Goal: Task Accomplishment & Management: Manage account settings

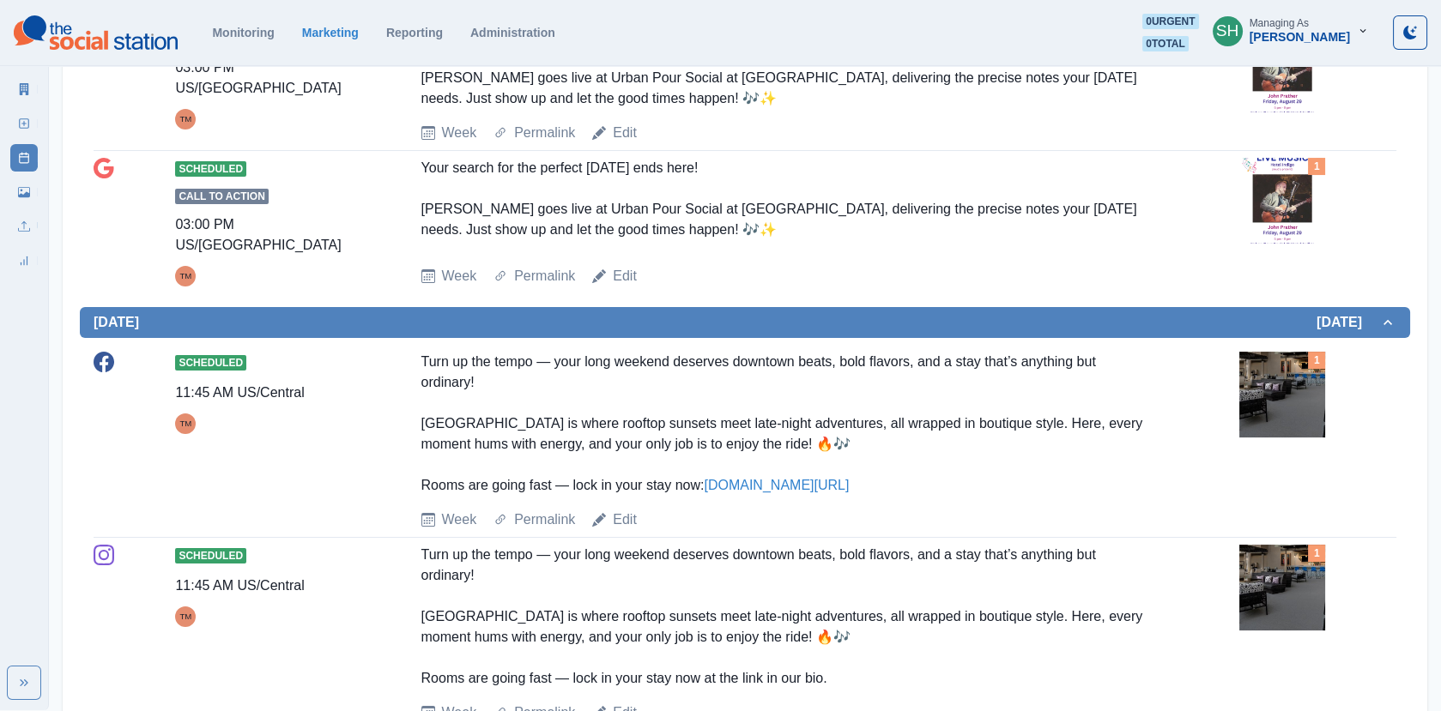
scroll to position [1213, 0]
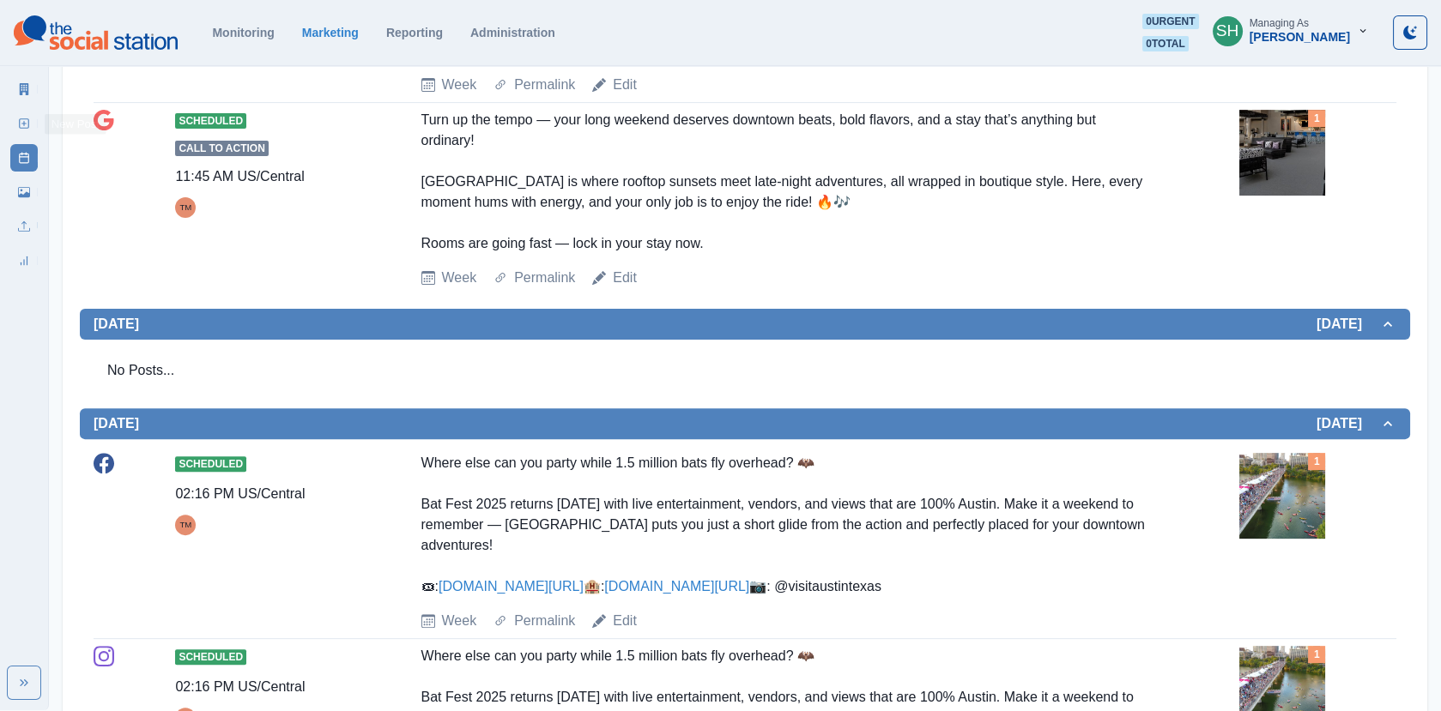
click at [20, 125] on icon at bounding box center [24, 124] width 12 height 12
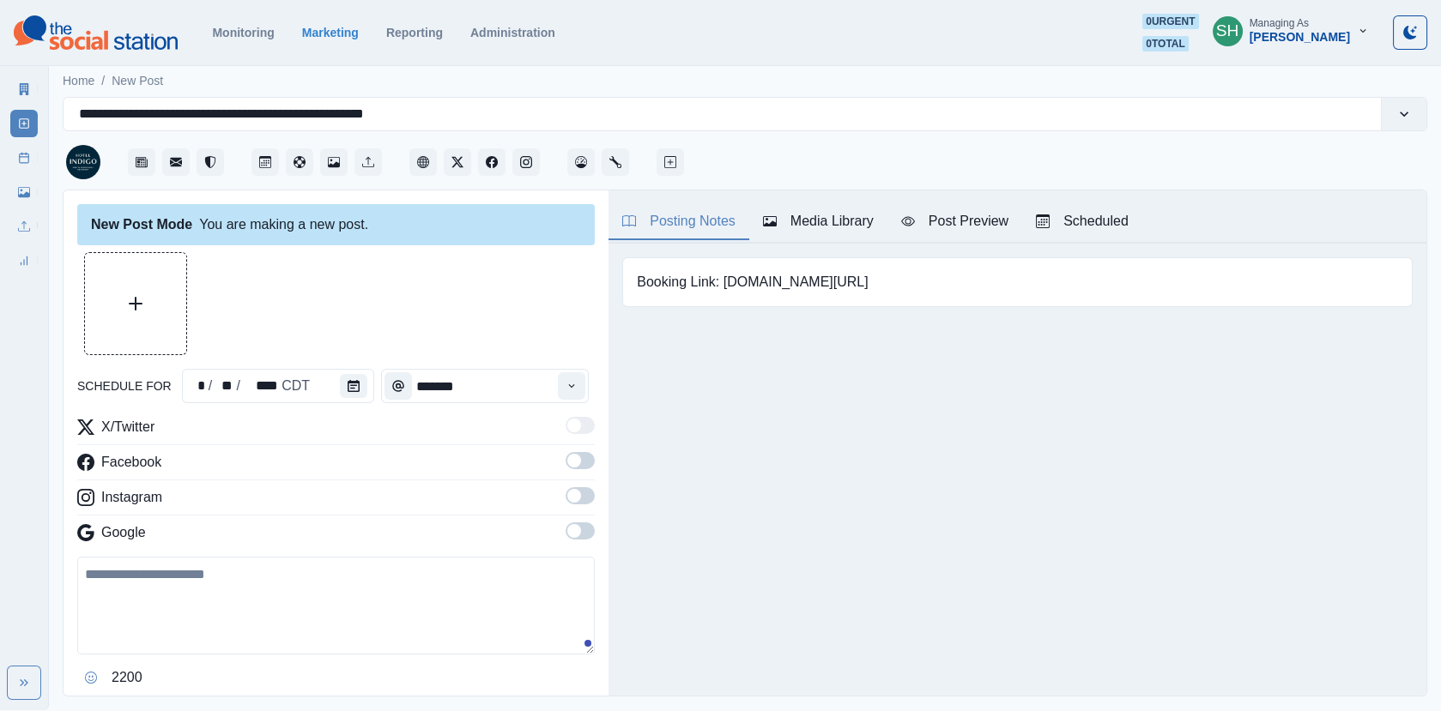
click at [820, 218] on div "Media Library" at bounding box center [818, 221] width 111 height 21
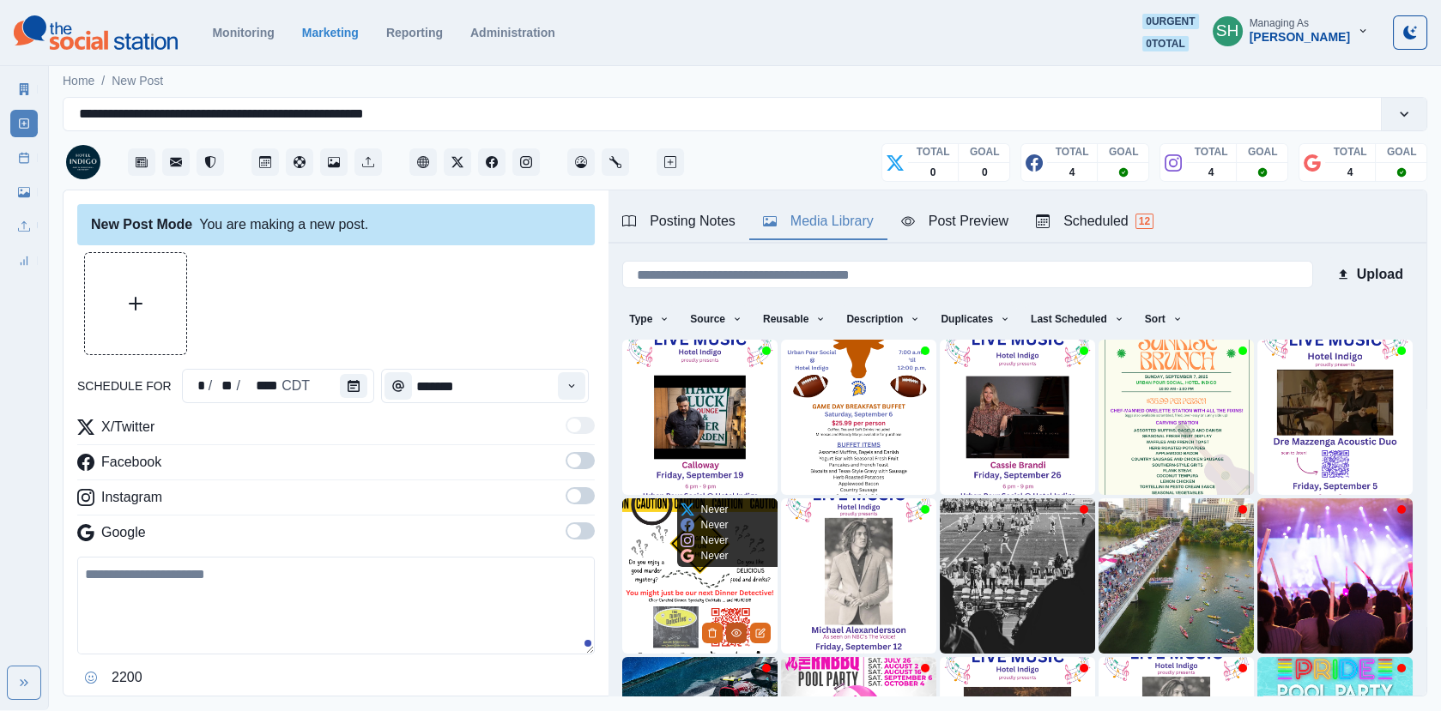
click at [736, 636] on icon "View Media" at bounding box center [736, 633] width 10 height 10
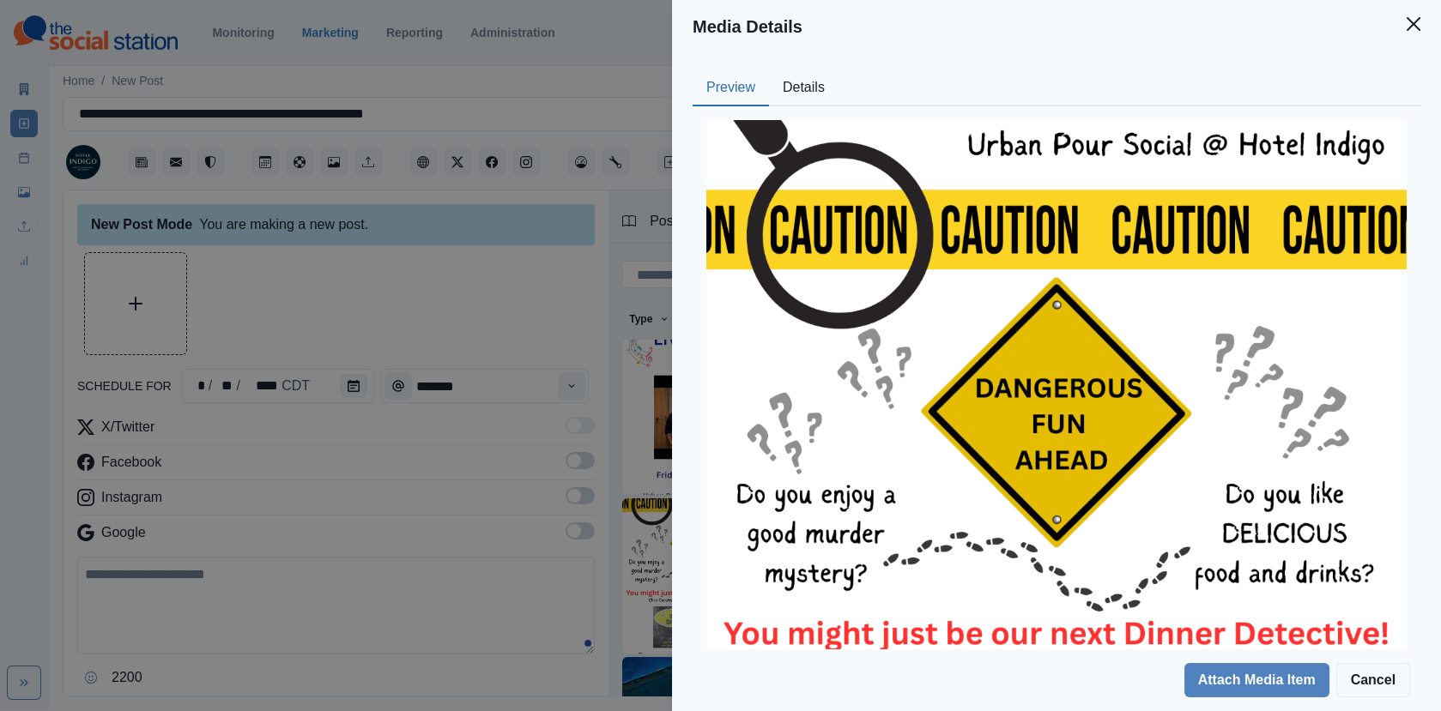
click at [648, 505] on div "Media Details Preview Details Our Description Delicious Food and Dangerous Fun …" at bounding box center [720, 355] width 1441 height 711
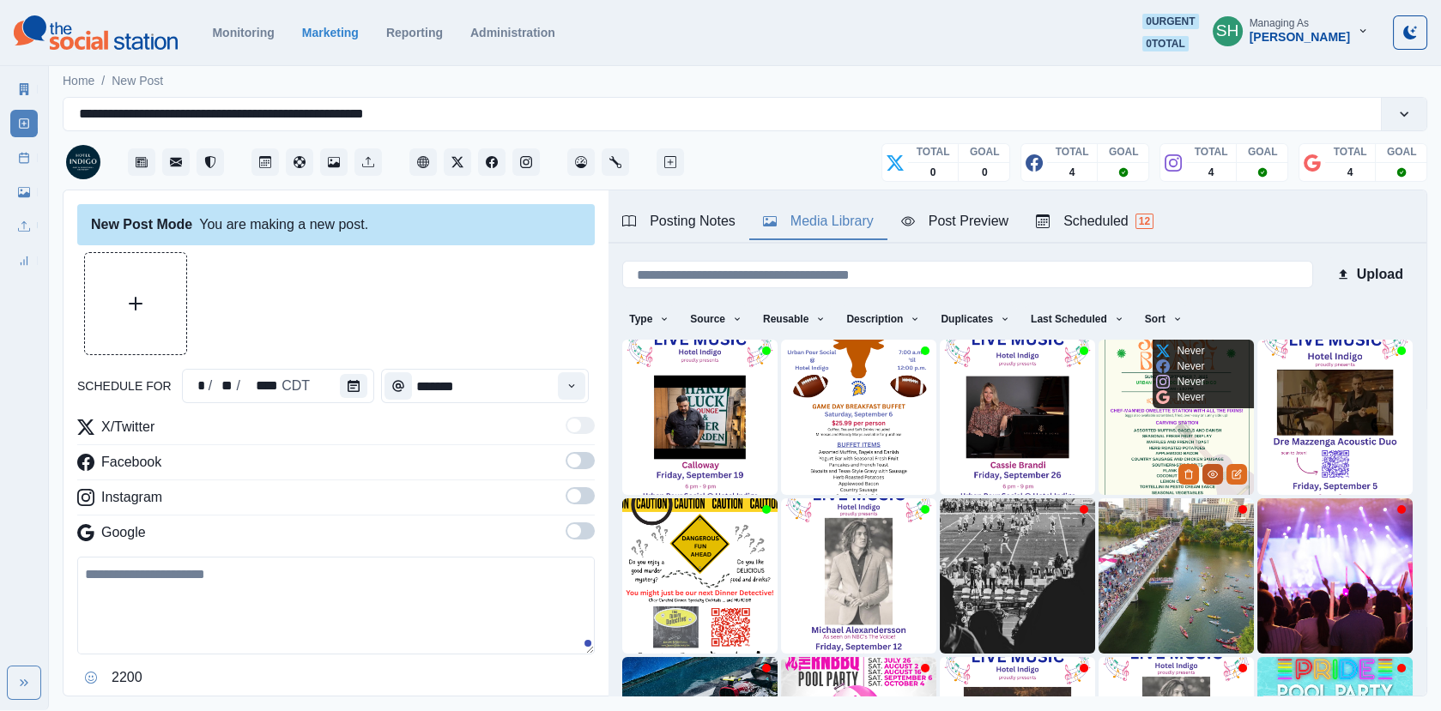
click at [1207, 469] on button "View Media" at bounding box center [1212, 474] width 21 height 21
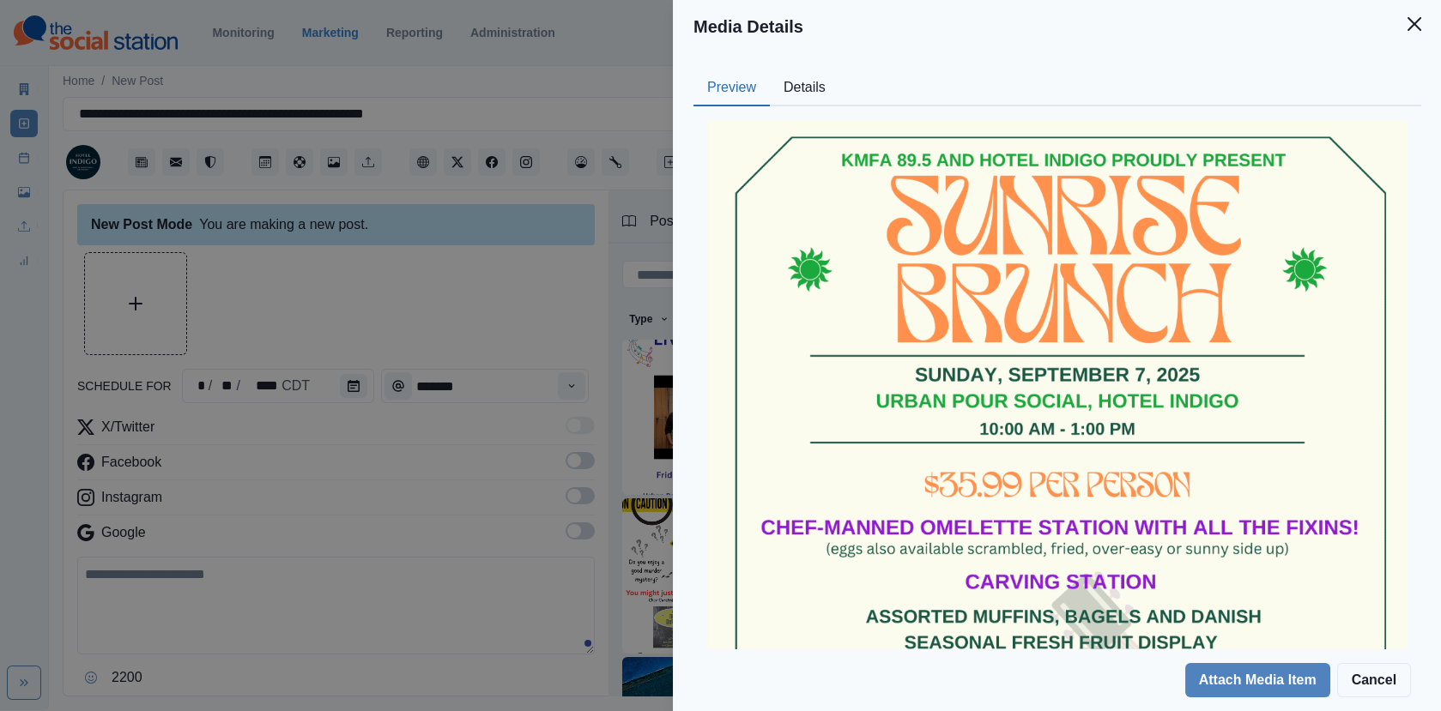
click at [798, 67] on div "Preview Details Our Description Sunrise Brunch [DATE]-edited Reusable Yes Tags …" at bounding box center [1057, 351] width 769 height 596
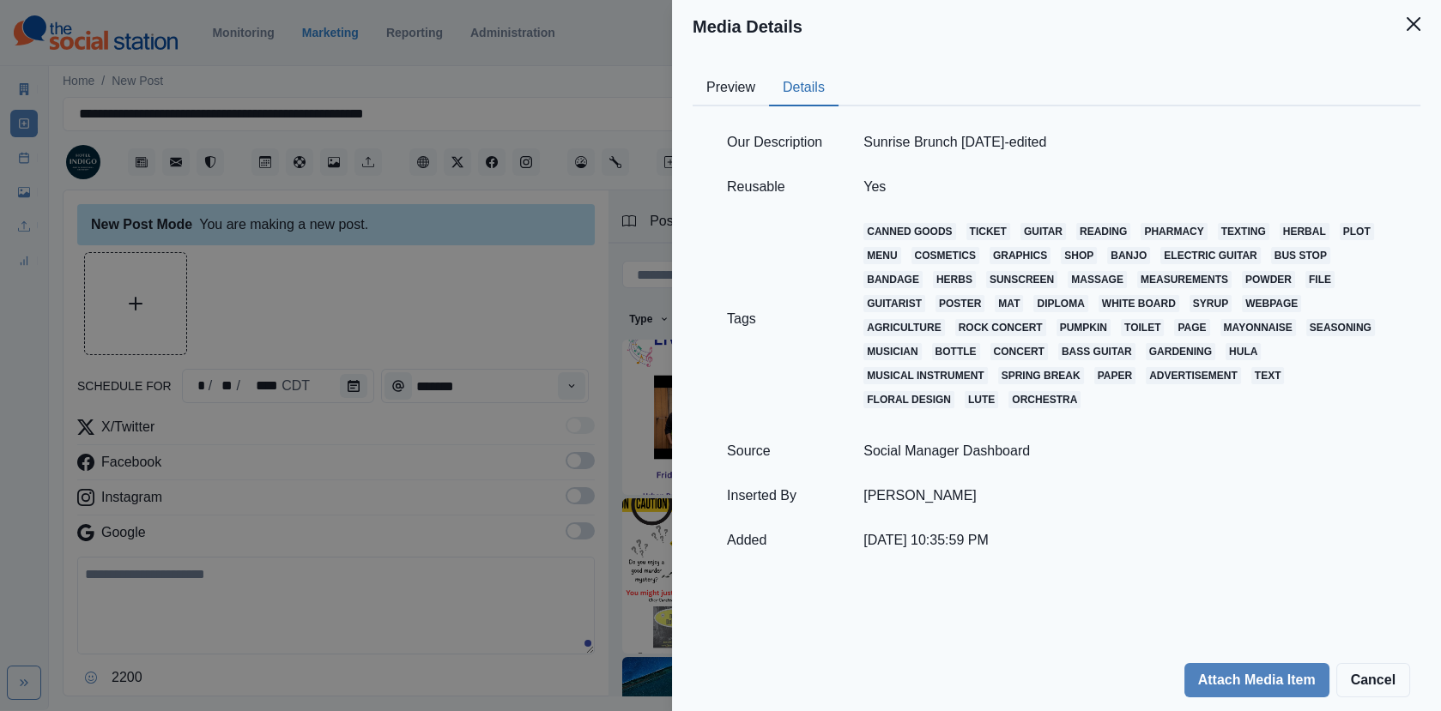
click at [798, 87] on button "Details" at bounding box center [804, 88] width 70 height 36
click at [620, 276] on div "Media Details Preview Details Our Description Sunrise Brunch [DATE]-edited Reus…" at bounding box center [720, 355] width 1441 height 711
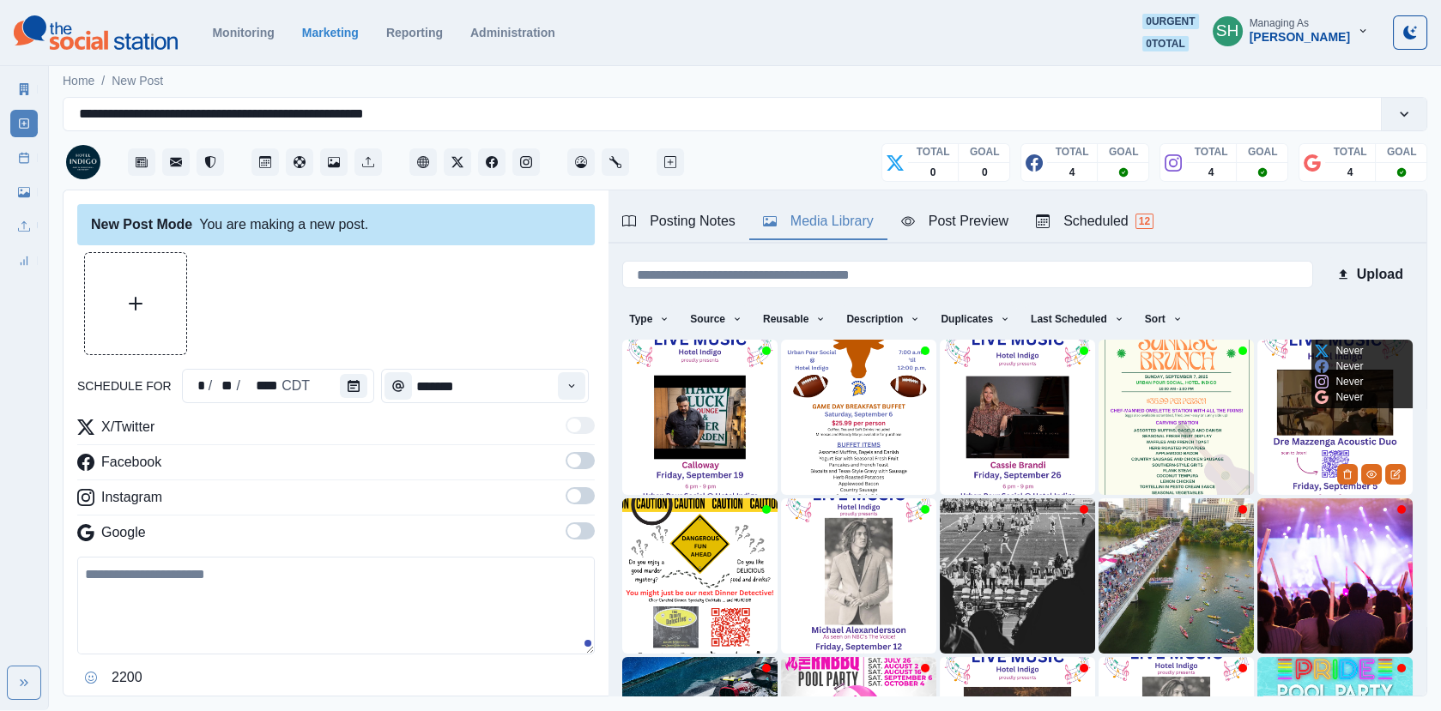
click at [1378, 424] on img at bounding box center [1334, 417] width 155 height 155
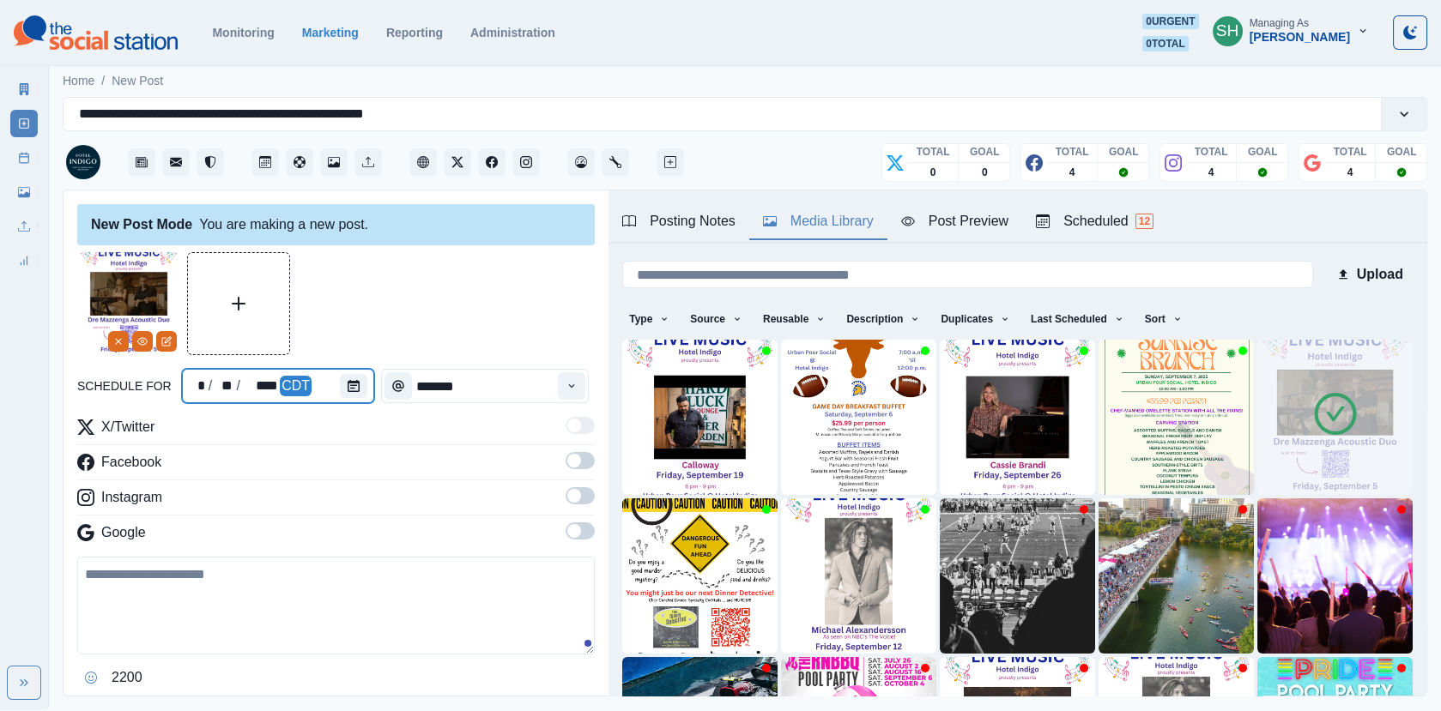
click at [356, 397] on div at bounding box center [357, 386] width 34 height 34
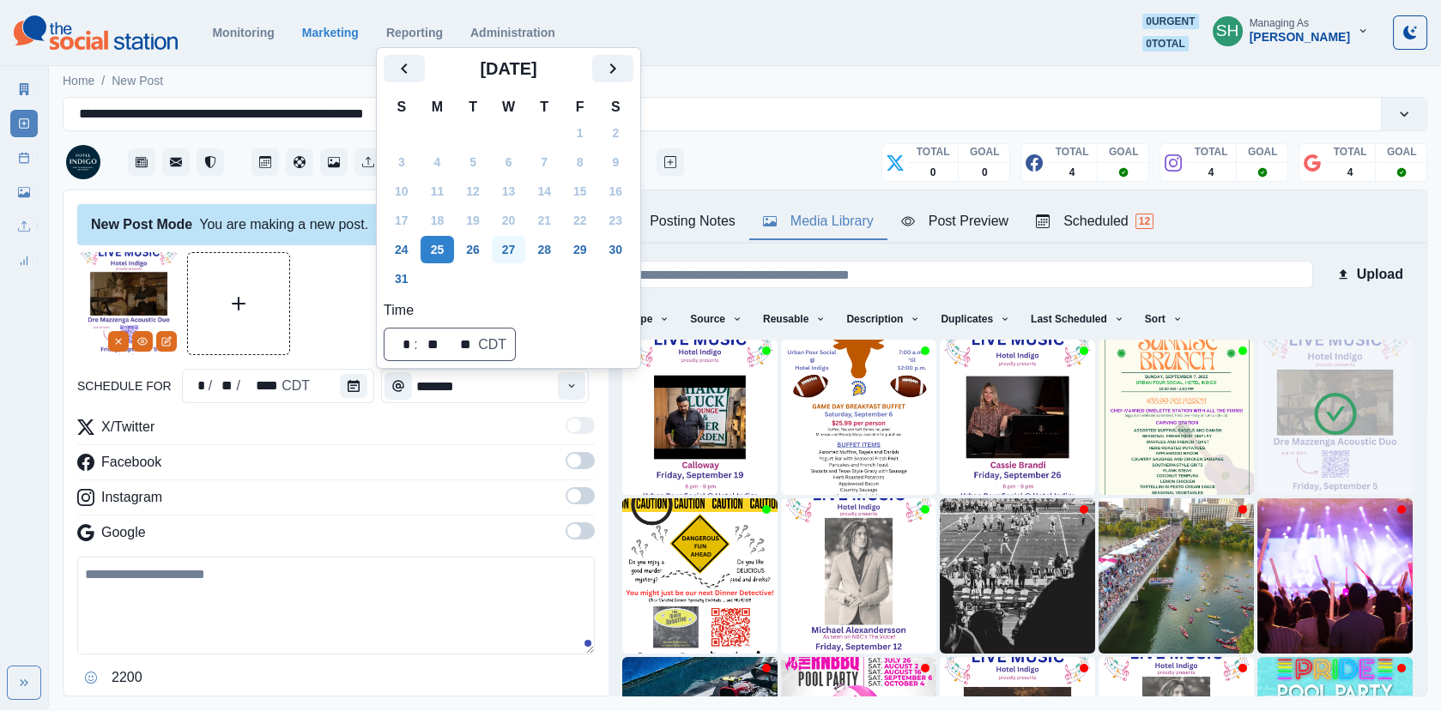
click at [509, 239] on button "27" at bounding box center [509, 249] width 34 height 27
click at [322, 298] on div at bounding box center [335, 303] width 517 height 103
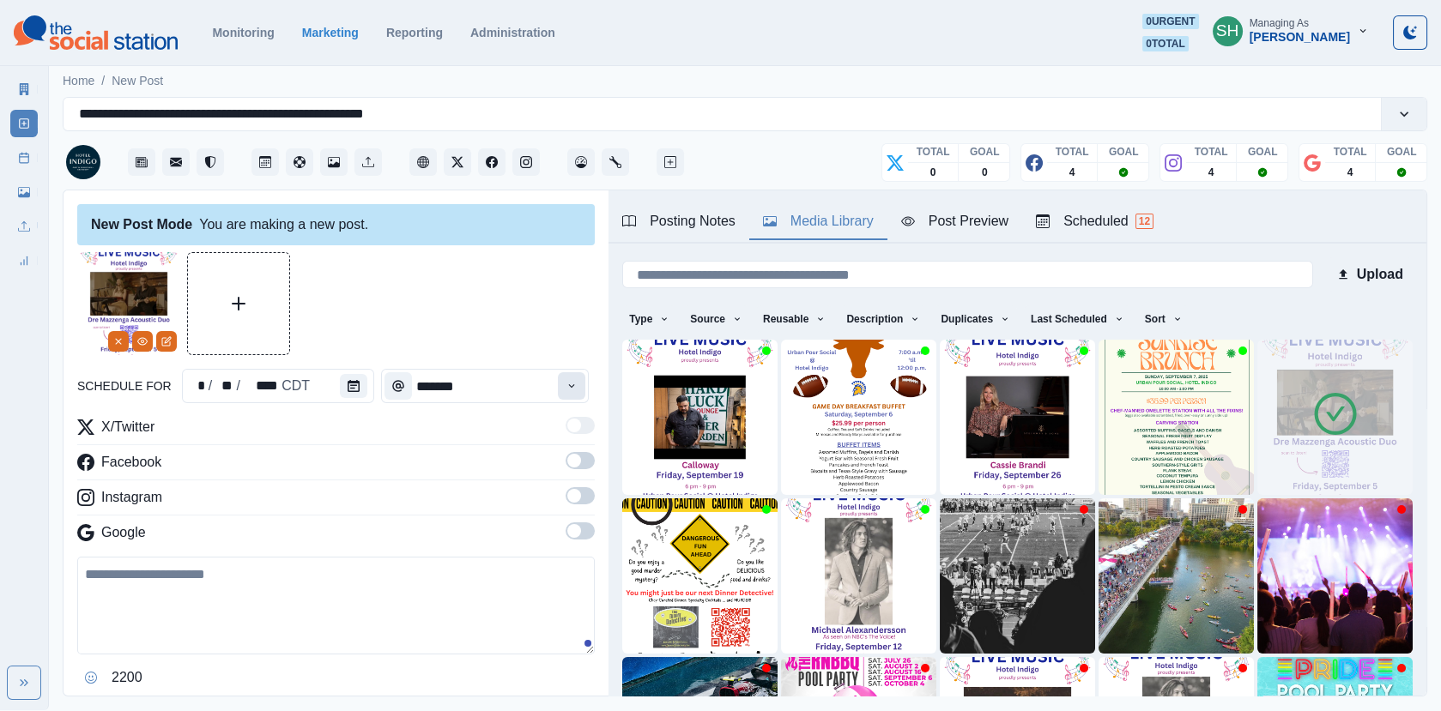
click at [584, 376] on button "Time" at bounding box center [571, 385] width 27 height 27
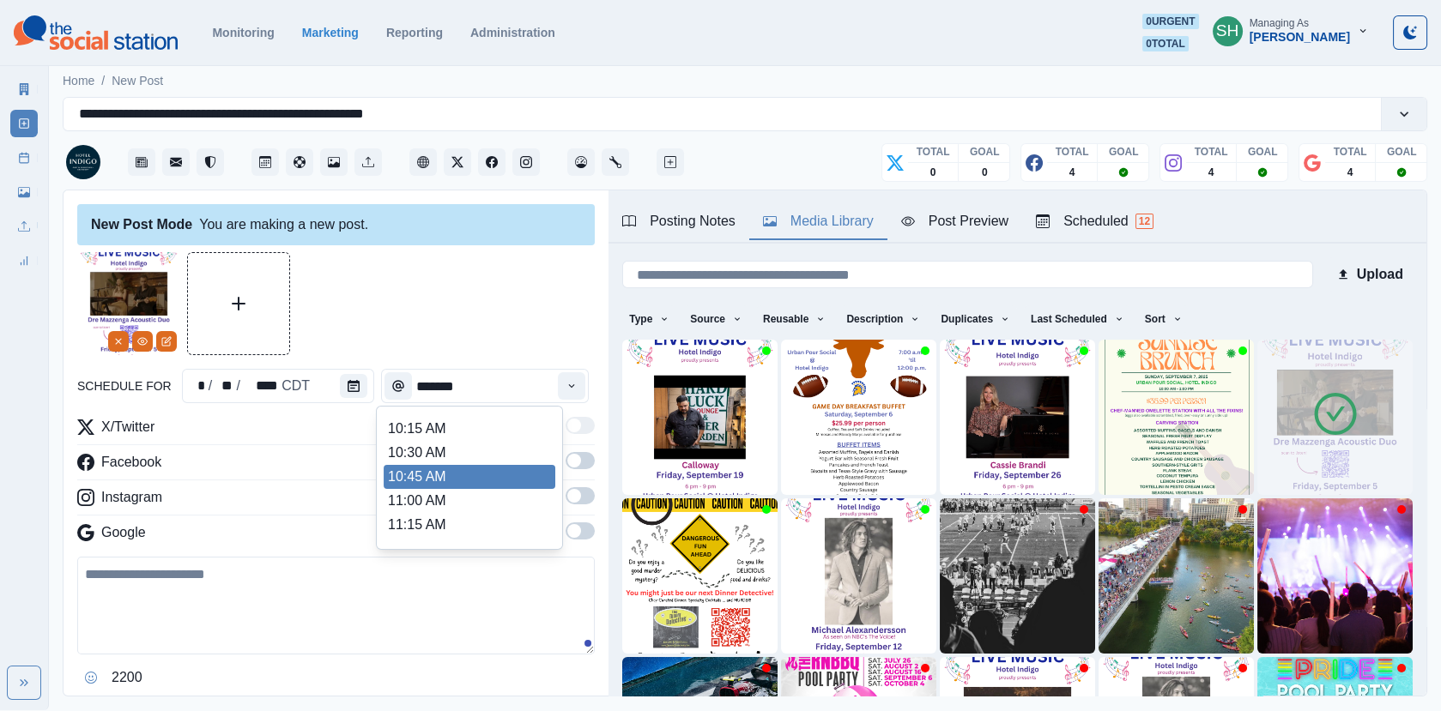
scroll to position [250, 0]
click at [487, 462] on li "11:00 AM" at bounding box center [470, 464] width 172 height 24
type input "********"
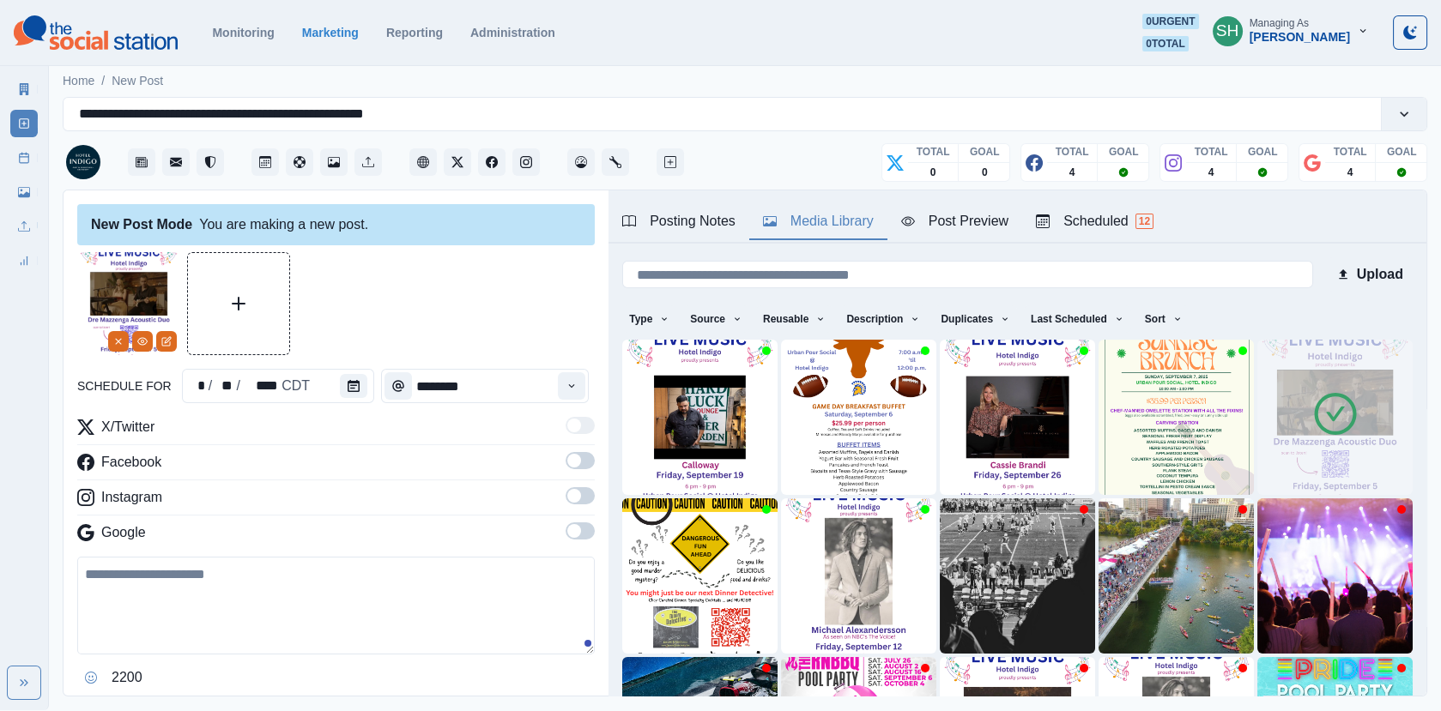
click at [594, 458] on span at bounding box center [580, 460] width 29 height 17
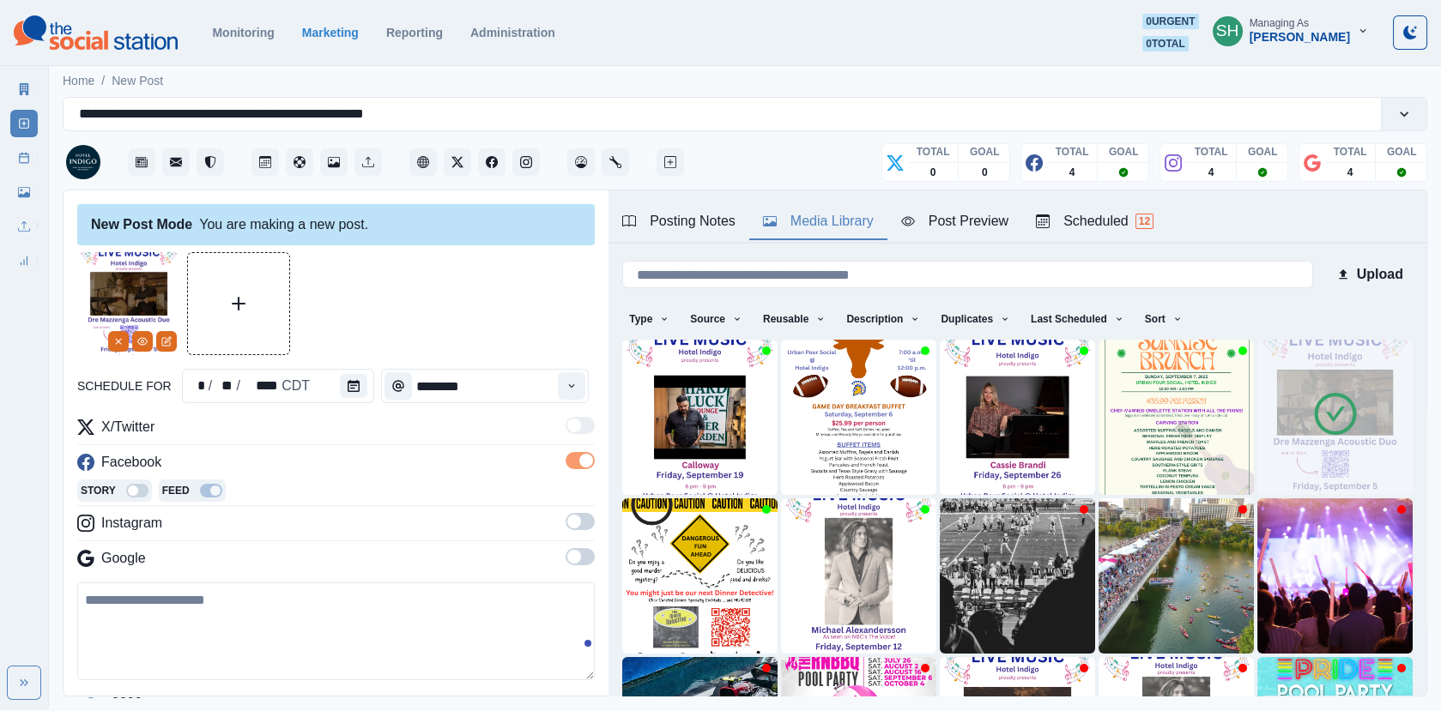
click at [578, 530] on label at bounding box center [580, 526] width 29 height 27
click at [574, 595] on label at bounding box center [580, 587] width 29 height 27
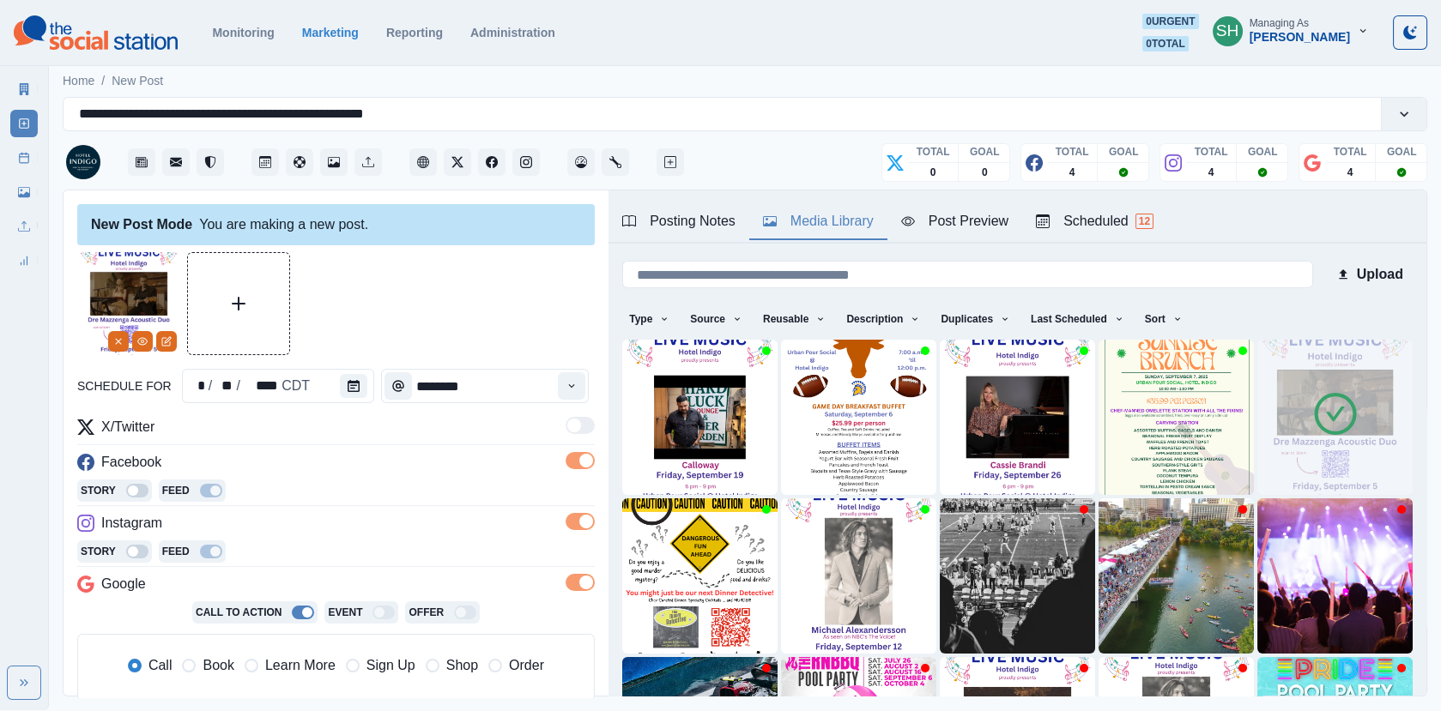
click at [998, 211] on div "Post Preview" at bounding box center [954, 221] width 107 height 21
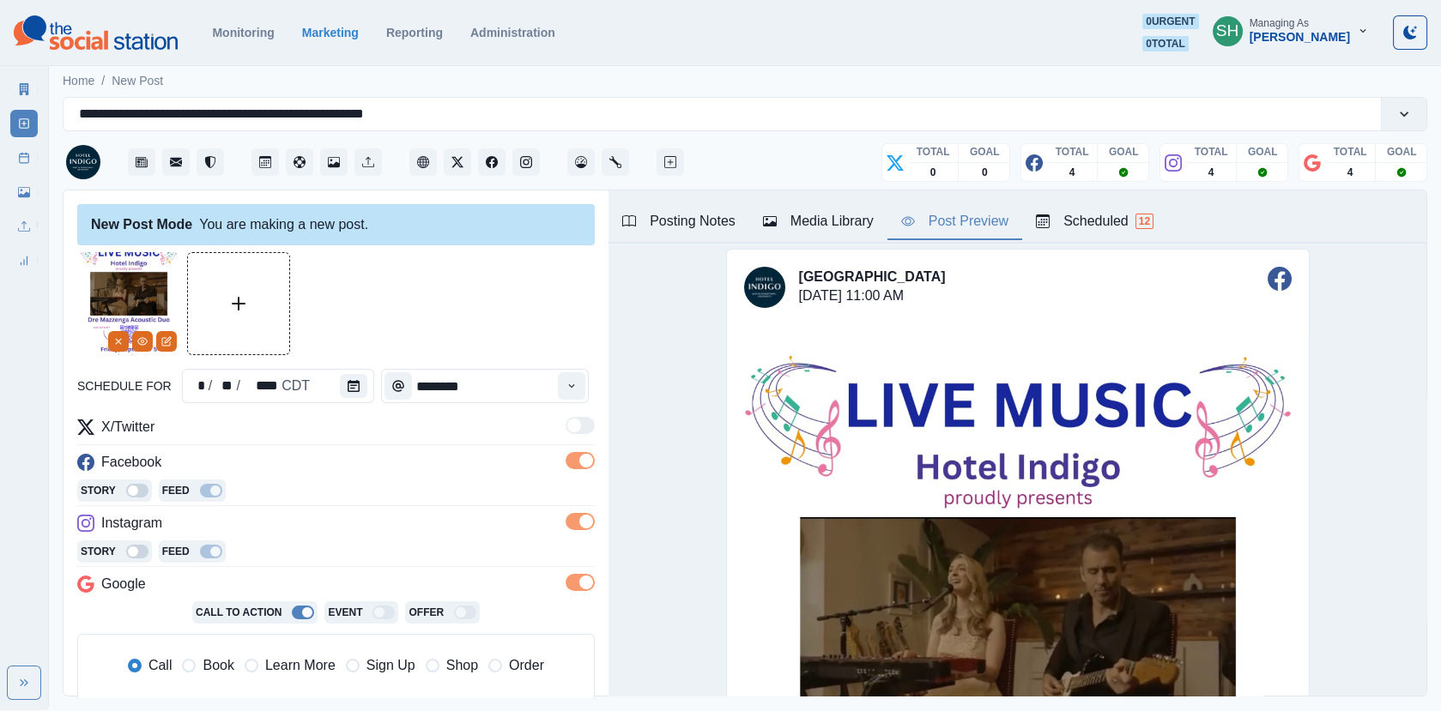
scroll to position [0, 0]
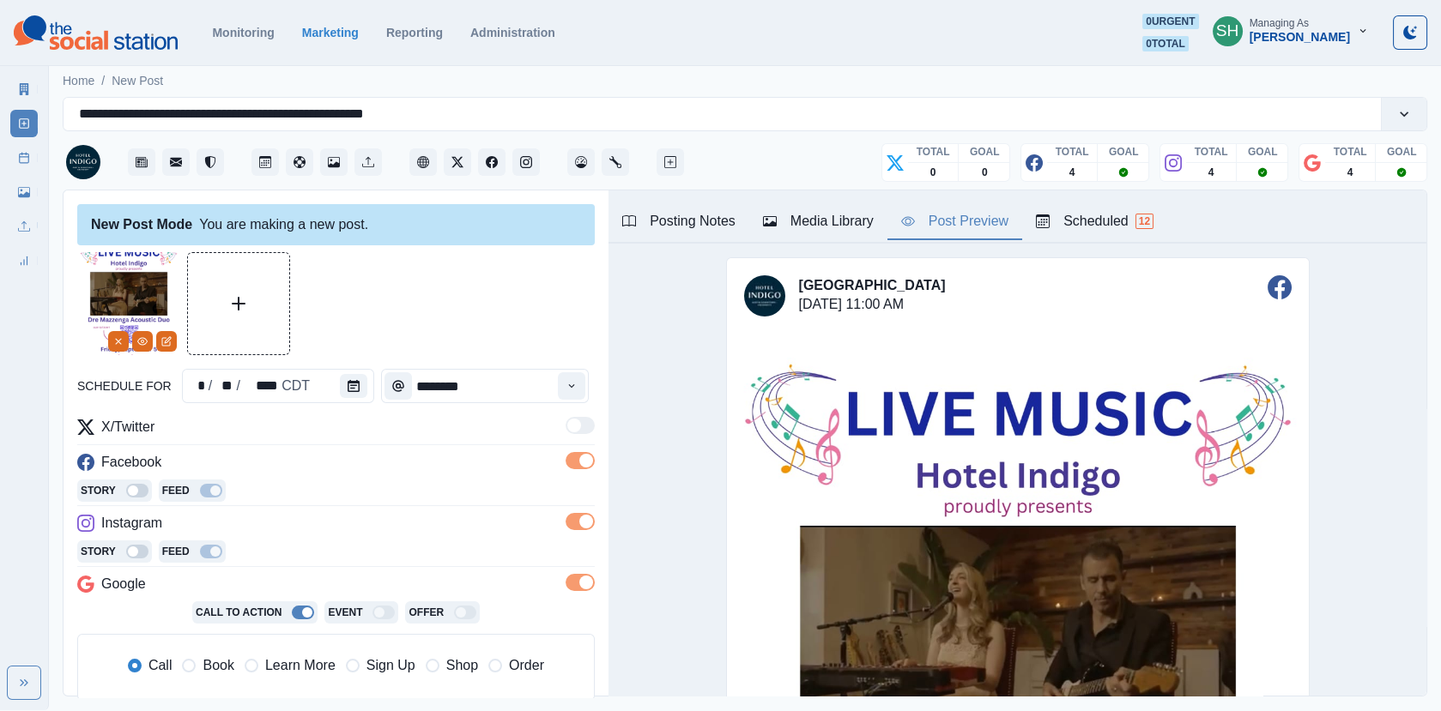
click at [1135, 231] on button "Scheduled 12" at bounding box center [1094, 222] width 145 height 36
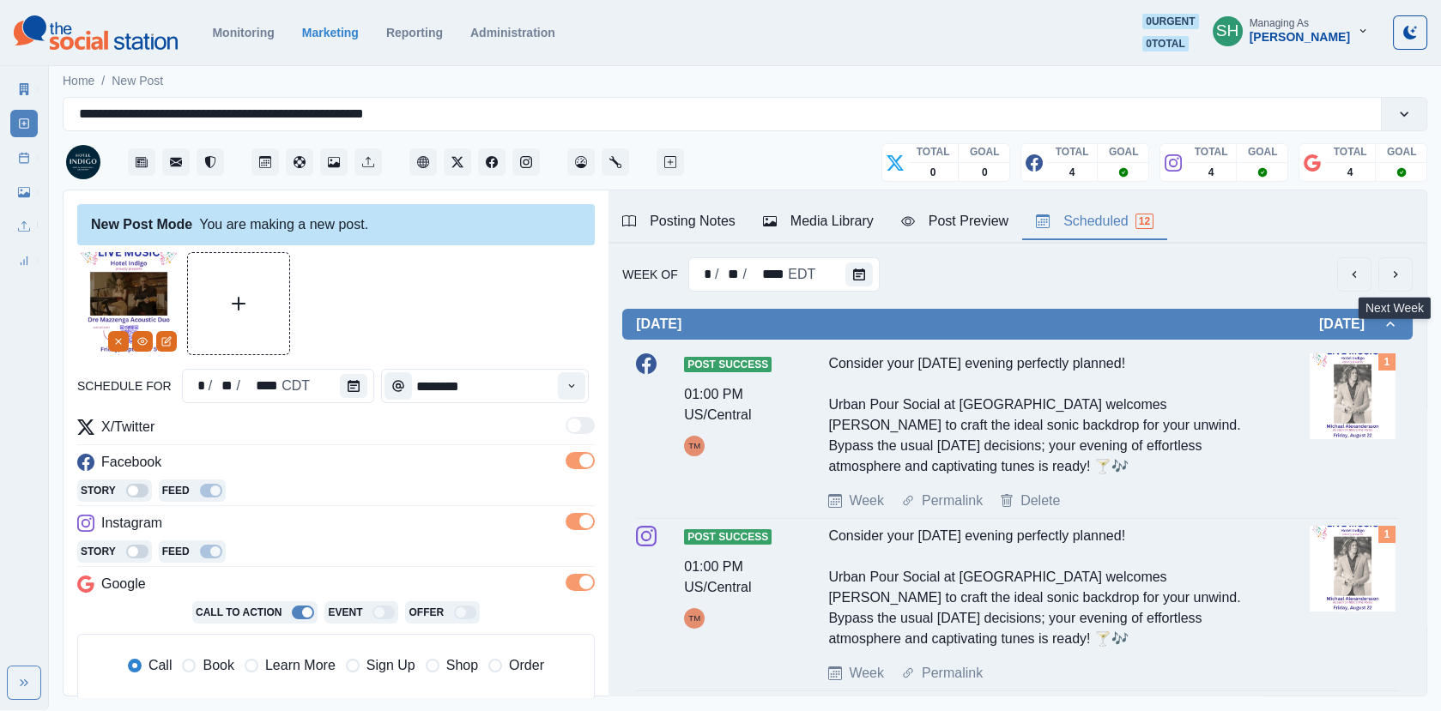
click at [1390, 277] on icon "next" at bounding box center [1396, 275] width 14 height 14
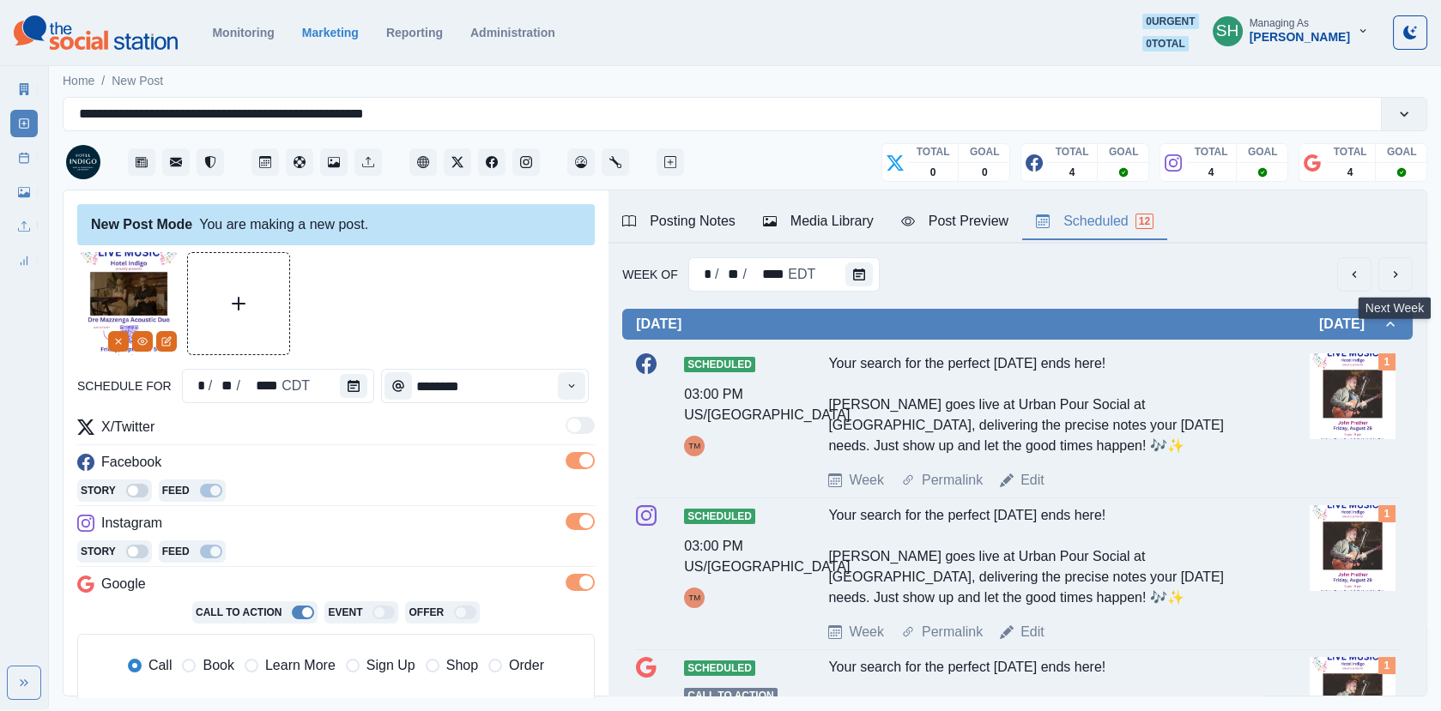
click at [1390, 272] on icon "next" at bounding box center [1396, 275] width 14 height 14
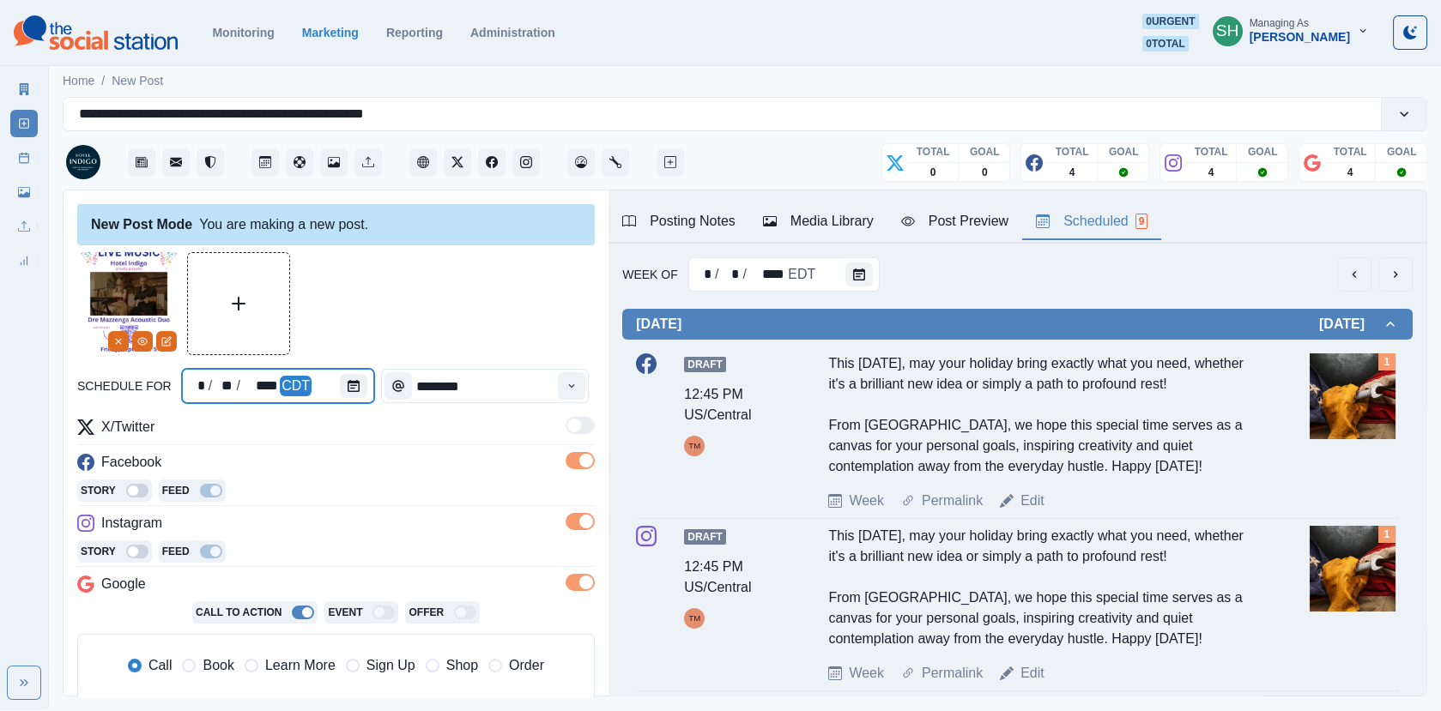
click at [363, 388] on div at bounding box center [357, 386] width 34 height 34
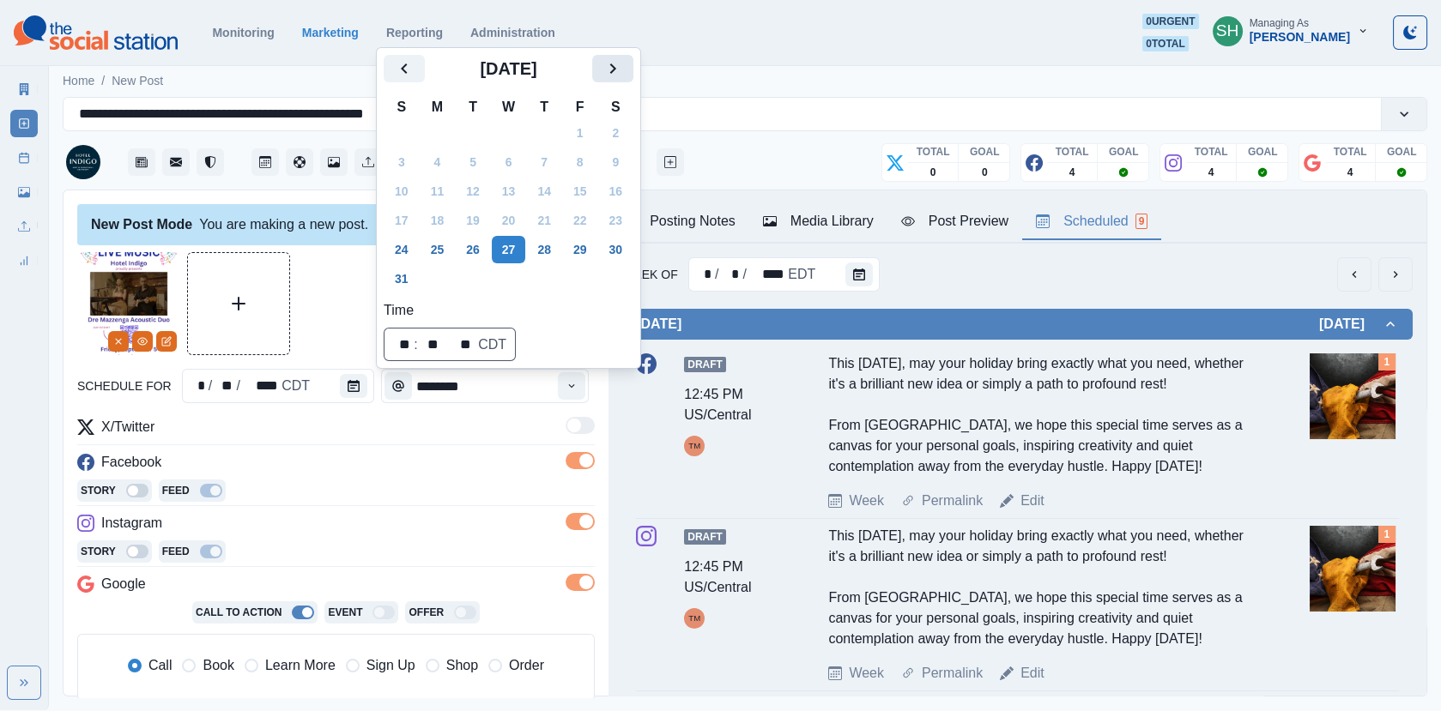
click at [623, 67] on icon "Next" at bounding box center [612, 68] width 21 height 21
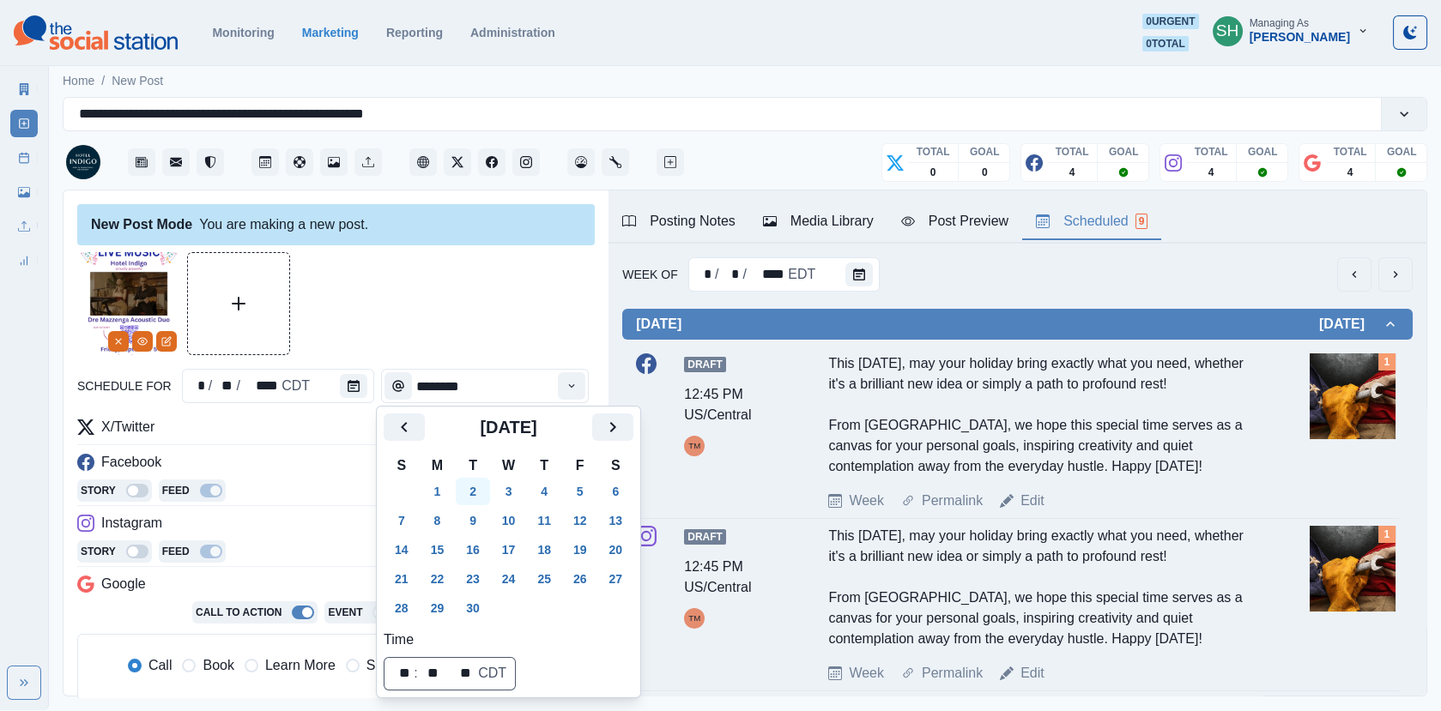
click at [472, 501] on button "2" at bounding box center [473, 491] width 34 height 27
click at [469, 301] on div at bounding box center [335, 303] width 517 height 103
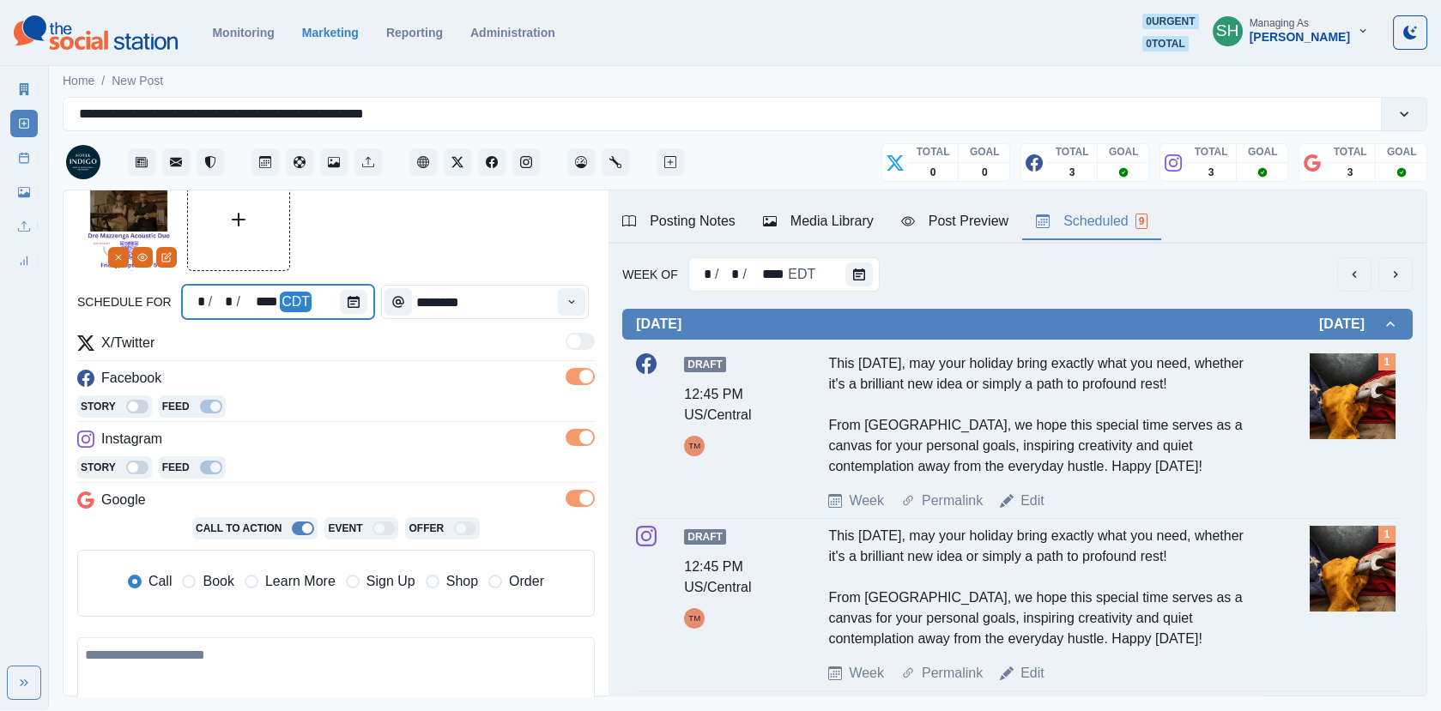
scroll to position [89, 0]
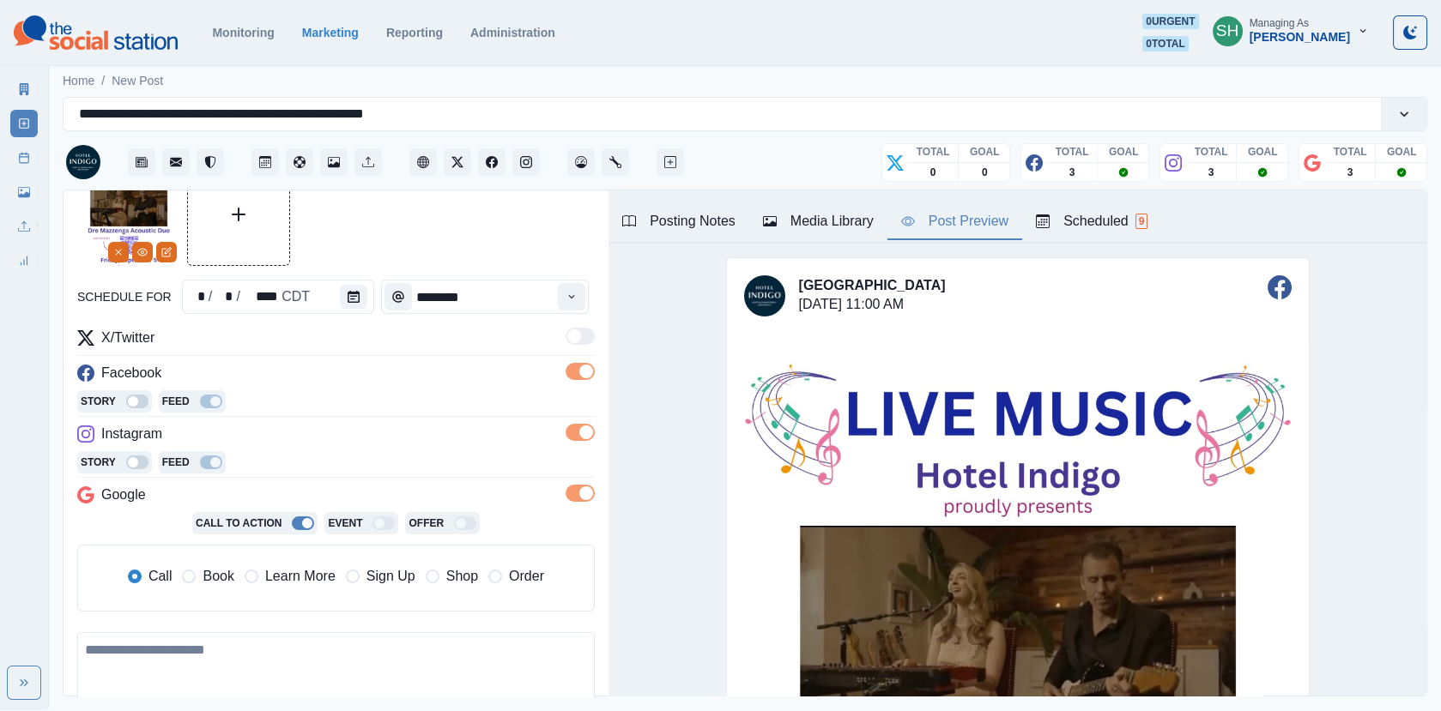
click at [954, 231] on button "Post Preview" at bounding box center [954, 222] width 135 height 36
click at [216, 560] on div "Call Book Learn More Sign Up Shop Order" at bounding box center [336, 579] width 492 height 38
click at [215, 572] on span "Book" at bounding box center [218, 576] width 31 height 21
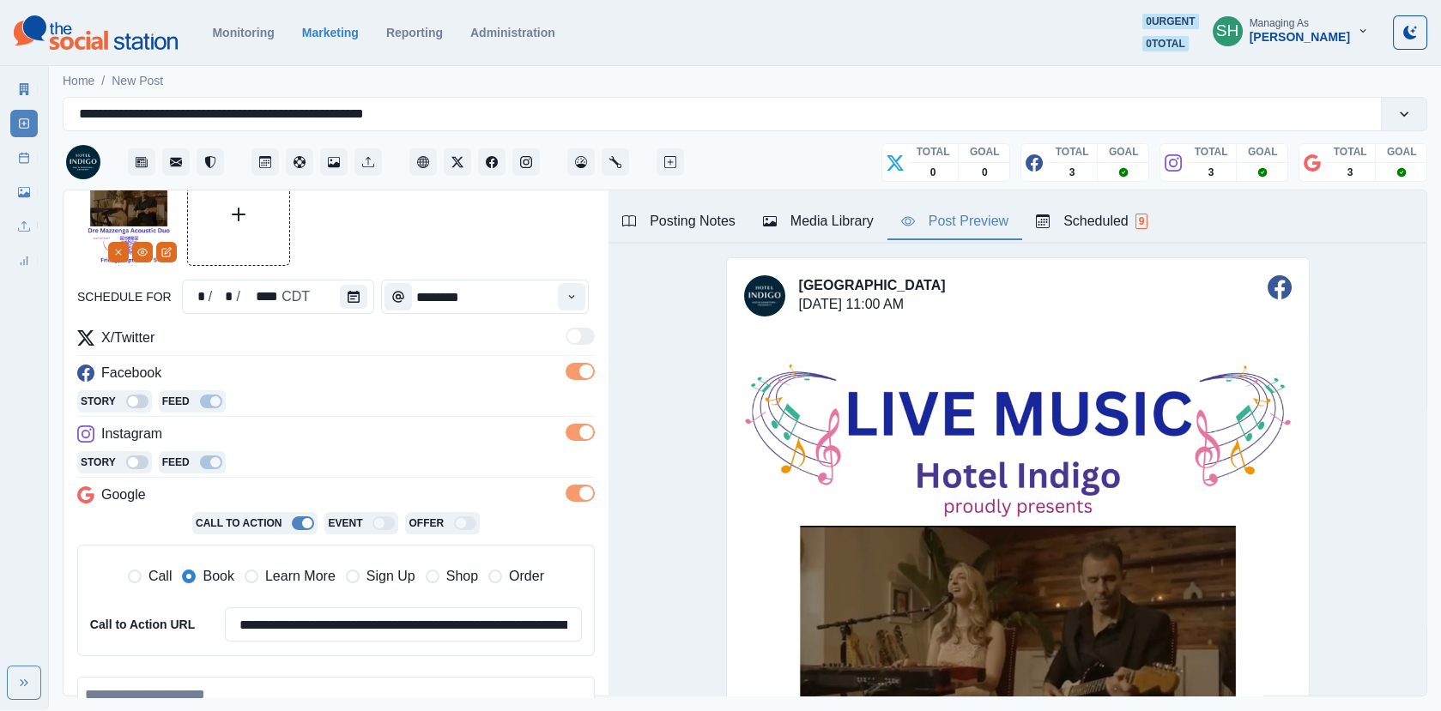
scroll to position [297, 0]
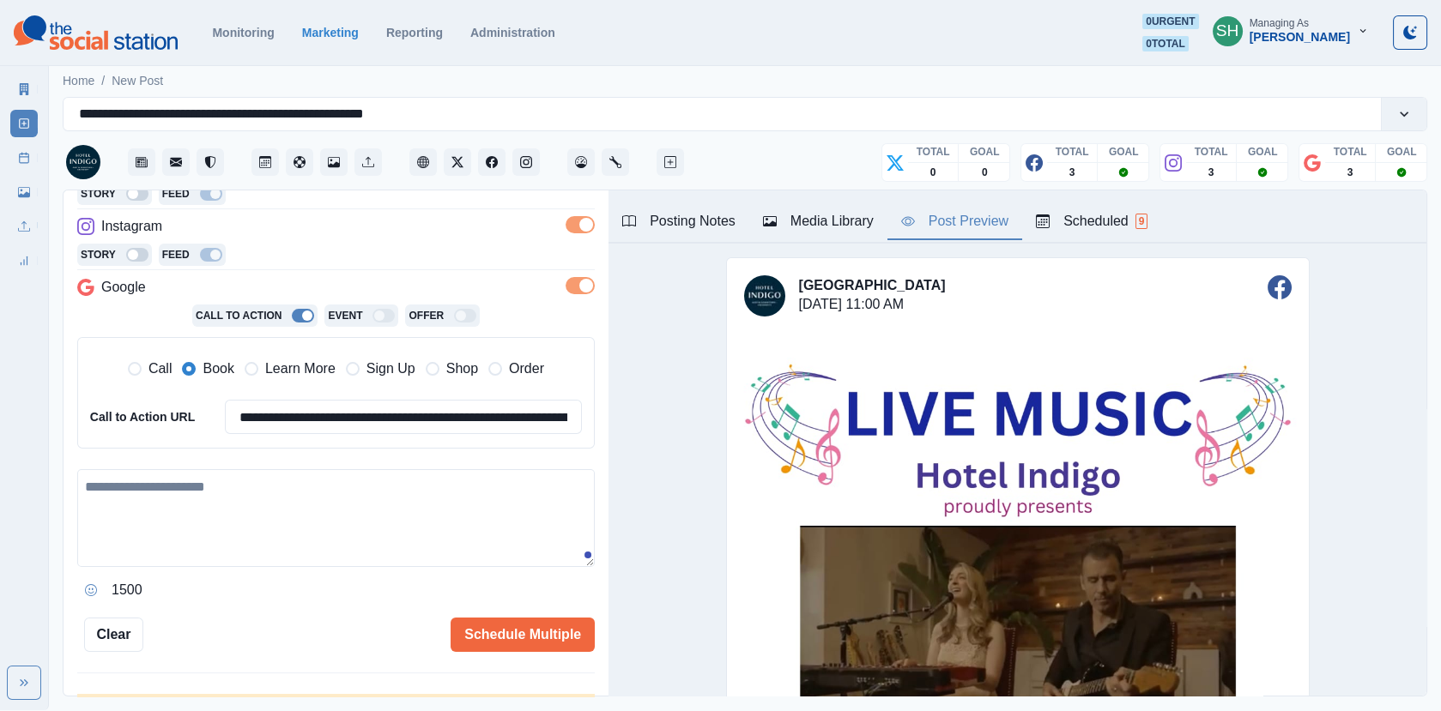
click at [194, 505] on textarea at bounding box center [335, 518] width 517 height 98
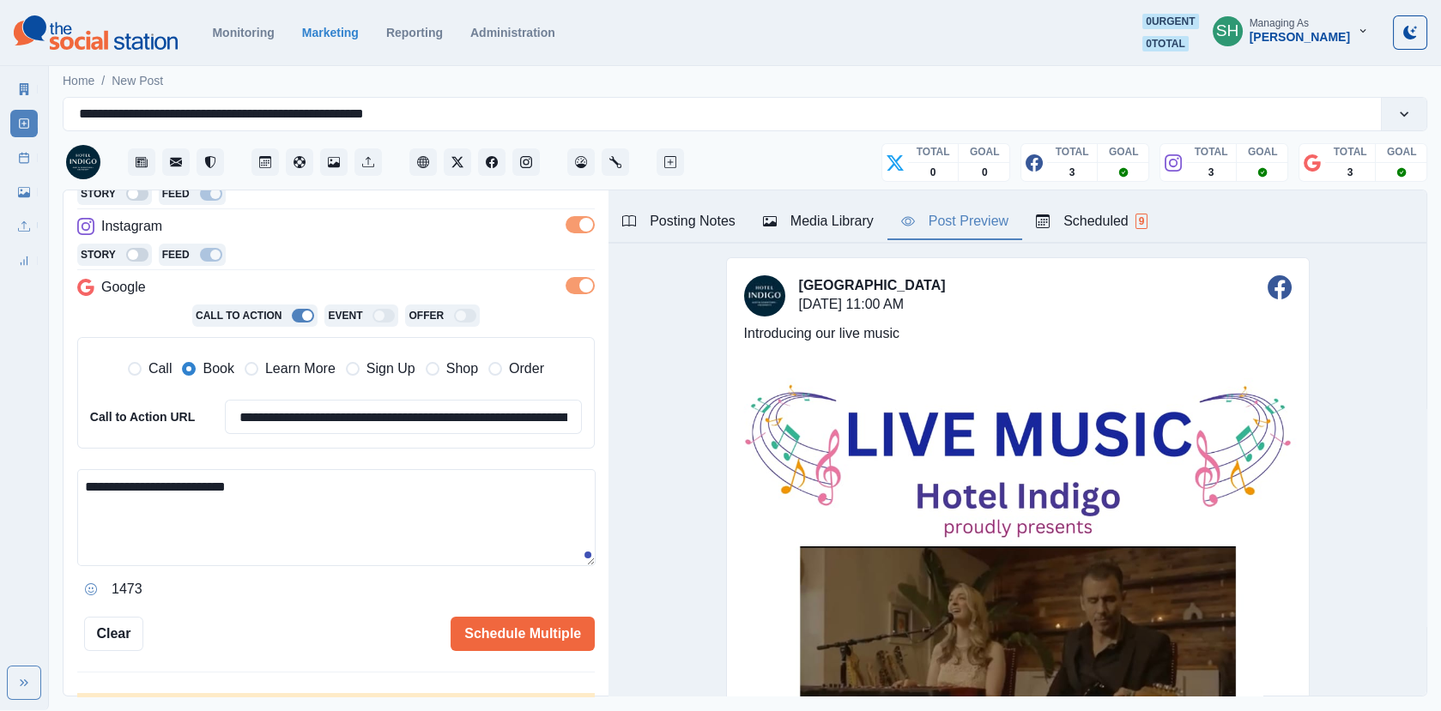
scroll to position [283, 0]
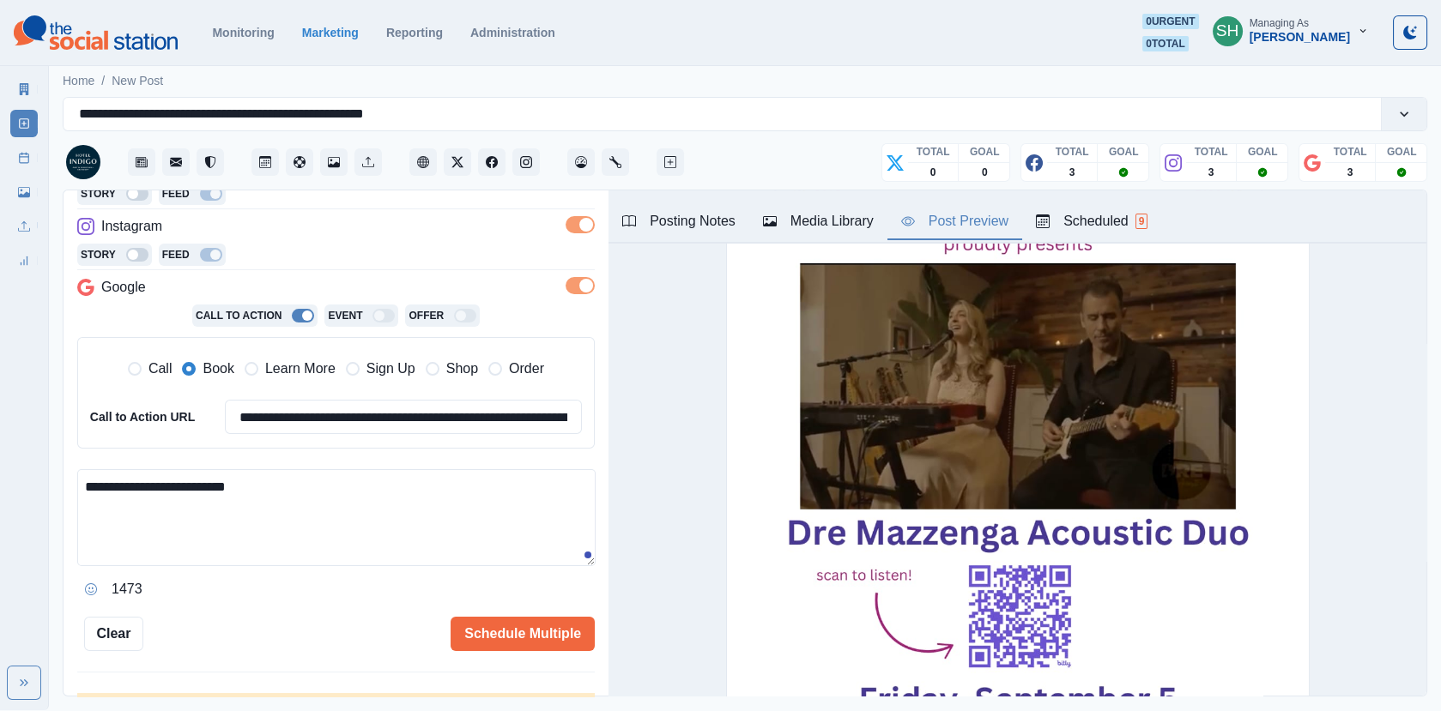
click at [1082, 209] on button "Scheduled 9" at bounding box center [1091, 222] width 139 height 36
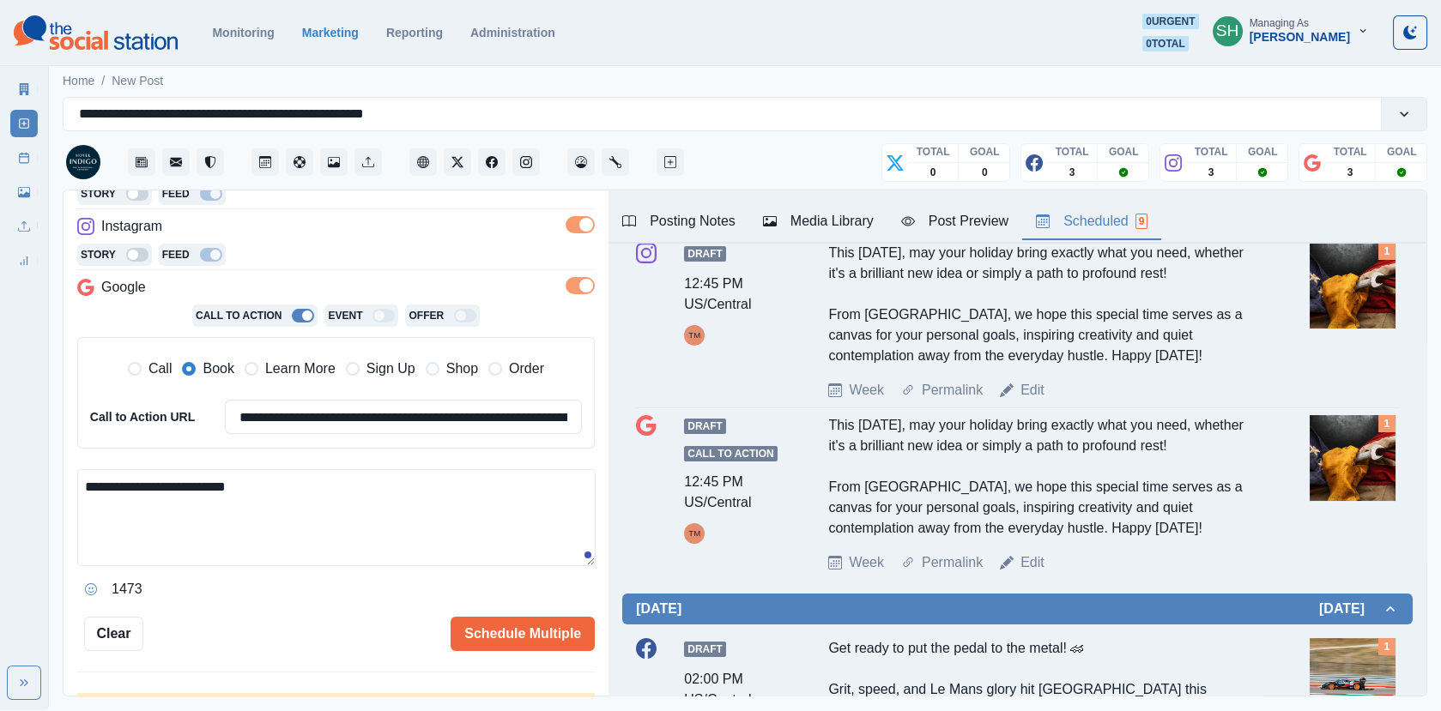
scroll to position [0, 0]
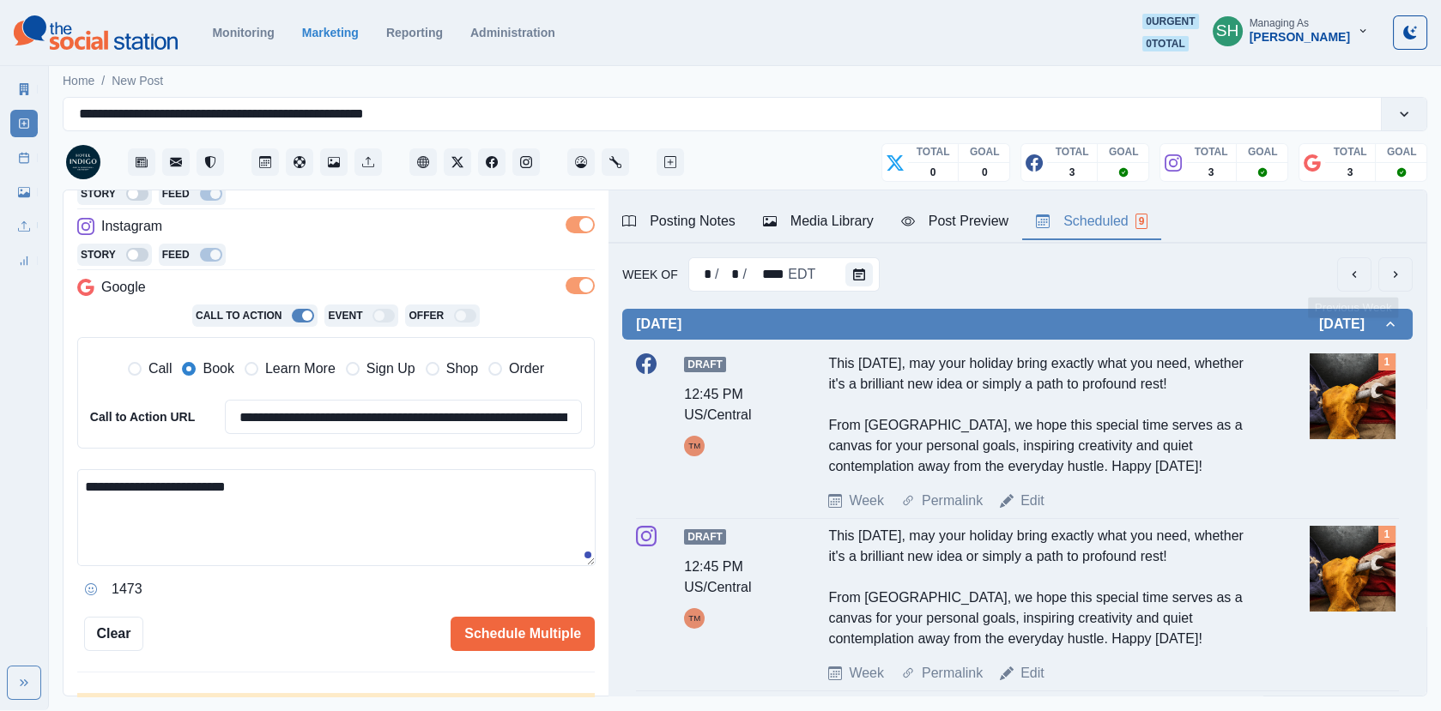
click at [1363, 263] on button "previous" at bounding box center [1354, 274] width 34 height 34
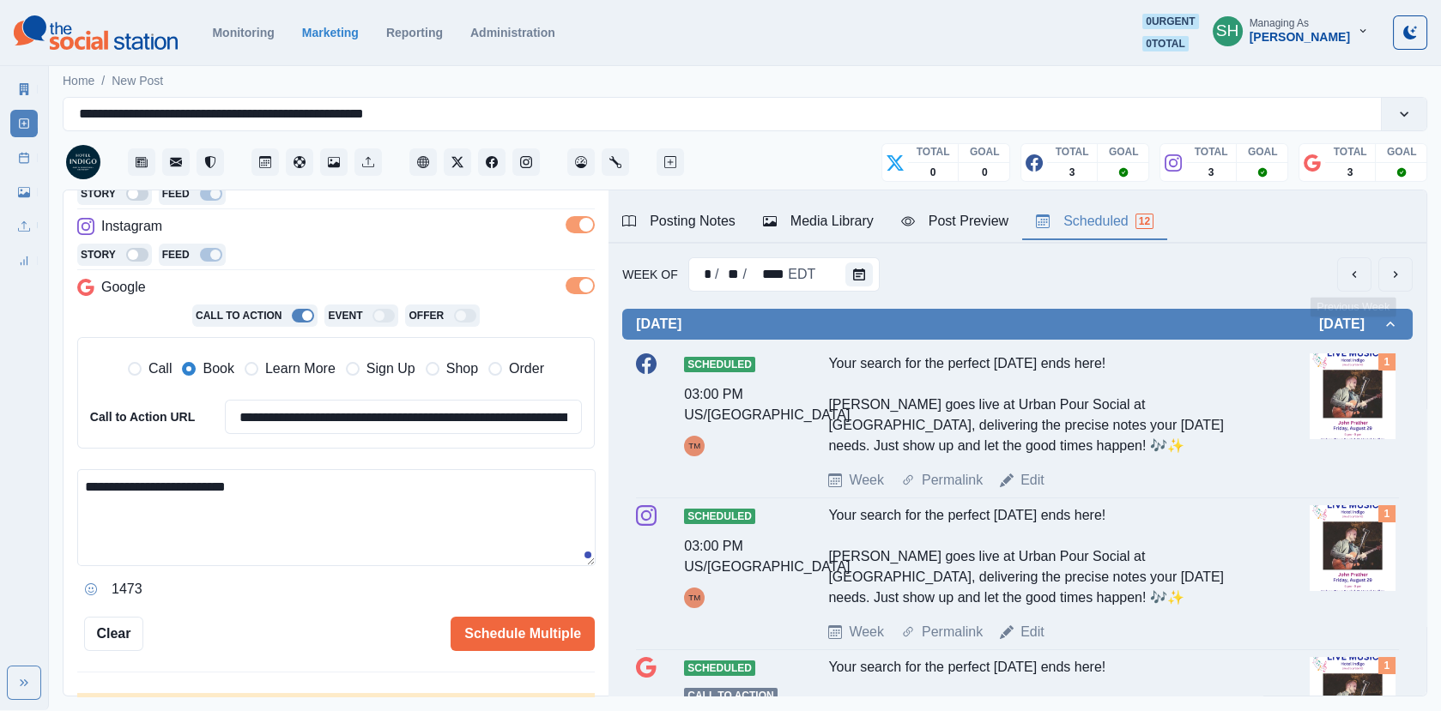
click at [1363, 263] on button "previous" at bounding box center [1354, 274] width 34 height 34
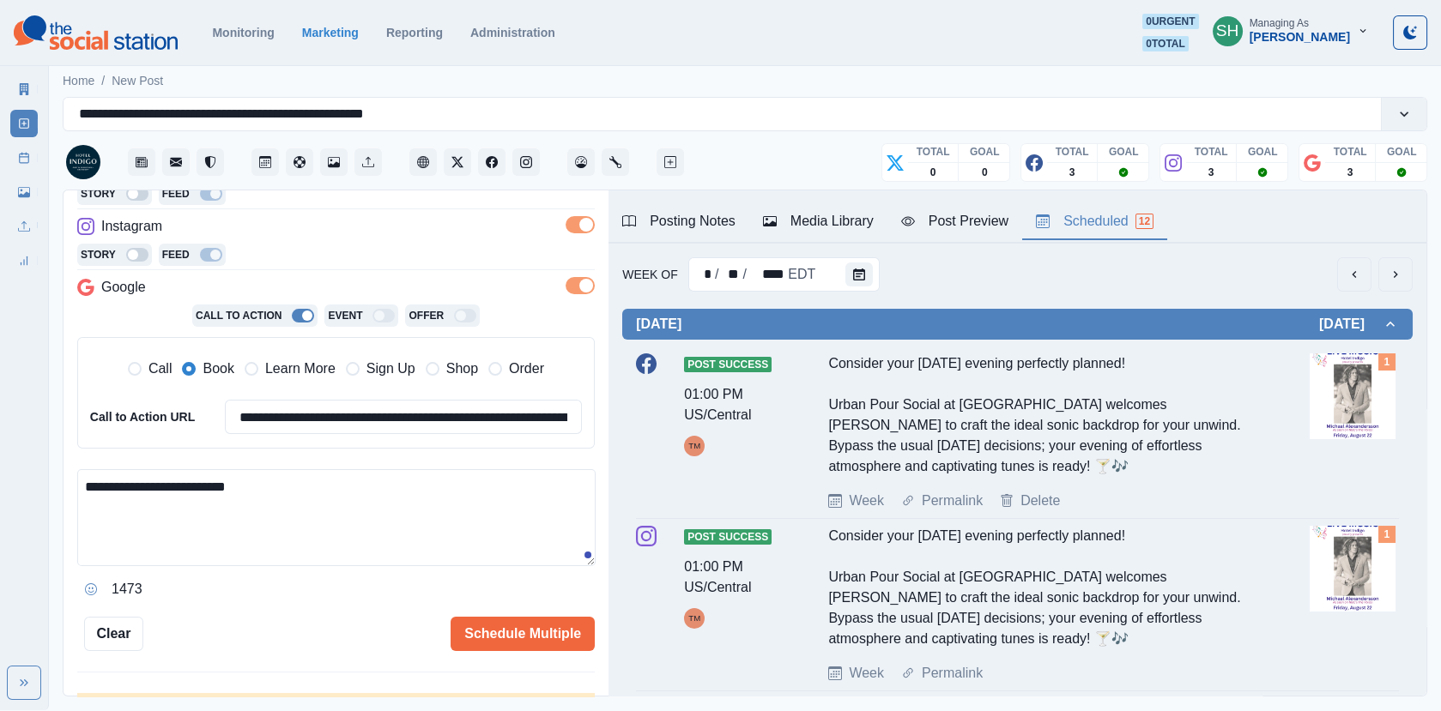
click at [1363, 263] on button "previous" at bounding box center [1354, 274] width 34 height 34
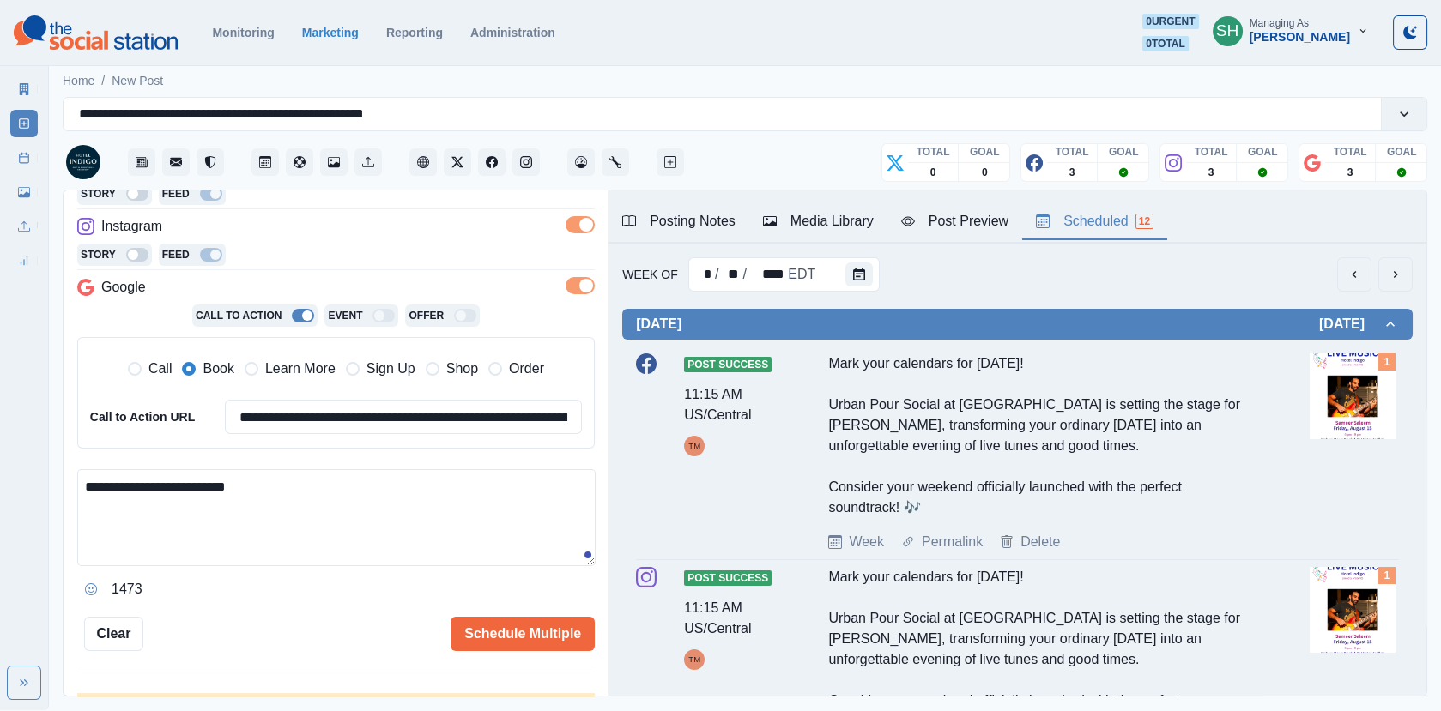
click at [1363, 263] on button "previous" at bounding box center [1354, 274] width 34 height 34
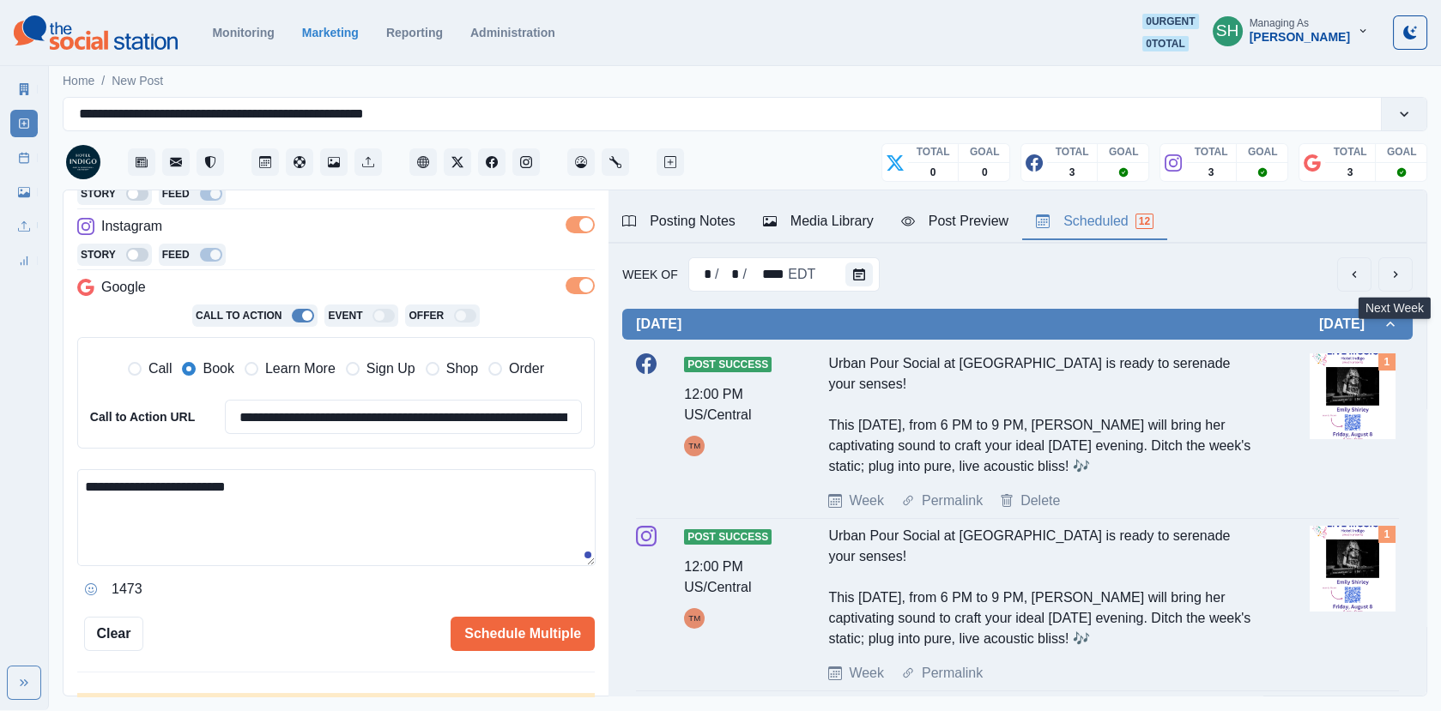
click at [1410, 265] on button "next" at bounding box center [1395, 274] width 34 height 34
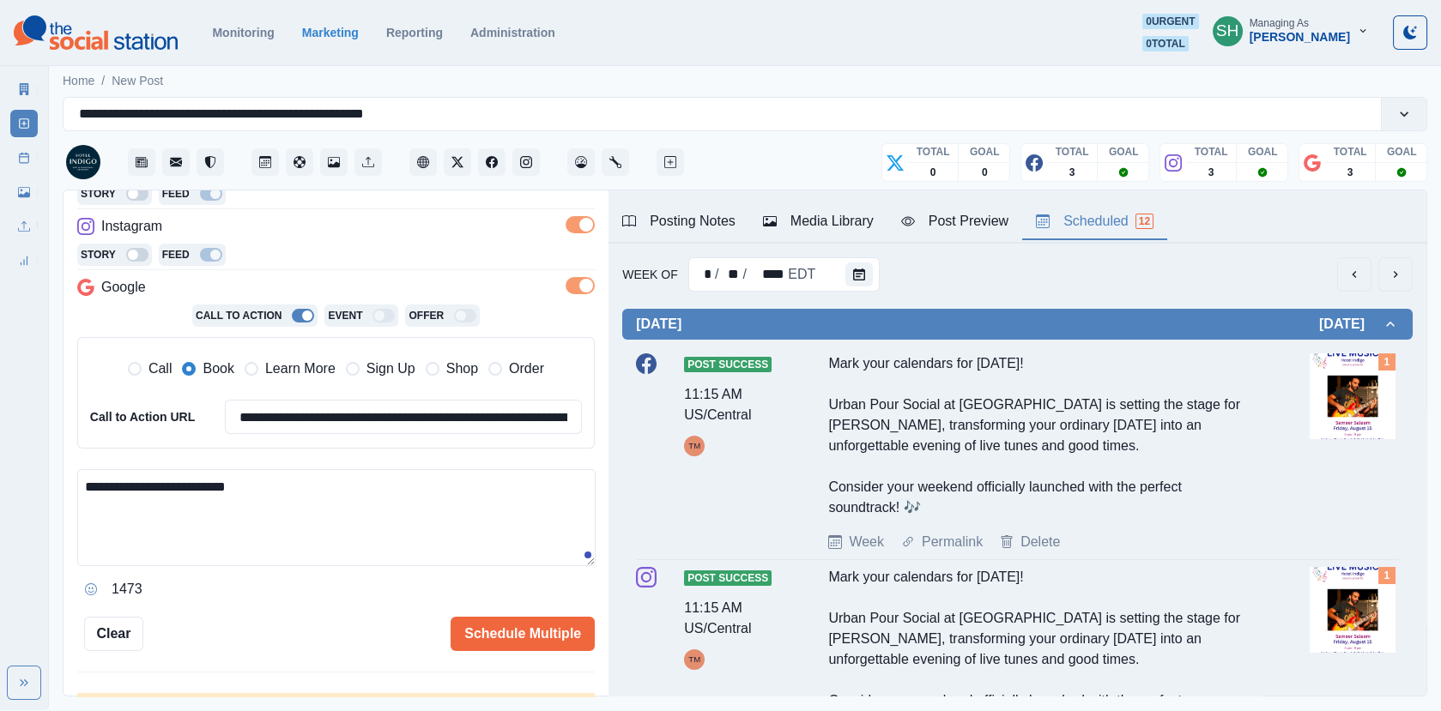
click at [1410, 265] on button "next" at bounding box center [1395, 274] width 34 height 34
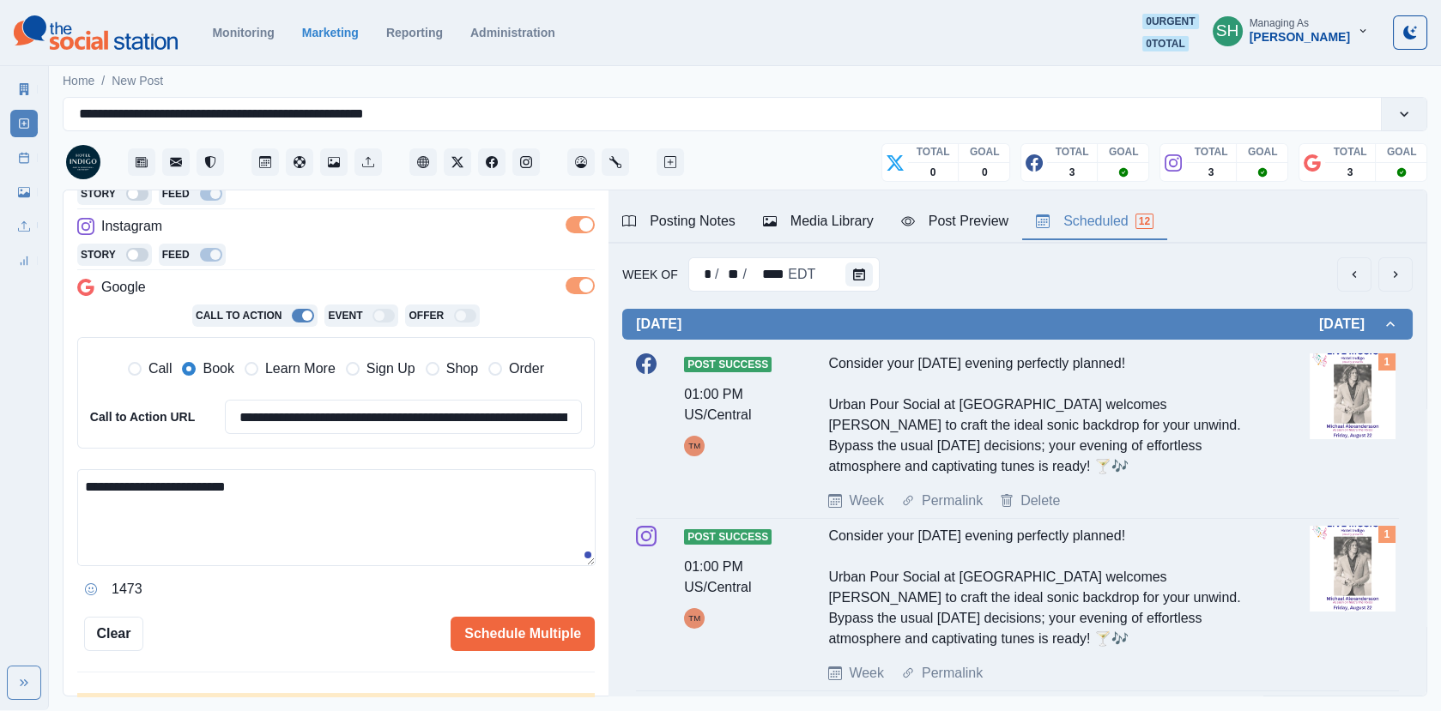
click at [1410, 265] on button "next" at bounding box center [1395, 274] width 34 height 34
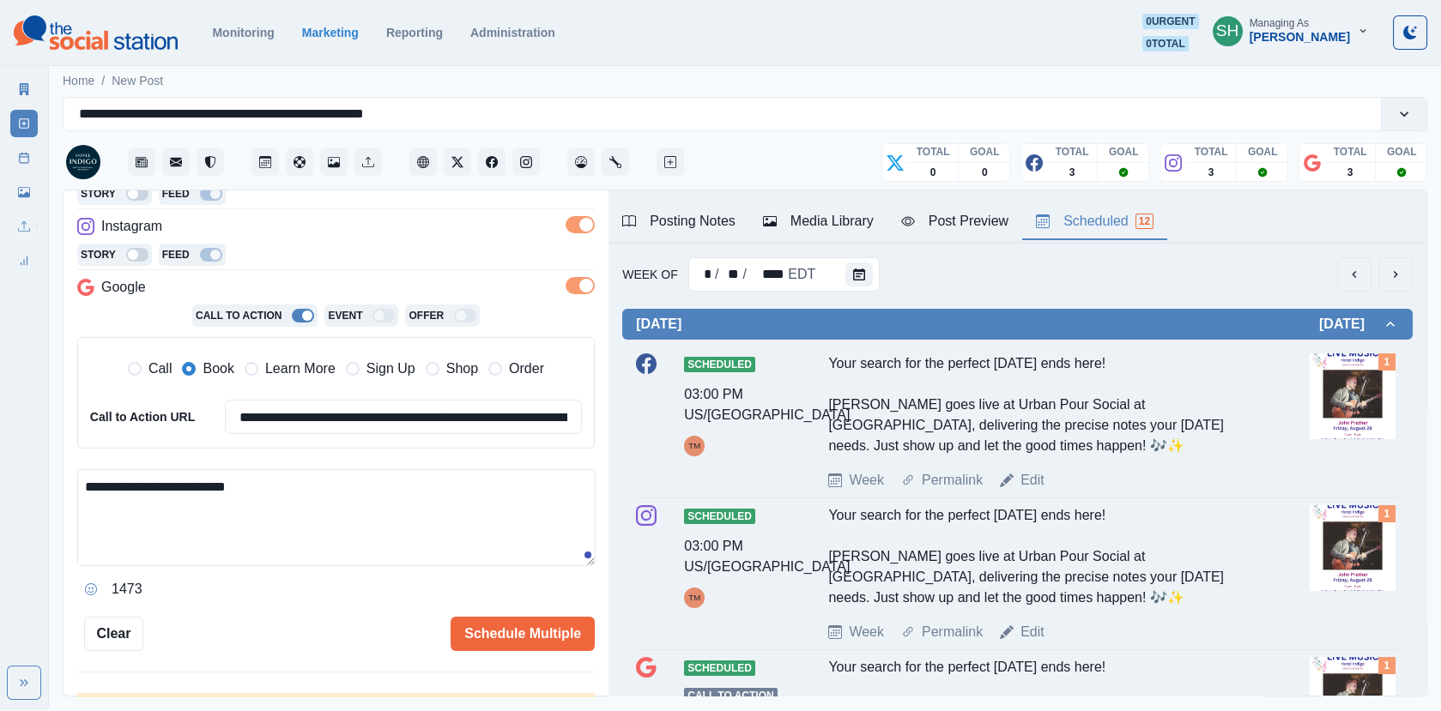
click at [1410, 265] on button "next" at bounding box center [1395, 274] width 34 height 34
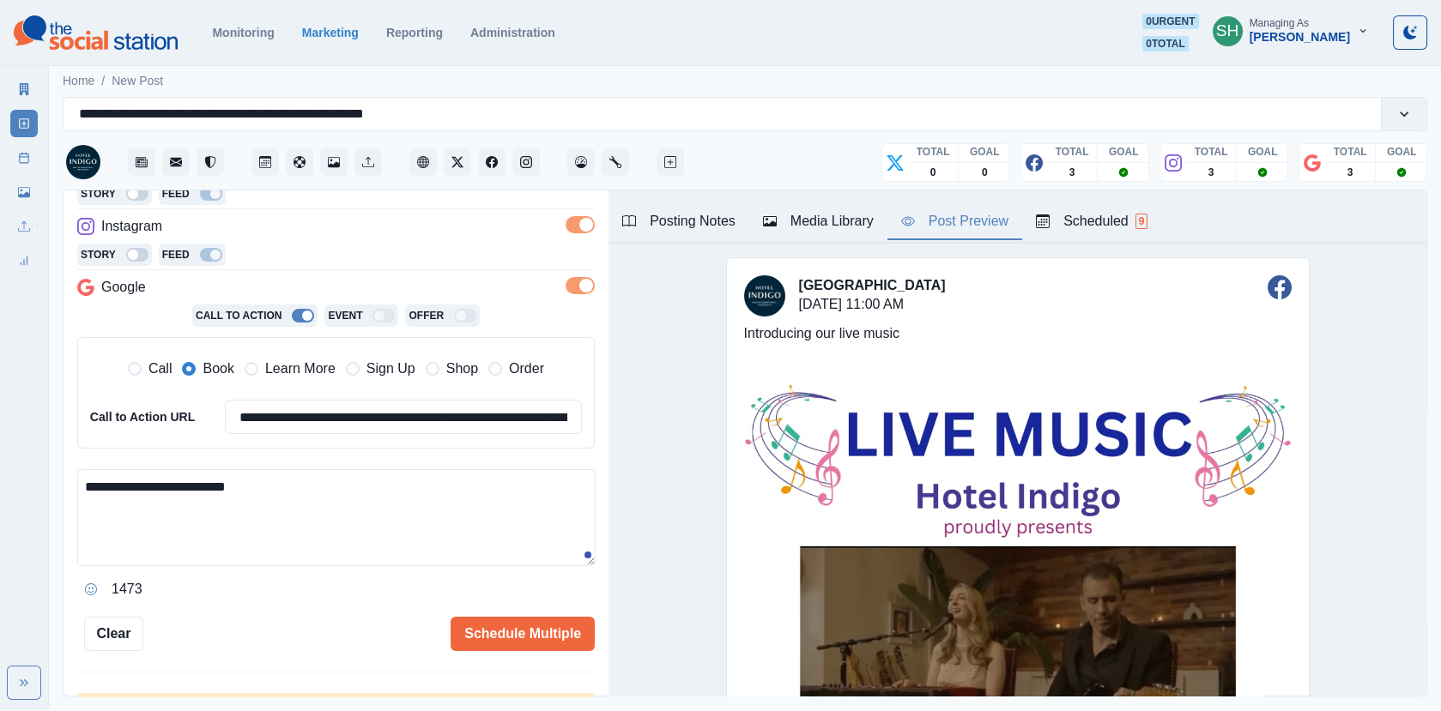
click at [942, 215] on div "Post Preview" at bounding box center [954, 221] width 107 height 21
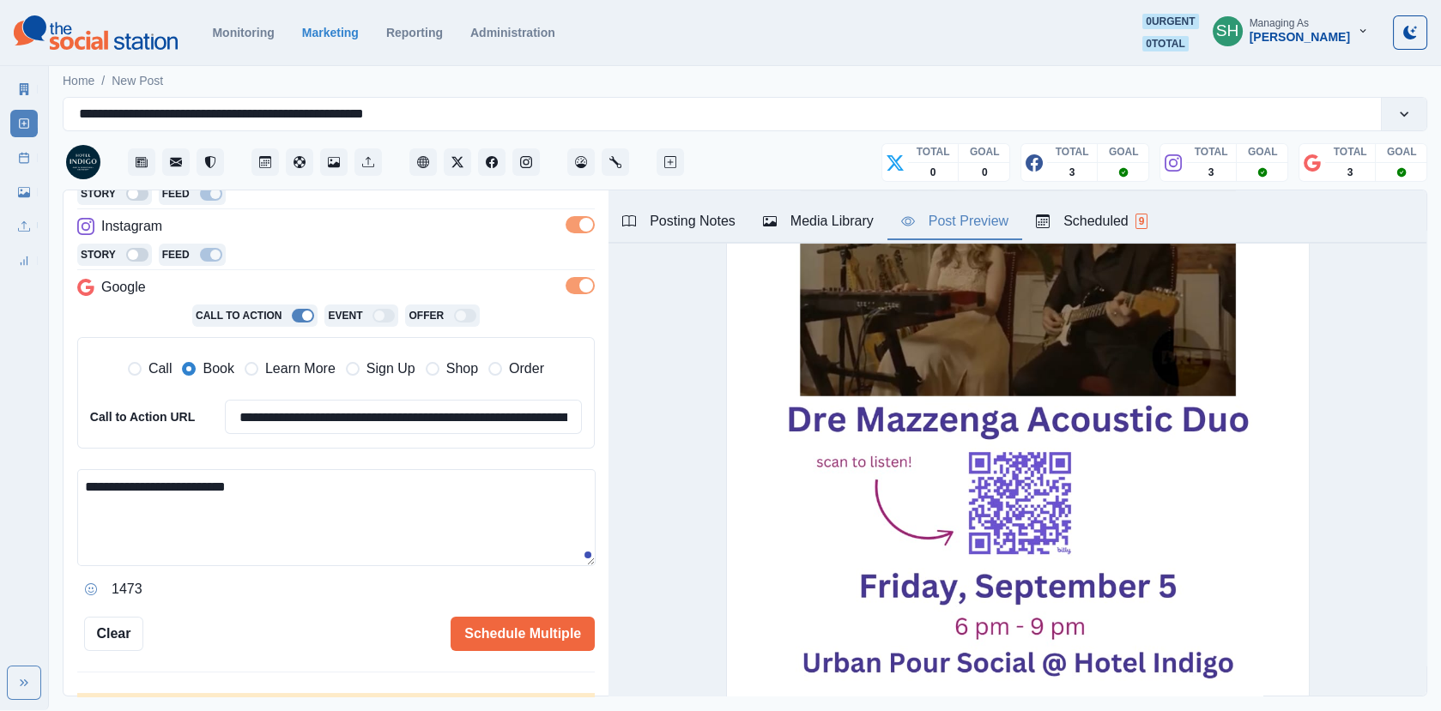
drag, startPoint x: 289, startPoint y: 485, endPoint x: 181, endPoint y: 479, distance: 108.3
click at [181, 479] on textarea "**********" at bounding box center [336, 517] width 518 height 97
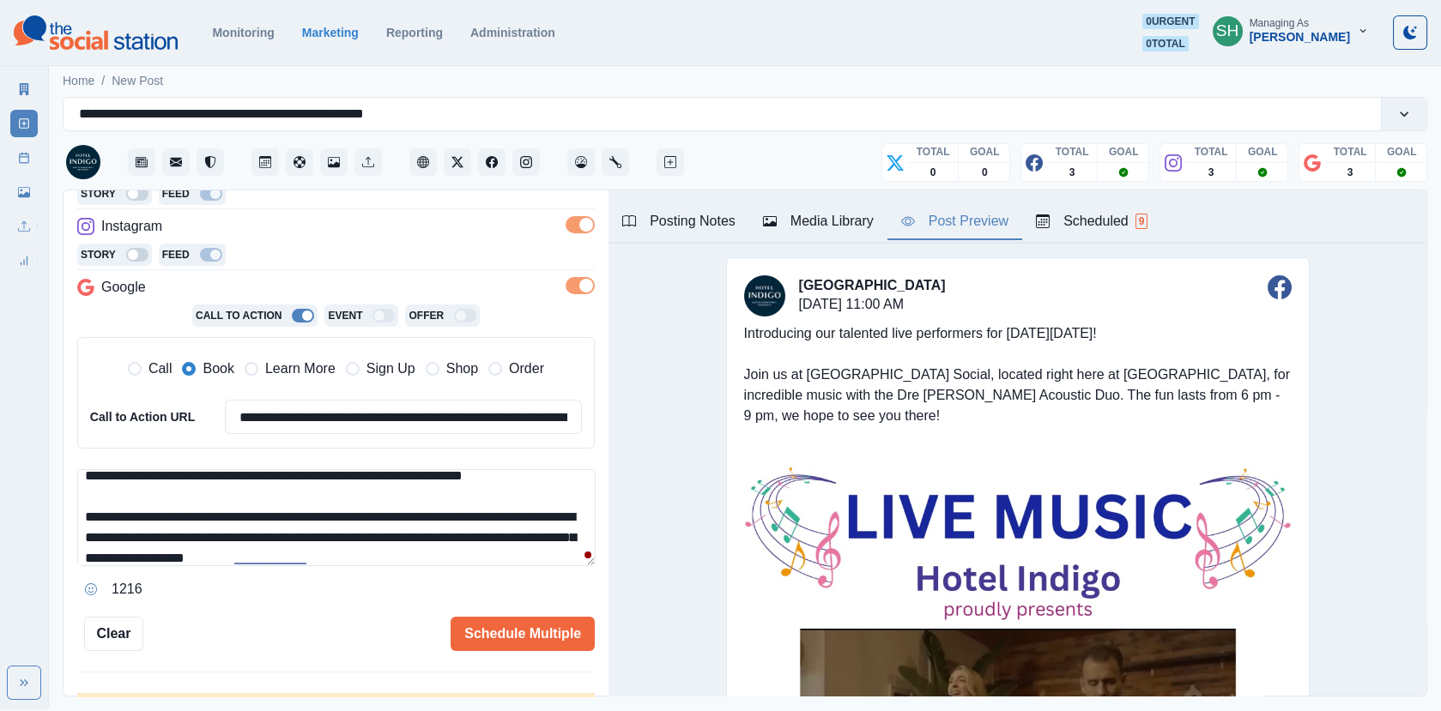
scroll to position [365, 0]
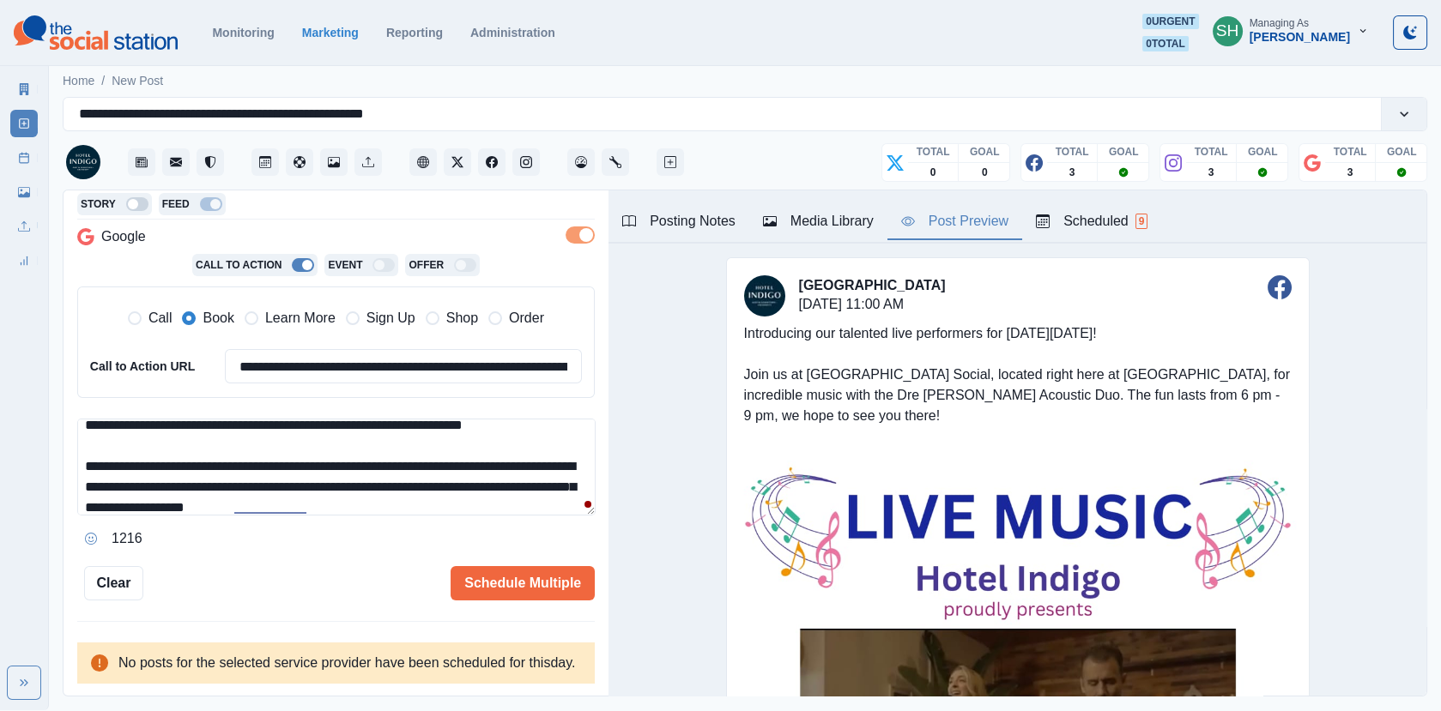
drag, startPoint x: 516, startPoint y: 469, endPoint x: 342, endPoint y: 468, distance: 173.4
click at [342, 468] on textarea "**********" at bounding box center [336, 467] width 518 height 97
click at [517, 566] on button "Schedule Multiple" at bounding box center [523, 583] width 144 height 34
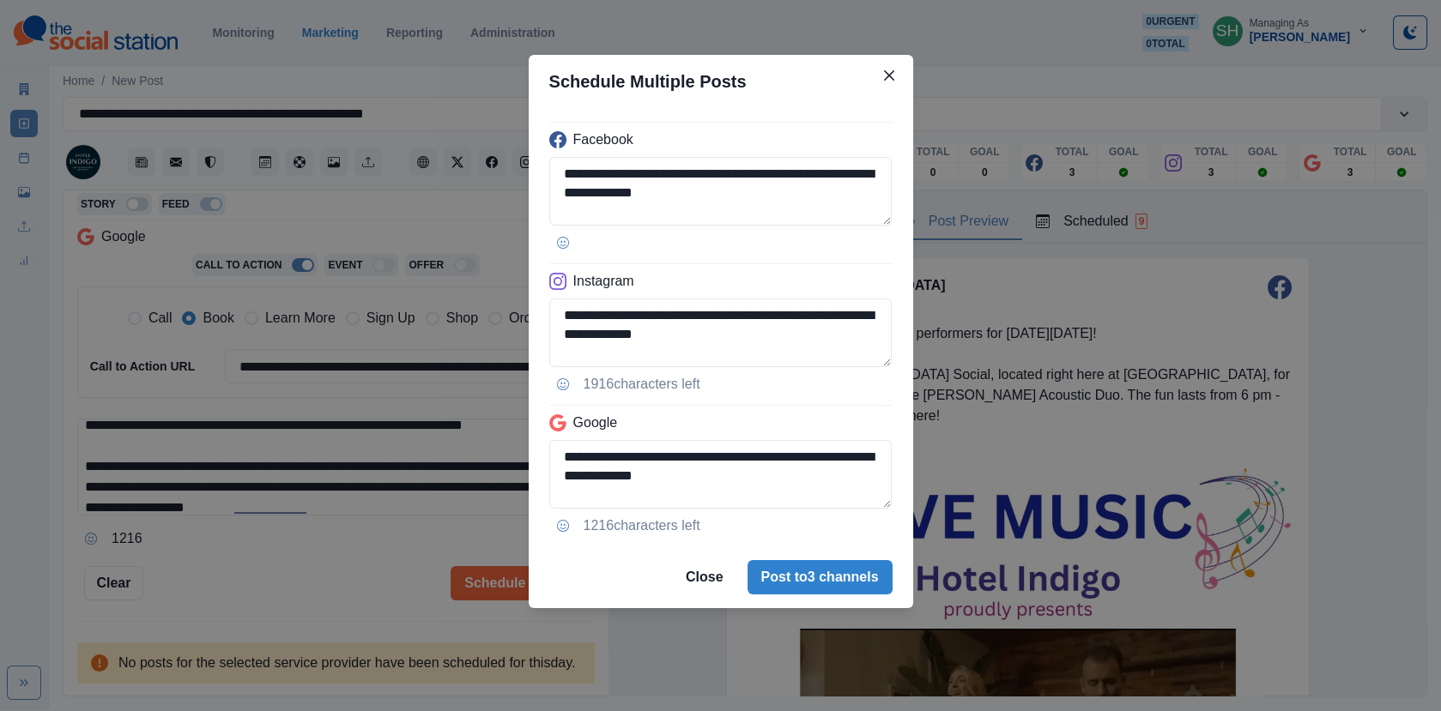
click at [405, 548] on div "**********" at bounding box center [720, 355] width 1441 height 711
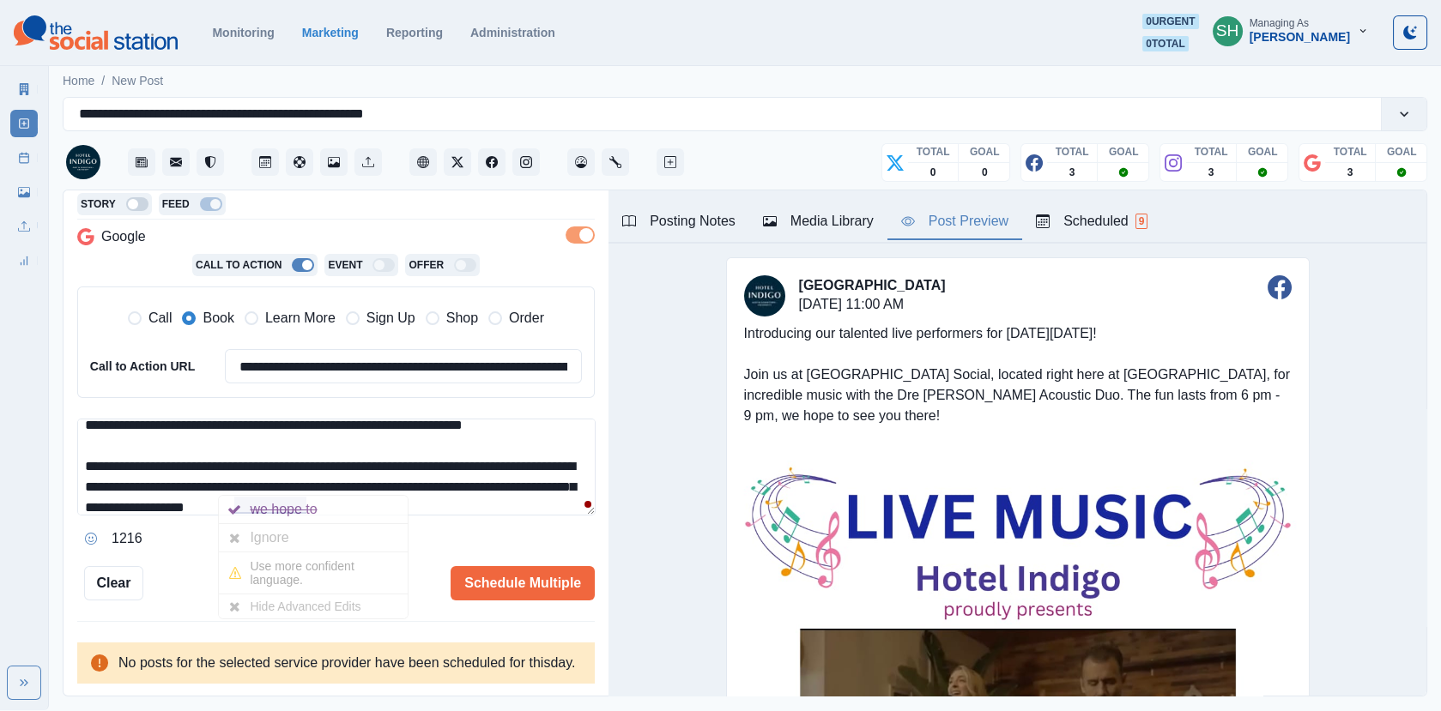
drag, startPoint x: 307, startPoint y: 482, endPoint x: 238, endPoint y: 484, distance: 69.5
click at [238, 484] on textarea "**********" at bounding box center [336, 467] width 518 height 97
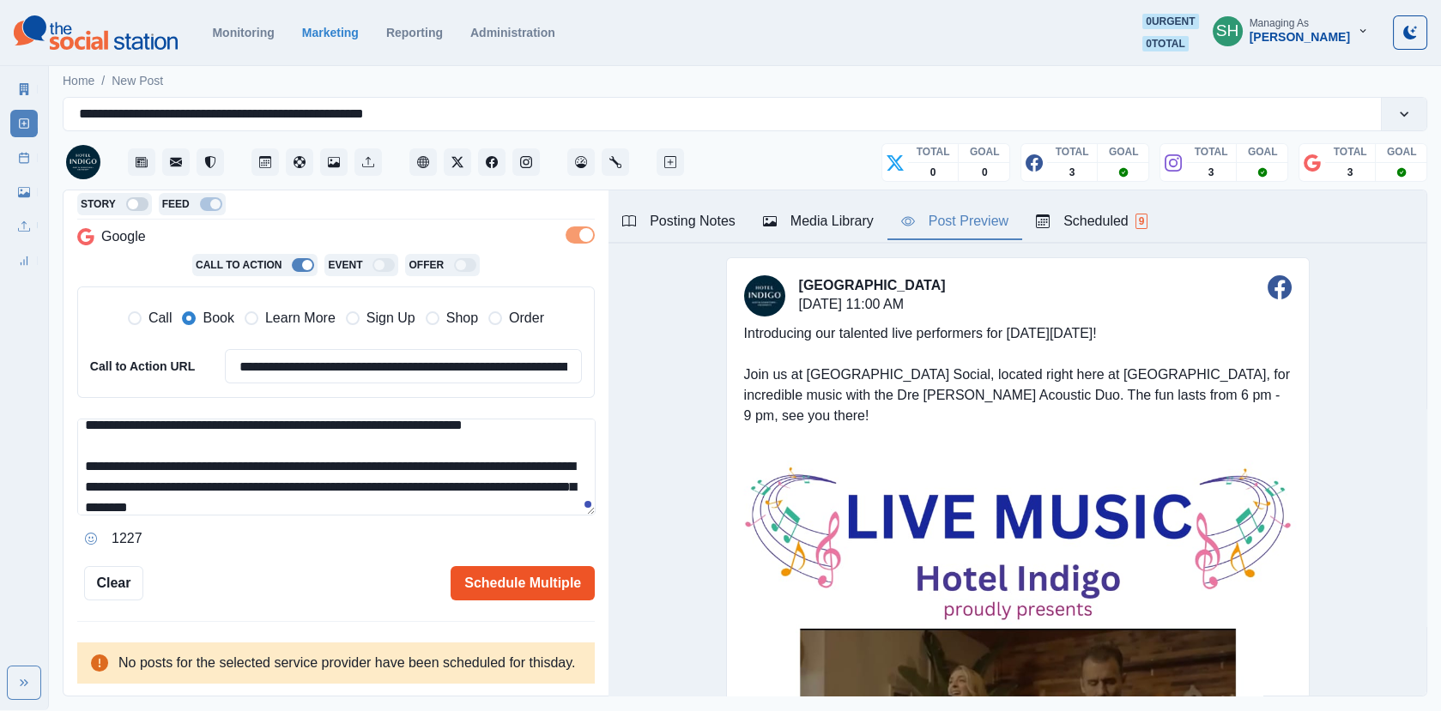
type textarea "**********"
click at [529, 566] on button "Schedule Multiple" at bounding box center [523, 583] width 144 height 34
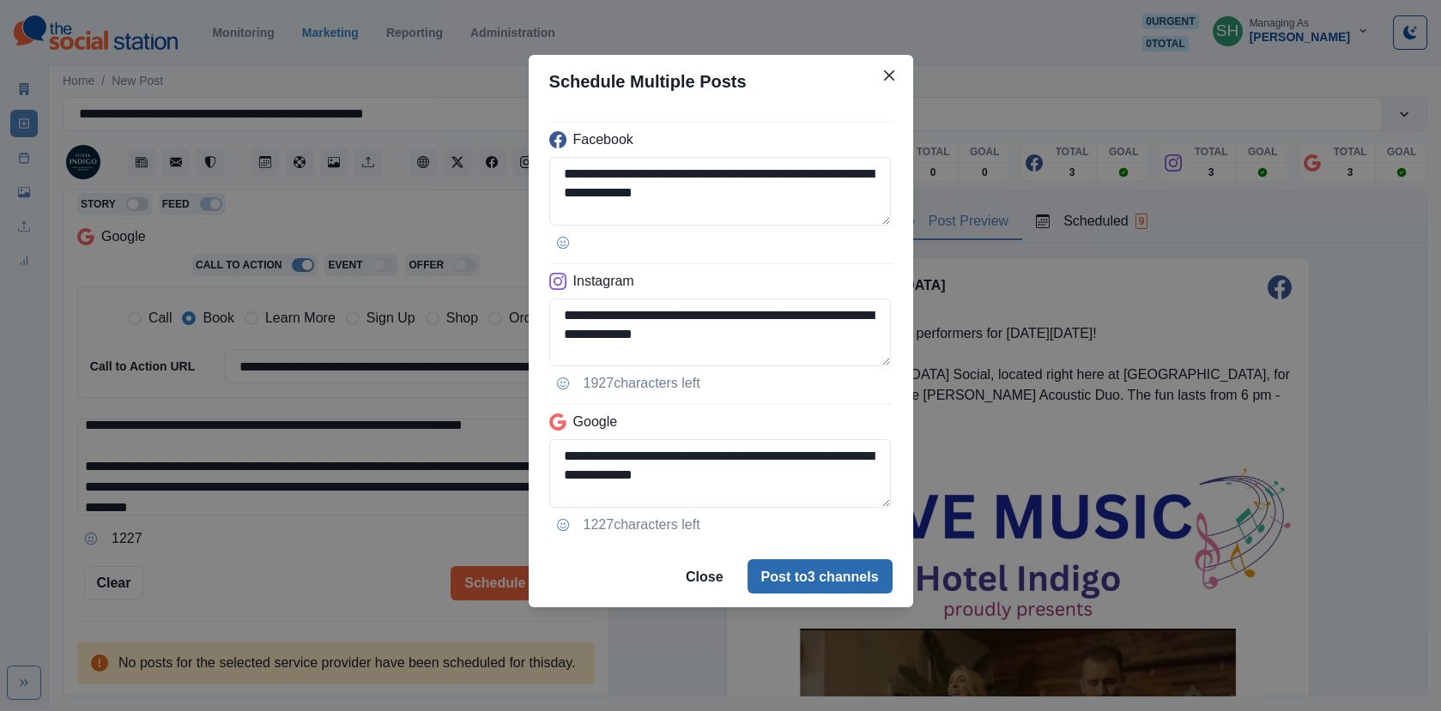
click at [856, 580] on button "Post to 3 channels" at bounding box center [819, 577] width 145 height 34
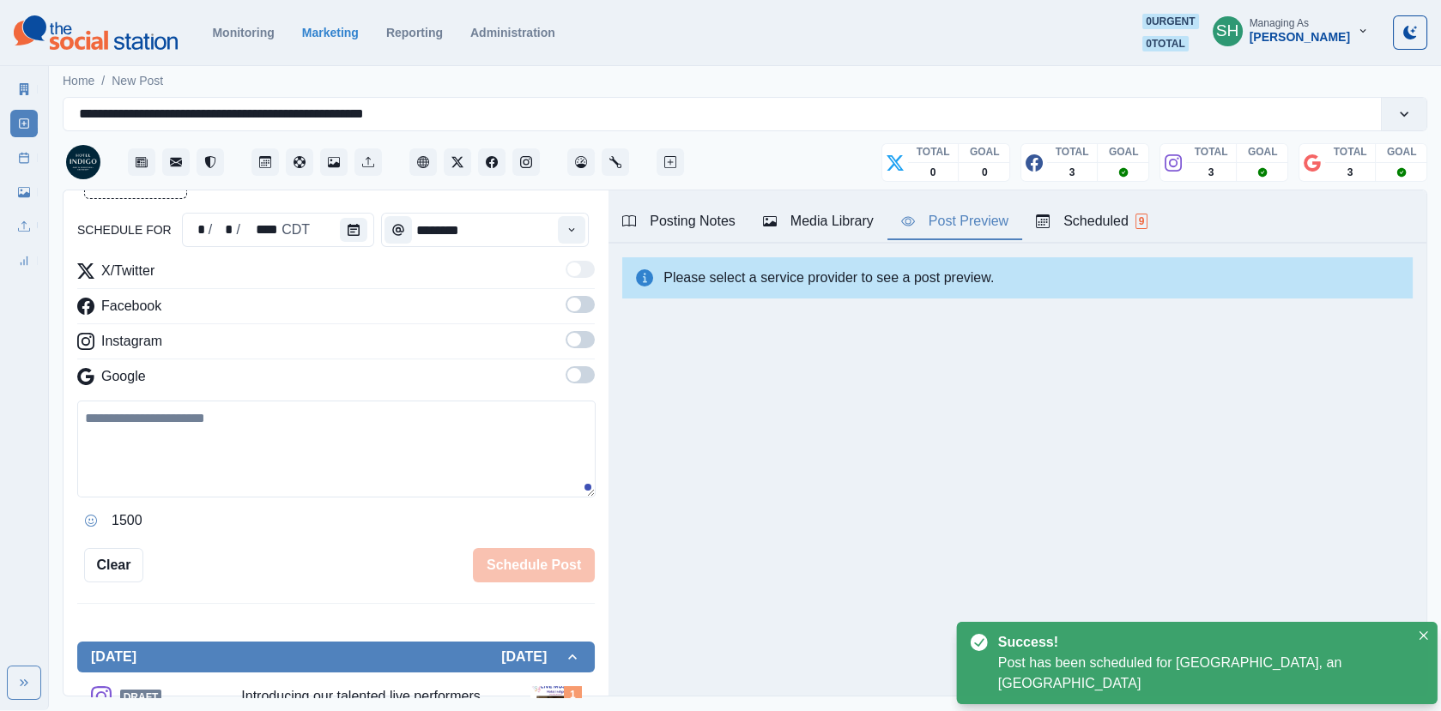
scroll to position [339, 0]
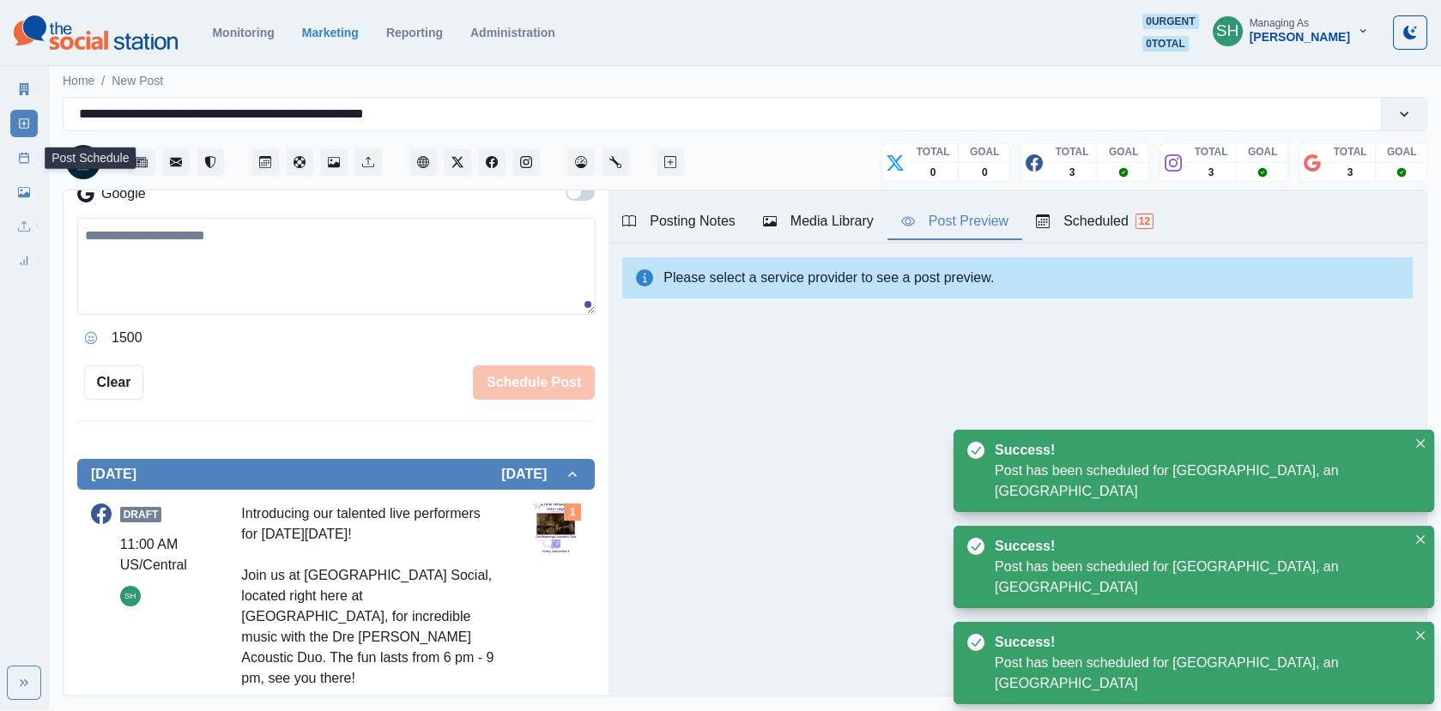
click at [21, 157] on line at bounding box center [24, 157] width 9 height 0
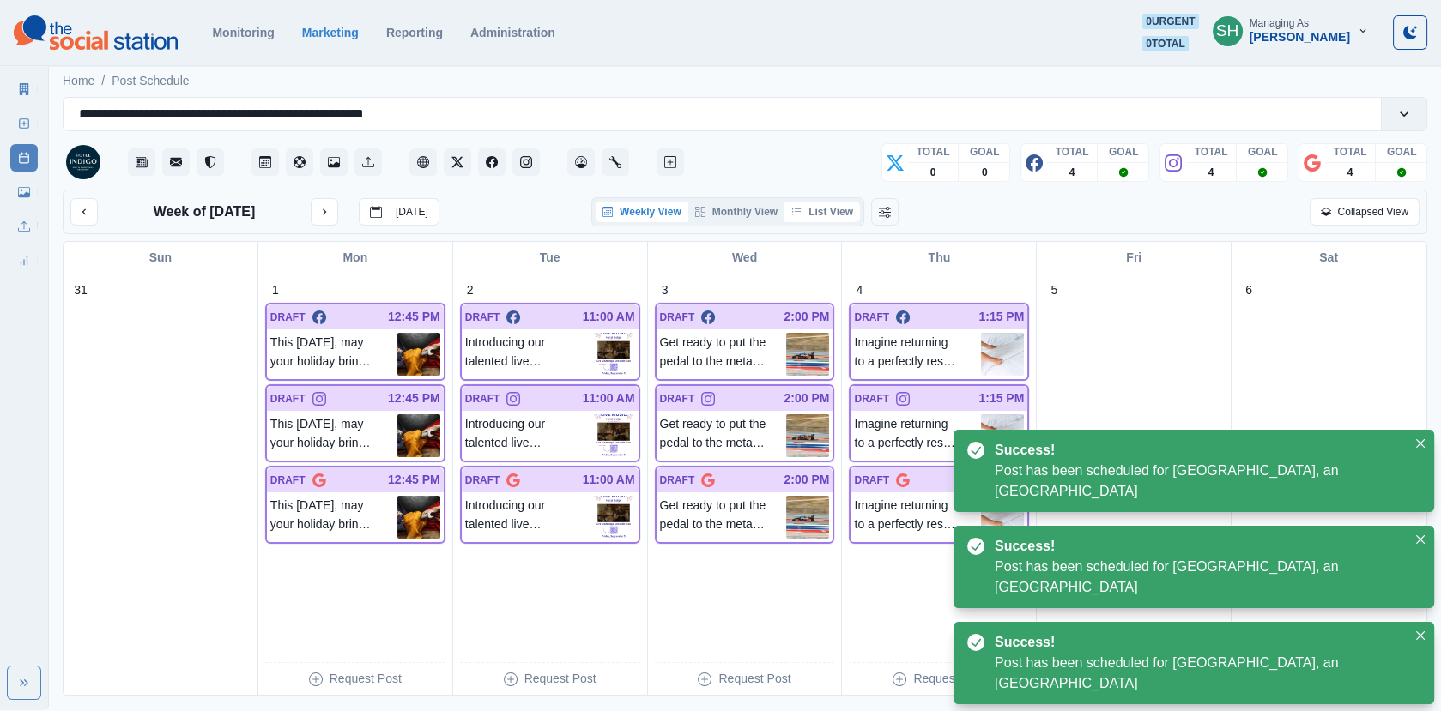
click at [846, 210] on button "List View" at bounding box center [822, 212] width 76 height 21
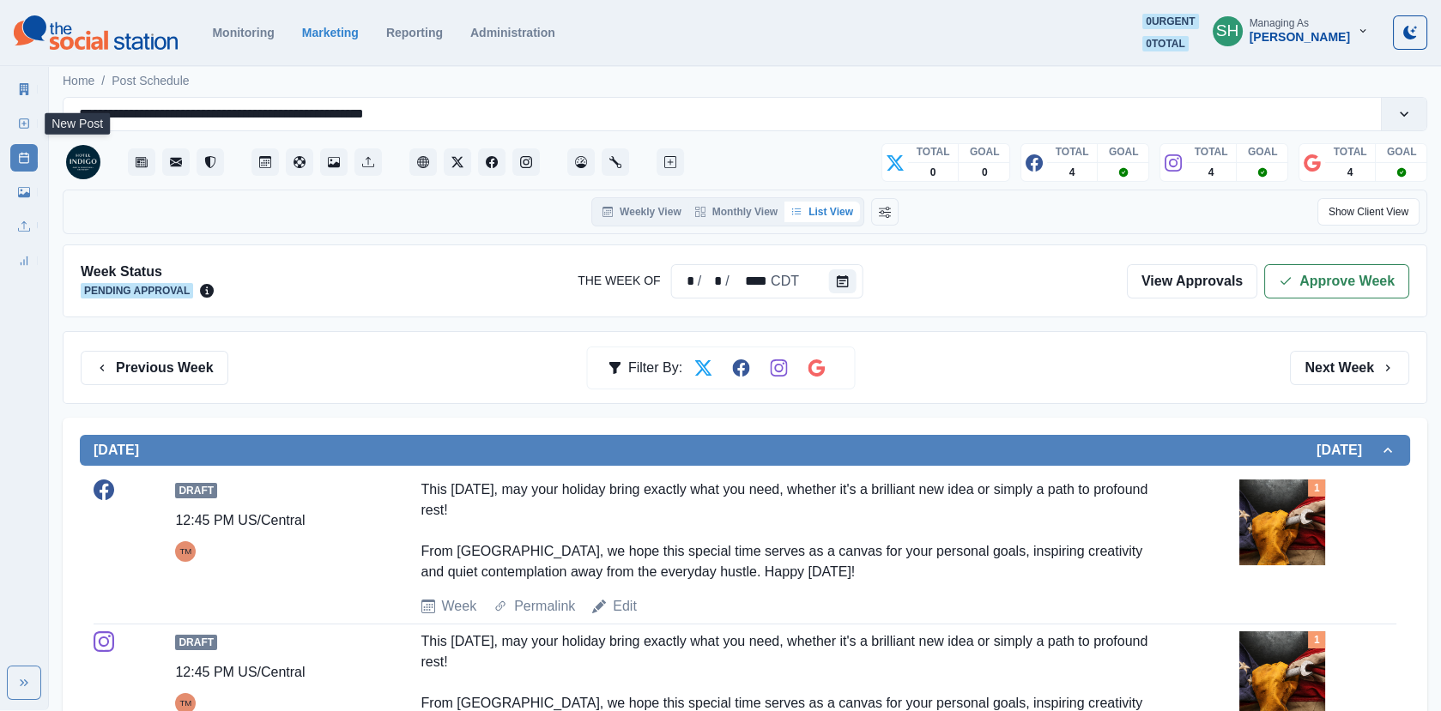
click at [30, 126] on link "New Post" at bounding box center [23, 123] width 27 height 27
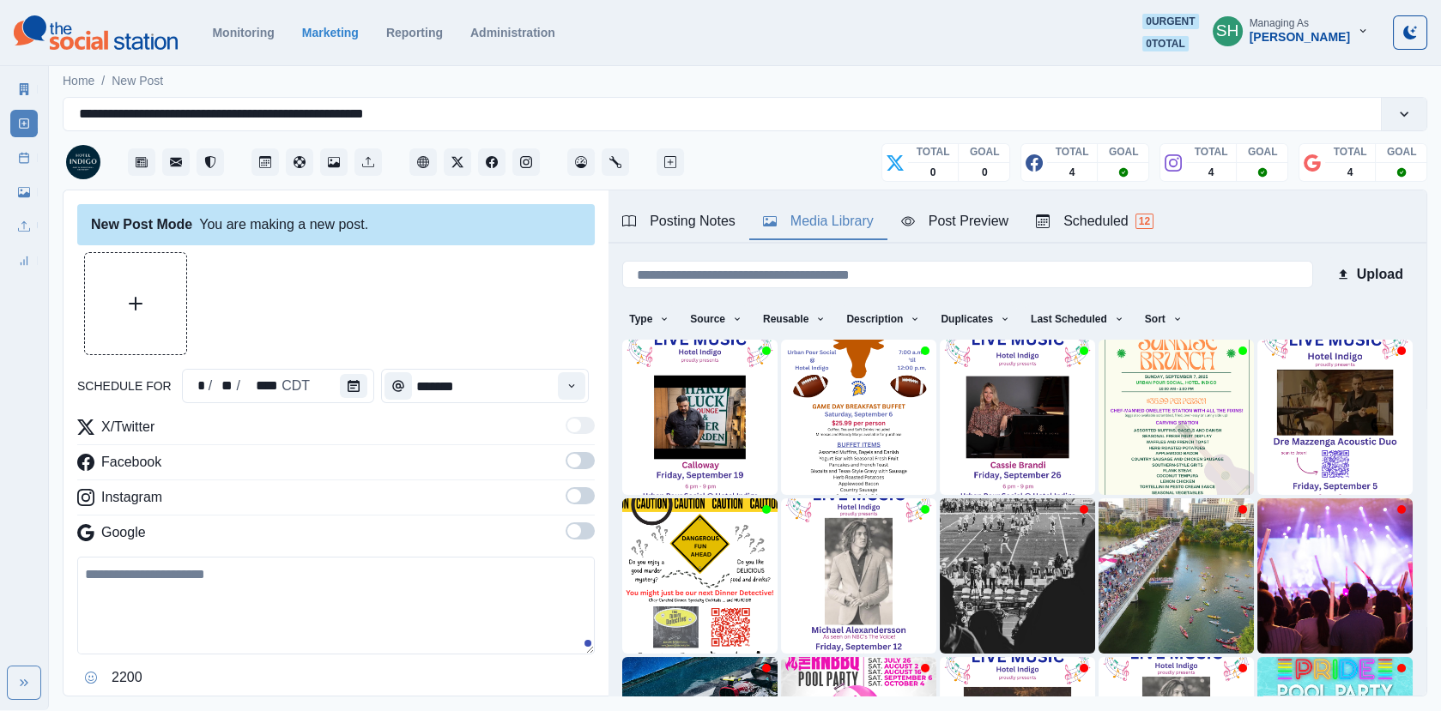
click at [817, 233] on button "Media Library" at bounding box center [818, 222] width 138 height 36
click at [857, 428] on img at bounding box center [858, 417] width 155 height 155
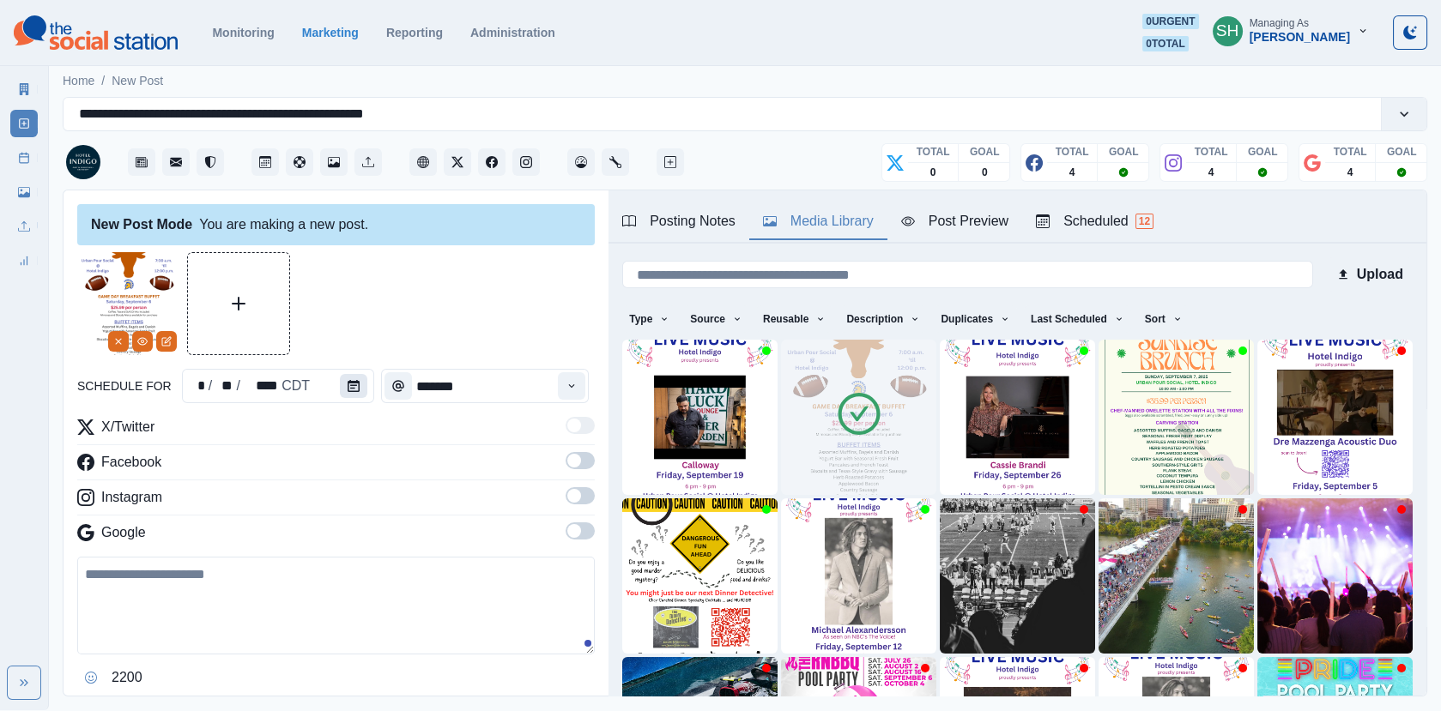
click at [354, 388] on icon "Calendar" at bounding box center [354, 386] width 12 height 12
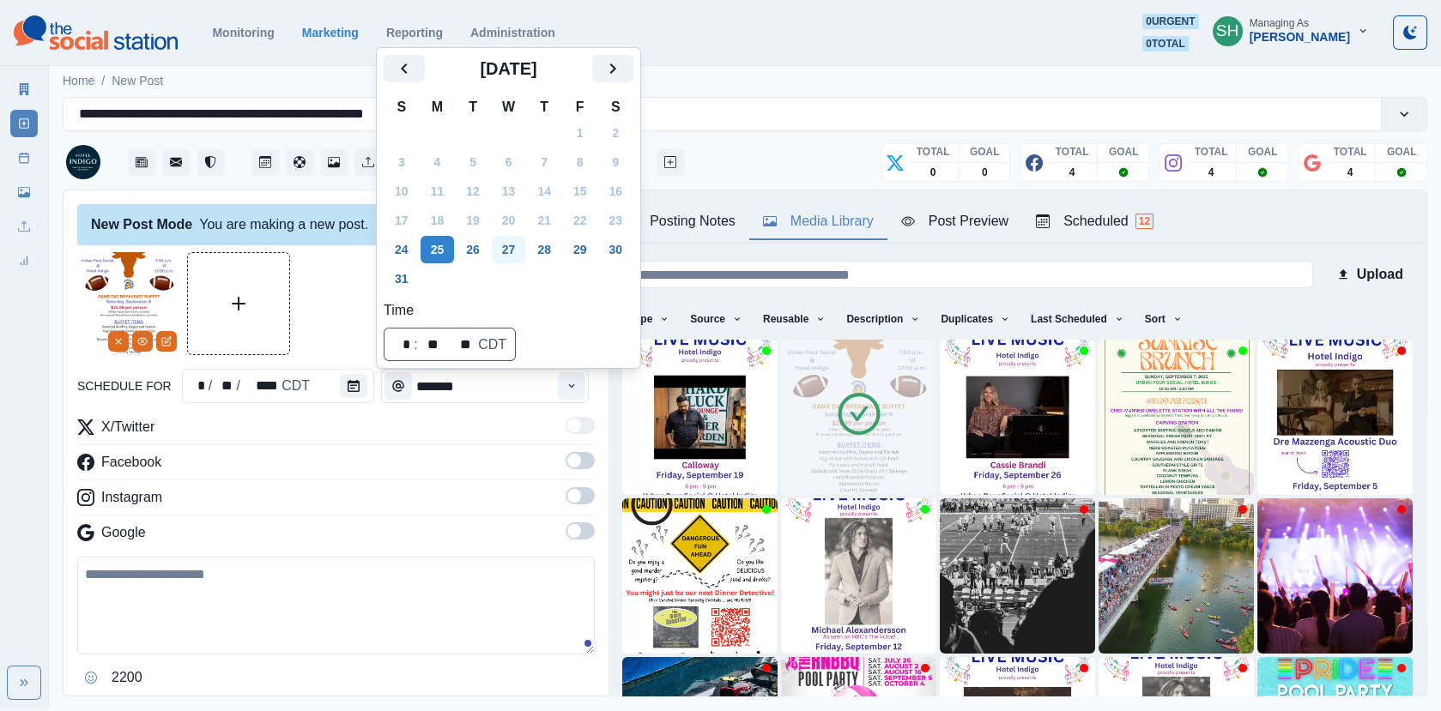
click at [520, 248] on button "27" at bounding box center [509, 249] width 34 height 27
click at [314, 328] on div at bounding box center [335, 303] width 517 height 103
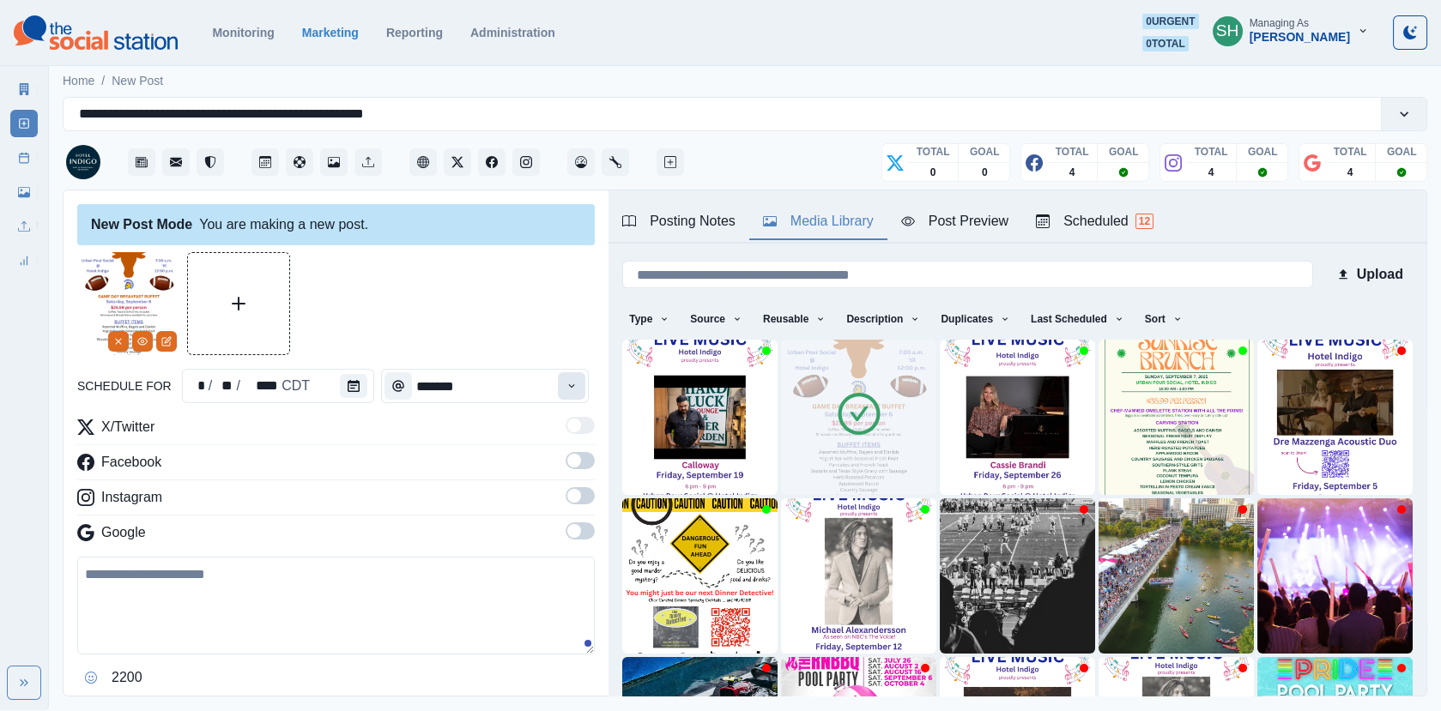
click at [564, 377] on button "Time" at bounding box center [571, 385] width 27 height 27
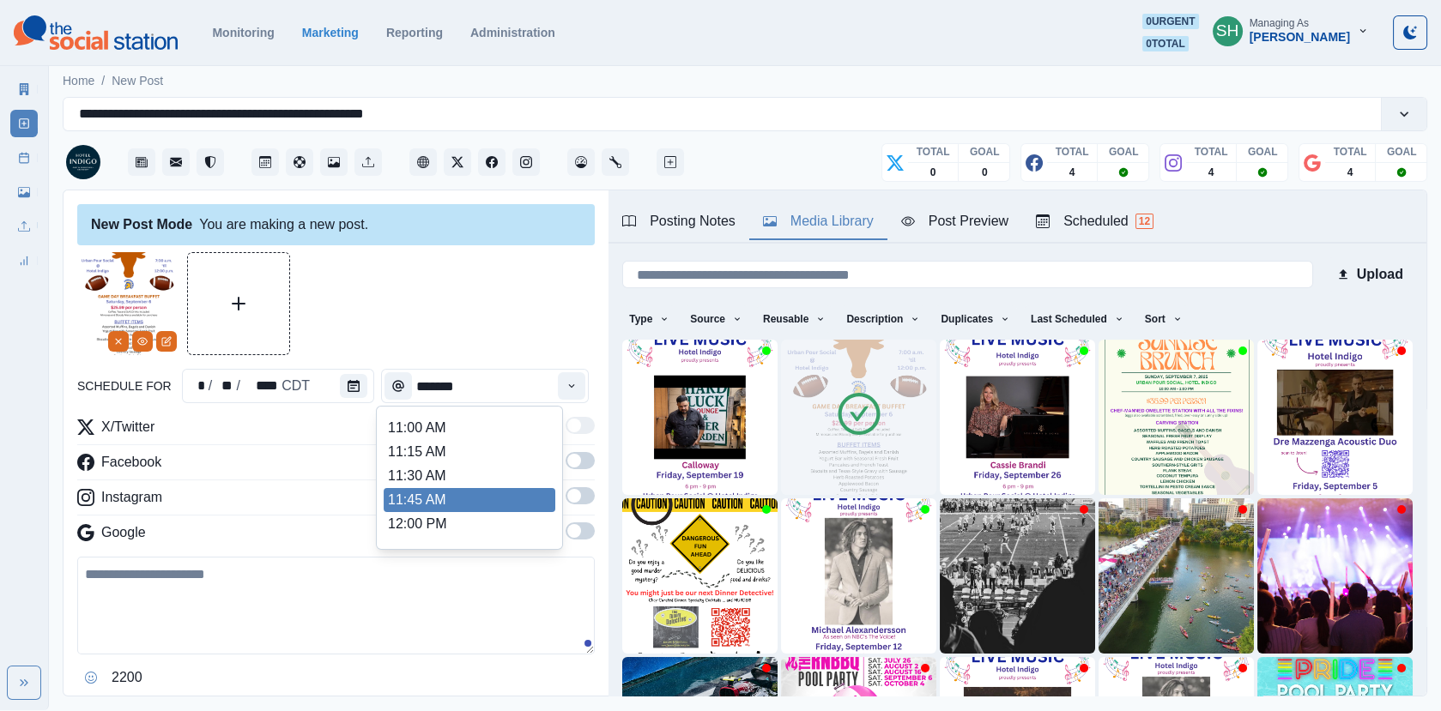
click at [442, 516] on li "12:00 PM" at bounding box center [470, 524] width 172 height 24
type input "********"
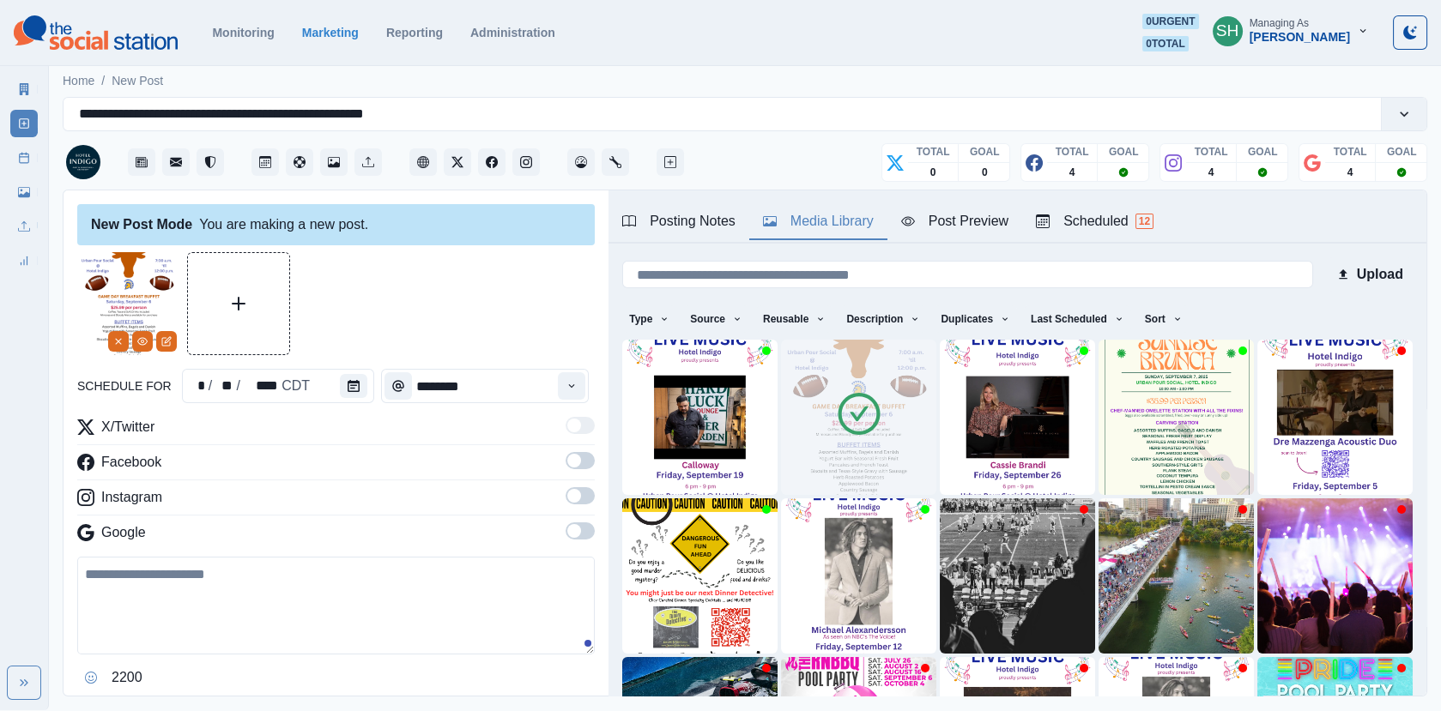
click at [568, 467] on span at bounding box center [580, 460] width 29 height 17
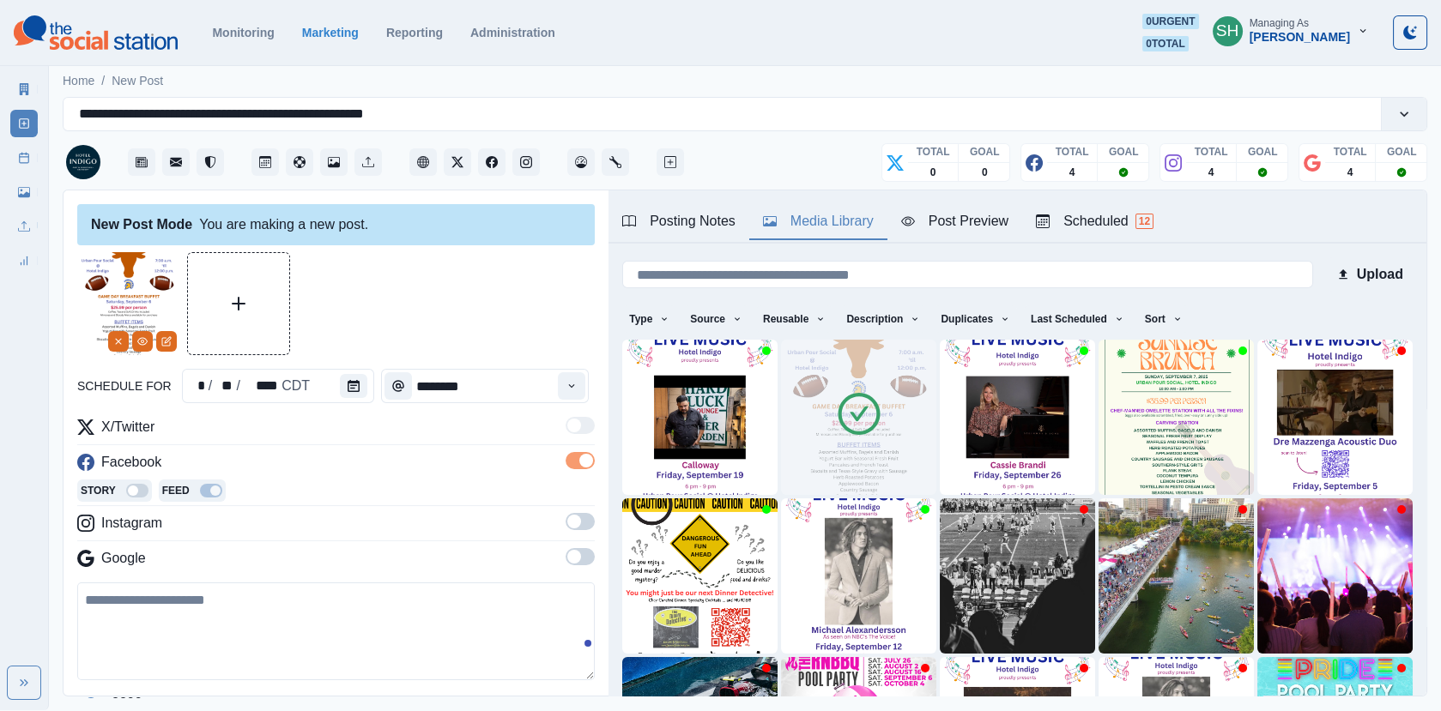
click at [571, 526] on span at bounding box center [574, 522] width 14 height 14
click at [578, 592] on label at bounding box center [580, 587] width 29 height 27
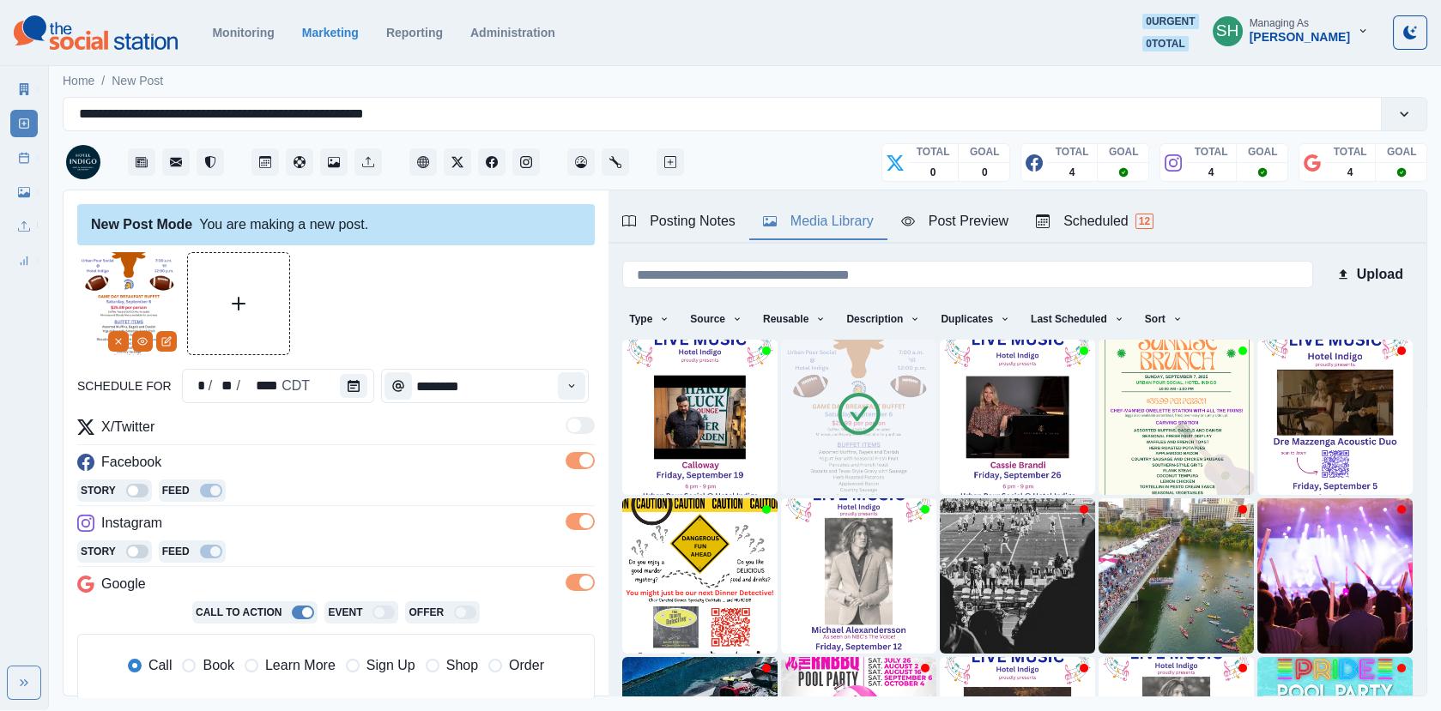
click at [1057, 224] on div "Scheduled 12" at bounding box center [1095, 221] width 118 height 21
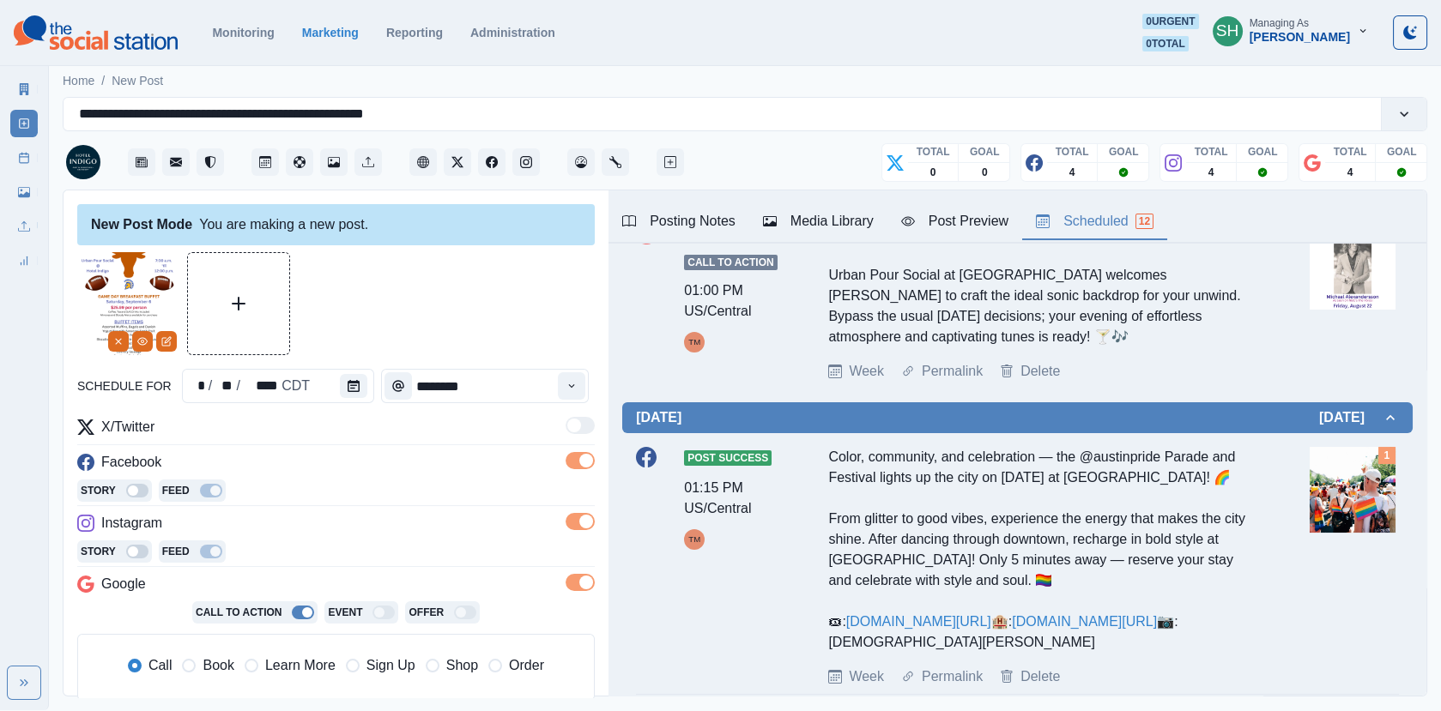
scroll to position [0, 0]
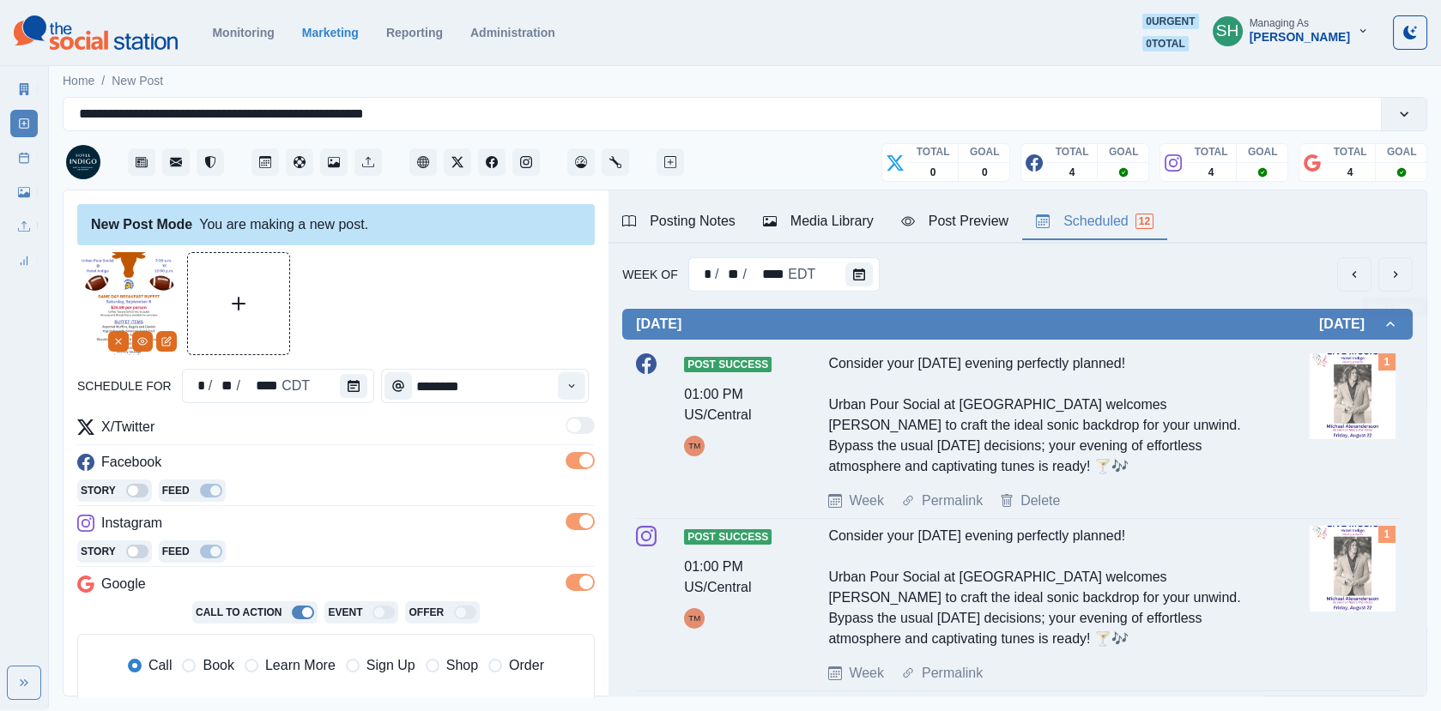
click at [1397, 285] on button "next" at bounding box center [1395, 274] width 34 height 34
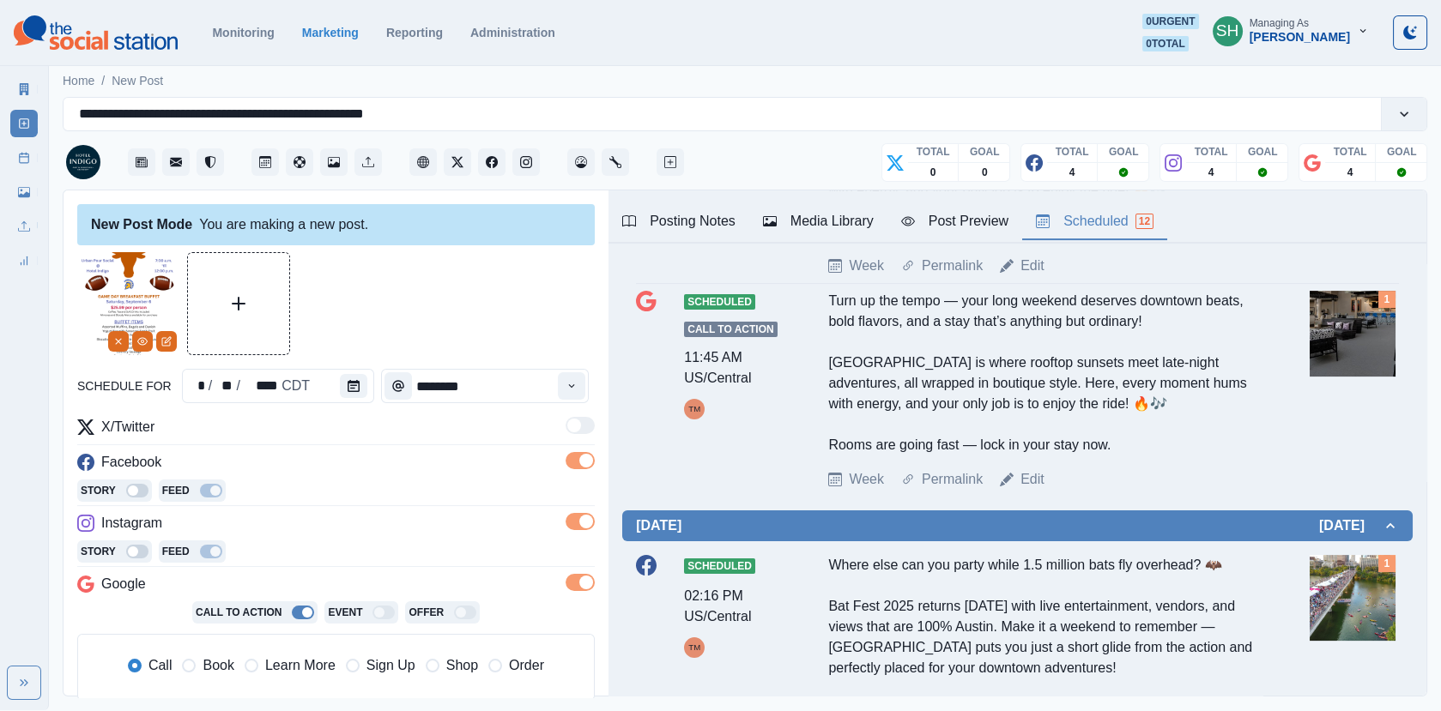
scroll to position [1049, 0]
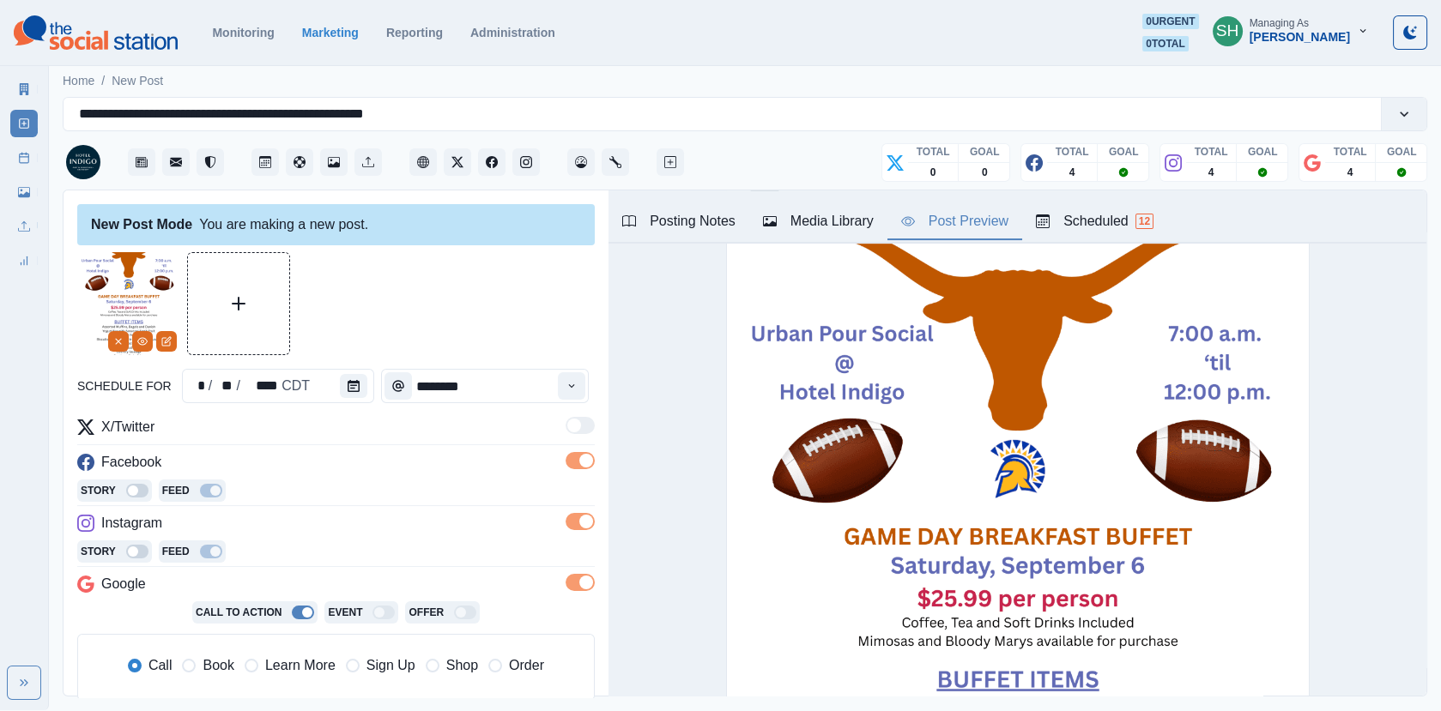
click at [935, 228] on div "Post Preview" at bounding box center [954, 221] width 107 height 21
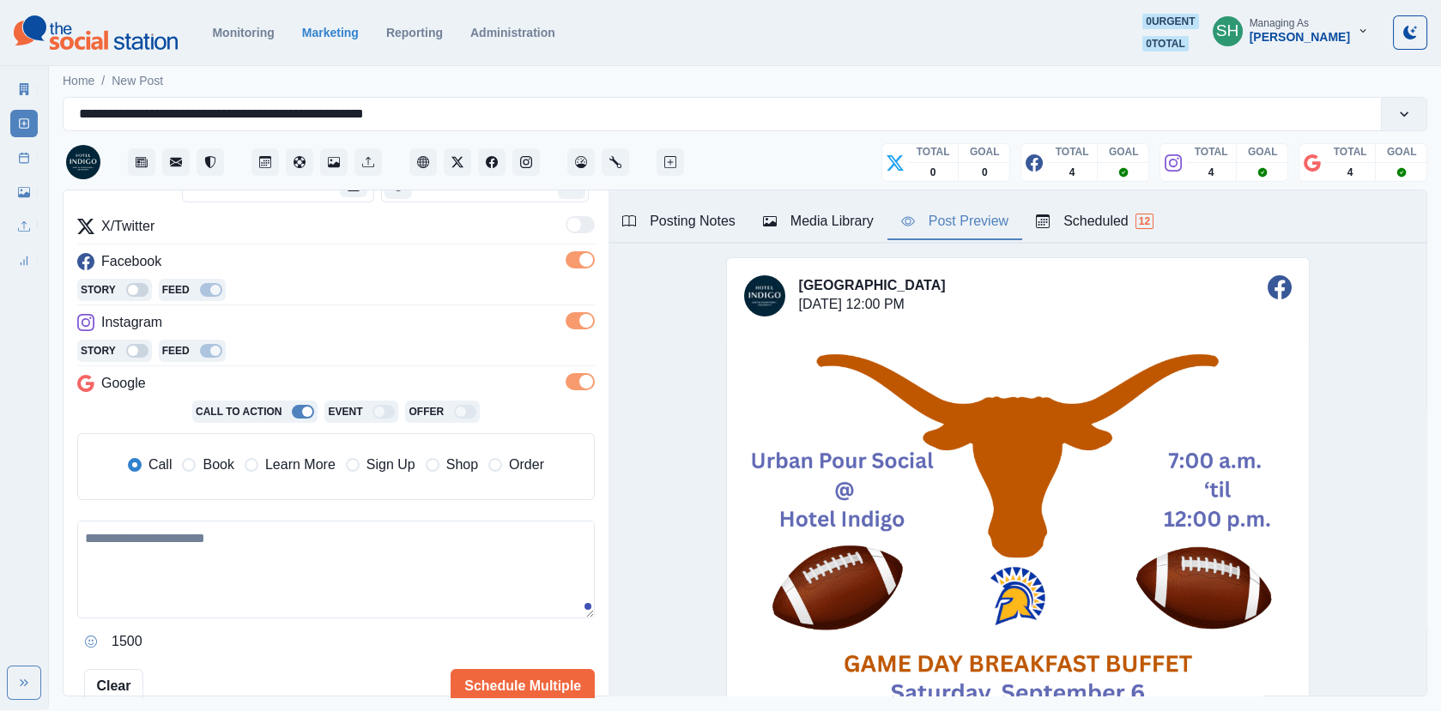
click at [207, 469] on span "Book" at bounding box center [218, 465] width 31 height 21
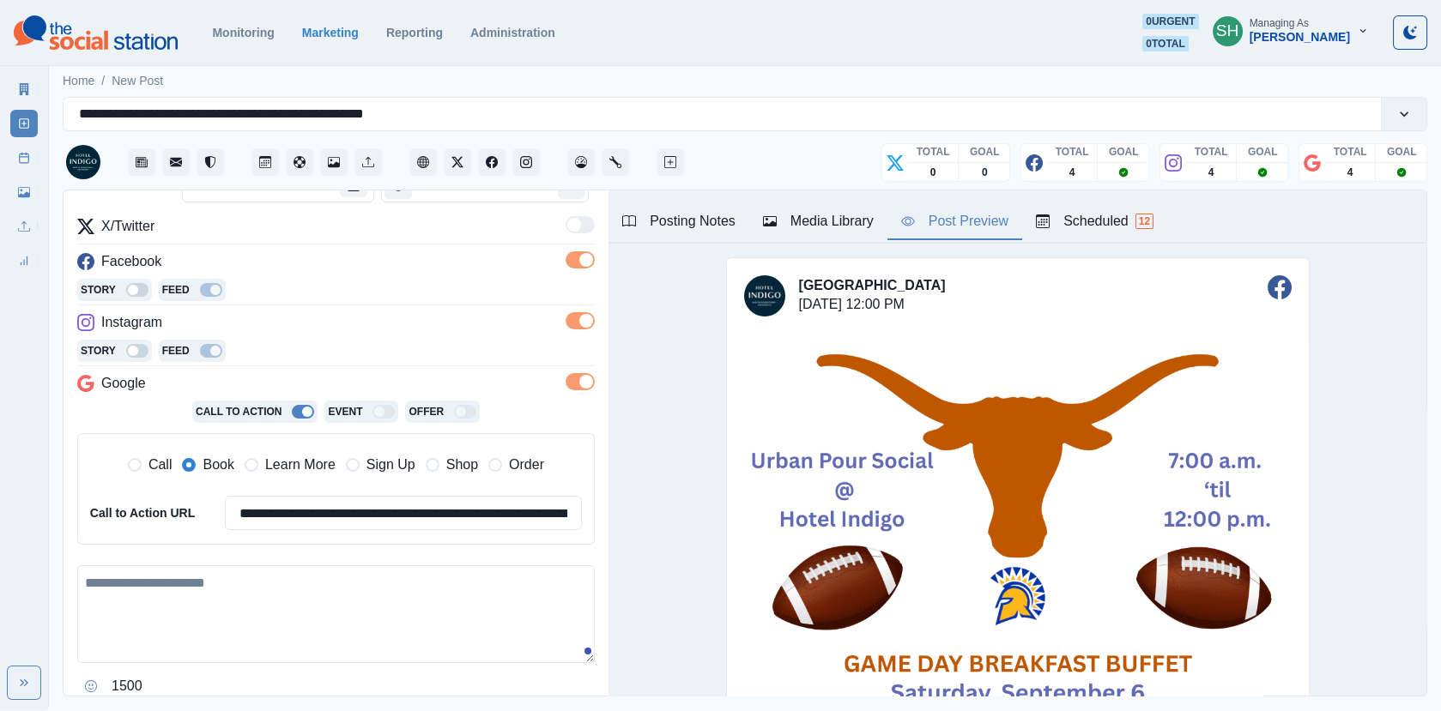
click at [207, 626] on textarea at bounding box center [335, 615] width 517 height 98
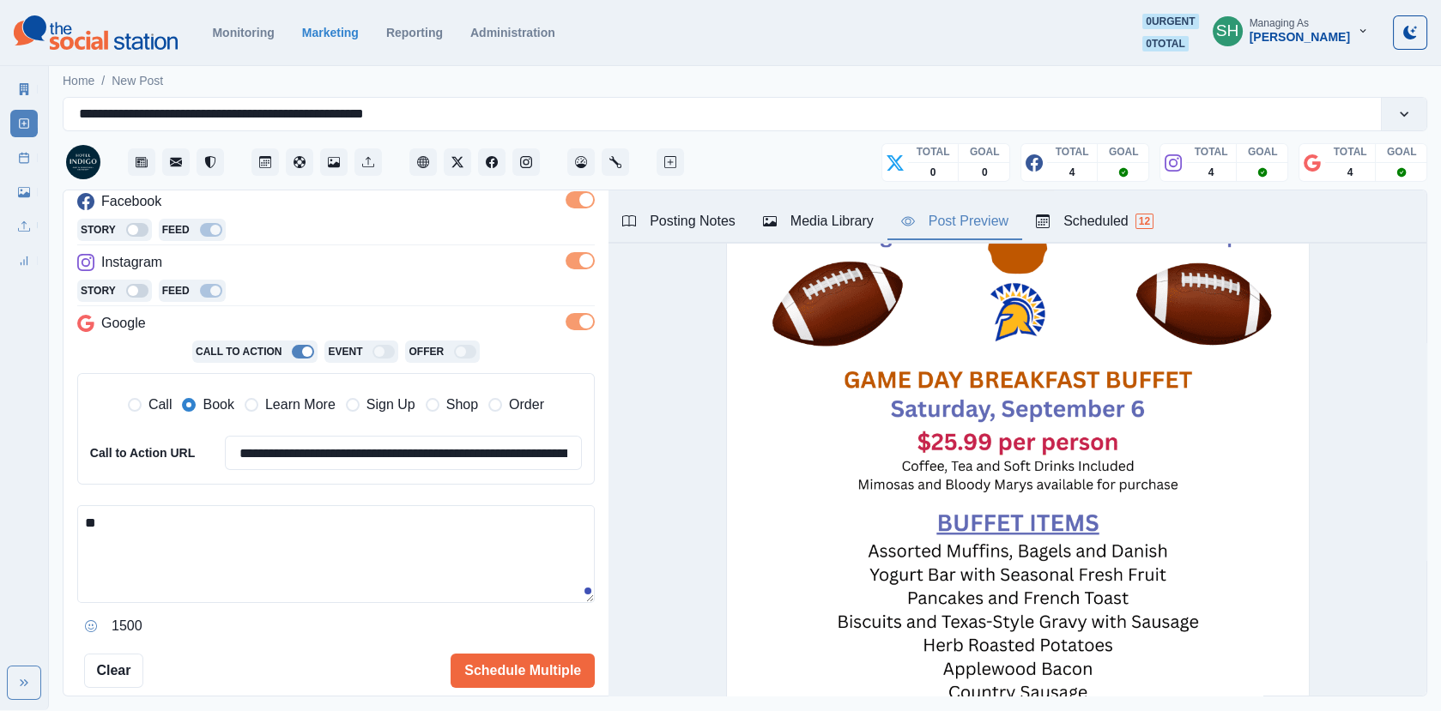
scroll to position [305, 0]
type textarea "*"
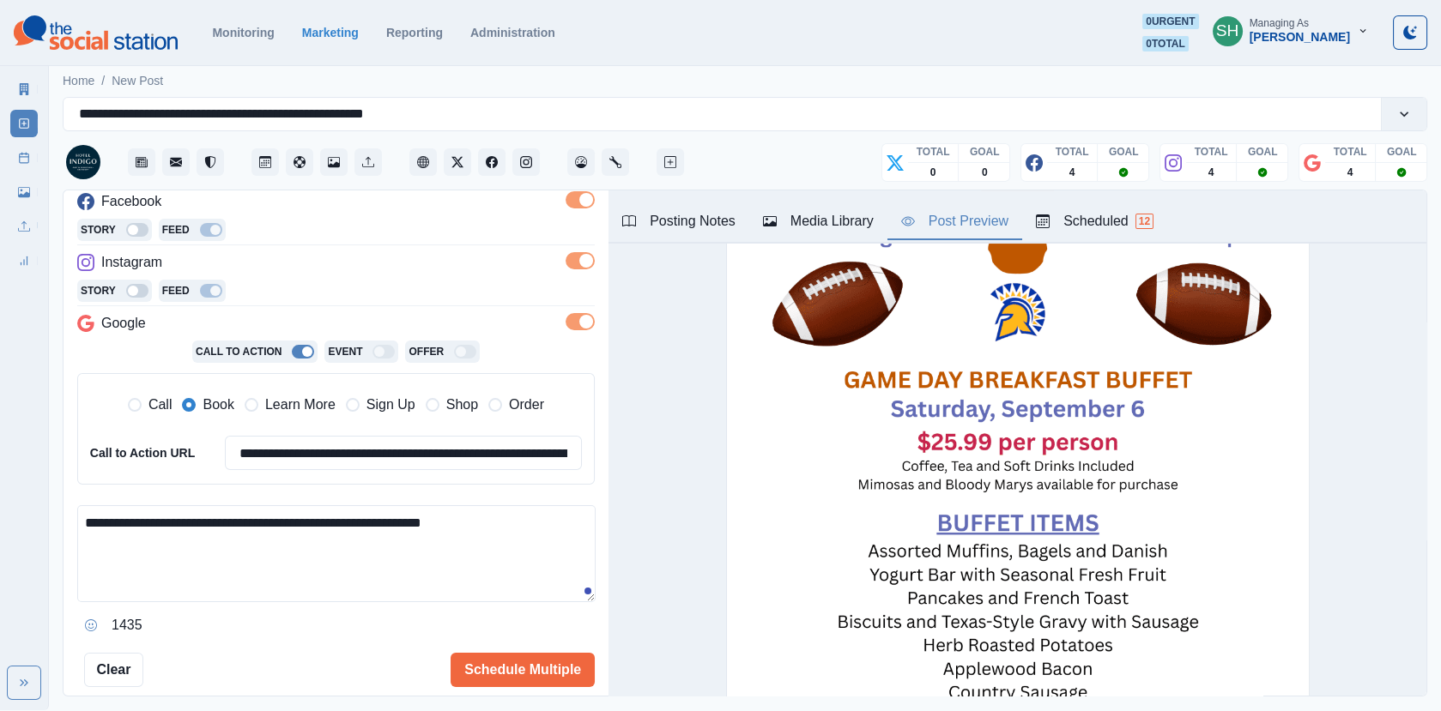
scroll to position [0, 0]
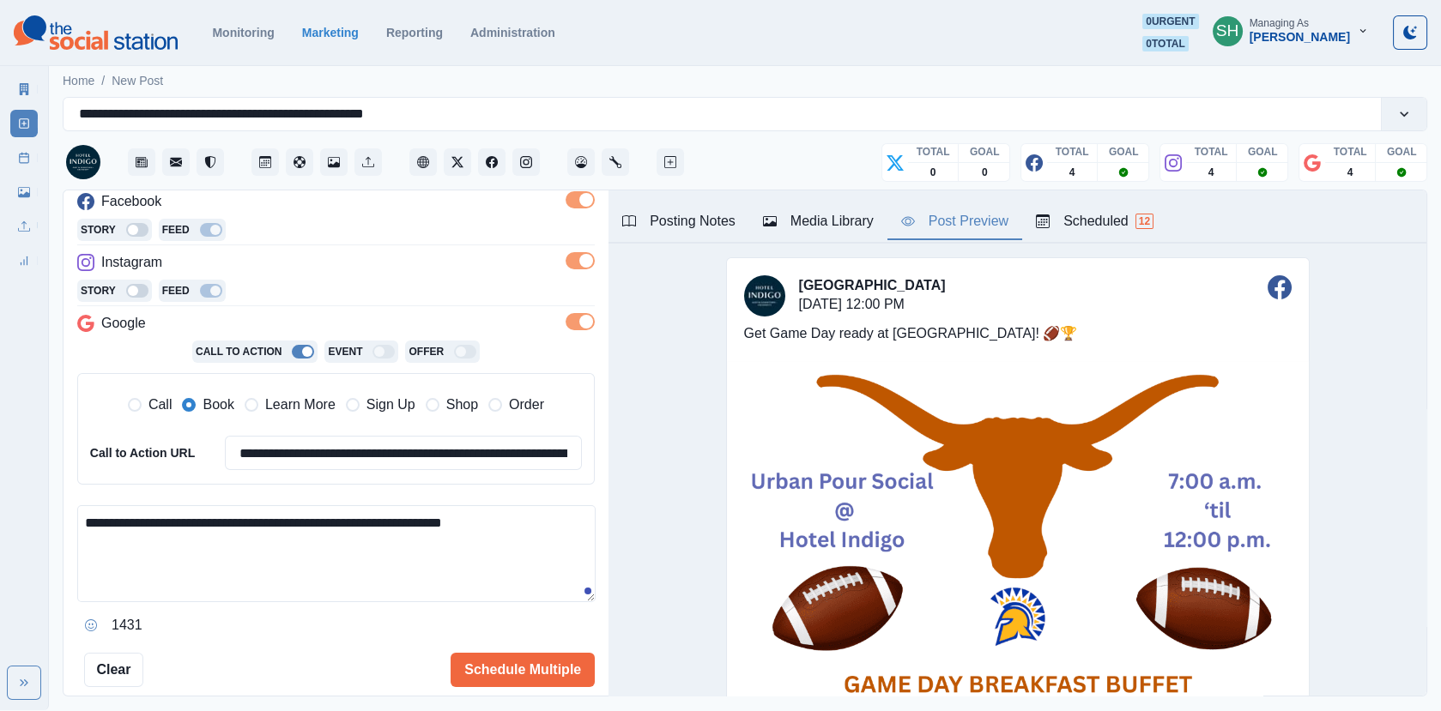
click at [517, 521] on textarea "**********" at bounding box center [336, 553] width 518 height 97
click at [542, 524] on textarea "**********" at bounding box center [336, 553] width 518 height 97
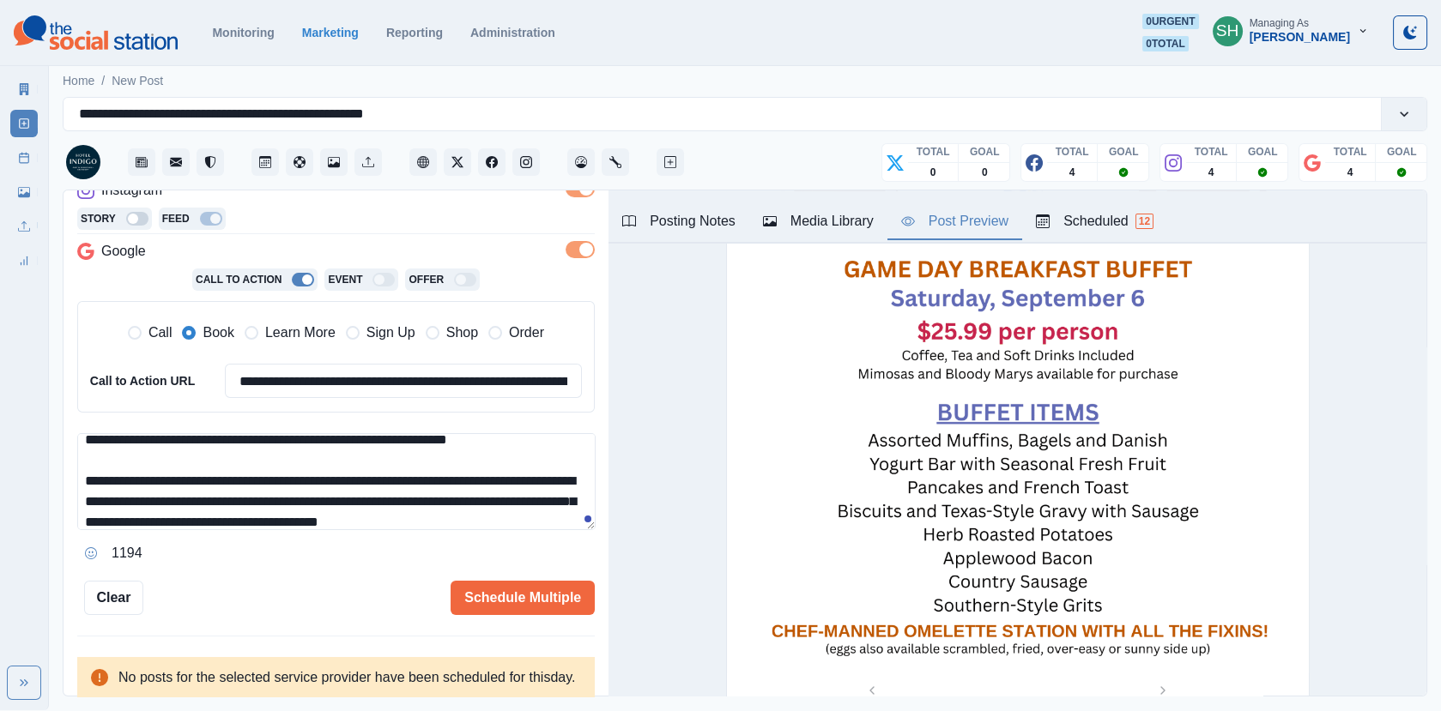
scroll to position [32, 0]
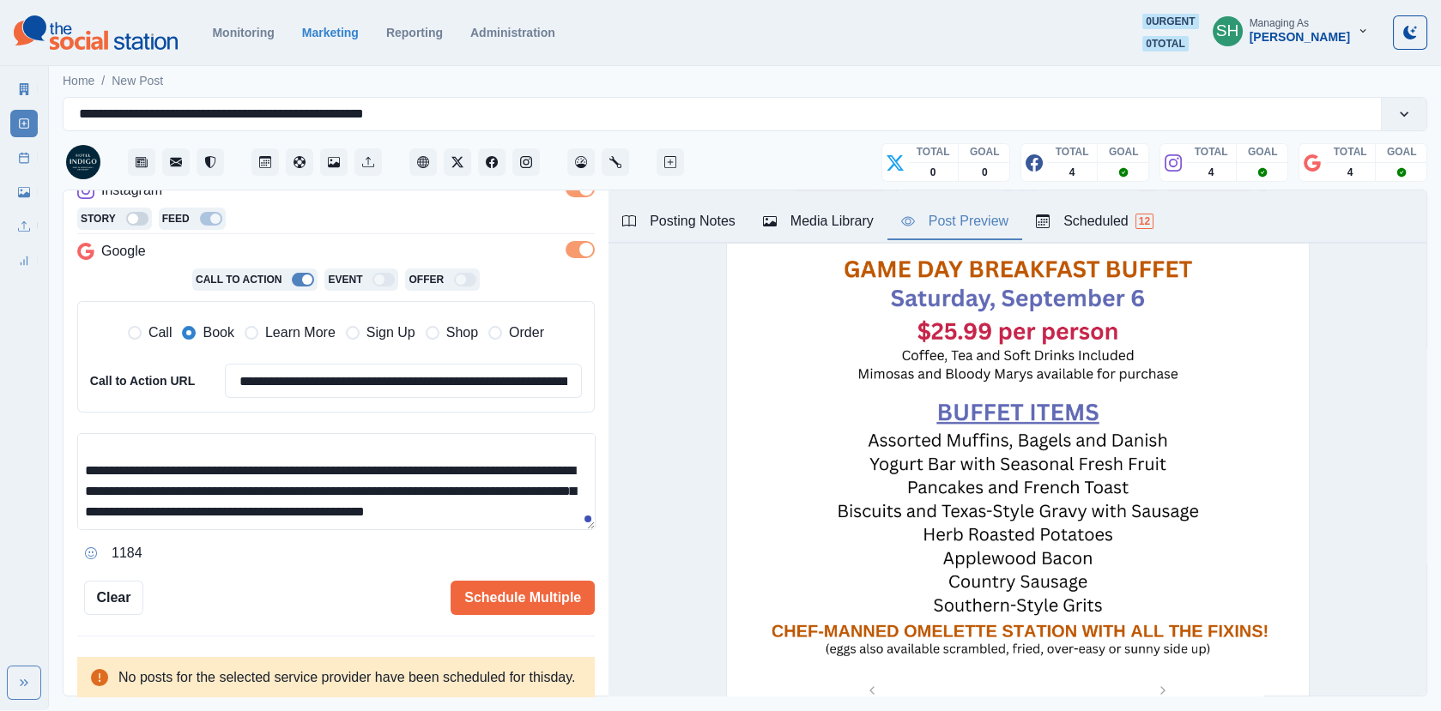
drag, startPoint x: 563, startPoint y: 475, endPoint x: 497, endPoint y: 477, distance: 66.1
click at [497, 477] on textarea "**********" at bounding box center [336, 481] width 518 height 97
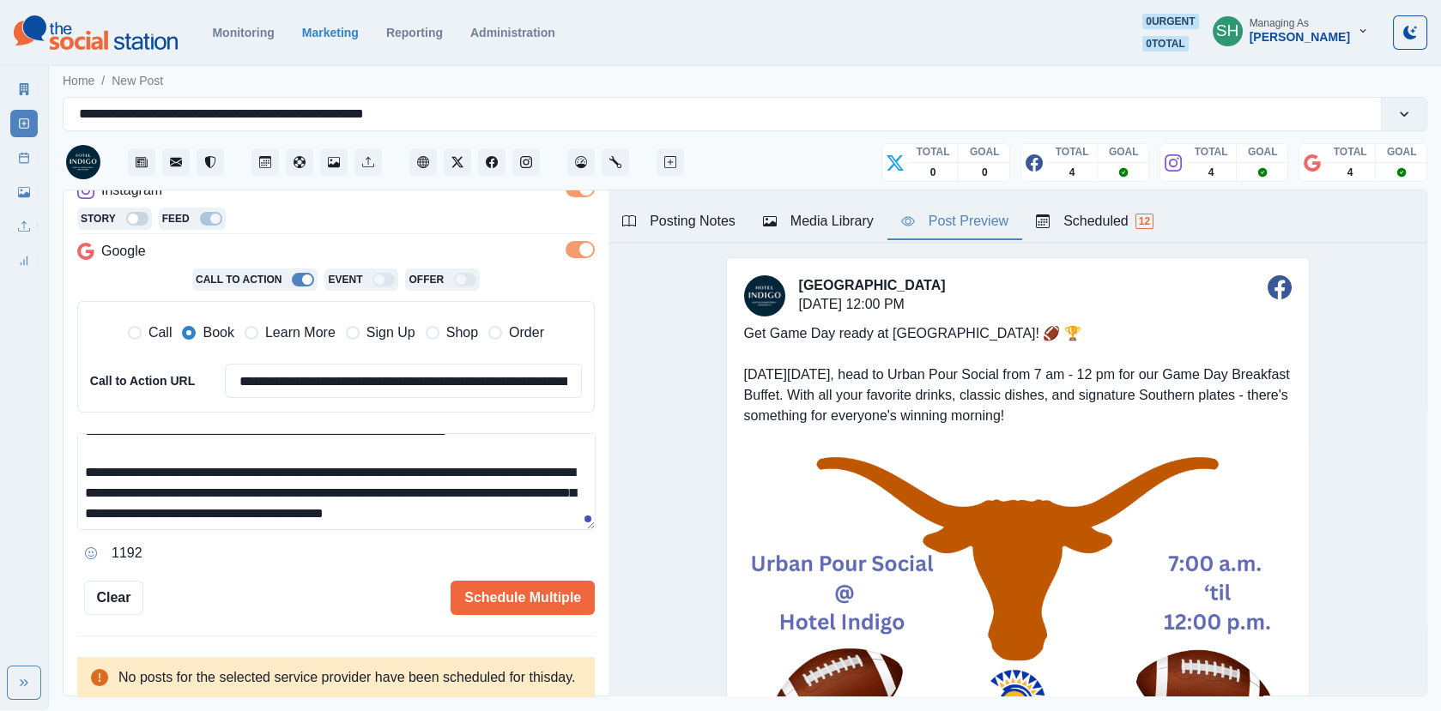
scroll to position [365, 0]
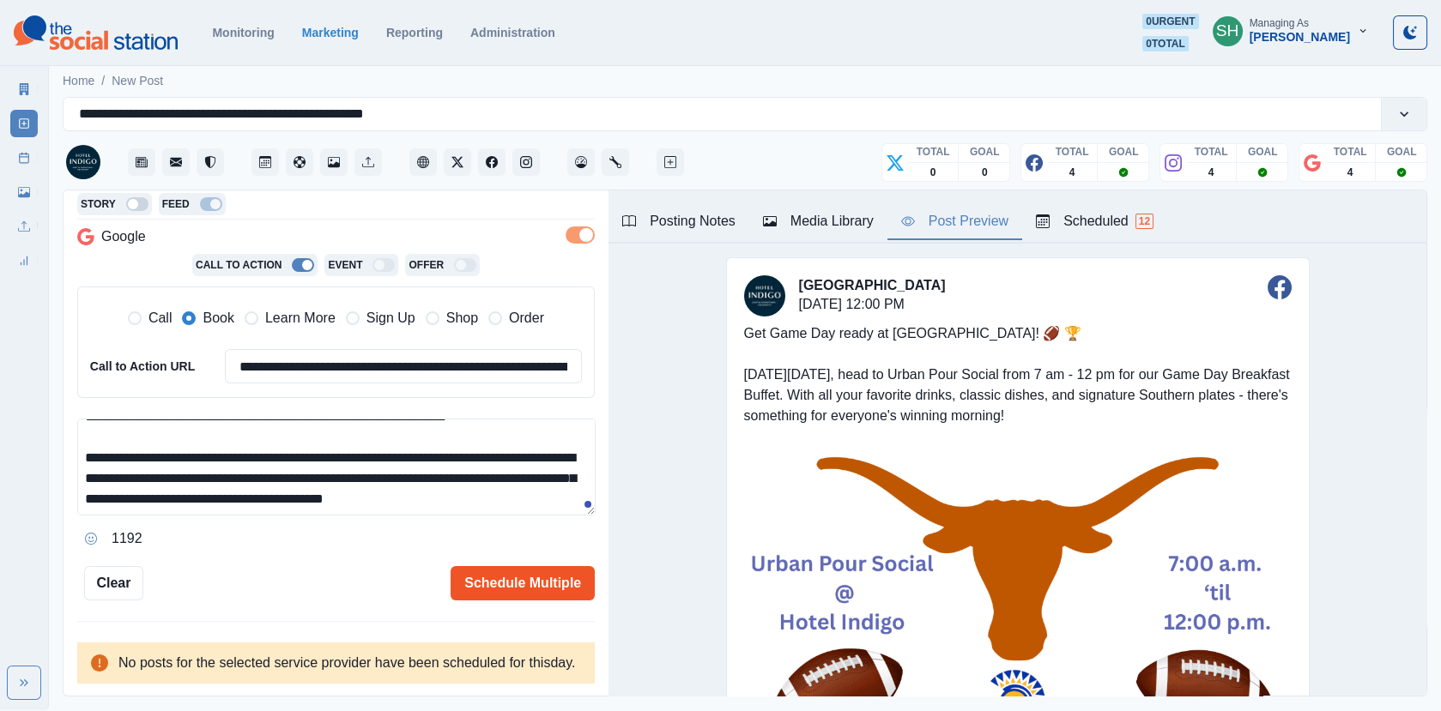
type textarea "**********"
click at [517, 566] on button "Schedule Multiple" at bounding box center [523, 583] width 144 height 34
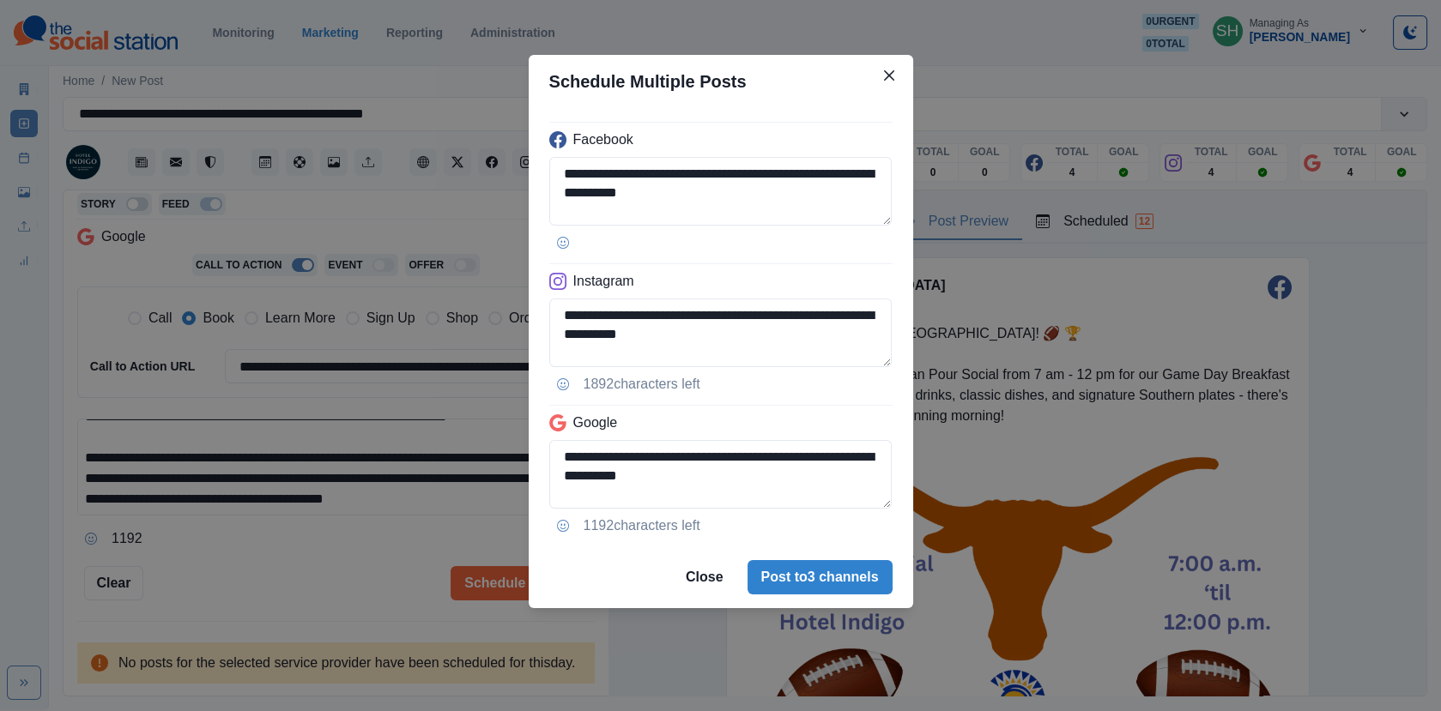
click at [1084, 456] on div "**********" at bounding box center [720, 355] width 1441 height 711
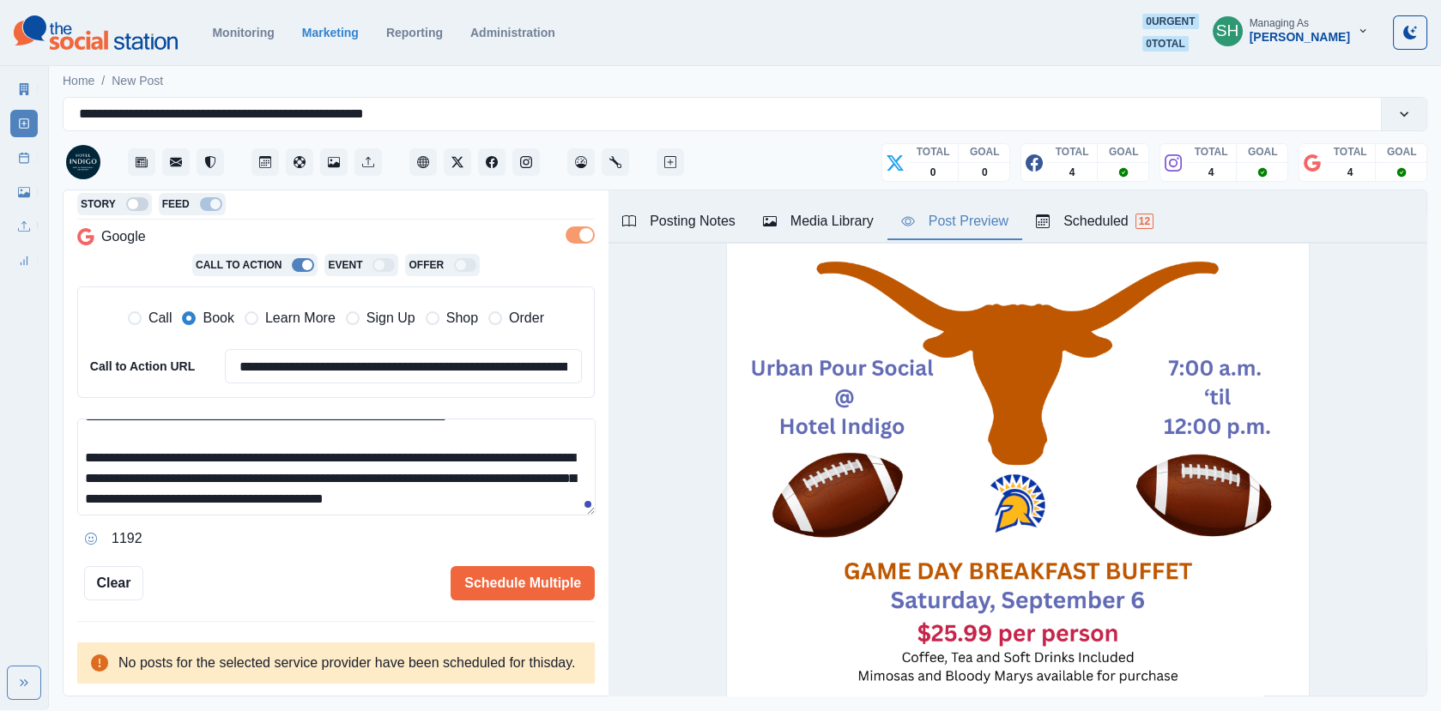
scroll to position [0, 0]
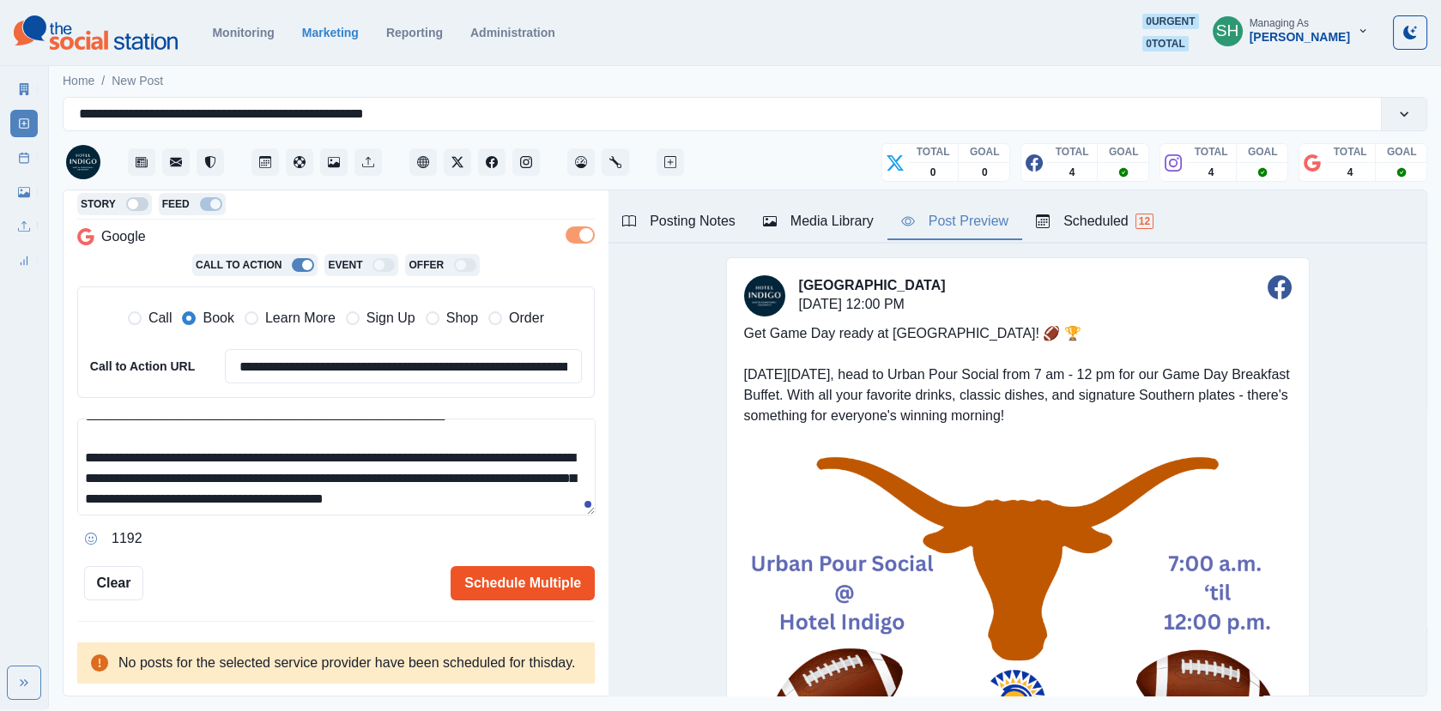
click at [481, 568] on button "Schedule Multiple" at bounding box center [523, 583] width 144 height 34
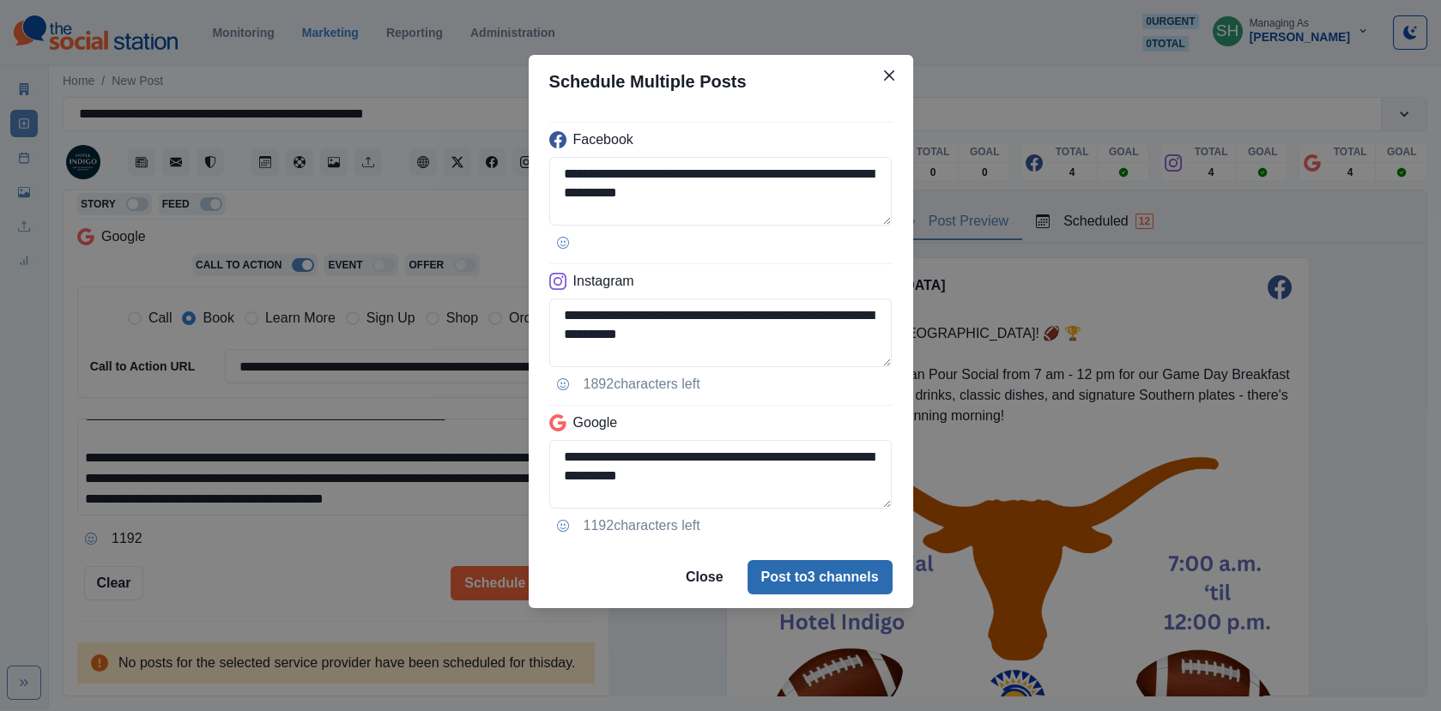
click at [801, 574] on button "Post to 3 channels" at bounding box center [819, 577] width 145 height 34
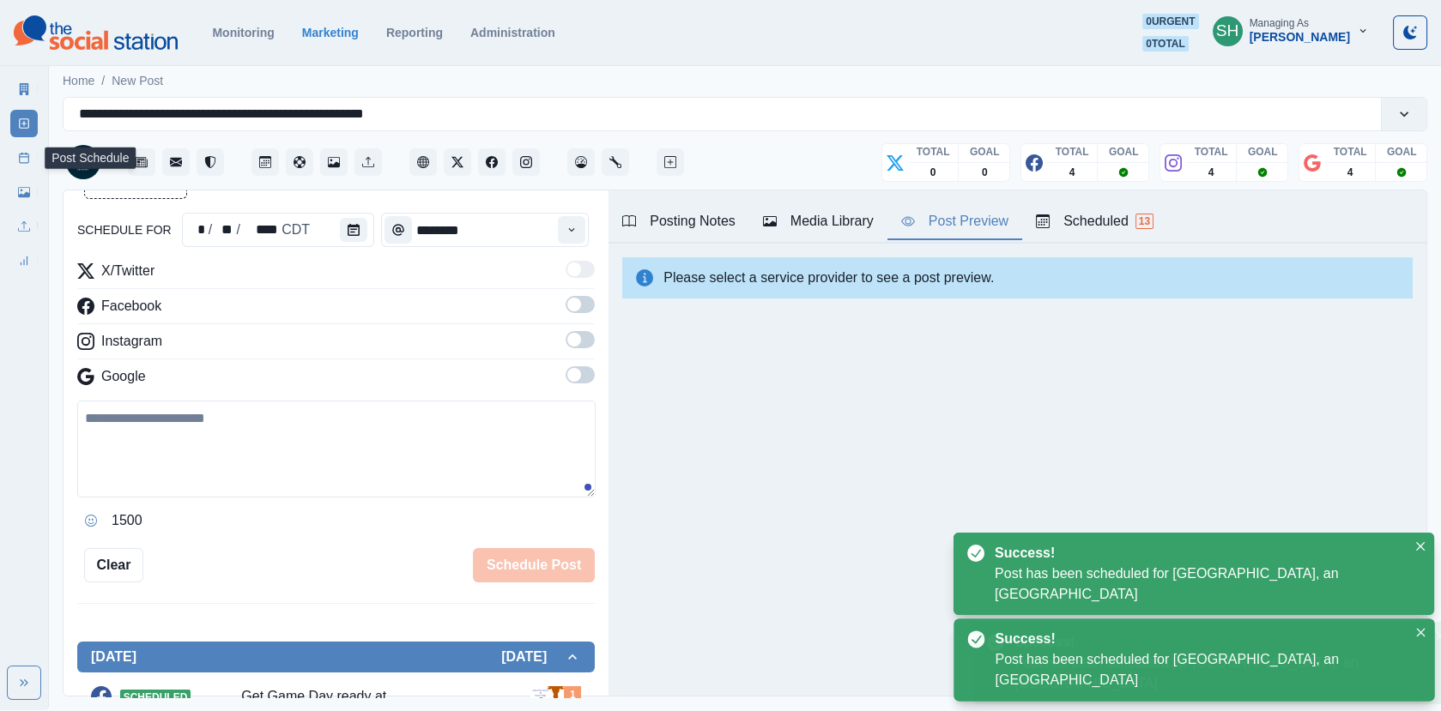
scroll to position [339, 0]
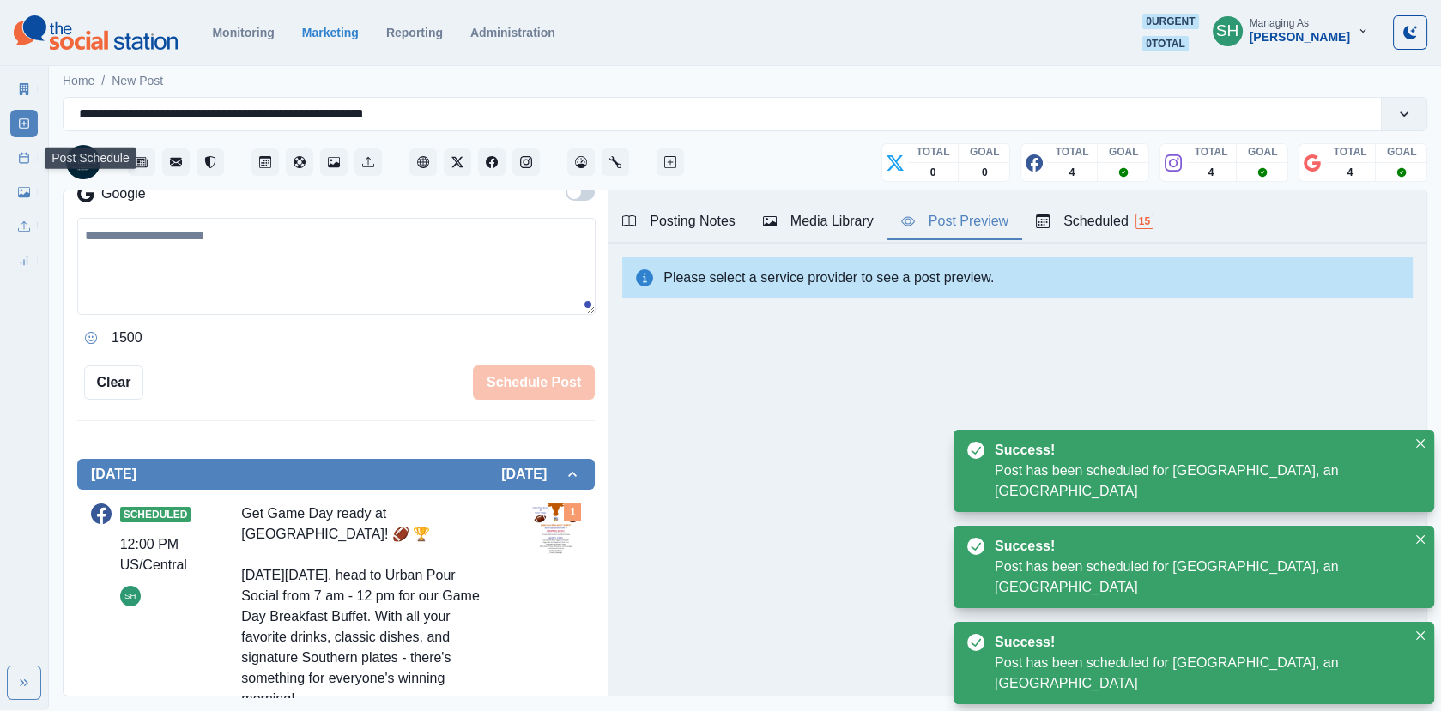
click at [18, 154] on icon at bounding box center [24, 158] width 12 height 12
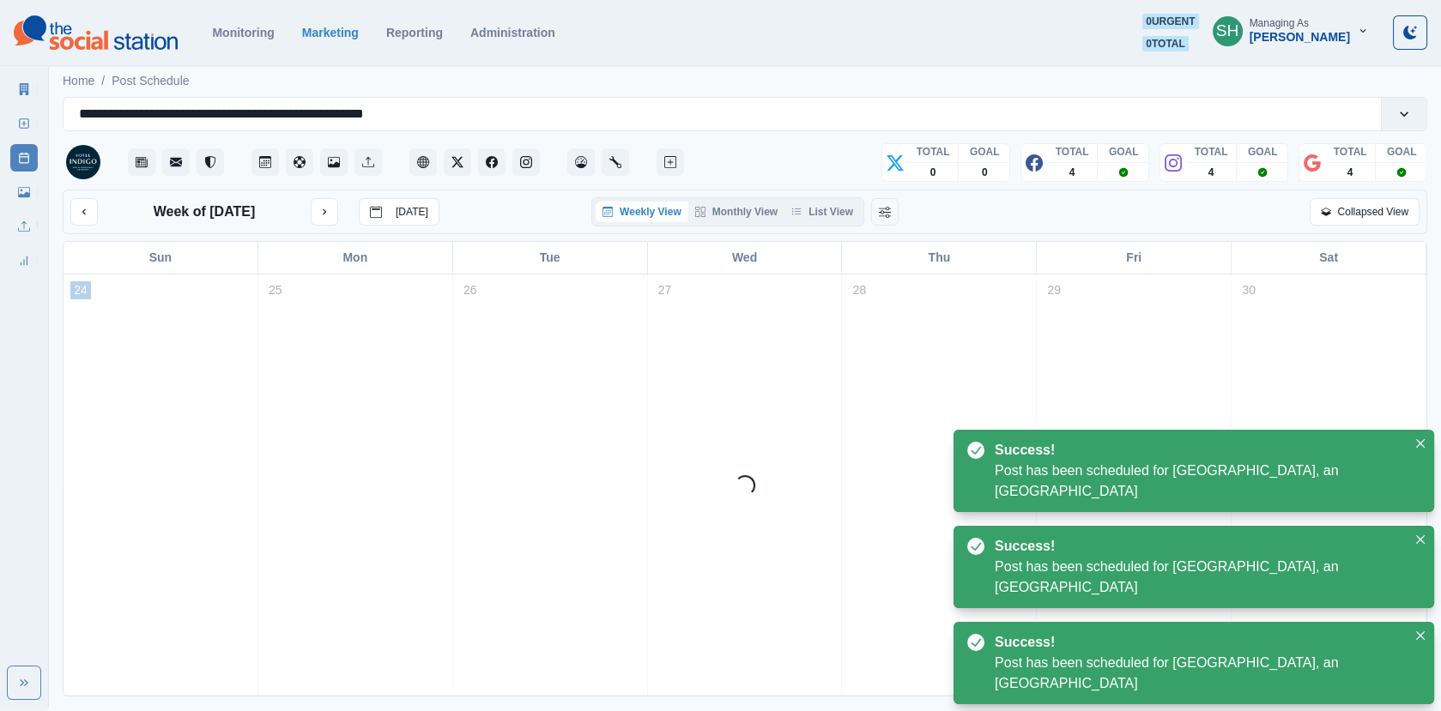
click at [813, 228] on div "Week of [DATE] [DATE] Weekly View Monthly View List View Collapsed View" at bounding box center [745, 212] width 1365 height 45
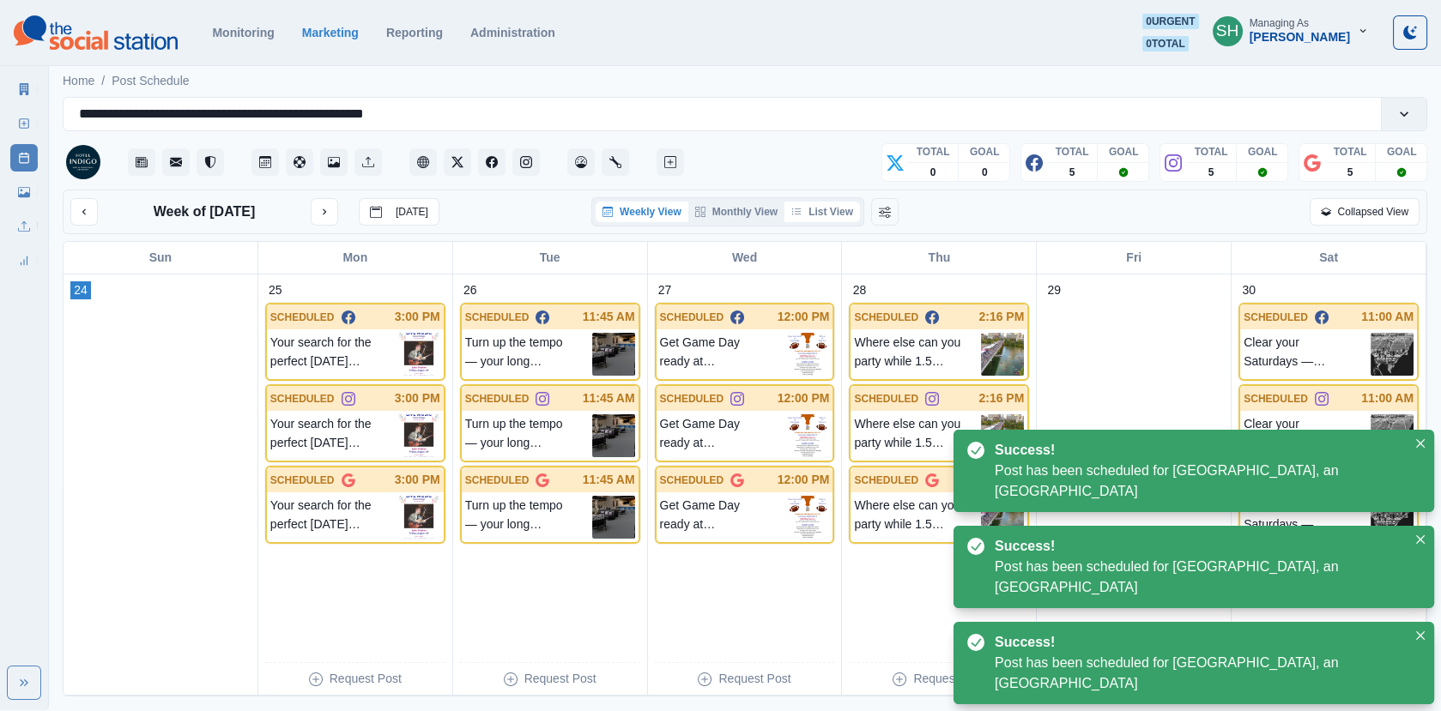
click at [812, 212] on button "List View" at bounding box center [822, 212] width 76 height 21
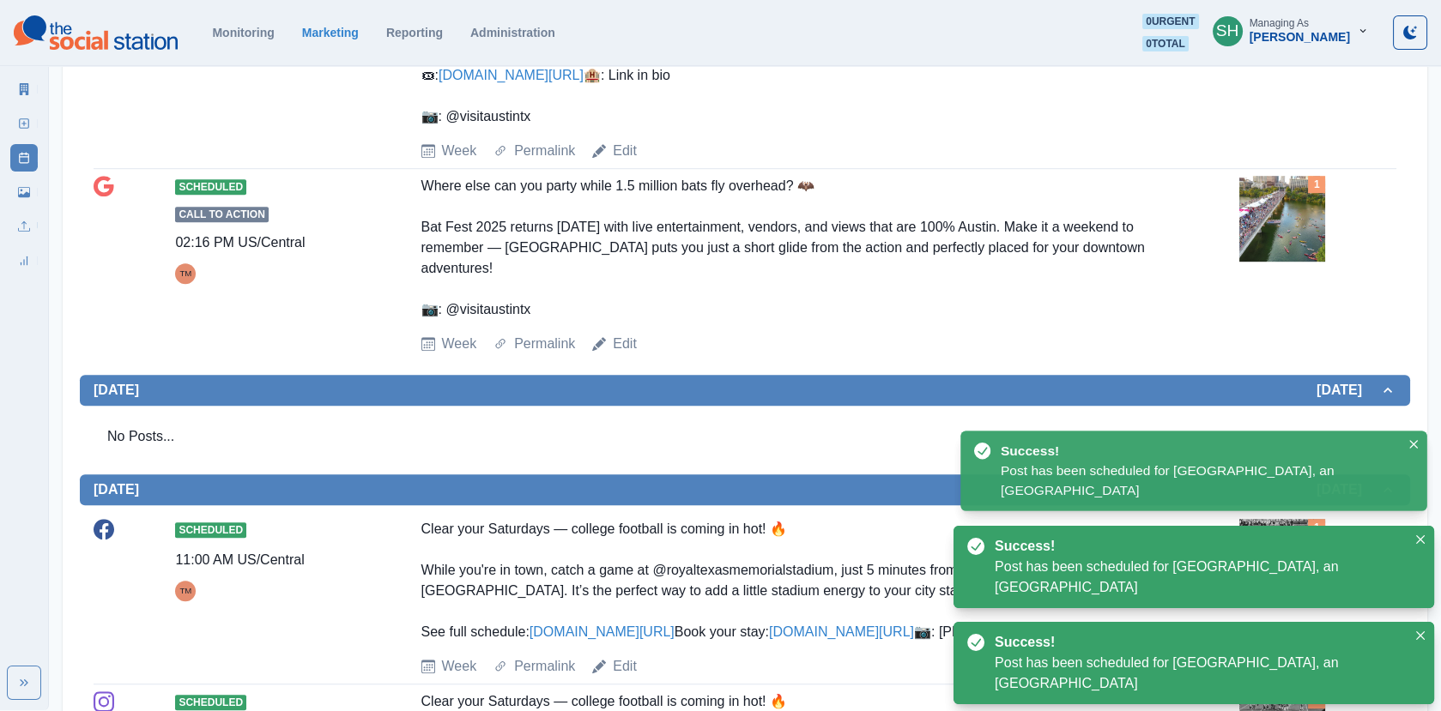
scroll to position [2628, 0]
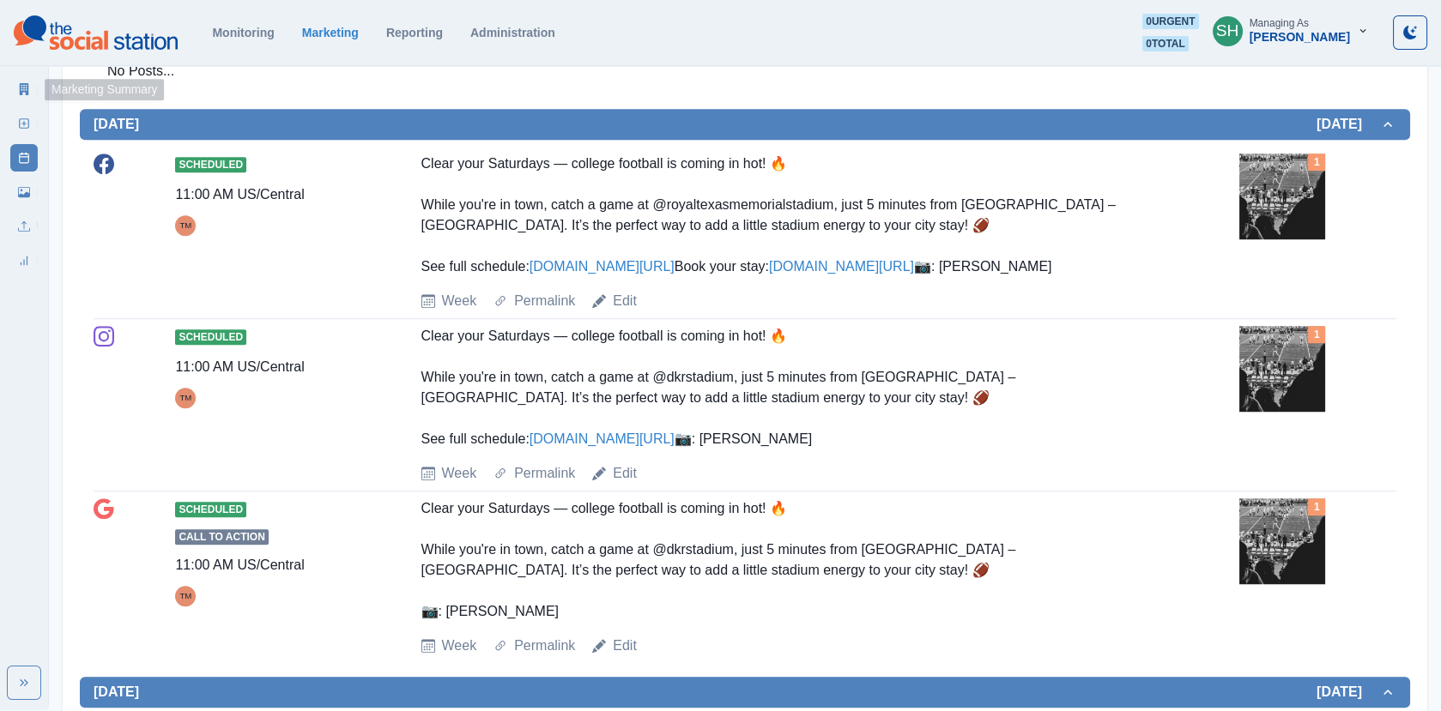
click at [27, 110] on link "New Post" at bounding box center [23, 123] width 27 height 27
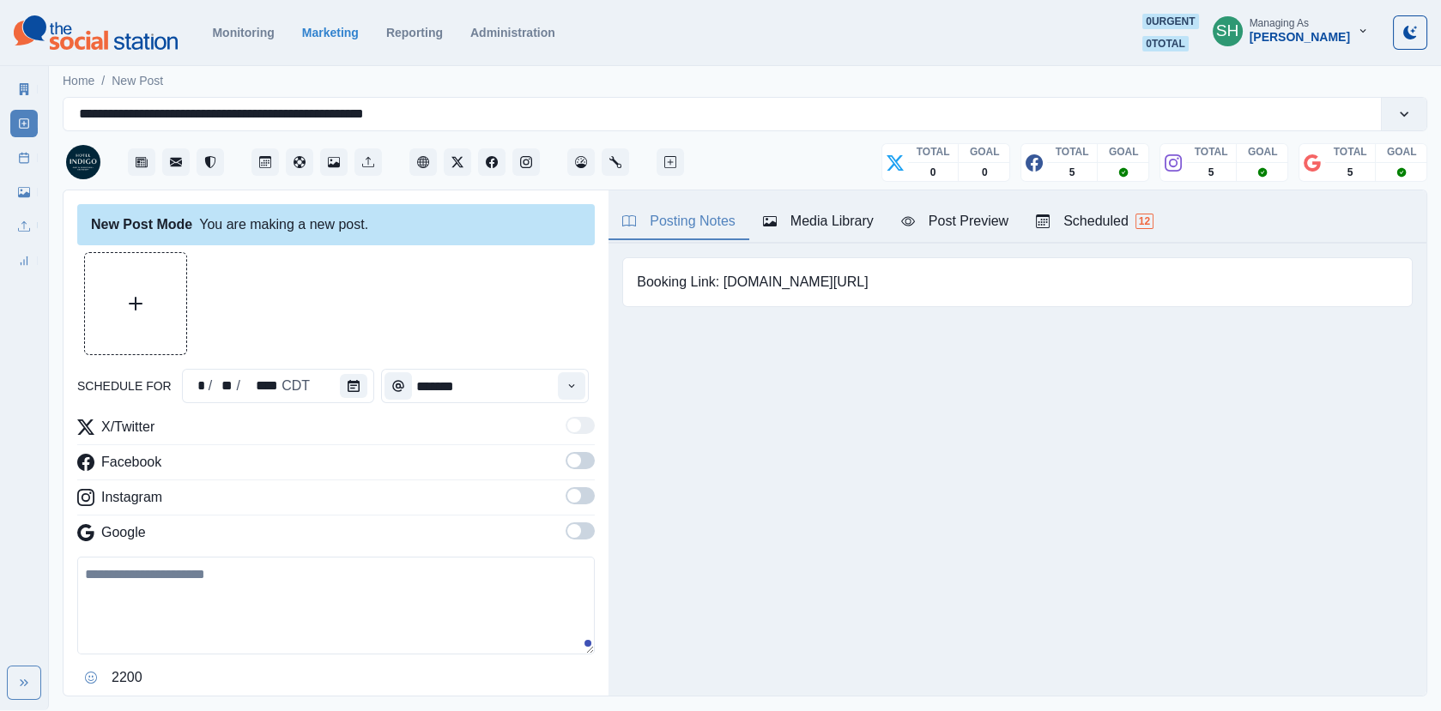
click at [796, 221] on div "Media Library" at bounding box center [818, 221] width 111 height 21
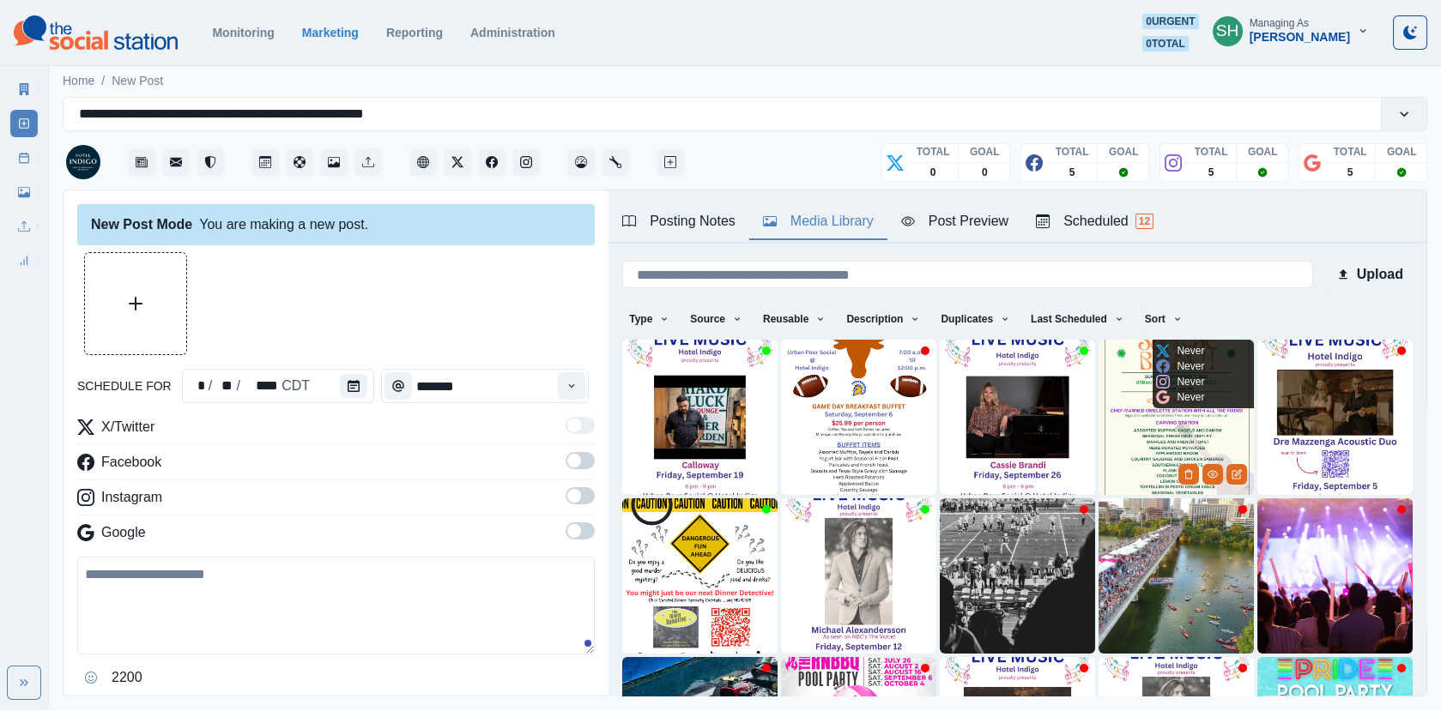
click at [1185, 404] on div "Never Never Never Never" at bounding box center [1180, 374] width 55 height 69
click at [1188, 426] on img at bounding box center [1176, 417] width 155 height 155
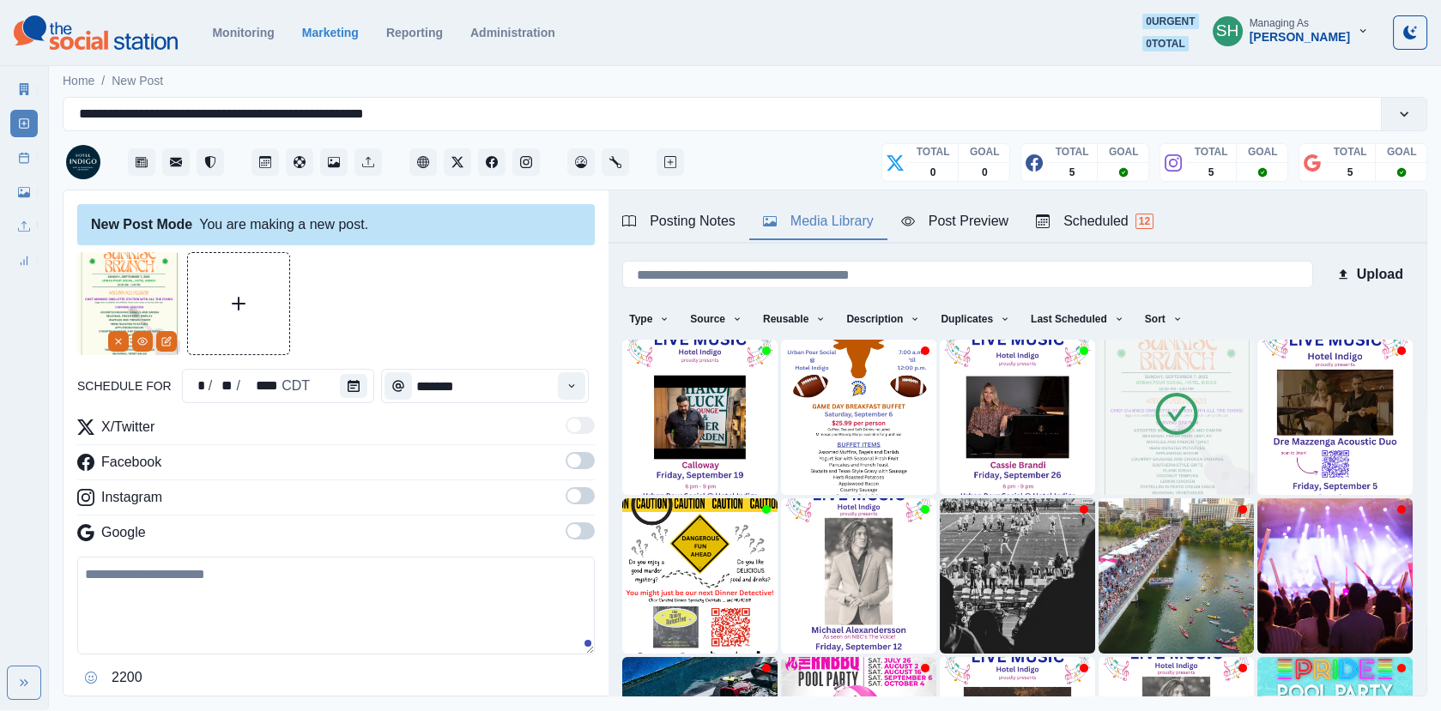
click at [977, 221] on div "Post Preview" at bounding box center [954, 221] width 107 height 21
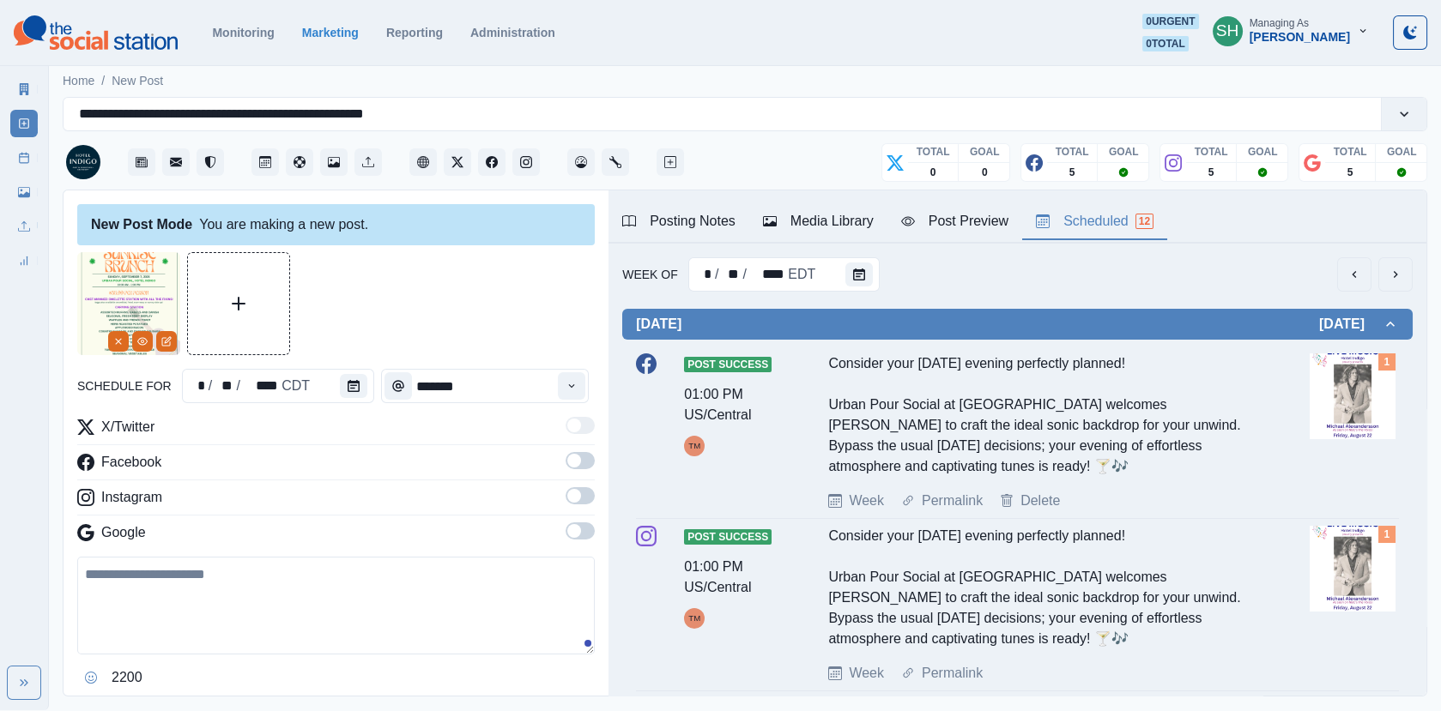
click at [1119, 229] on div "Scheduled 12" at bounding box center [1095, 221] width 118 height 21
click at [1398, 275] on icon "next" at bounding box center [1396, 275] width 14 height 14
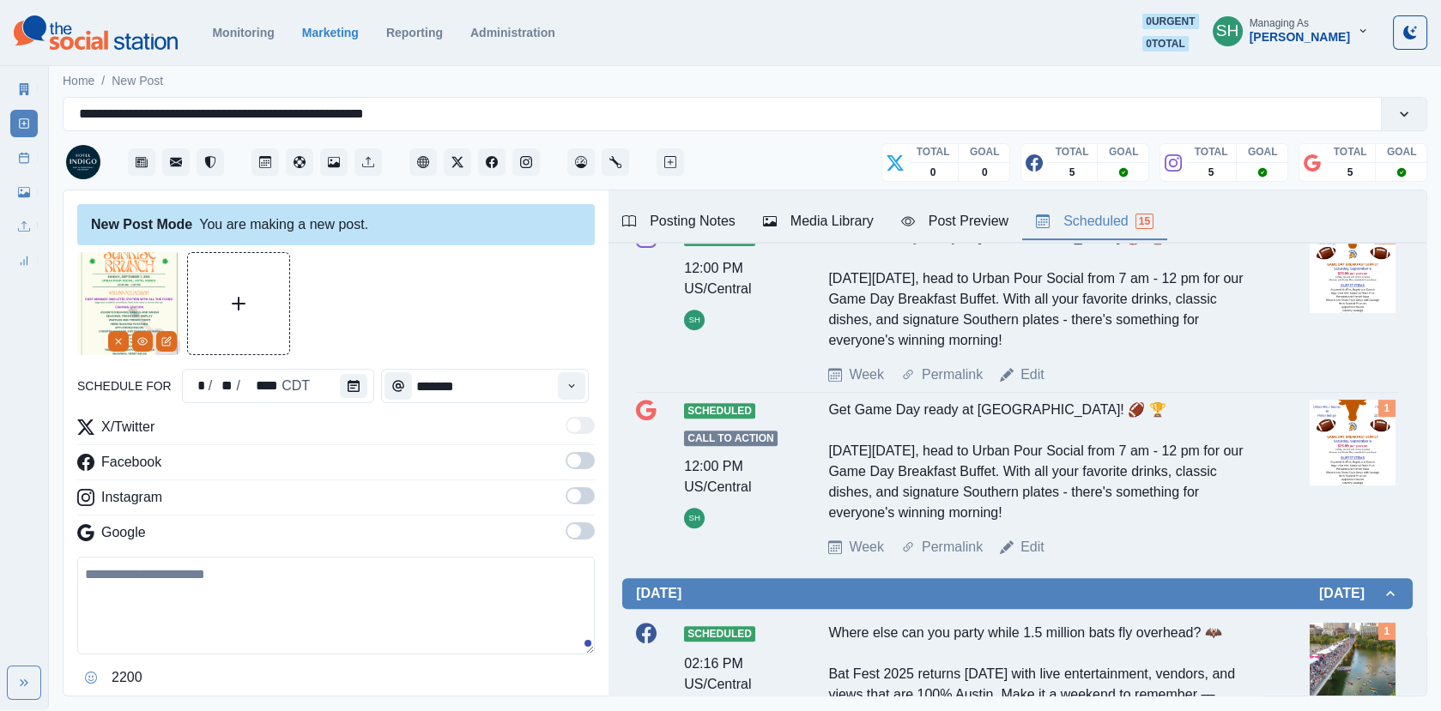
scroll to position [2322, 0]
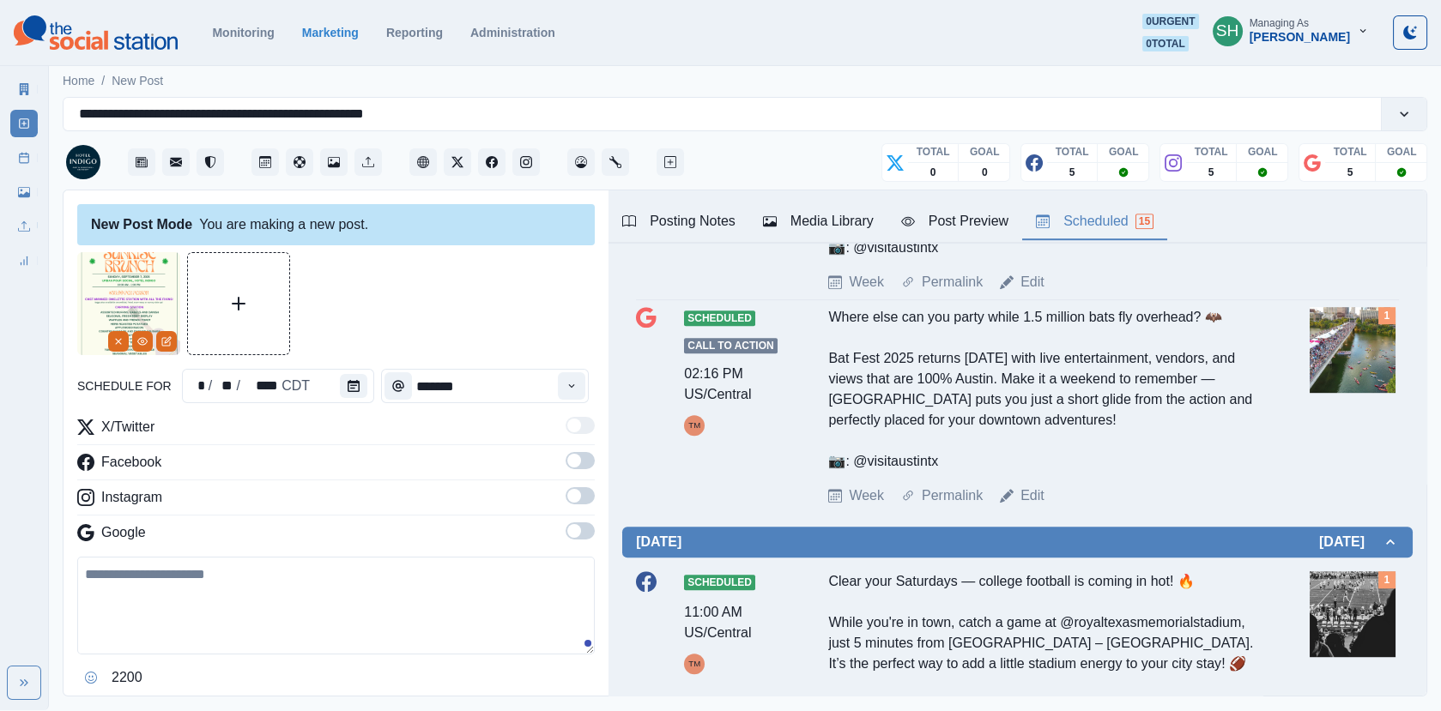
click at [804, 199] on div "Posting Notes Media Library Post Preview Scheduled 15" at bounding box center [1017, 217] width 818 height 53
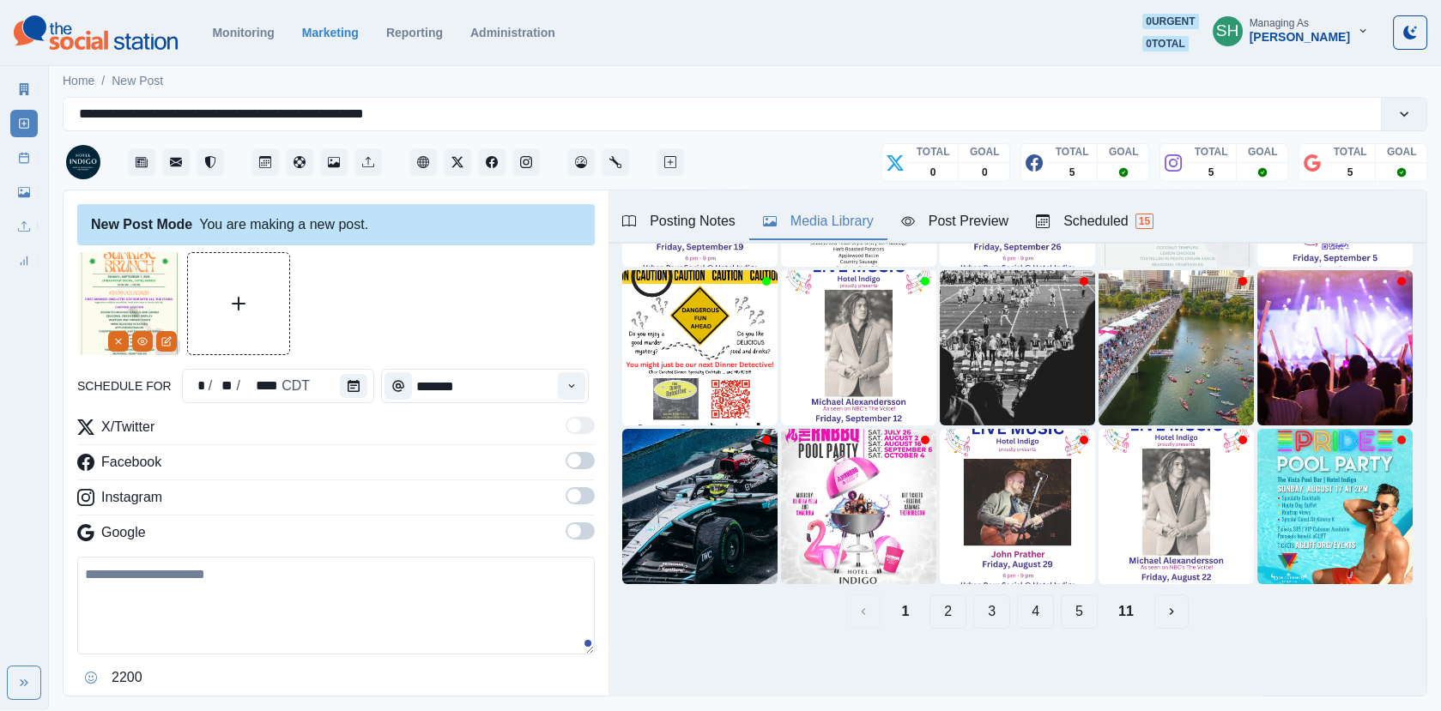
click at [808, 211] on div "Media Library" at bounding box center [818, 221] width 111 height 21
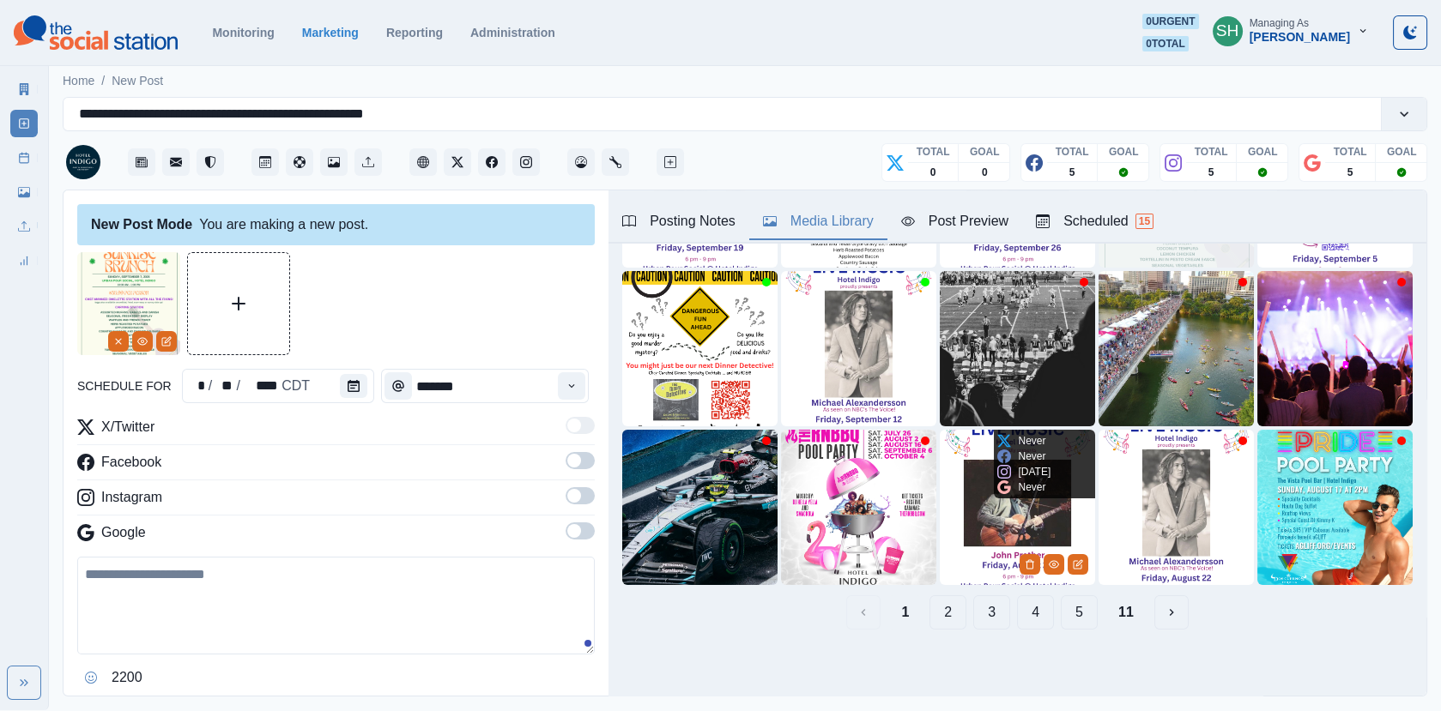
scroll to position [0, 0]
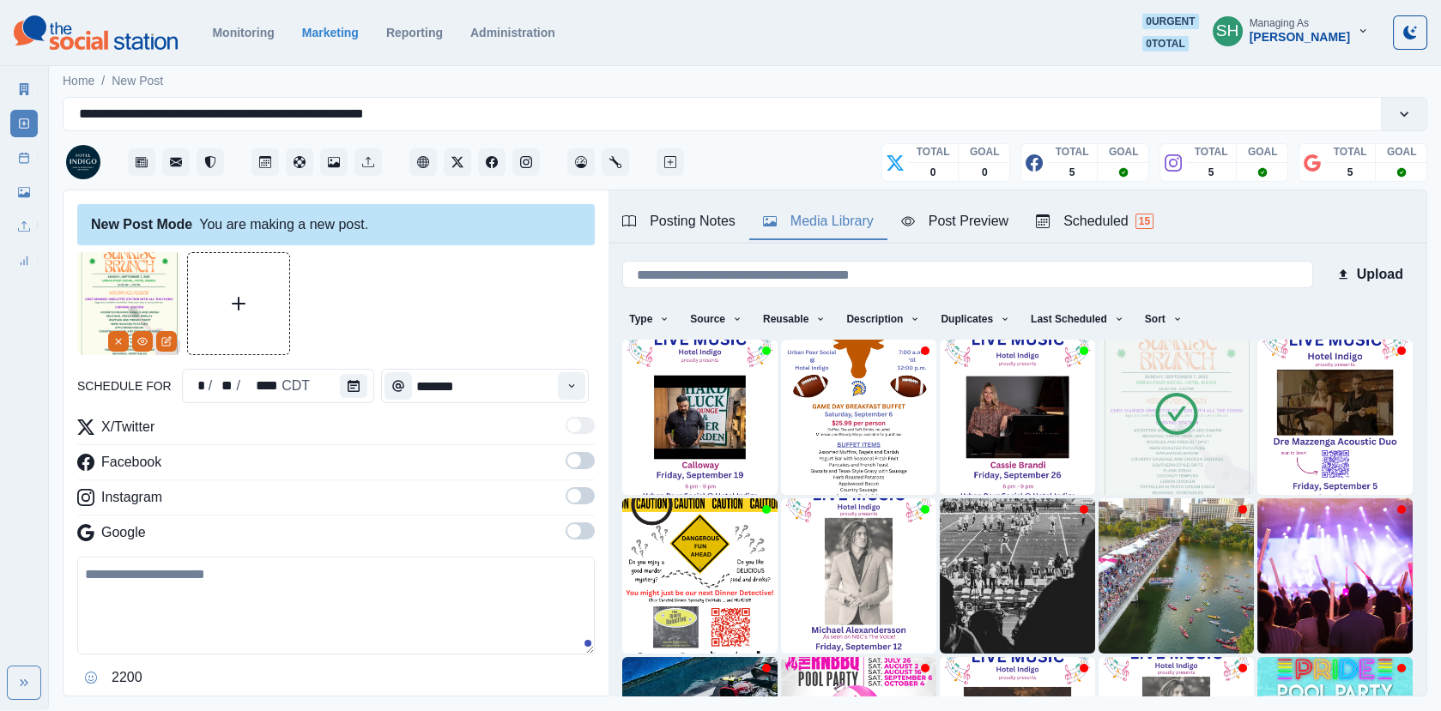
click at [914, 229] on div "Post Preview" at bounding box center [954, 221] width 107 height 21
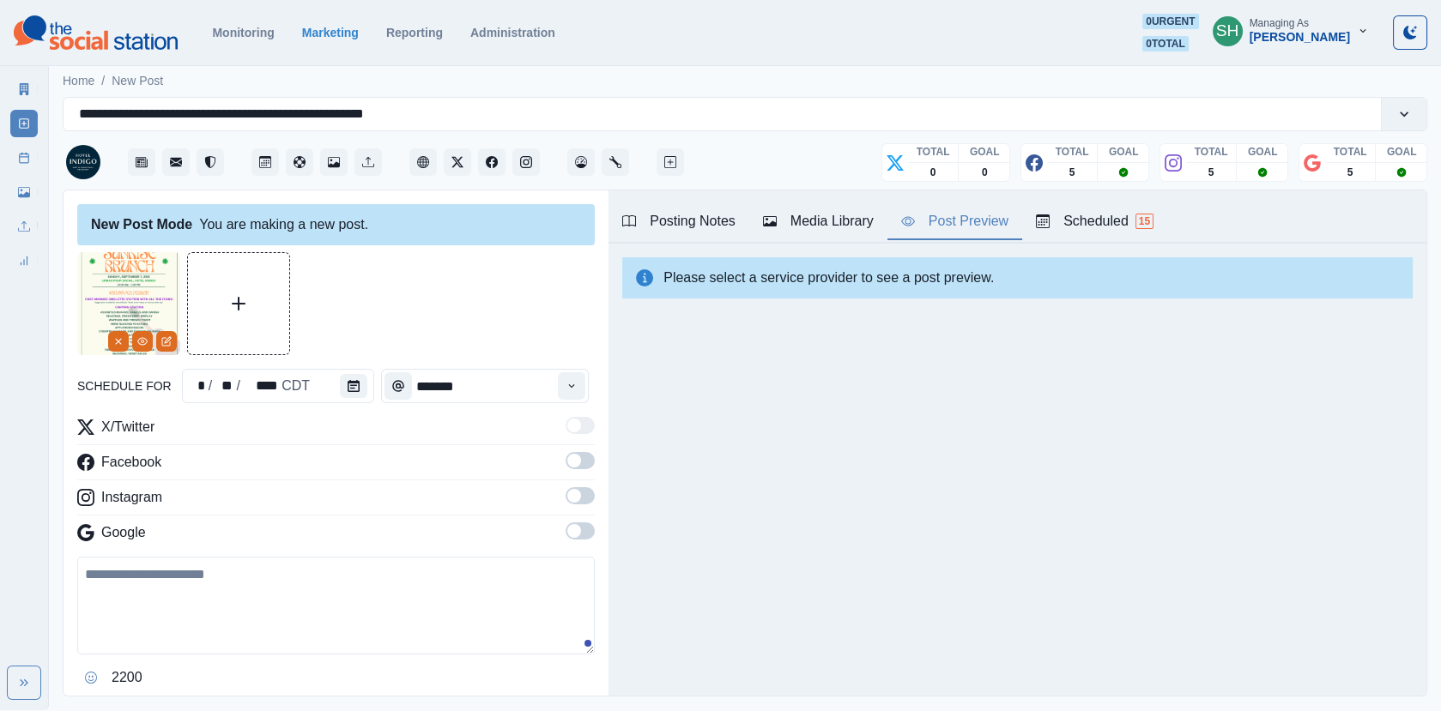
click at [583, 471] on label at bounding box center [580, 465] width 29 height 27
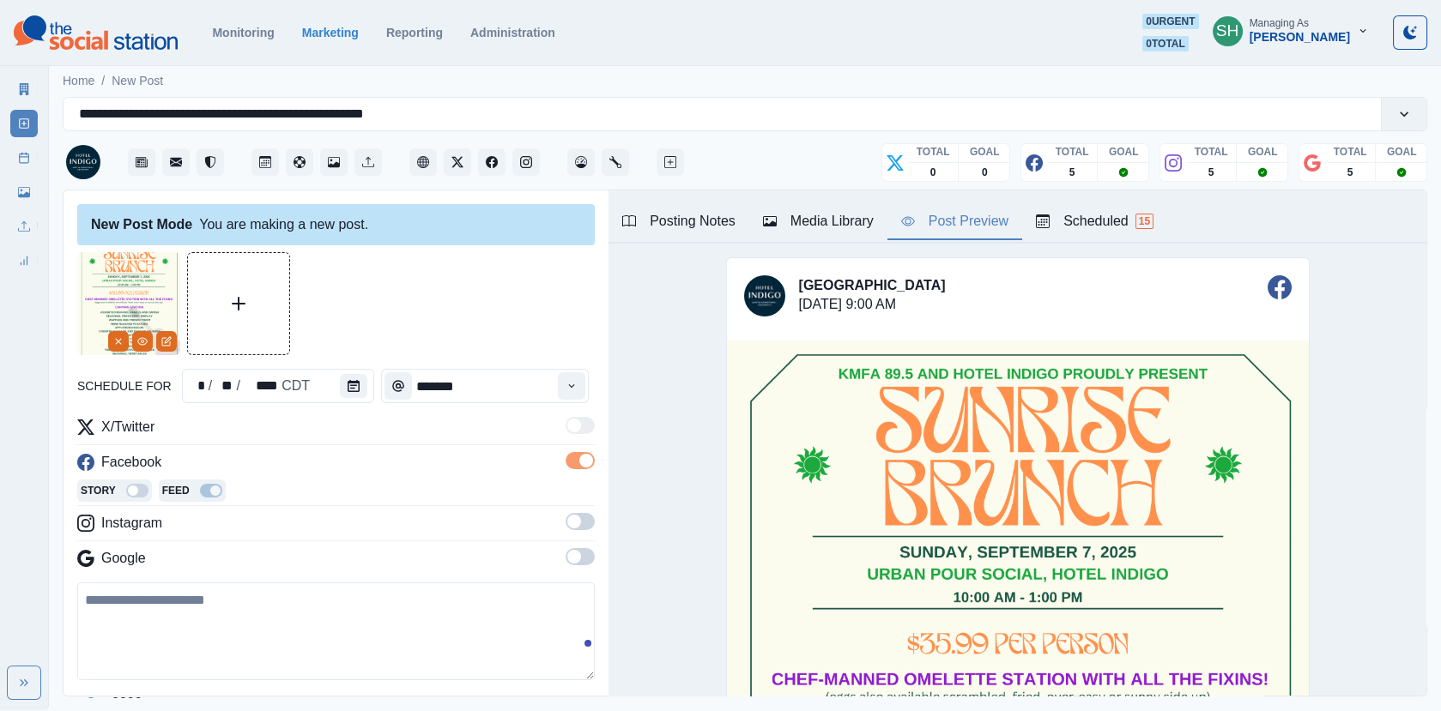
click at [578, 524] on span at bounding box center [574, 522] width 14 height 14
click at [580, 586] on span at bounding box center [580, 582] width 29 height 17
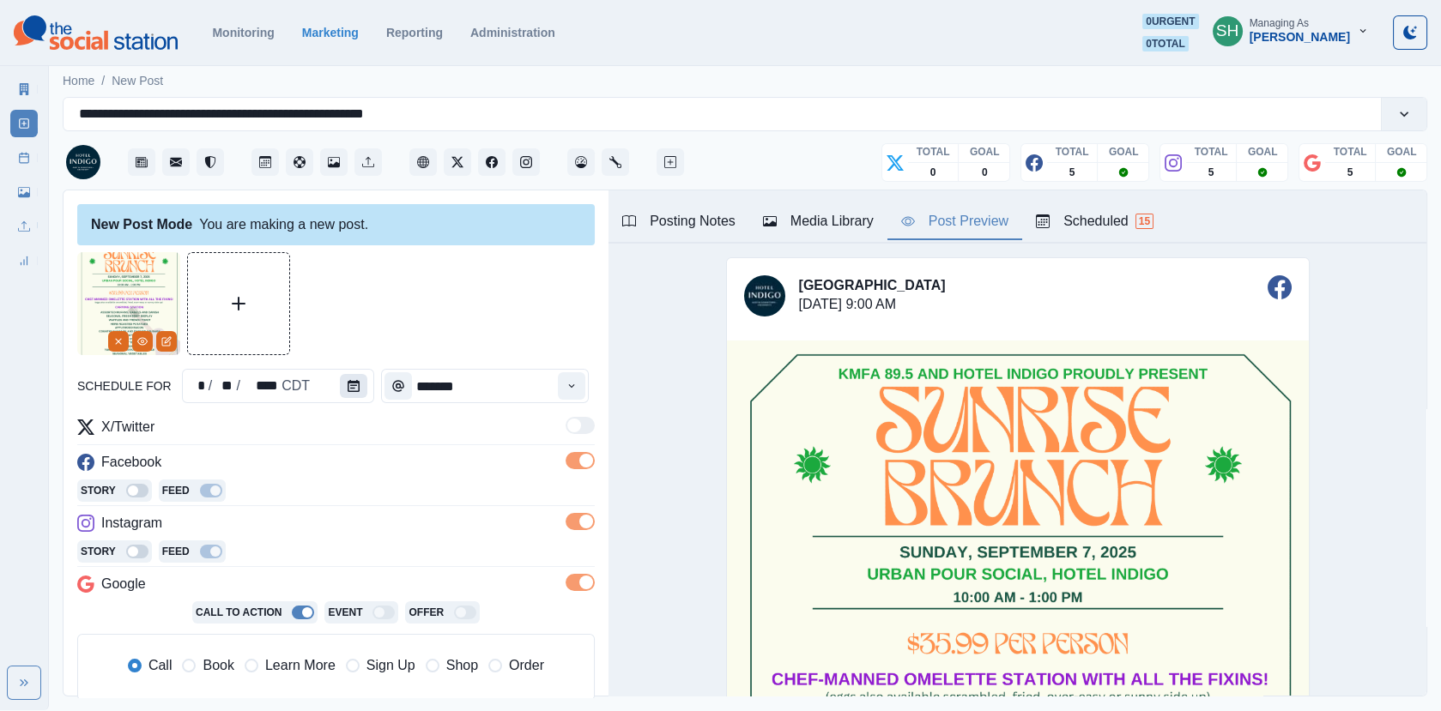
click at [347, 392] on button "Calendar" at bounding box center [353, 386] width 27 height 24
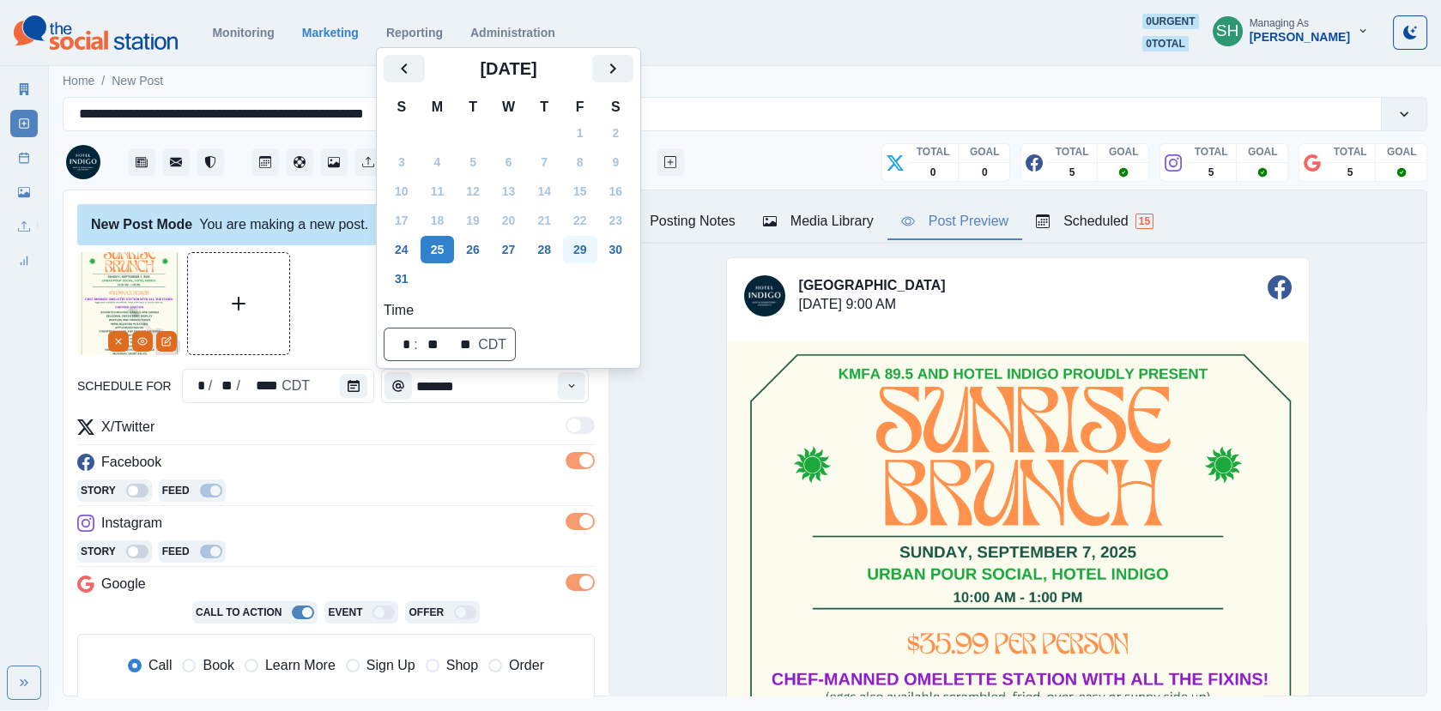
click at [593, 257] on button "29" at bounding box center [580, 249] width 34 height 27
click at [358, 292] on div at bounding box center [335, 303] width 517 height 103
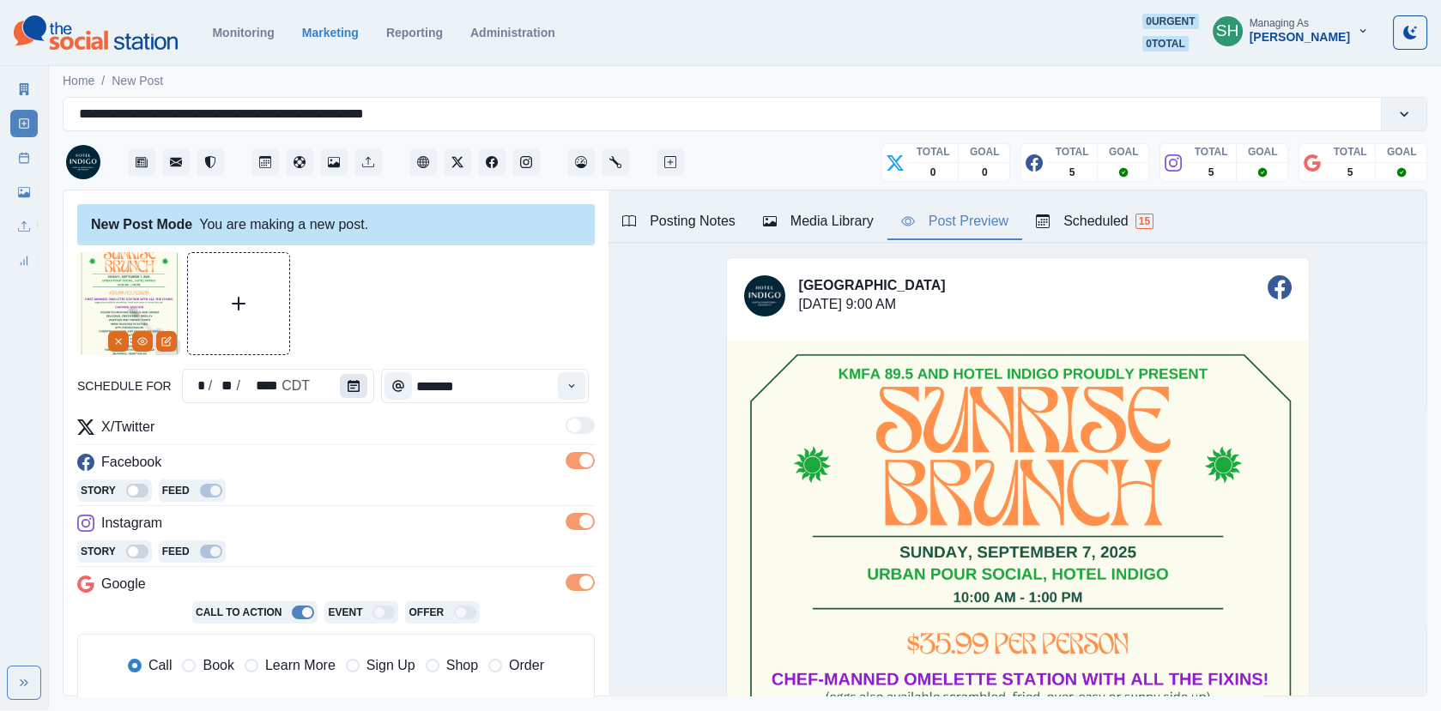
click at [351, 380] on icon "Calendar" at bounding box center [354, 386] width 12 height 12
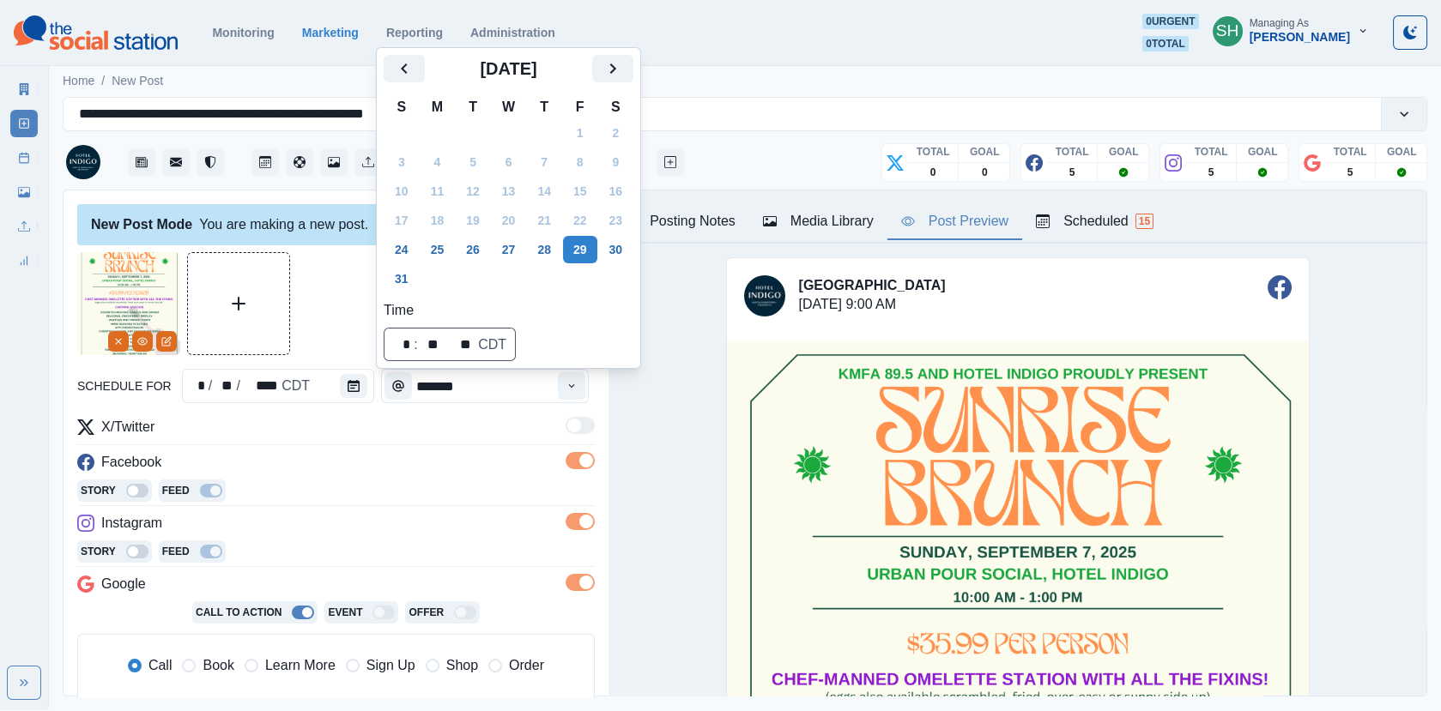
click at [327, 291] on div at bounding box center [335, 303] width 517 height 103
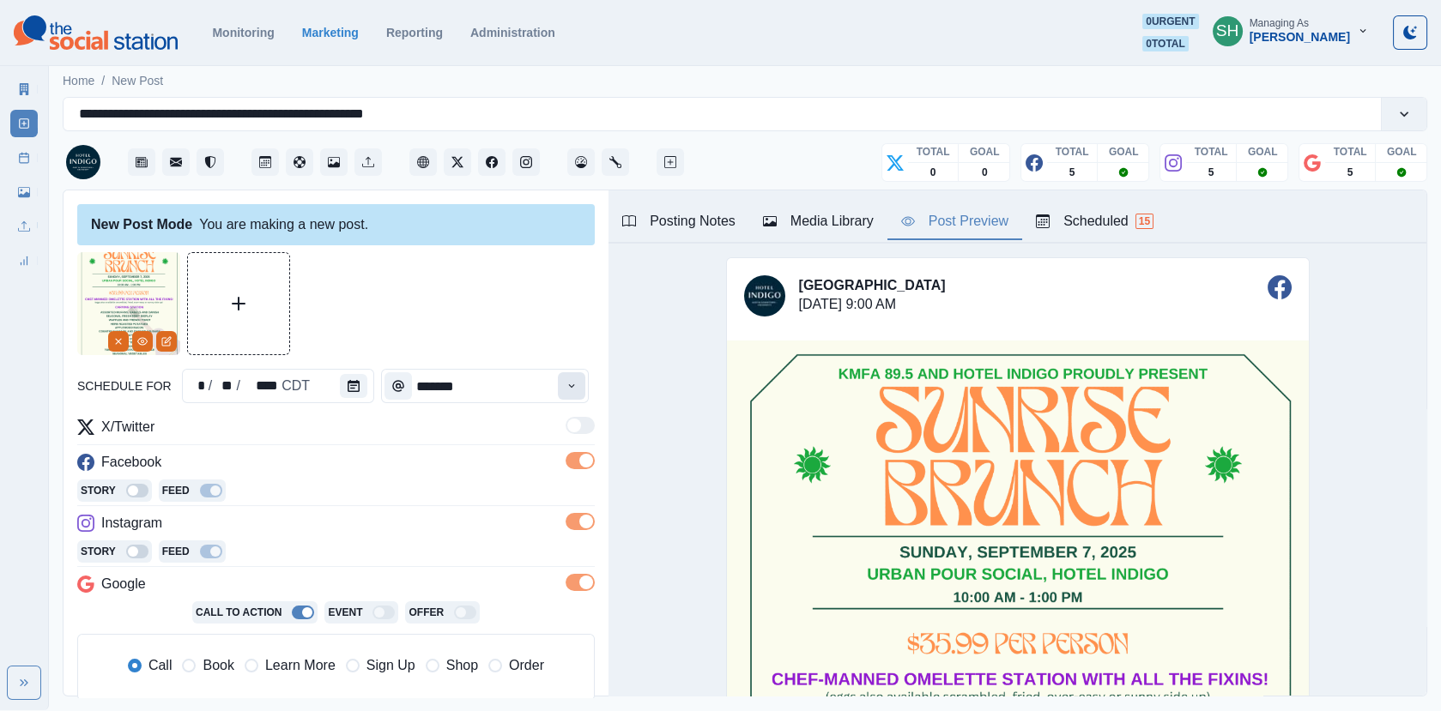
click at [585, 393] on button "Time" at bounding box center [571, 385] width 27 height 27
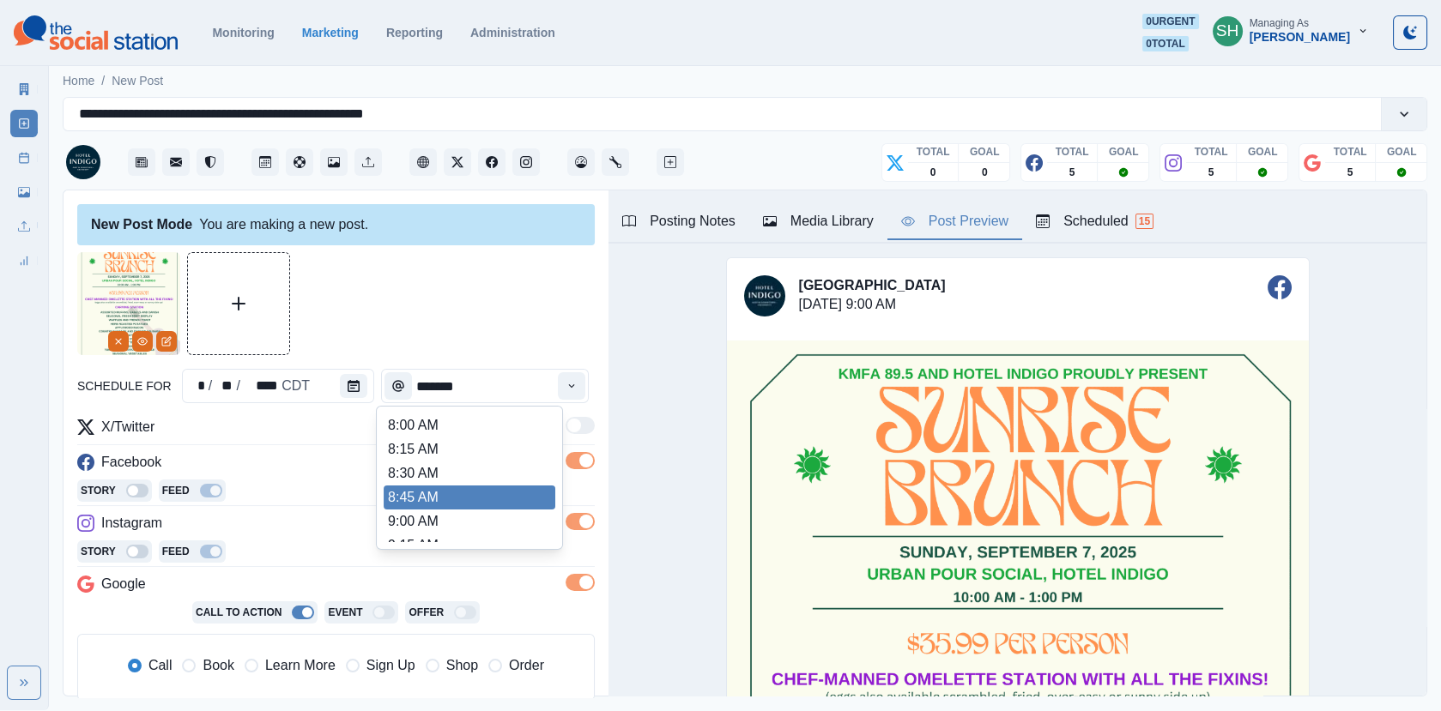
scroll to position [257, 0]
click at [431, 456] on li "11:00 AM" at bounding box center [470, 457] width 172 height 24
type input "********"
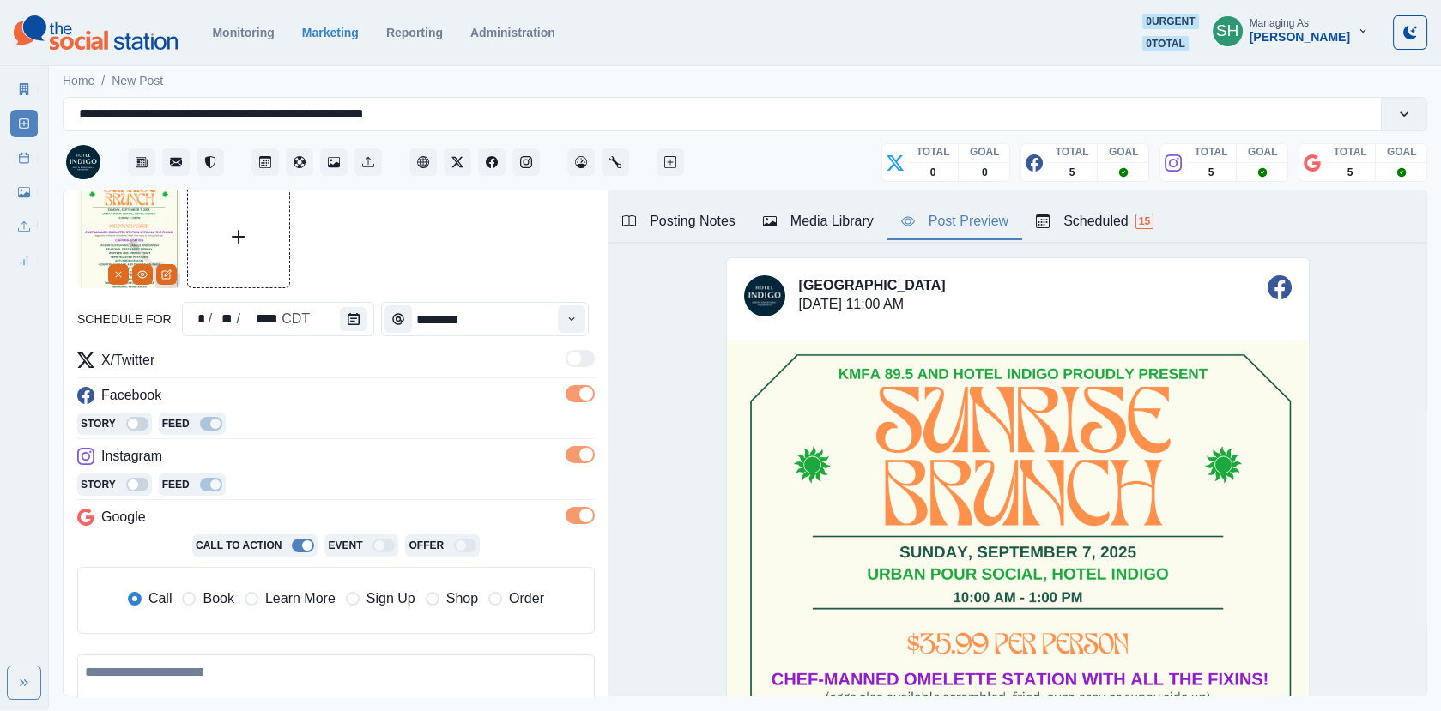
scroll to position [169, 0]
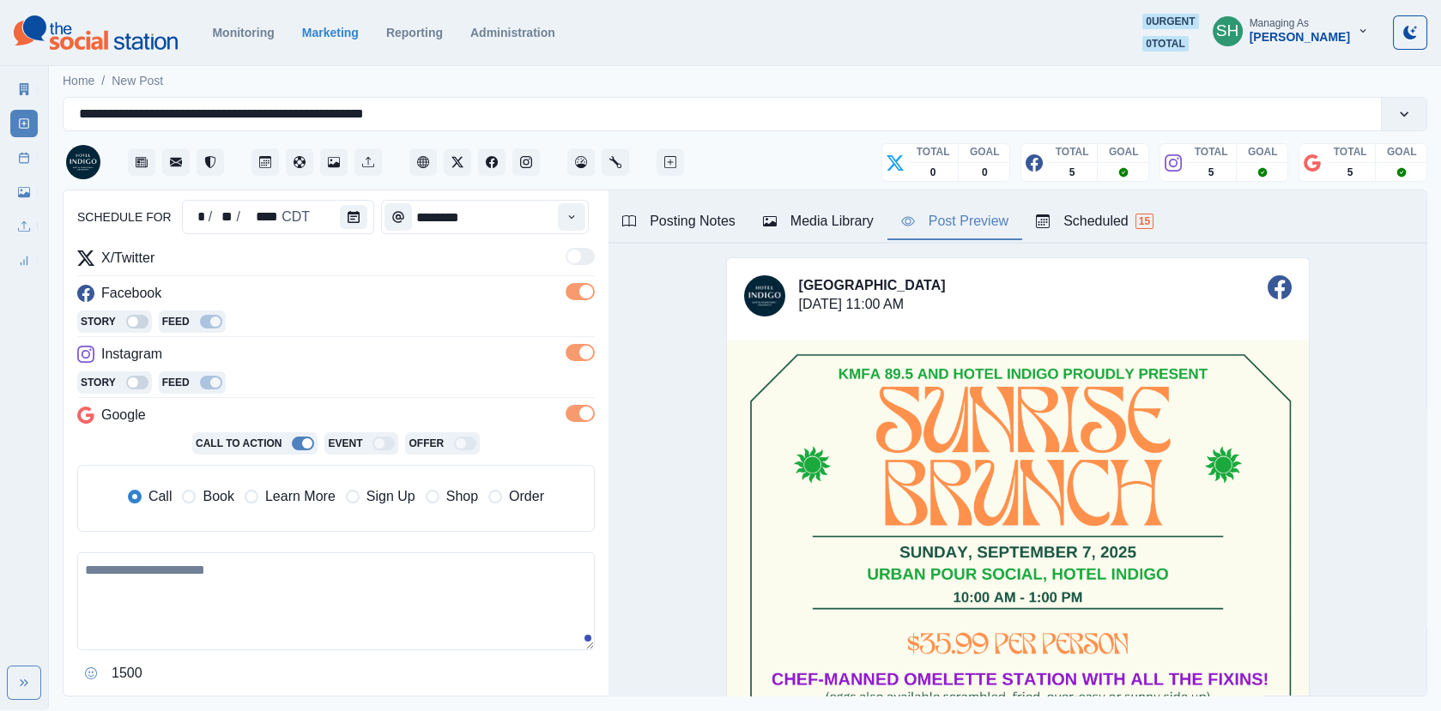
click at [203, 493] on span "Book" at bounding box center [218, 497] width 31 height 21
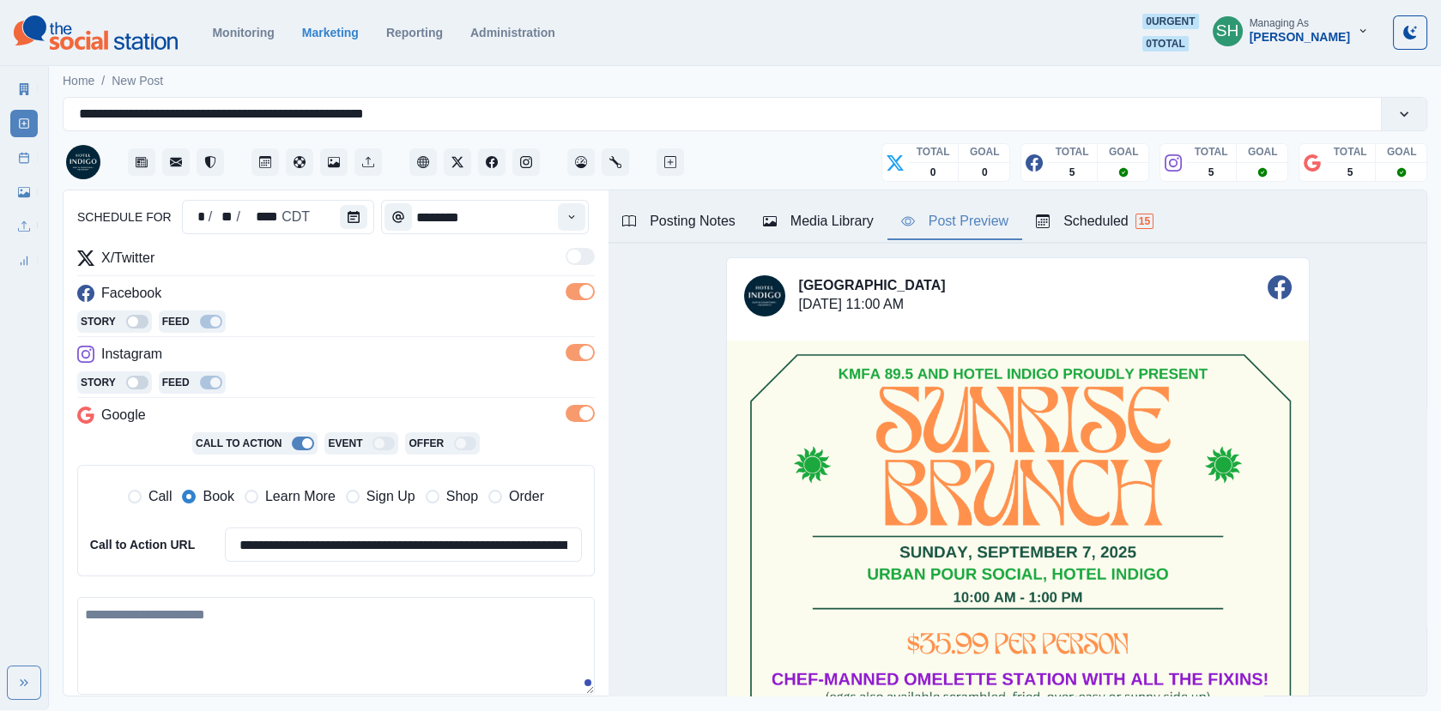
click at [210, 617] on textarea at bounding box center [335, 646] width 517 height 98
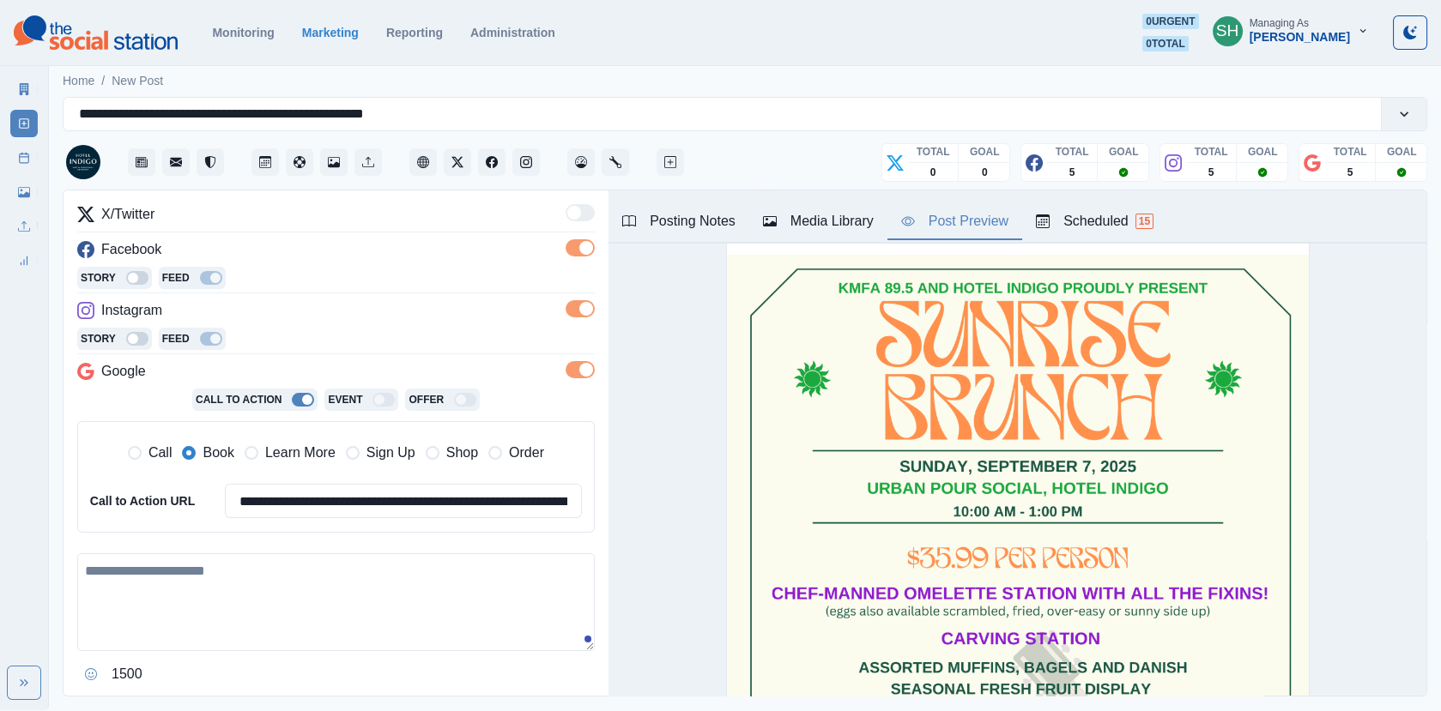
scroll to position [73, 0]
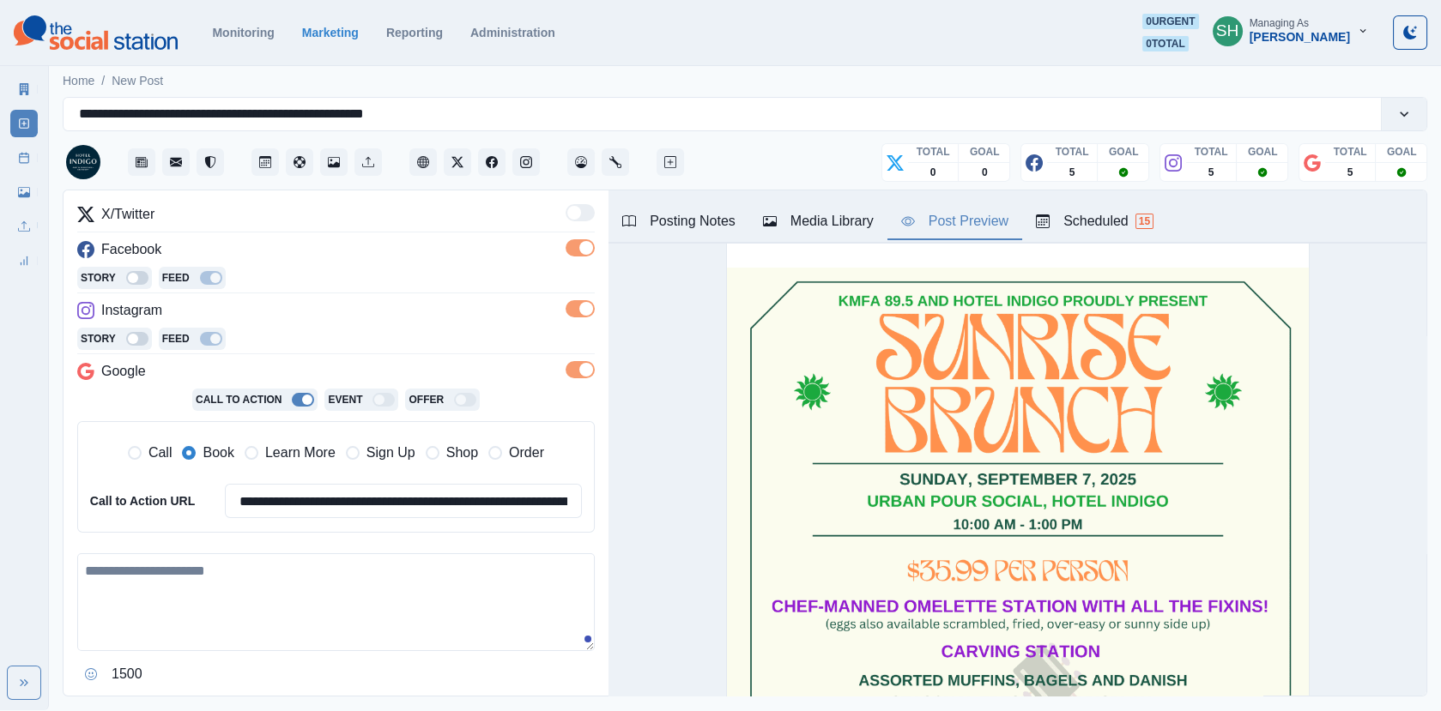
click at [1106, 226] on div "Scheduled 15" at bounding box center [1095, 221] width 118 height 21
click at [979, 229] on div "Post Preview" at bounding box center [954, 221] width 107 height 21
click at [527, 160] on icon "Instagram" at bounding box center [526, 162] width 12 height 12
click at [207, 610] on textarea at bounding box center [335, 603] width 517 height 98
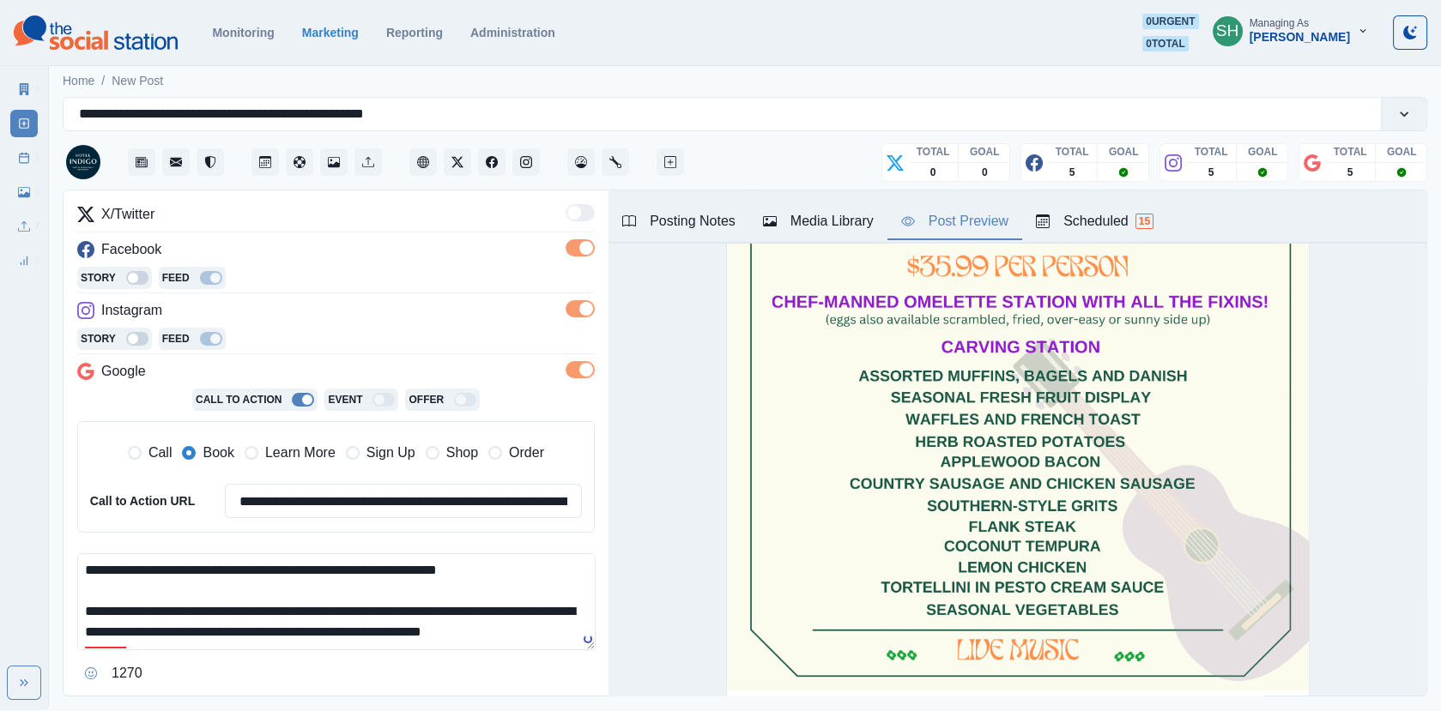
scroll to position [0, 0]
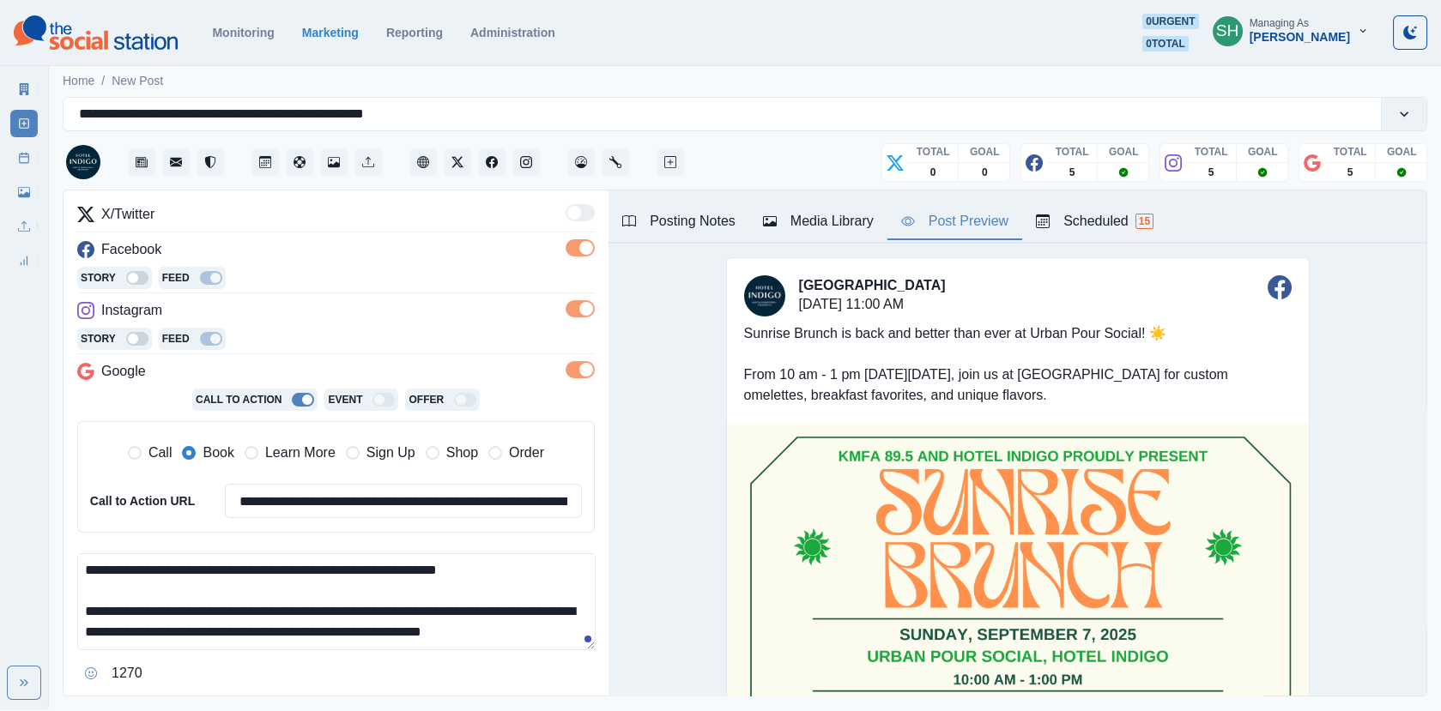
drag, startPoint x: 523, startPoint y: 613, endPoint x: 486, endPoint y: 613, distance: 36.9
click at [486, 613] on textarea "**********" at bounding box center [336, 602] width 518 height 97
click at [582, 624] on textarea "**********" at bounding box center [336, 602] width 518 height 97
drag, startPoint x: 331, startPoint y: 632, endPoint x: 175, endPoint y: 632, distance: 156.2
click at [175, 632] on textarea "**********" at bounding box center [336, 602] width 518 height 97
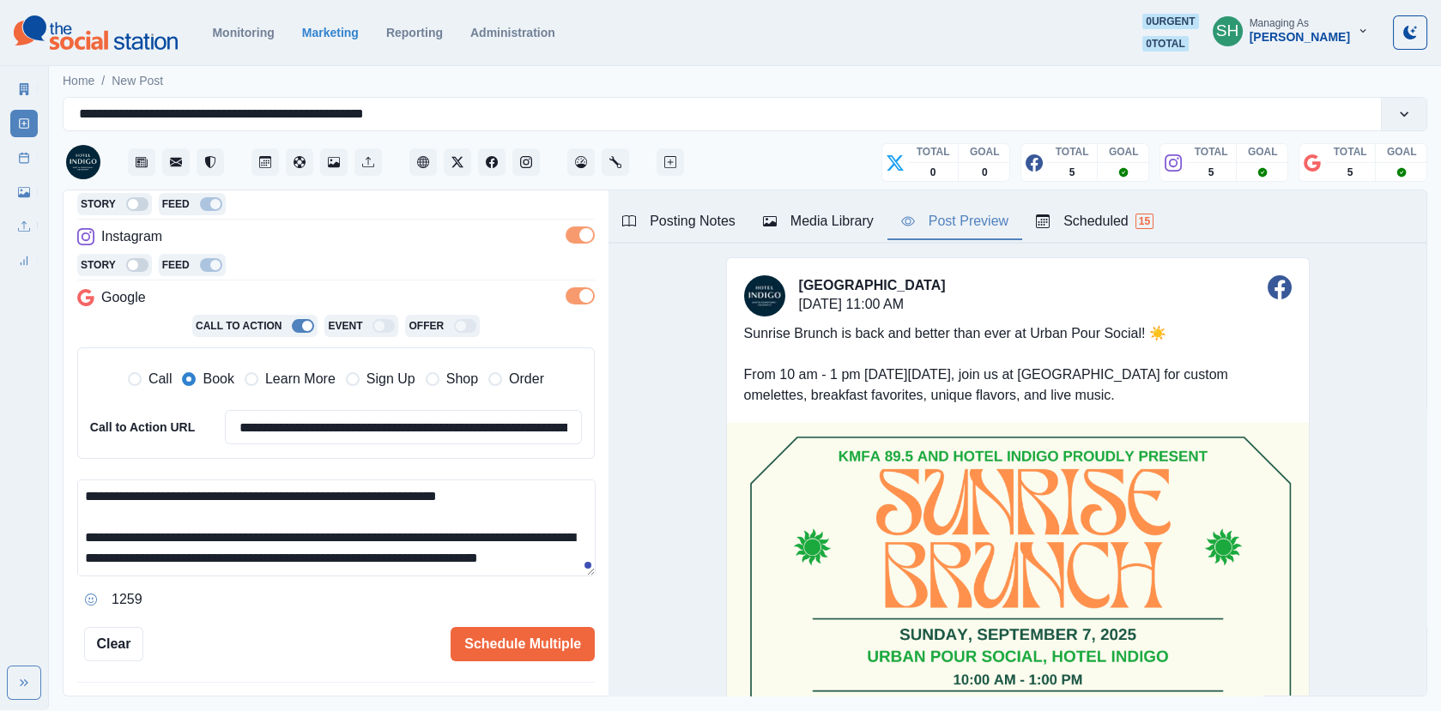
scroll to position [330, 0]
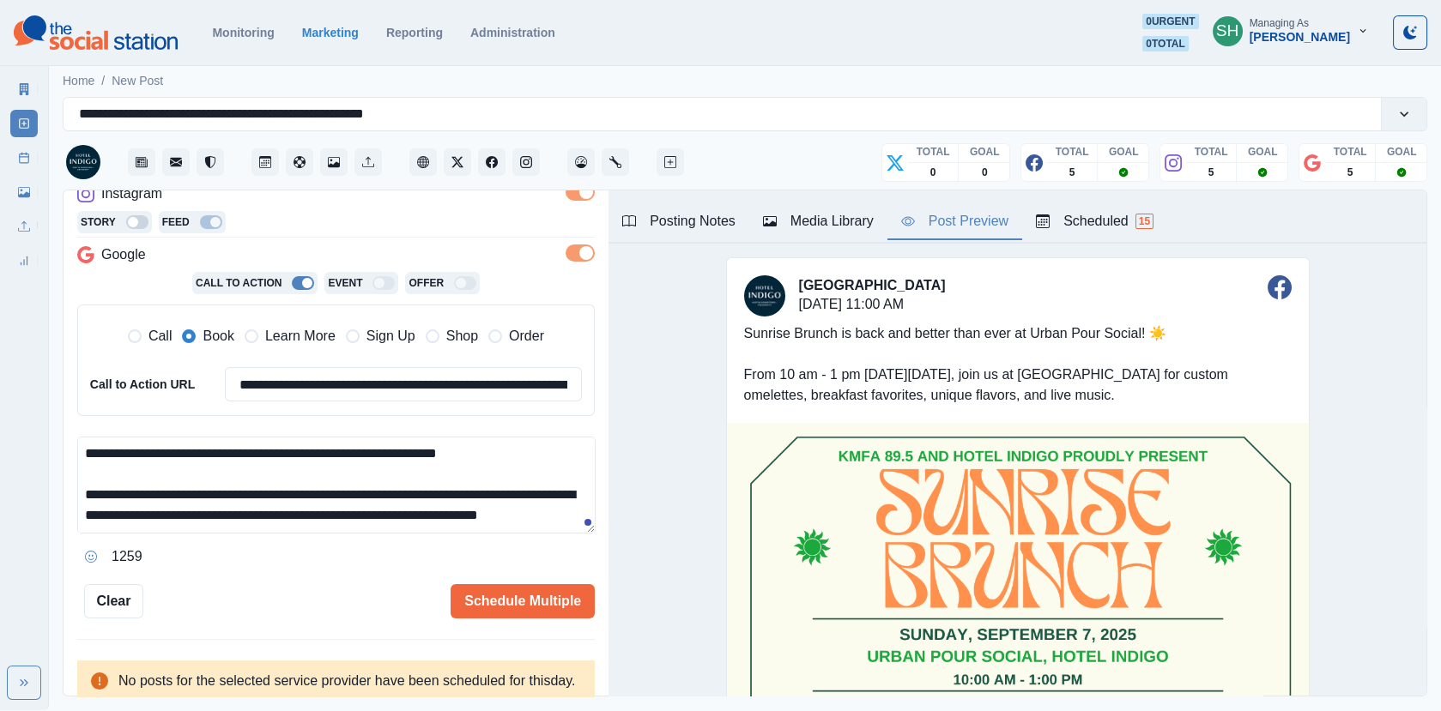
click at [493, 573] on div "**********" at bounding box center [335, 271] width 517 height 696
drag, startPoint x: 110, startPoint y: 521, endPoint x: 57, endPoint y: 523, distance: 52.4
click at [57, 523] on main "**********" at bounding box center [745, 386] width 1392 height 649
click at [171, 517] on textarea "**********" at bounding box center [336, 485] width 518 height 97
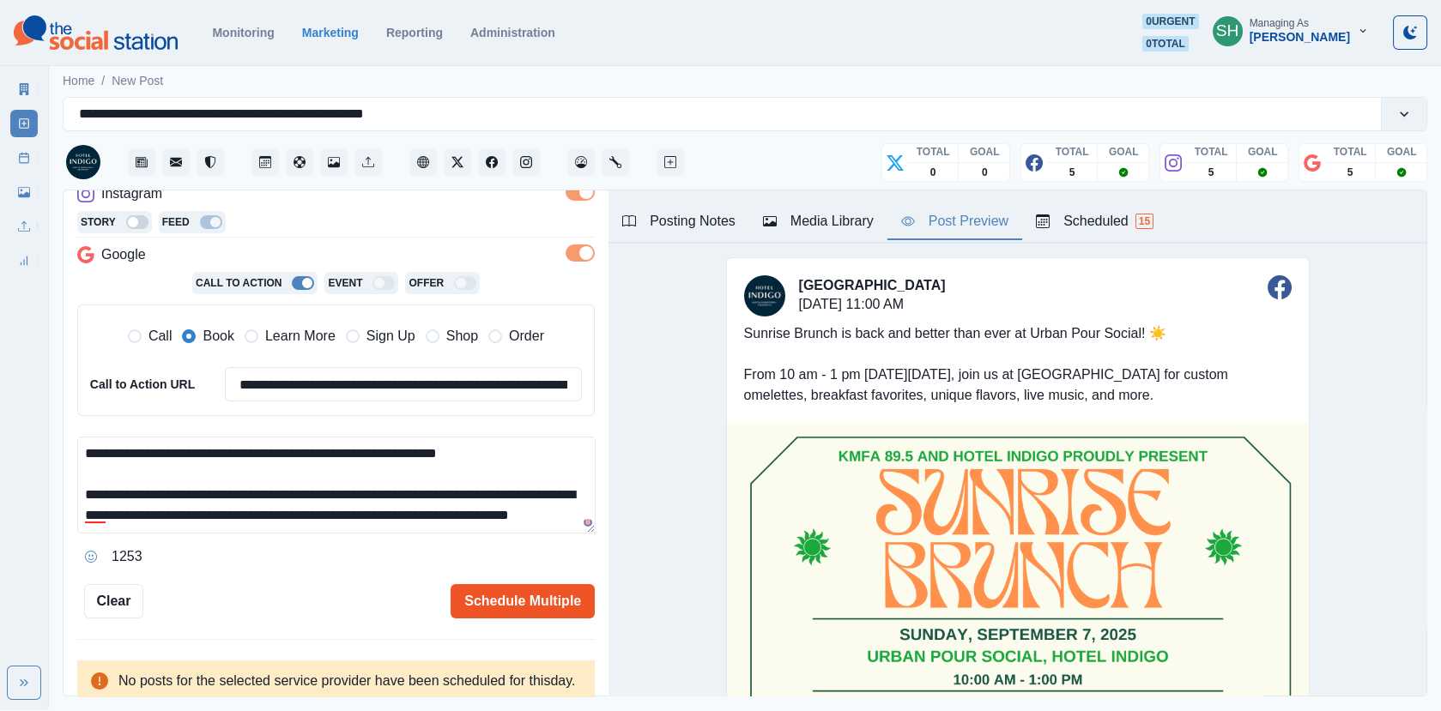
type textarea "**********"
click at [490, 607] on button "Schedule Multiple" at bounding box center [523, 601] width 144 height 34
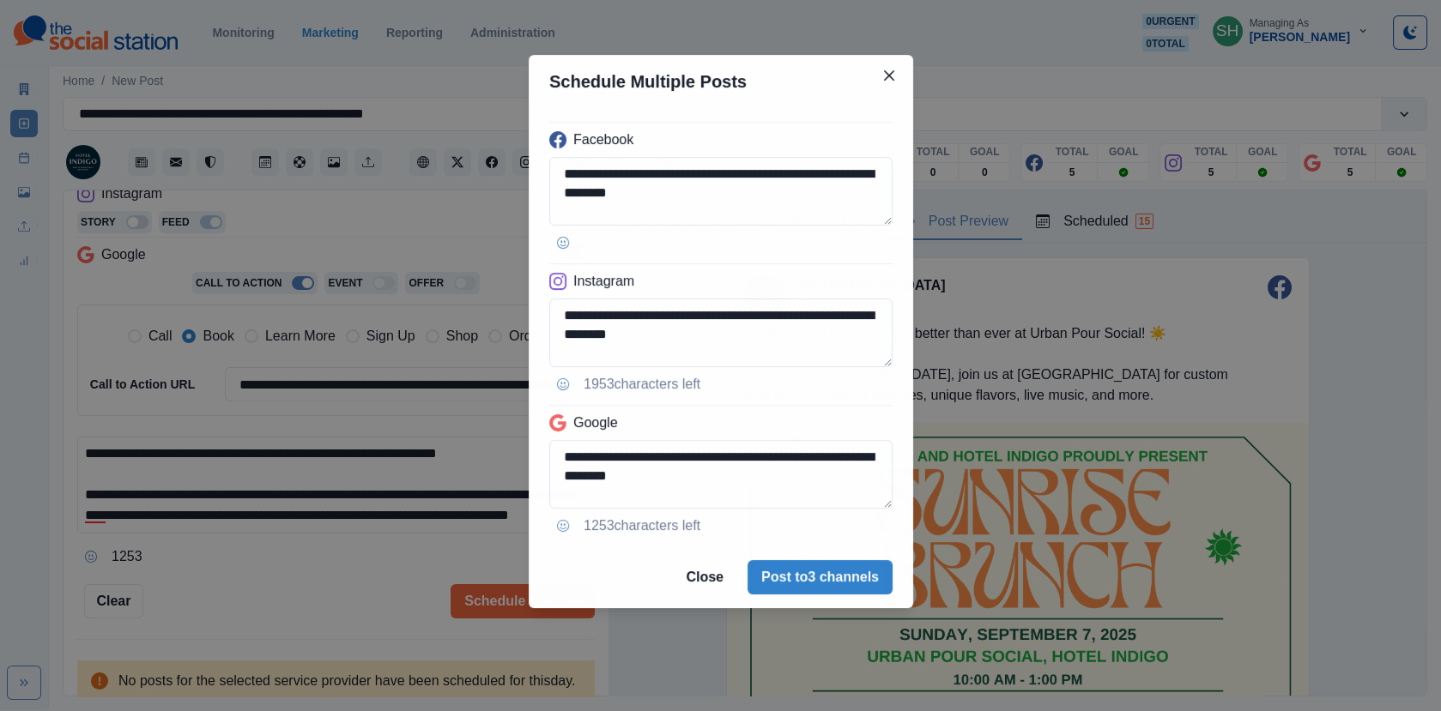
click at [481, 594] on div "**********" at bounding box center [720, 355] width 1441 height 711
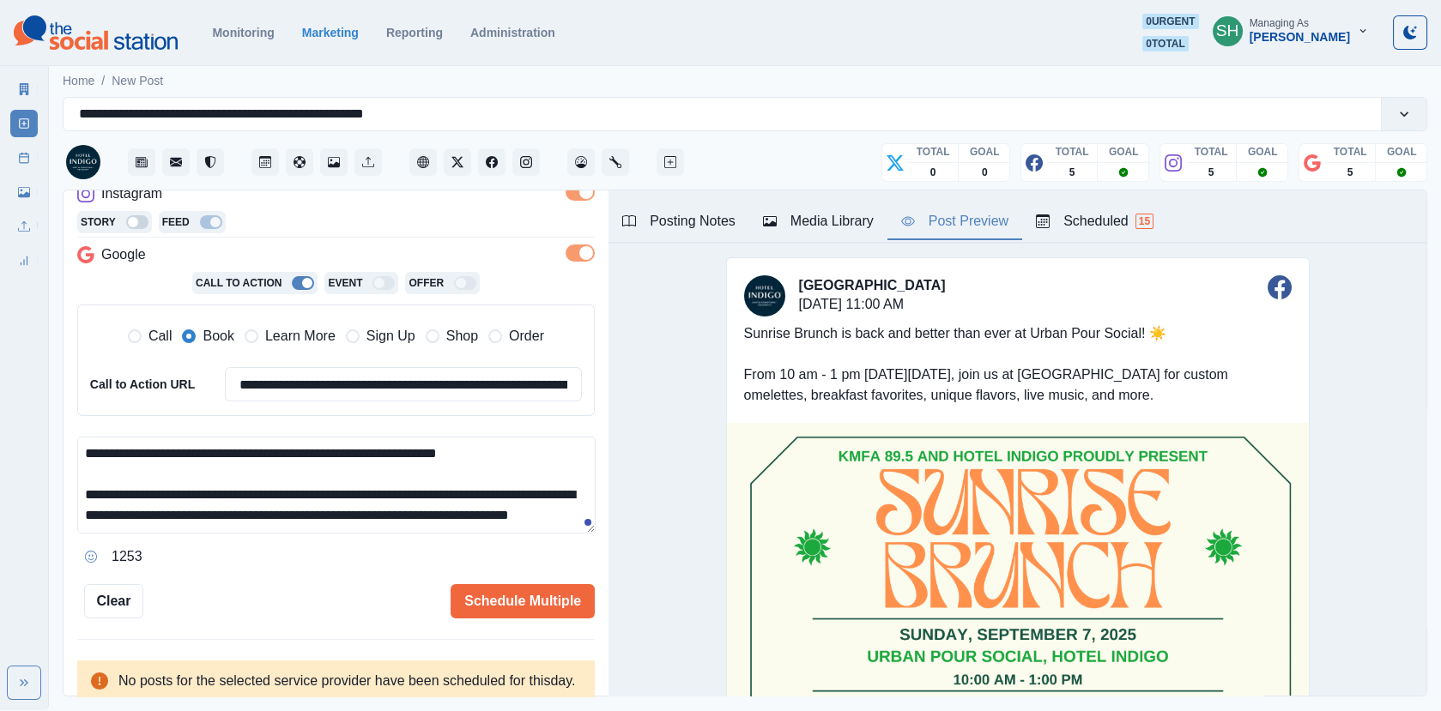
click at [576, 572] on div "**********" at bounding box center [335, 271] width 517 height 696
click at [535, 590] on button "Schedule Multiple" at bounding box center [523, 601] width 144 height 34
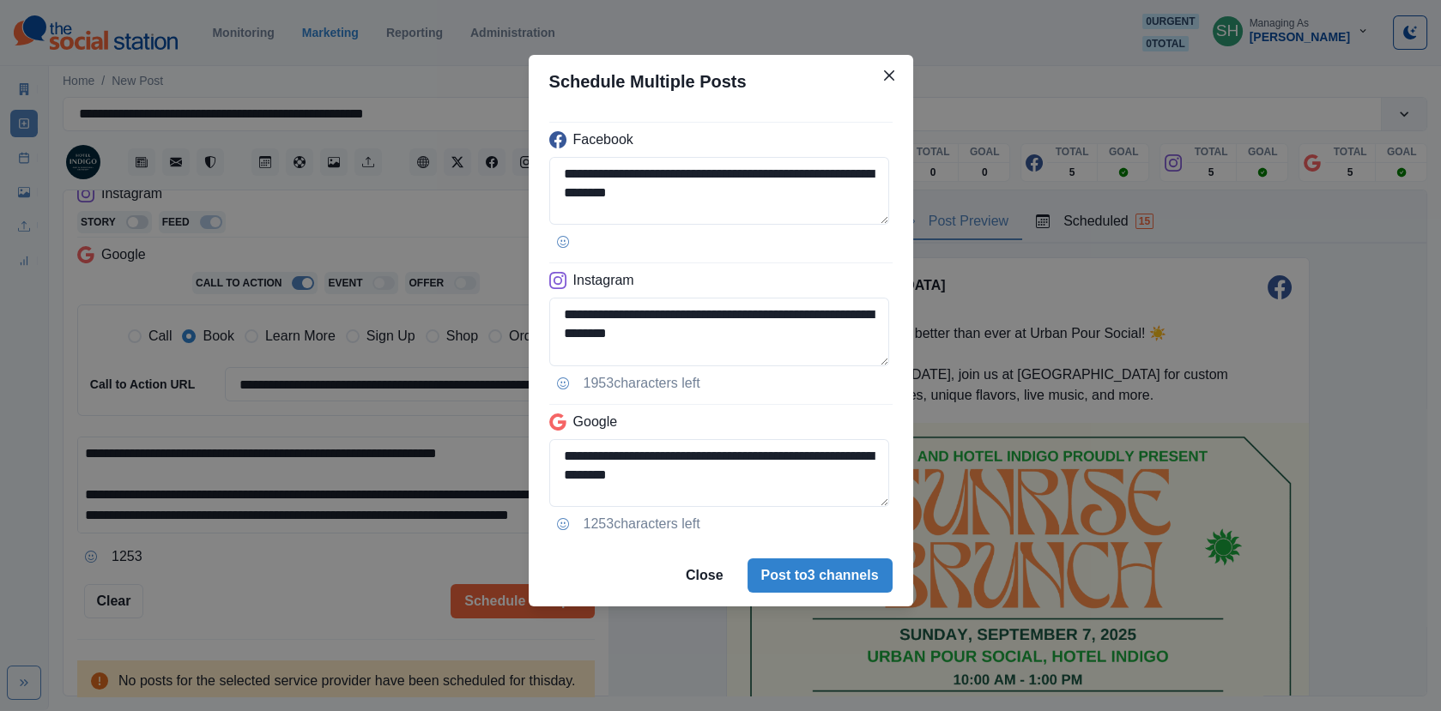
click at [859, 557] on footer "Close Post to 3 channels" at bounding box center [721, 576] width 384 height 62
click at [826, 560] on button "Post to 3 channels" at bounding box center [819, 576] width 145 height 34
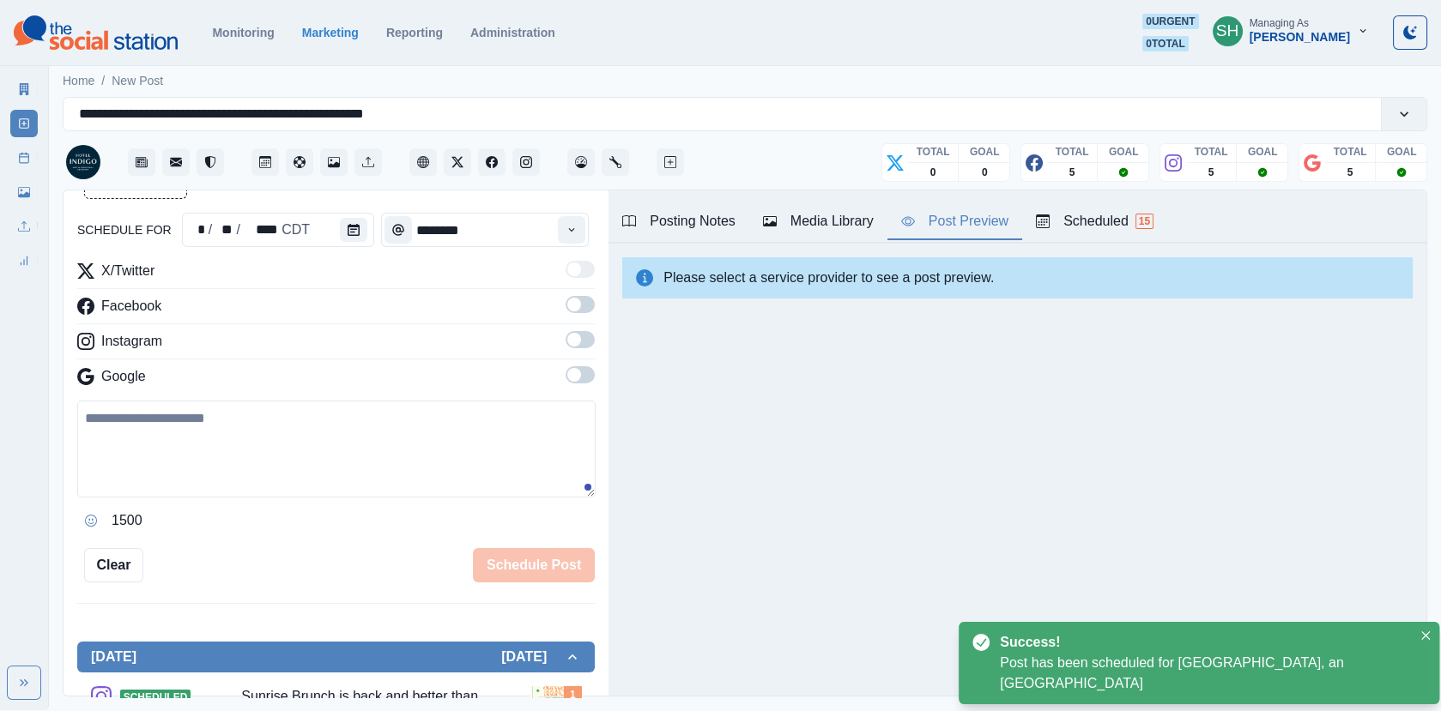
scroll to position [304, 0]
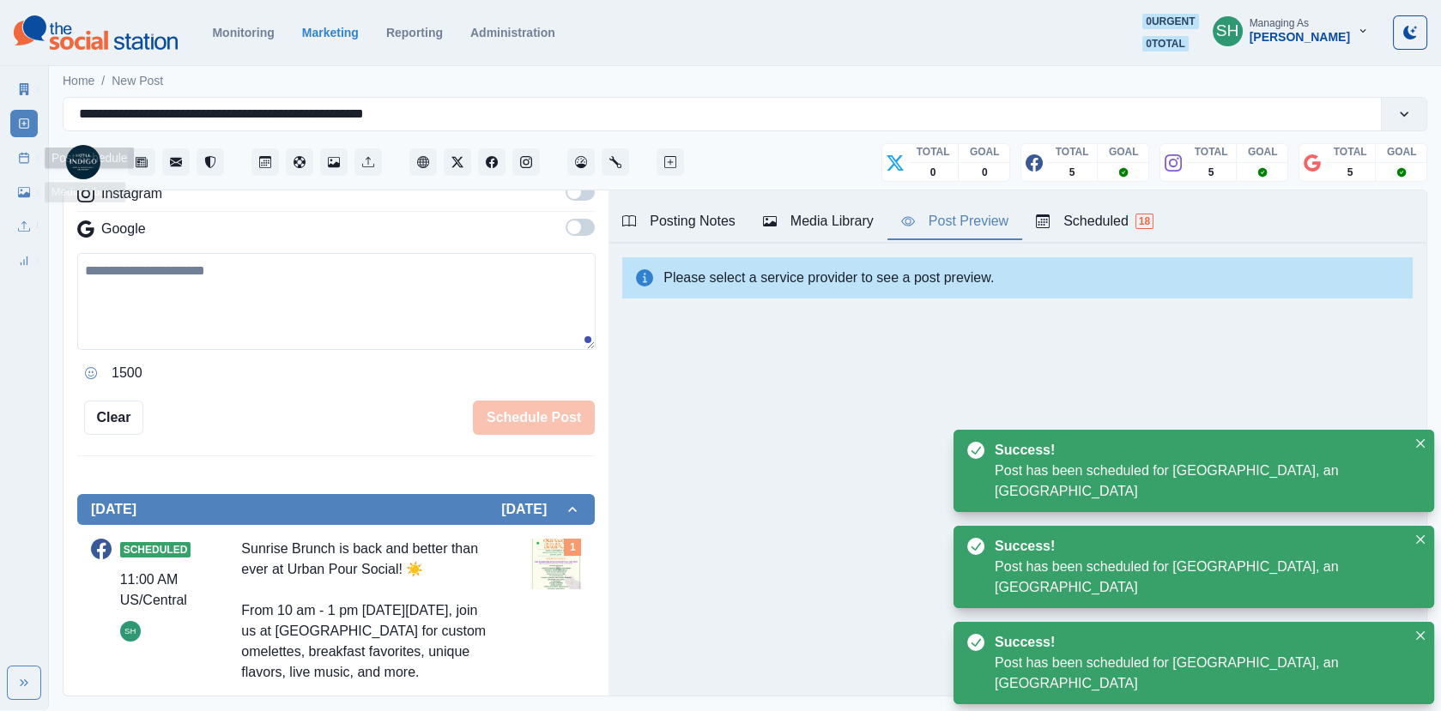
click at [16, 160] on link "Post Schedule" at bounding box center [23, 157] width 27 height 27
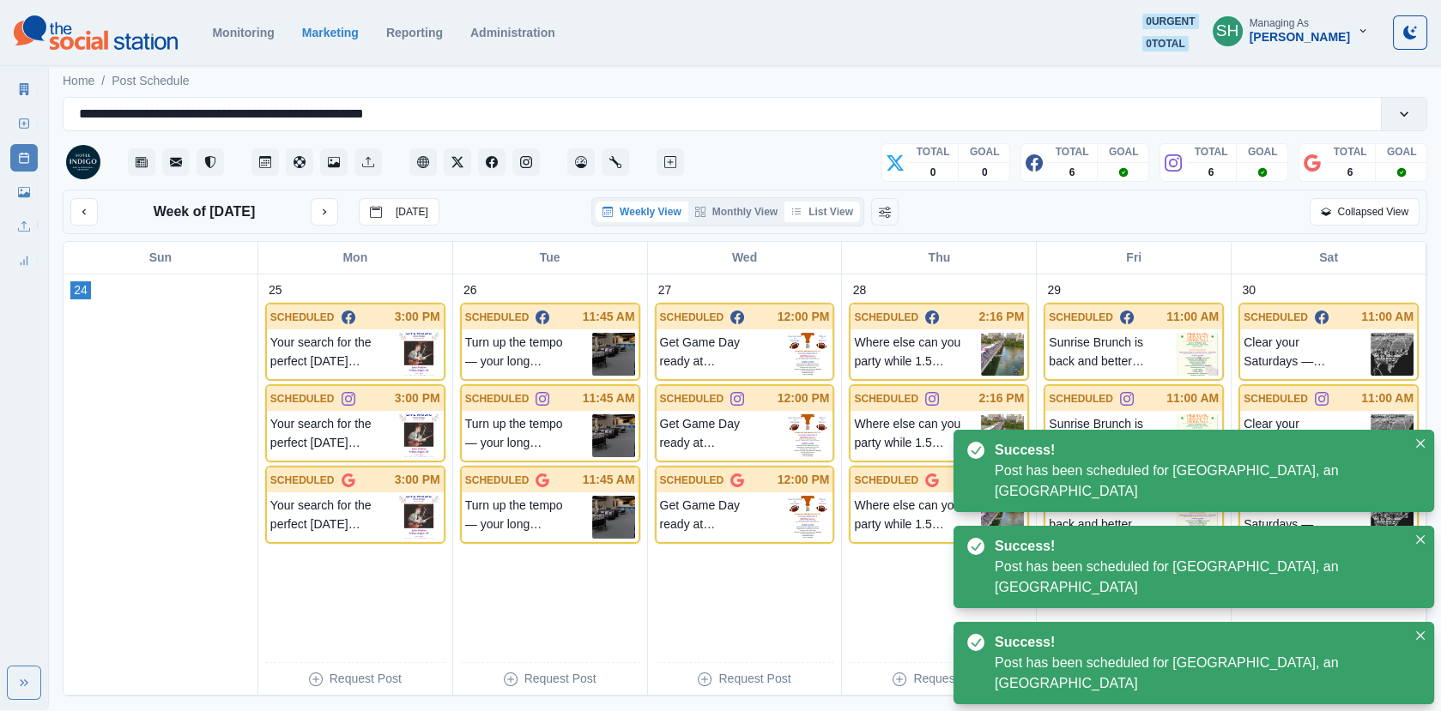
click at [828, 209] on button "List View" at bounding box center [822, 212] width 76 height 21
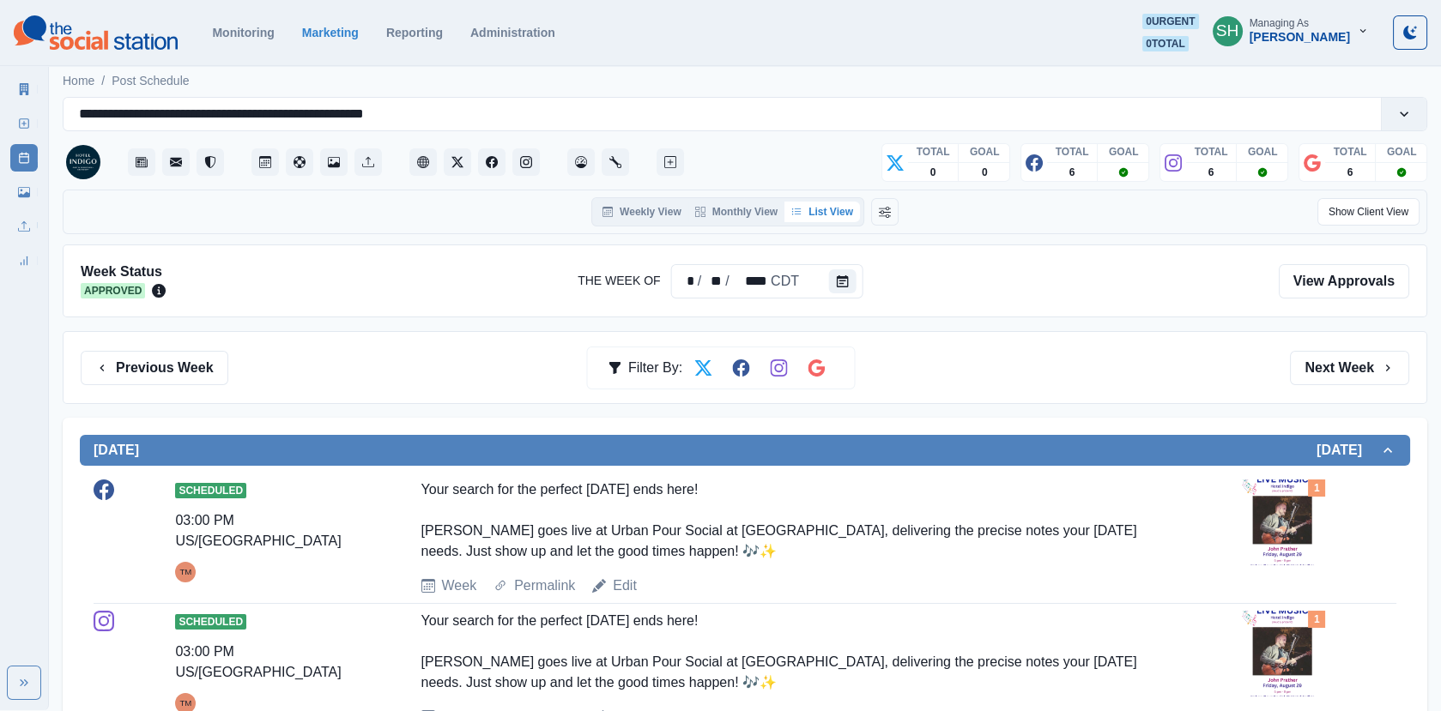
click at [1350, 395] on div "Previous Week Filter By: Next Week" at bounding box center [745, 367] width 1365 height 73
click at [1314, 346] on div "Previous Week Filter By: Next Week" at bounding box center [745, 367] width 1365 height 73
click at [1315, 372] on button "Next Week" at bounding box center [1349, 368] width 119 height 34
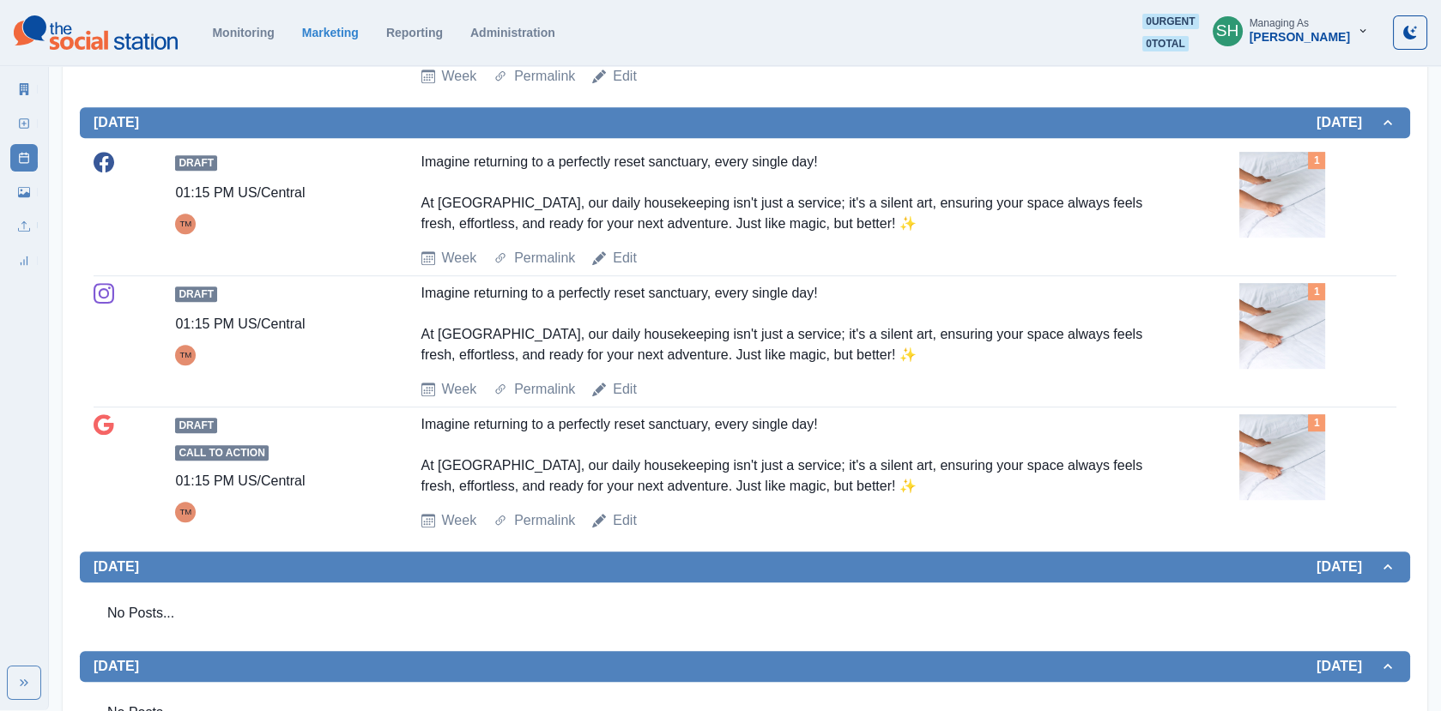
scroll to position [2056, 0]
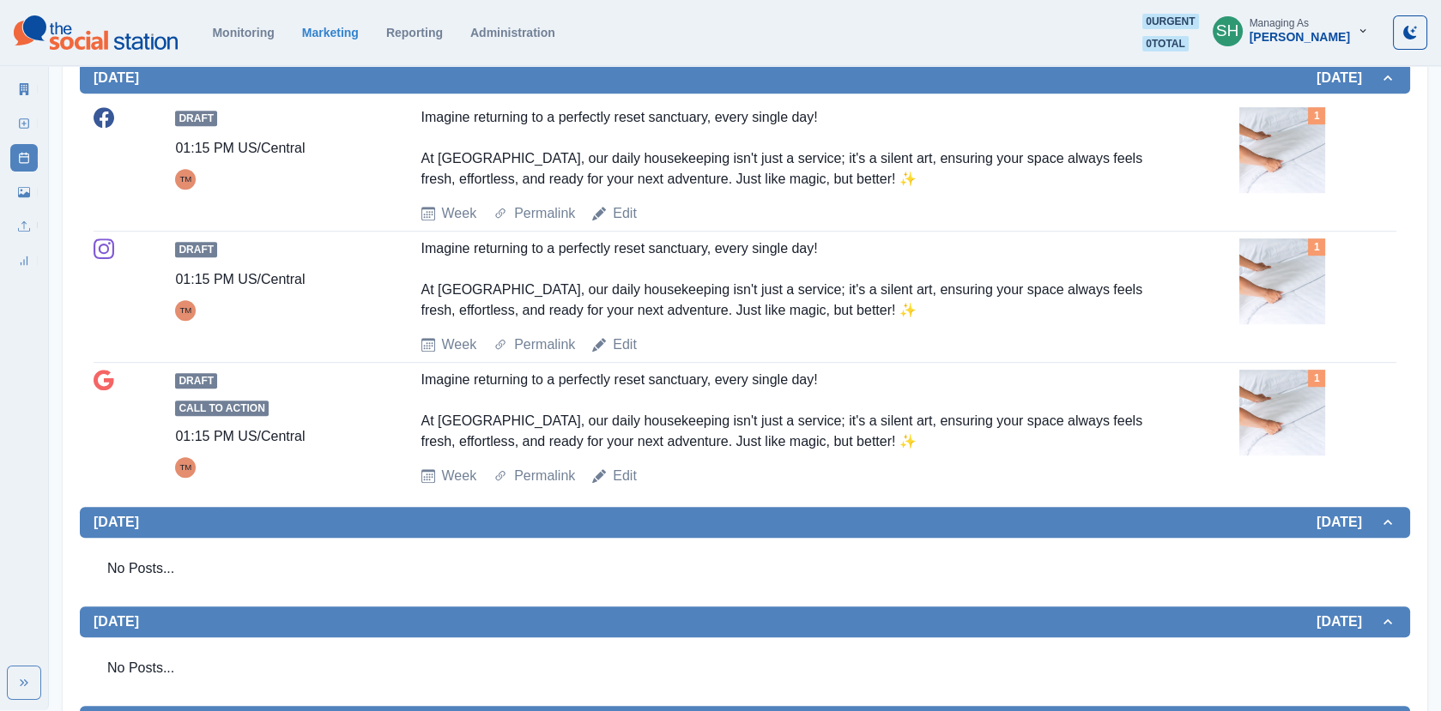
click at [606, 224] on div "Edit" at bounding box center [614, 213] width 45 height 21
click at [620, 224] on link "Edit" at bounding box center [625, 213] width 24 height 21
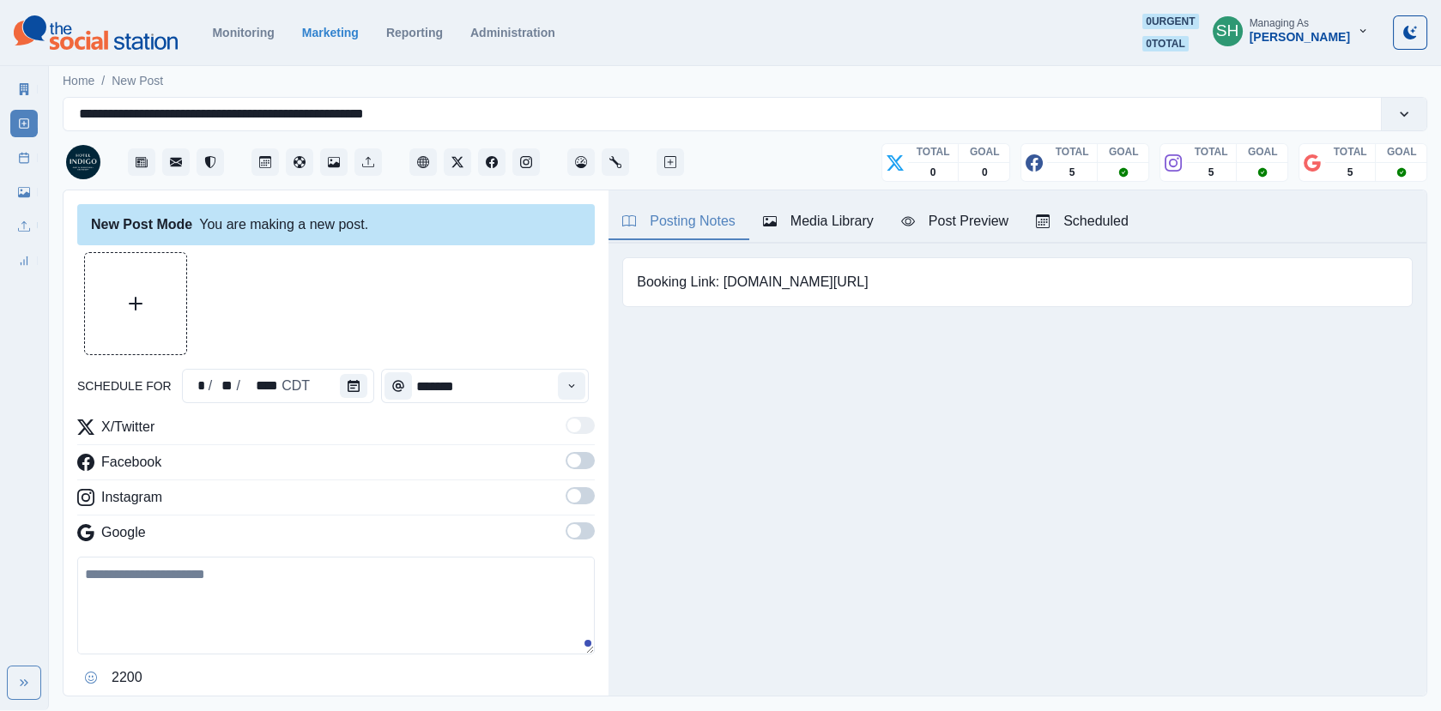
type input "*******"
type textarea "**********"
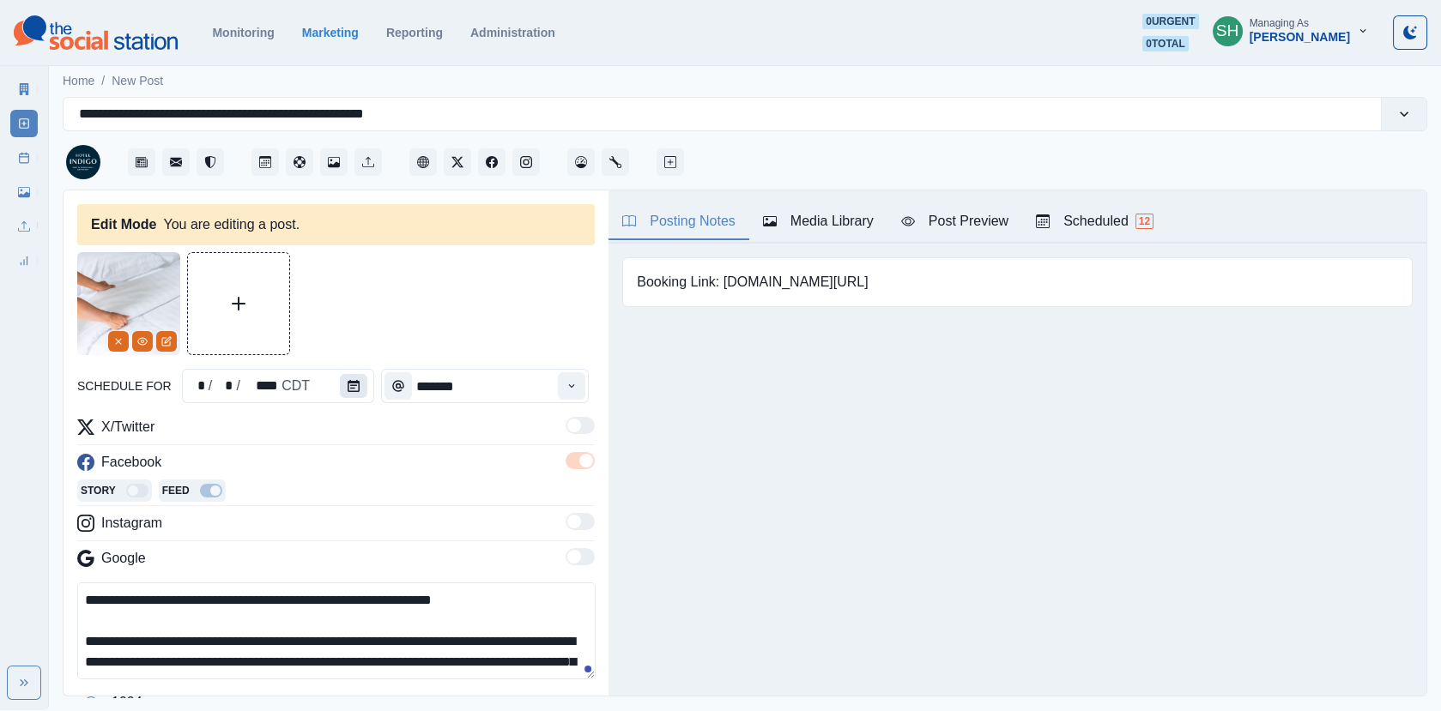
click at [340, 378] on button "Calendar" at bounding box center [353, 386] width 27 height 24
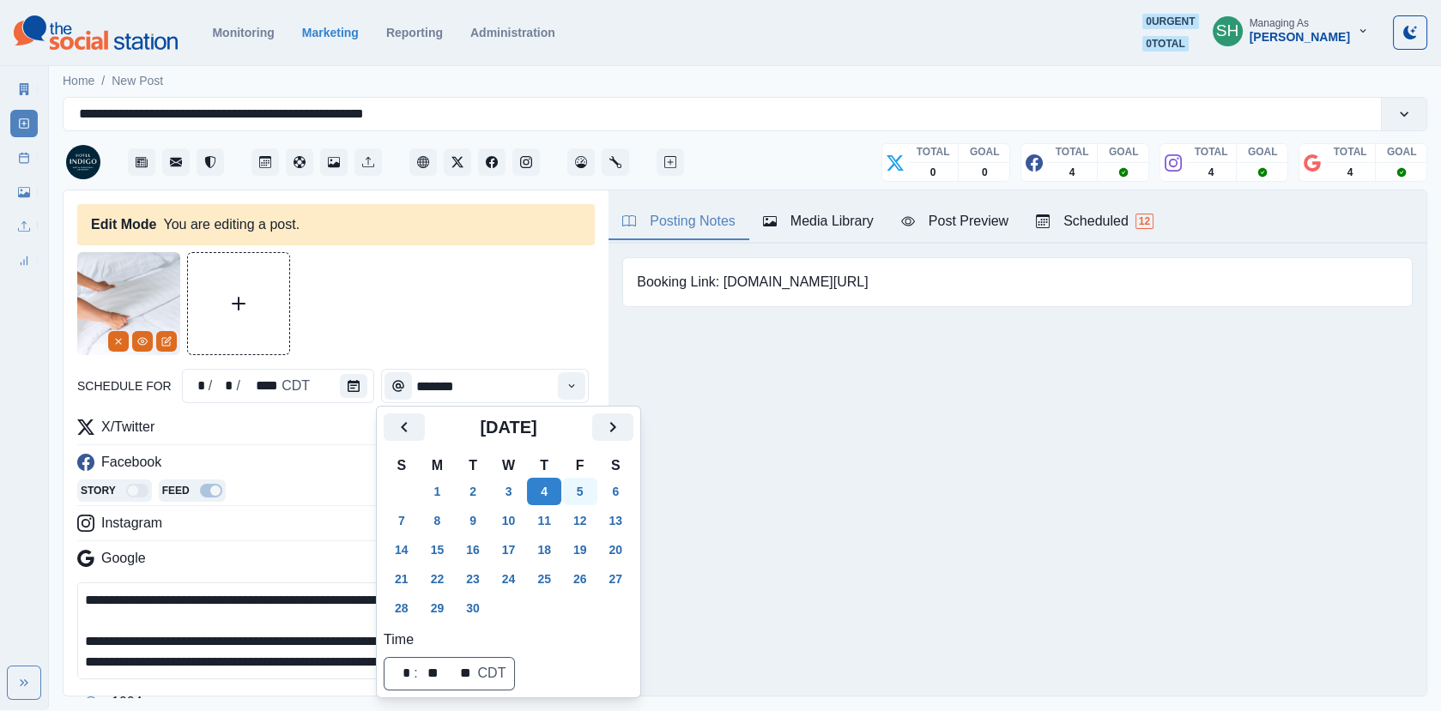
click at [587, 499] on button "5" at bounding box center [580, 491] width 34 height 27
click at [557, 320] on div at bounding box center [335, 303] width 517 height 103
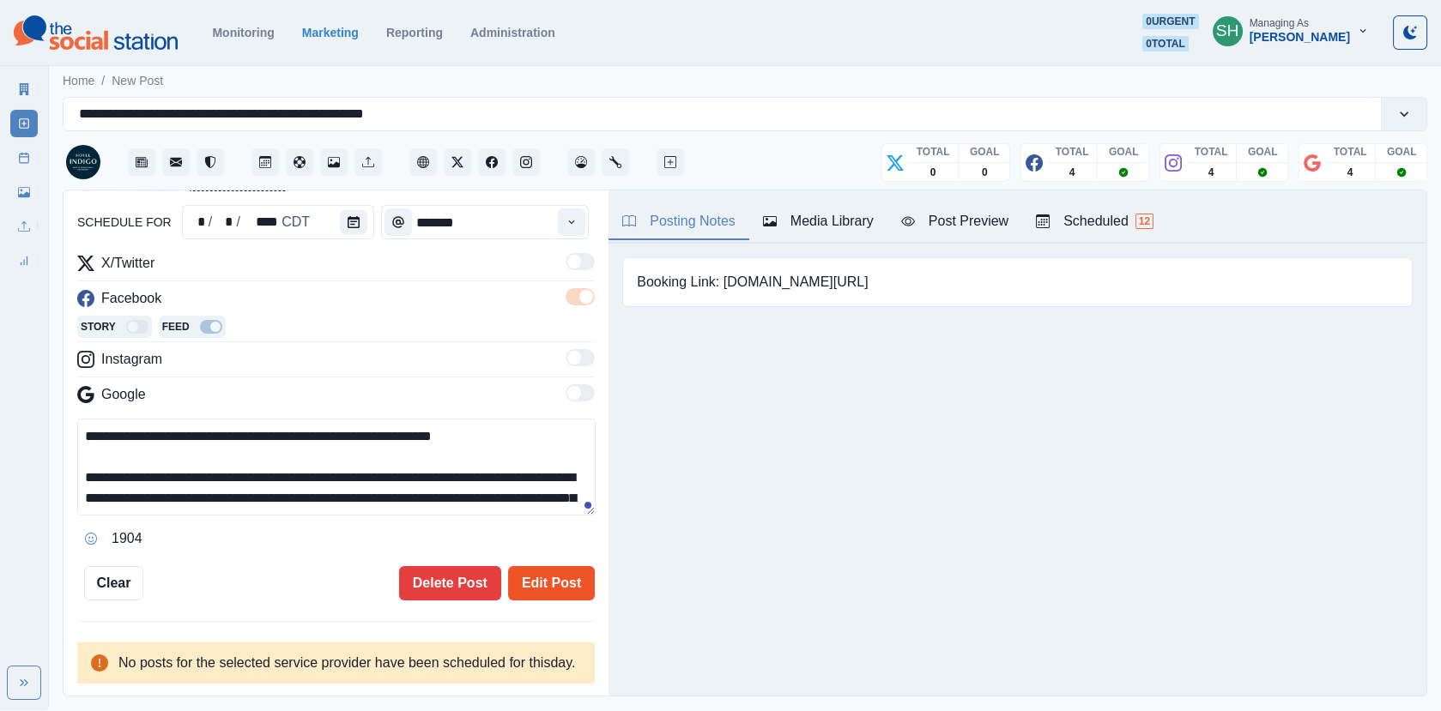
click at [567, 578] on button "Edit Post" at bounding box center [551, 583] width 87 height 34
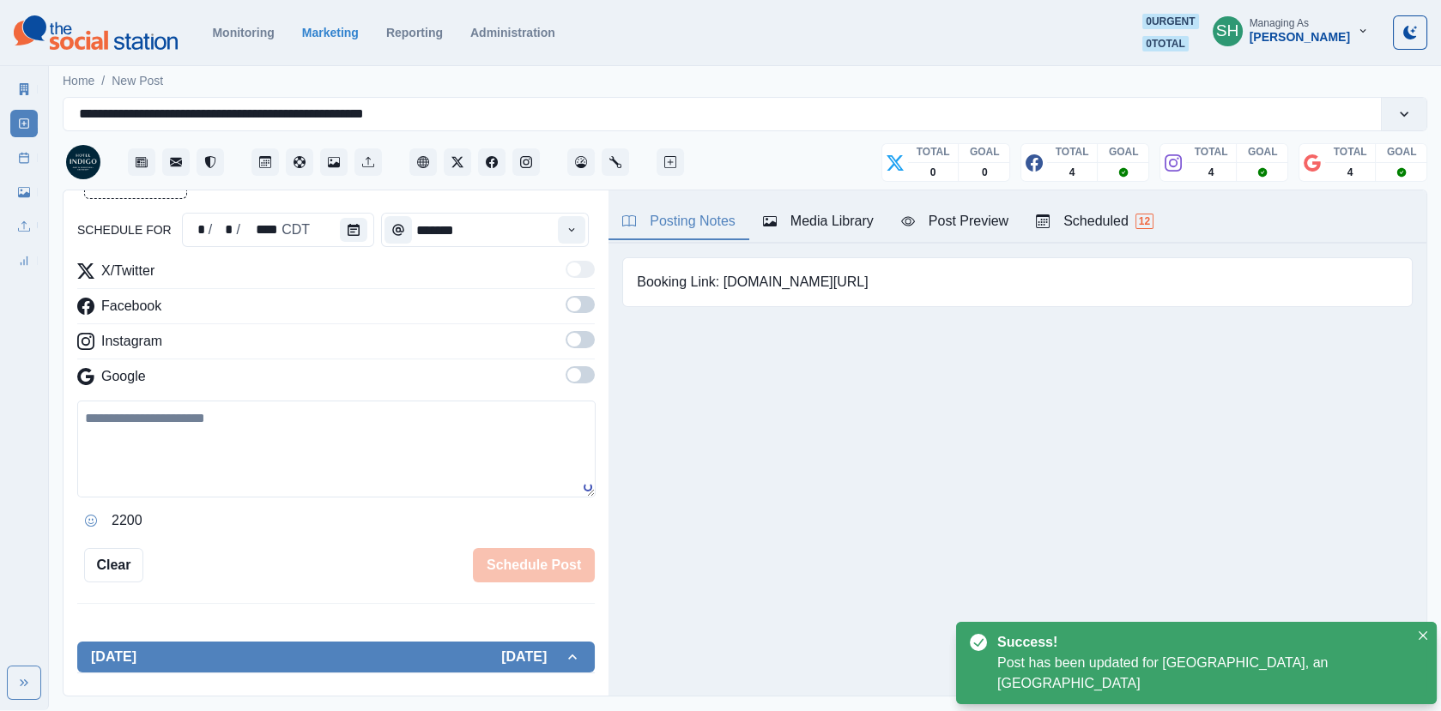
scroll to position [182, 0]
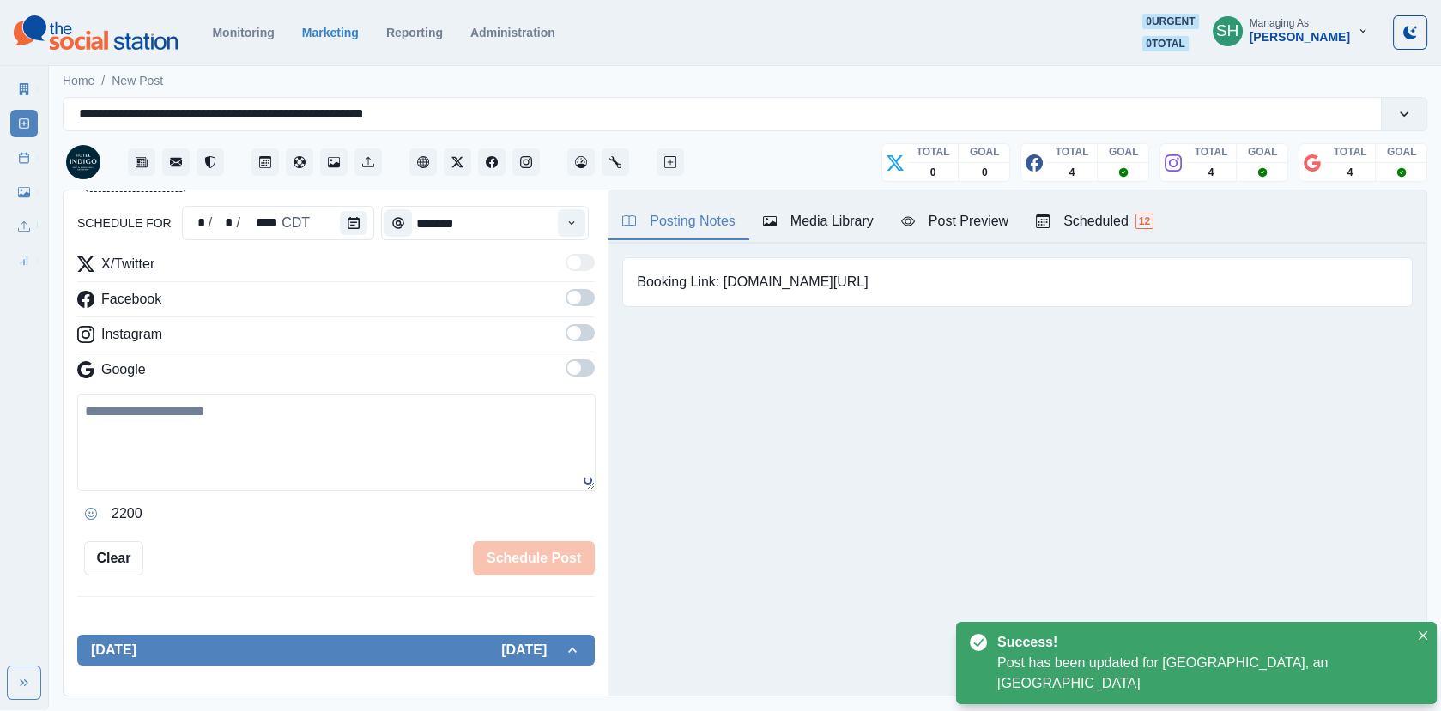
click at [1130, 218] on div "Scheduled 12" at bounding box center [1095, 221] width 118 height 21
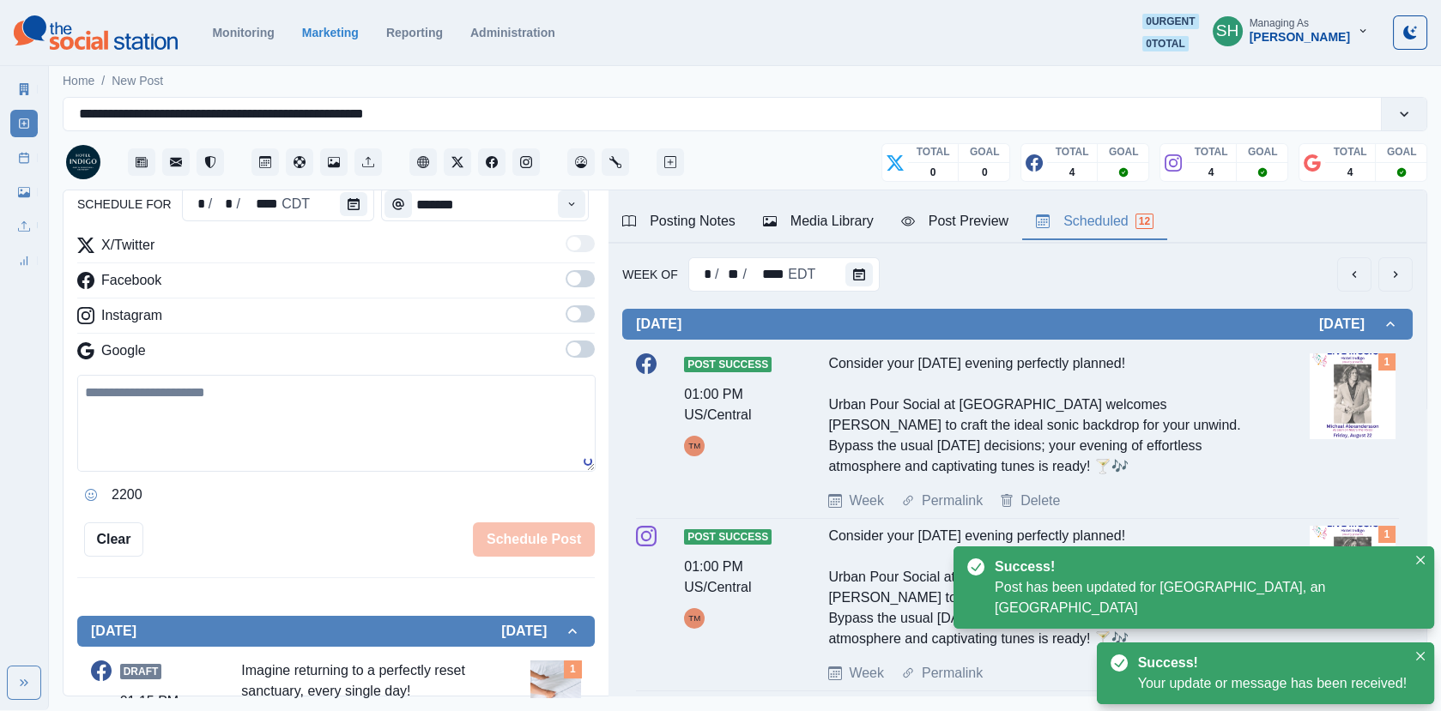
click at [1401, 276] on icon "next" at bounding box center [1396, 275] width 14 height 14
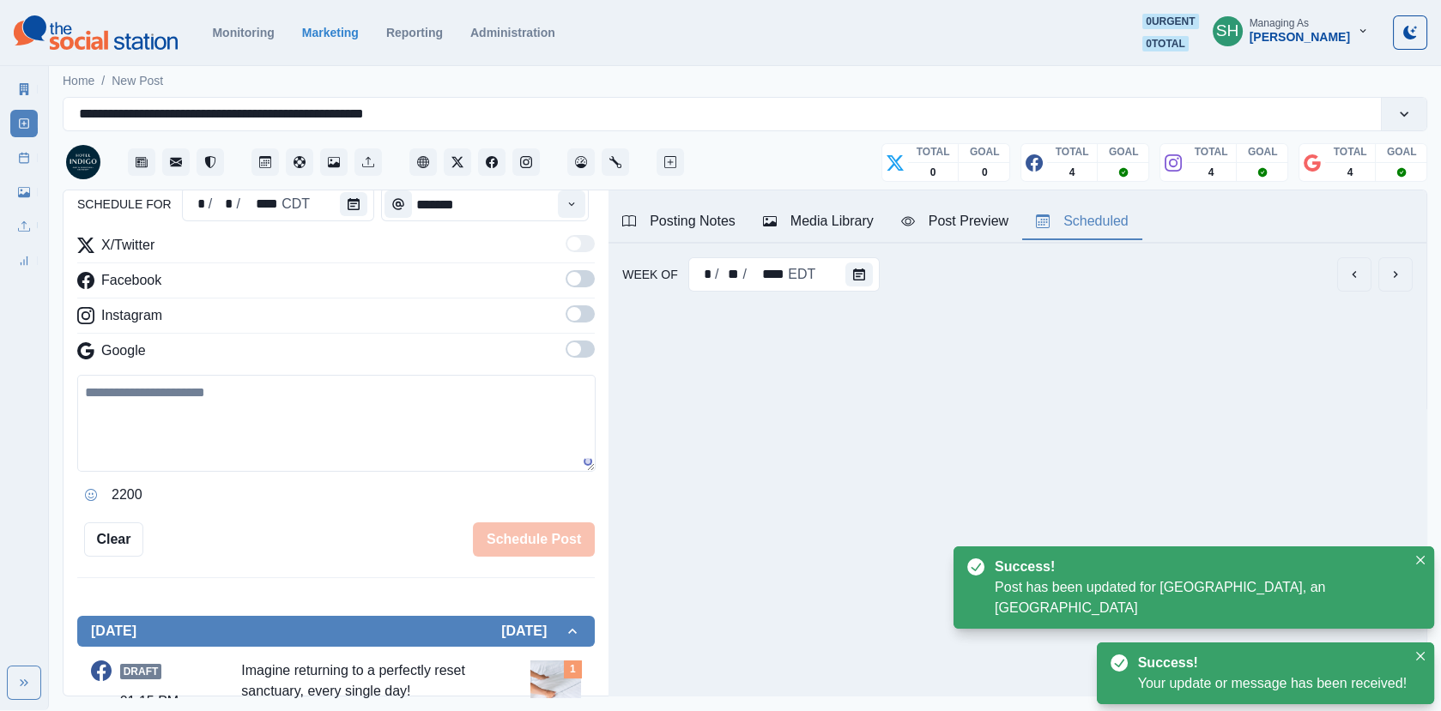
click at [1401, 276] on icon "next" at bounding box center [1396, 275] width 14 height 14
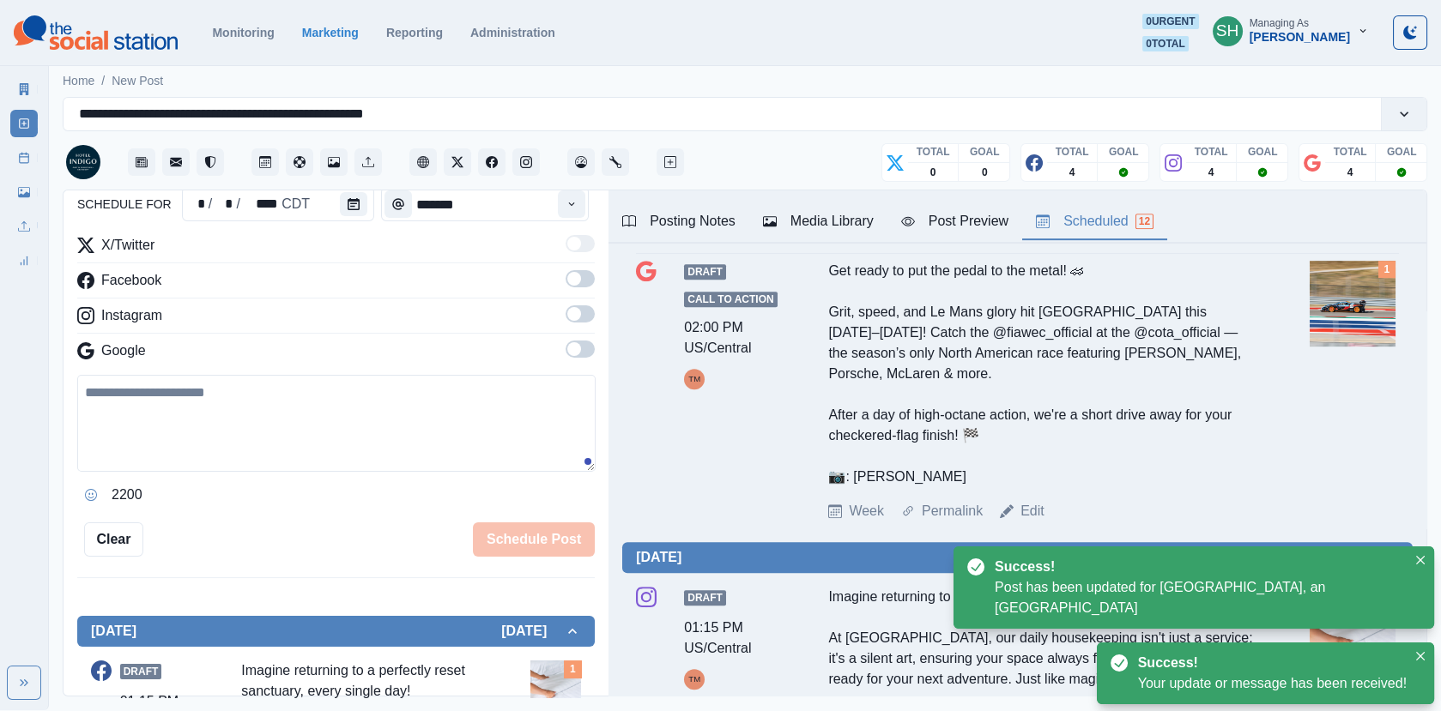
scroll to position [2286, 0]
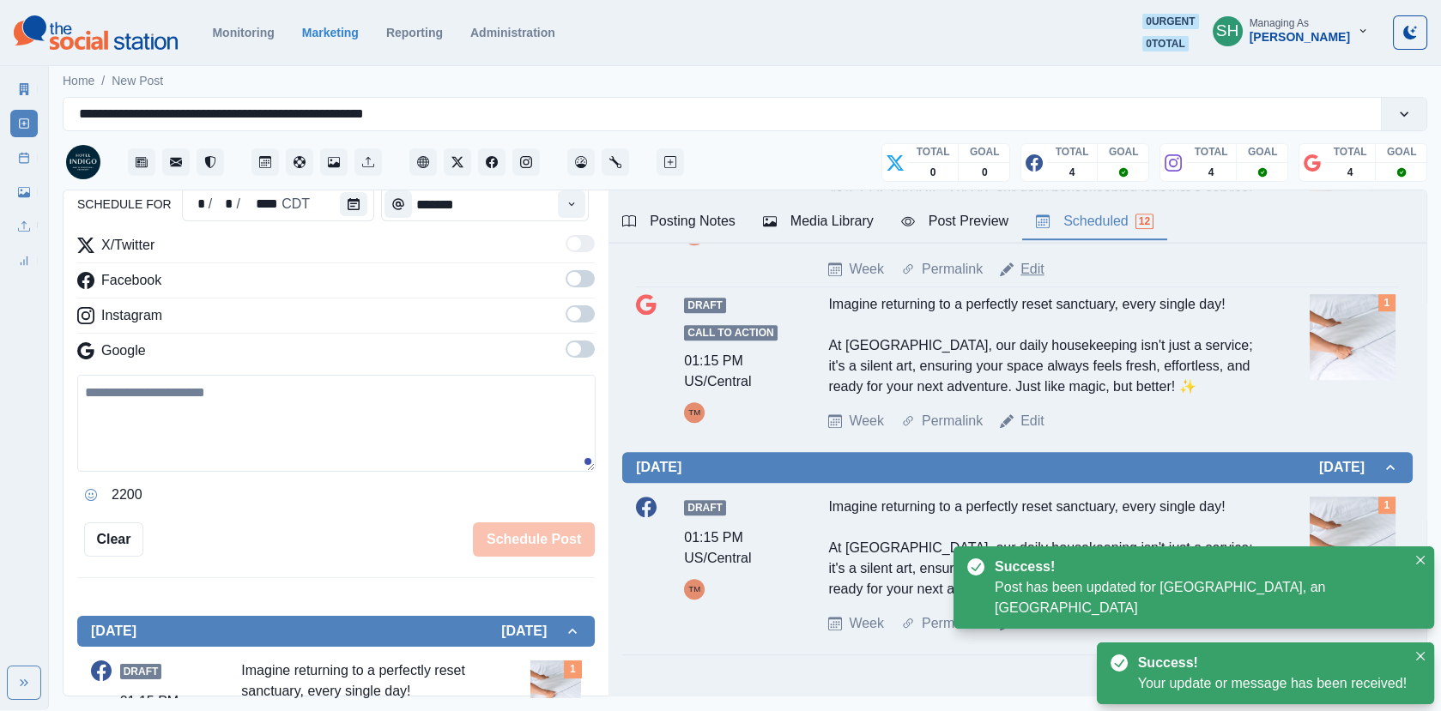
click at [1025, 280] on link "Edit" at bounding box center [1032, 269] width 24 height 21
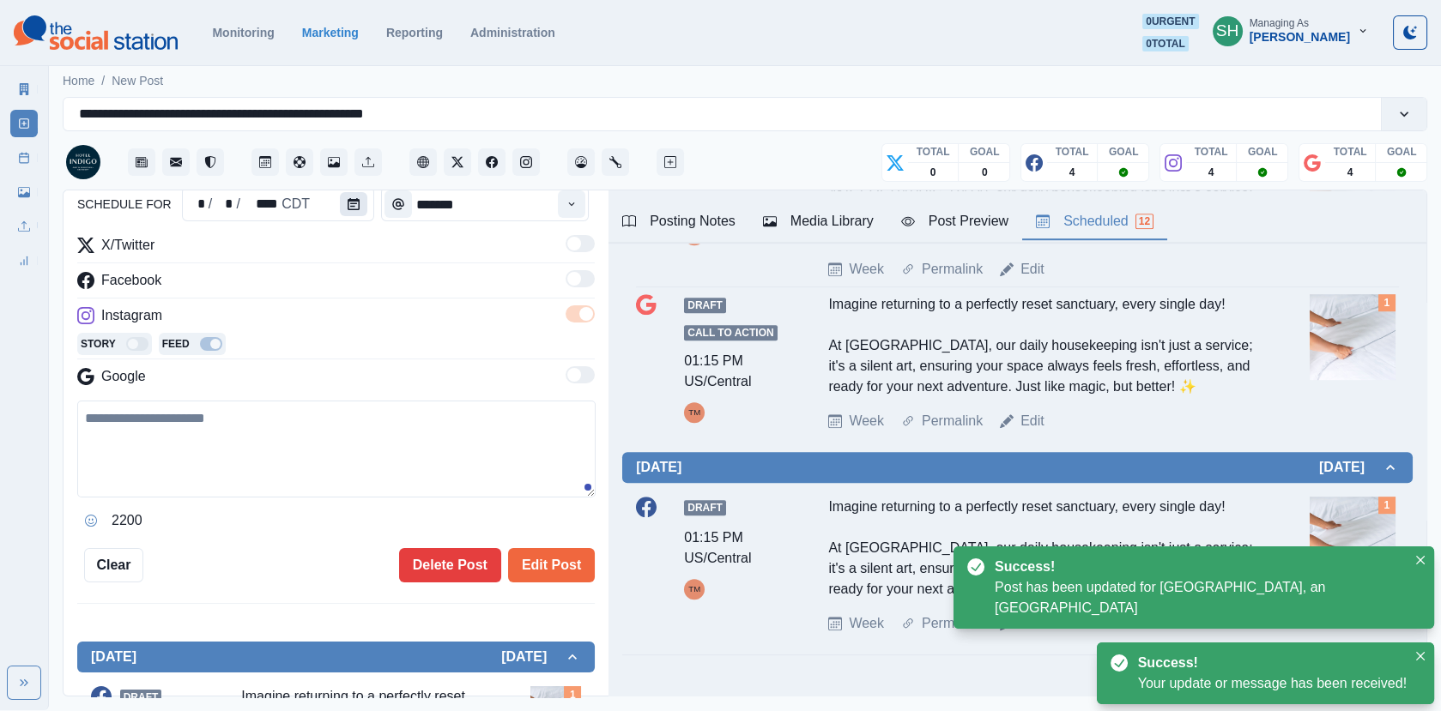
type textarea "**********"
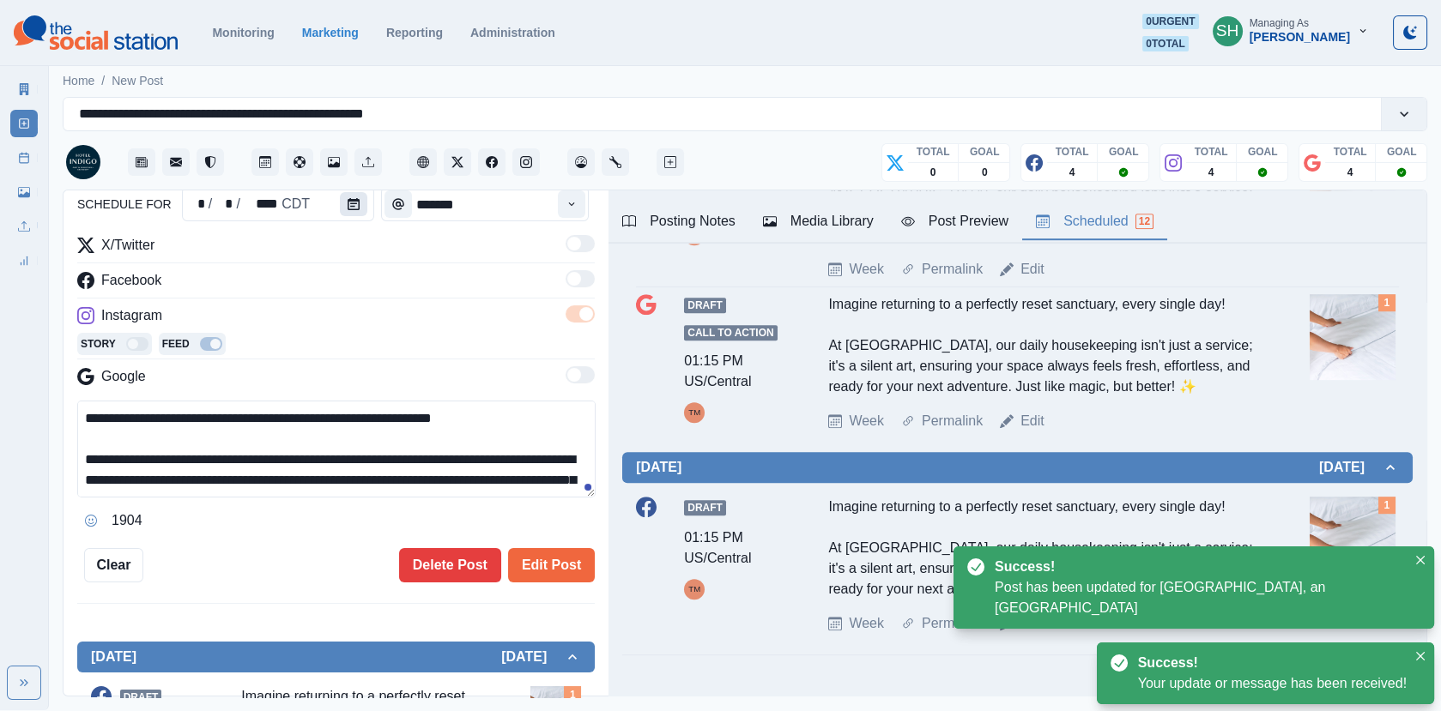
click at [348, 200] on icon "Calendar" at bounding box center [354, 204] width 12 height 12
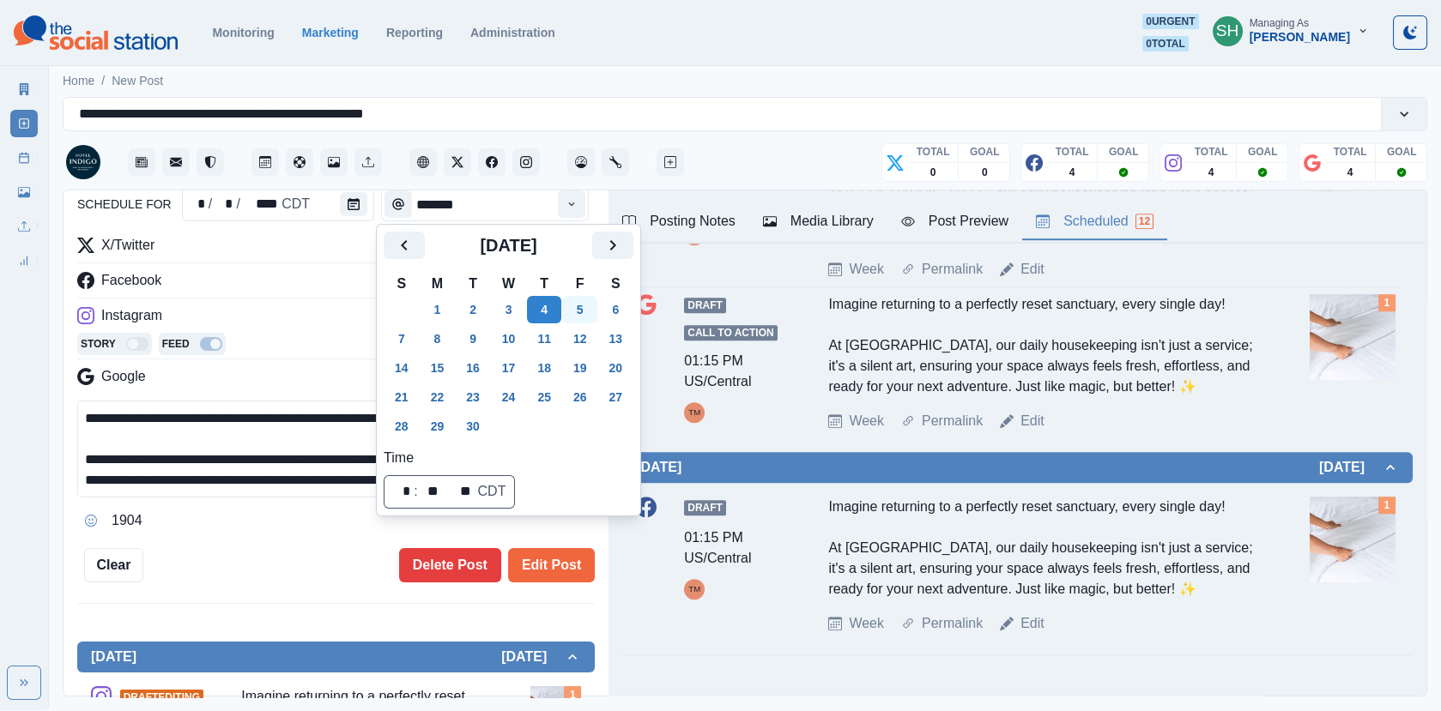
click at [583, 320] on button "5" at bounding box center [580, 309] width 34 height 27
click at [547, 563] on button "Edit Post" at bounding box center [551, 565] width 87 height 34
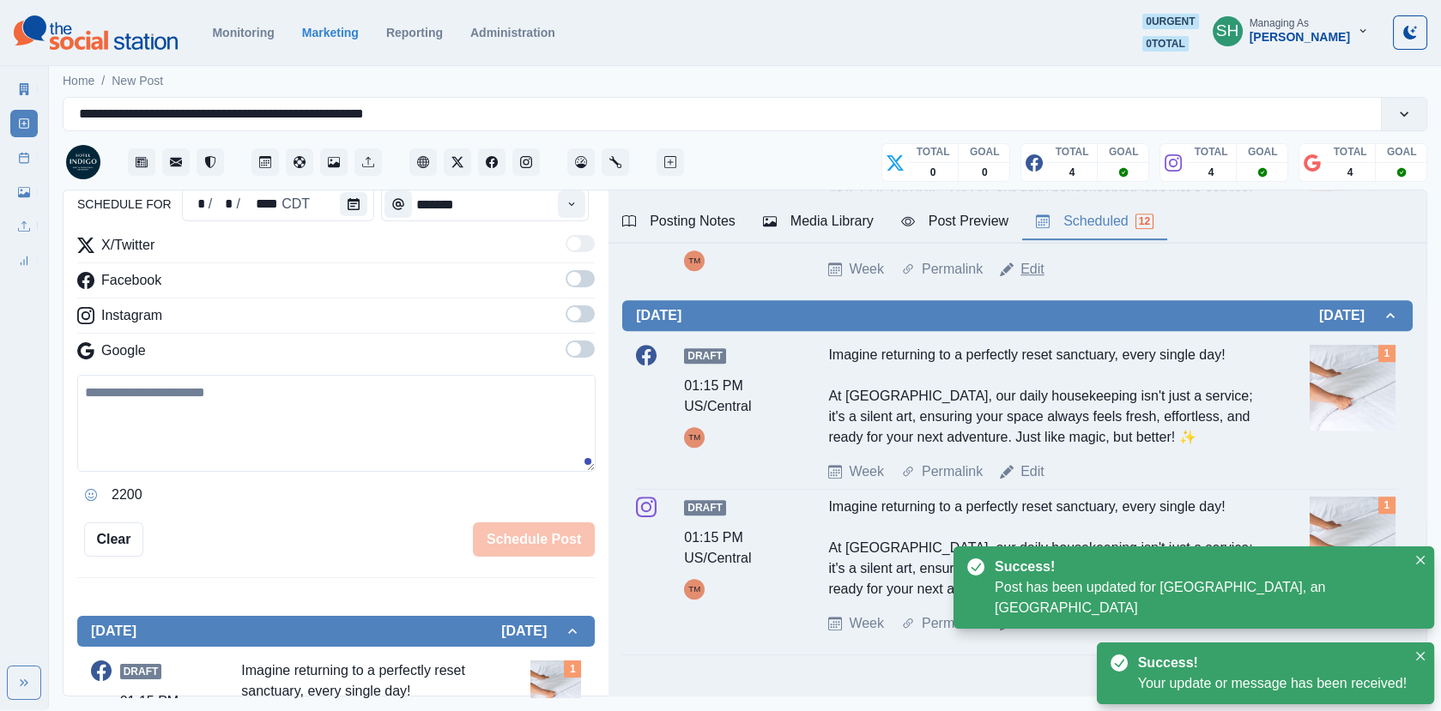
click at [1035, 280] on link "Edit" at bounding box center [1032, 269] width 24 height 21
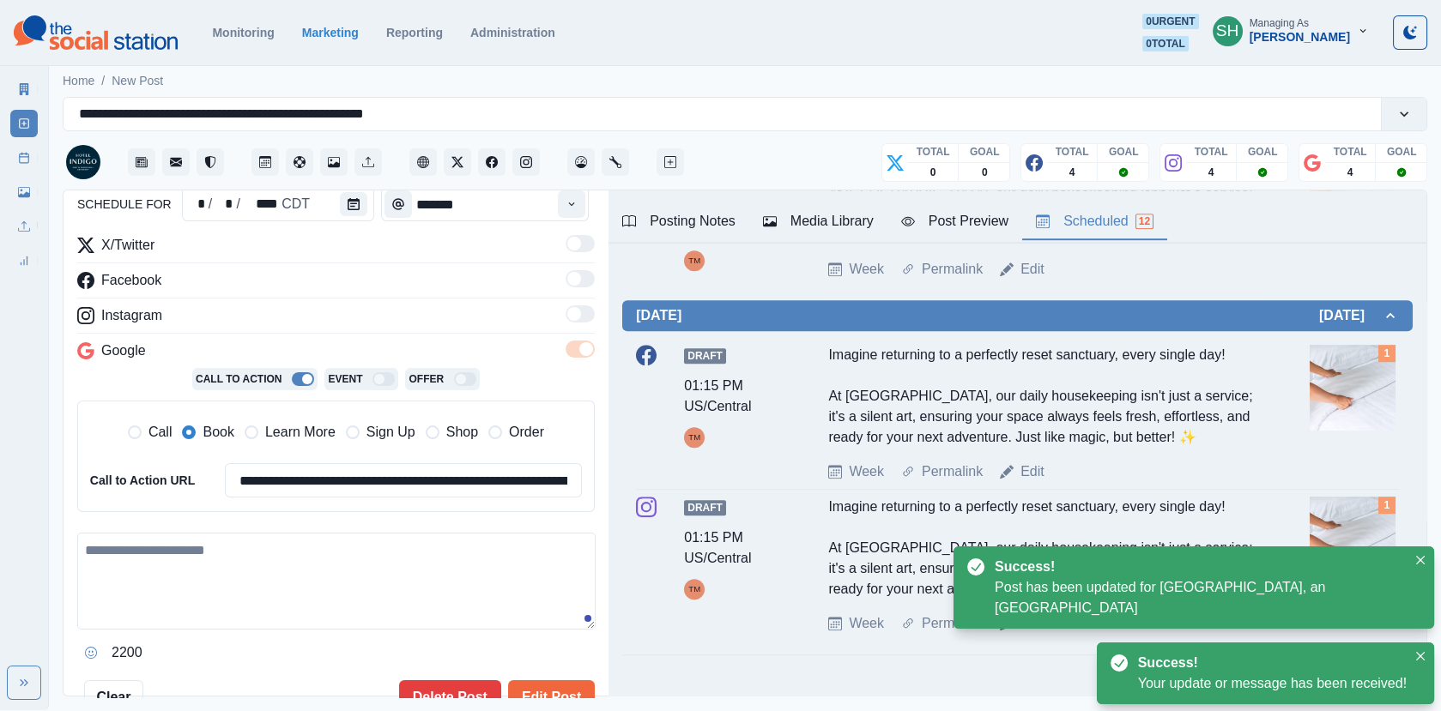
type textarea "**********"
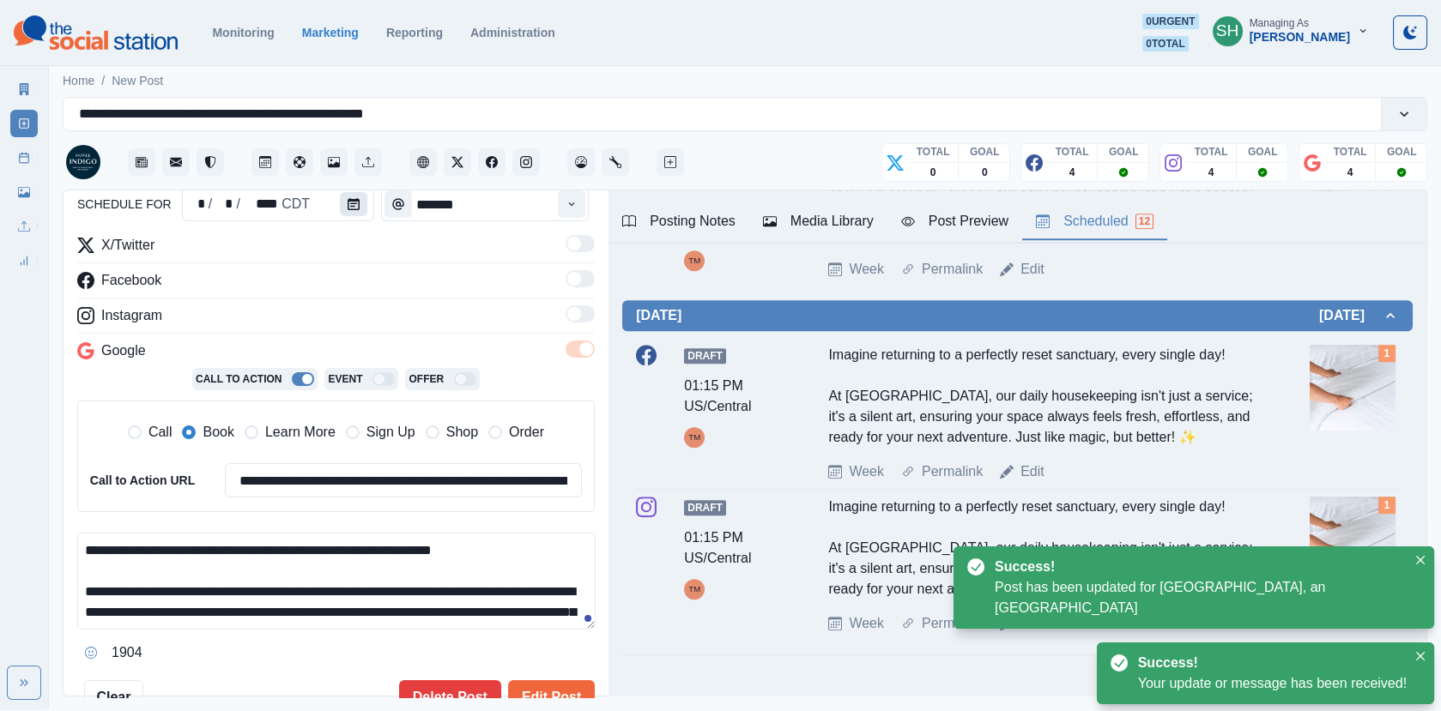
click at [348, 203] on icon "Calendar" at bounding box center [354, 204] width 12 height 12
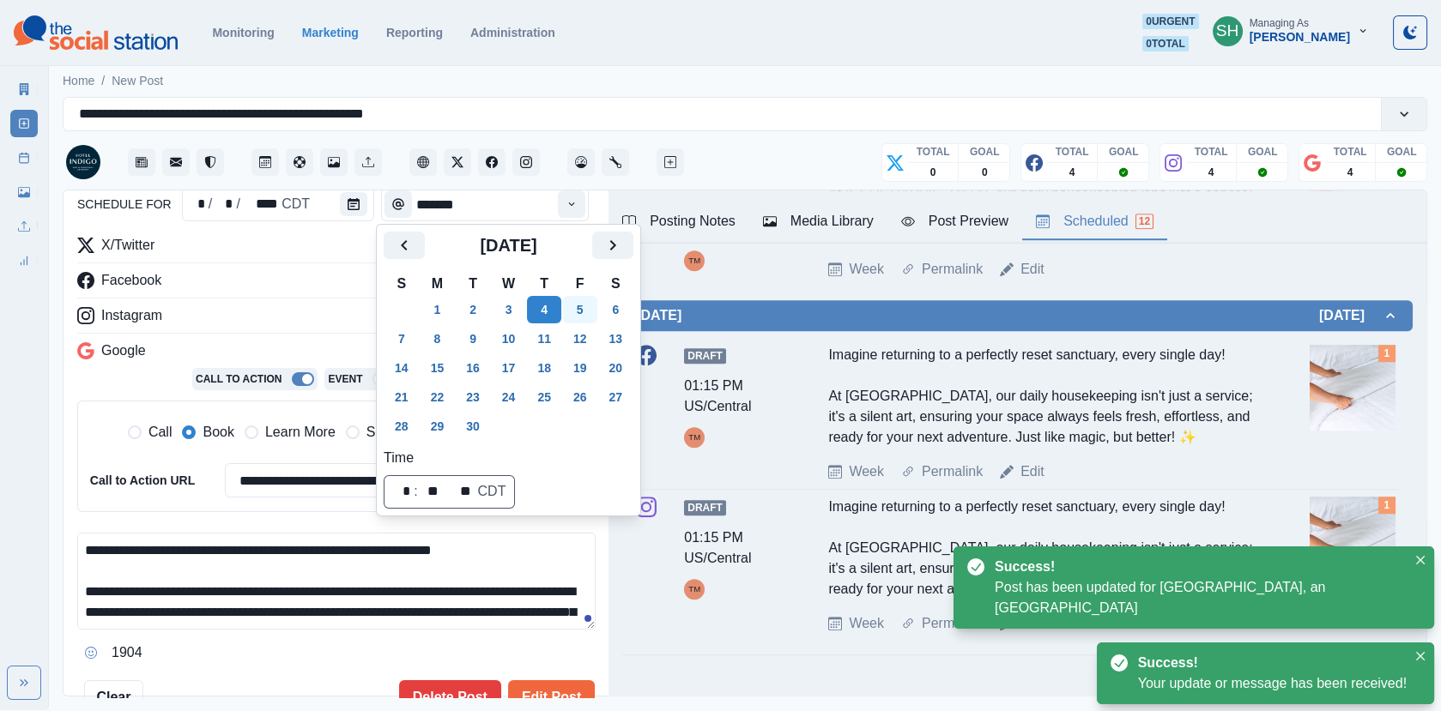
click at [590, 312] on button "5" at bounding box center [580, 309] width 34 height 27
click at [533, 689] on button "Edit Post" at bounding box center [551, 698] width 87 height 34
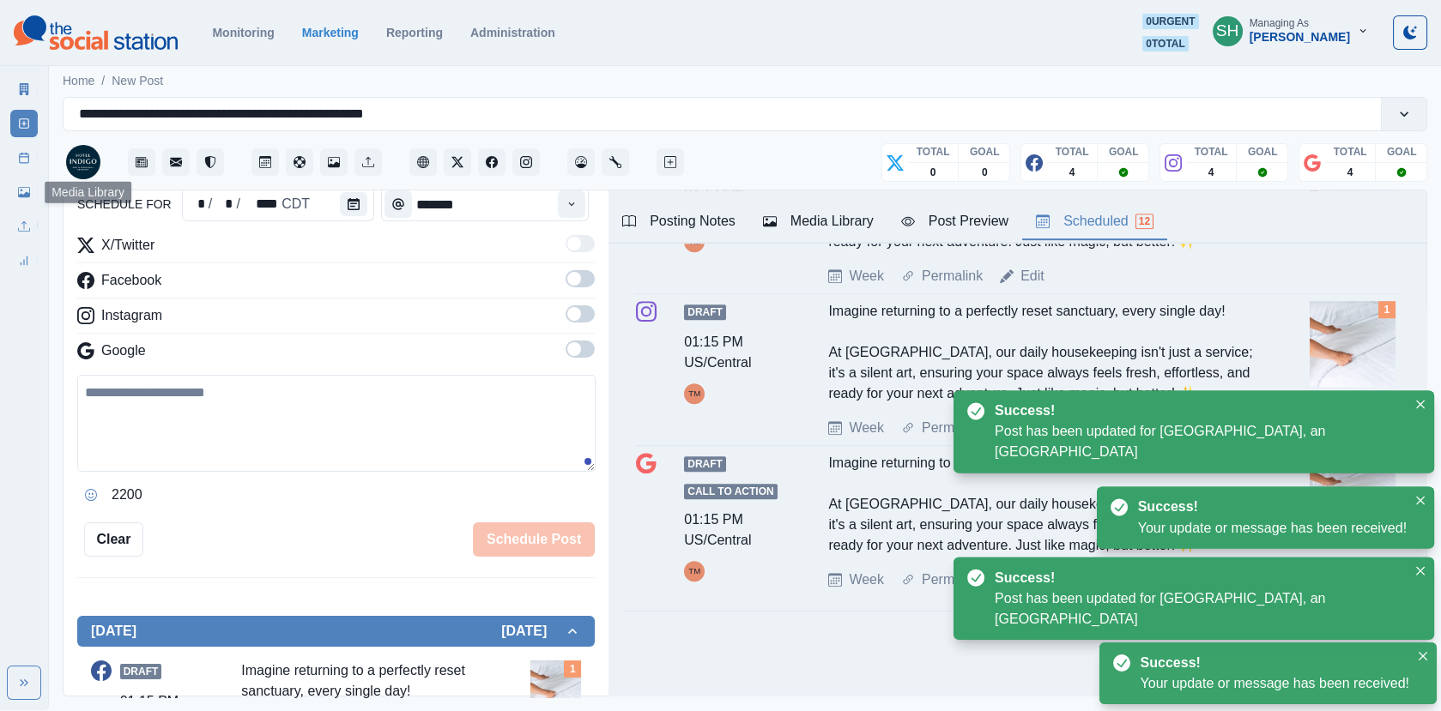
click at [19, 173] on div "Media Library" at bounding box center [23, 189] width 27 height 34
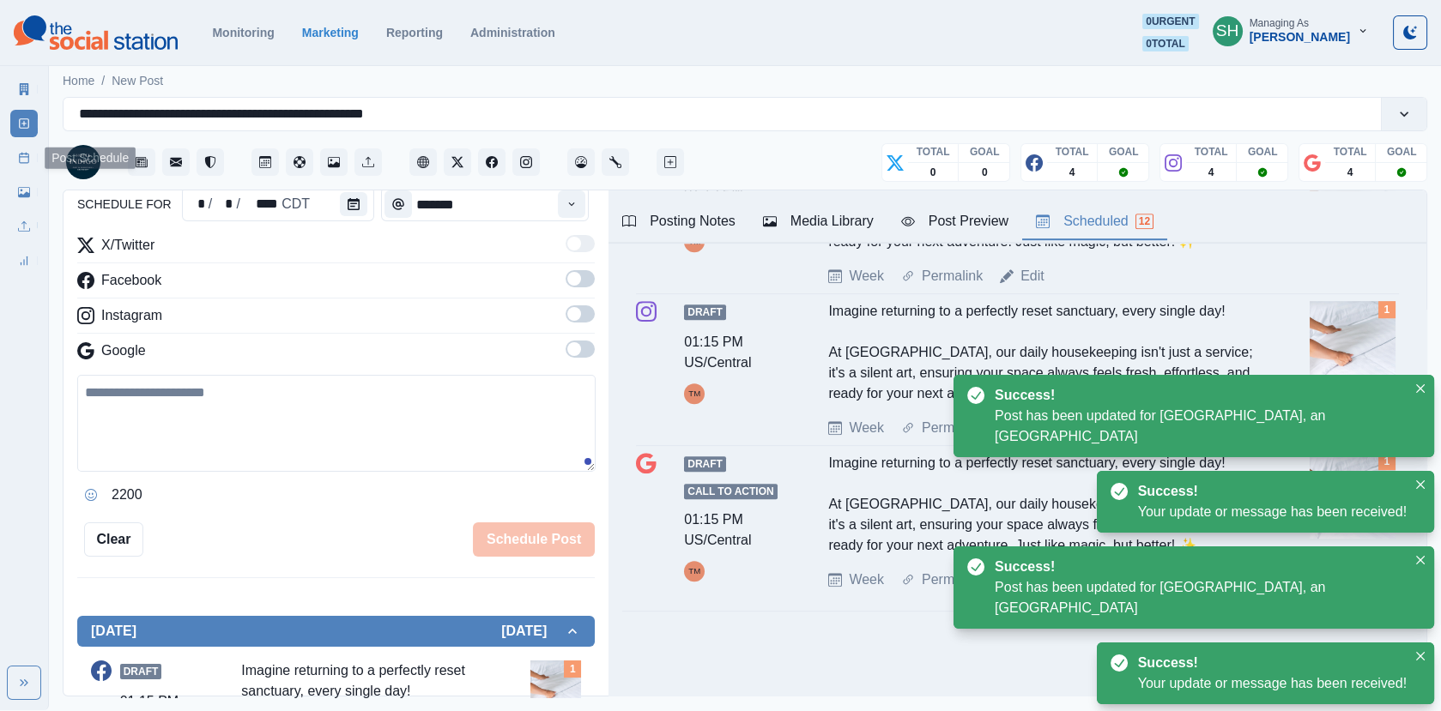
click at [18, 154] on icon at bounding box center [24, 158] width 12 height 12
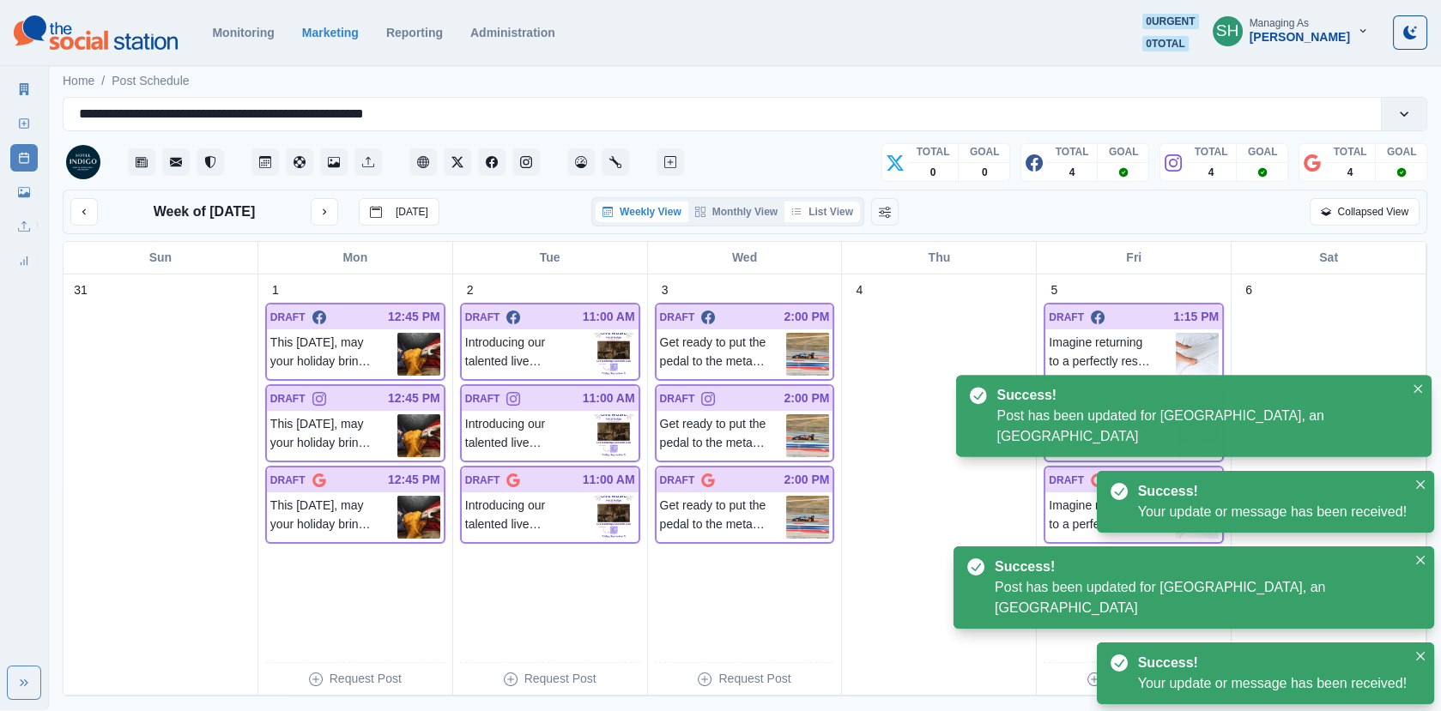
click at [819, 216] on button "List View" at bounding box center [822, 212] width 76 height 21
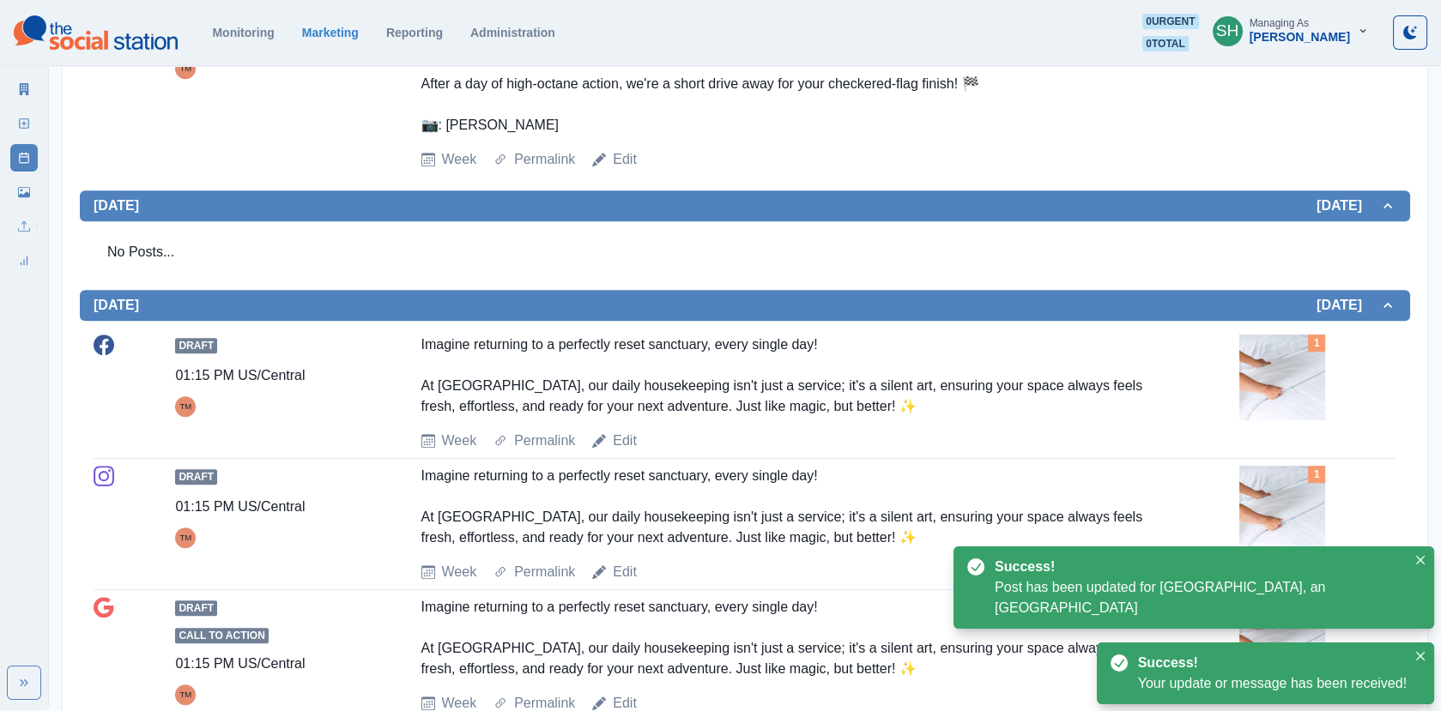
scroll to position [1926, 0]
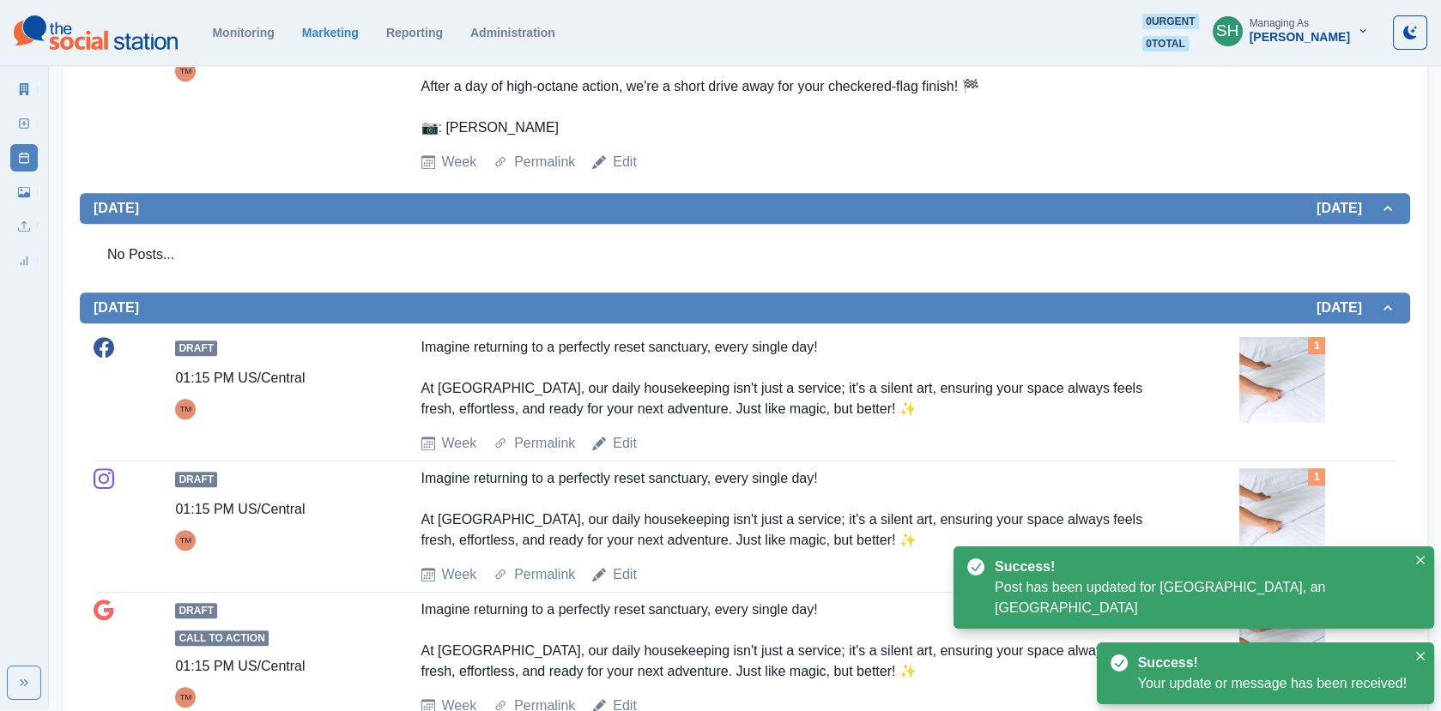
click at [36, 121] on link "New Post" at bounding box center [23, 123] width 27 height 27
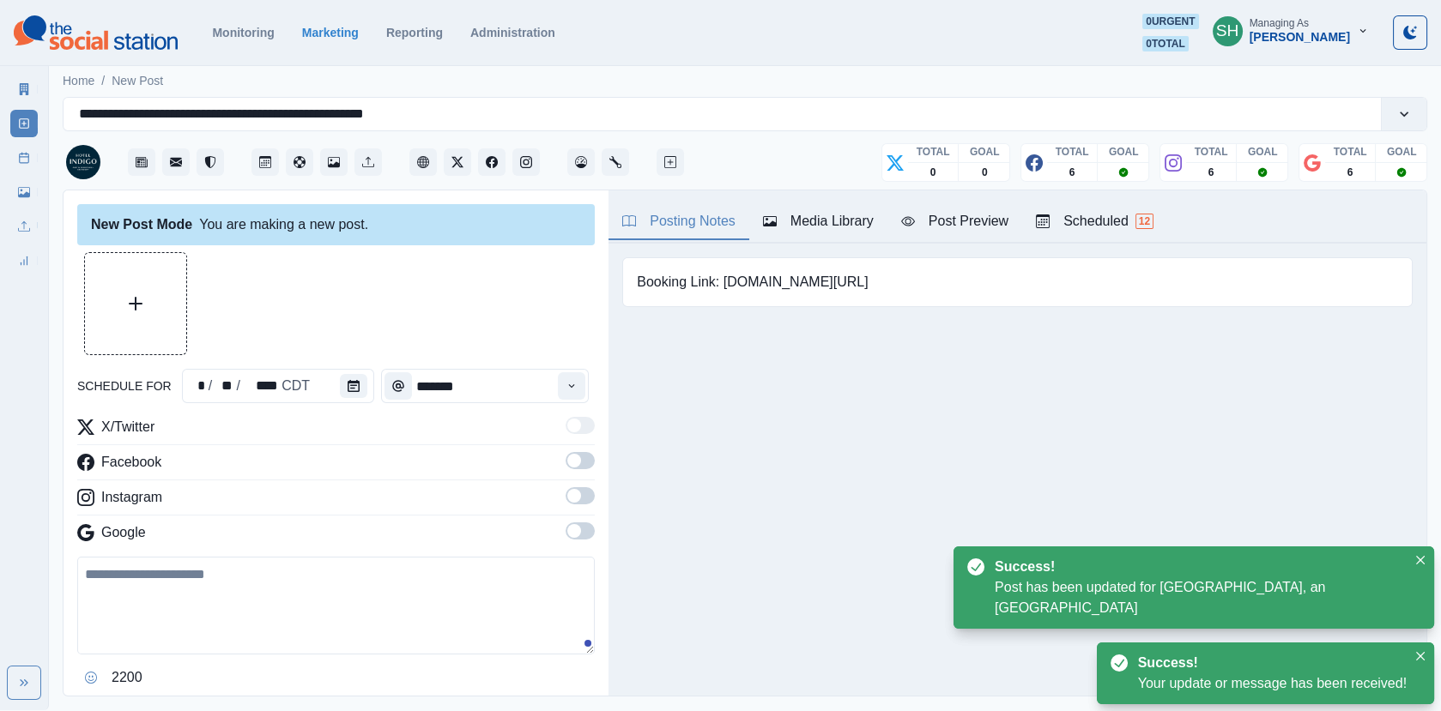
click at [831, 211] on div "Media Library" at bounding box center [818, 221] width 111 height 21
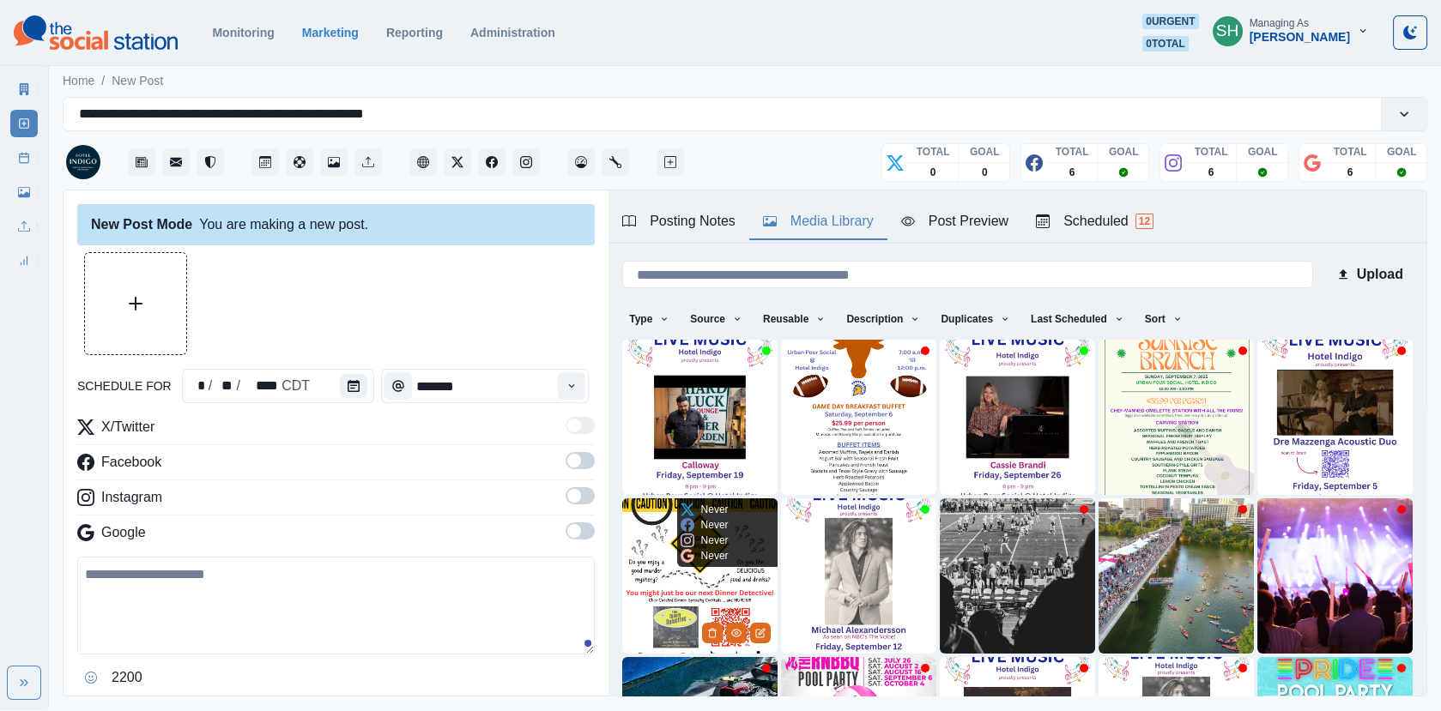
click at [696, 584] on img at bounding box center [699, 576] width 155 height 155
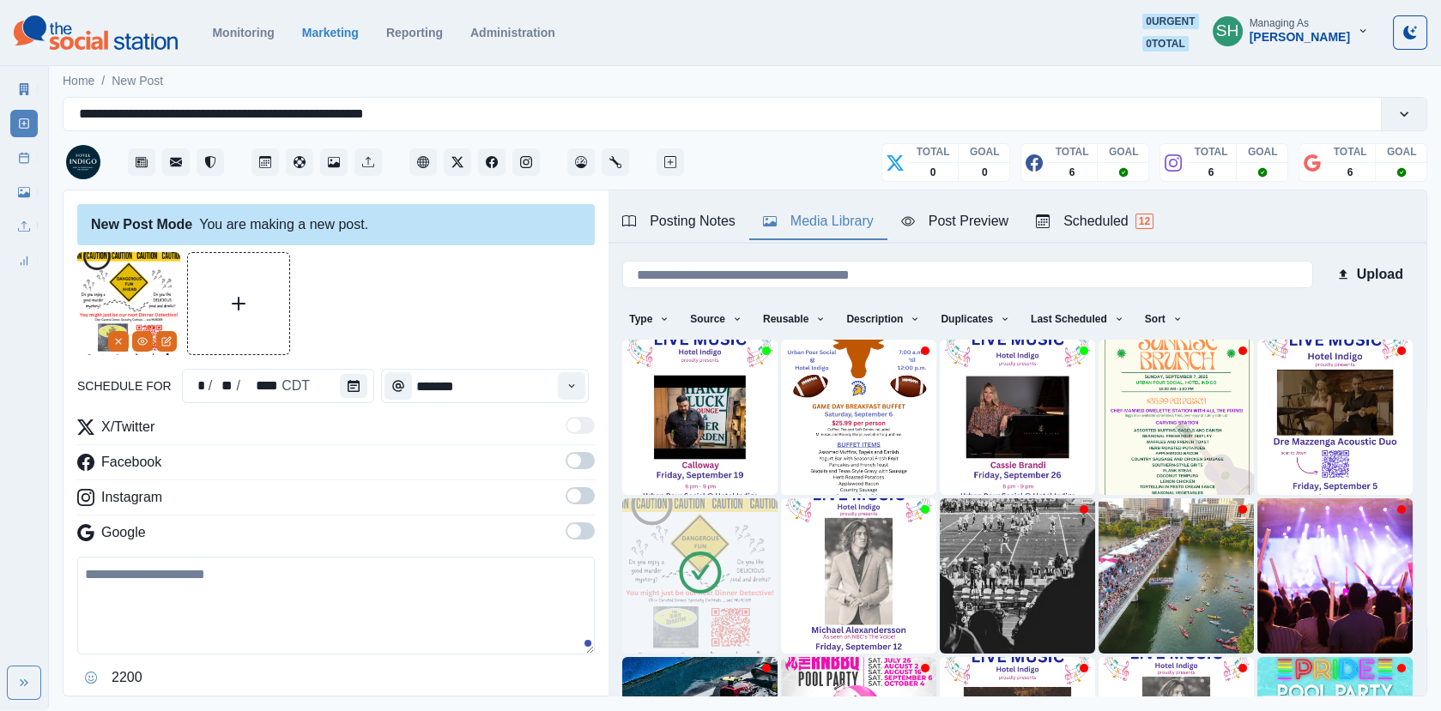
click at [1004, 239] on button "Post Preview" at bounding box center [954, 222] width 135 height 36
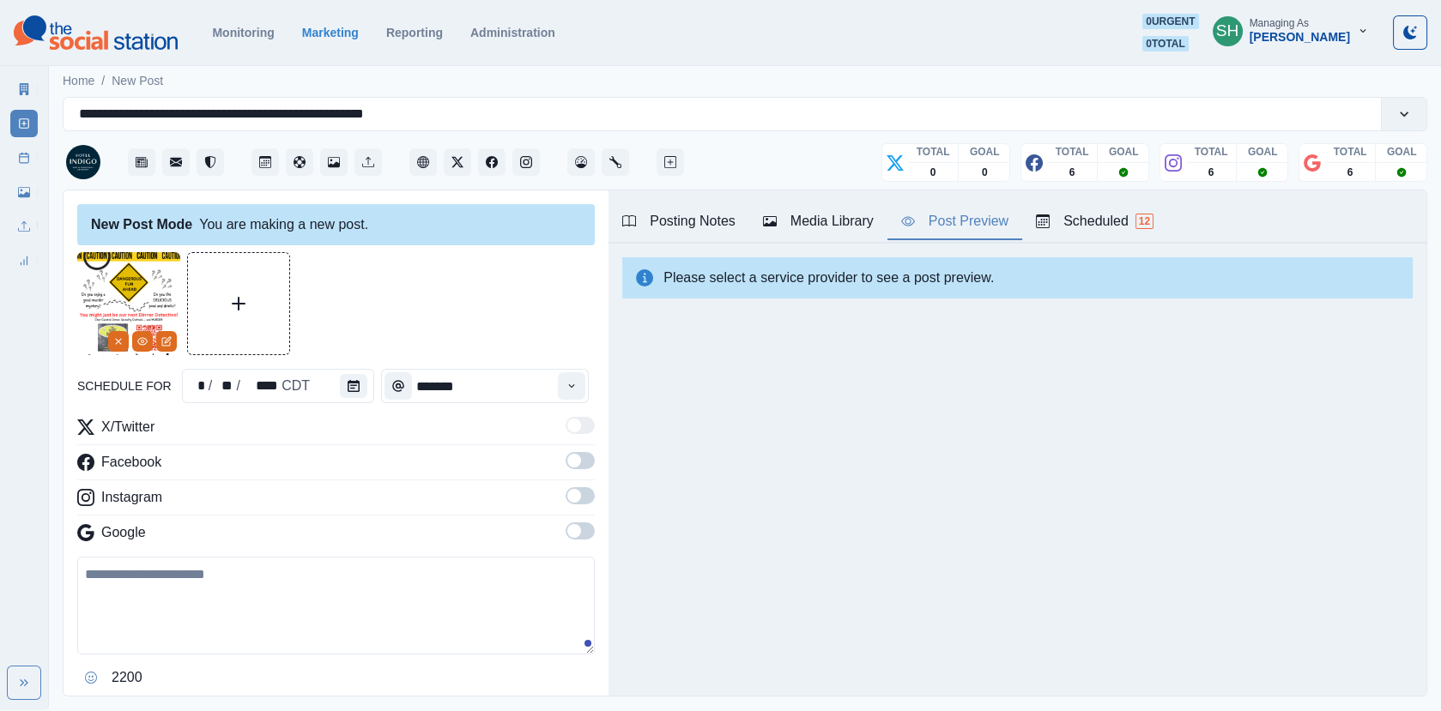
click at [580, 448] on div "X/Twitter Facebook Instagram Google" at bounding box center [335, 483] width 517 height 133
click at [580, 469] on label at bounding box center [580, 465] width 29 height 27
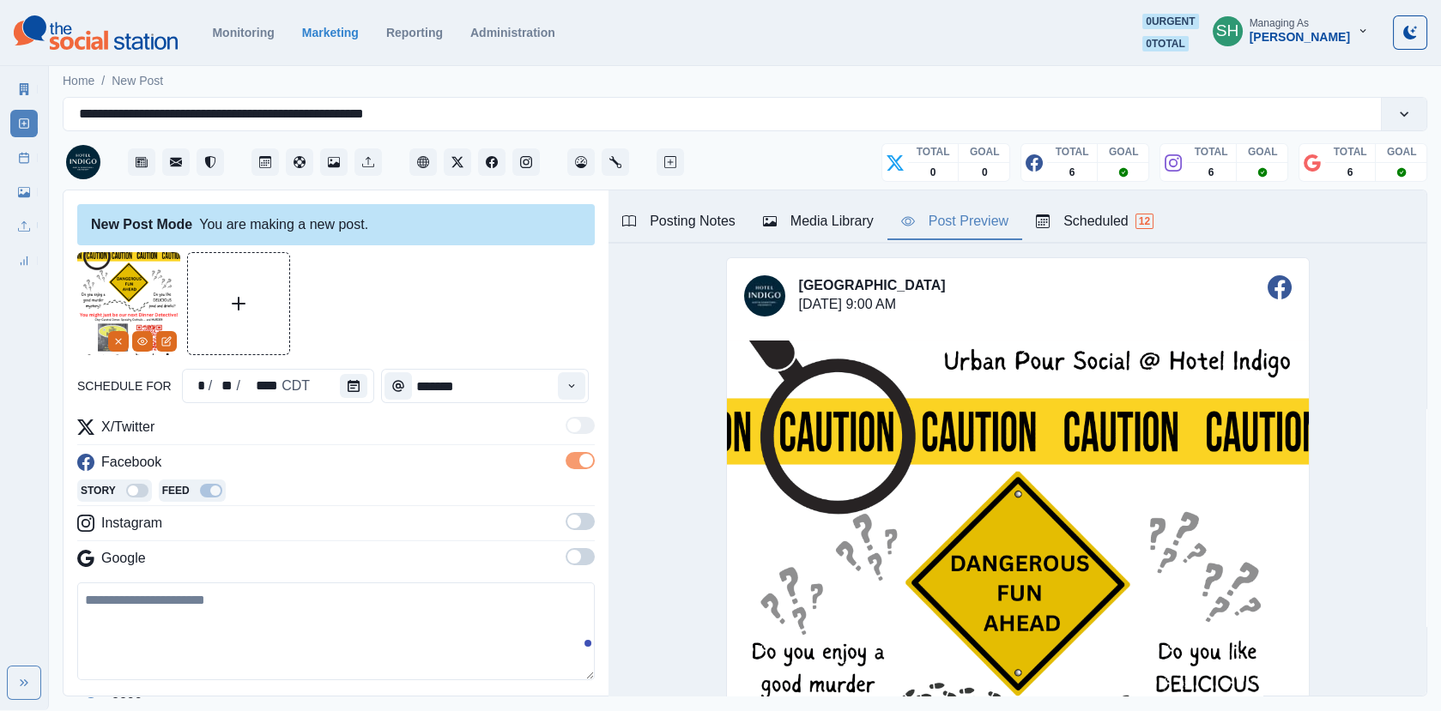
click at [578, 519] on span at bounding box center [574, 522] width 14 height 14
click at [578, 595] on label at bounding box center [580, 587] width 29 height 27
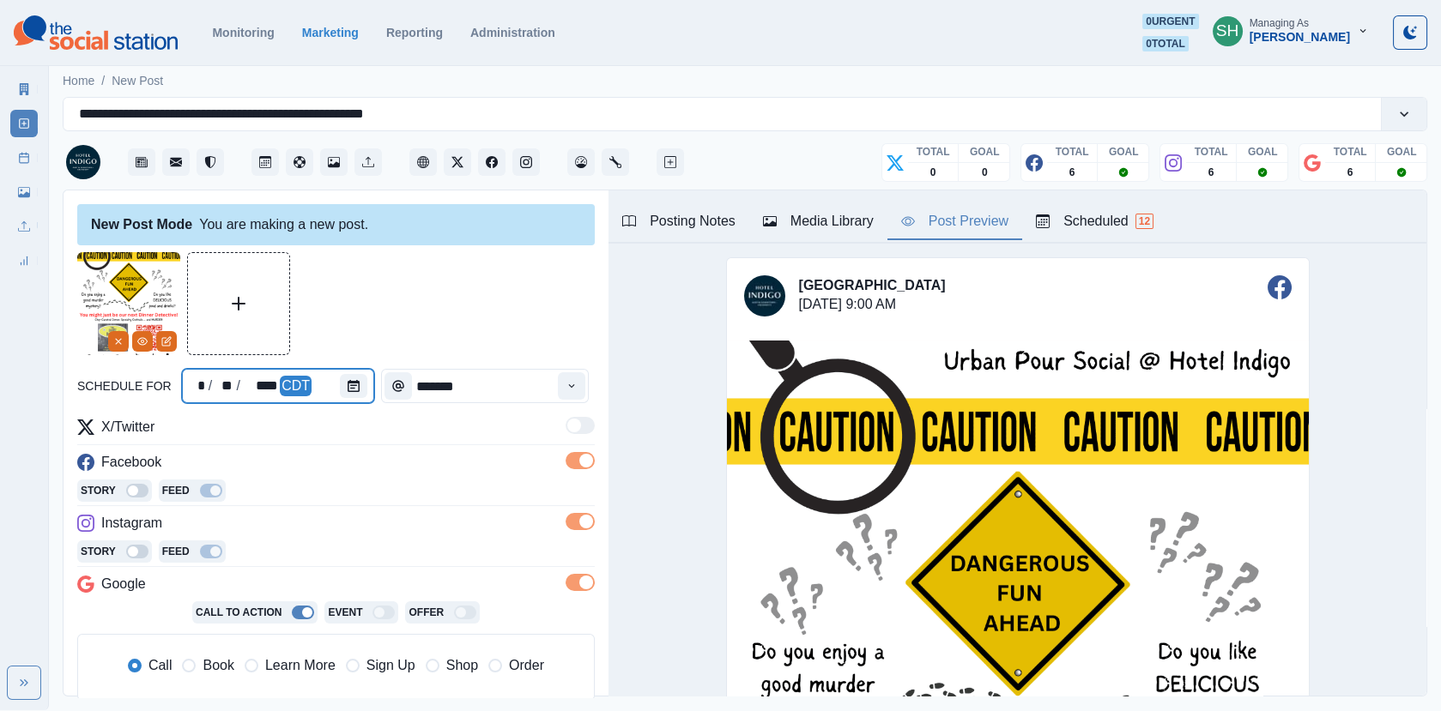
click at [354, 401] on div at bounding box center [357, 386] width 34 height 34
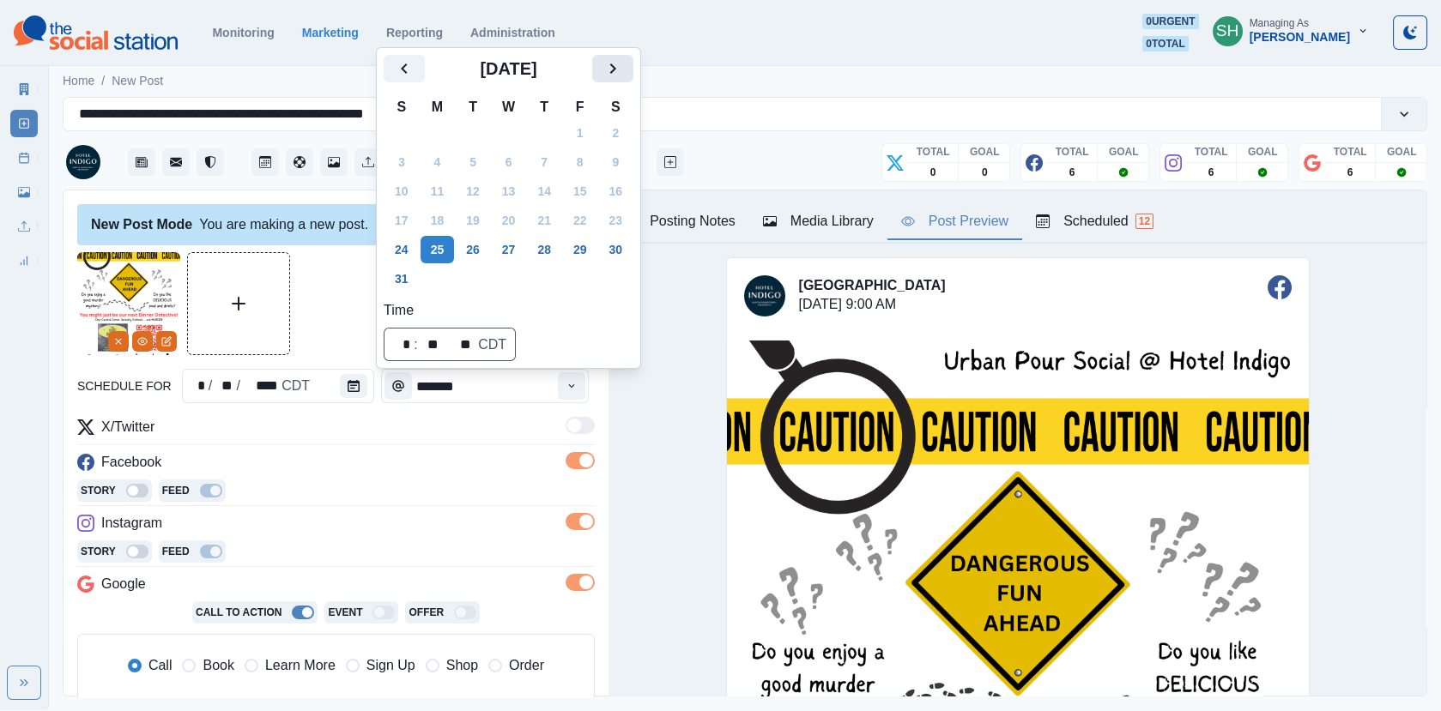
click at [623, 76] on icon "Next" at bounding box center [612, 68] width 21 height 21
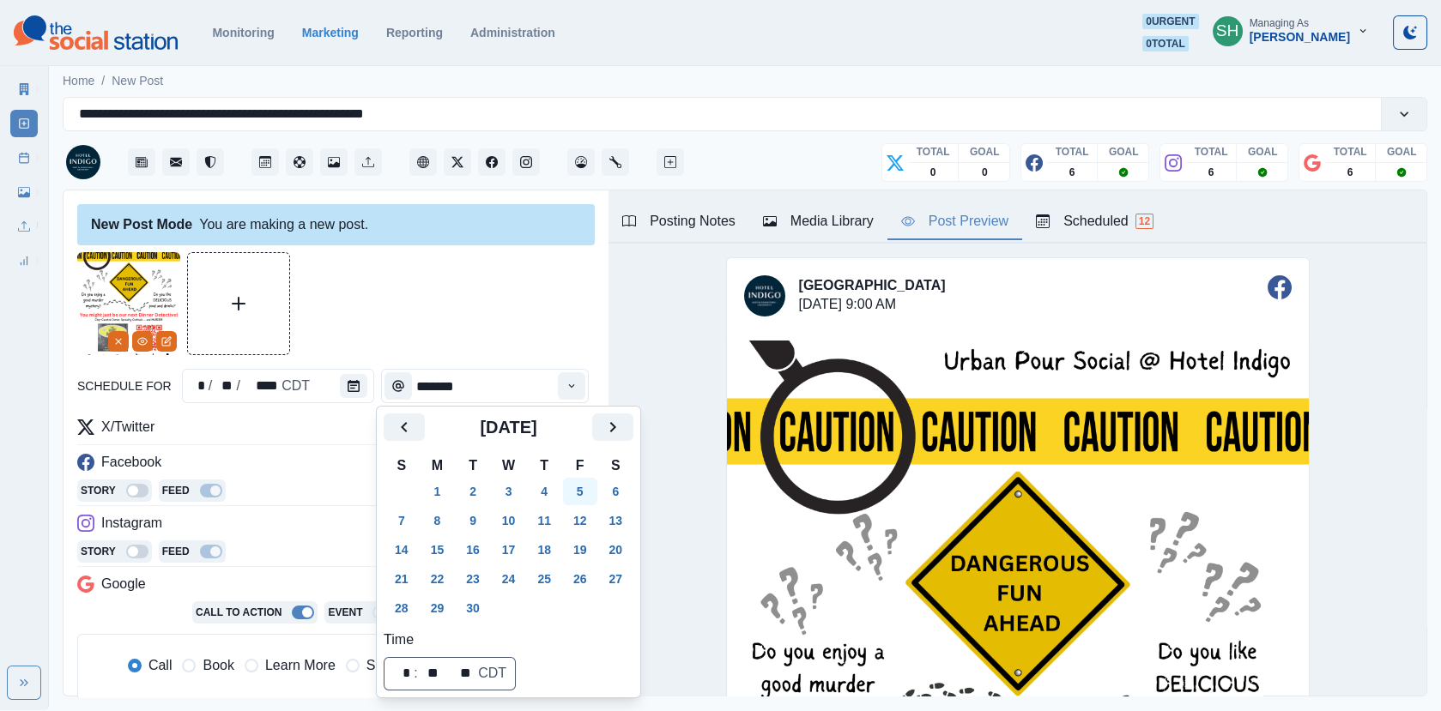
click at [586, 485] on button "5" at bounding box center [580, 491] width 34 height 27
click at [566, 287] on div at bounding box center [335, 303] width 517 height 103
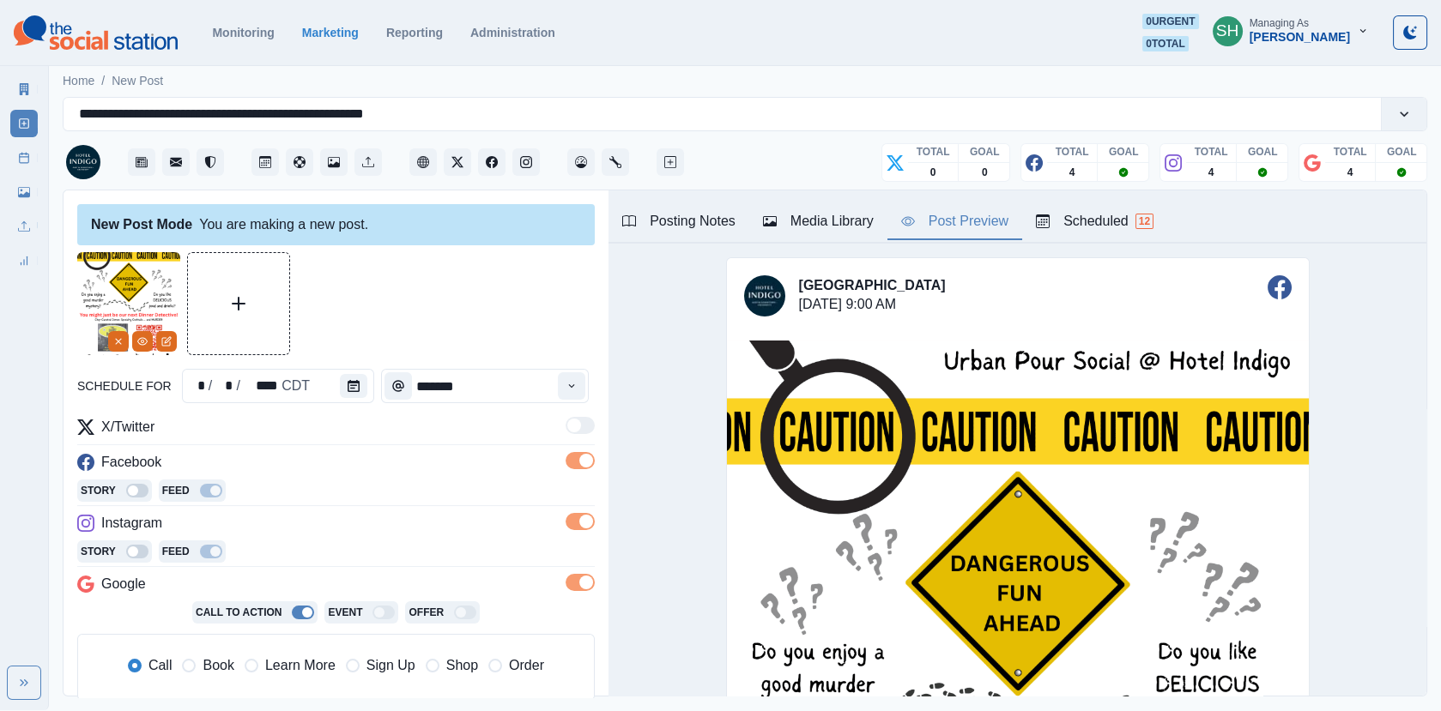
click at [381, 372] on div "Time" at bounding box center [398, 386] width 34 height 34
click at [342, 383] on button "Calendar" at bounding box center [353, 386] width 27 height 24
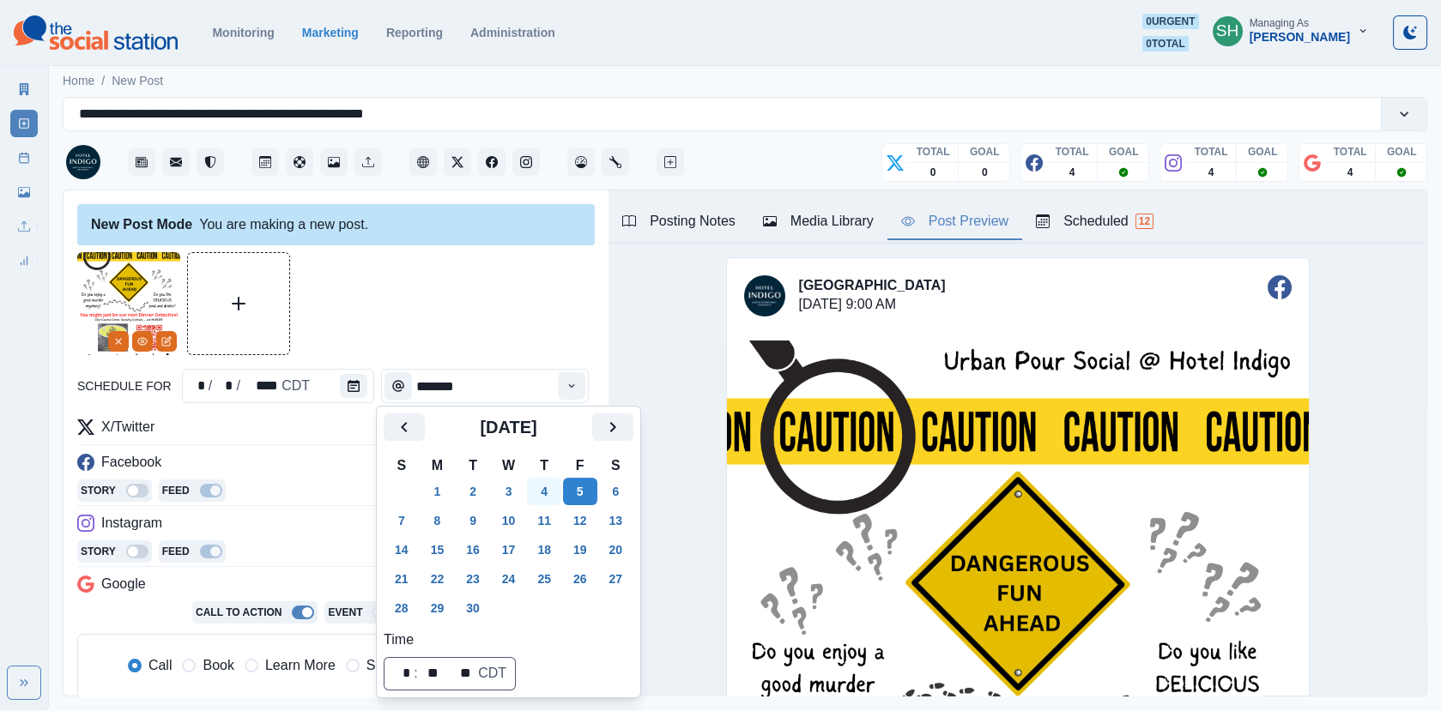
click at [538, 493] on button "4" at bounding box center [544, 491] width 34 height 27
click at [537, 287] on div at bounding box center [335, 303] width 517 height 103
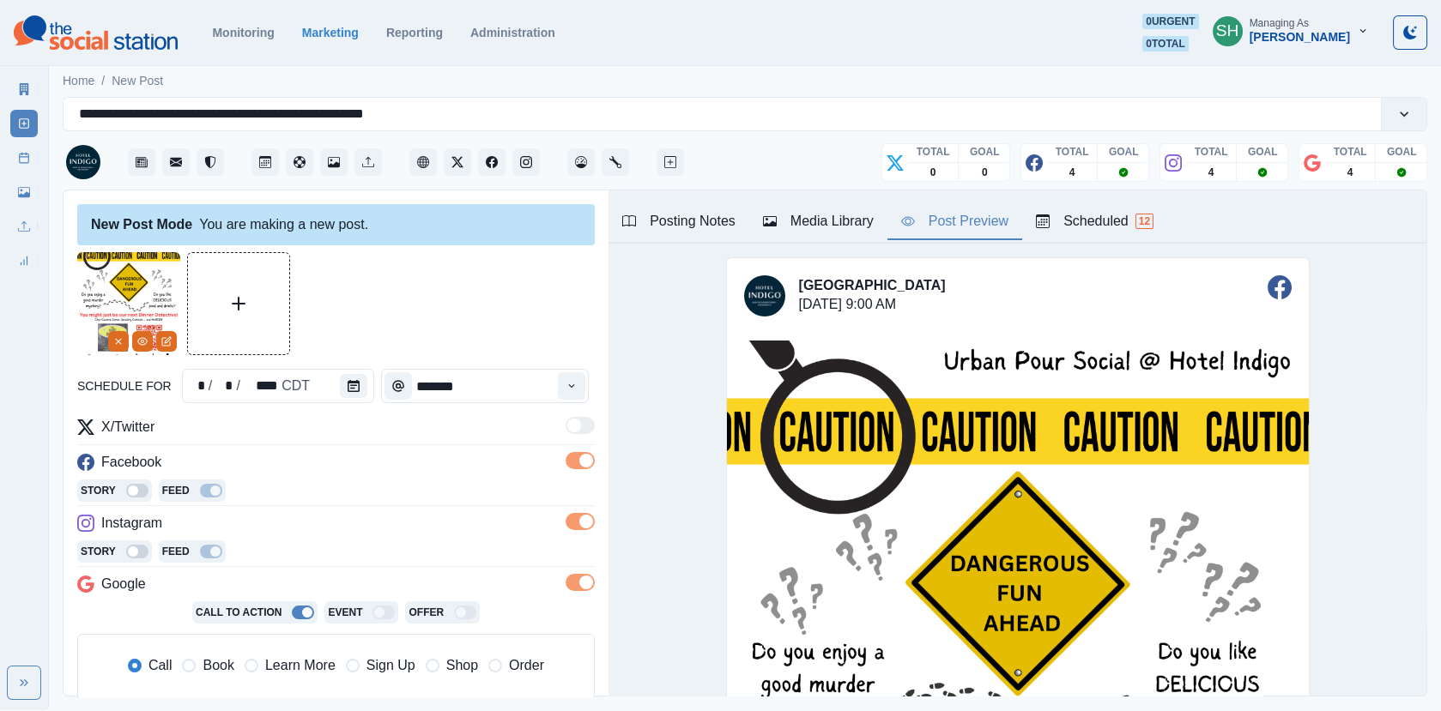
click at [589, 402] on div "Time" at bounding box center [571, 386] width 34 height 34
click at [570, 384] on button "Time" at bounding box center [571, 385] width 27 height 27
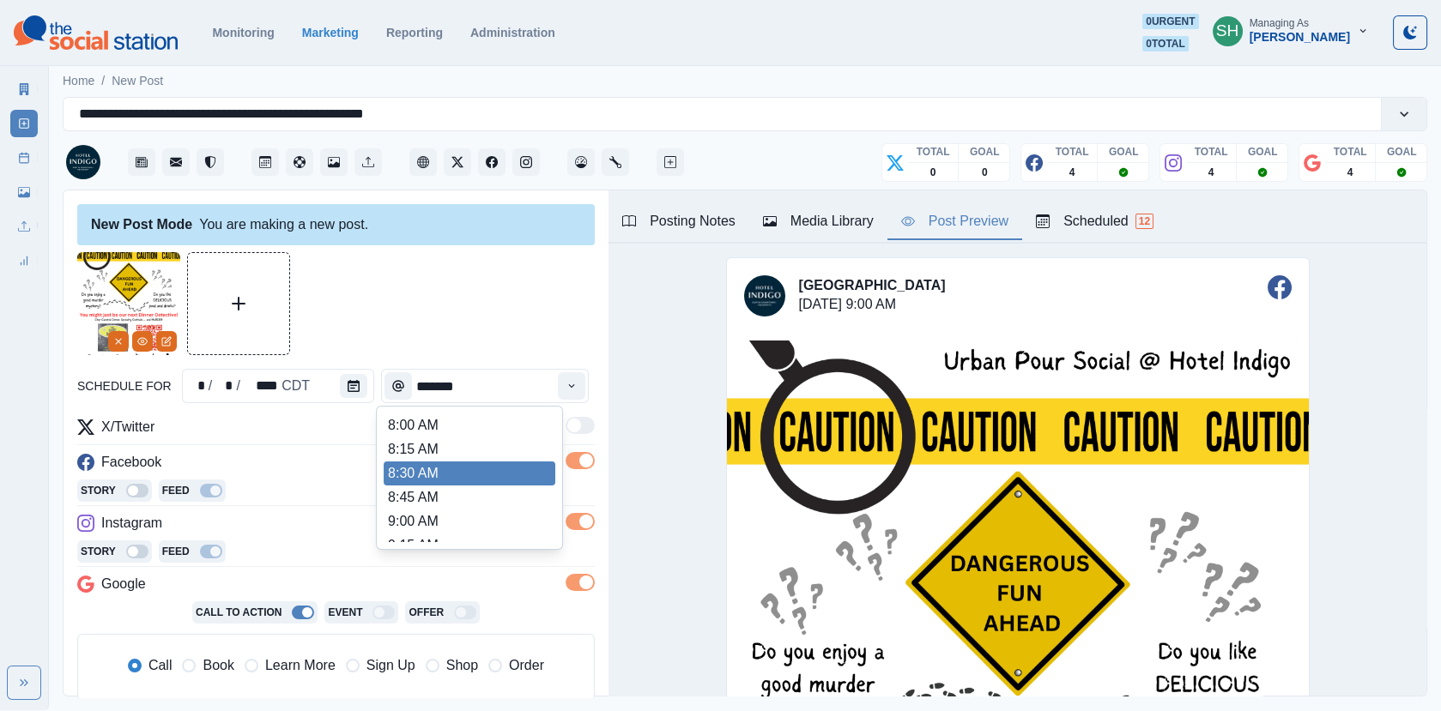
scroll to position [410, 0]
click at [430, 484] on li "1:00 PM" at bounding box center [470, 496] width 172 height 24
type input "*******"
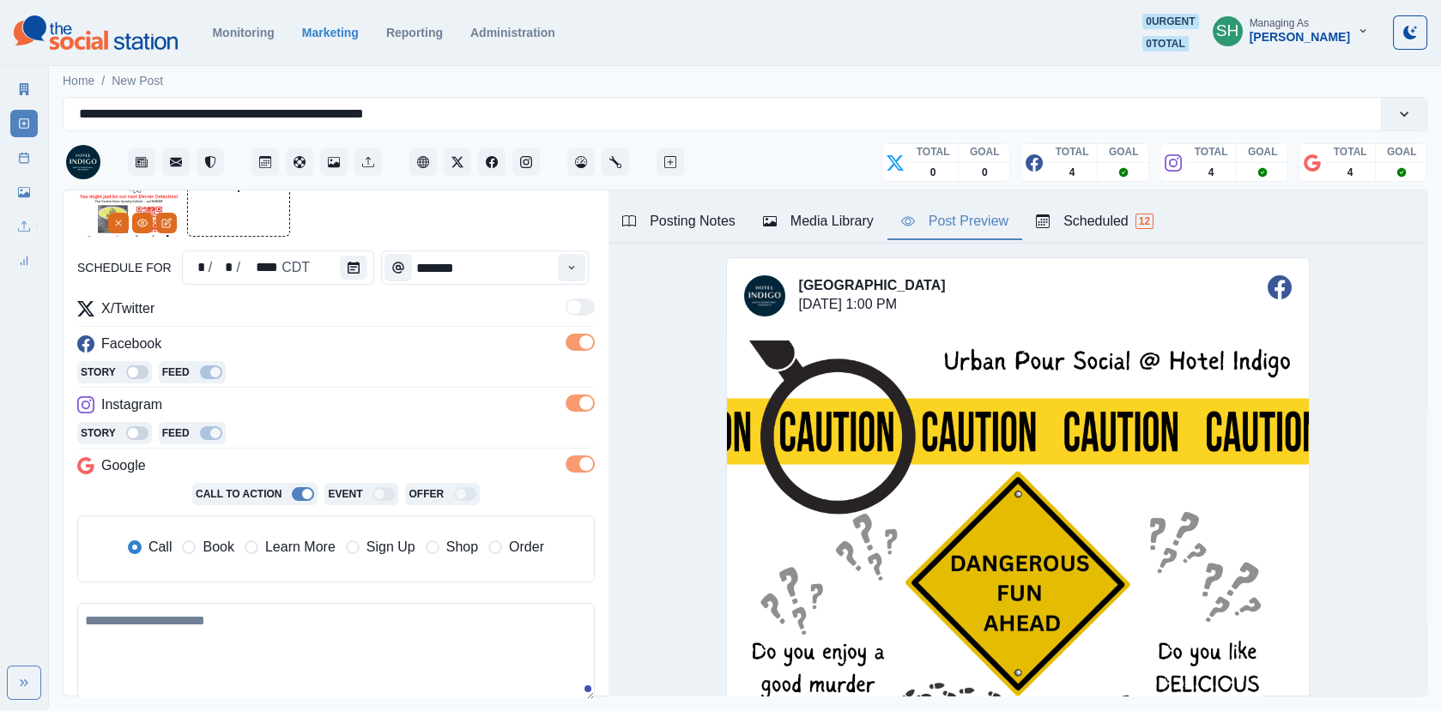
scroll to position [209, 0]
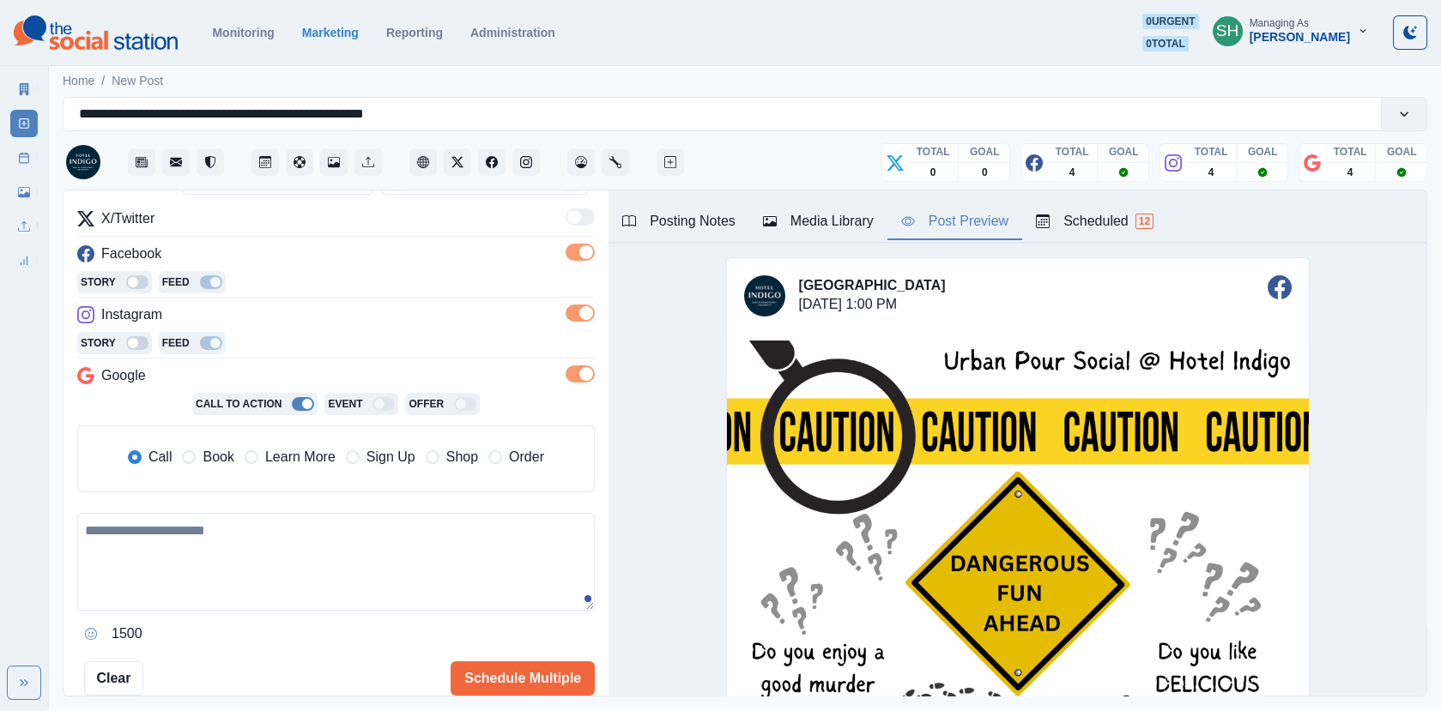
click at [216, 452] on span "Book" at bounding box center [218, 457] width 31 height 21
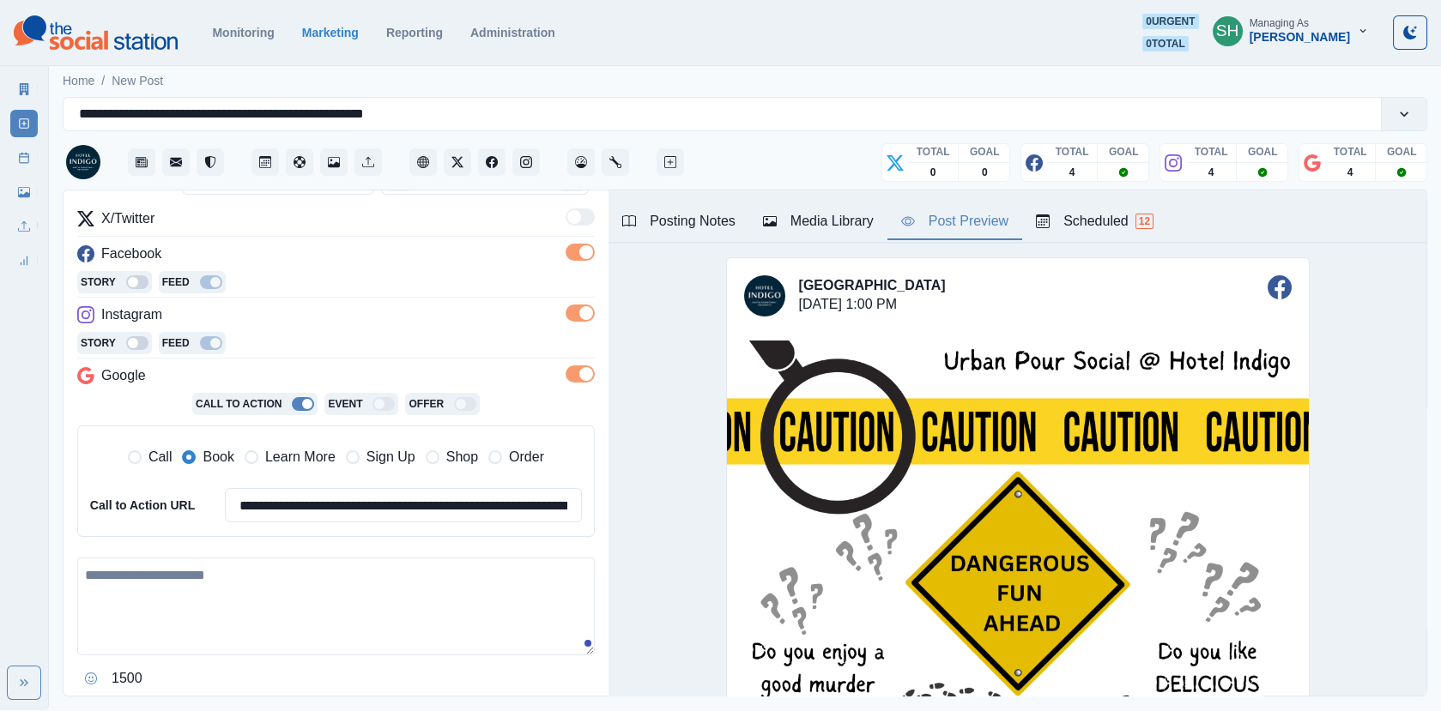
click at [192, 625] on textarea at bounding box center [335, 607] width 517 height 98
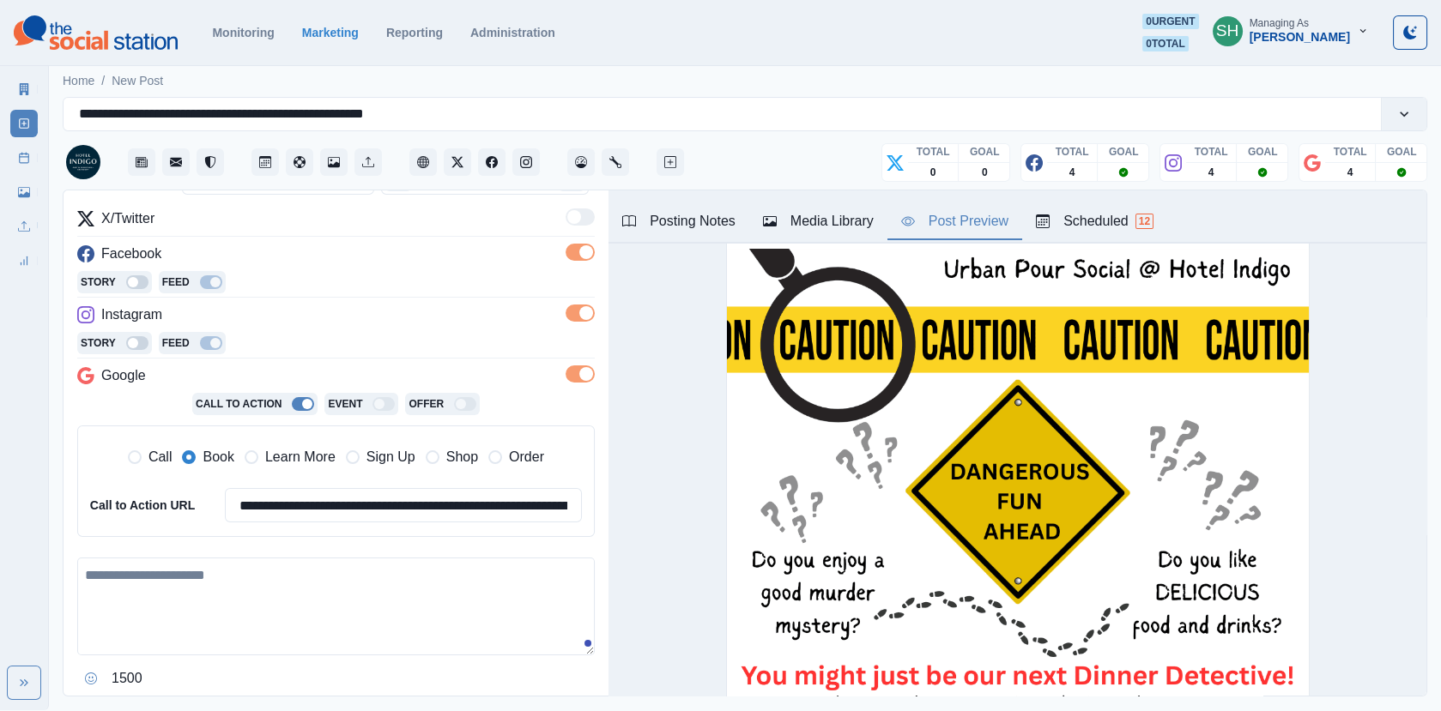
scroll to position [122, 0]
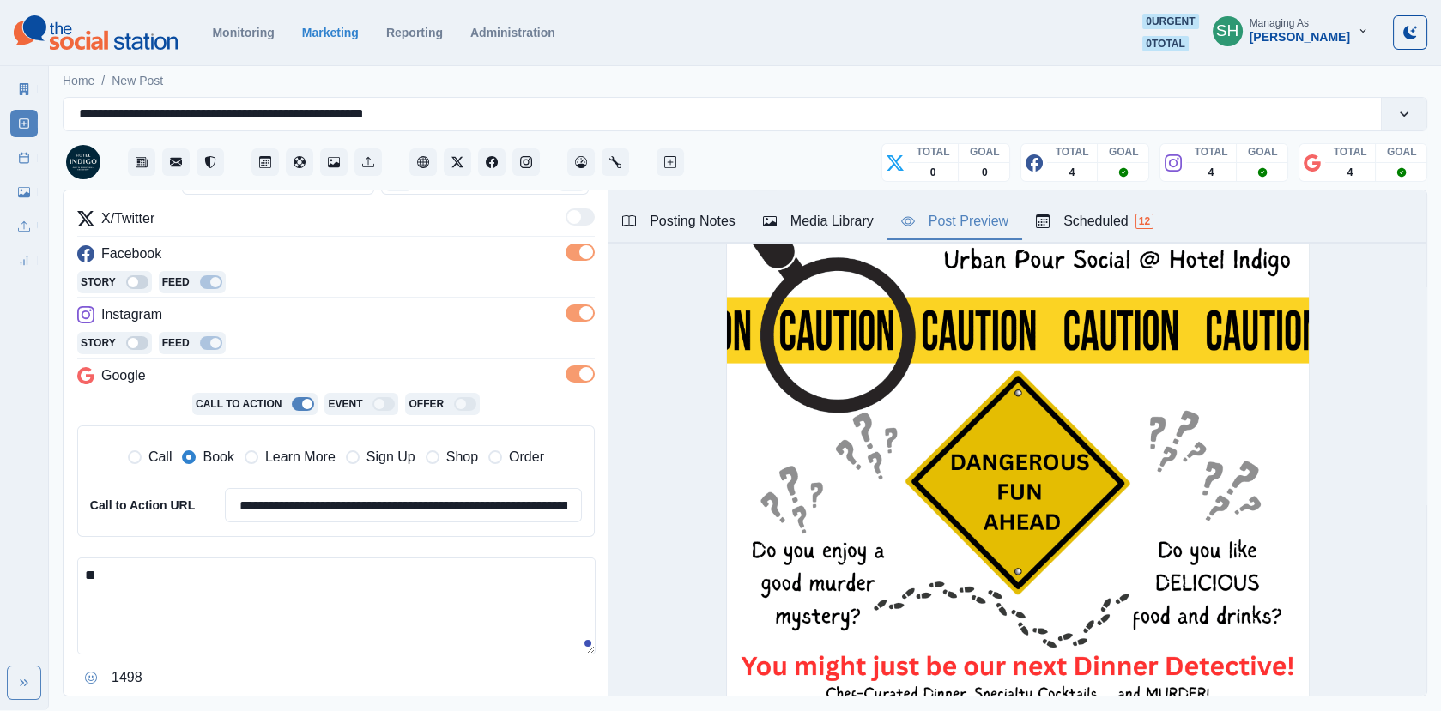
type textarea "*"
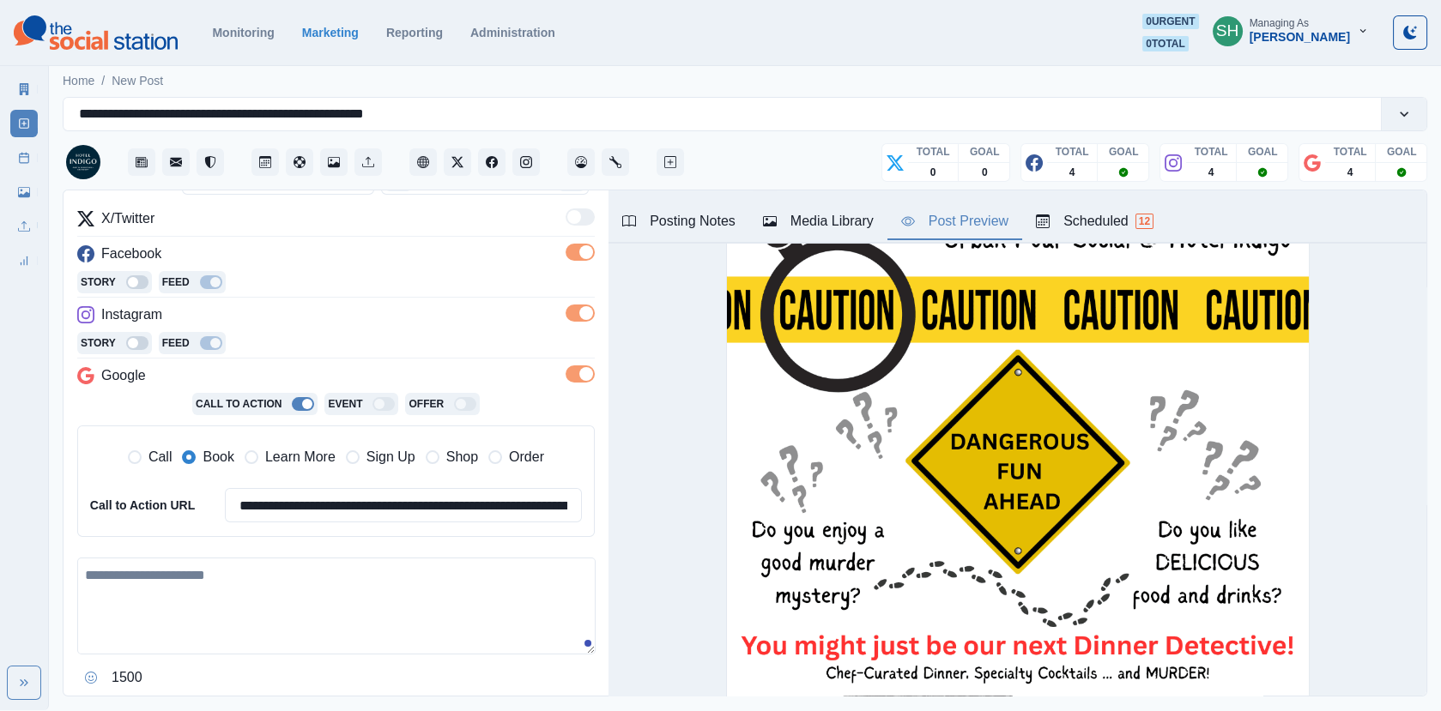
scroll to position [0, 0]
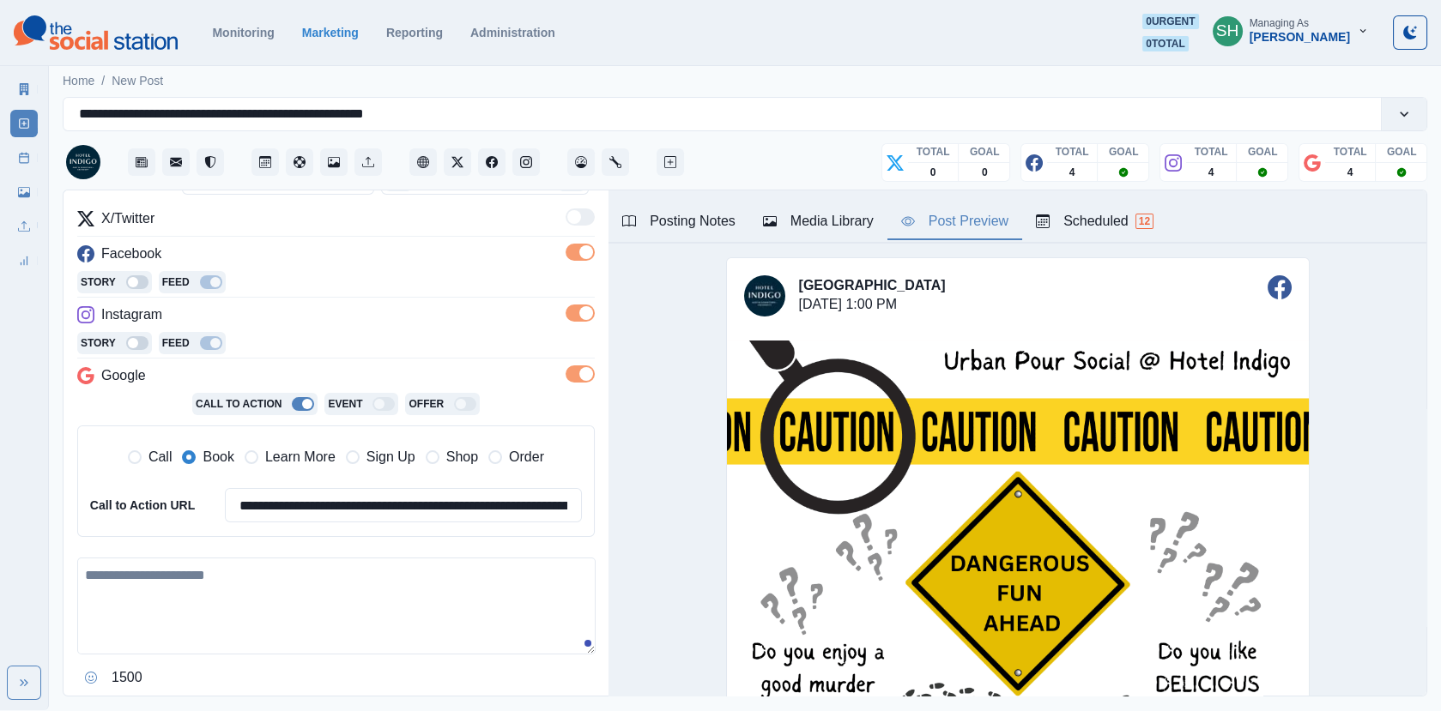
click at [1097, 231] on button "Scheduled 12" at bounding box center [1094, 222] width 145 height 36
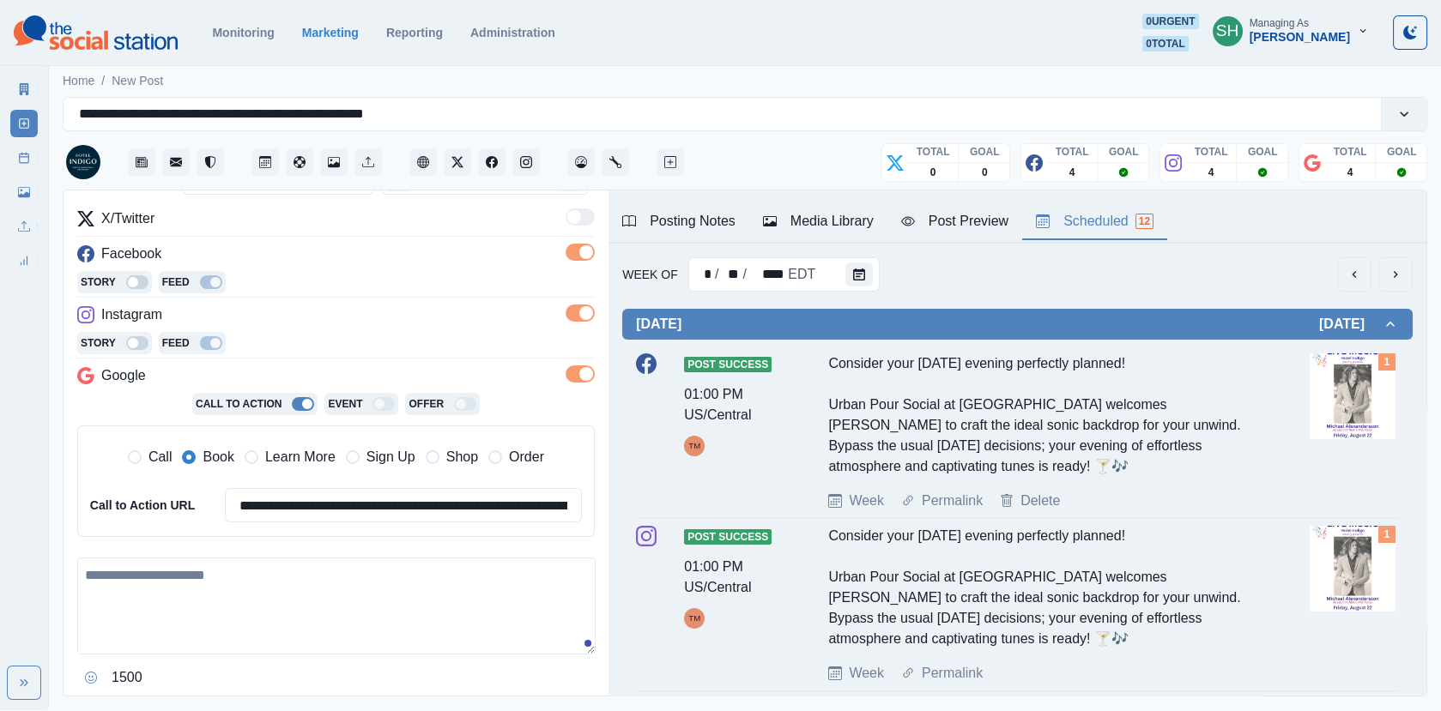
scroll to position [830, 0]
click at [1397, 273] on icon "next" at bounding box center [1396, 275] width 14 height 14
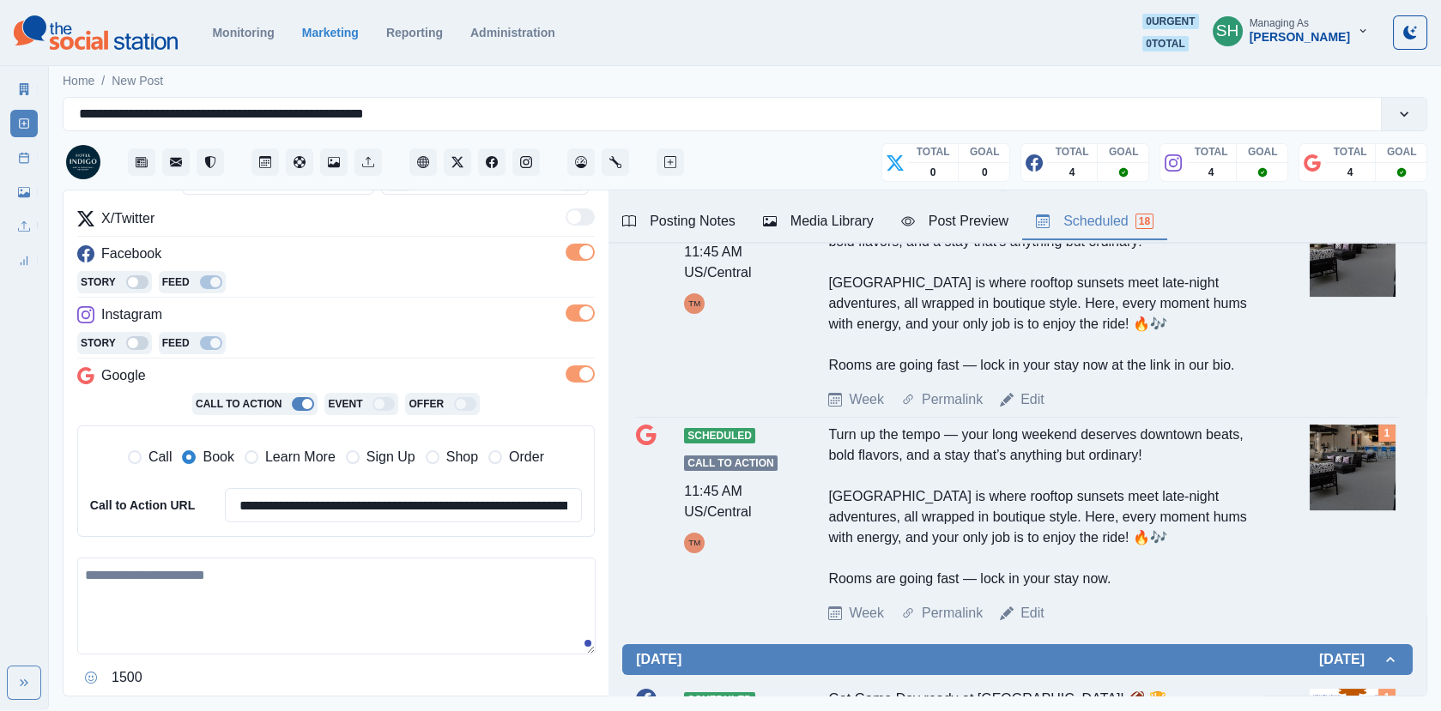
scroll to position [0, 0]
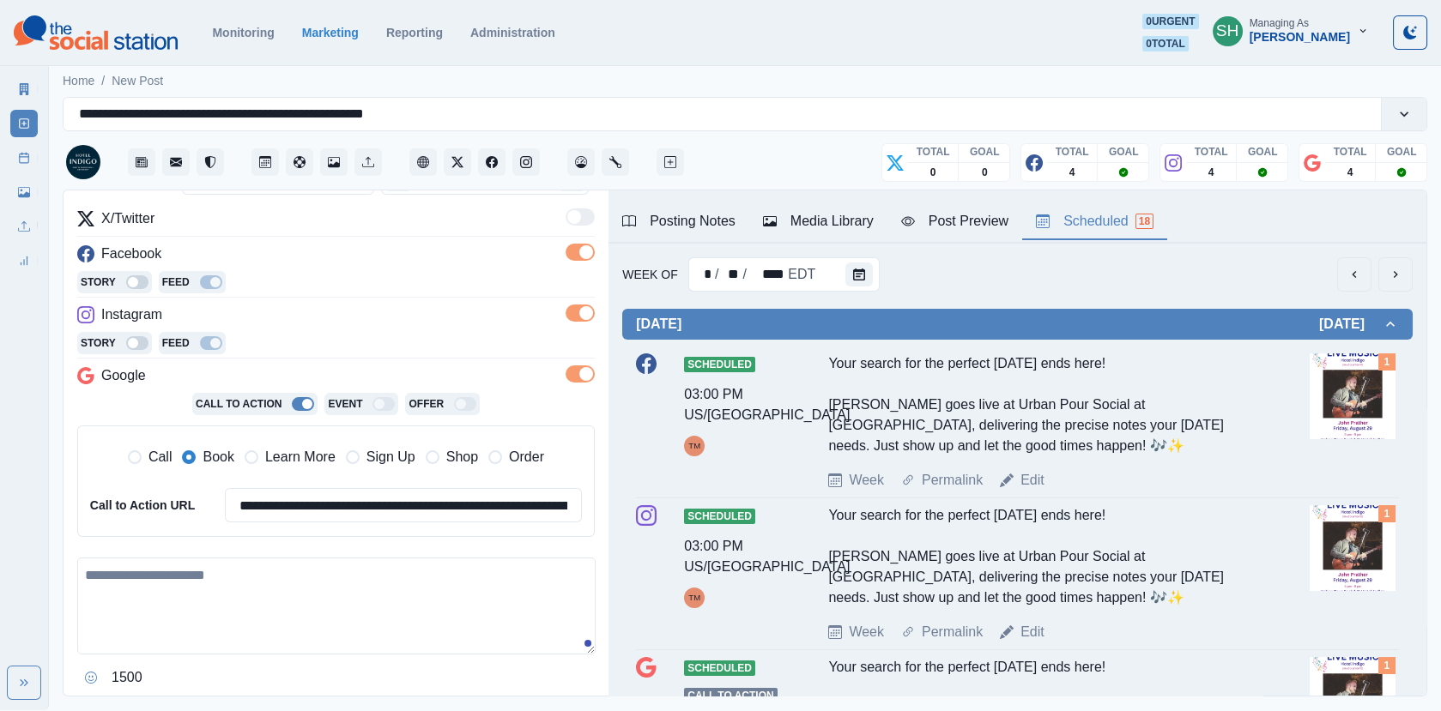
click at [1371, 279] on button "previous" at bounding box center [1354, 274] width 34 height 34
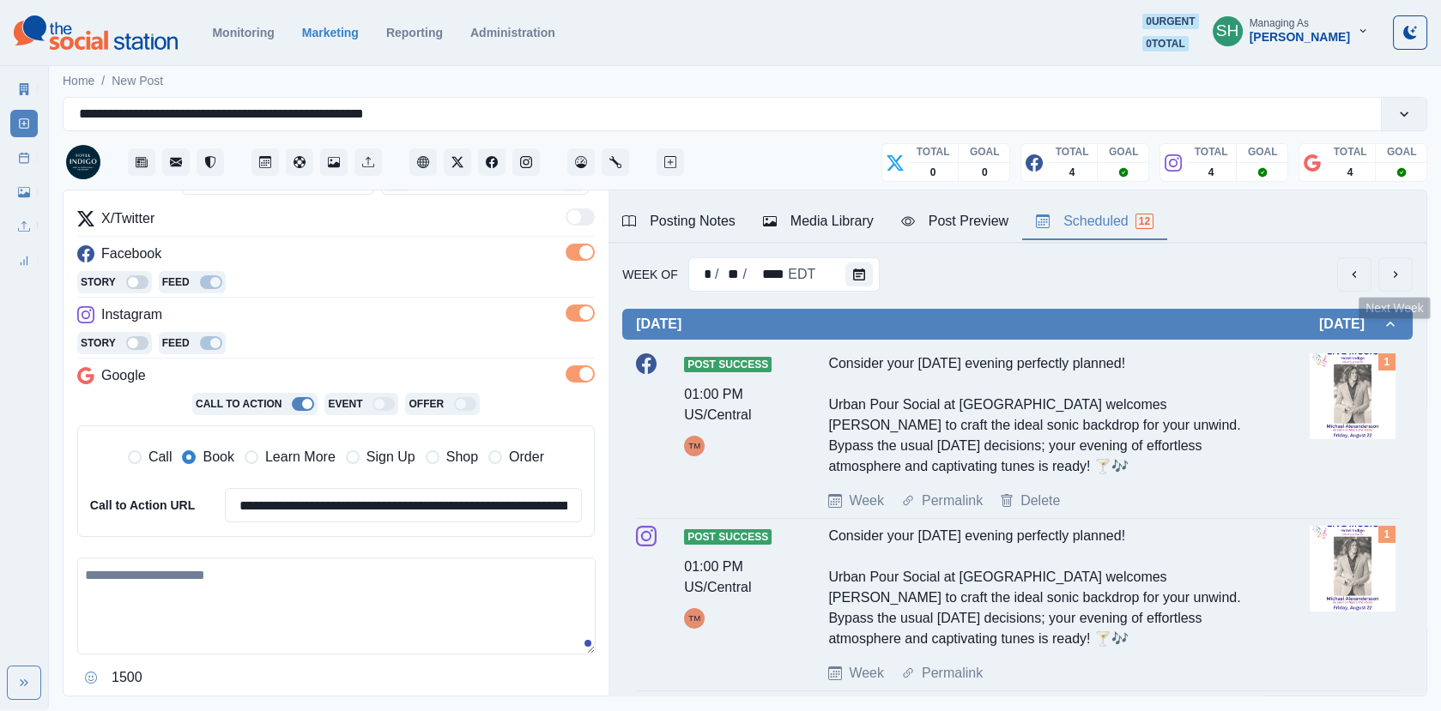
click at [1387, 274] on button "next" at bounding box center [1395, 274] width 34 height 34
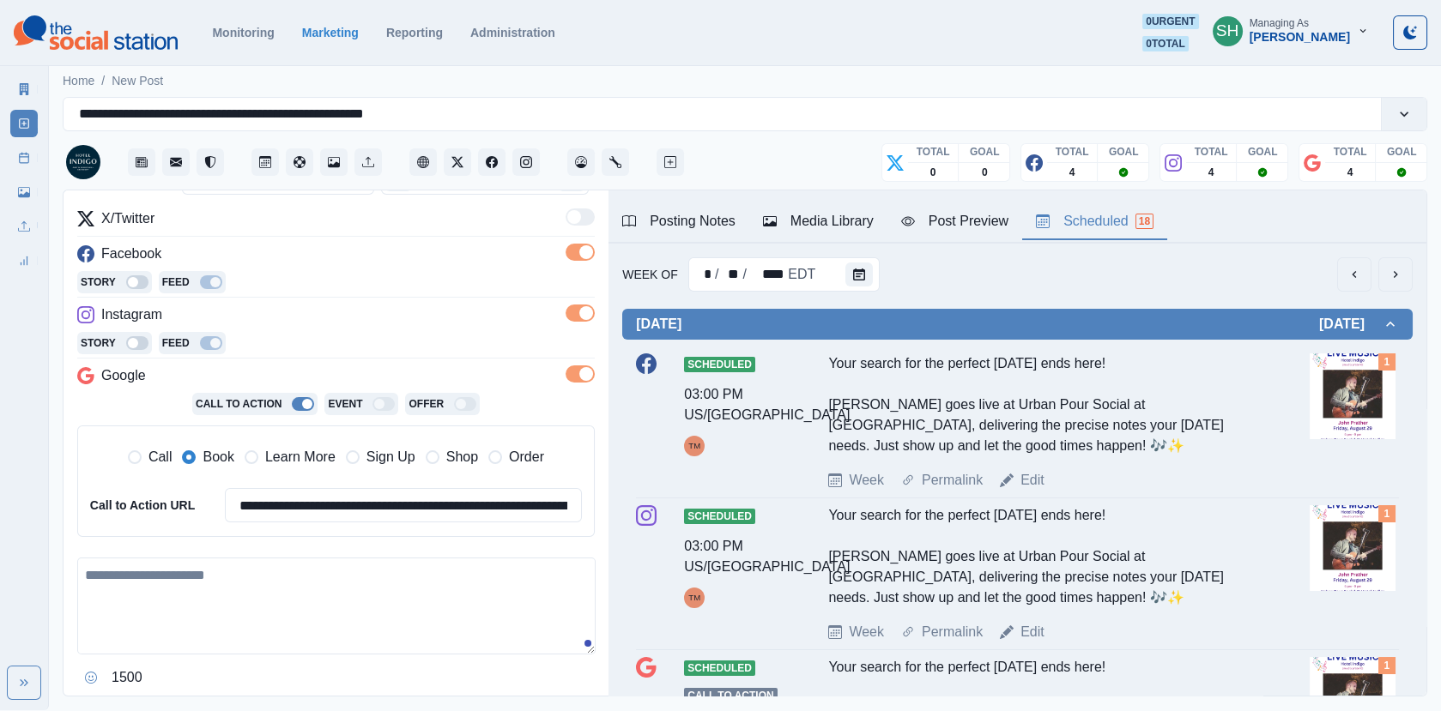
click at [1387, 274] on button "next" at bounding box center [1395, 274] width 34 height 34
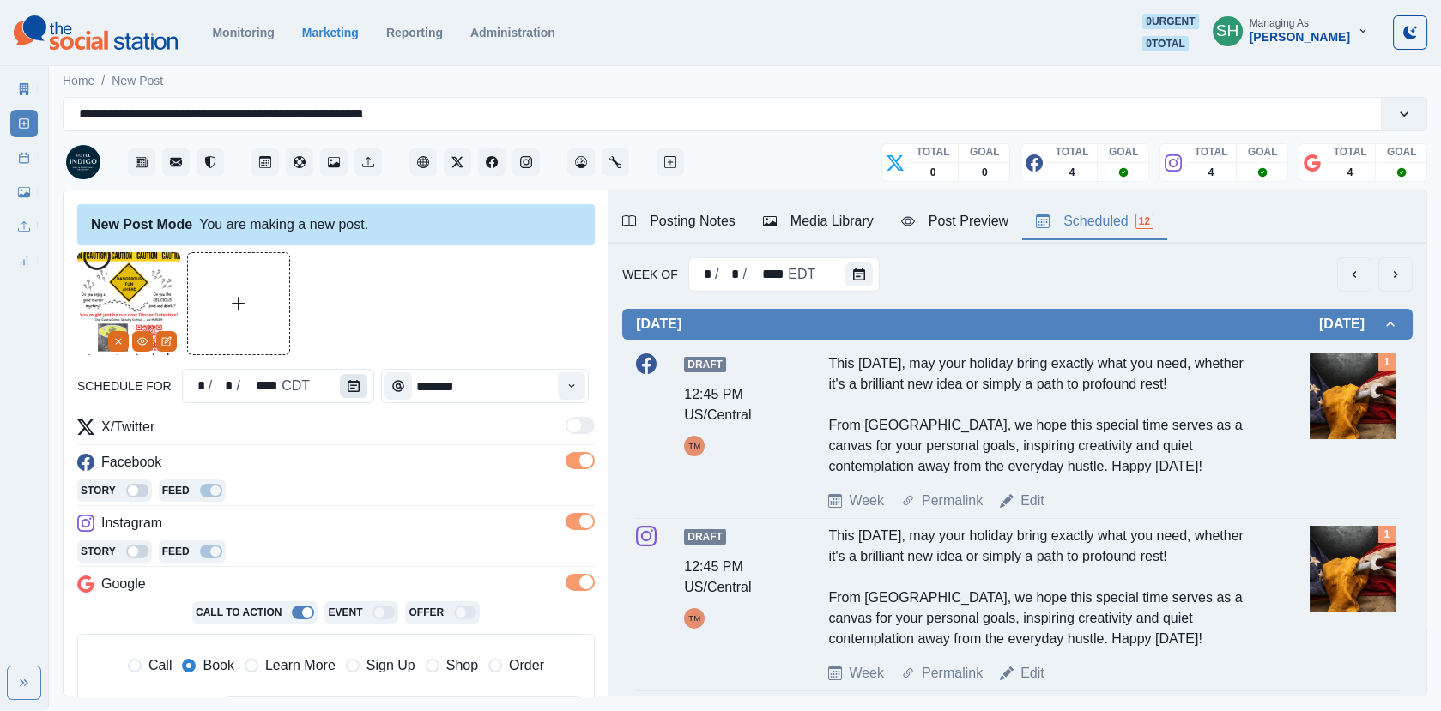
click at [358, 375] on button "Calendar" at bounding box center [353, 386] width 27 height 24
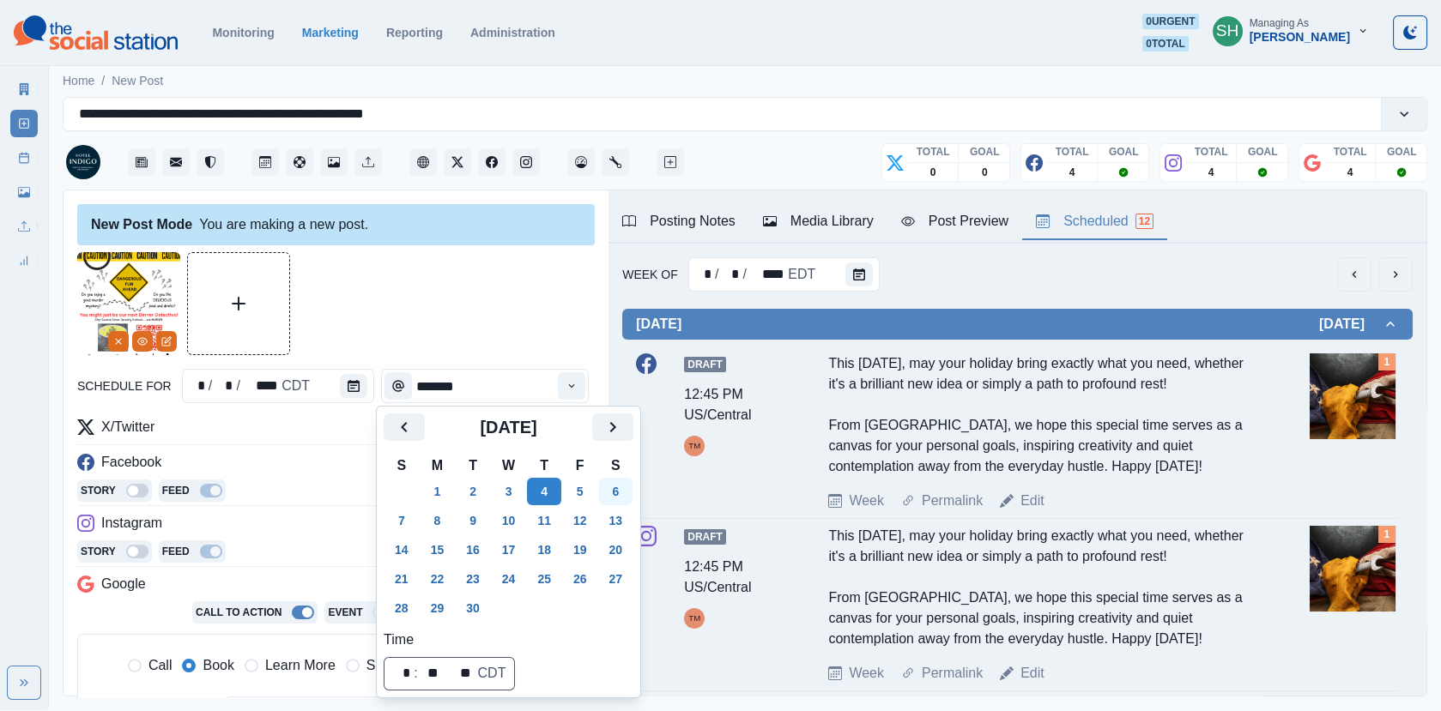
click at [626, 500] on button "6" at bounding box center [616, 491] width 34 height 27
click at [506, 273] on div at bounding box center [335, 303] width 517 height 103
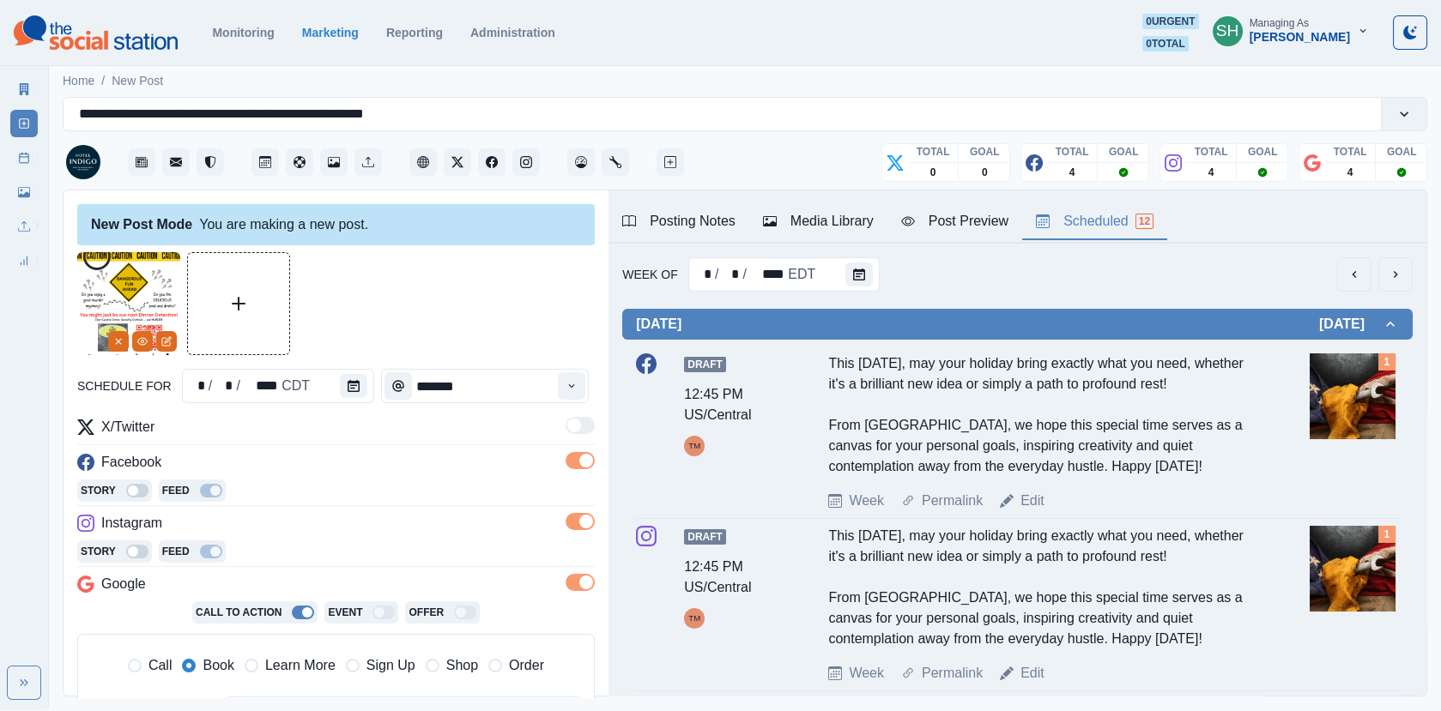
scroll to position [209, 0]
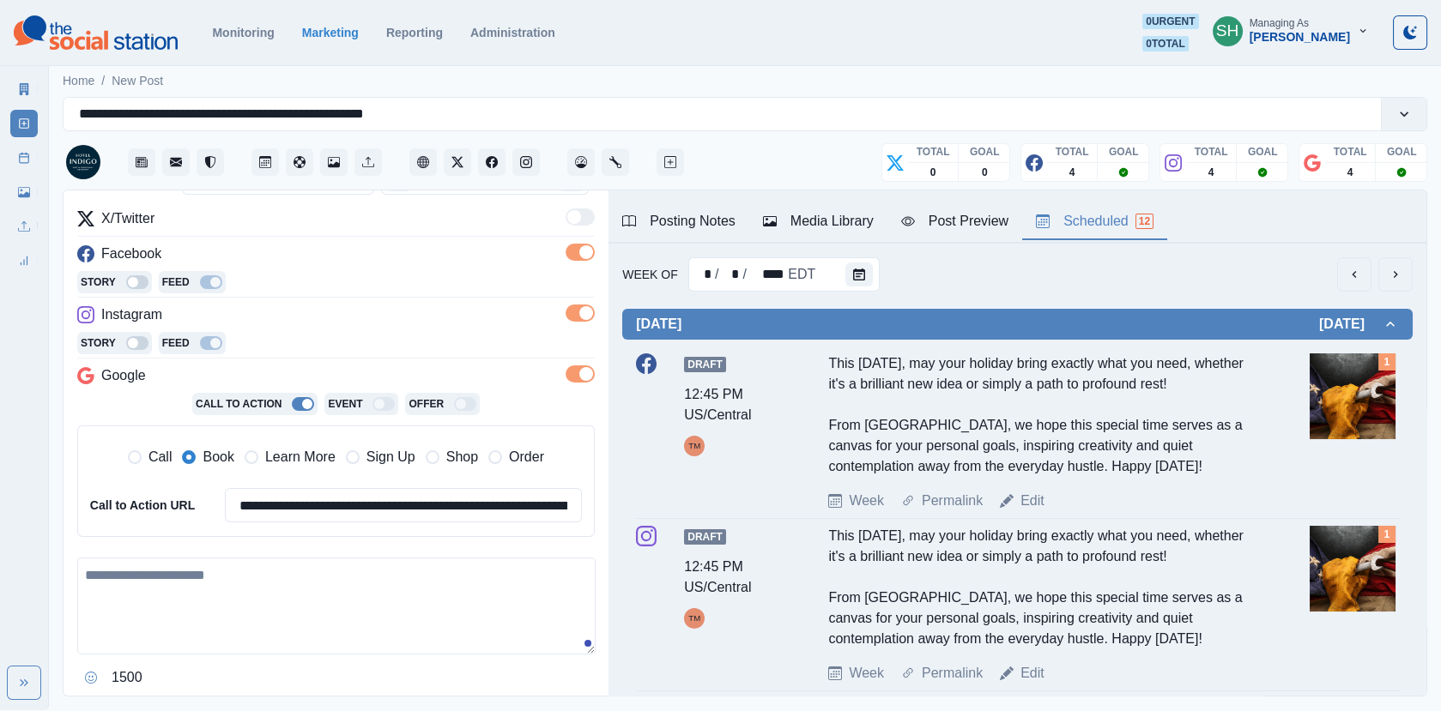
click at [241, 594] on textarea at bounding box center [336, 606] width 518 height 97
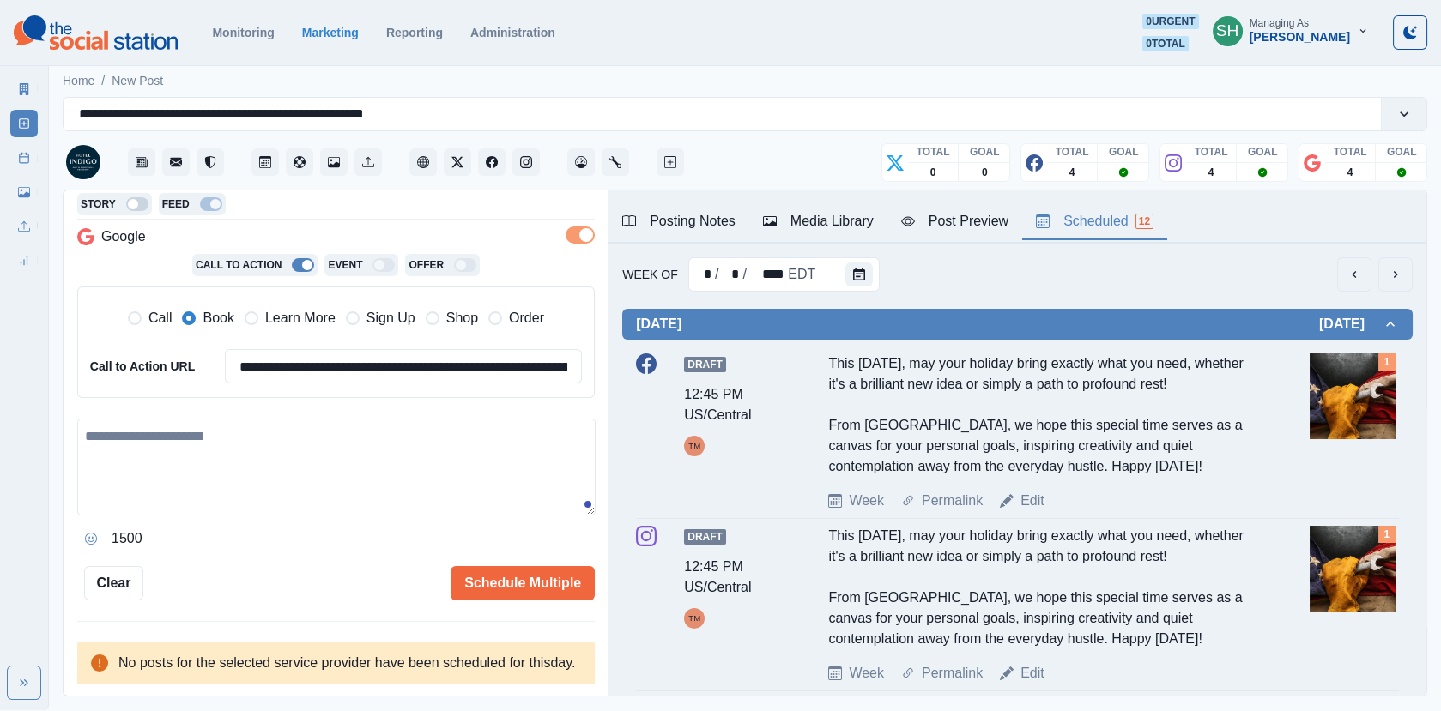
scroll to position [0, 0]
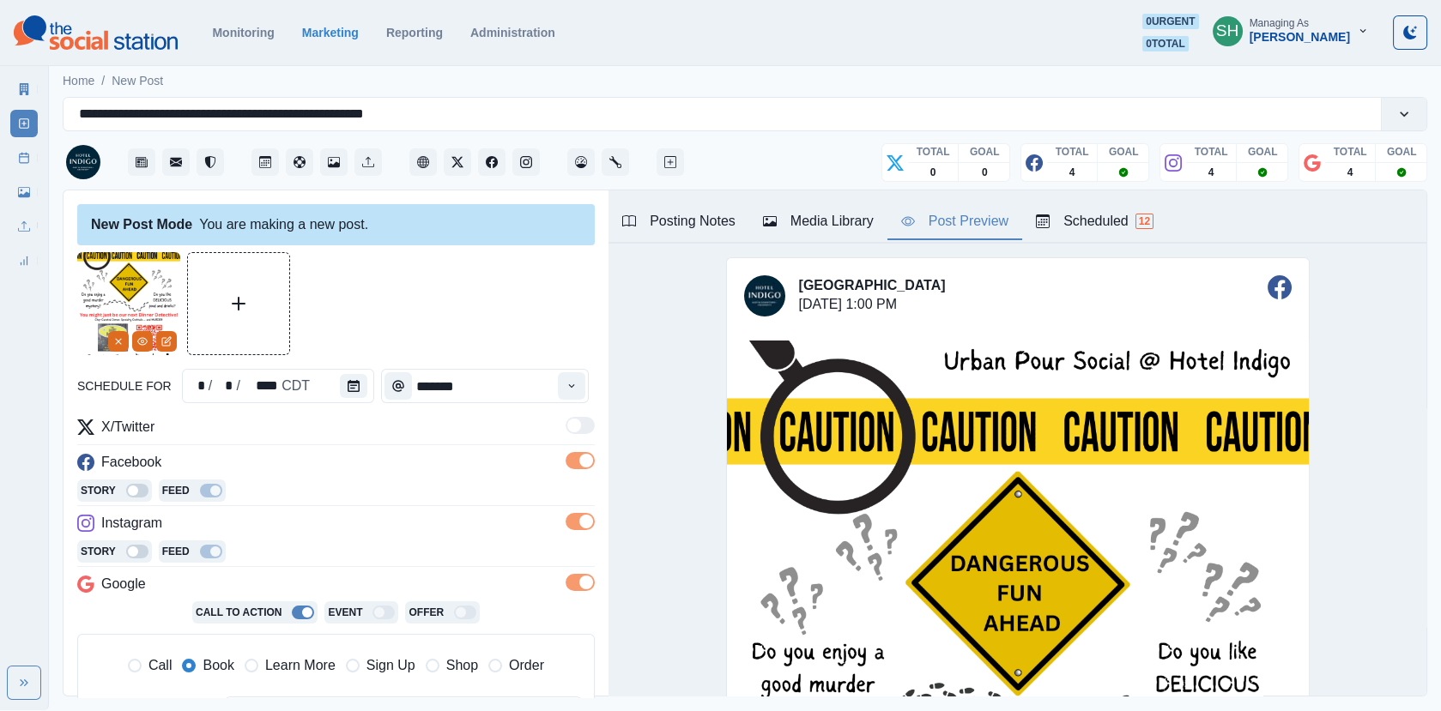
click at [960, 225] on div "Post Preview" at bounding box center [954, 221] width 107 height 21
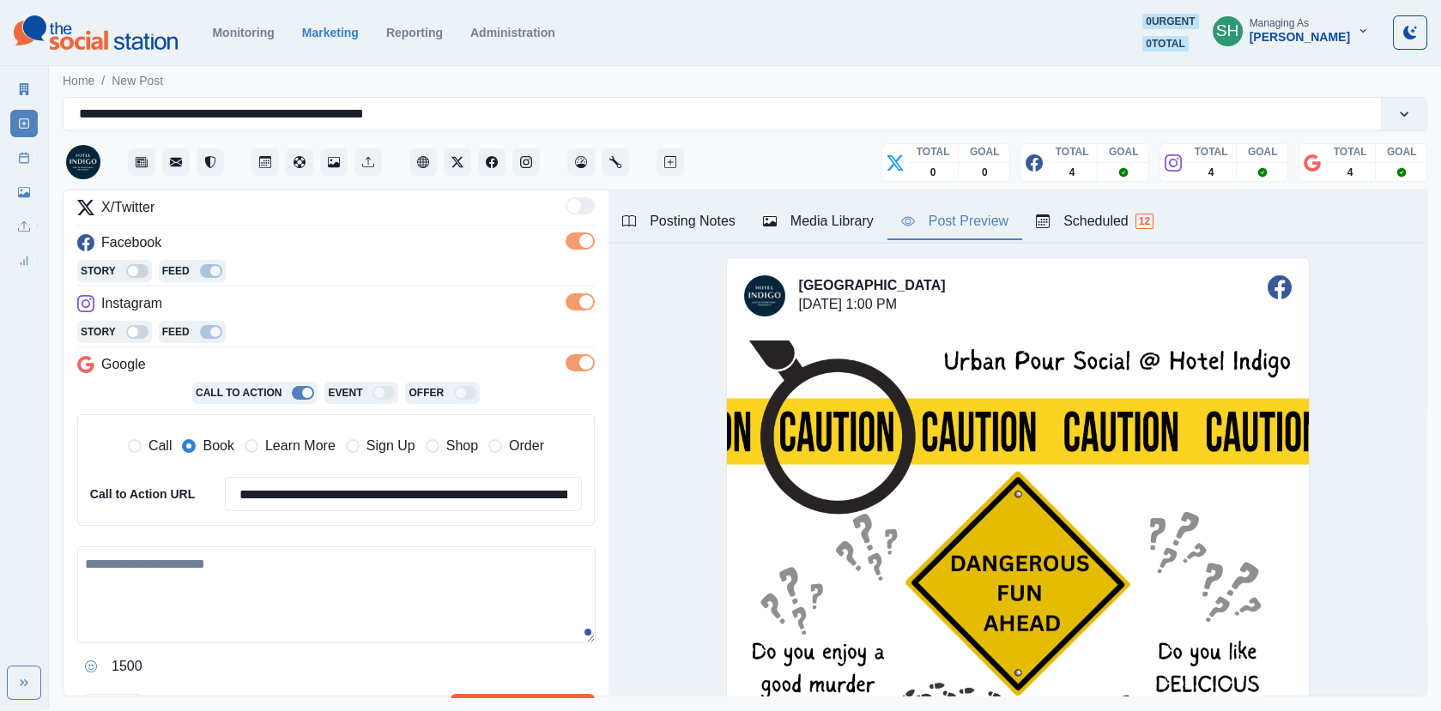
scroll to position [235, 0]
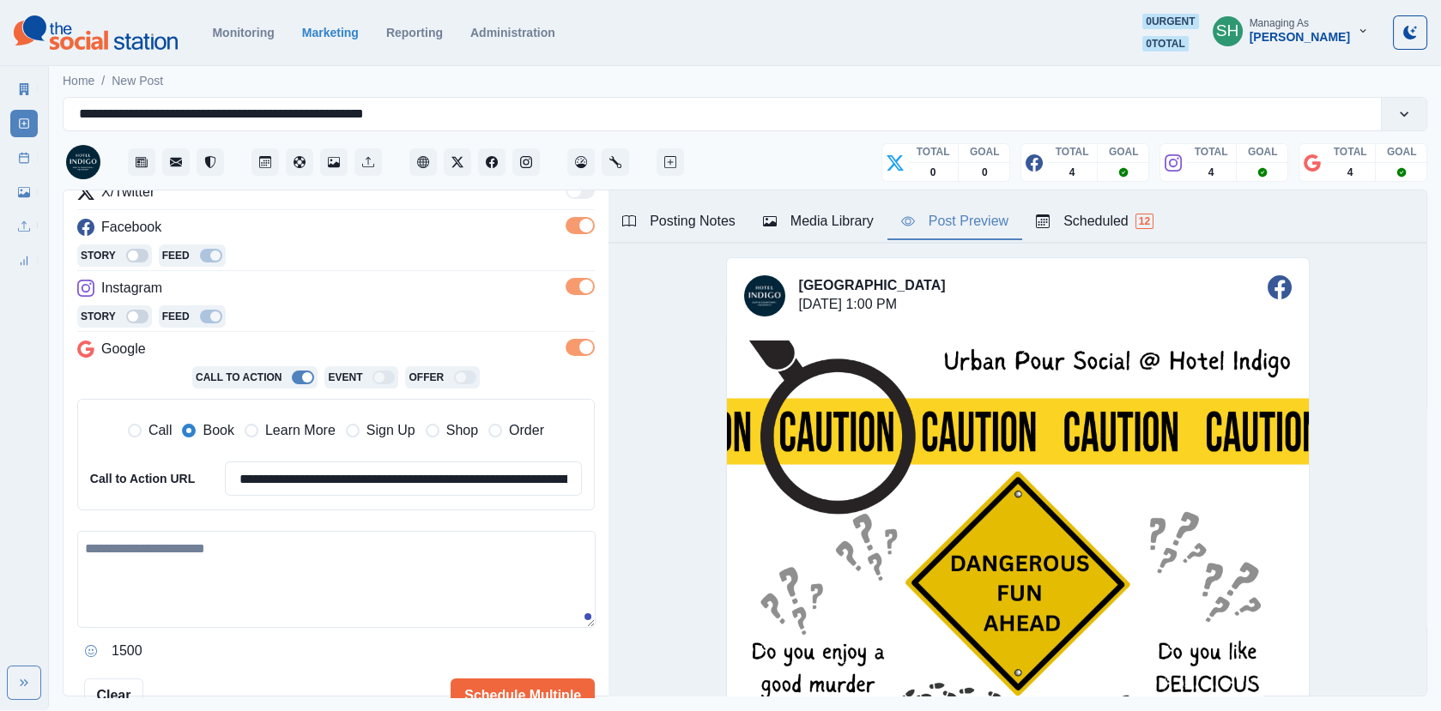
click at [281, 544] on textarea at bounding box center [336, 579] width 518 height 97
click at [283, 435] on span "Learn More" at bounding box center [300, 431] width 70 height 21
click at [264, 489] on input "**********" at bounding box center [403, 479] width 357 height 34
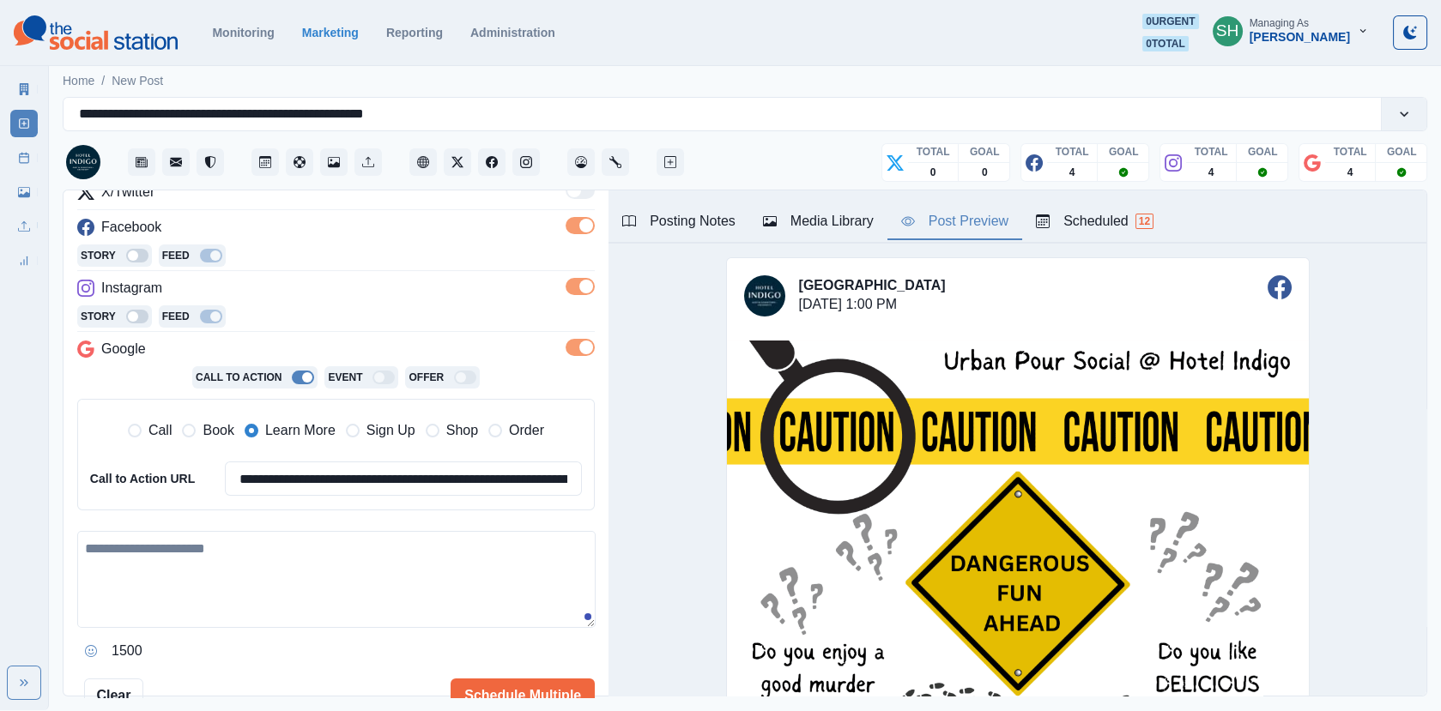
paste input
type input "**********"
click at [250, 555] on textarea at bounding box center [336, 579] width 518 height 97
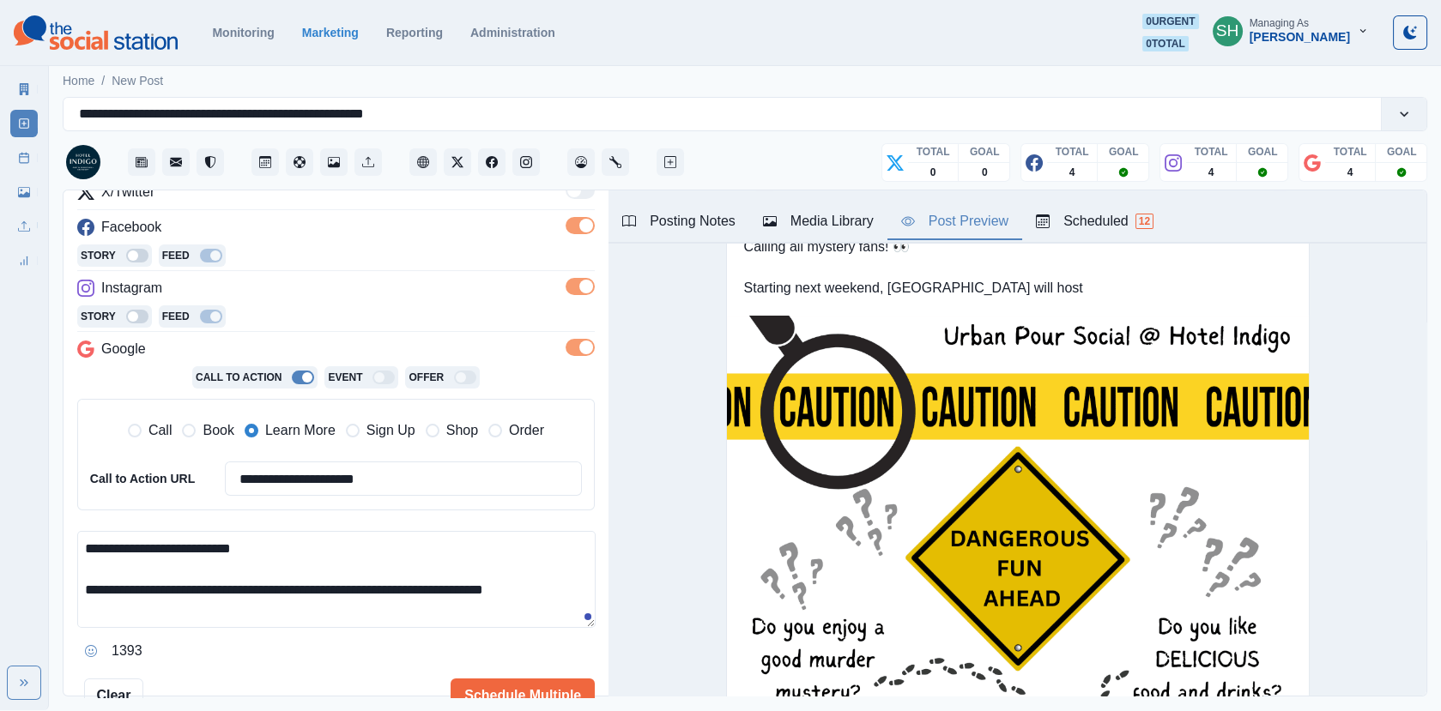
scroll to position [11, 0]
paste textarea "**********"
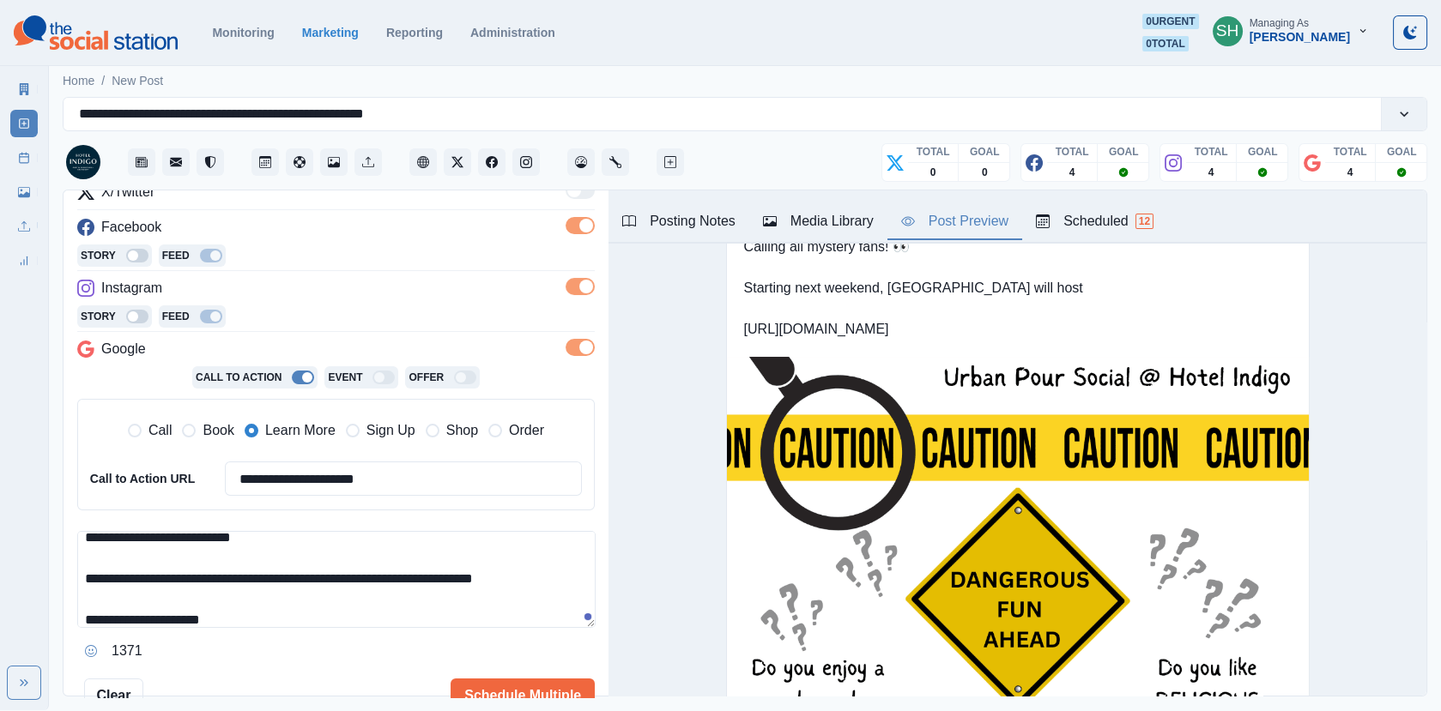
click at [561, 566] on textarea "**********" at bounding box center [336, 579] width 518 height 97
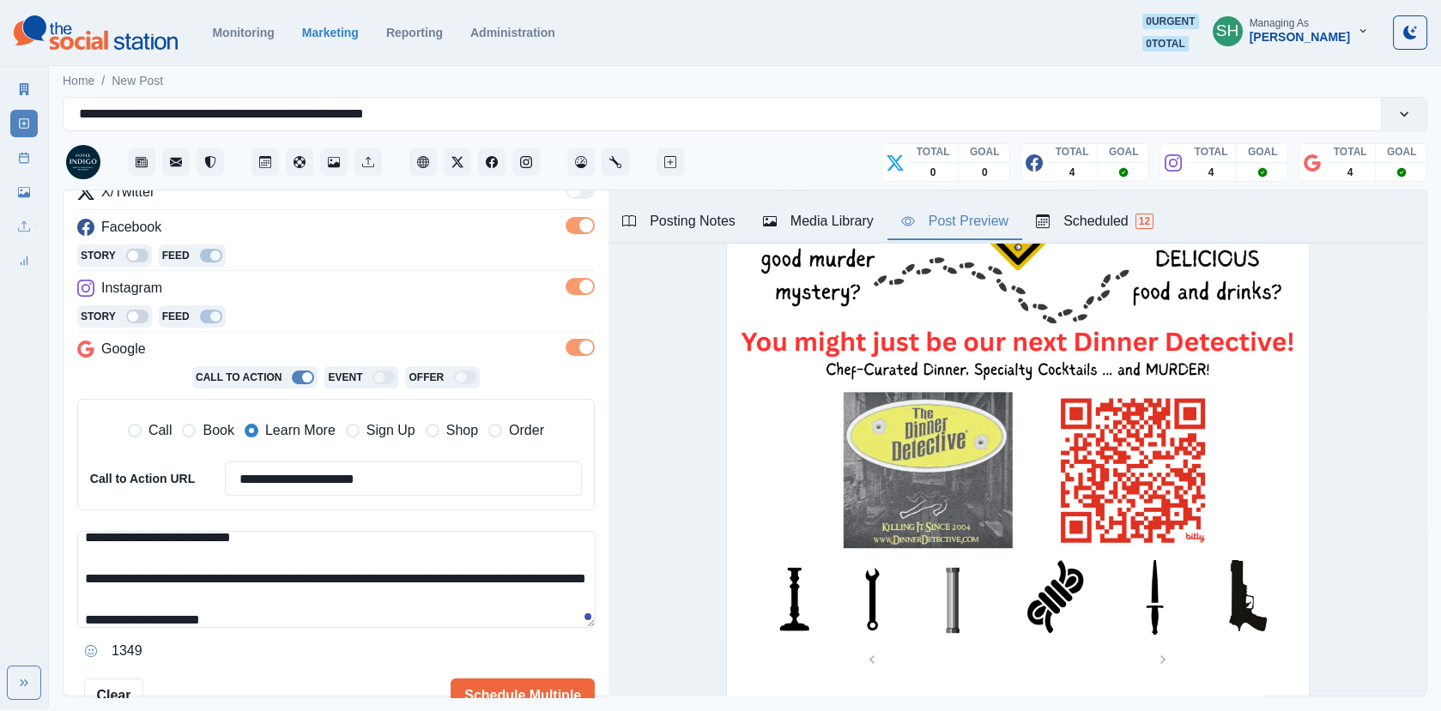
scroll to position [565, 0]
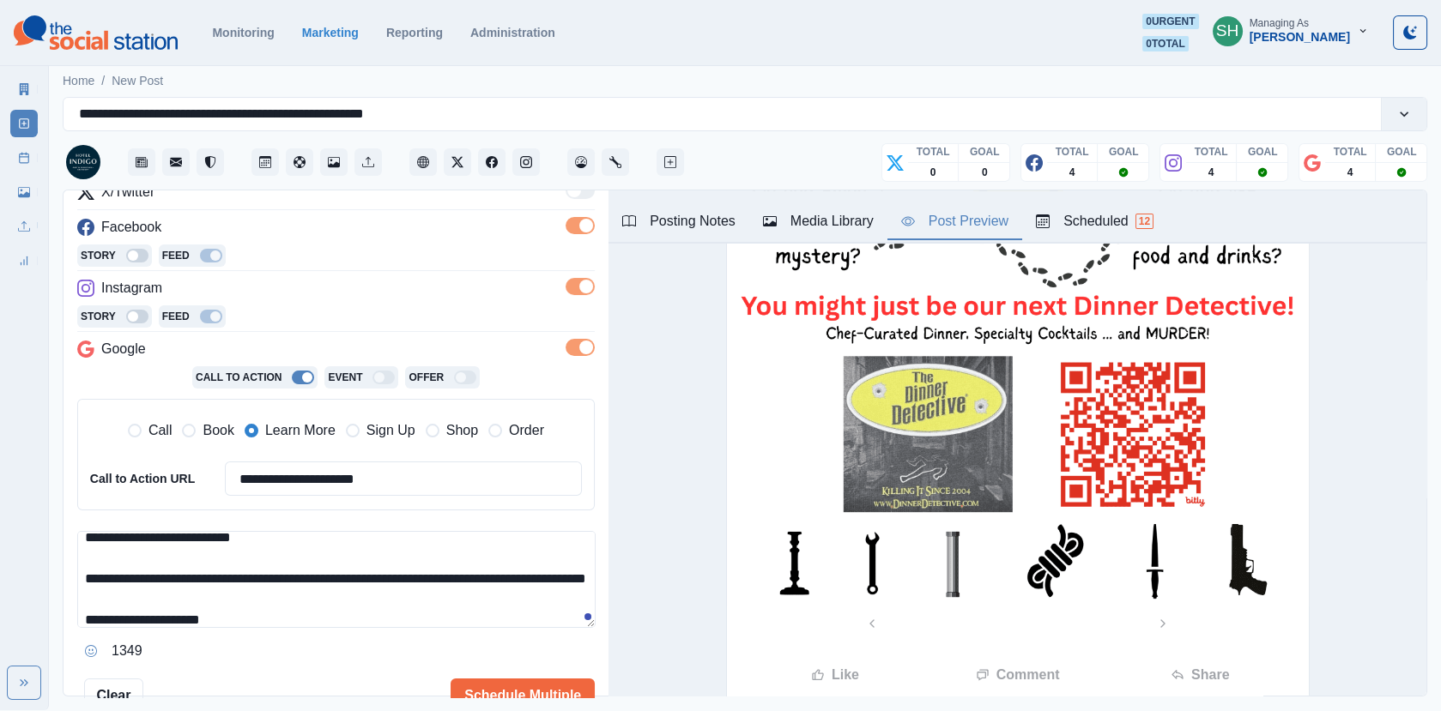
click at [550, 566] on textarea "**********" at bounding box center [336, 579] width 518 height 97
click at [475, 606] on textarea "**********" at bounding box center [336, 579] width 518 height 97
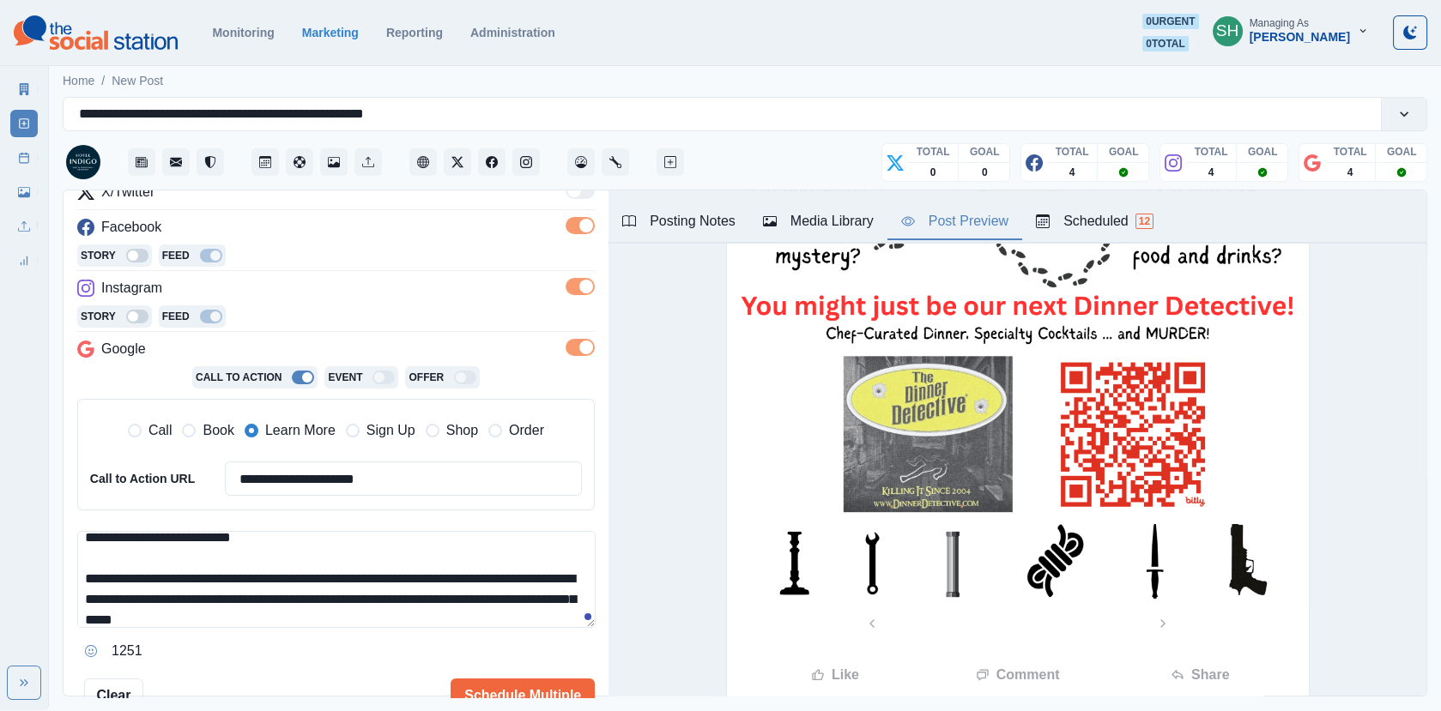
scroll to position [0, 0]
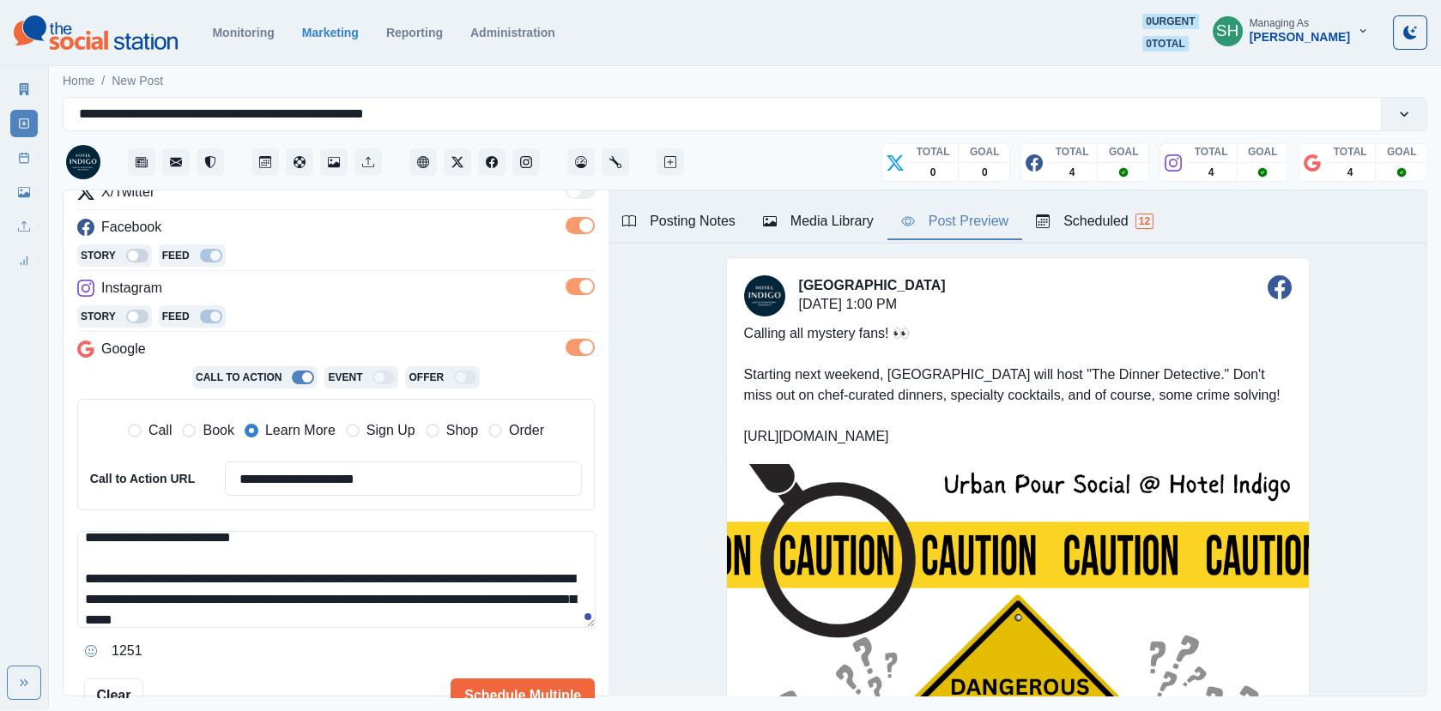
click at [191, 585] on textarea "**********" at bounding box center [336, 579] width 518 height 97
click at [191, 589] on textarea "**********" at bounding box center [336, 579] width 518 height 97
click at [194, 597] on textarea "**********" at bounding box center [336, 579] width 518 height 97
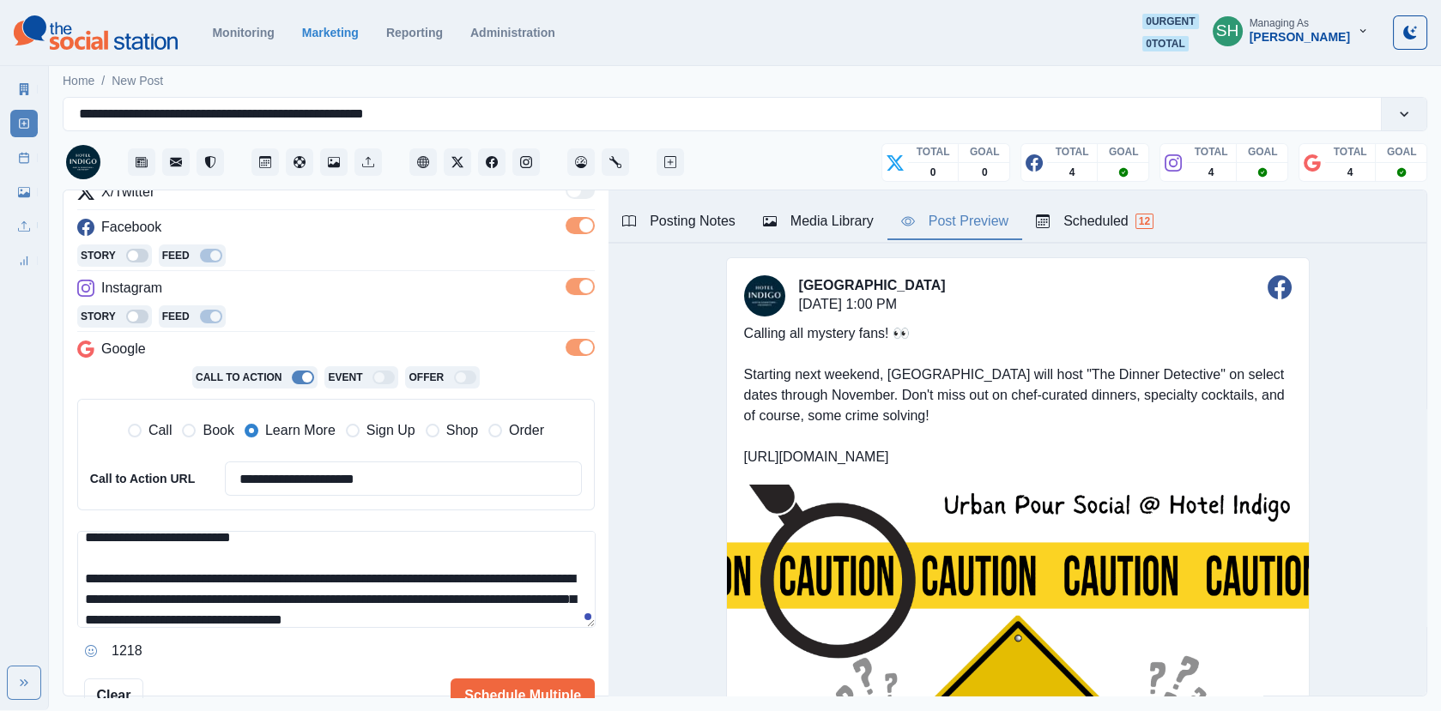
drag, startPoint x: 440, startPoint y: 614, endPoint x: 409, endPoint y: 608, distance: 31.3
click at [409, 608] on textarea "**********" at bounding box center [336, 579] width 518 height 97
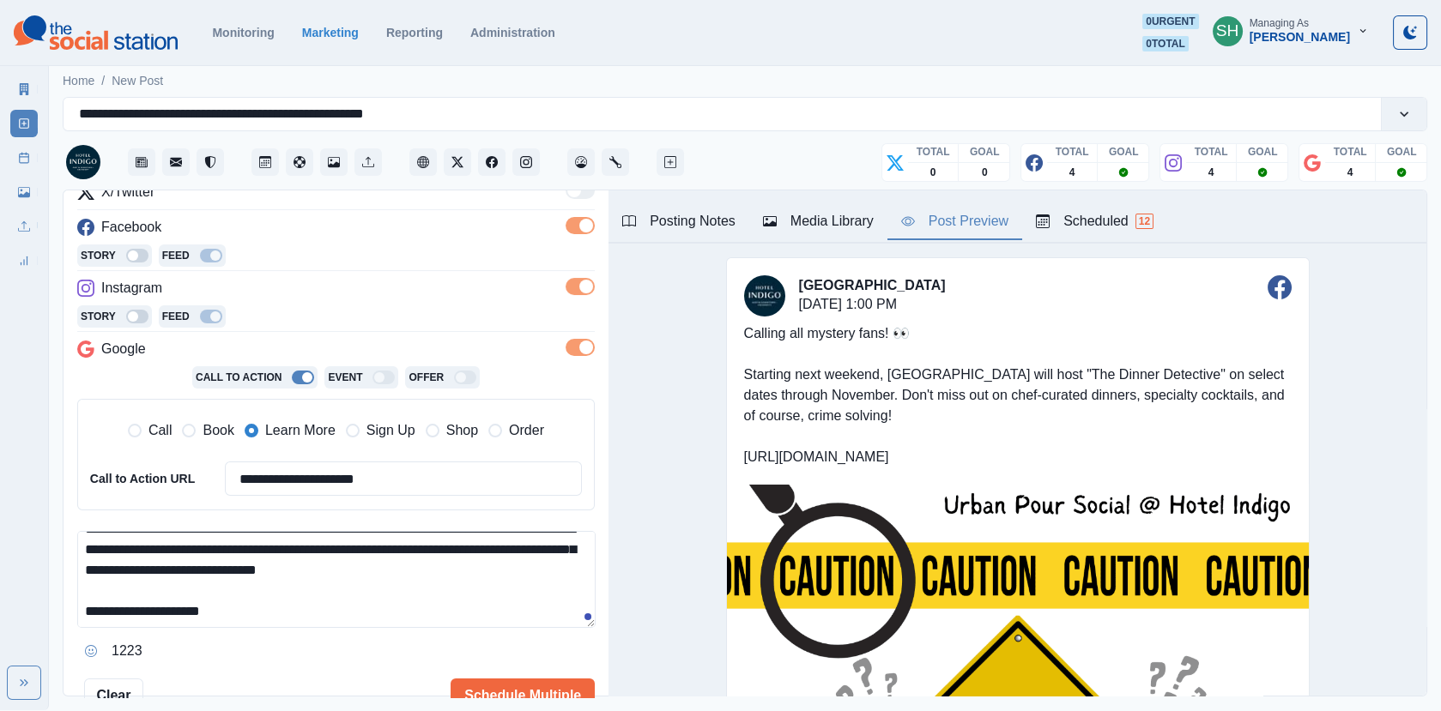
drag, startPoint x: 129, startPoint y: 602, endPoint x: 25, endPoint y: 610, distance: 104.2
click at [25, 610] on div "**********" at bounding box center [720, 355] width 1441 height 711
type textarea "**********"
click at [519, 687] on button "Schedule Multiple" at bounding box center [523, 696] width 144 height 34
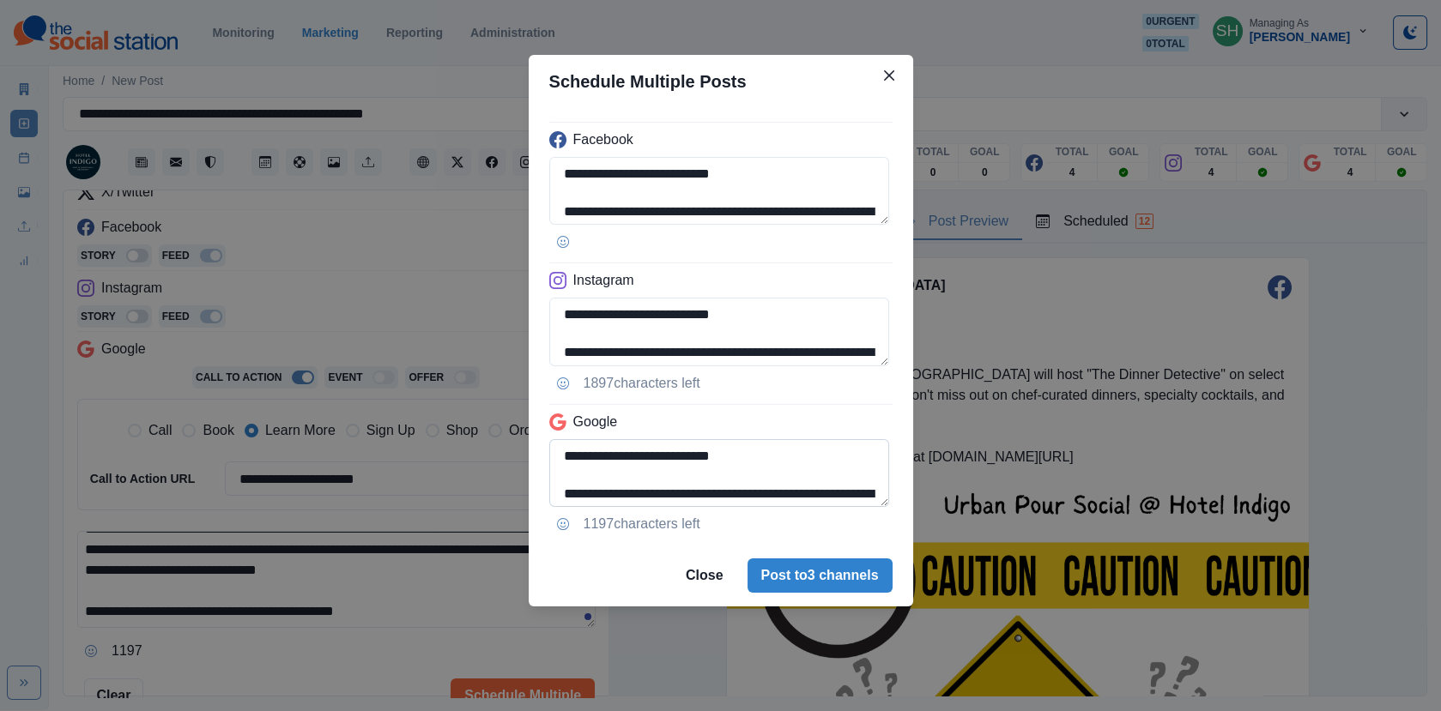
scroll to position [116, 0]
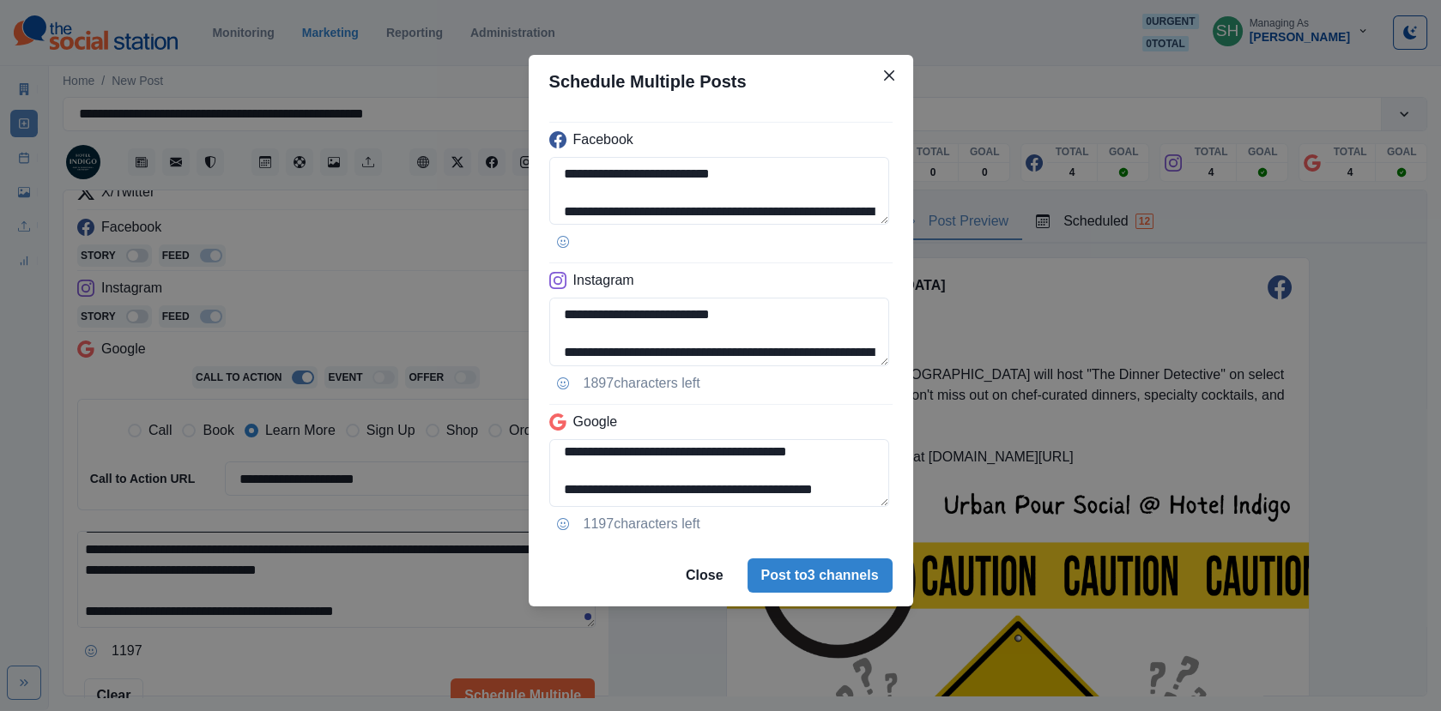
drag, startPoint x: 735, startPoint y: 490, endPoint x: 1180, endPoint y: 490, distance: 444.6
click at [1180, 490] on div "**********" at bounding box center [720, 355] width 1441 height 711
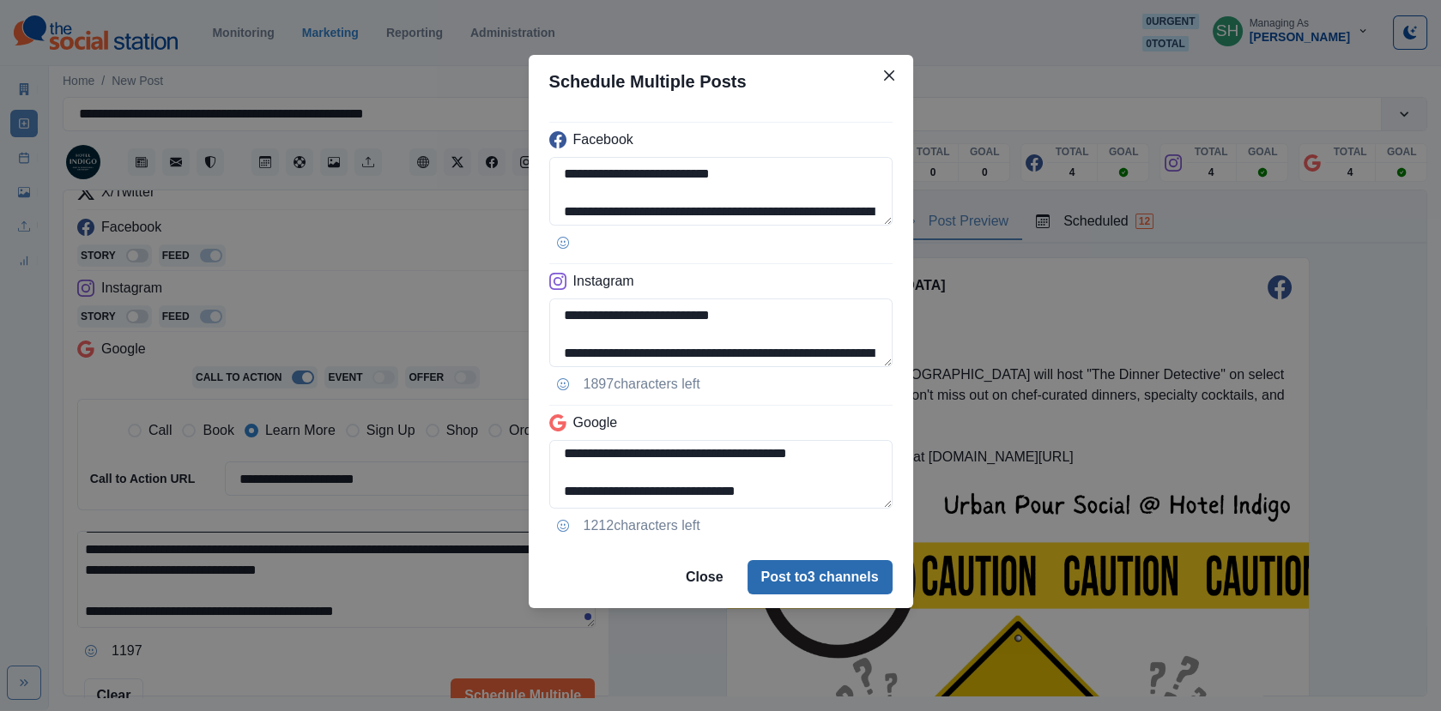
type textarea "**********"
click at [854, 574] on button "Post to 3 channels" at bounding box center [819, 577] width 145 height 34
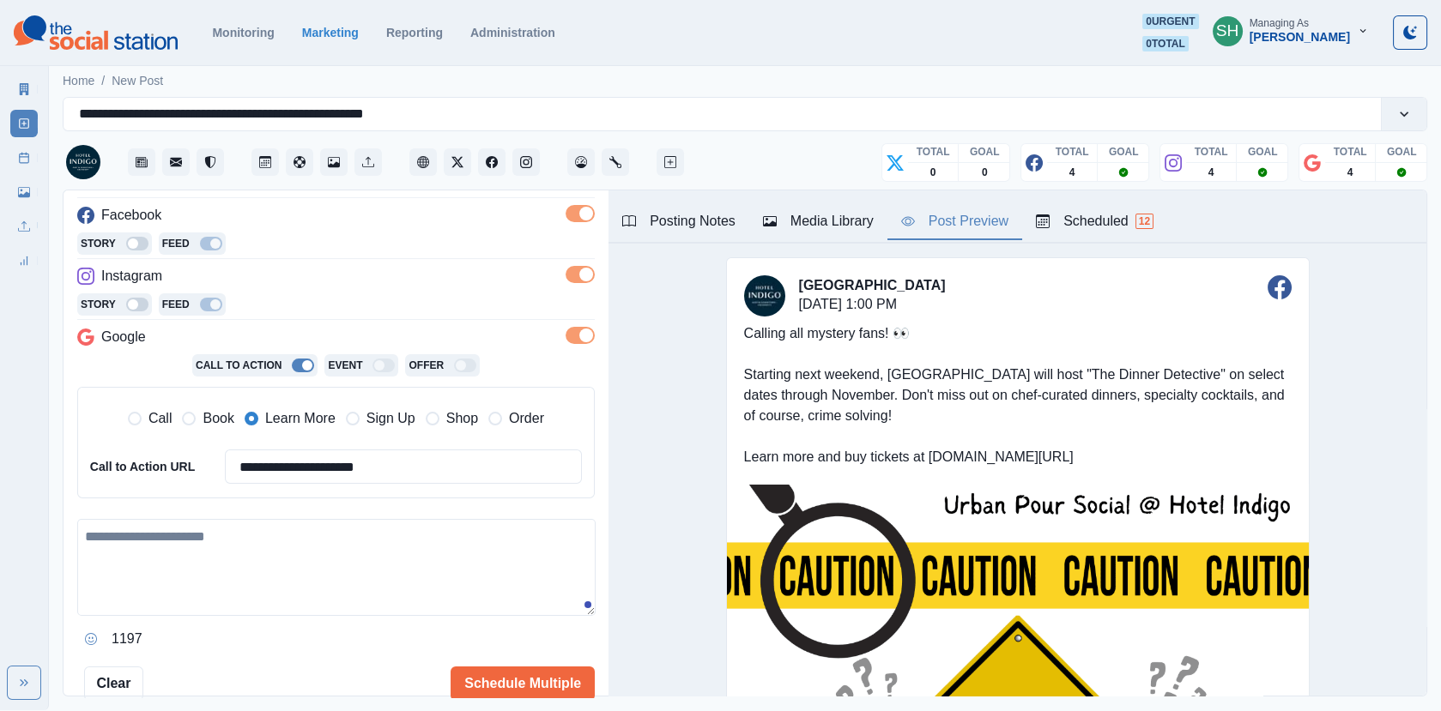
scroll to position [0, 0]
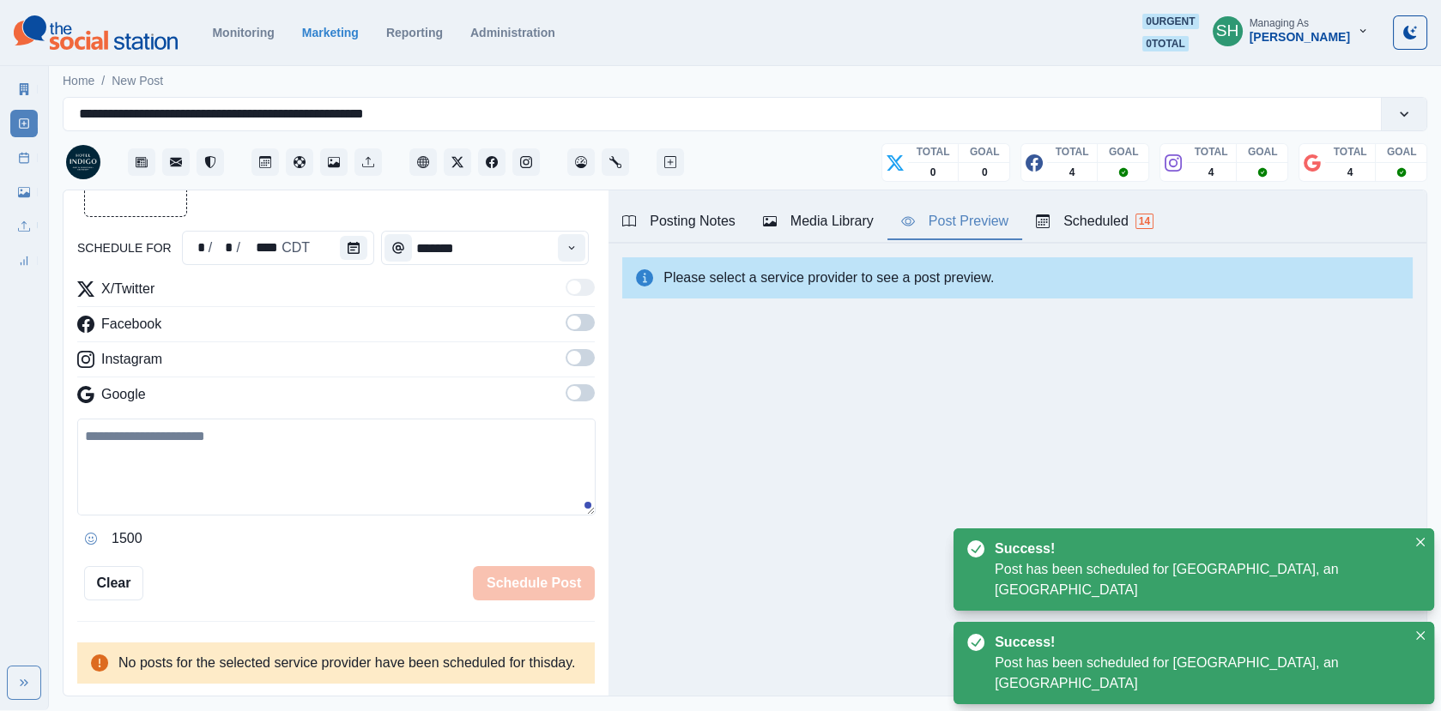
click at [18, 160] on icon at bounding box center [24, 158] width 12 height 12
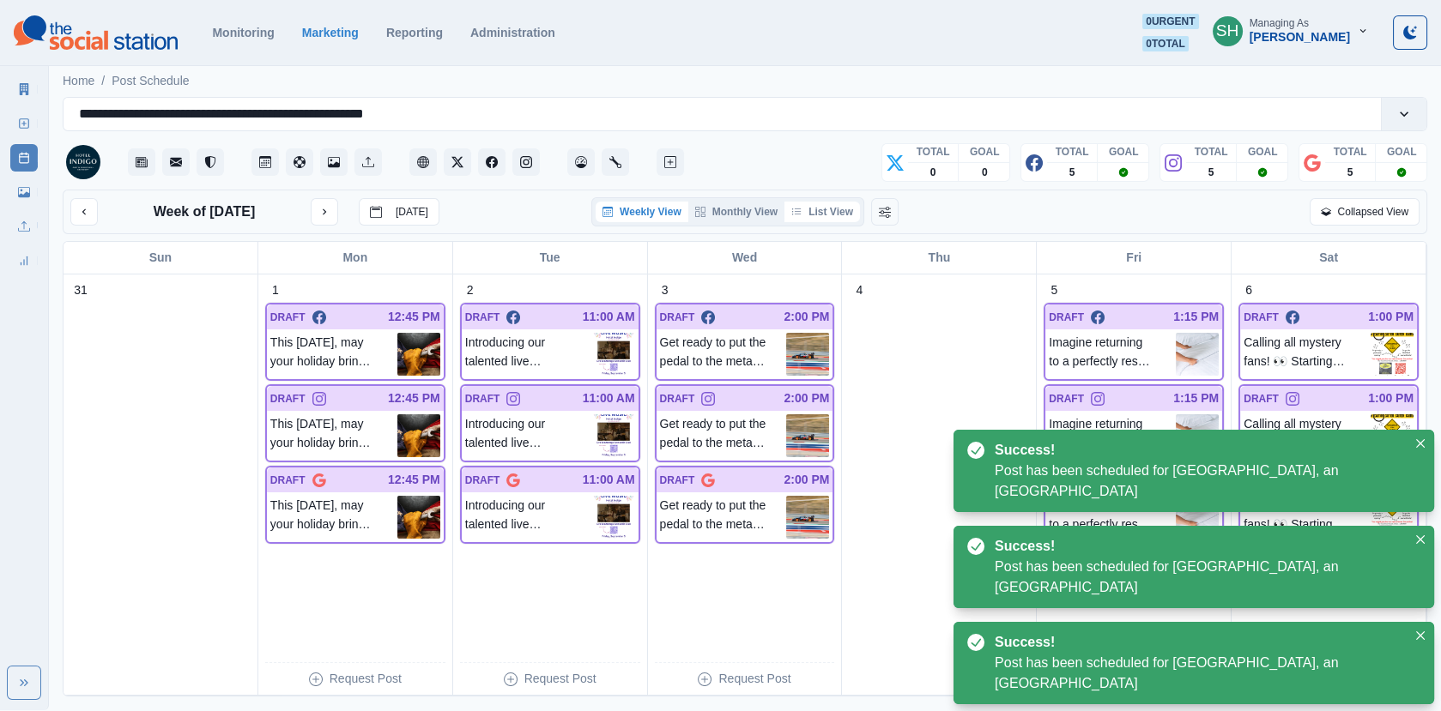
click at [820, 213] on button "List View" at bounding box center [822, 212] width 76 height 21
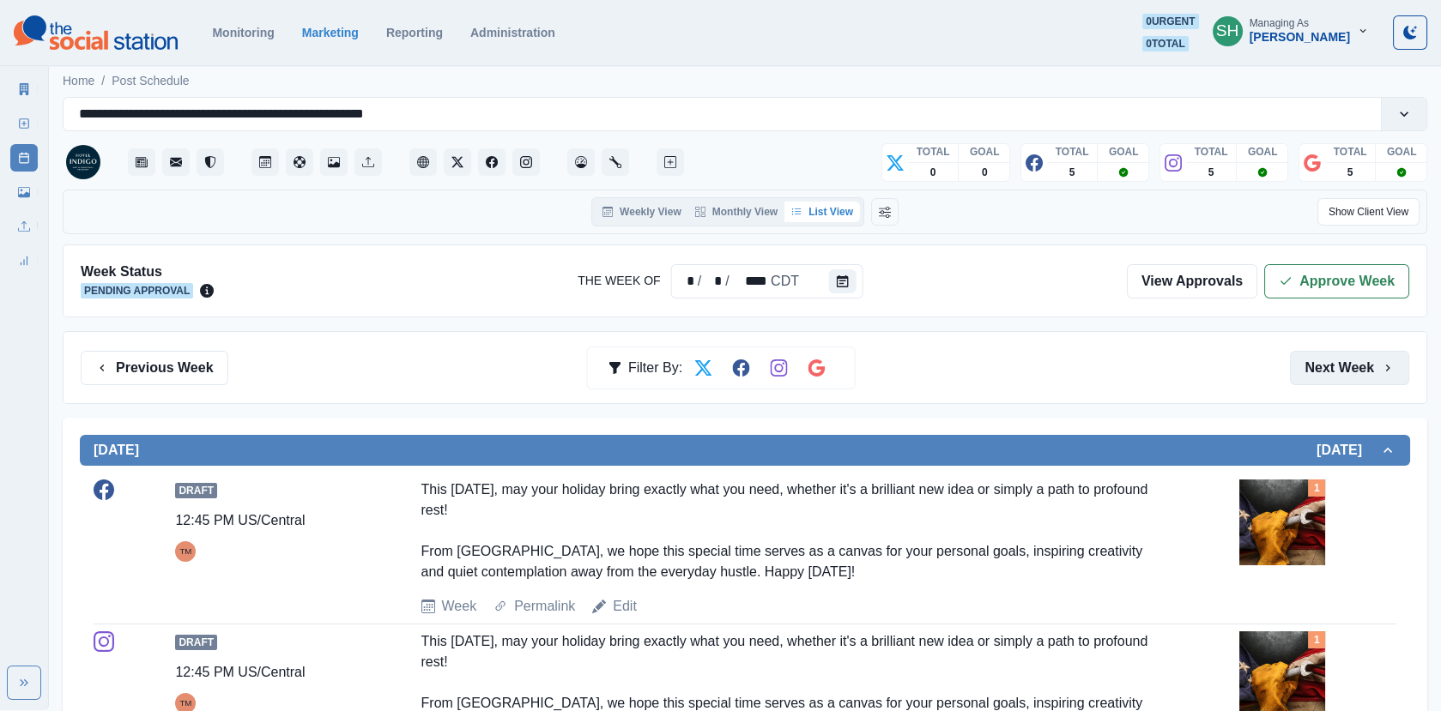
click at [1342, 381] on button "Next Week" at bounding box center [1349, 368] width 119 height 34
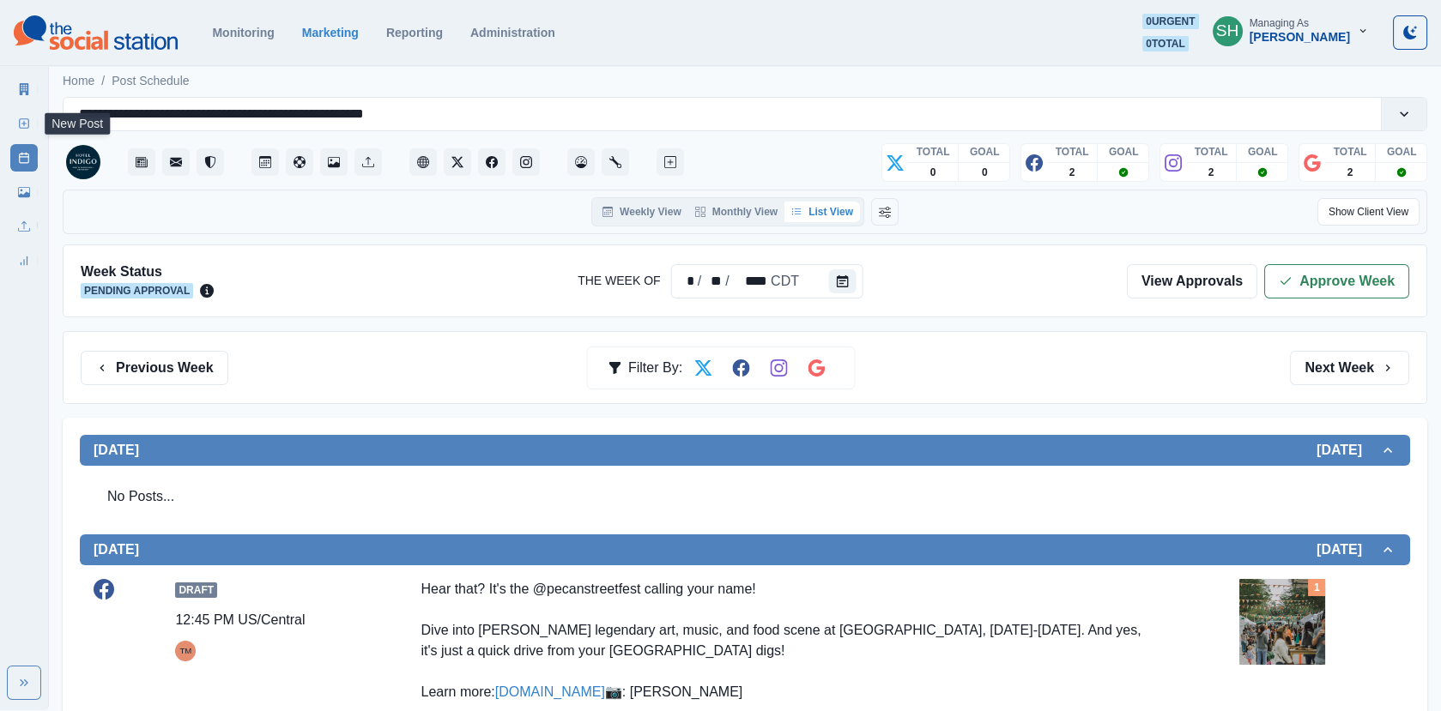
click at [22, 116] on link "New Post" at bounding box center [23, 123] width 27 height 27
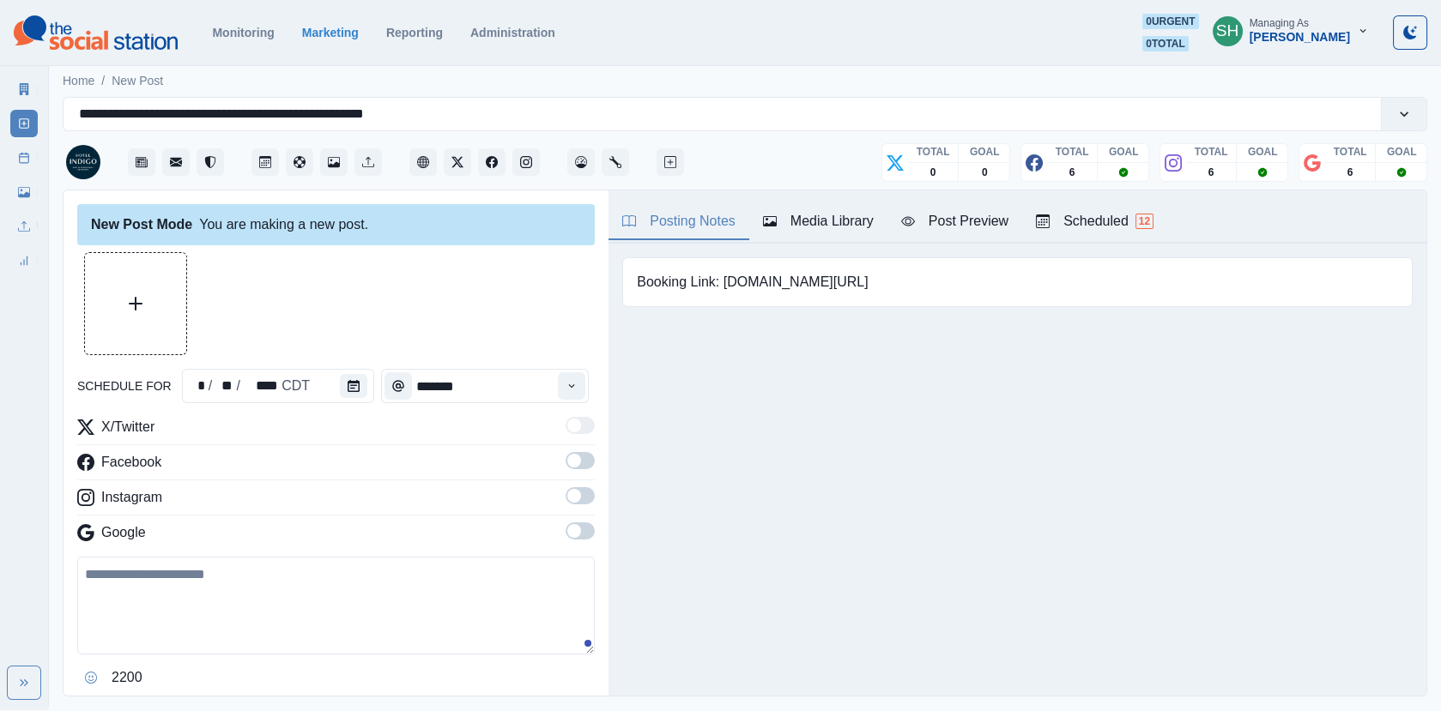
click at [818, 230] on div "Media Library" at bounding box center [818, 221] width 111 height 21
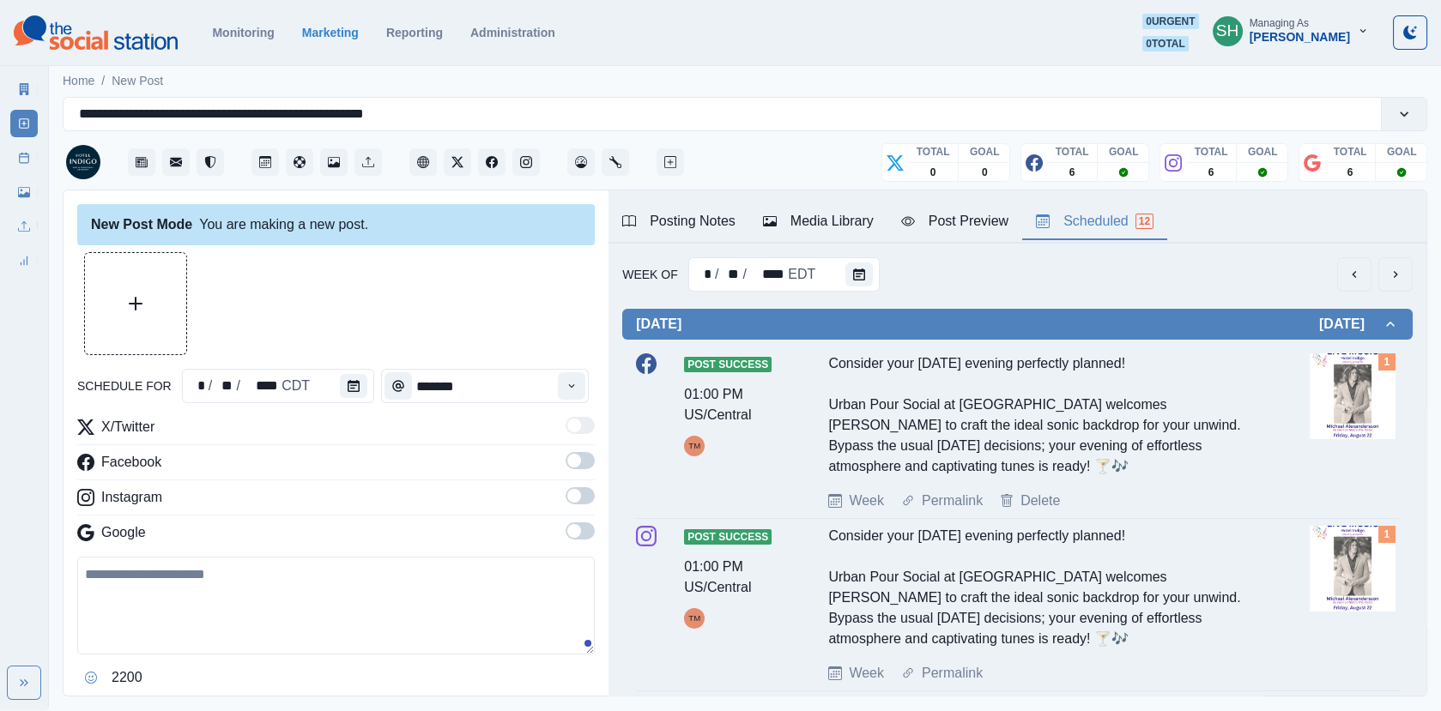
click at [1082, 233] on button "Scheduled 12" at bounding box center [1094, 222] width 145 height 36
click at [1393, 270] on icon "next" at bounding box center [1396, 275] width 14 height 14
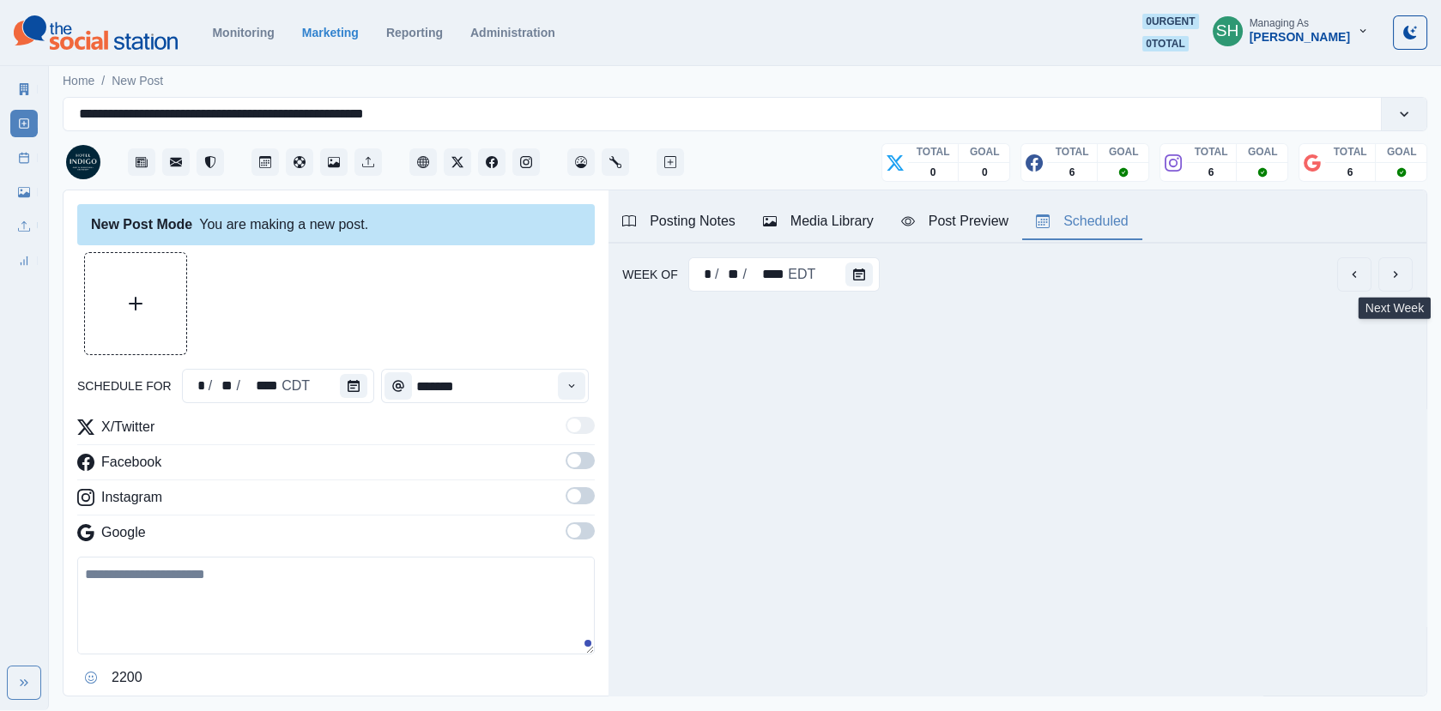
click at [1393, 270] on icon "next" at bounding box center [1396, 275] width 14 height 14
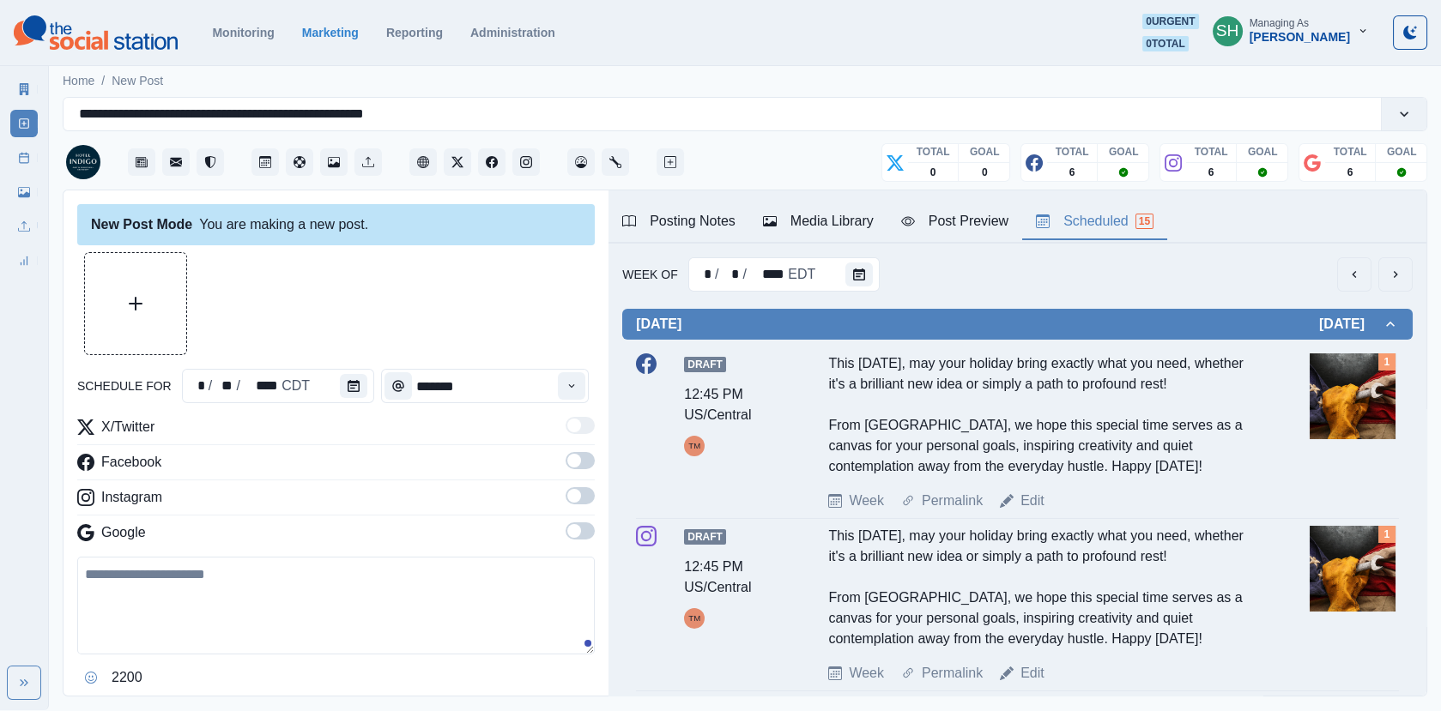
click at [1389, 281] on button "next" at bounding box center [1395, 274] width 34 height 34
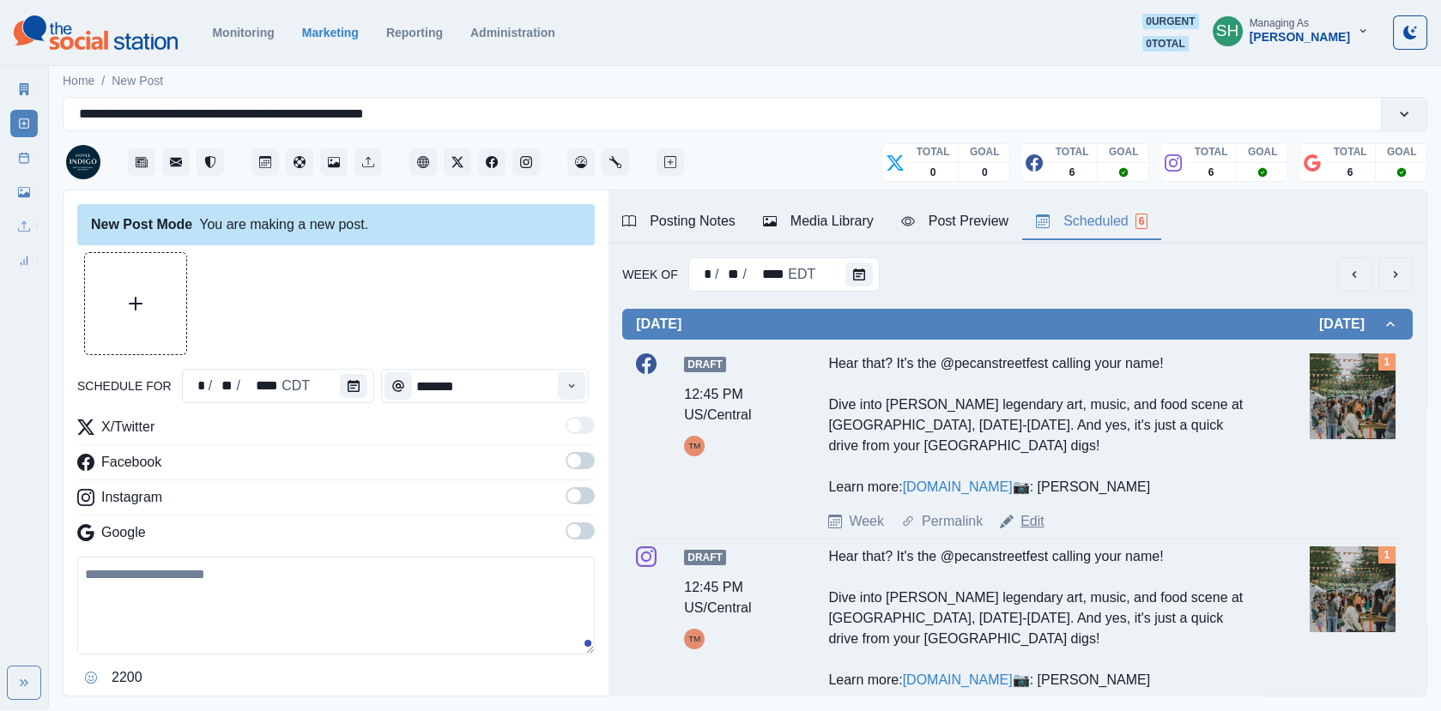
click at [1042, 532] on link "Edit" at bounding box center [1032, 521] width 24 height 21
type input "********"
type textarea "**********"
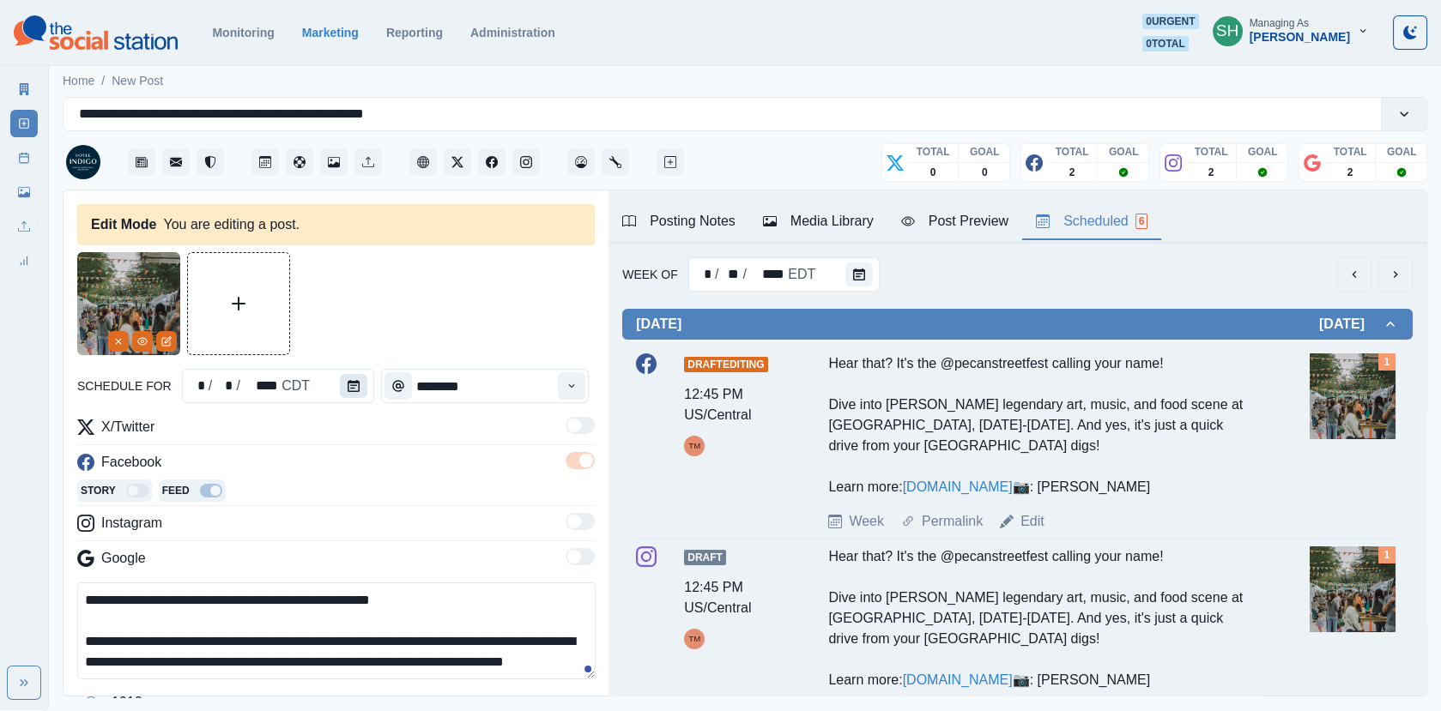
click at [351, 380] on icon "Calendar" at bounding box center [354, 386] width 12 height 12
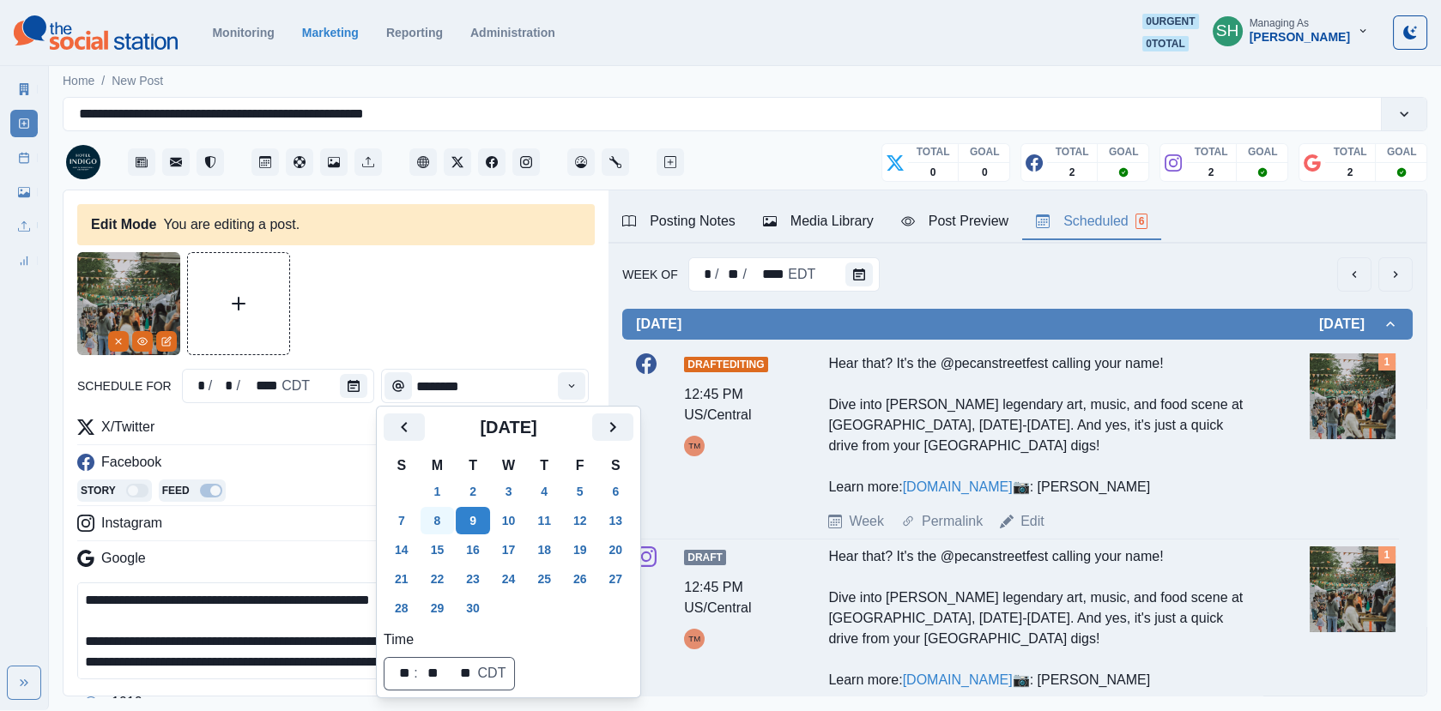
click at [438, 518] on button "8" at bounding box center [438, 520] width 34 height 27
click at [438, 325] on div at bounding box center [335, 303] width 517 height 103
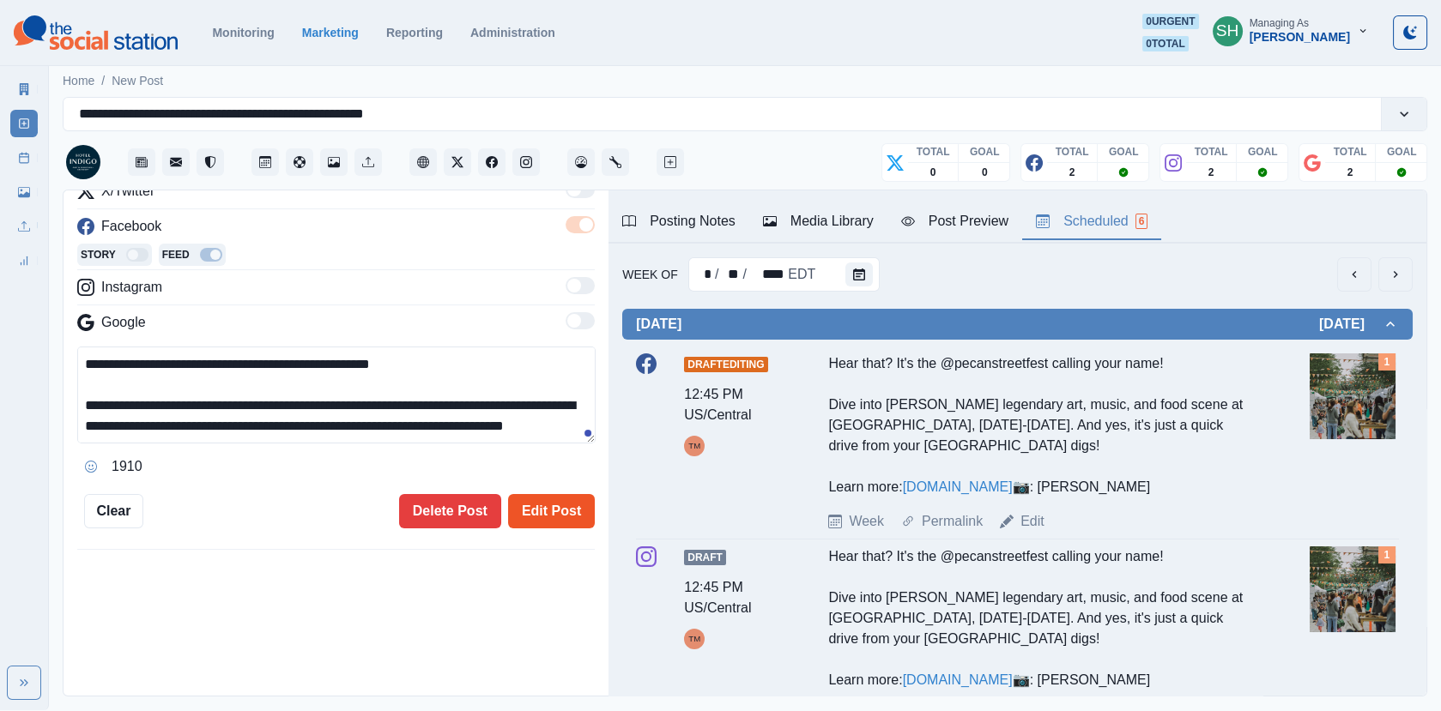
click at [578, 498] on button "Edit Post" at bounding box center [551, 511] width 87 height 34
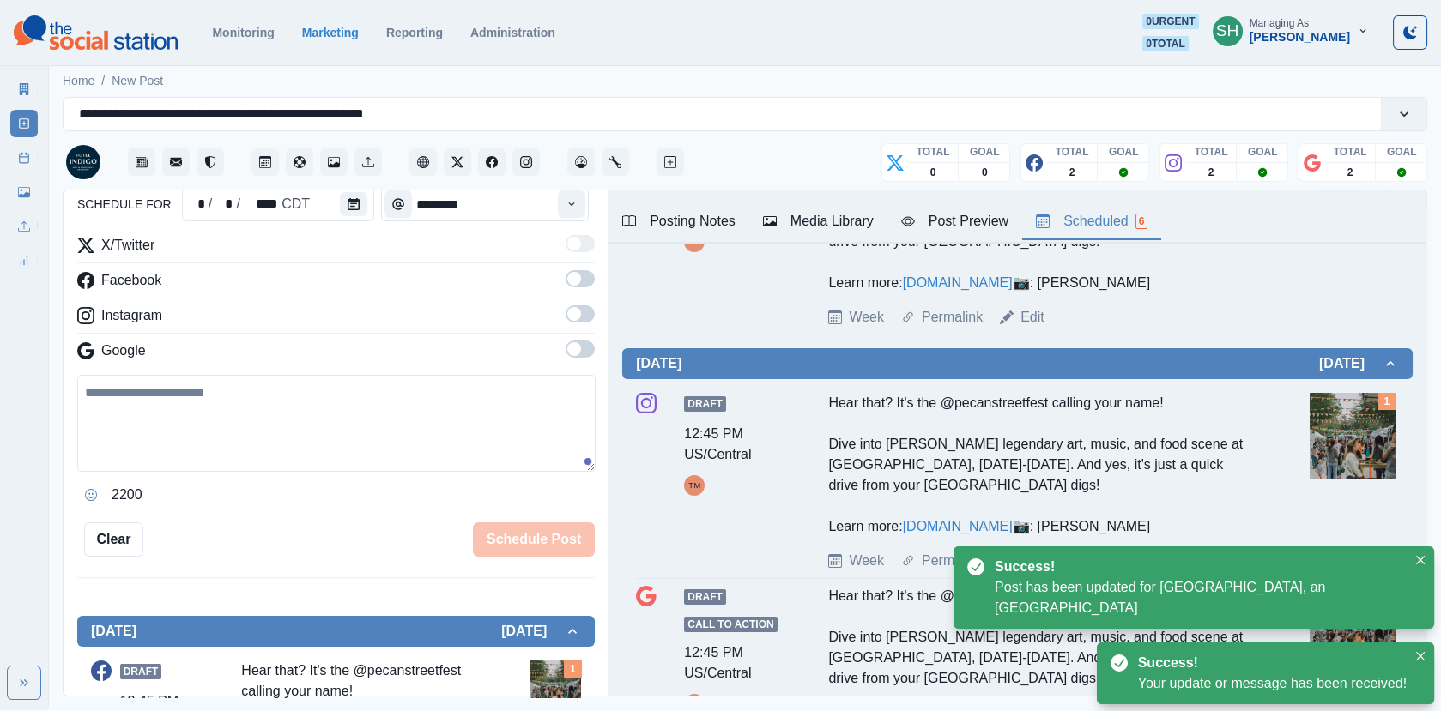
scroll to position [353, 0]
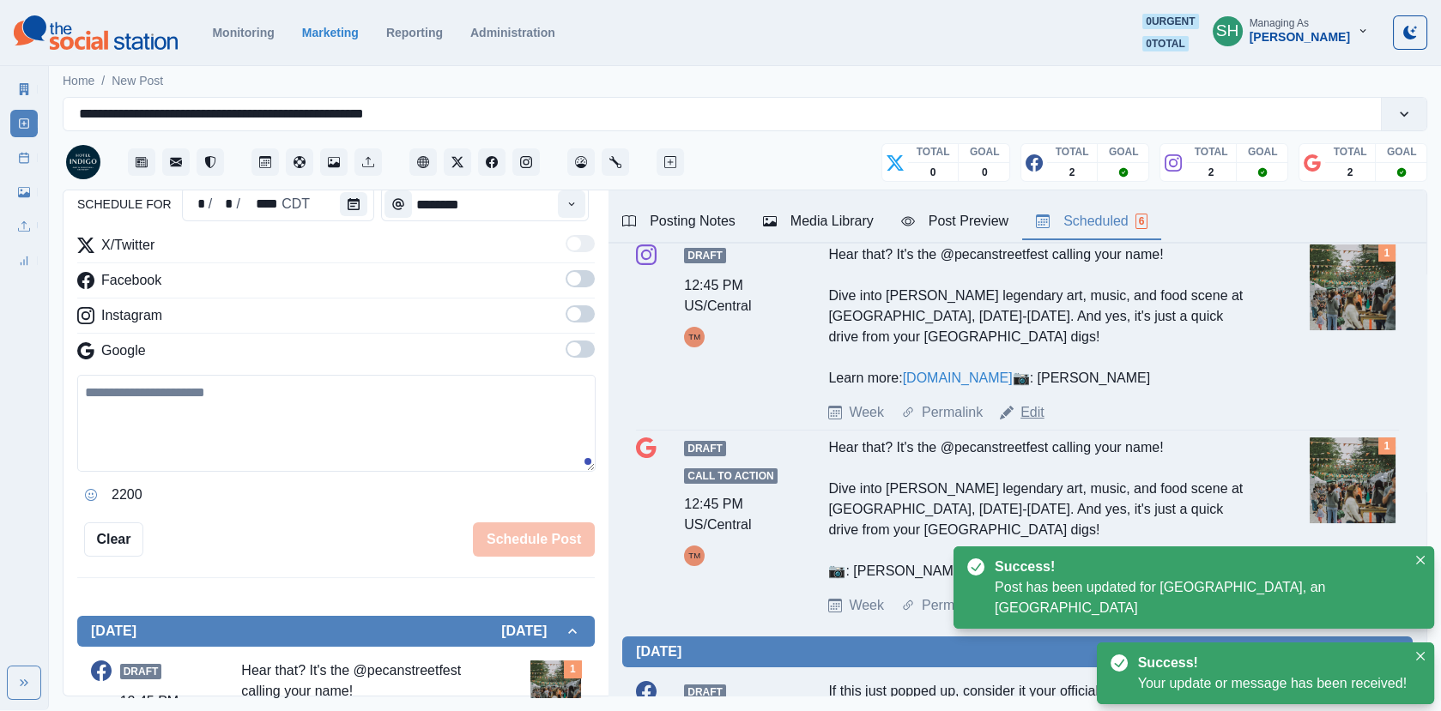
click at [1026, 423] on link "Edit" at bounding box center [1032, 412] width 24 height 21
type textarea "**********"
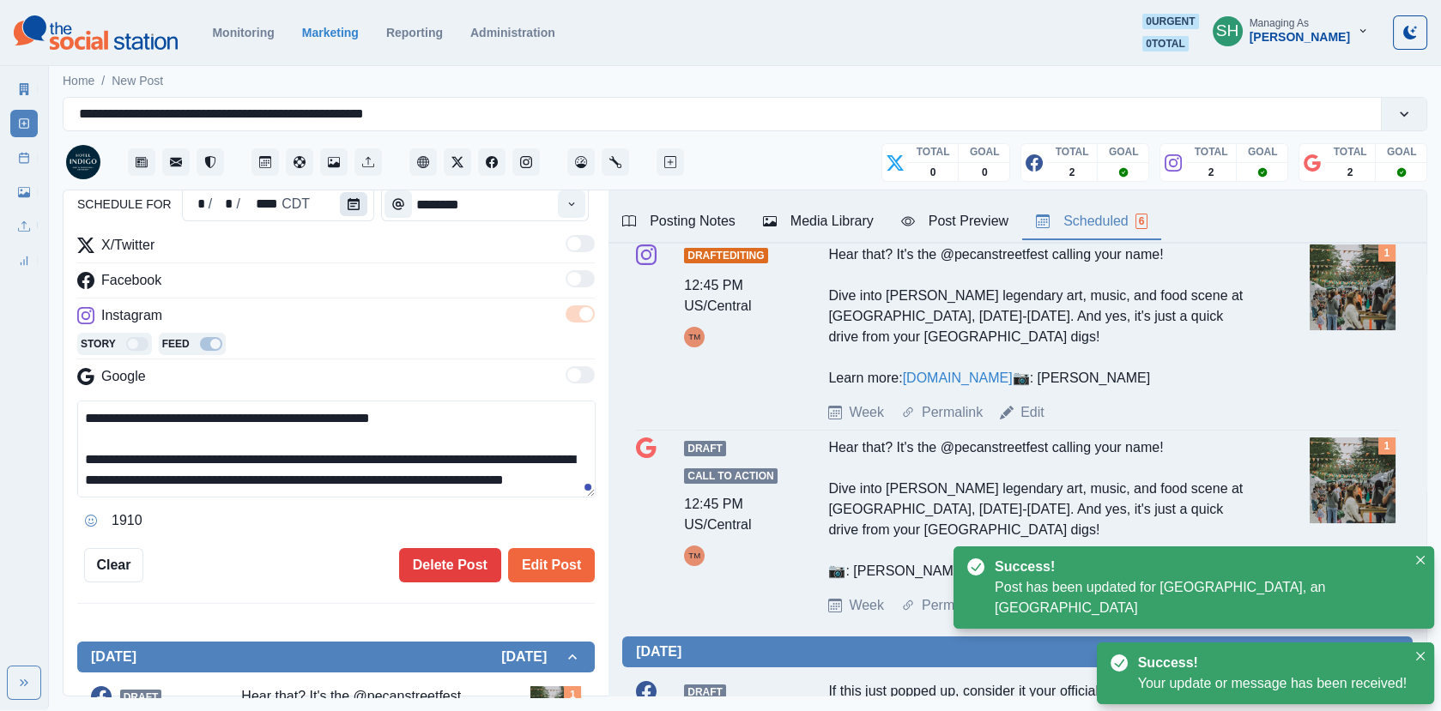
click at [341, 211] on button "Calendar" at bounding box center [353, 204] width 27 height 24
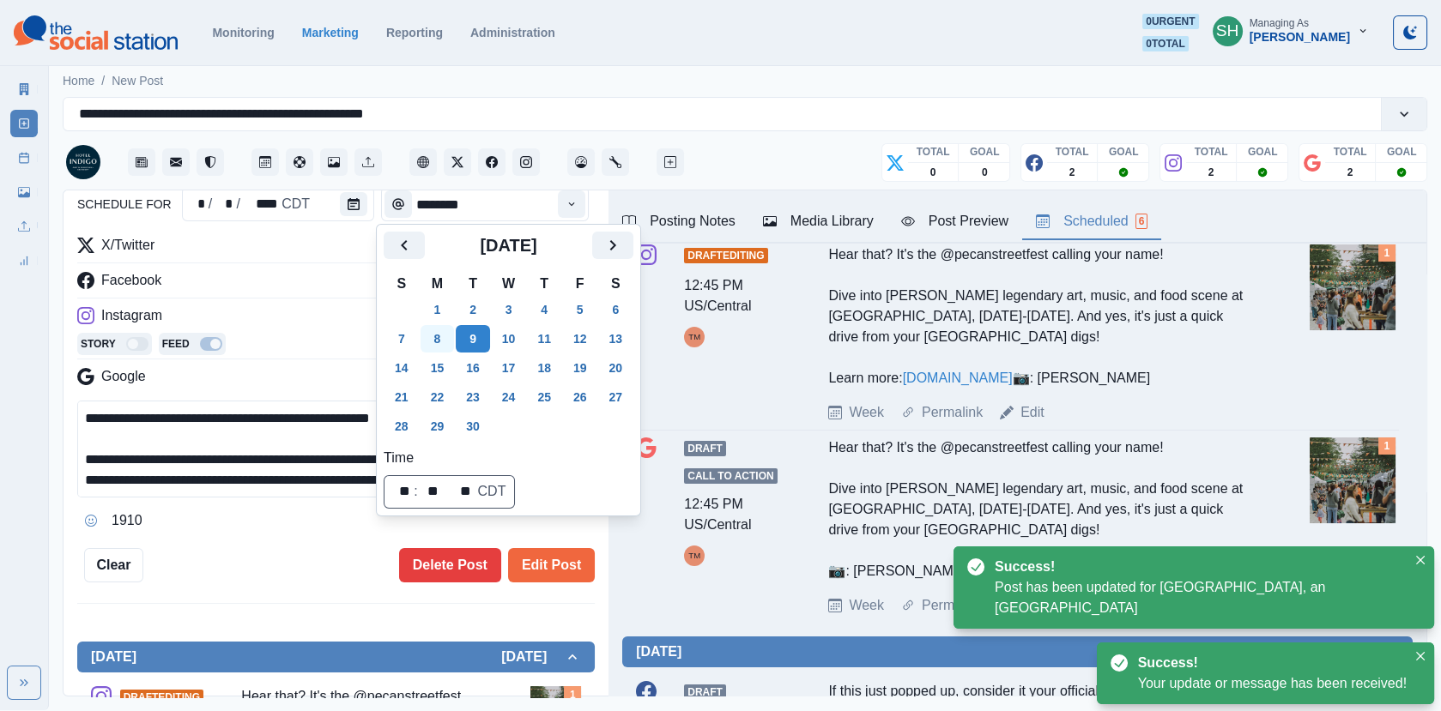
click at [437, 336] on button "8" at bounding box center [438, 338] width 34 height 27
click at [561, 568] on button "Edit Post" at bounding box center [551, 565] width 87 height 34
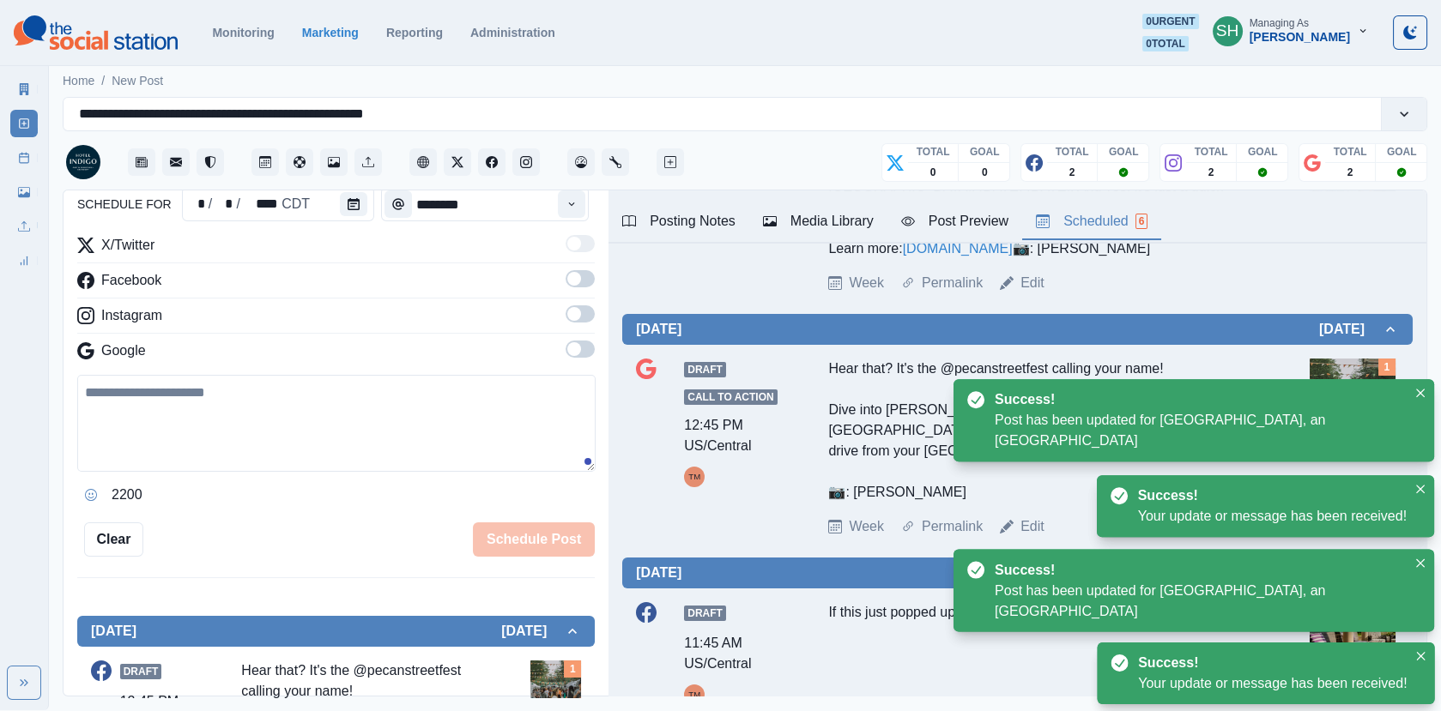
scroll to position [515, 0]
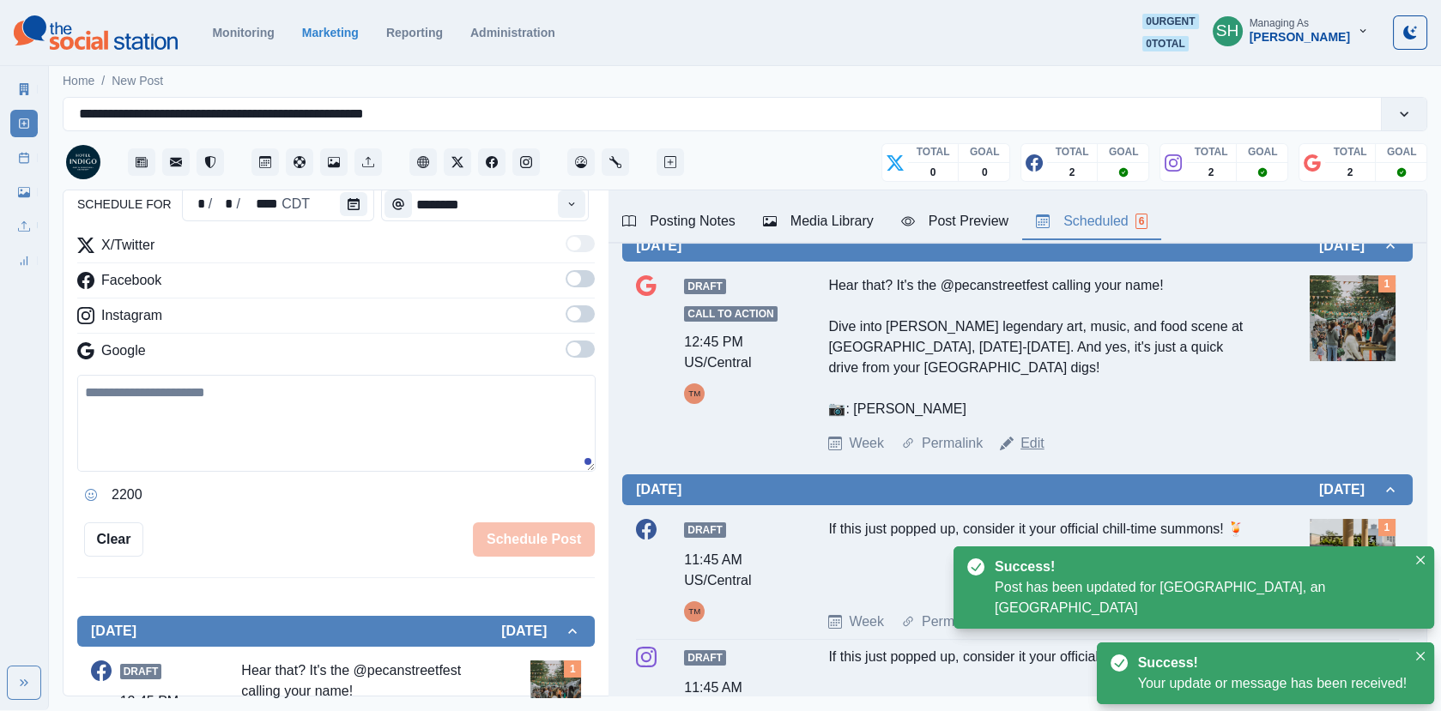
click at [1034, 454] on link "Edit" at bounding box center [1032, 443] width 24 height 21
type textarea "**********"
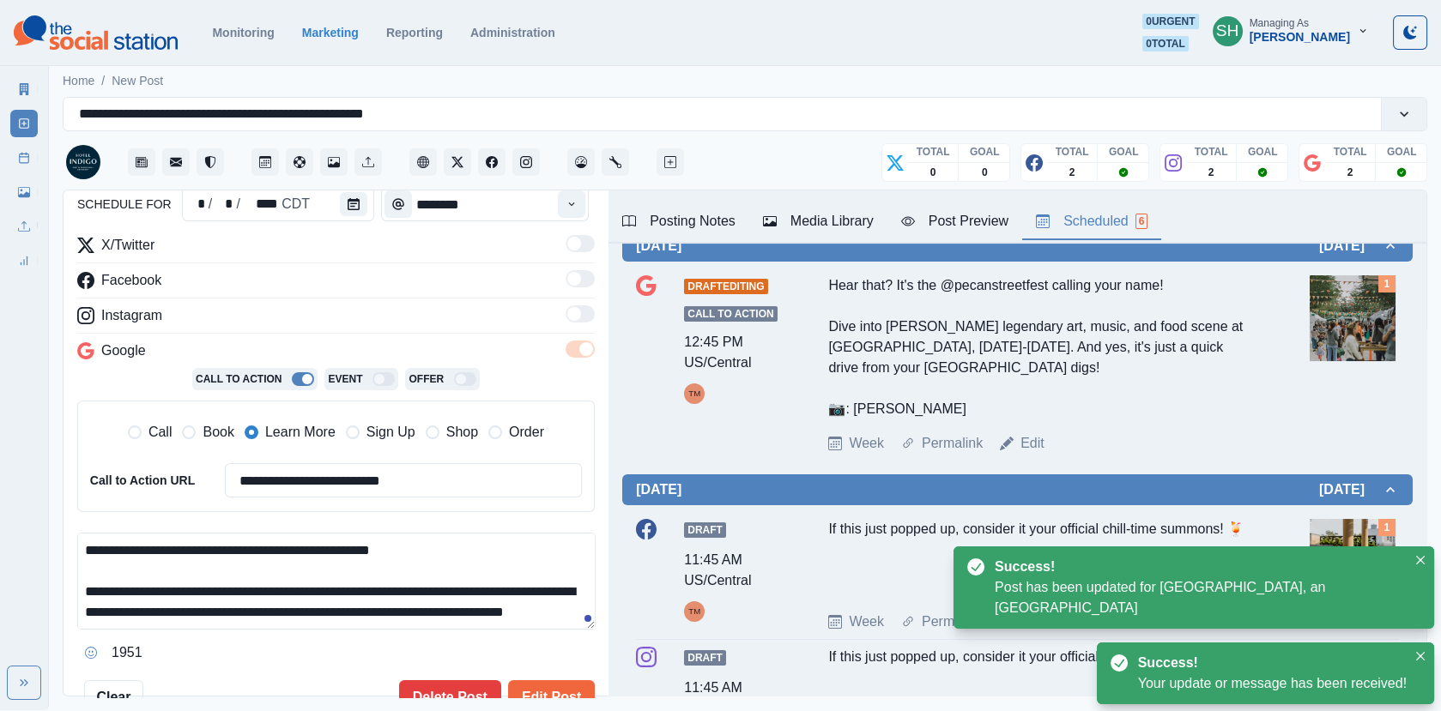
click at [353, 188] on div "**********" at bounding box center [745, 140] width 1365 height 100
click at [353, 197] on button "Calendar" at bounding box center [353, 204] width 27 height 24
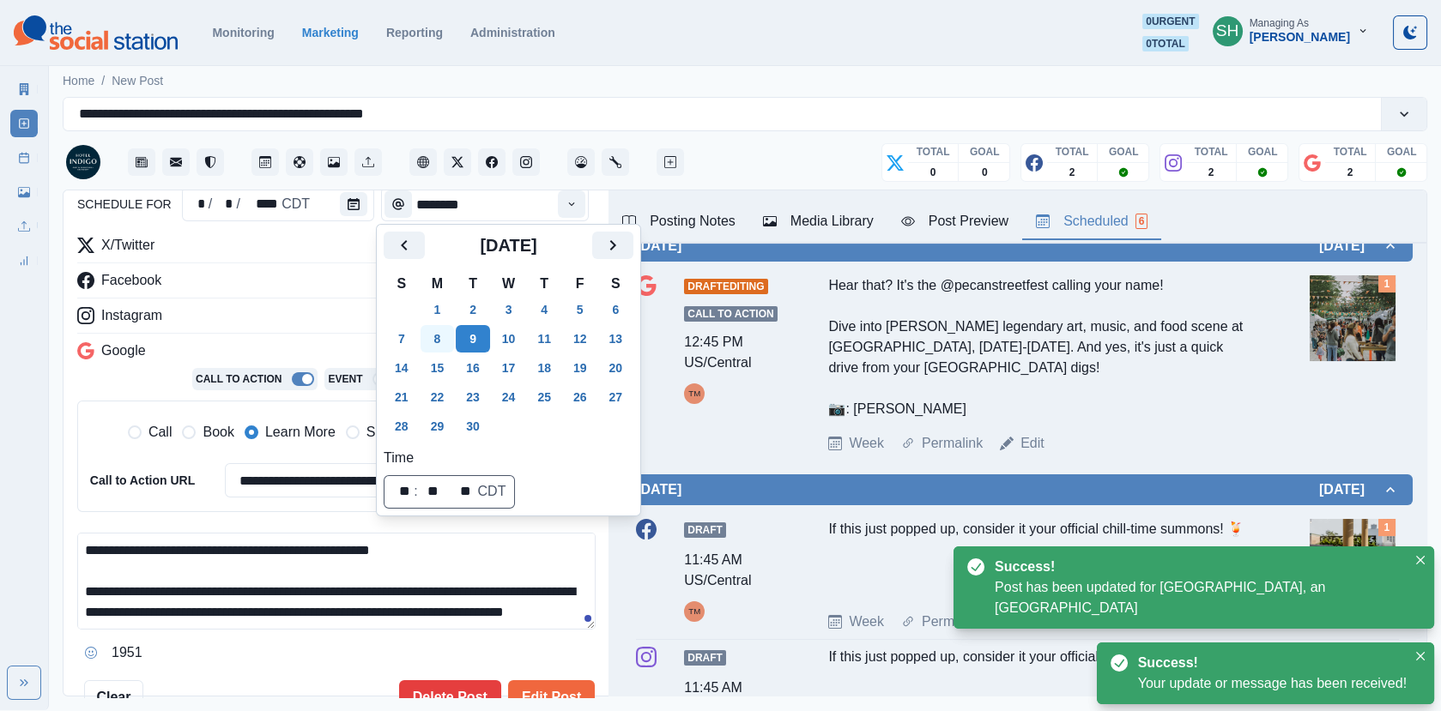
click at [434, 349] on button "8" at bounding box center [438, 338] width 34 height 27
click at [539, 692] on button "Edit Post" at bounding box center [551, 698] width 87 height 34
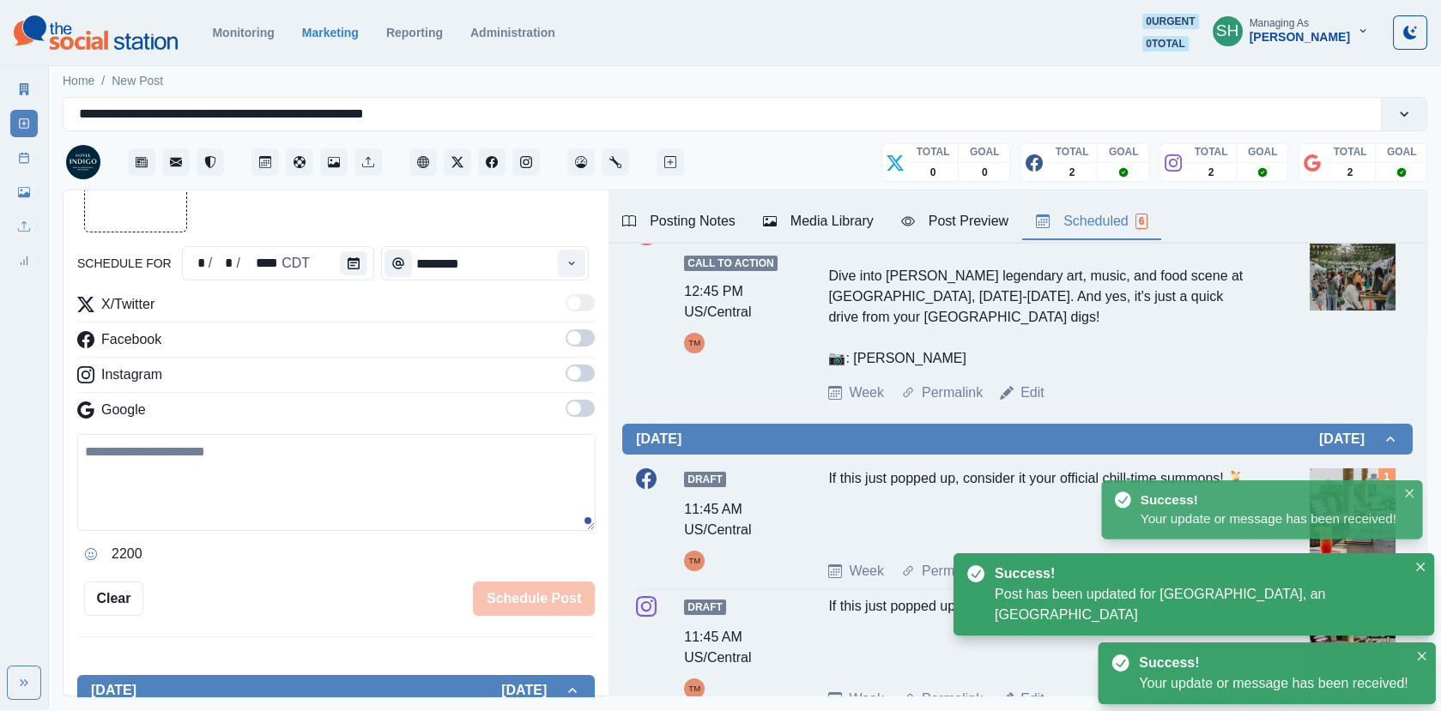
scroll to position [60, 0]
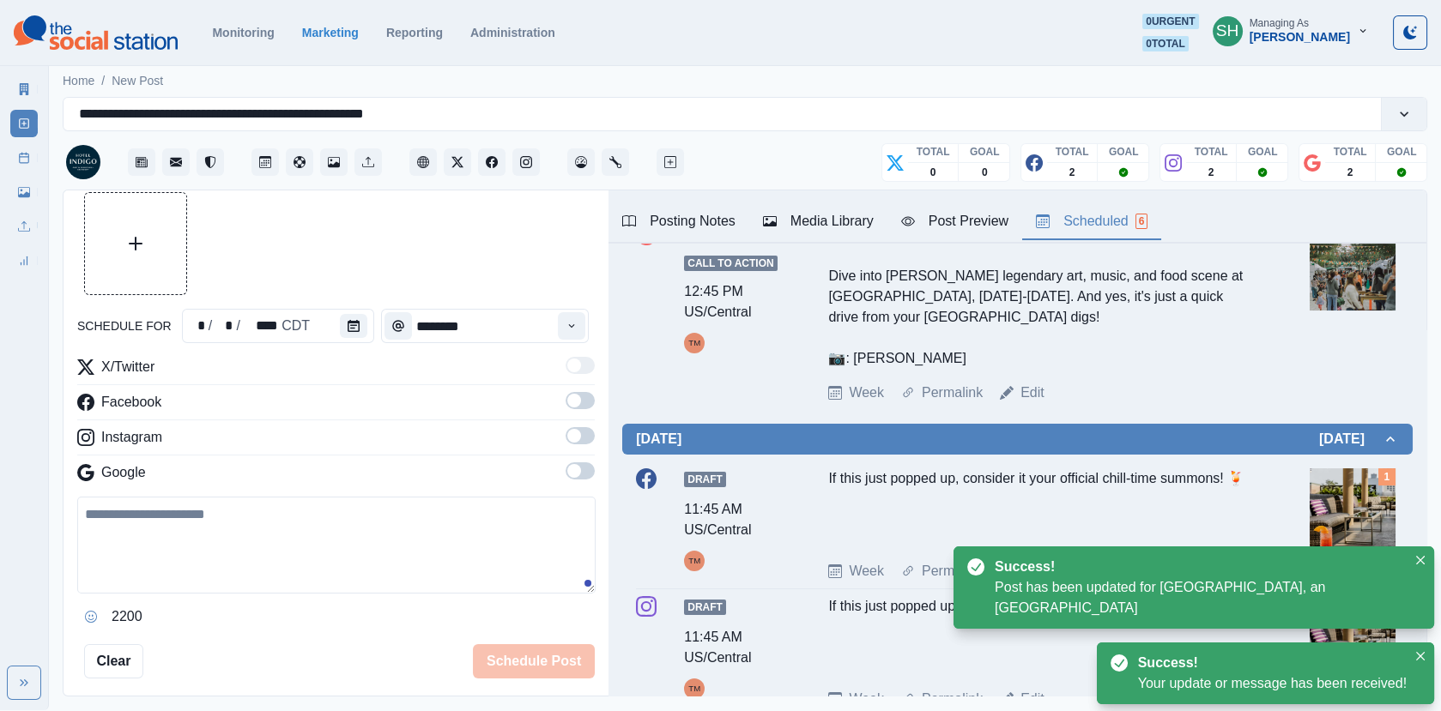
click at [348, 295] on div "schedule for * / * / **** CDT ******** X/Twitter Facebook Instagram Google 2200…" at bounding box center [335, 435] width 517 height 487
click at [351, 329] on icon "Calendar" at bounding box center [354, 326] width 12 height 12
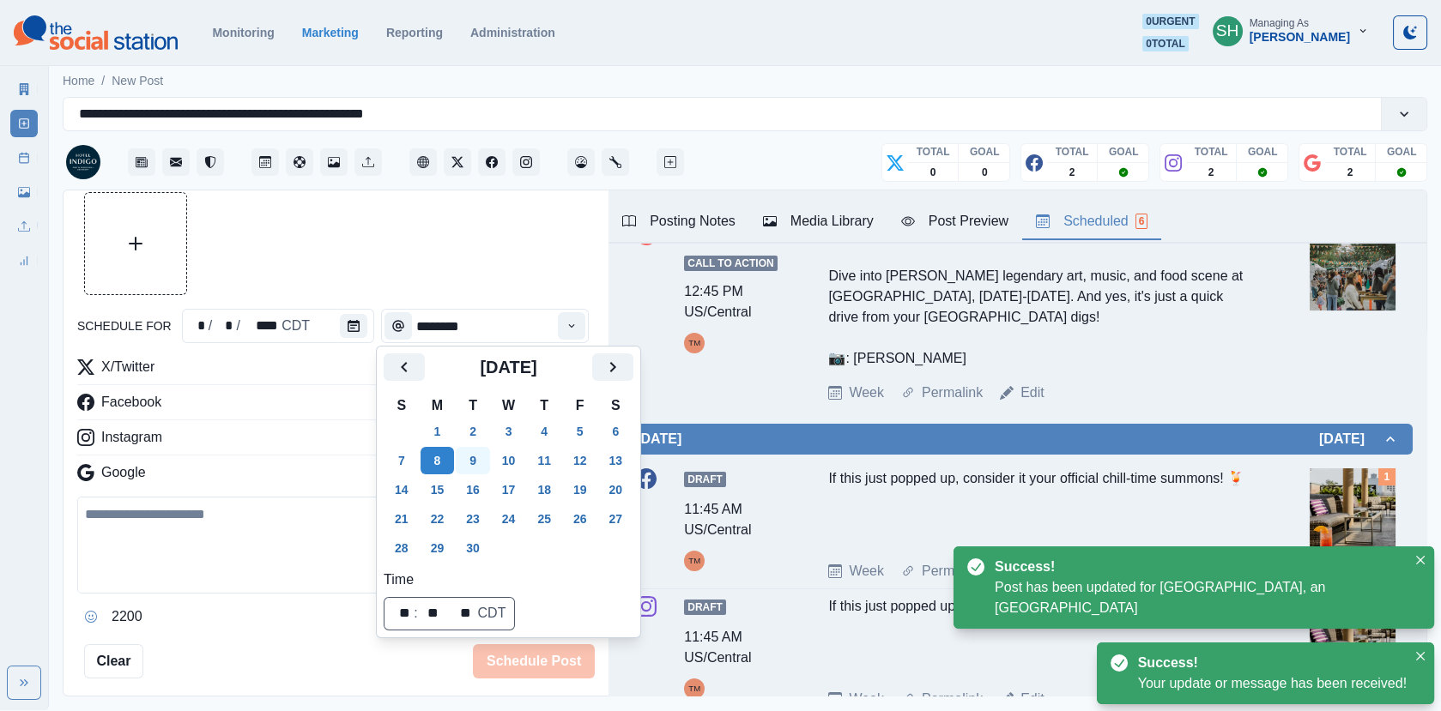
click at [476, 456] on button "9" at bounding box center [473, 460] width 34 height 27
click at [585, 324] on button "Time" at bounding box center [571, 325] width 27 height 27
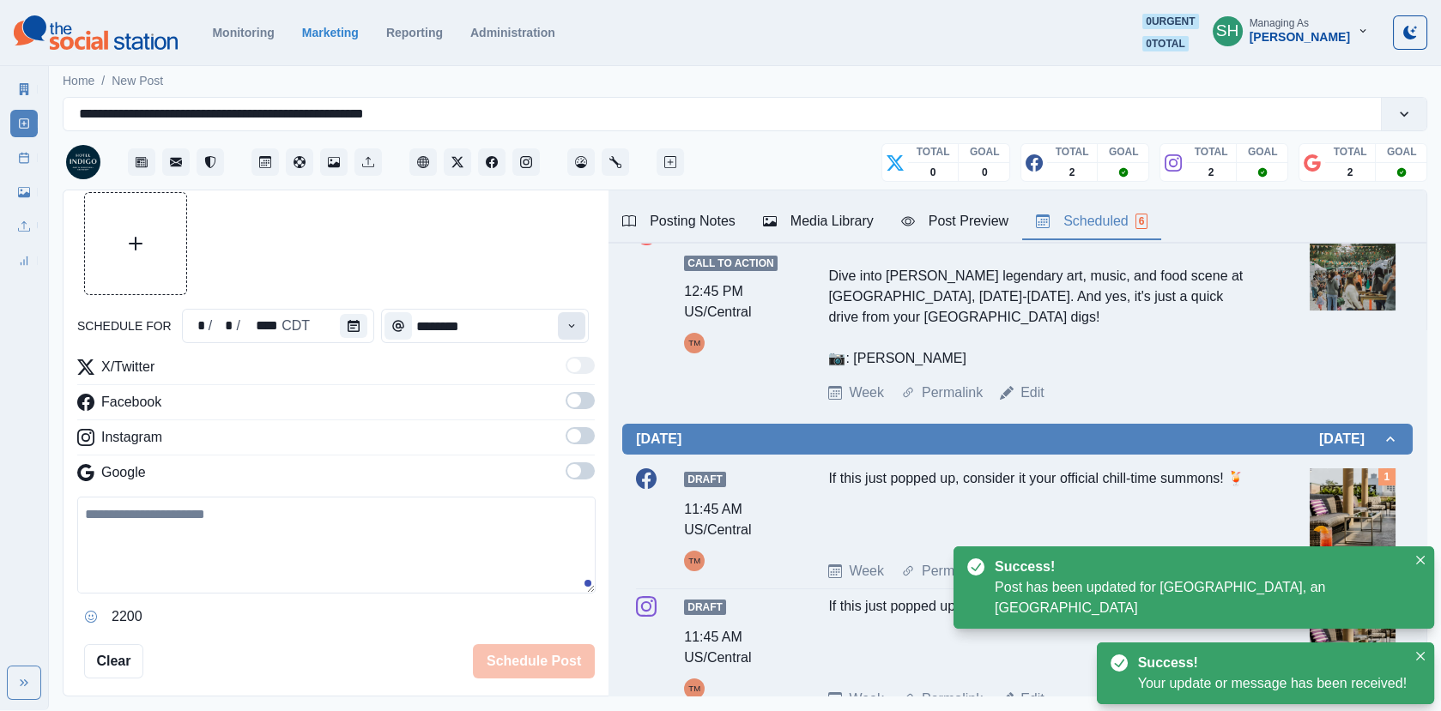
click at [570, 330] on button "Time" at bounding box center [571, 325] width 27 height 27
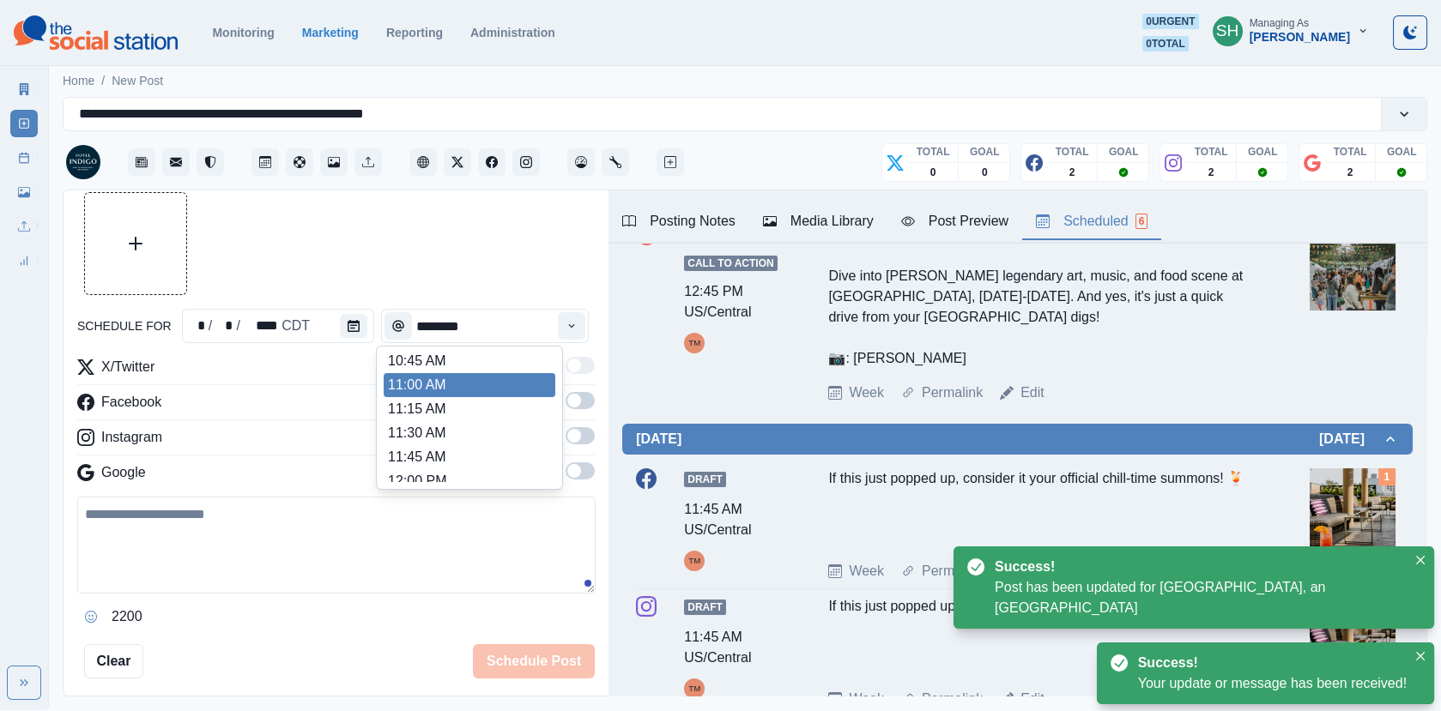
click at [468, 383] on li "11:00 AM" at bounding box center [470, 385] width 172 height 24
type input "********"
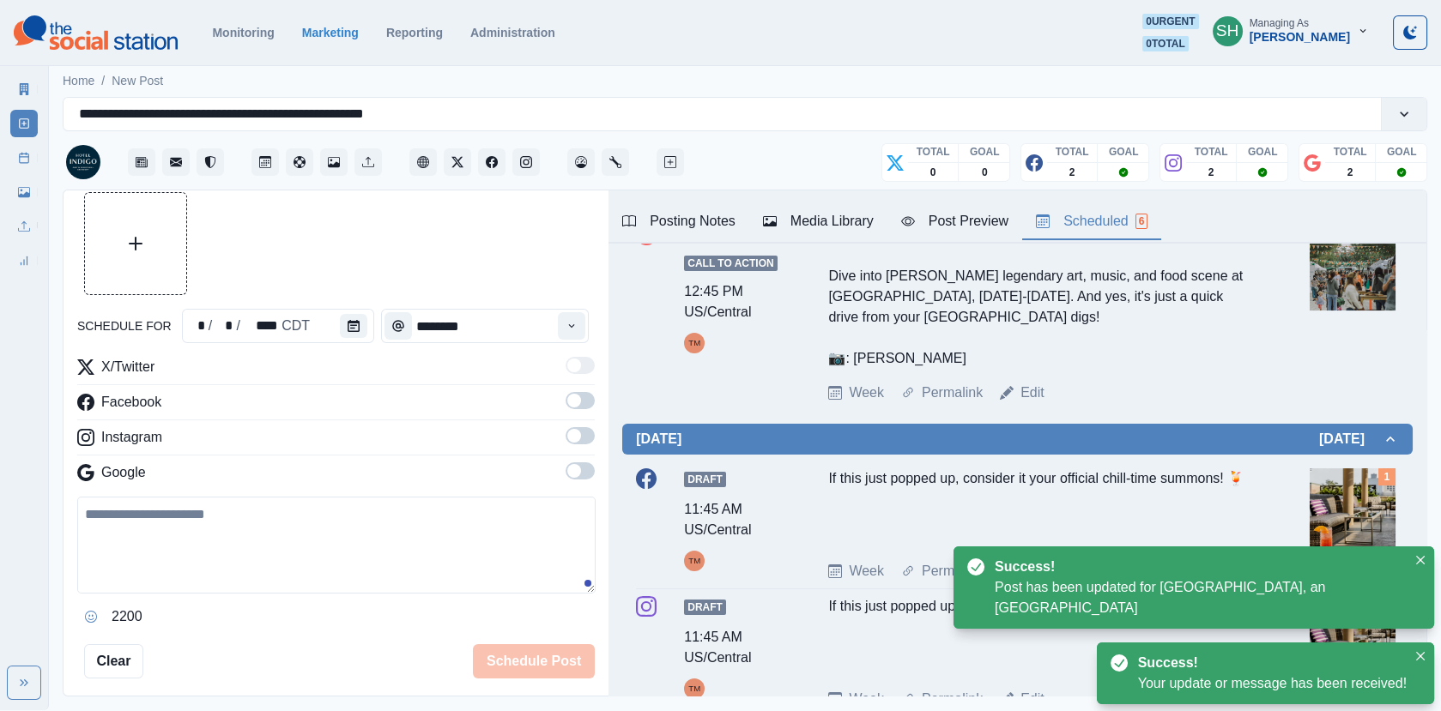
click at [579, 401] on span at bounding box center [574, 401] width 14 height 14
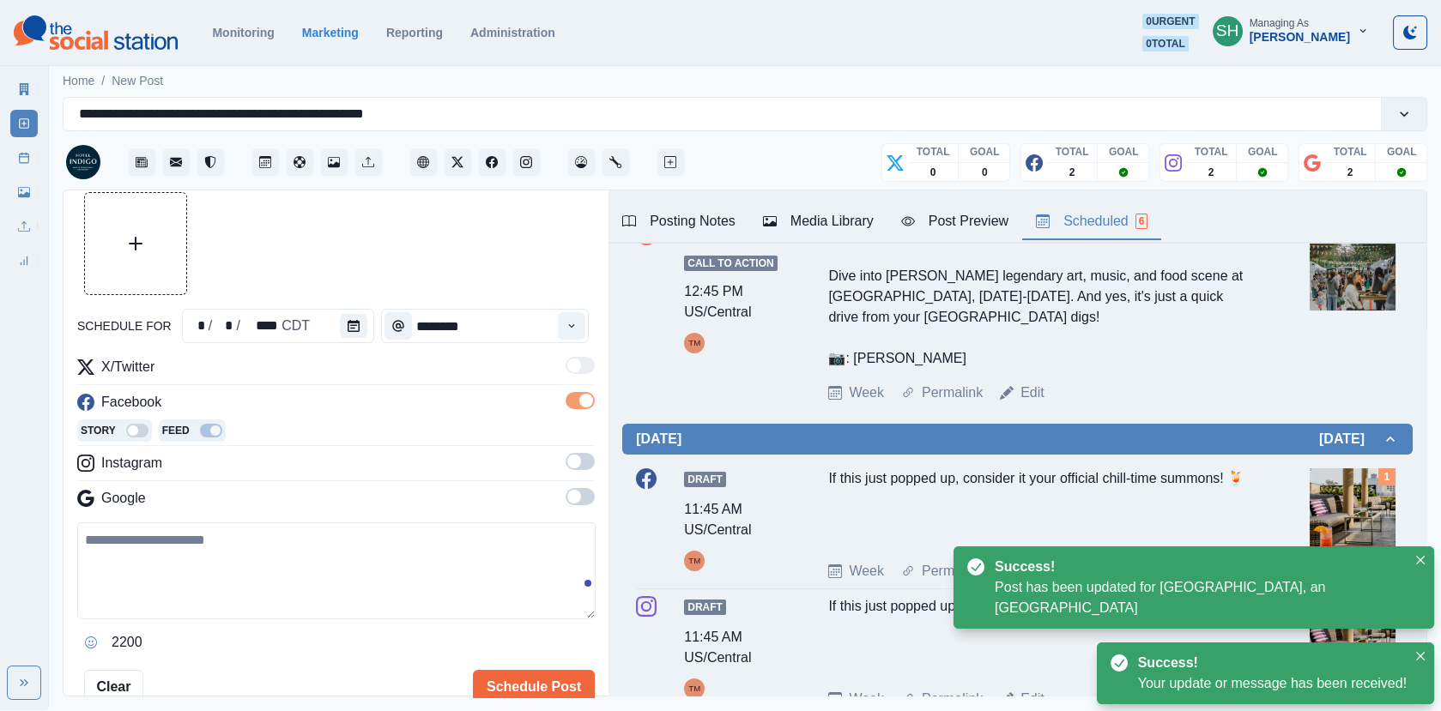
click at [582, 457] on span at bounding box center [580, 461] width 29 height 17
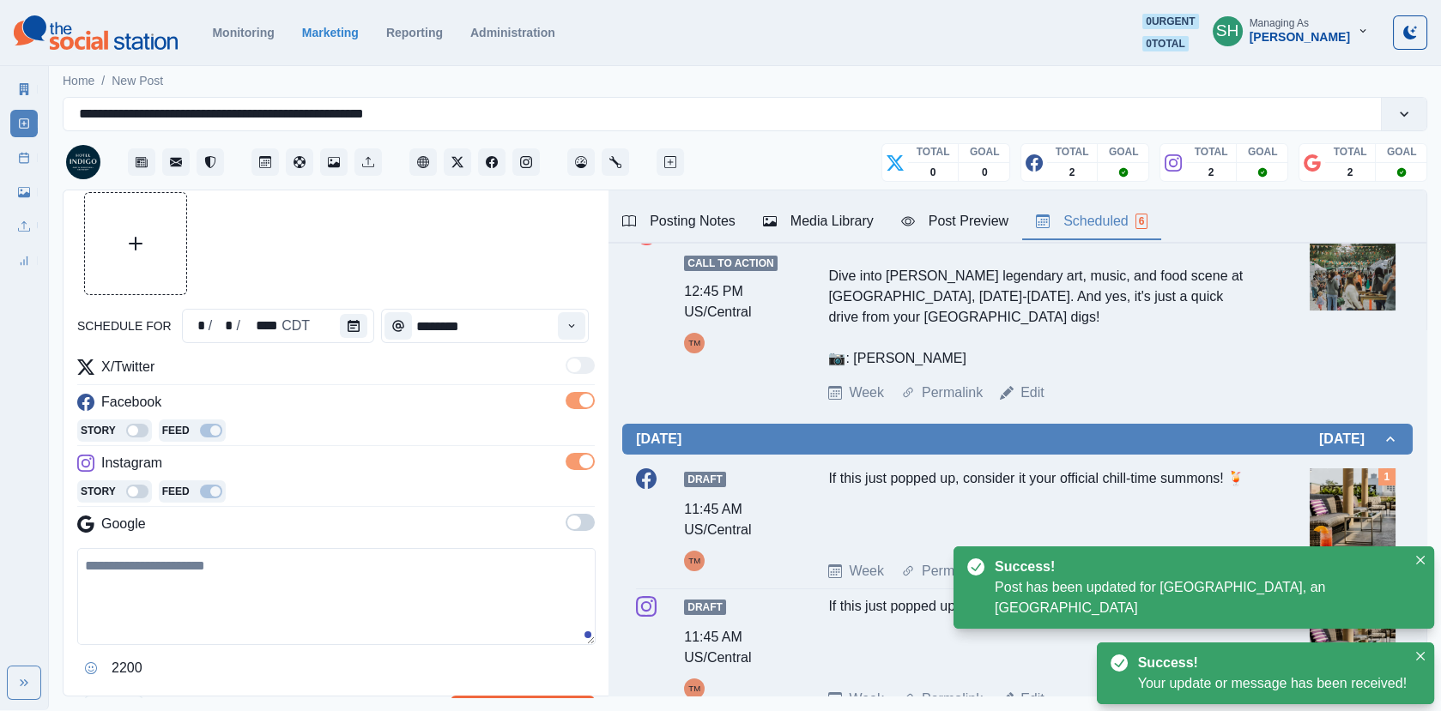
click at [582, 507] on div "X/Twitter Facebook Story Feed Instagram Story Feed Google" at bounding box center [335, 449] width 517 height 185
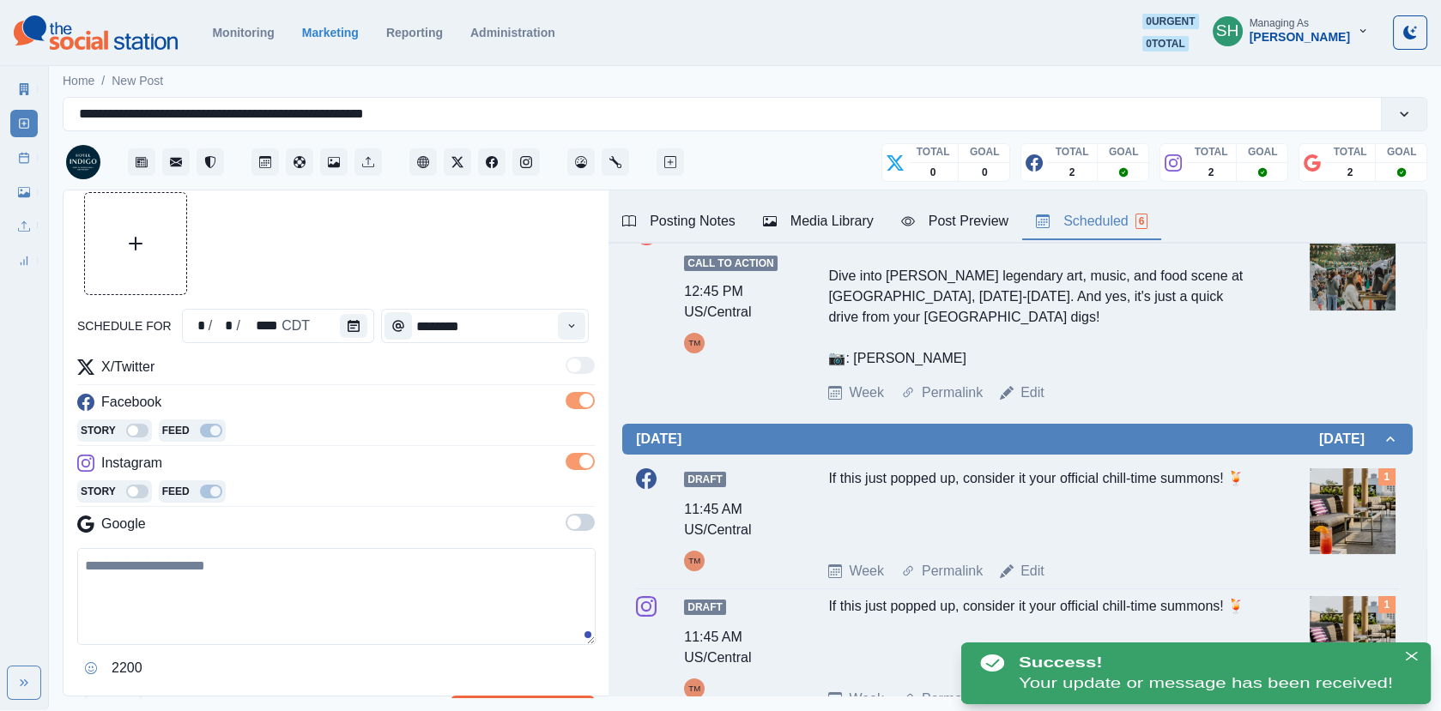
click at [582, 521] on span at bounding box center [580, 522] width 29 height 17
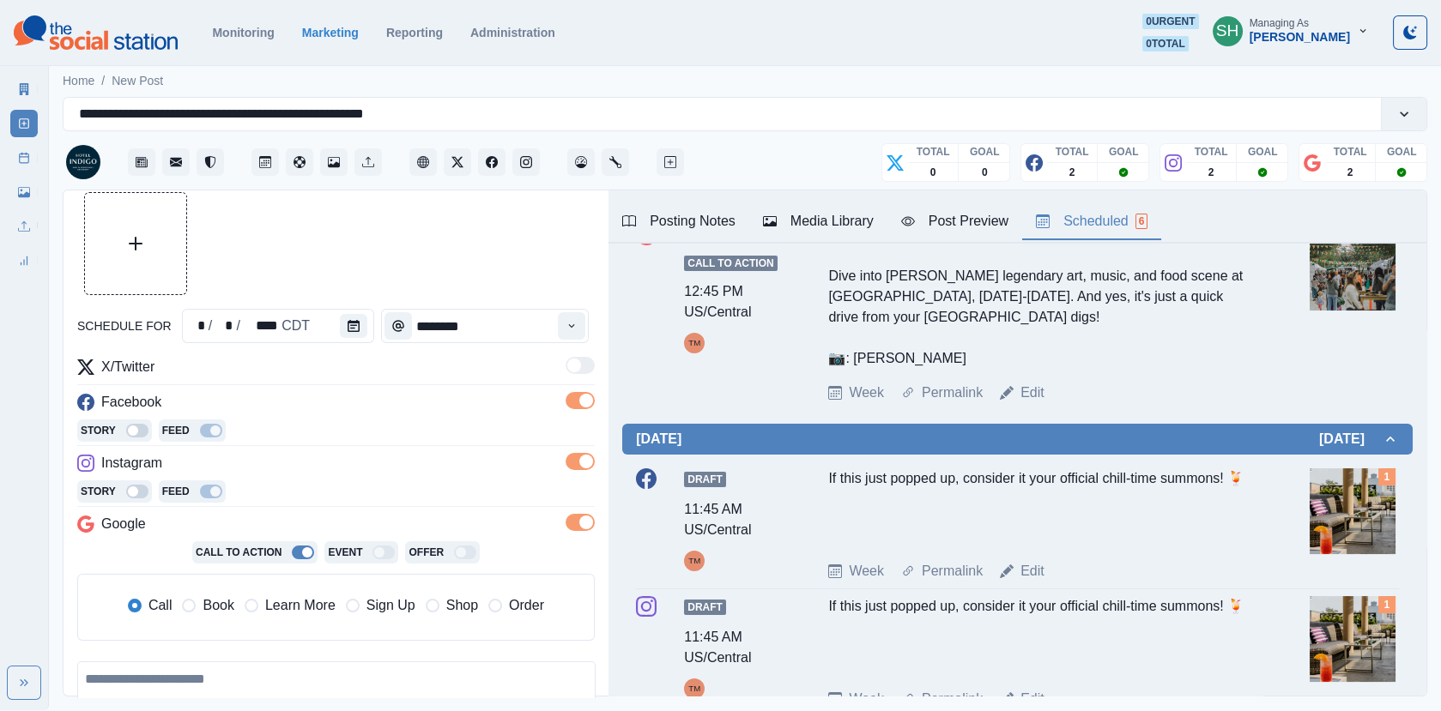
click at [856, 199] on div "Posting Notes Media Library Post Preview Scheduled 6" at bounding box center [1017, 217] width 818 height 53
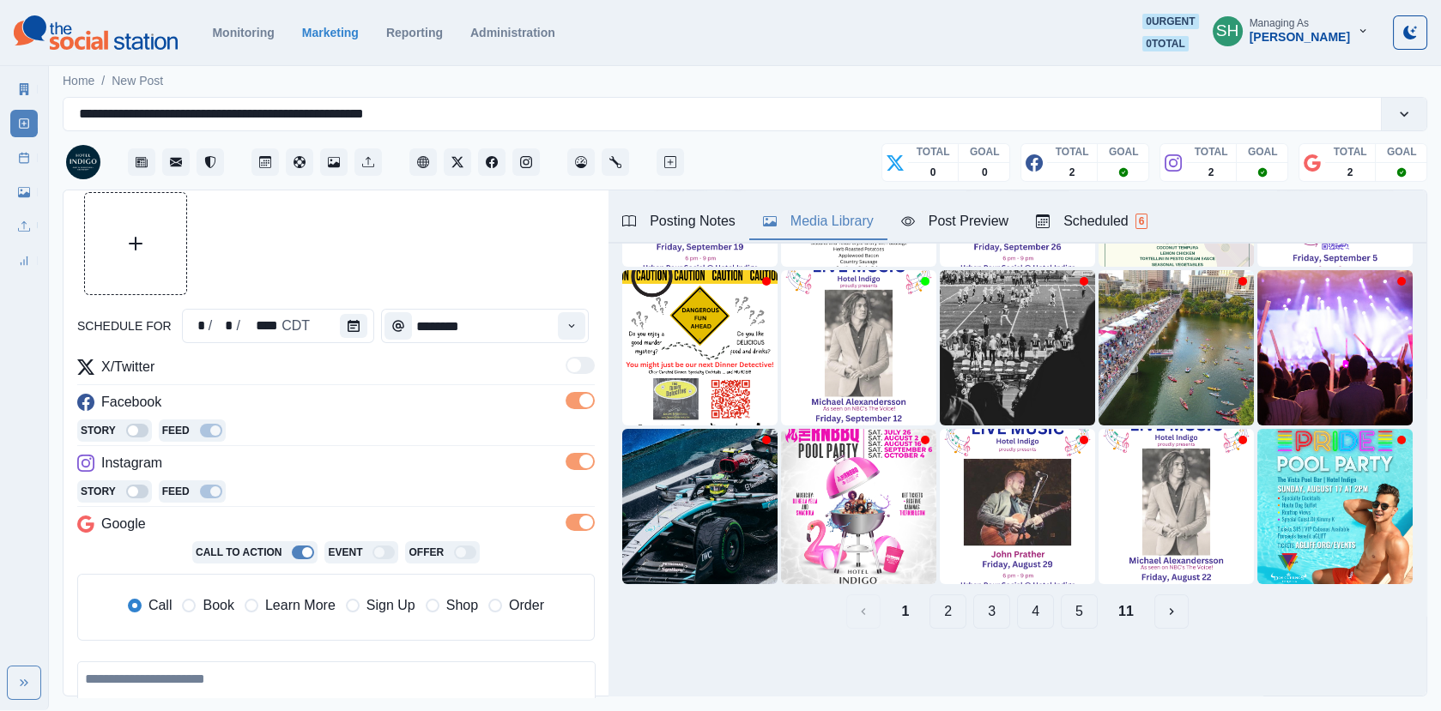
click at [853, 211] on div "Media Library" at bounding box center [818, 221] width 111 height 21
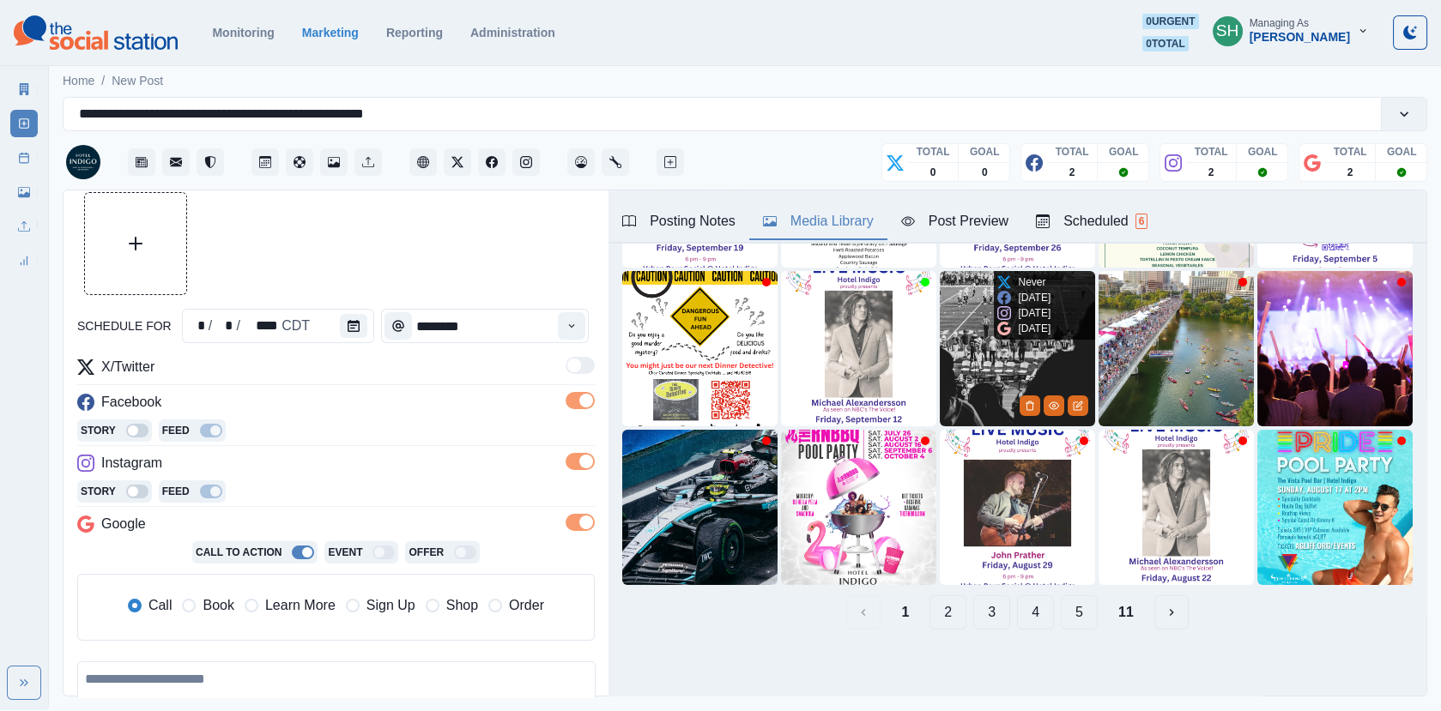
scroll to position [0, 0]
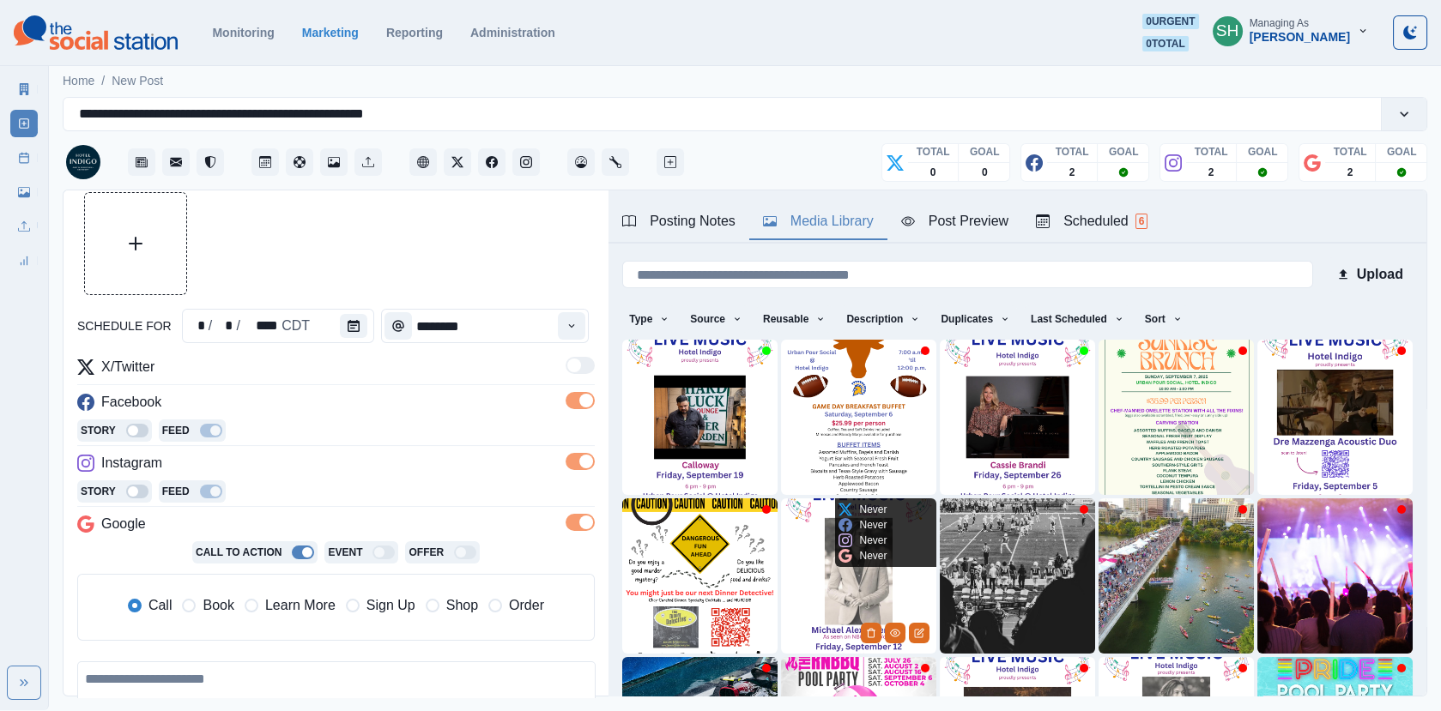
click at [850, 596] on img at bounding box center [858, 576] width 155 height 155
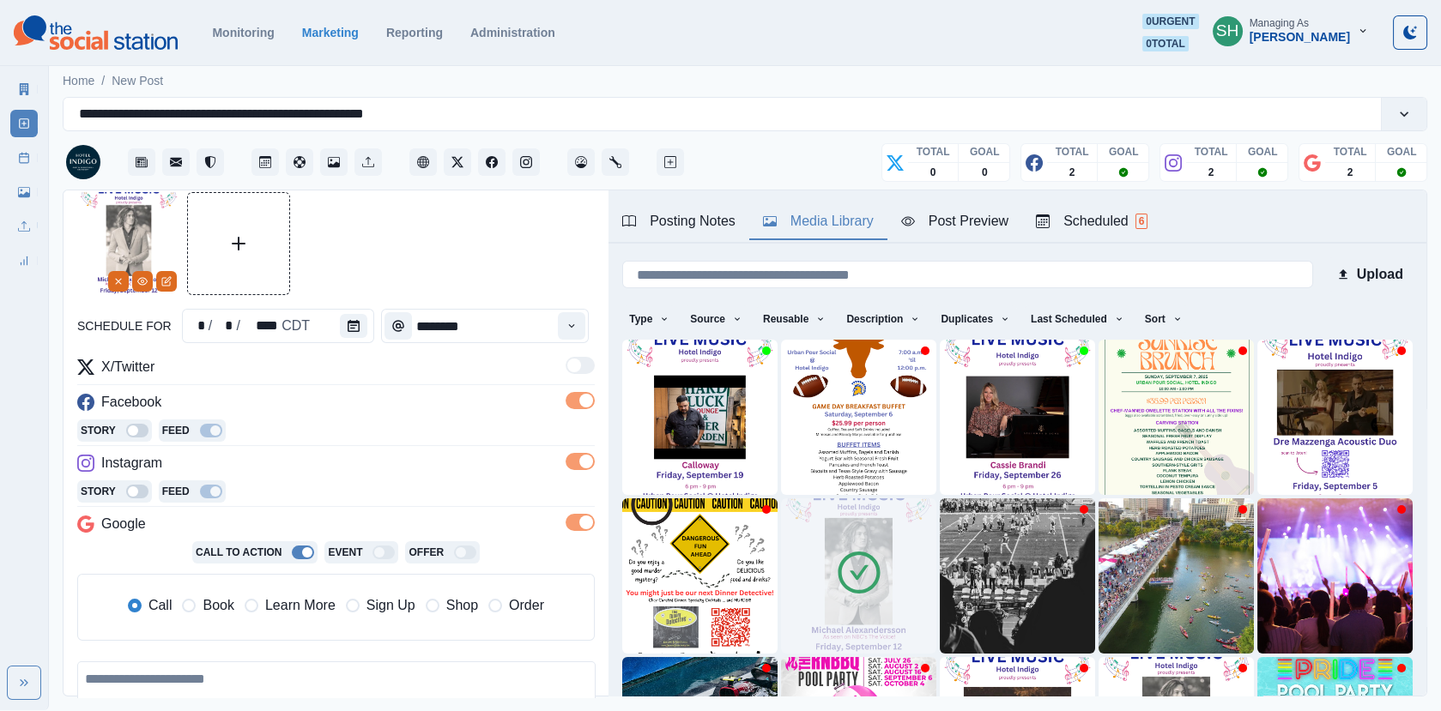
click at [954, 221] on div "Post Preview" at bounding box center [954, 221] width 107 height 21
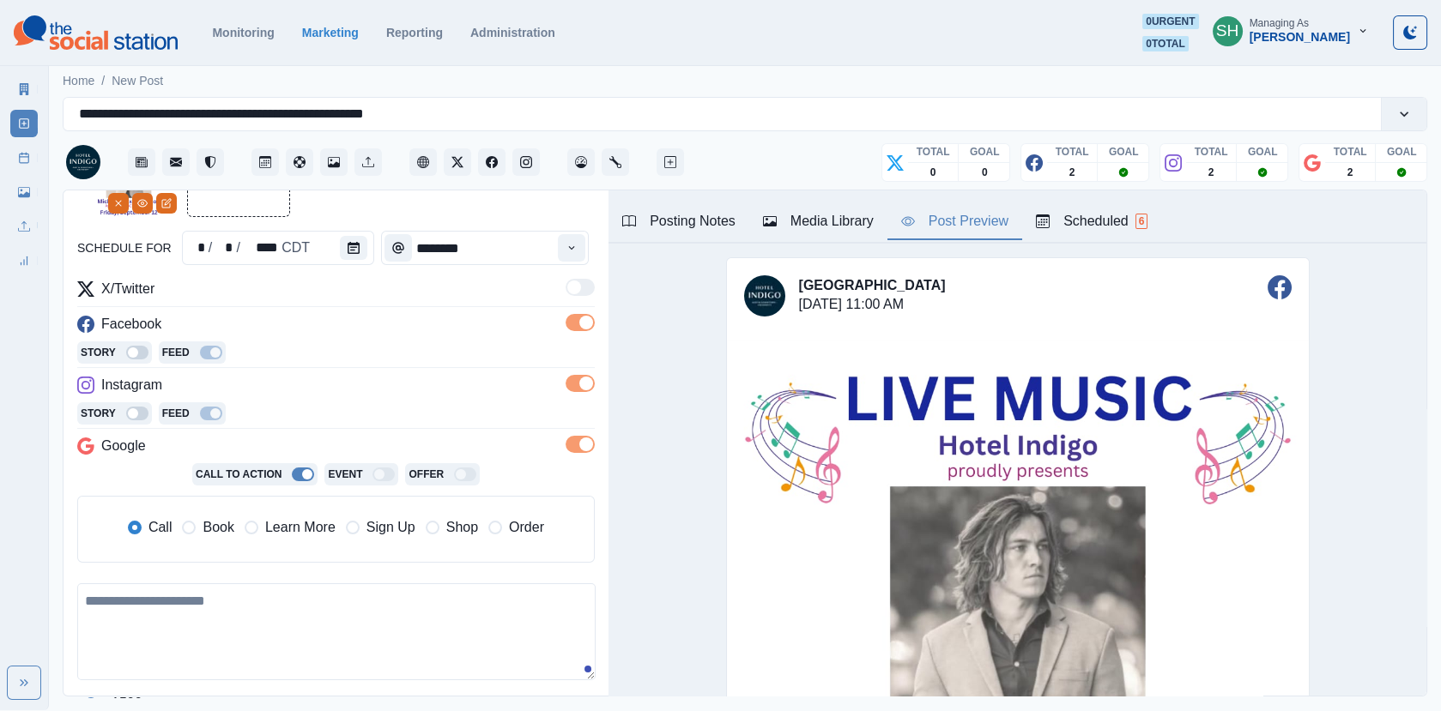
click at [247, 572] on div "Call To Action Event Offer Call Book Learn More Sign Up Shop Order" at bounding box center [335, 519] width 517 height 113
click at [209, 534] on span "Book" at bounding box center [218, 527] width 31 height 21
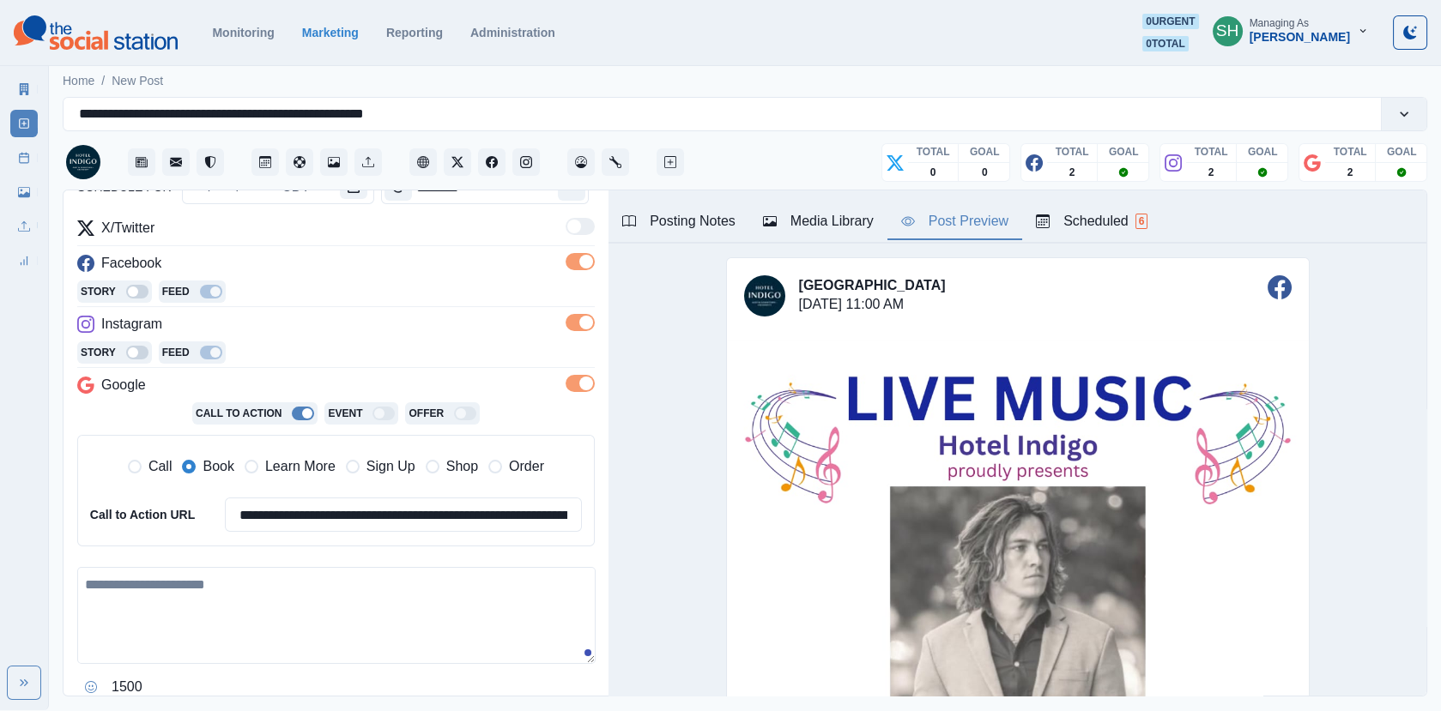
click at [163, 586] on textarea at bounding box center [336, 615] width 518 height 97
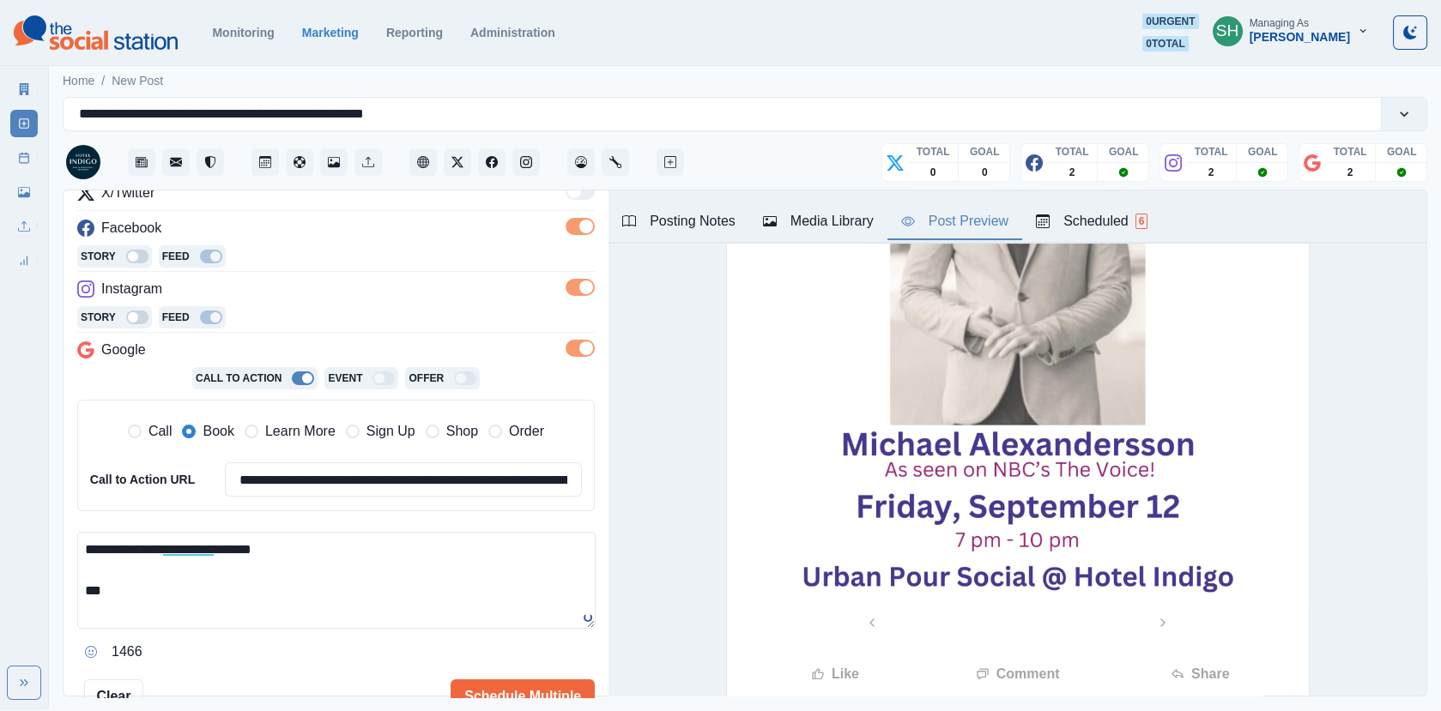
scroll to position [504, 0]
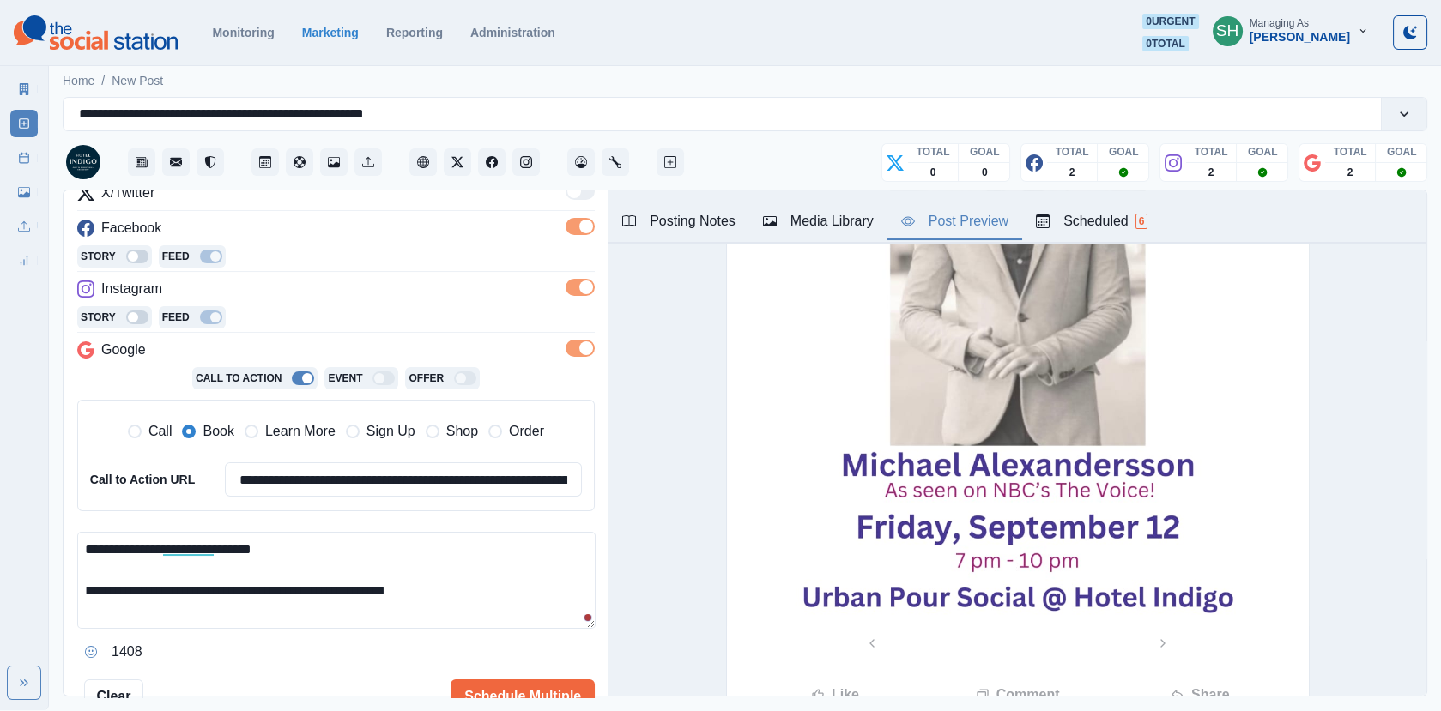
paste textarea "**********"
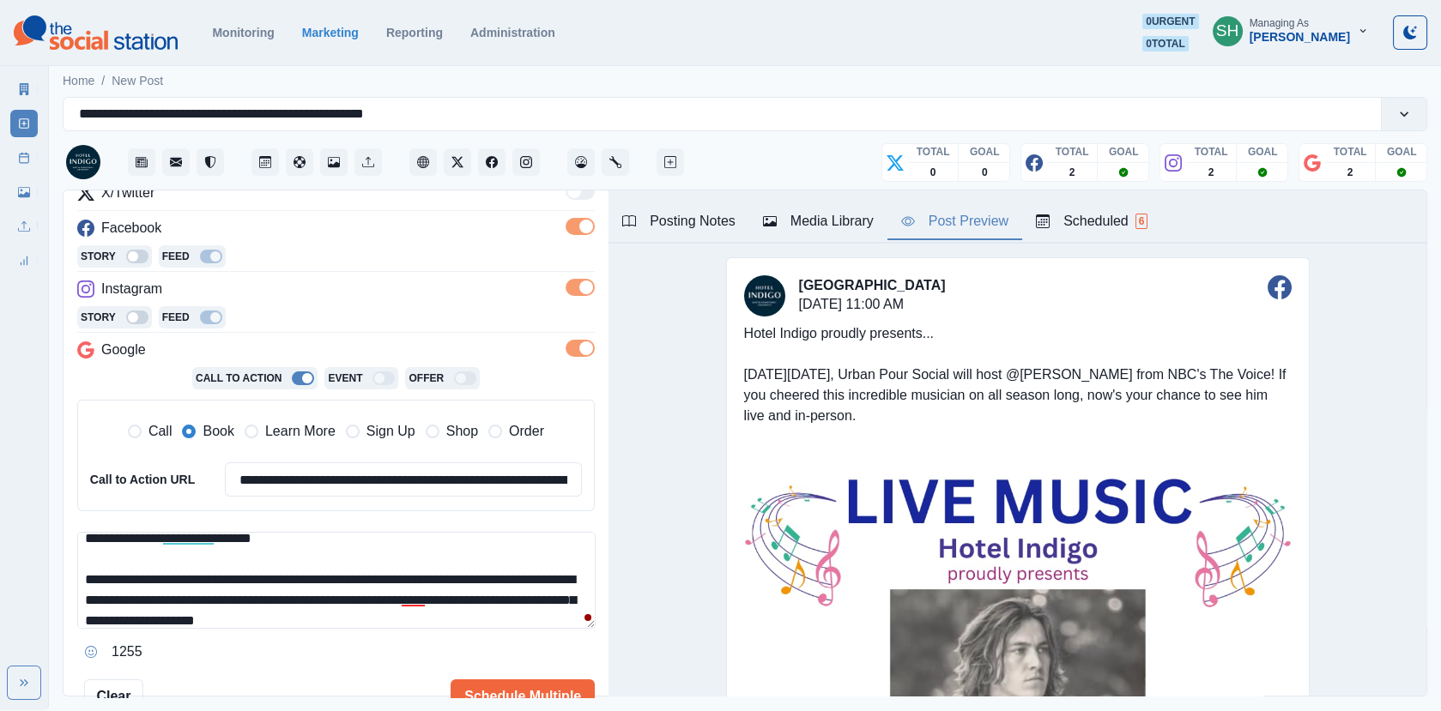
scroll to position [311, 0]
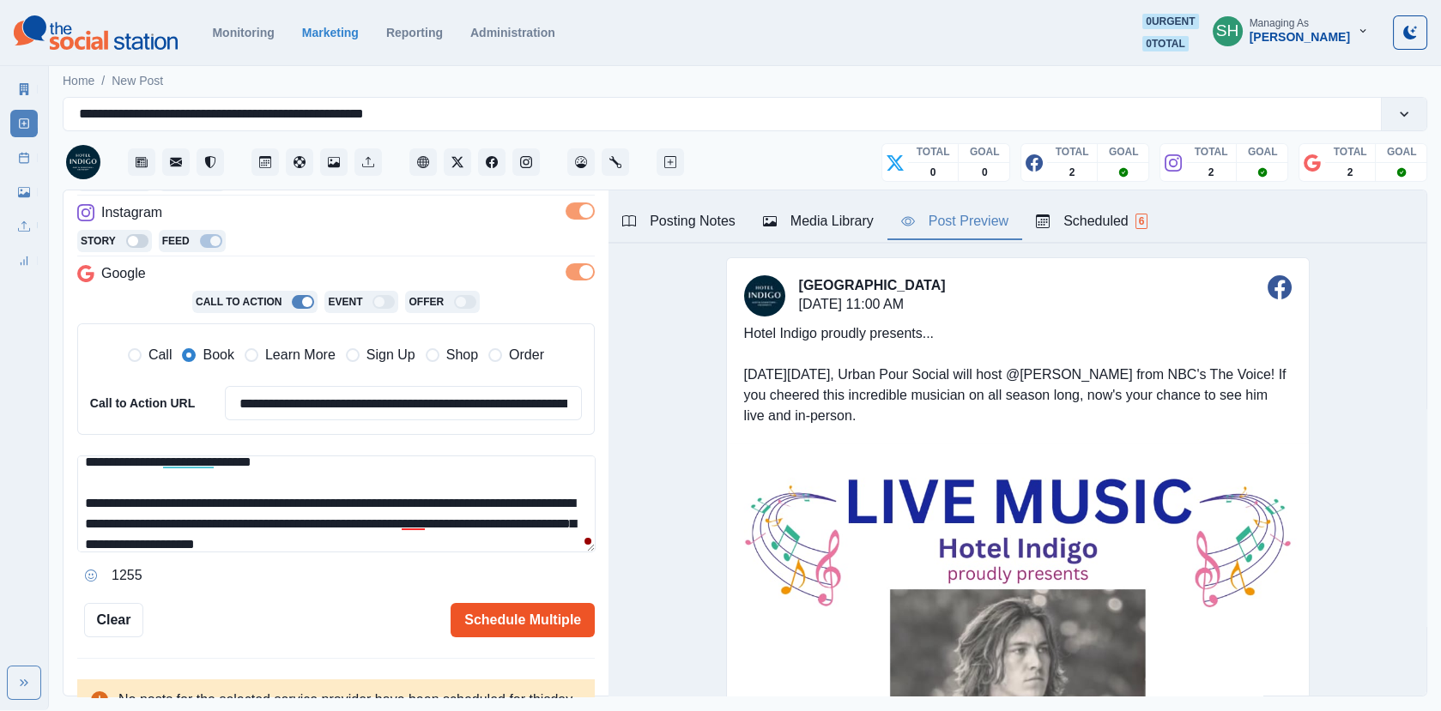
type textarea "**********"
click at [524, 616] on button "Schedule Multiple" at bounding box center [523, 620] width 144 height 34
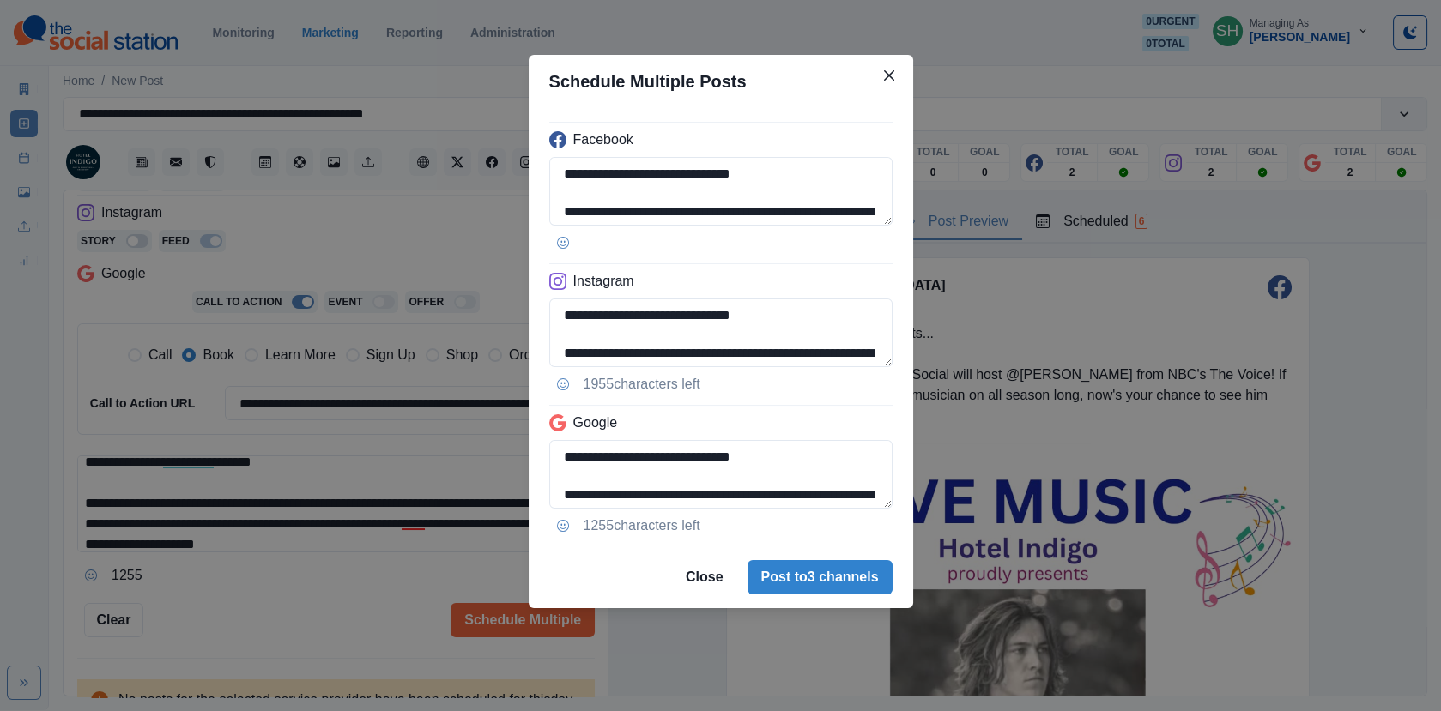
click at [395, 542] on div "**********" at bounding box center [720, 355] width 1441 height 711
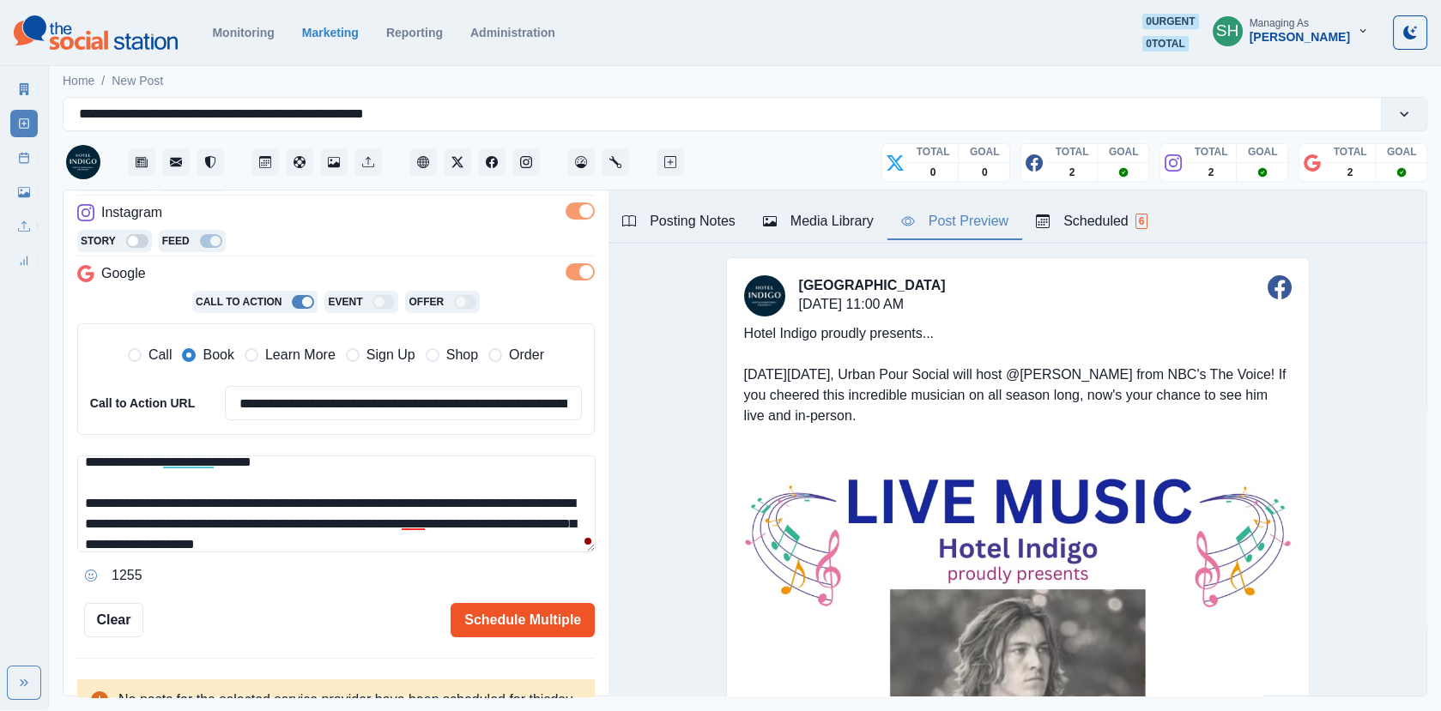
click at [495, 614] on button "Schedule Multiple" at bounding box center [523, 620] width 144 height 34
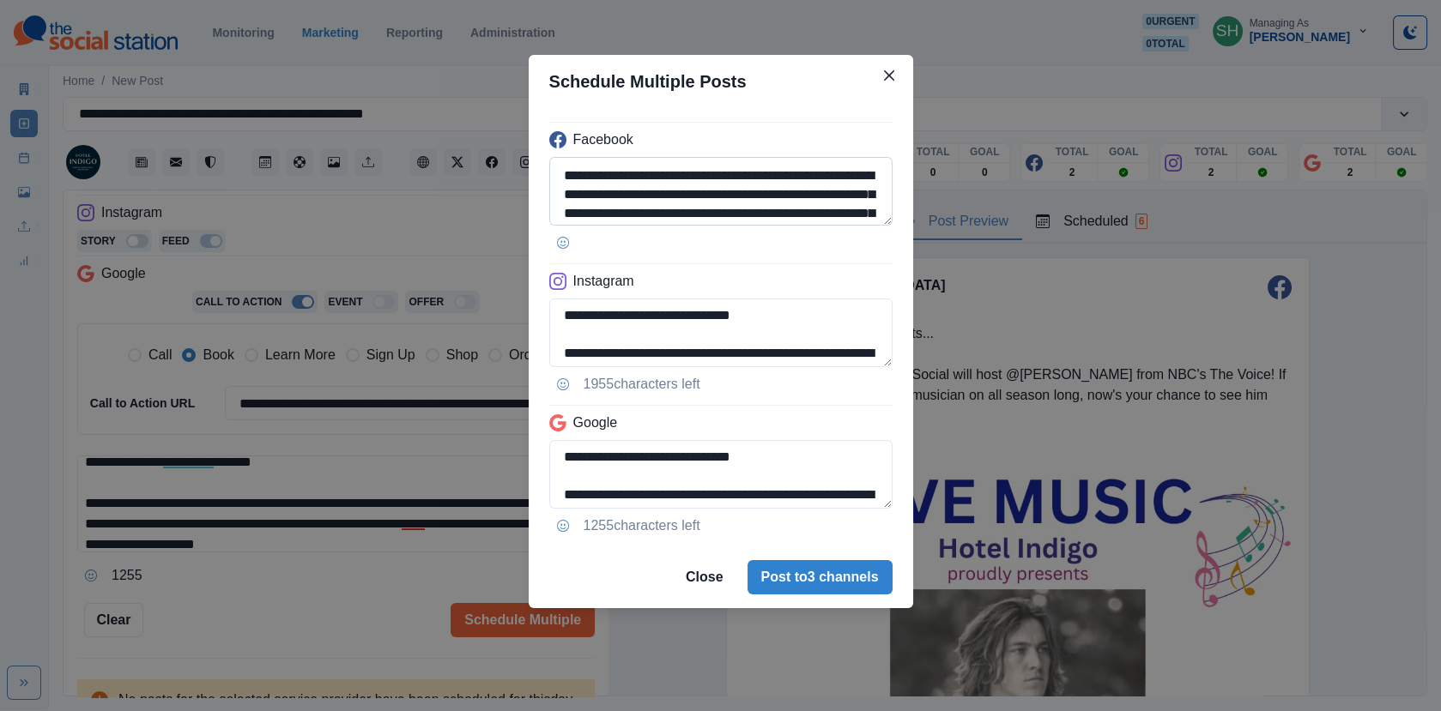
scroll to position [40, 0]
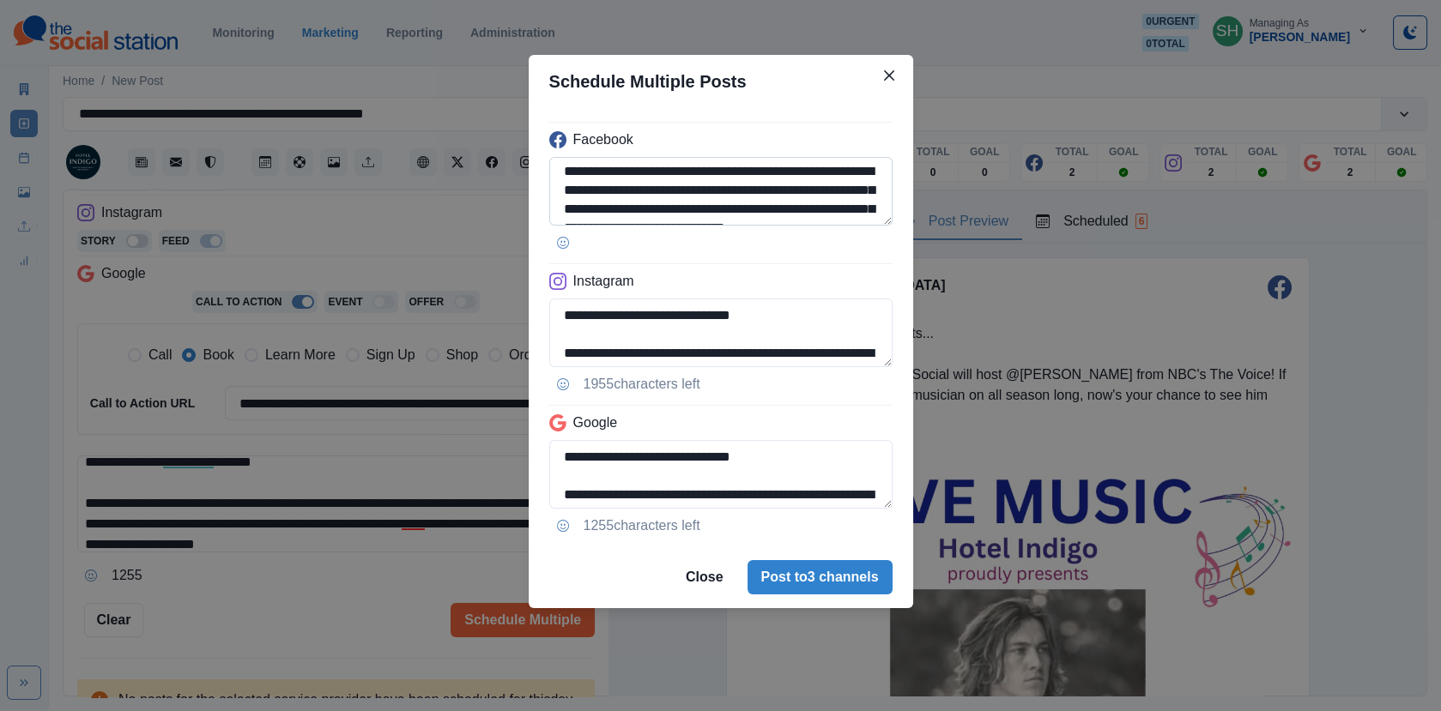
drag, startPoint x: 774, startPoint y: 190, endPoint x: 626, endPoint y: 193, distance: 147.7
click at [626, 193] on textarea "**********" at bounding box center [720, 191] width 343 height 69
paste textarea
type textarea "**********"
click at [774, 570] on button "Post to 3 channels" at bounding box center [819, 577] width 145 height 34
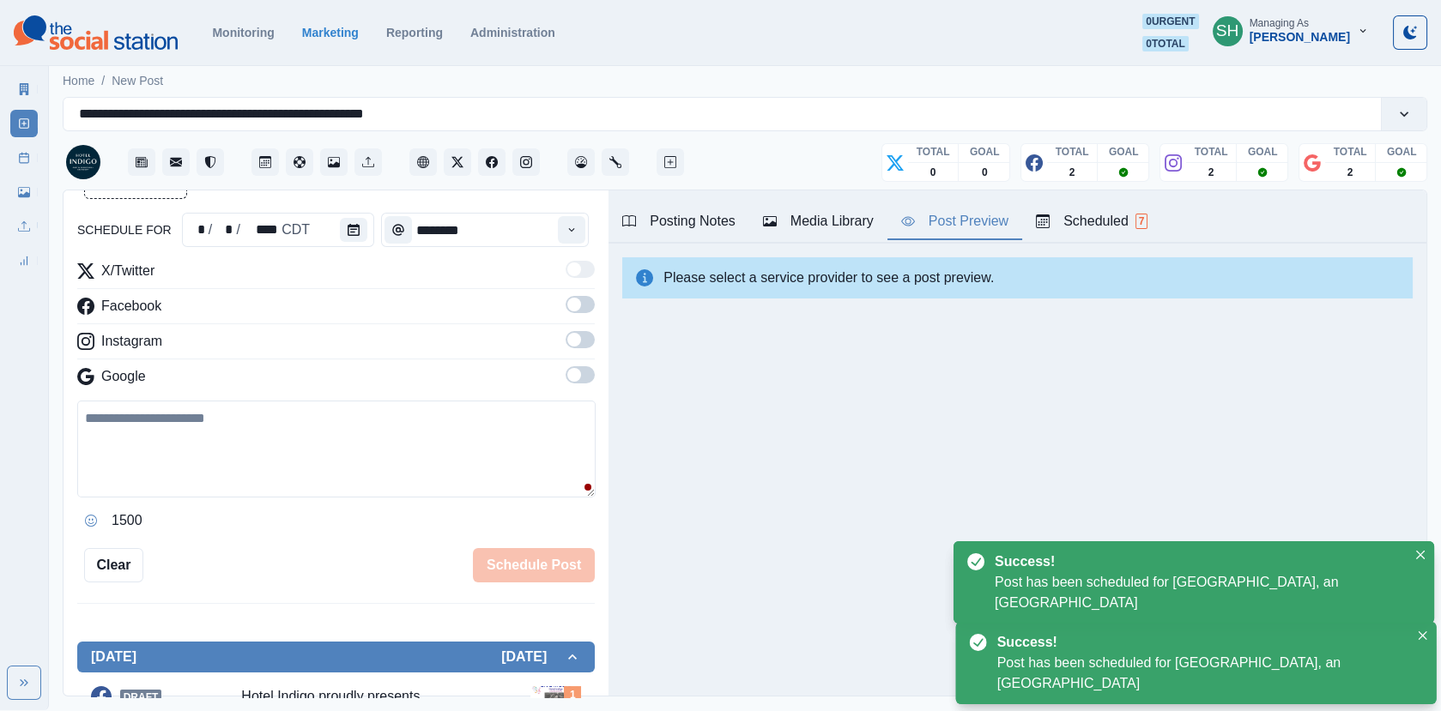
scroll to position [311, 0]
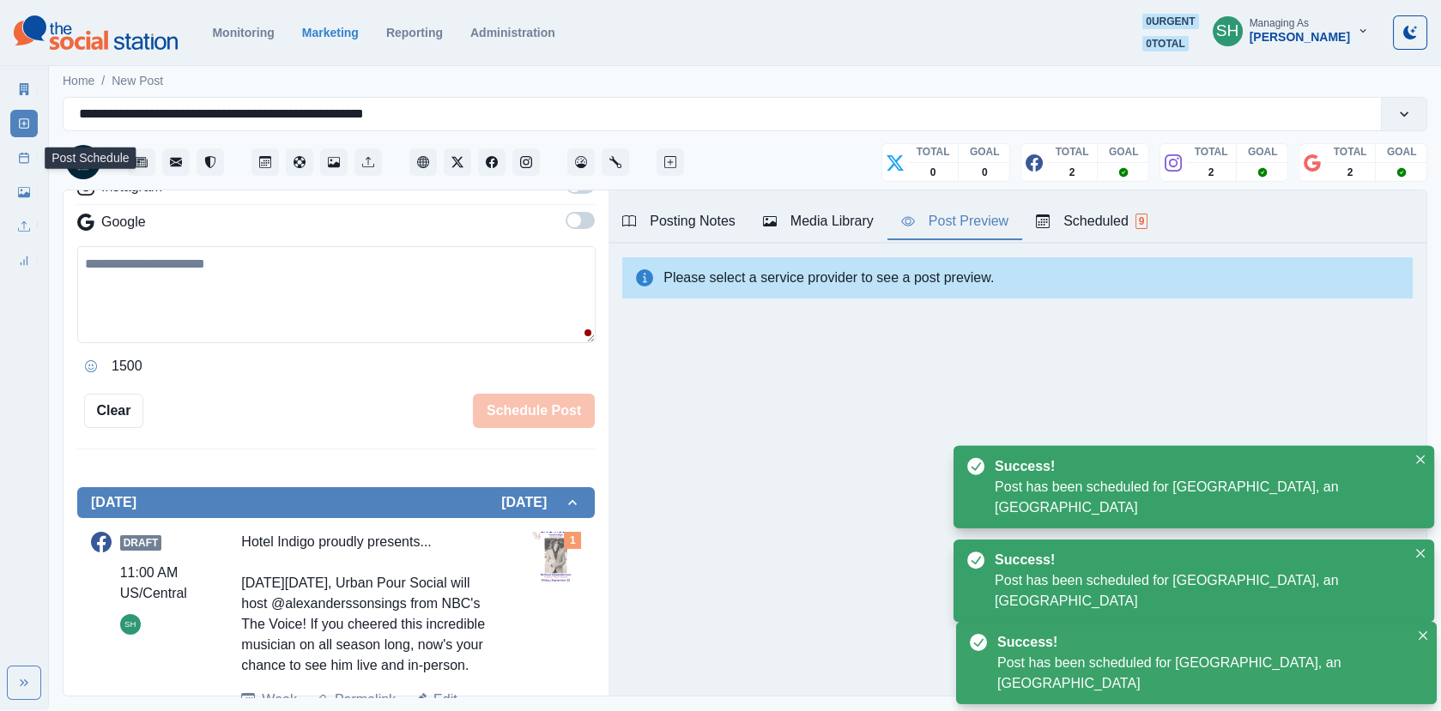
click at [25, 150] on link "Post Schedule" at bounding box center [23, 157] width 27 height 27
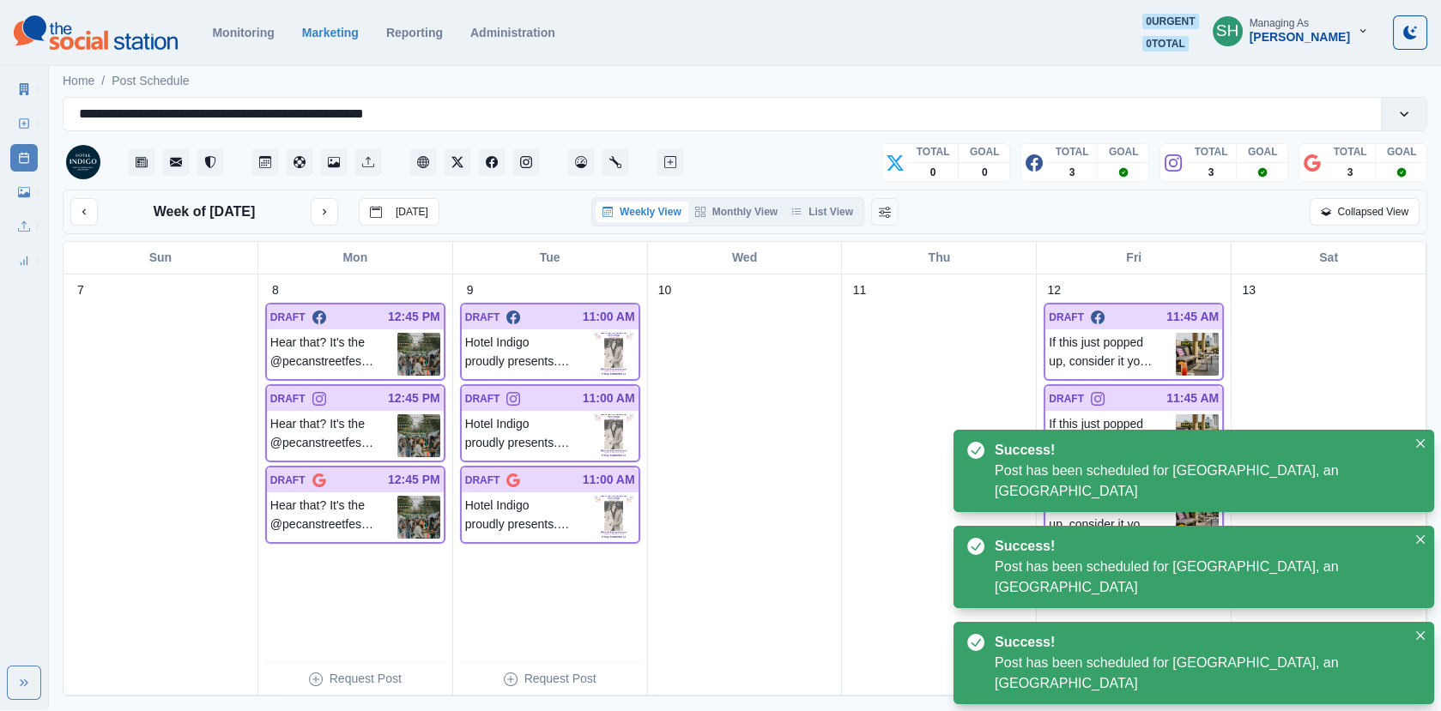
click at [809, 194] on div "Week of [DATE] [DATE] Weekly View Monthly View List View Collapsed View" at bounding box center [745, 212] width 1365 height 45
click at [810, 209] on button "List View" at bounding box center [822, 212] width 76 height 21
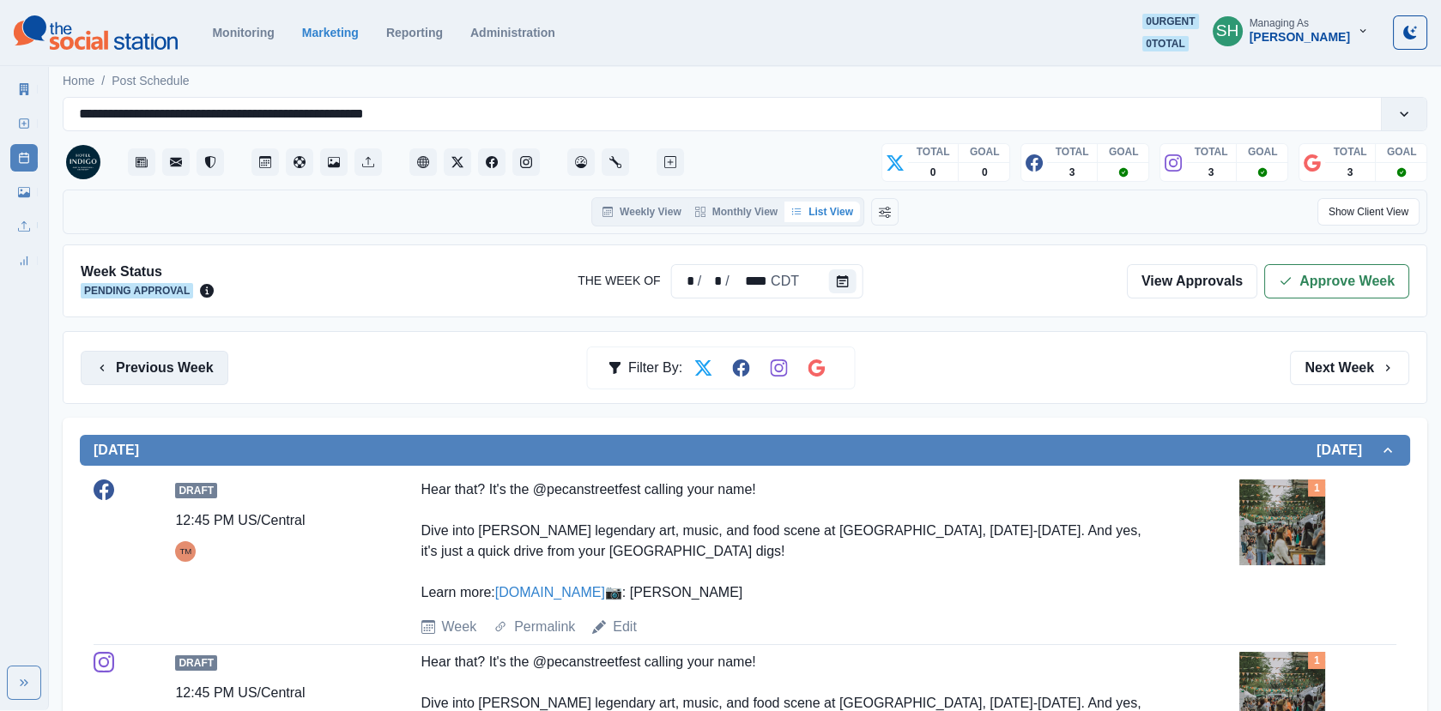
click at [213, 361] on button "Previous Week" at bounding box center [155, 368] width 148 height 34
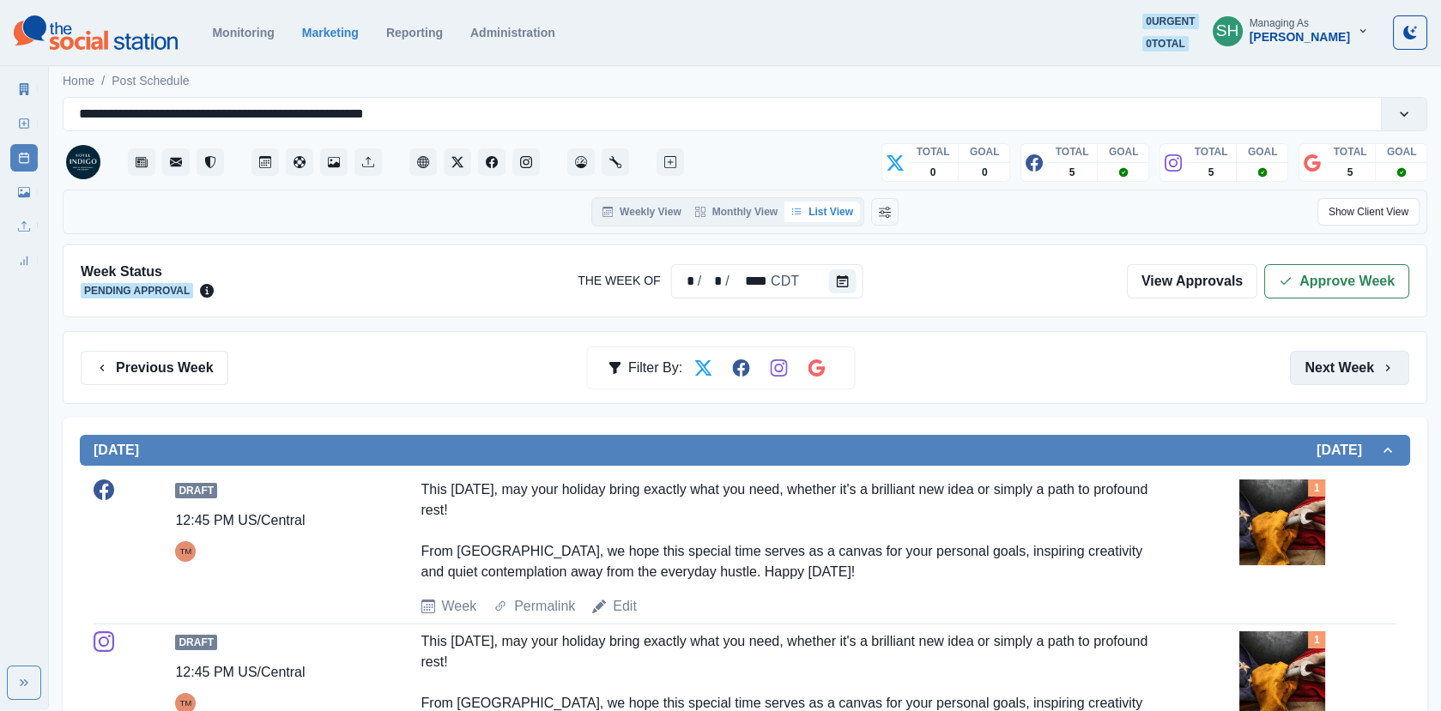
click at [1345, 358] on button "Next Week" at bounding box center [1349, 368] width 119 height 34
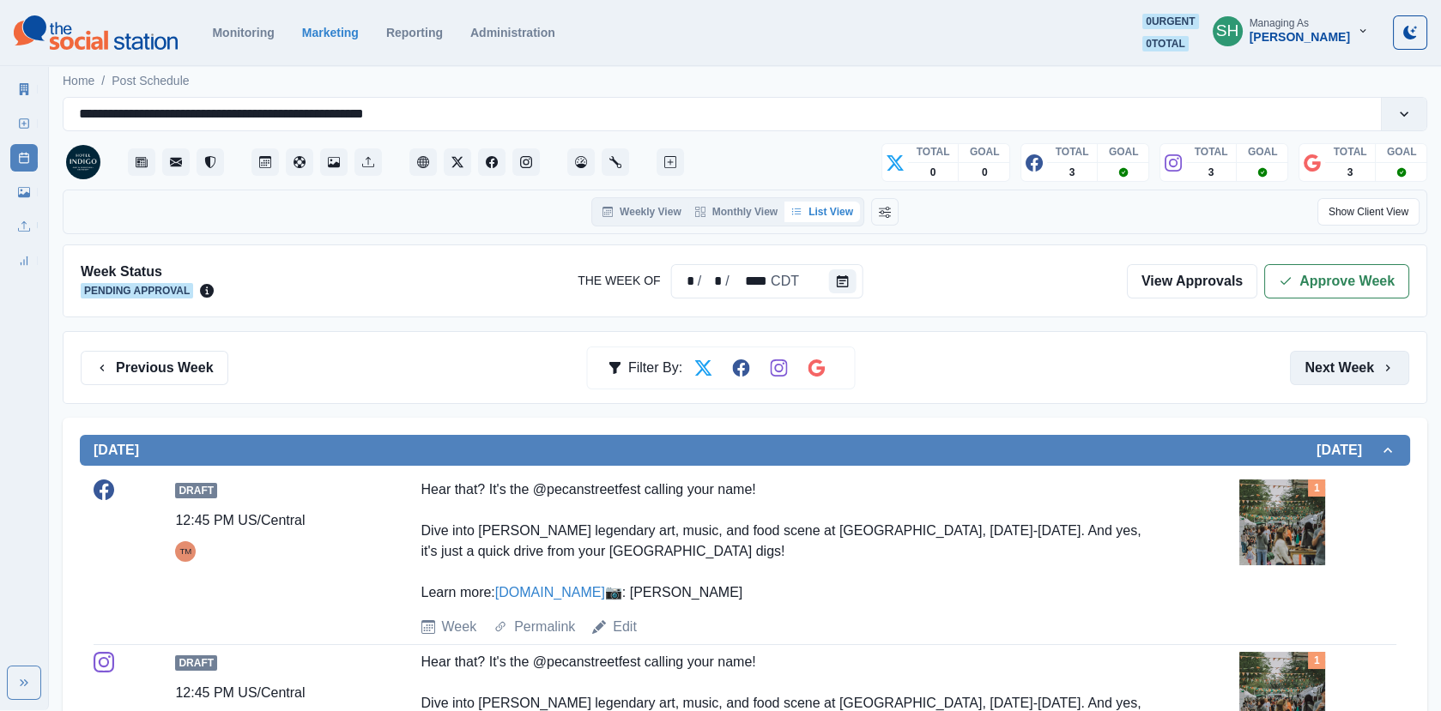
click at [1345, 358] on button "Next Week" at bounding box center [1349, 368] width 119 height 34
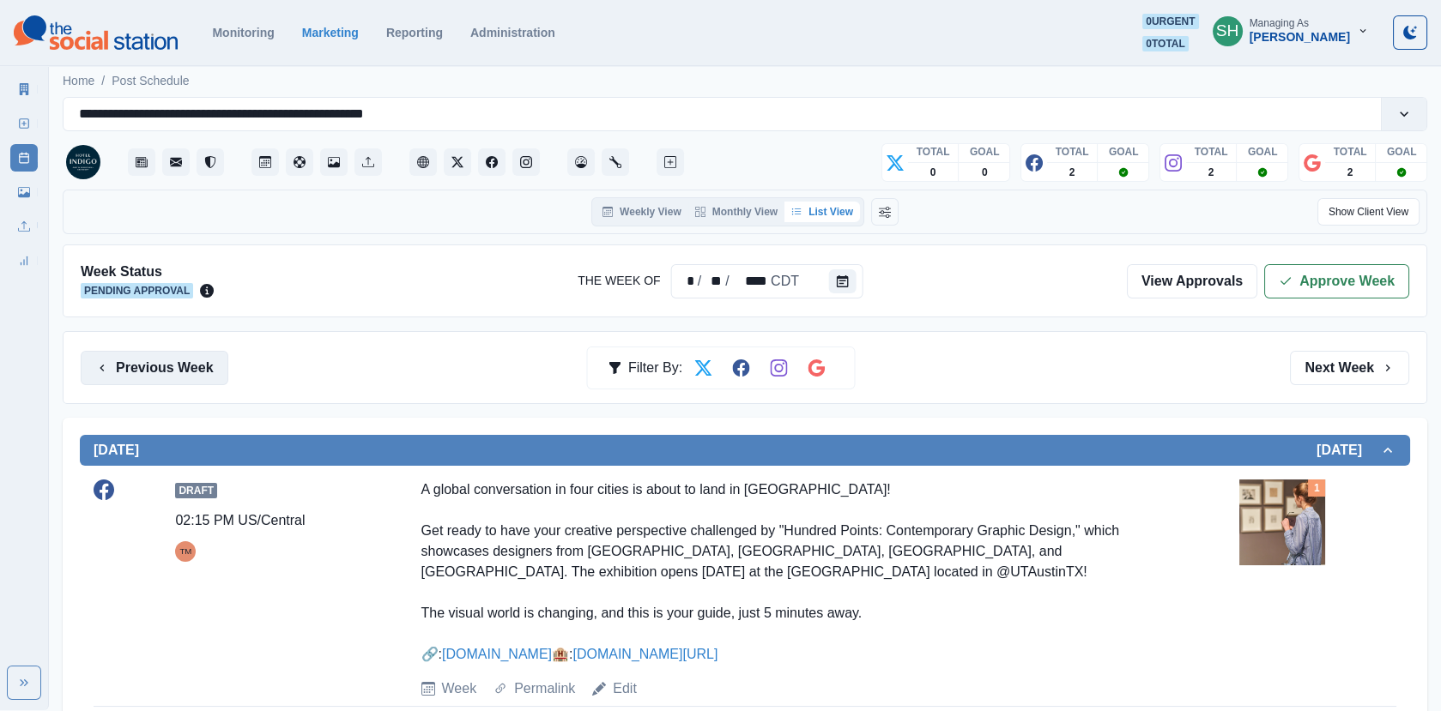
click at [144, 368] on button "Previous Week" at bounding box center [155, 368] width 148 height 34
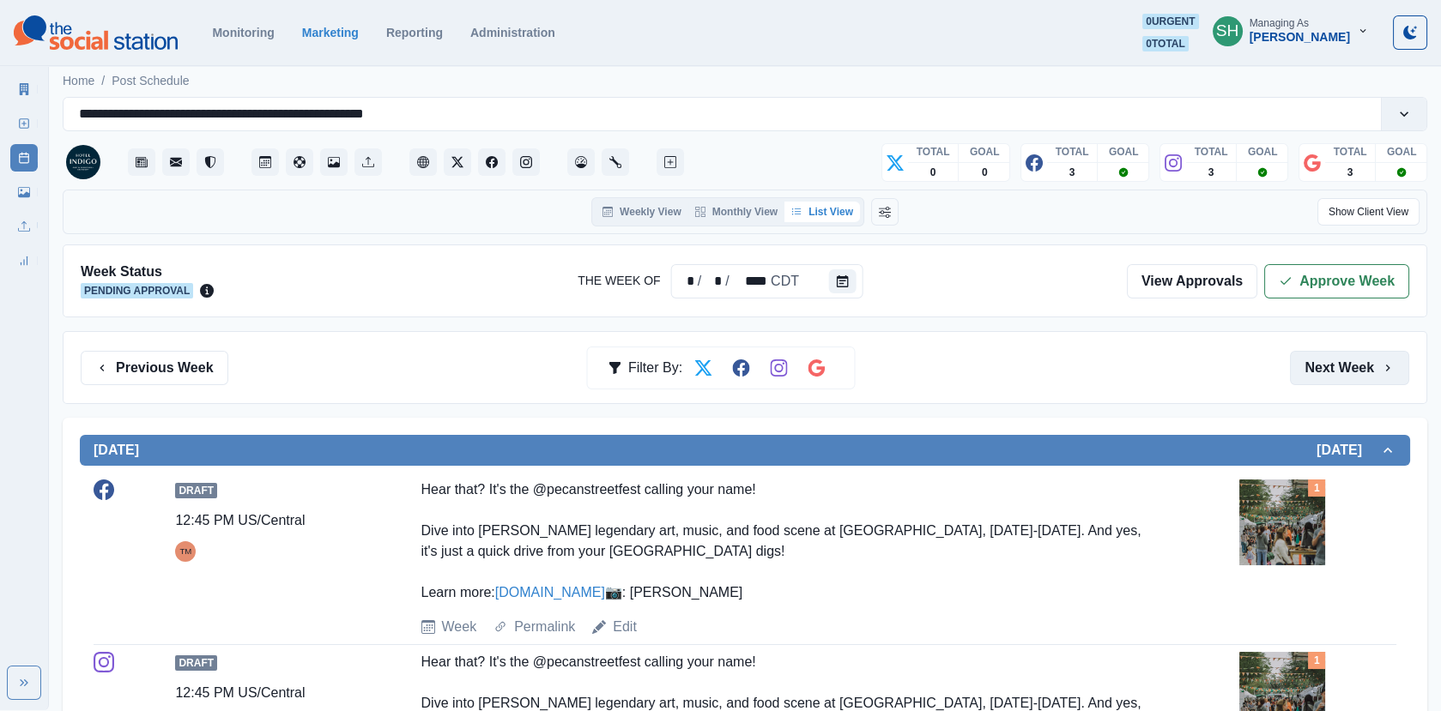
click at [1319, 370] on button "Next Week" at bounding box center [1349, 368] width 119 height 34
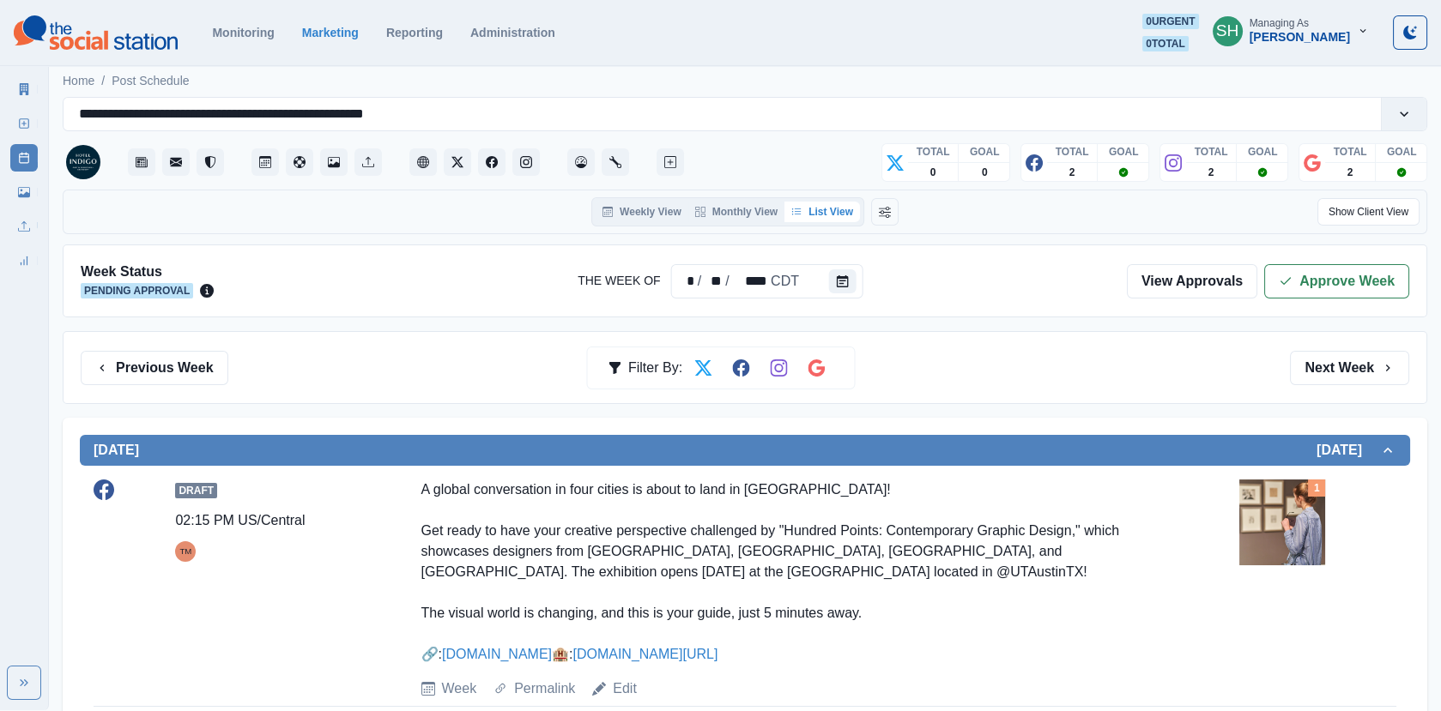
click at [188, 384] on div "Previous Week Filter By: Next Week" at bounding box center [745, 367] width 1365 height 73
click at [186, 372] on button "Previous Week" at bounding box center [155, 368] width 148 height 34
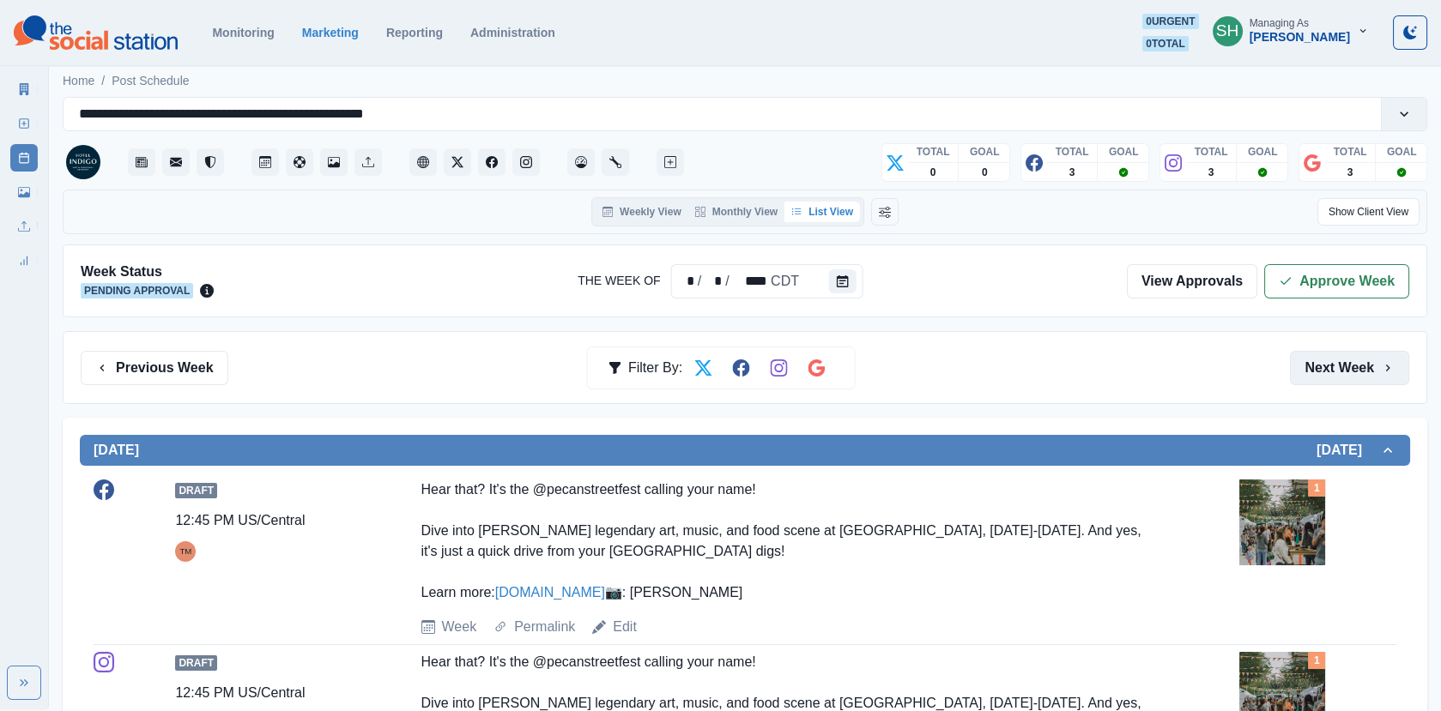
click at [1329, 369] on button "Next Week" at bounding box center [1349, 368] width 119 height 34
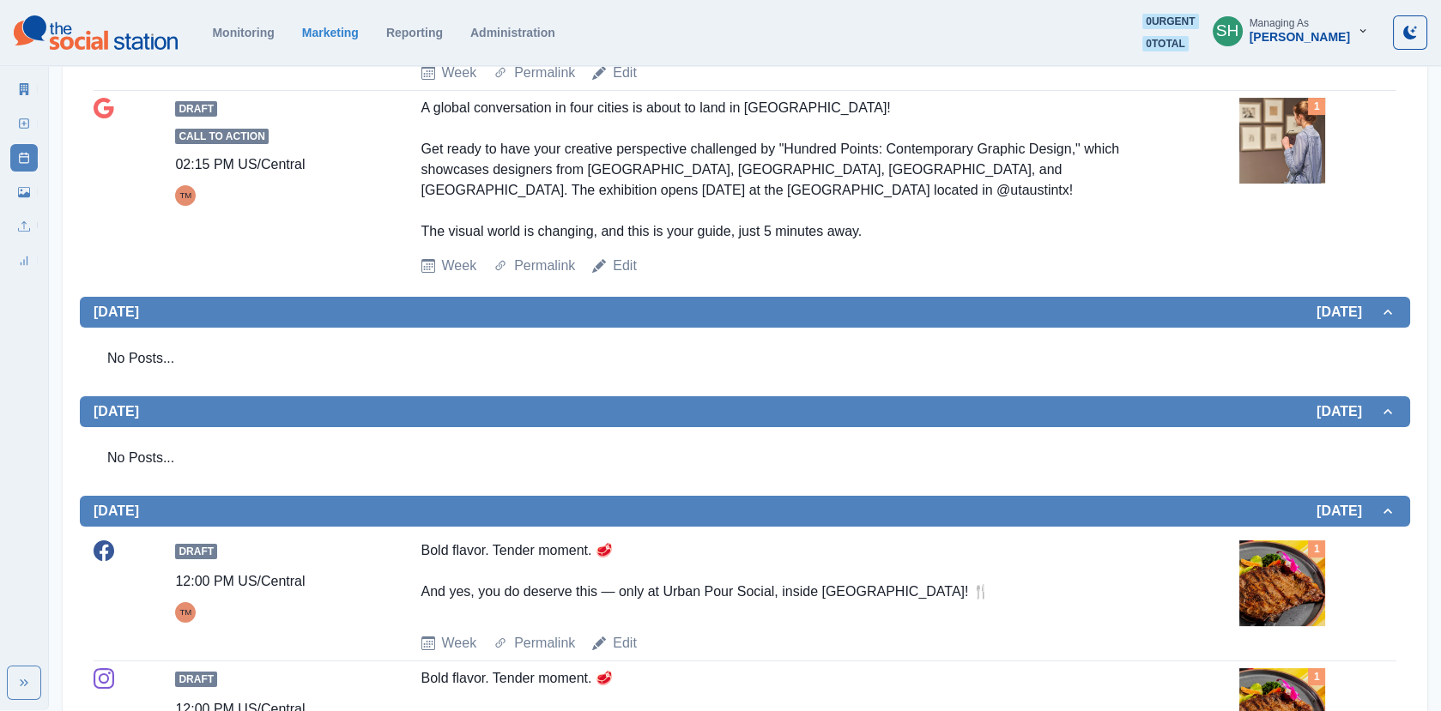
scroll to position [875, 0]
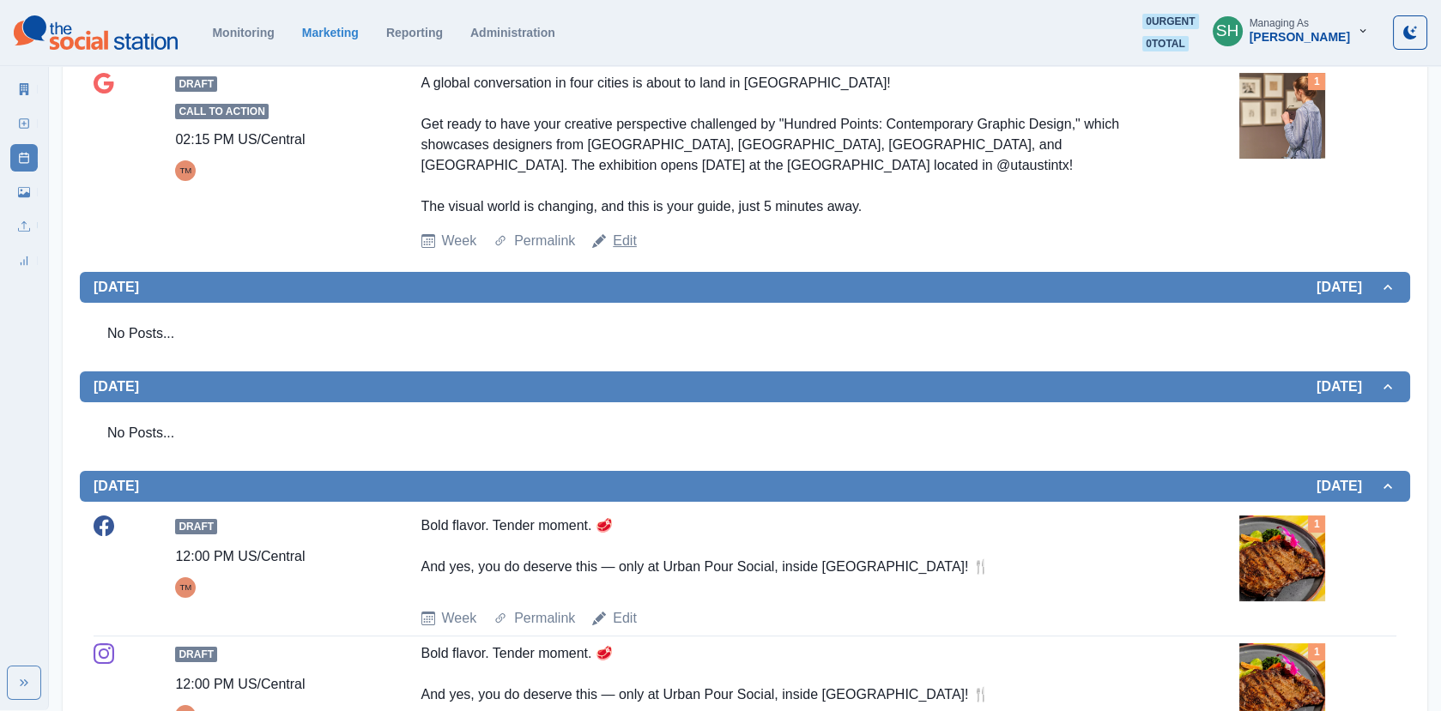
click at [619, 251] on link "Edit" at bounding box center [625, 241] width 24 height 21
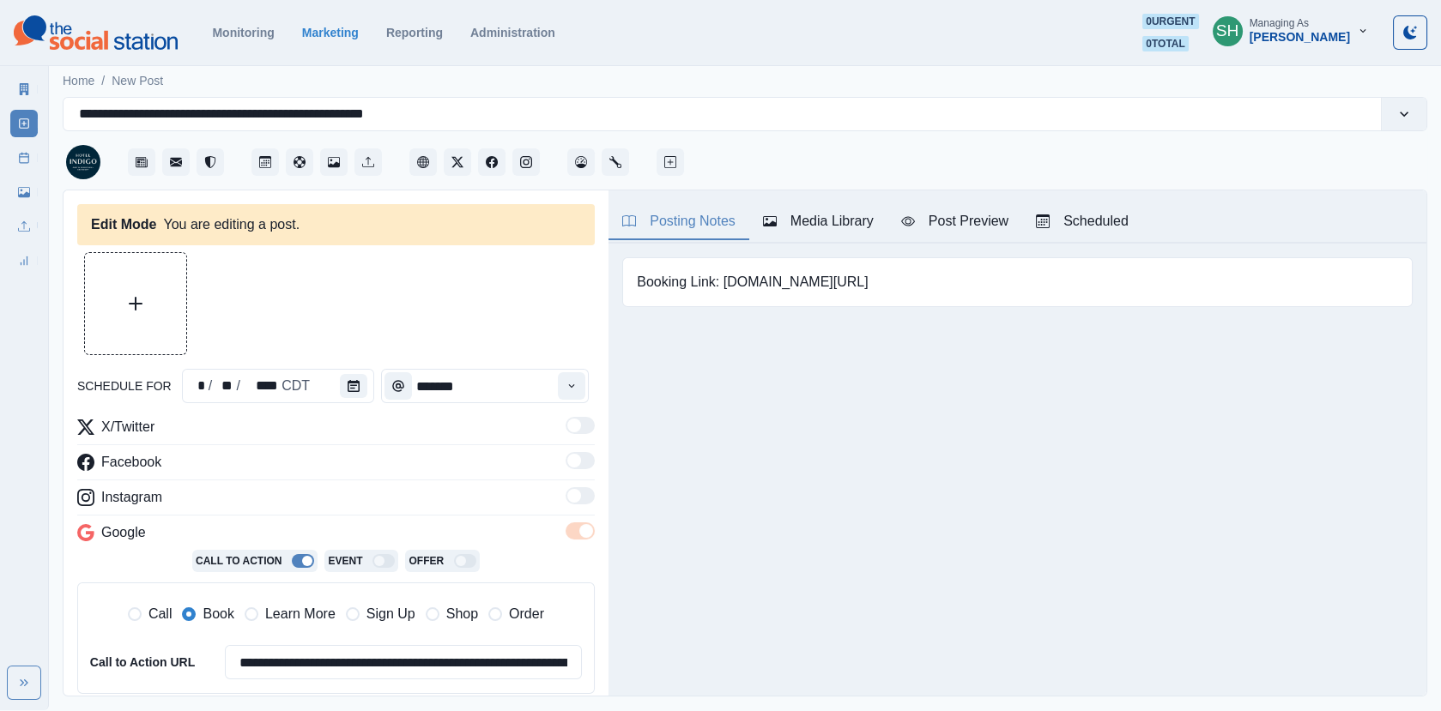
type input "*******"
type textarea "**********"
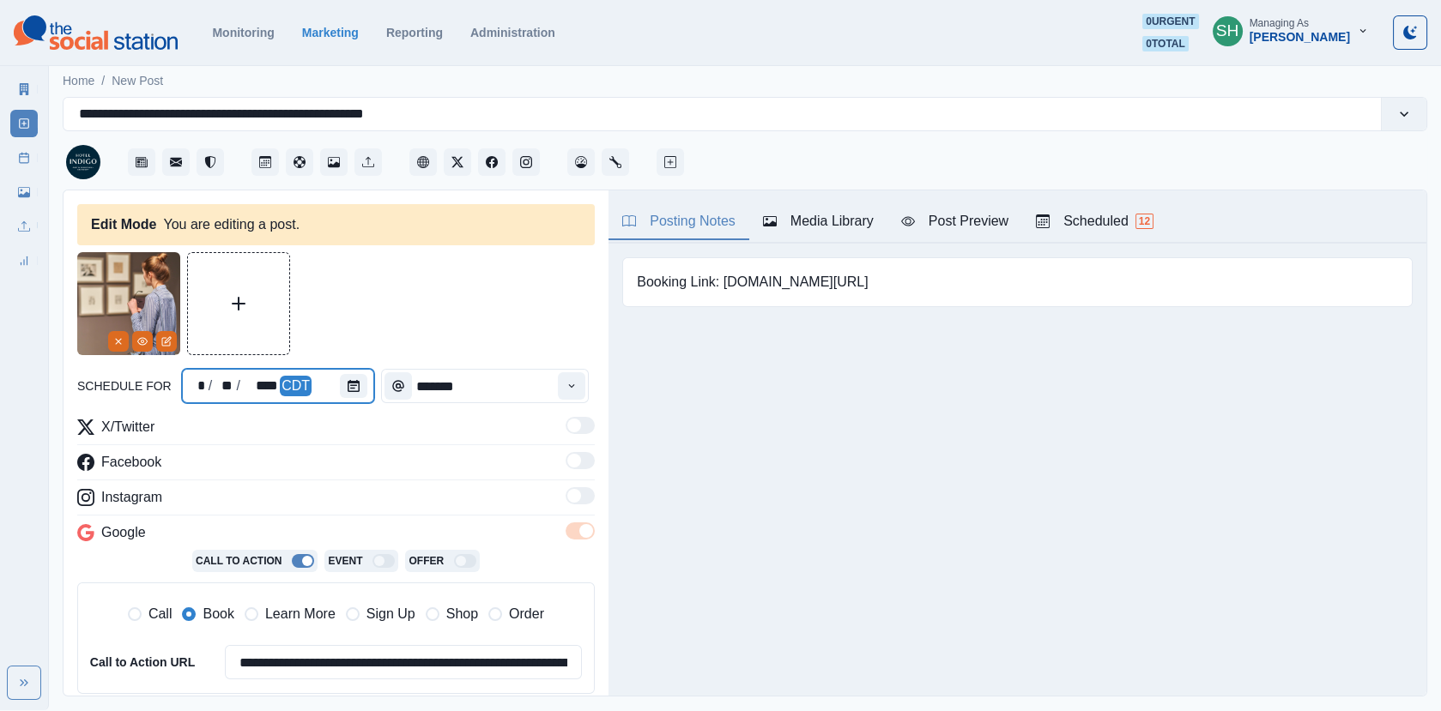
click at [340, 401] on div at bounding box center [357, 386] width 34 height 34
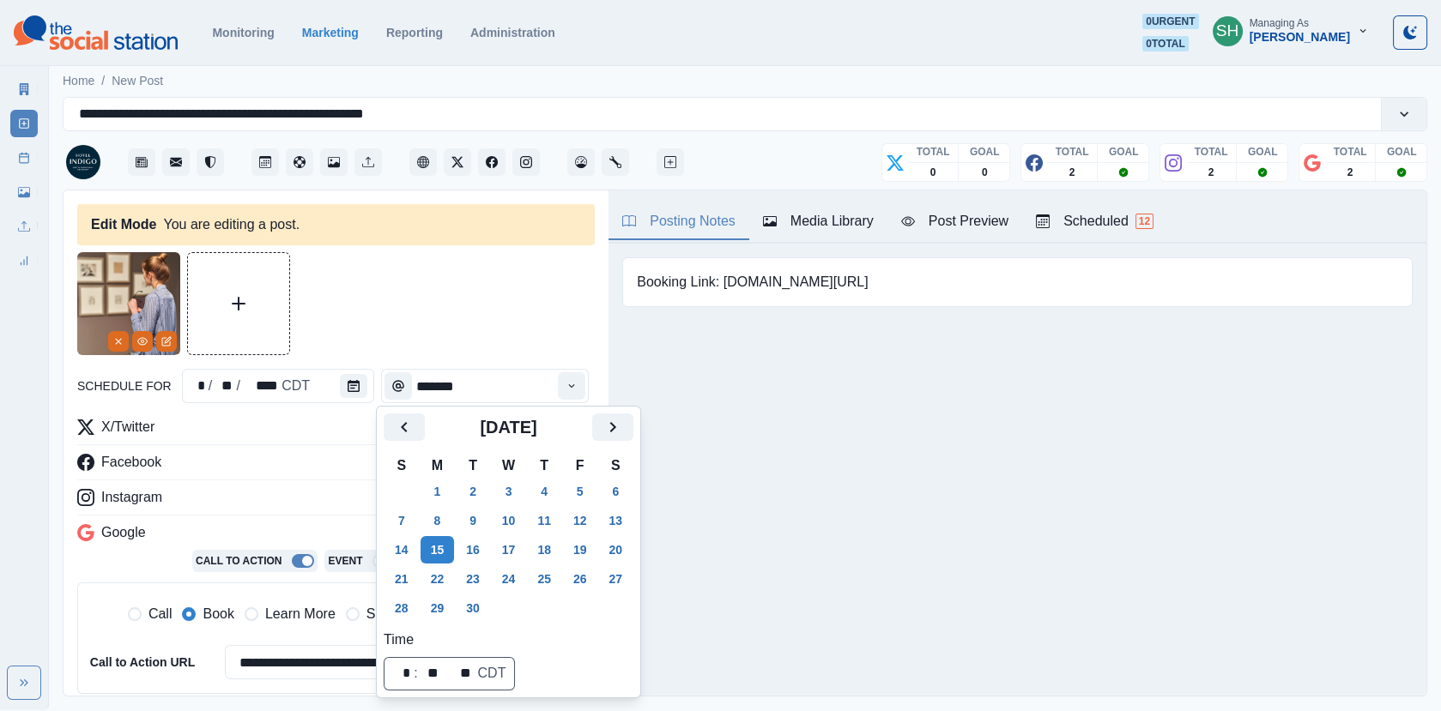
click at [490, 563] on tbody "31 1 2 3 4 5 6 7 8 9 10 11 12 13 14 15 16 17 18 19 20 21 22 23 24 25 26 27 28 2…" at bounding box center [509, 550] width 250 height 146
click at [477, 589] on button "23" at bounding box center [473, 579] width 34 height 27
click at [477, 542] on button "16" at bounding box center [473, 549] width 34 height 27
click at [475, 367] on div "**********" at bounding box center [335, 574] width 517 height 645
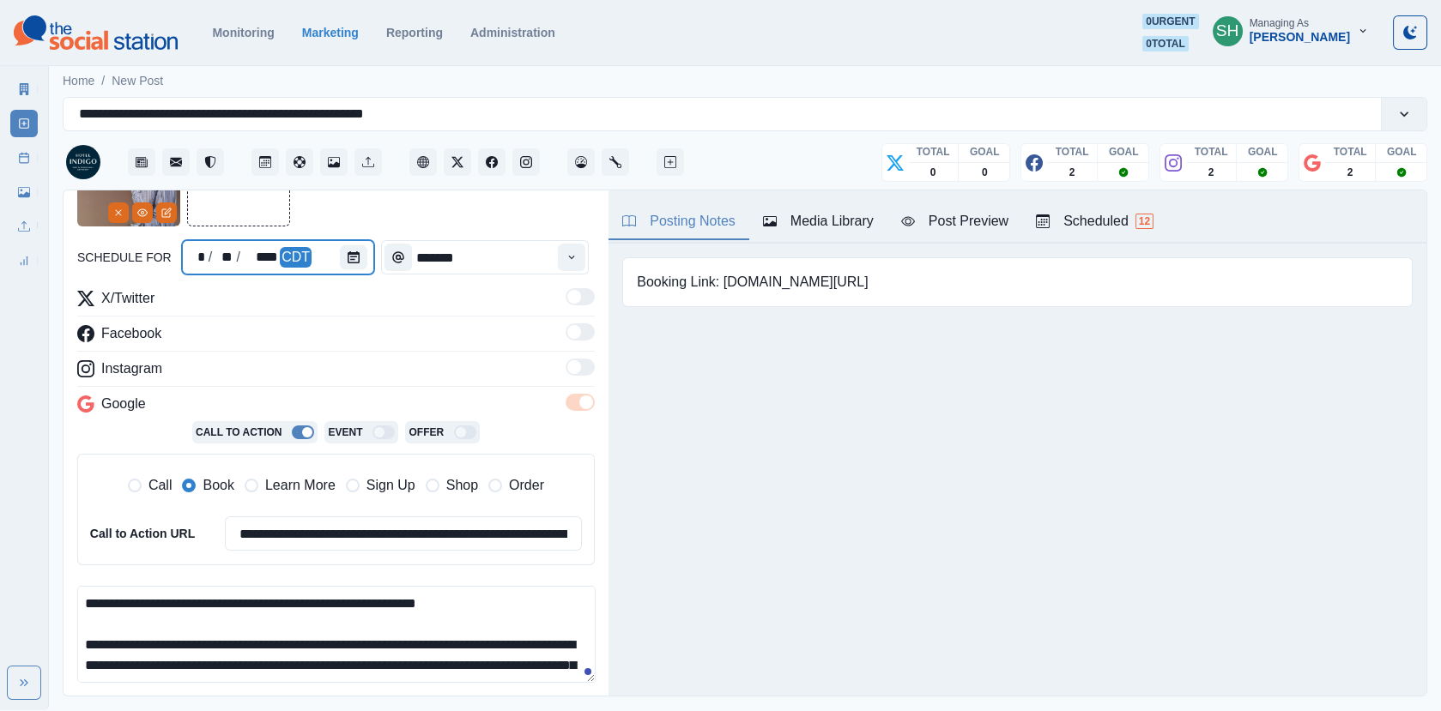
scroll to position [252, 0]
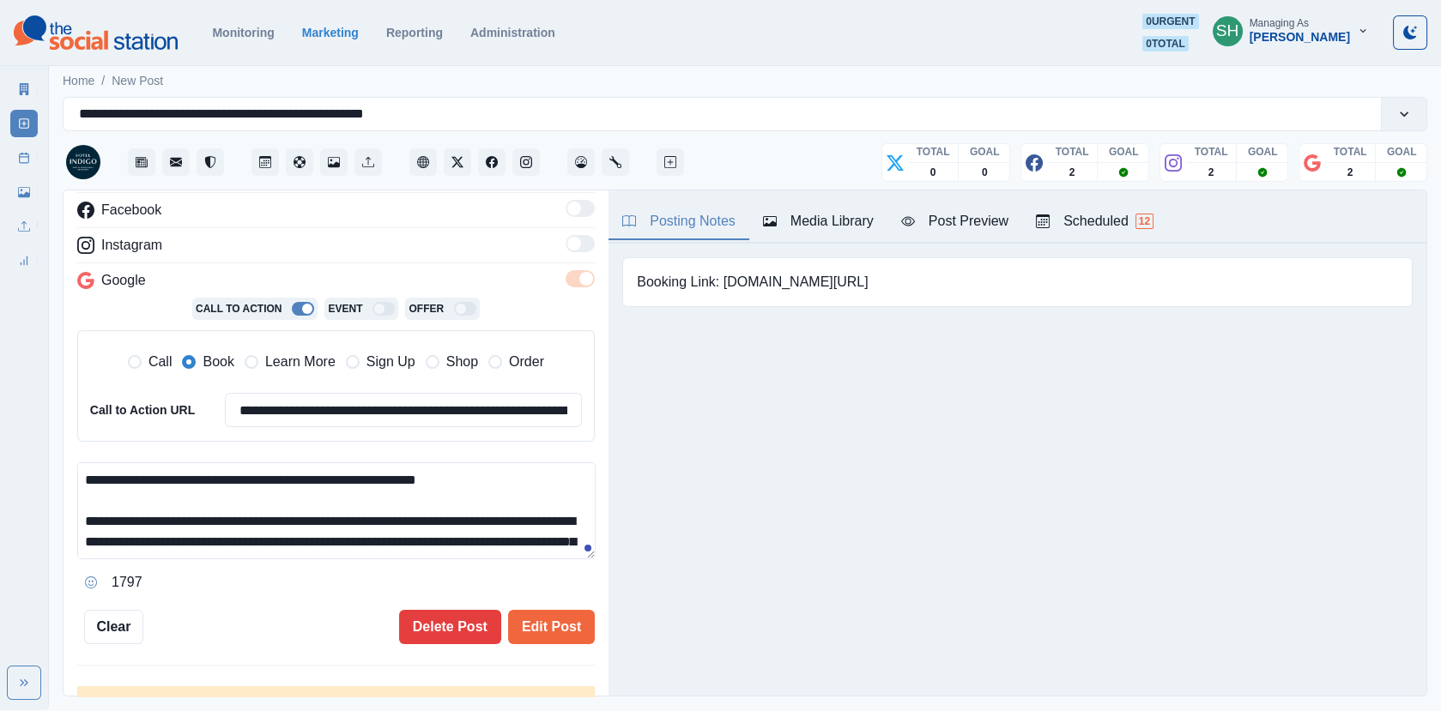
click at [578, 590] on div "1797" at bounding box center [335, 582] width 517 height 27
click at [571, 610] on button "Edit Post" at bounding box center [551, 627] width 87 height 34
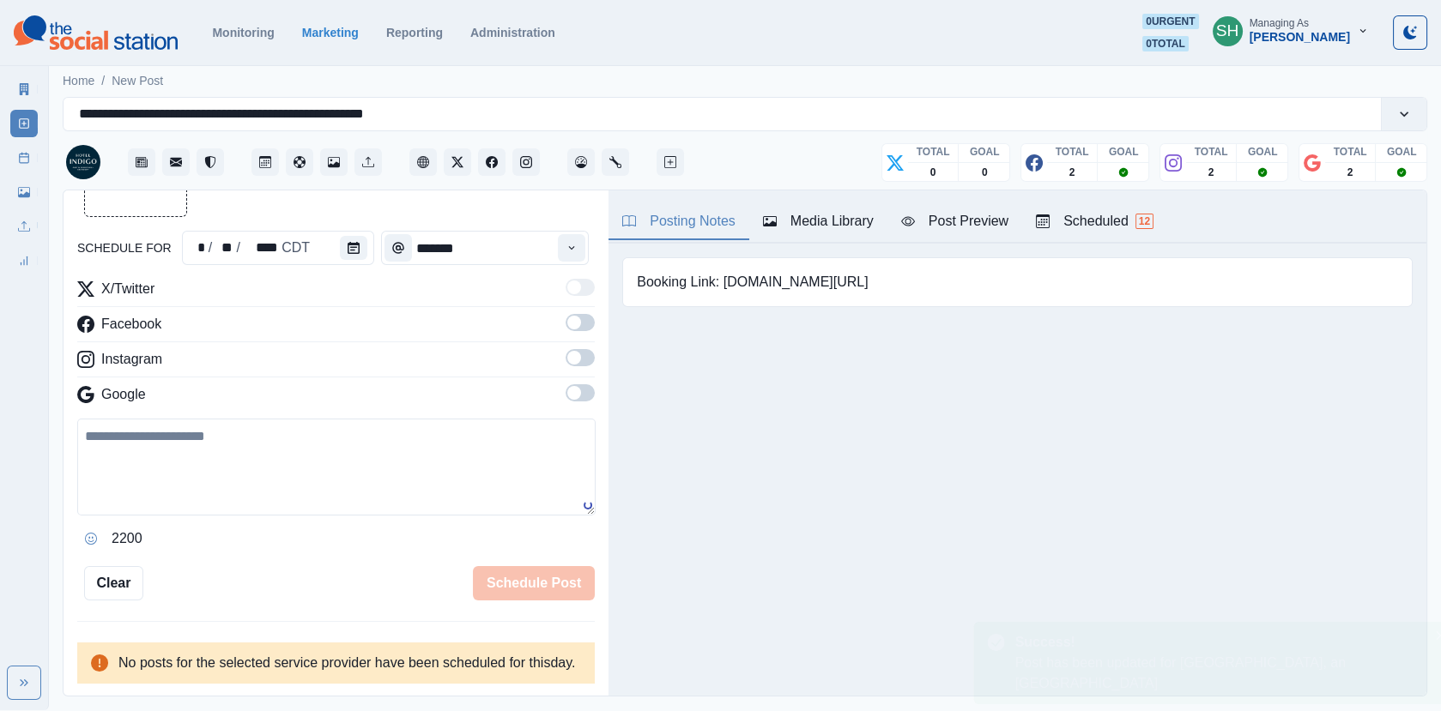
click at [1075, 221] on div "Scheduled 12" at bounding box center [1095, 221] width 118 height 21
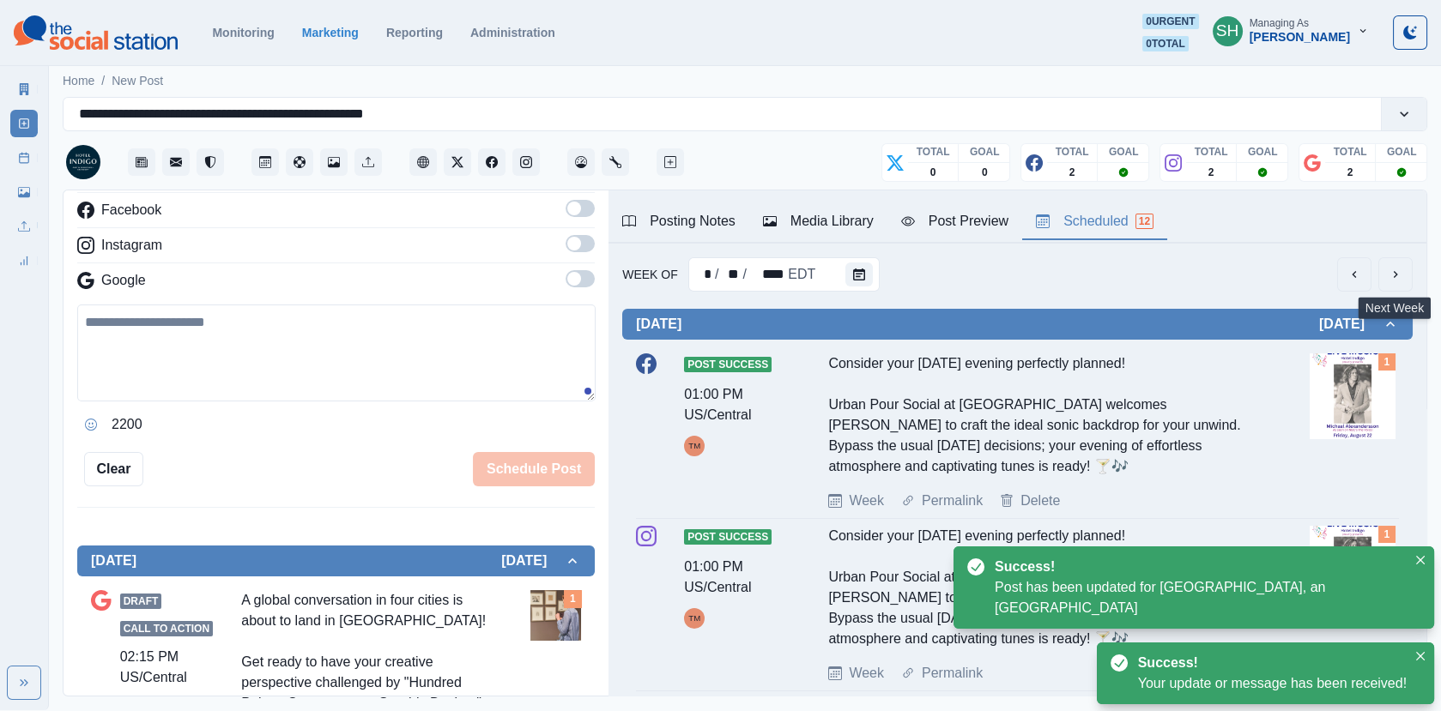
click at [1387, 280] on button "next" at bounding box center [1395, 274] width 34 height 34
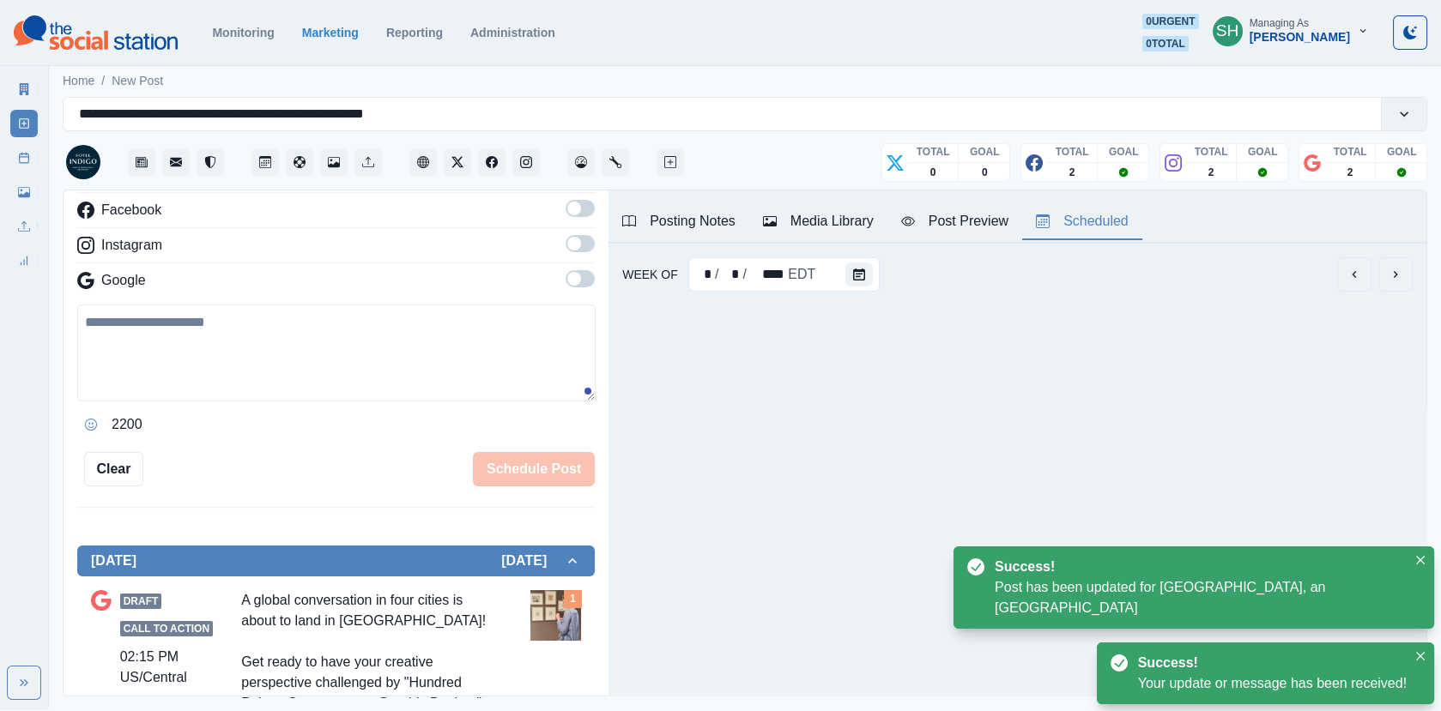
click at [1387, 280] on button "next" at bounding box center [1395, 274] width 34 height 34
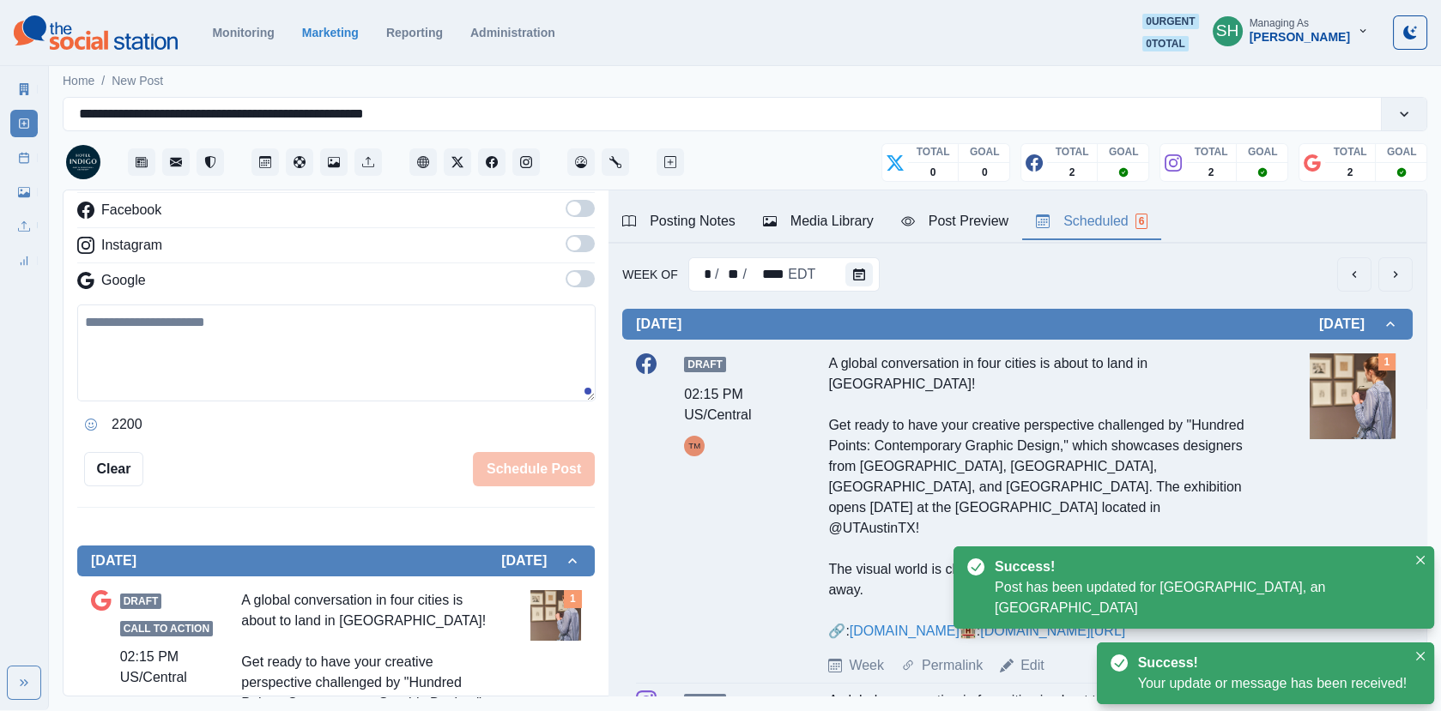
click at [1387, 280] on button "next" at bounding box center [1395, 274] width 34 height 34
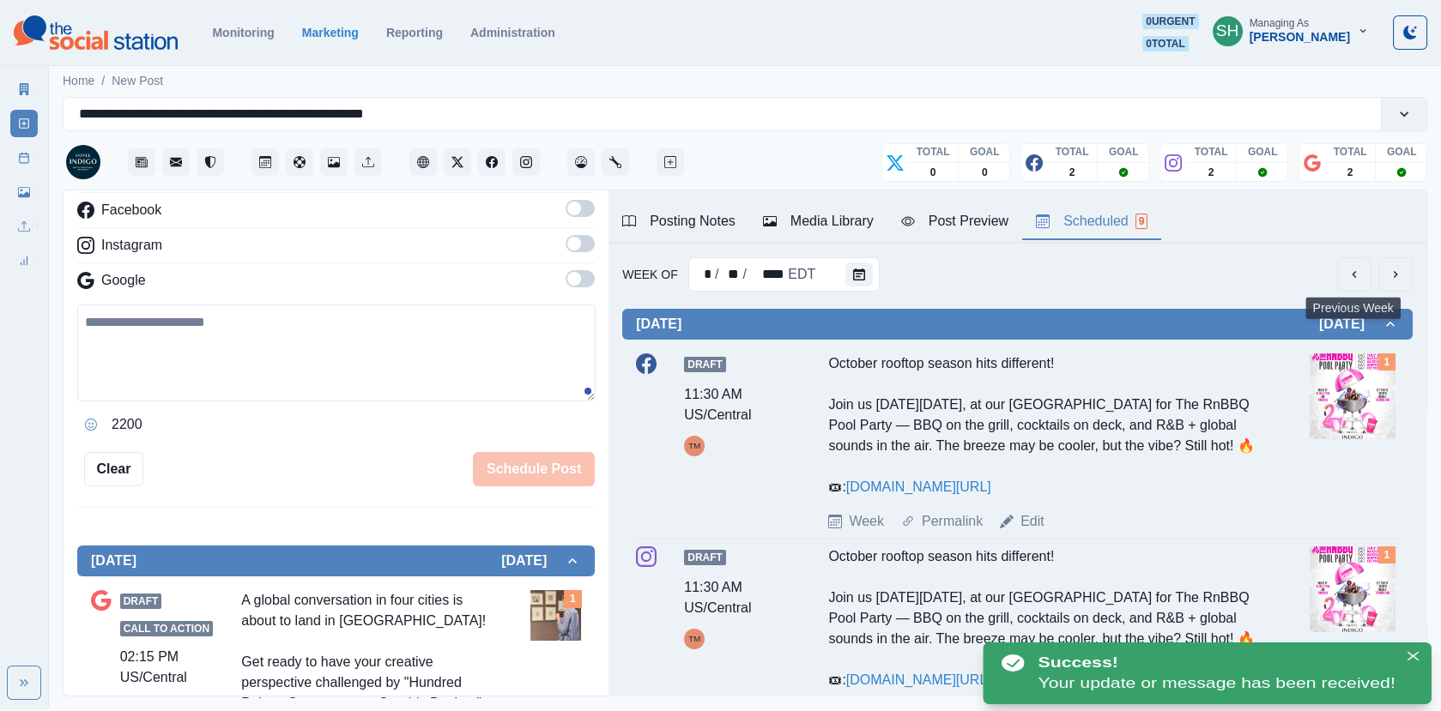
click at [1345, 270] on button "previous" at bounding box center [1354, 274] width 34 height 34
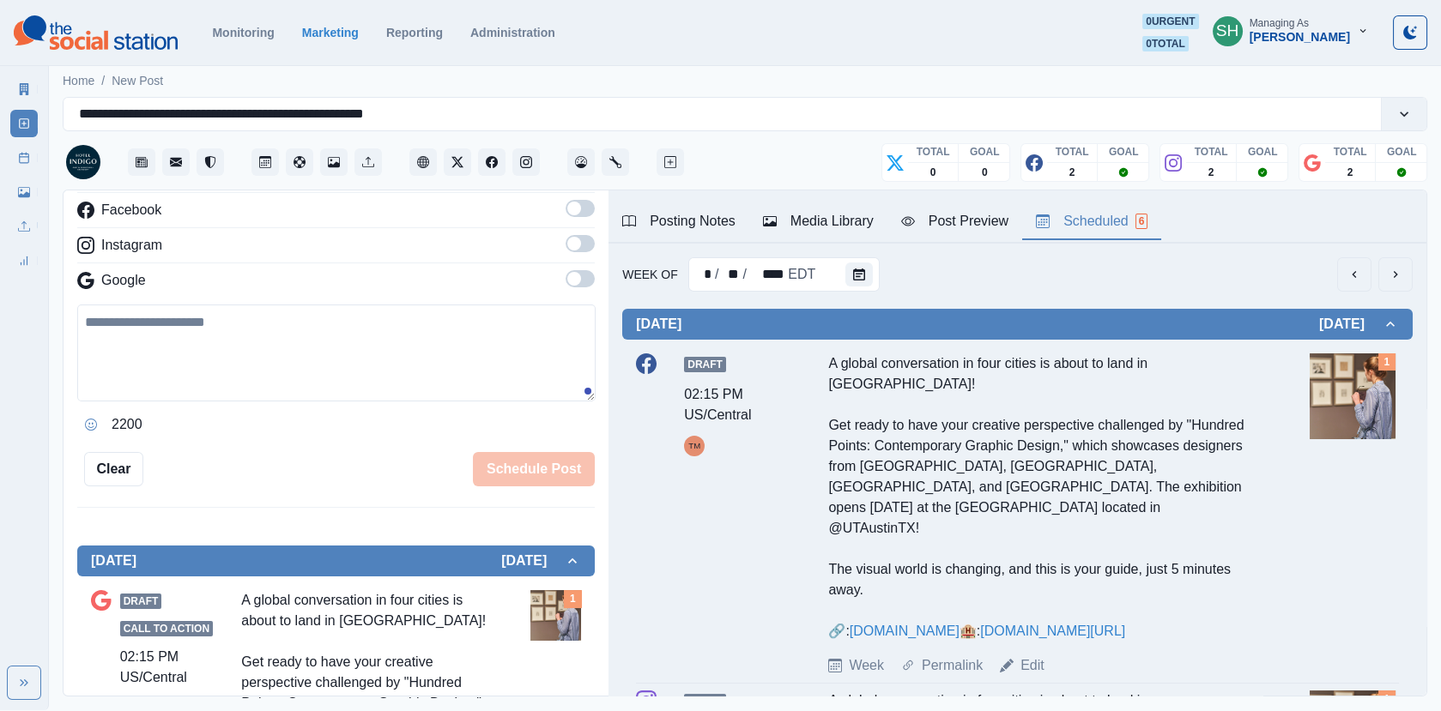
scroll to position [121, 0]
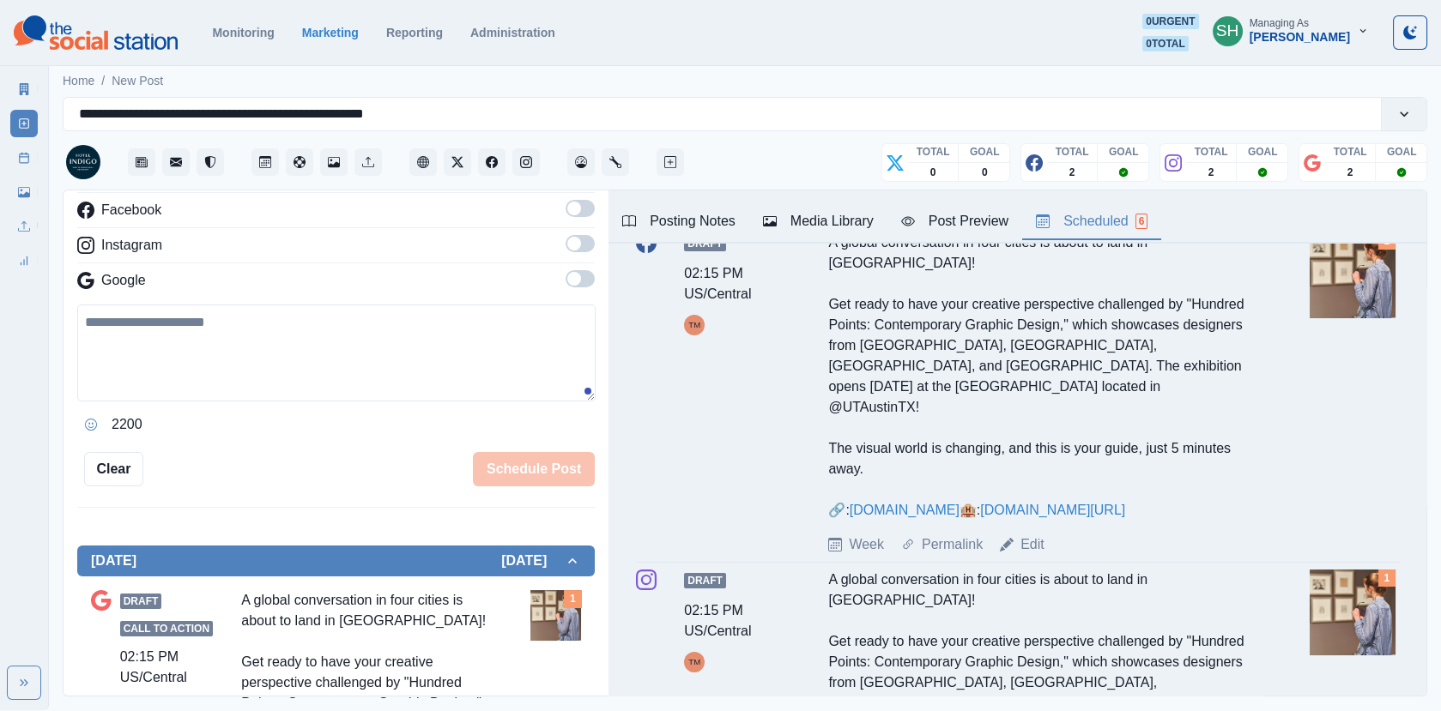
click at [1017, 535] on div "Edit" at bounding box center [1022, 545] width 45 height 21
click at [1030, 535] on link "Edit" at bounding box center [1032, 545] width 24 height 21
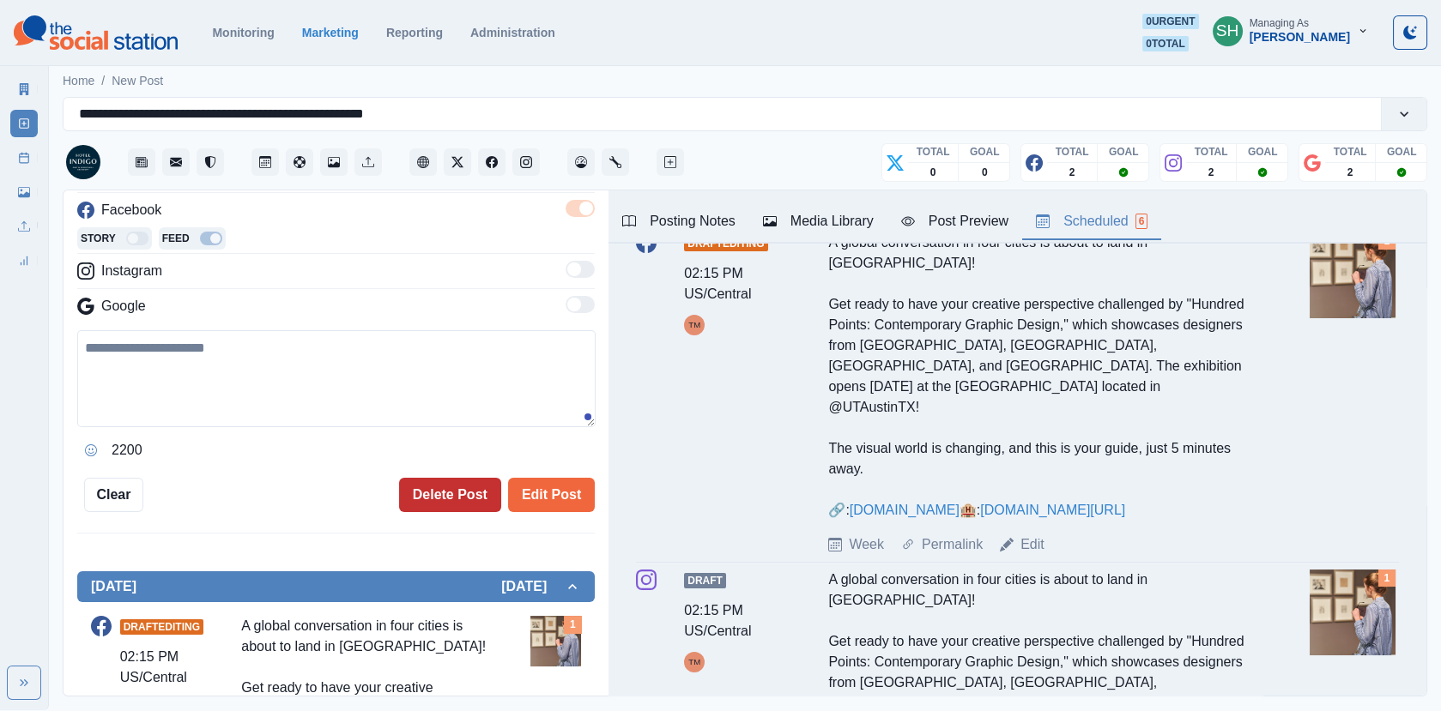
type textarea "**********"
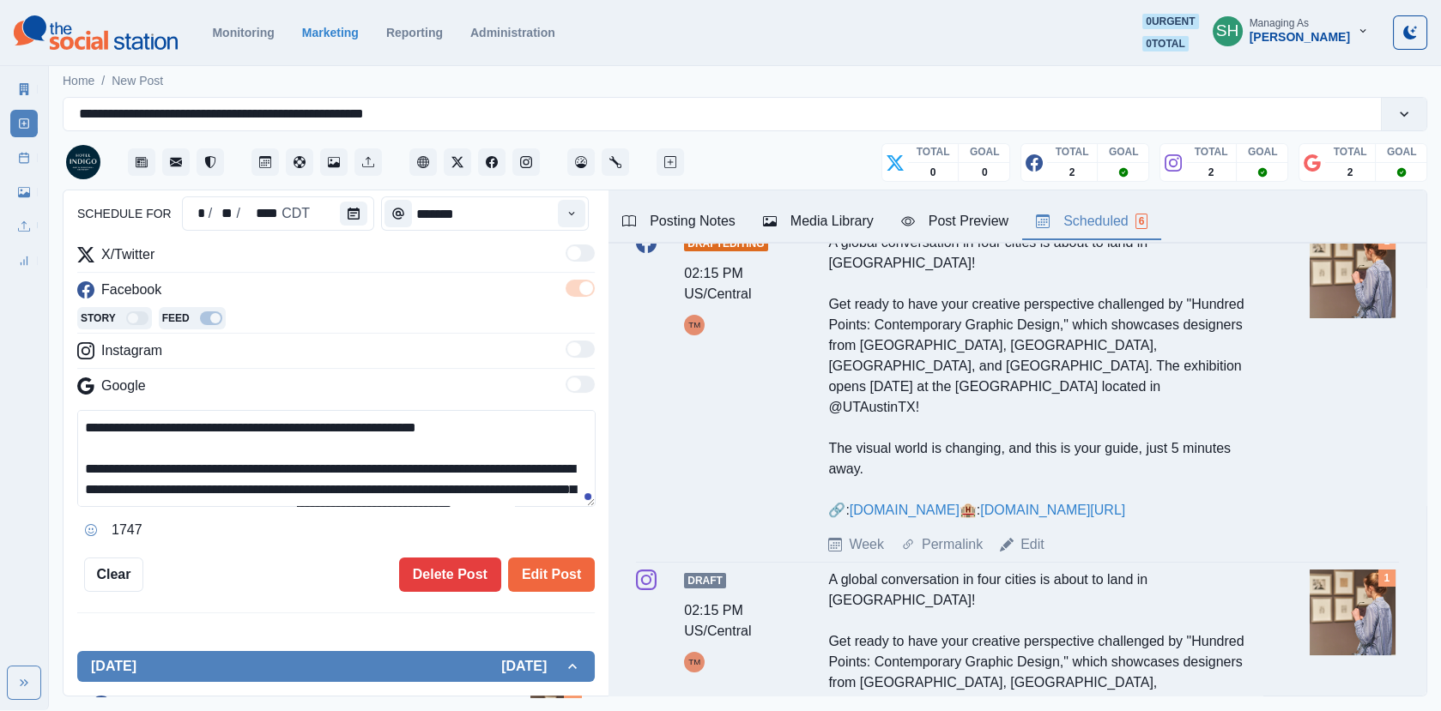
scroll to position [1, 0]
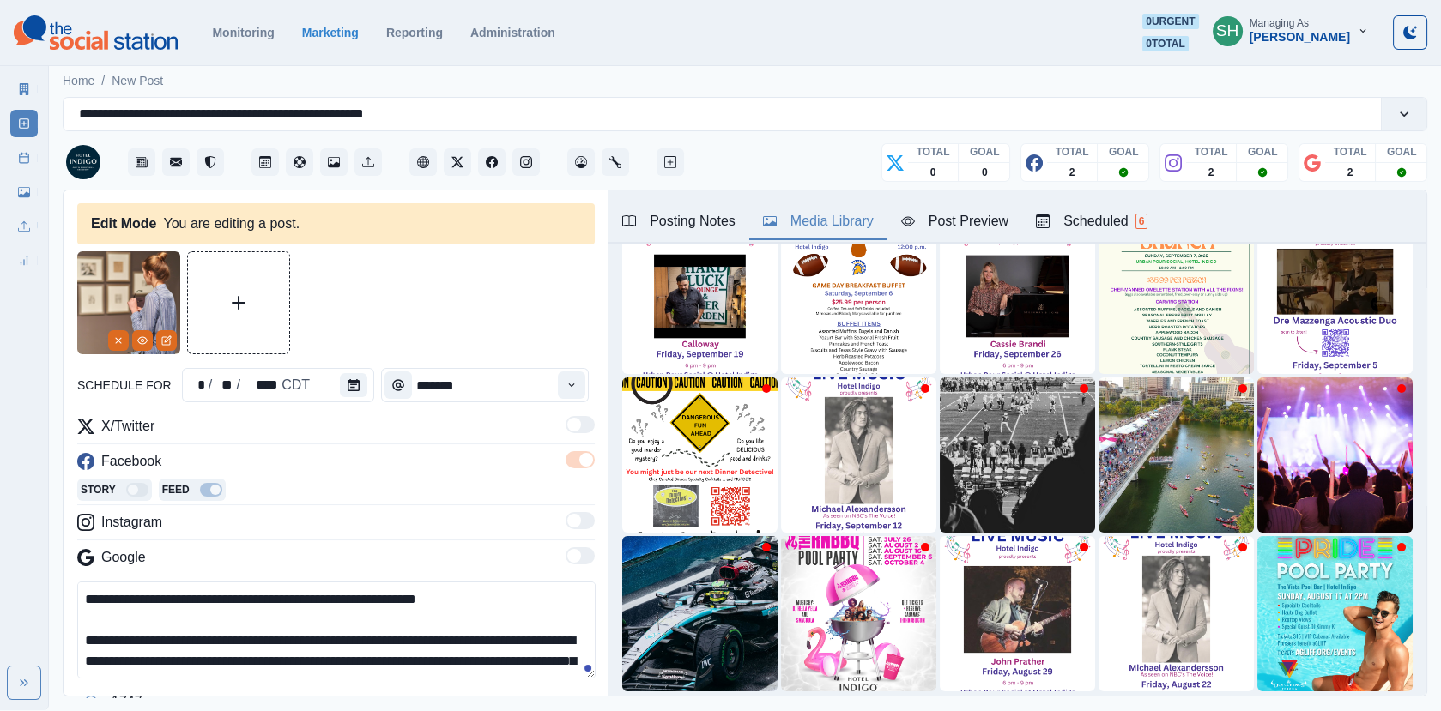
click at [841, 217] on div "Media Library" at bounding box center [818, 221] width 111 height 21
click at [328, 391] on div "* / ** / **** CDT" at bounding box center [278, 385] width 192 height 34
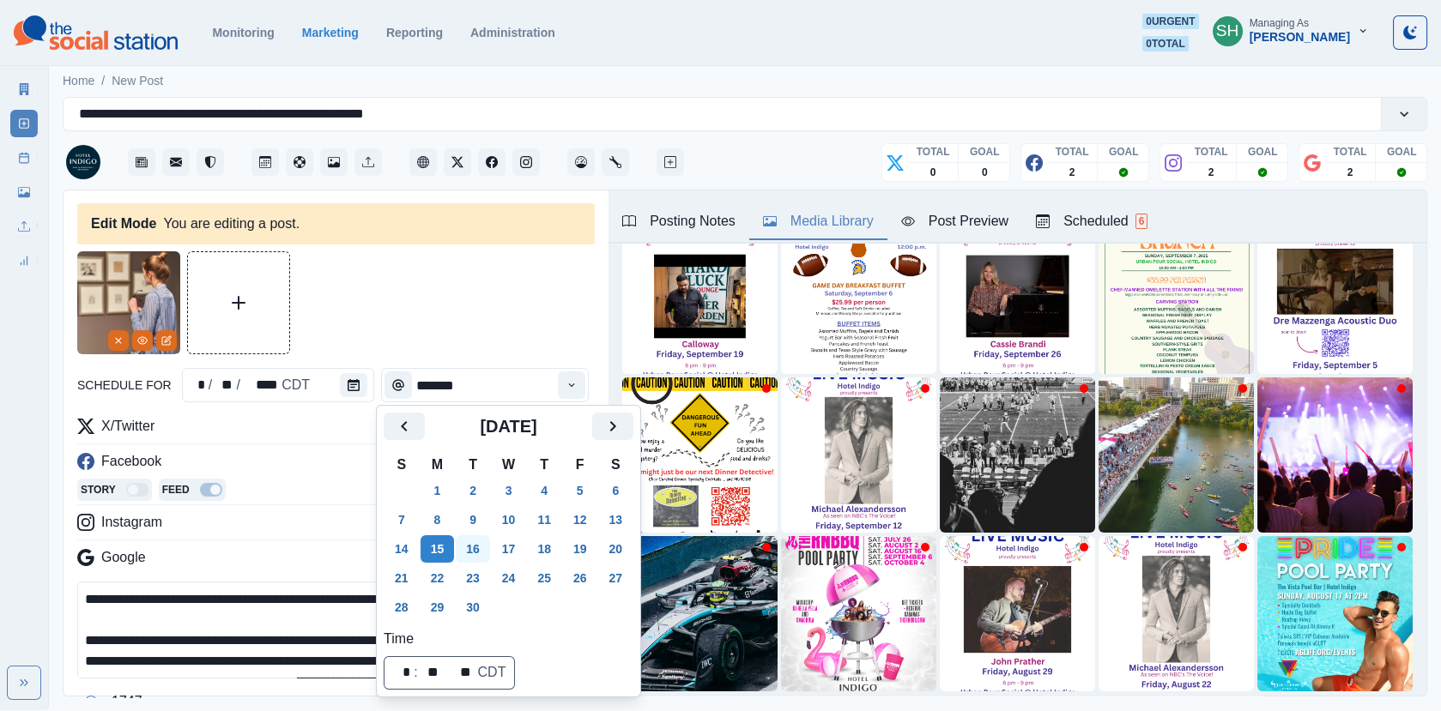
click at [472, 542] on button "16" at bounding box center [473, 549] width 34 height 27
click at [472, 293] on div at bounding box center [335, 302] width 517 height 103
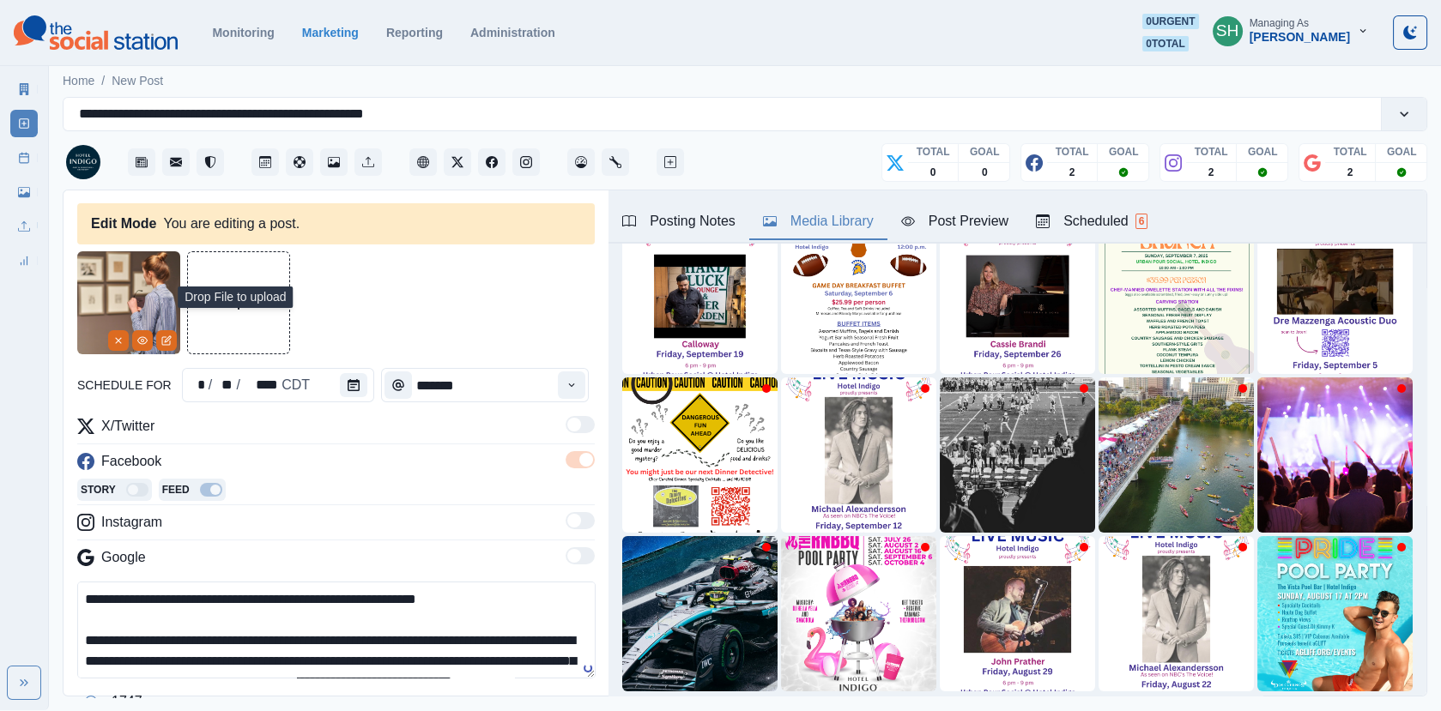
scroll to position [139, 0]
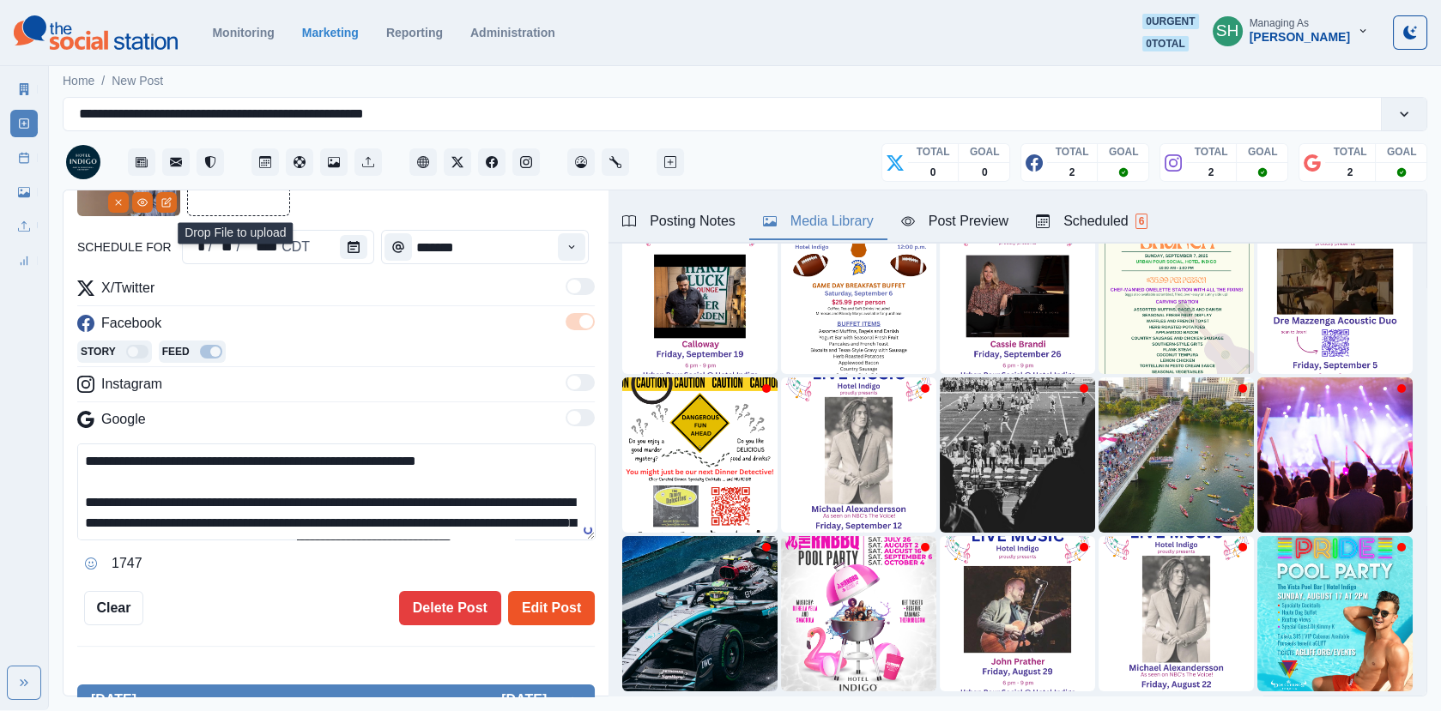
click at [553, 600] on button "Edit Post" at bounding box center [551, 608] width 87 height 34
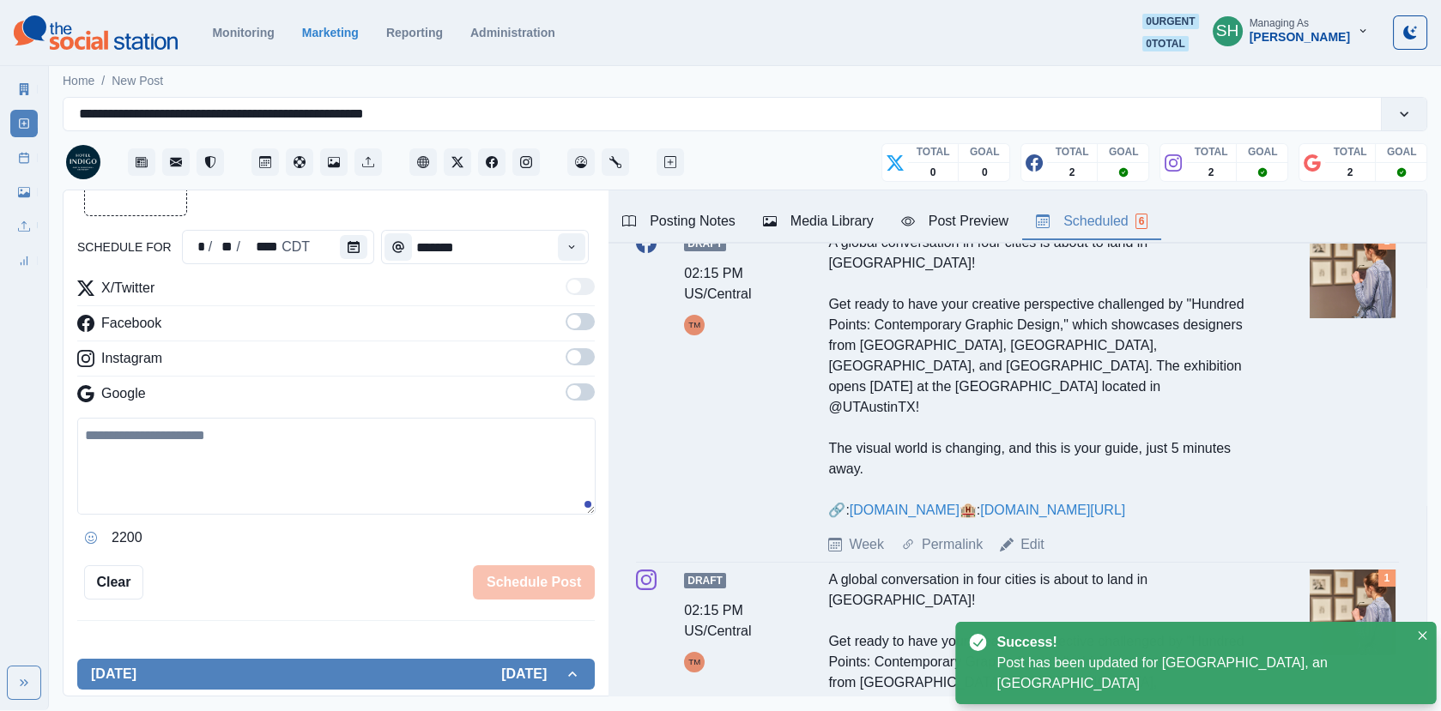
click at [1074, 220] on div "Scheduled 6" at bounding box center [1092, 221] width 112 height 21
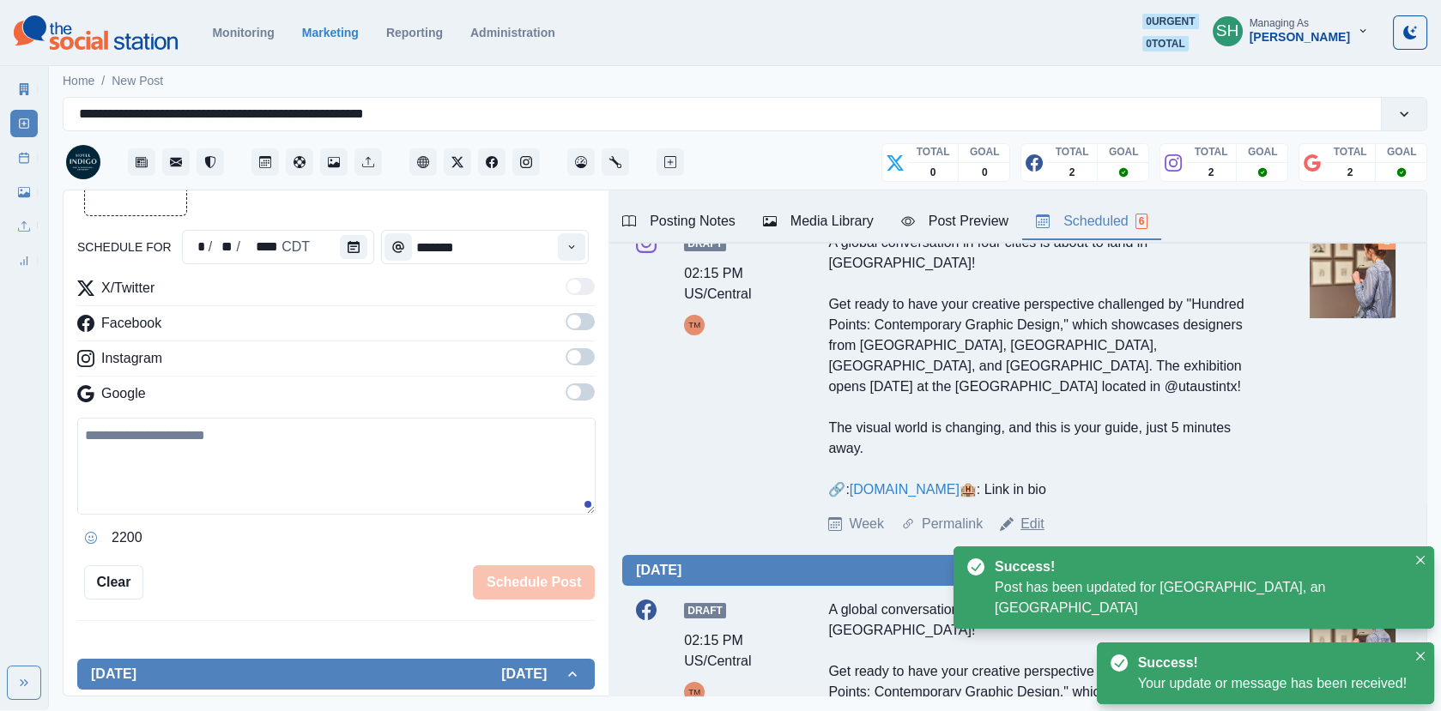
click at [1028, 514] on link "Edit" at bounding box center [1032, 524] width 24 height 21
type textarea "**********"
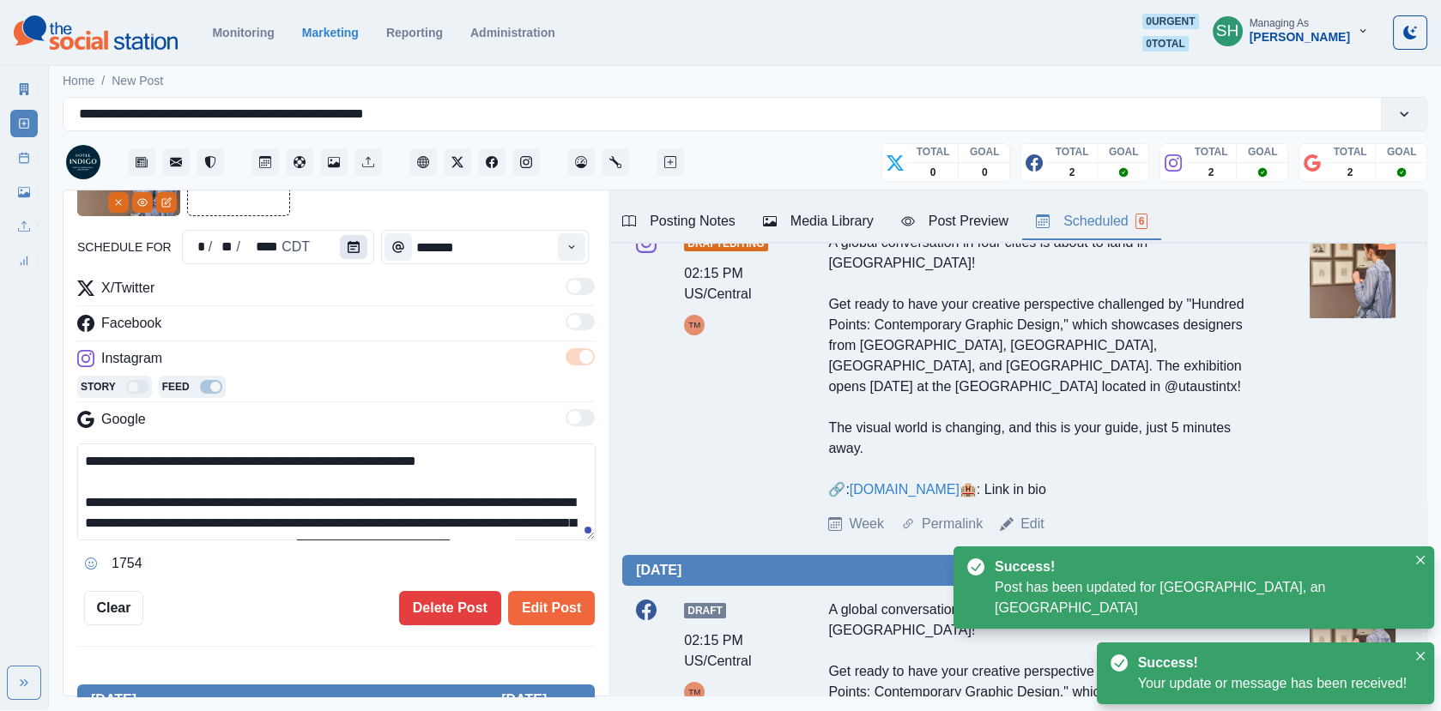
click at [341, 257] on button "Calendar" at bounding box center [353, 247] width 27 height 24
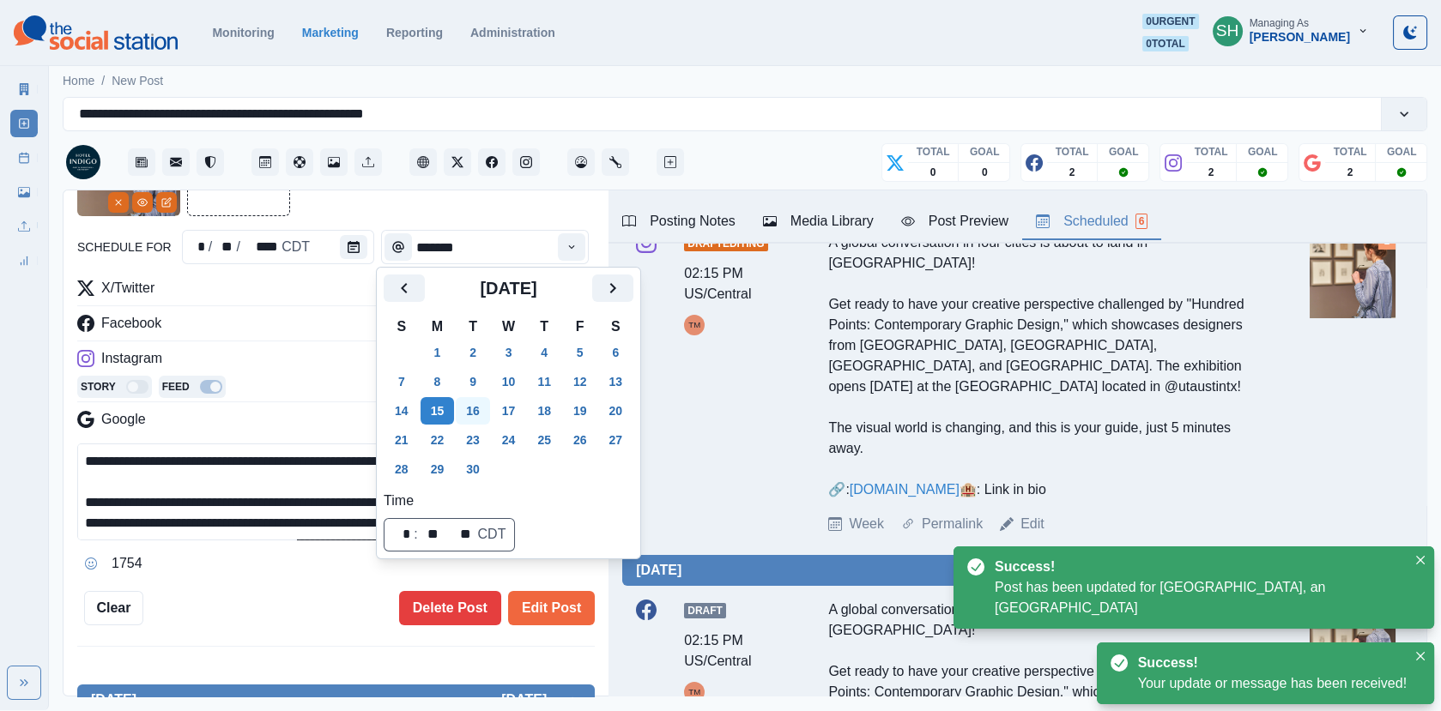
click at [475, 412] on button "16" at bounding box center [473, 410] width 34 height 27
click at [559, 596] on button "Edit Post" at bounding box center [551, 608] width 87 height 34
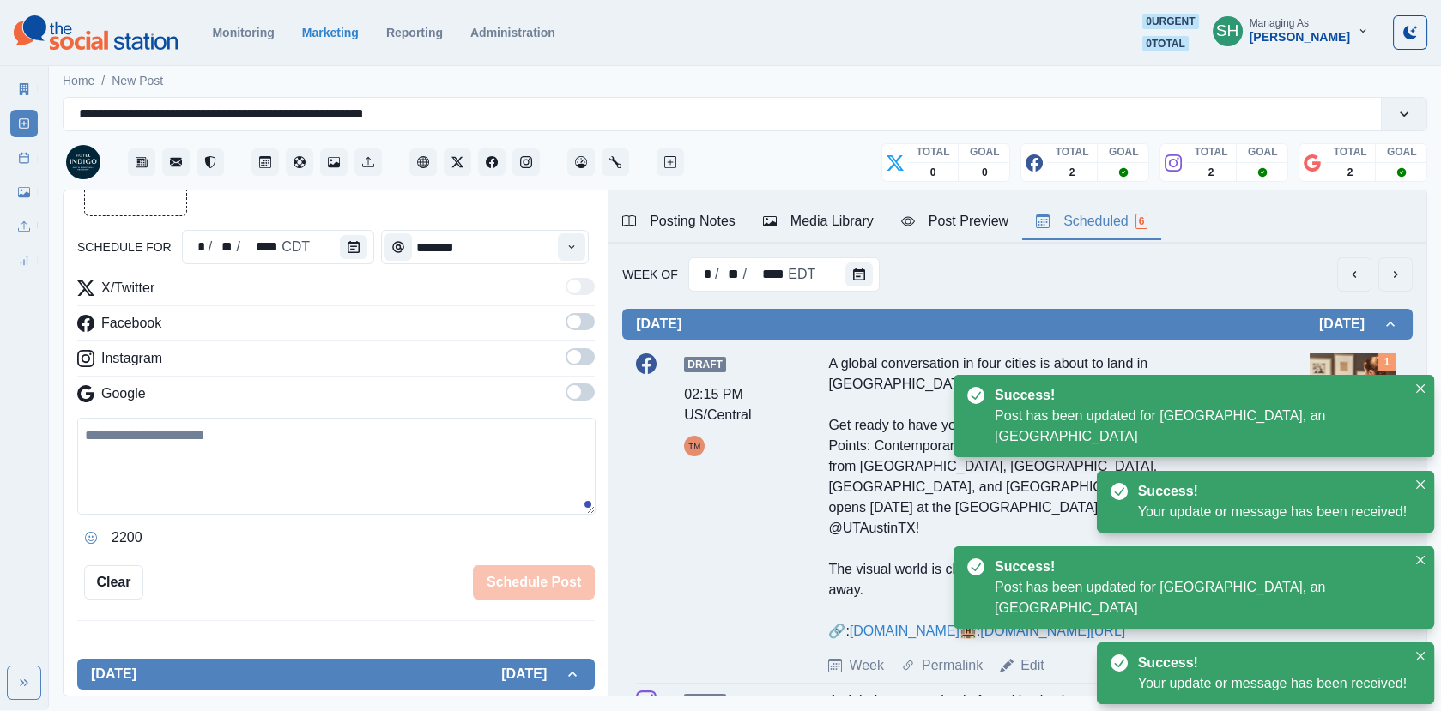
click at [841, 224] on div "Media Library" at bounding box center [818, 221] width 111 height 21
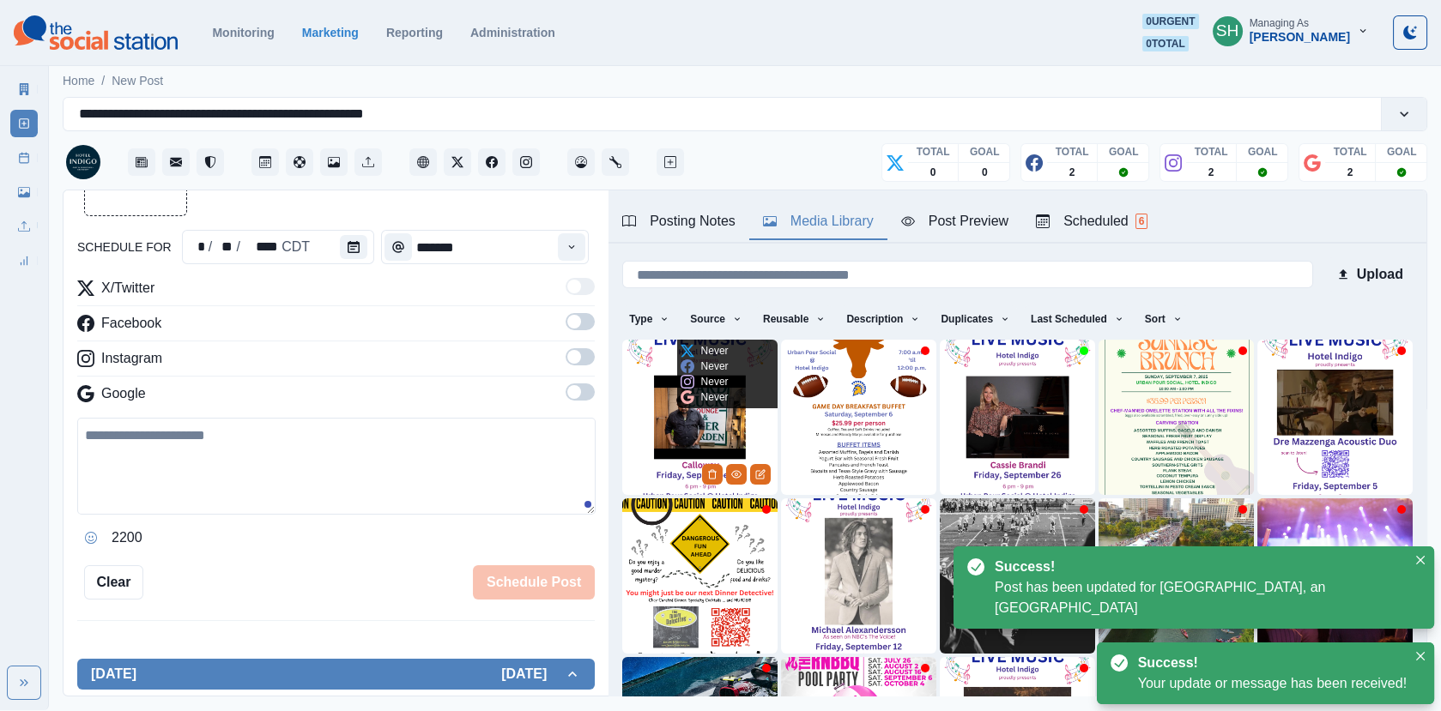
click at [661, 472] on img at bounding box center [699, 417] width 155 height 155
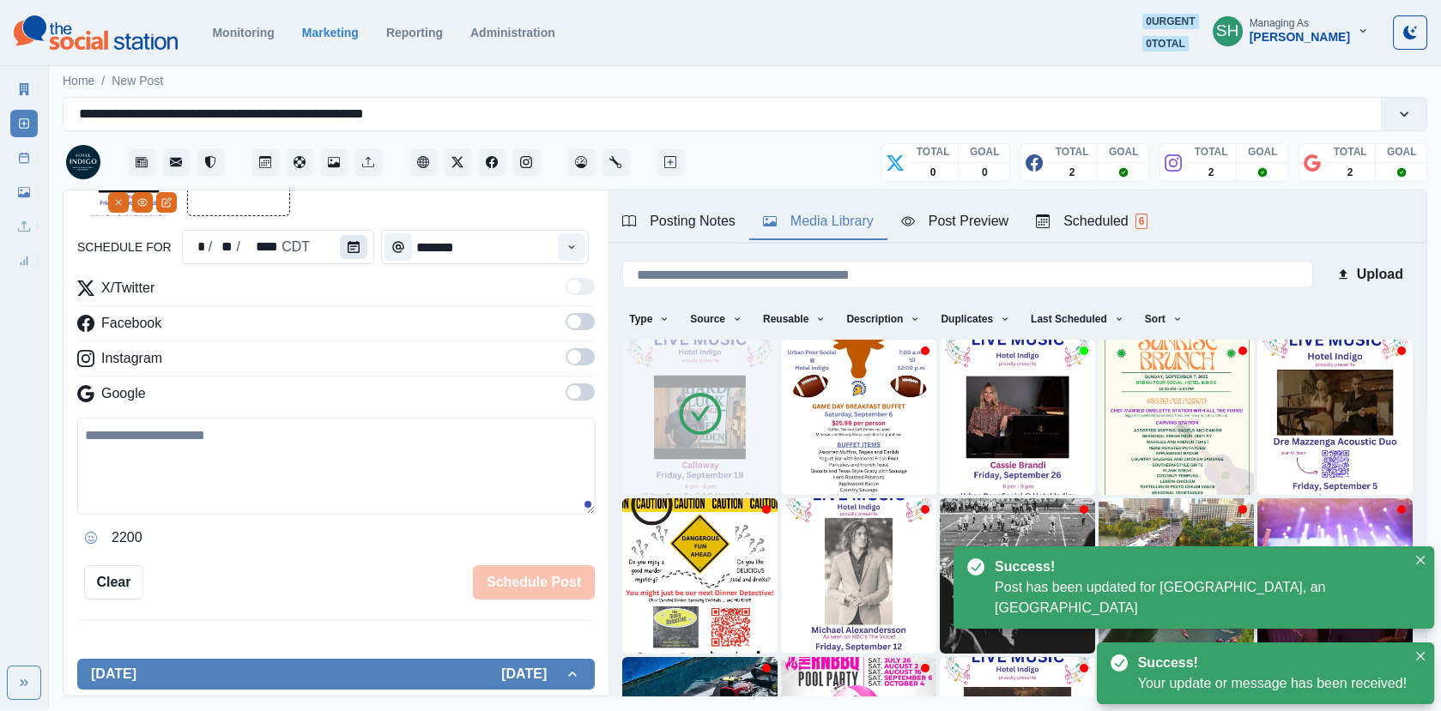
click at [359, 244] on button "Calendar" at bounding box center [353, 247] width 27 height 24
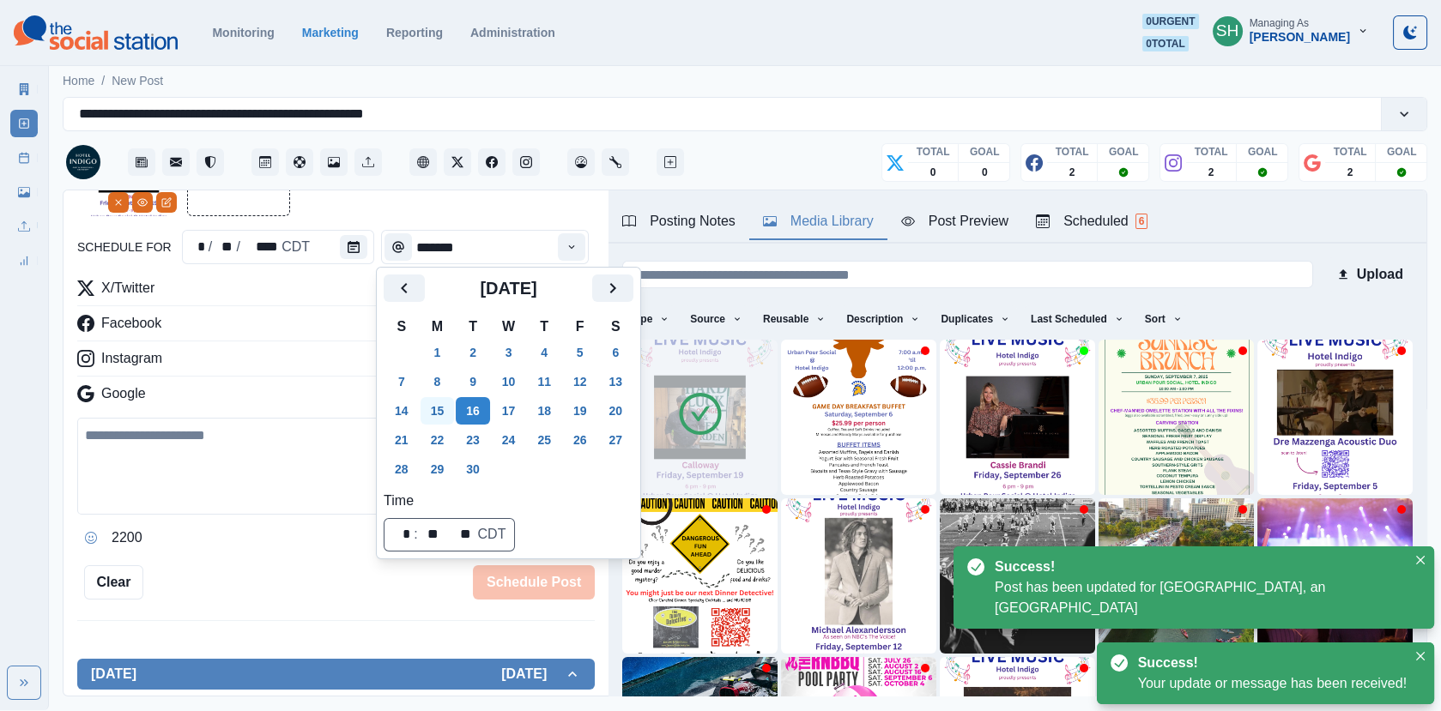
click at [431, 414] on button "15" at bounding box center [438, 410] width 34 height 27
click at [534, 215] on div at bounding box center [335, 164] width 517 height 103
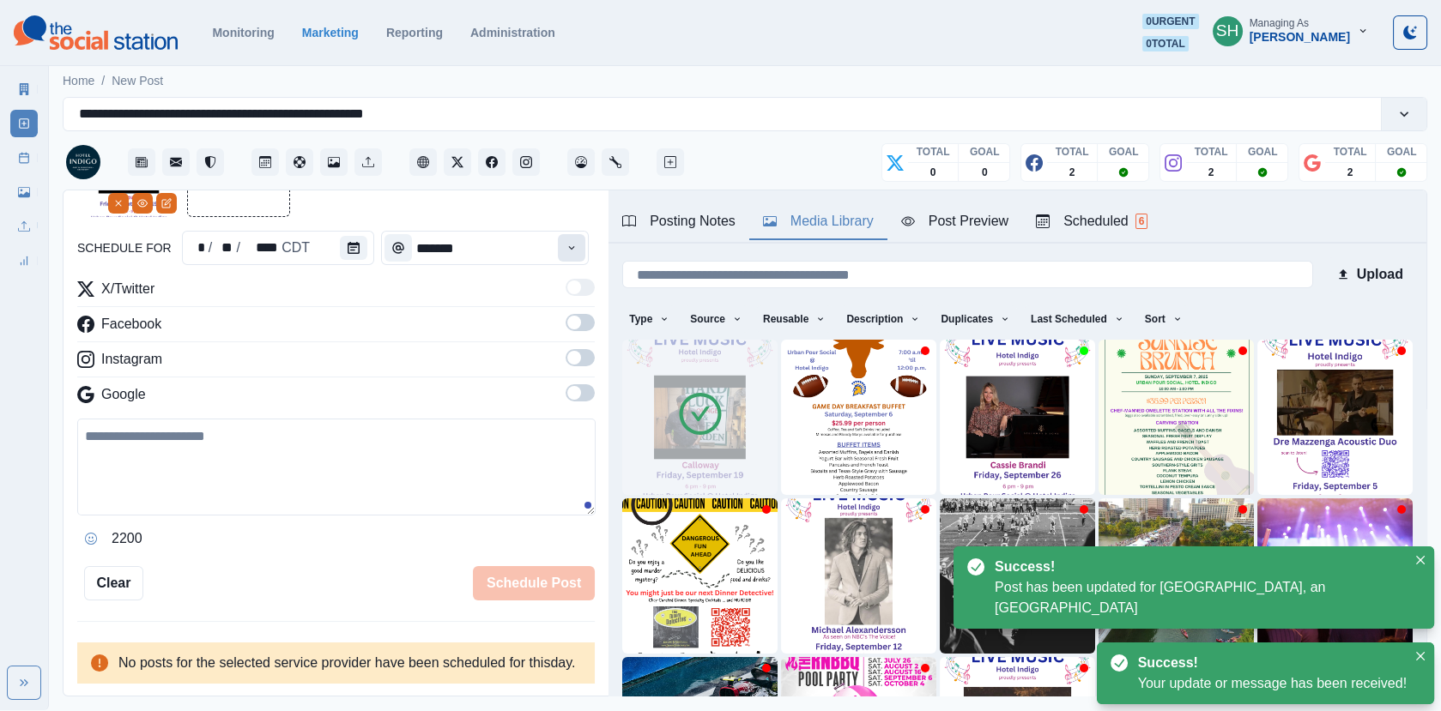
click at [577, 239] on button "Time" at bounding box center [571, 247] width 27 height 27
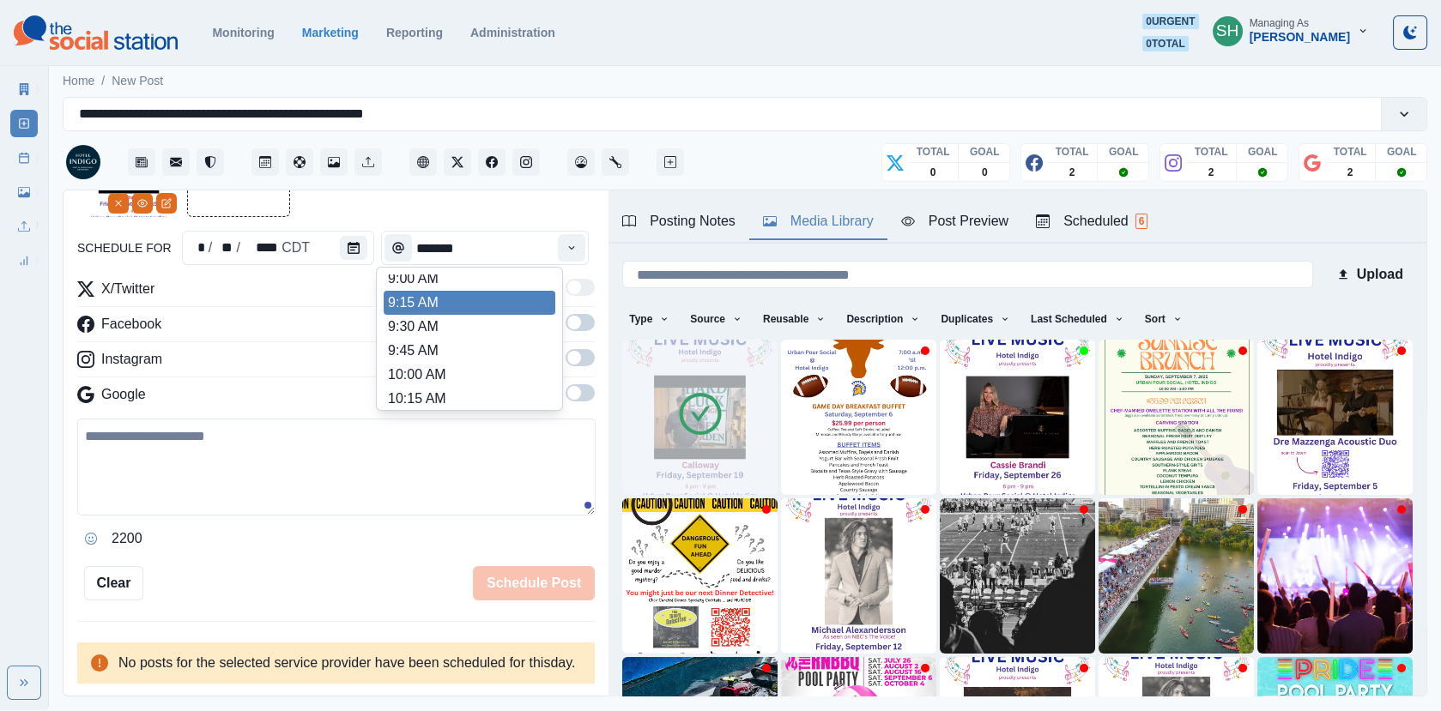
scroll to position [201, 0]
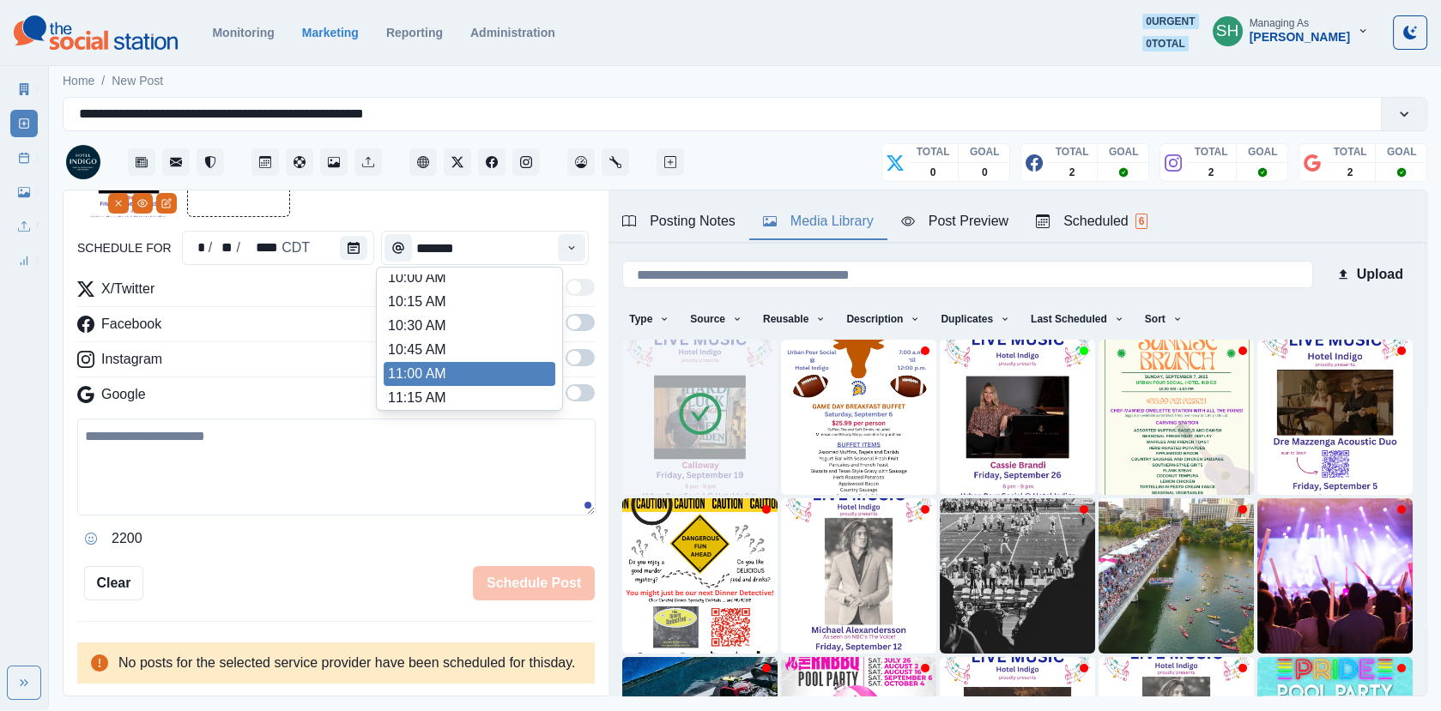
click at [427, 370] on li "11:00 AM" at bounding box center [470, 374] width 172 height 24
type input "********"
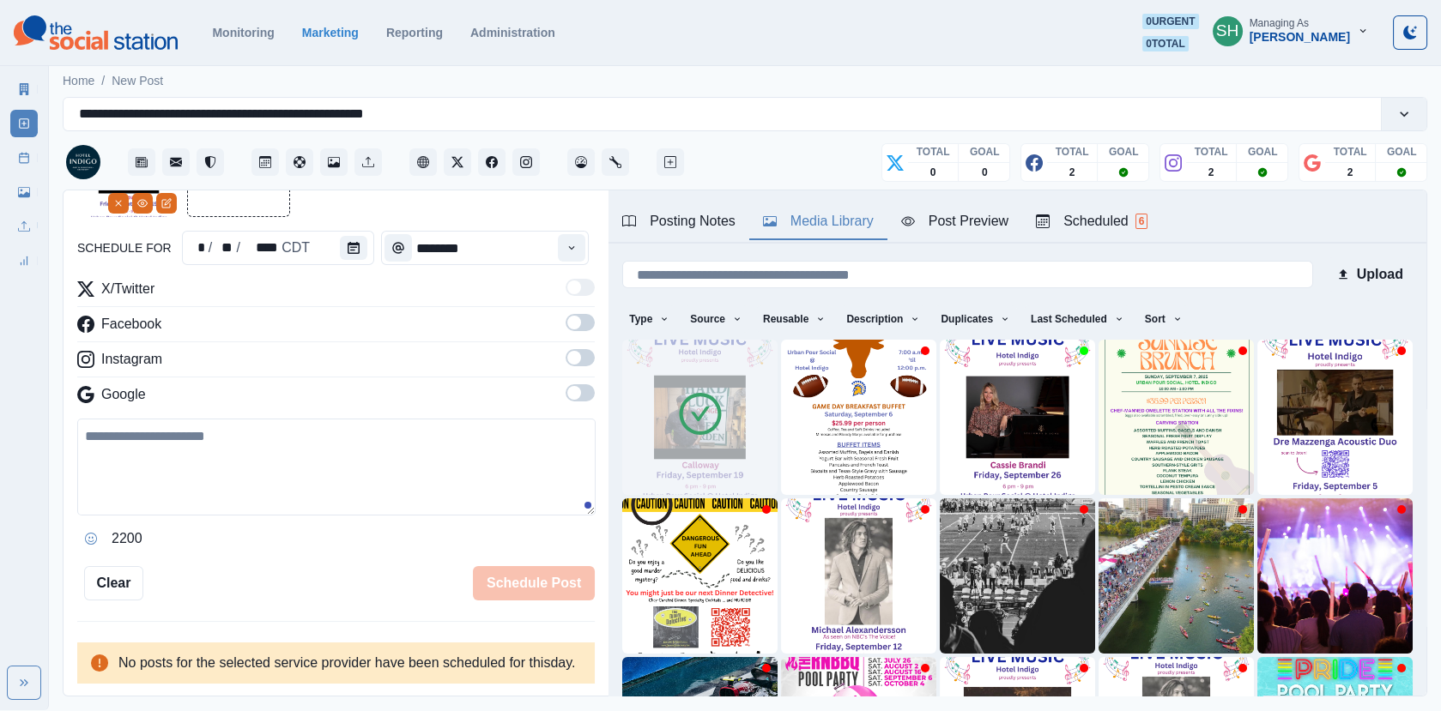
click at [590, 332] on label at bounding box center [580, 327] width 29 height 27
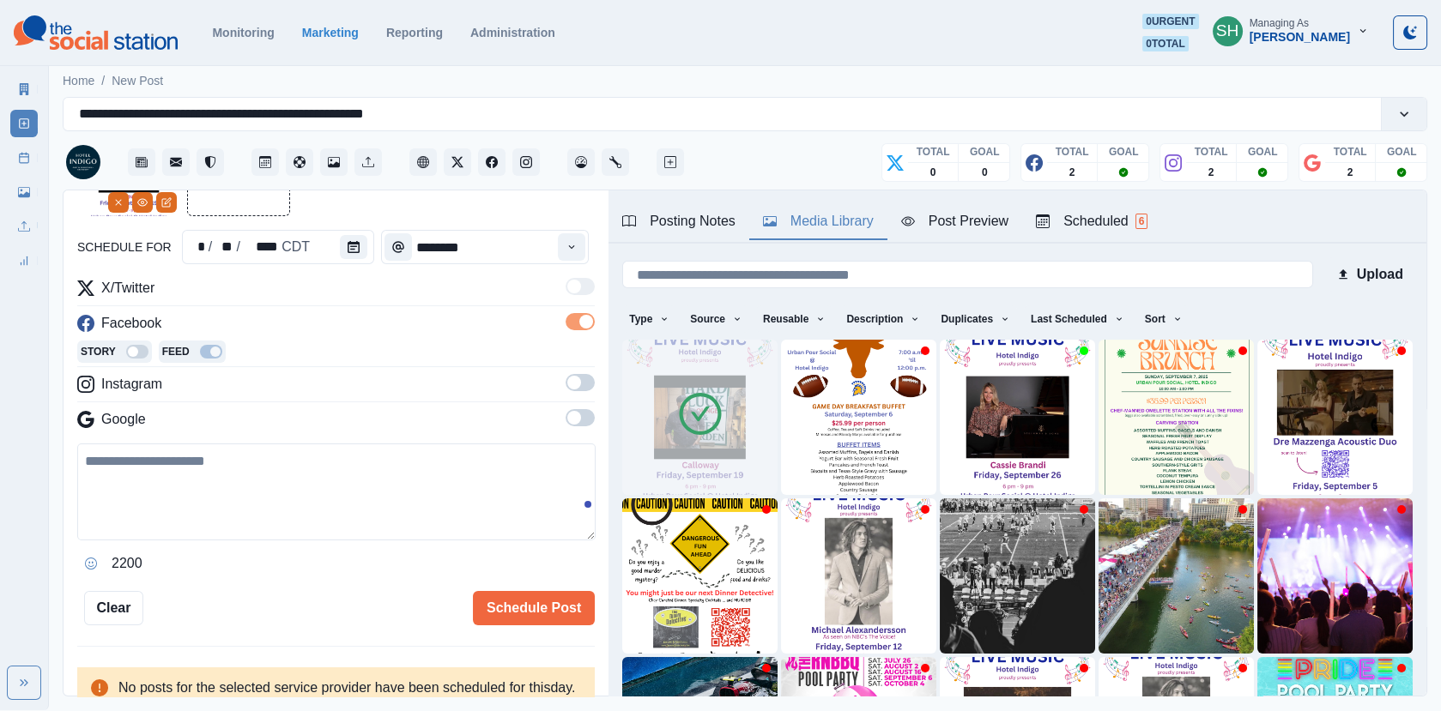
click at [580, 378] on span at bounding box center [580, 382] width 29 height 17
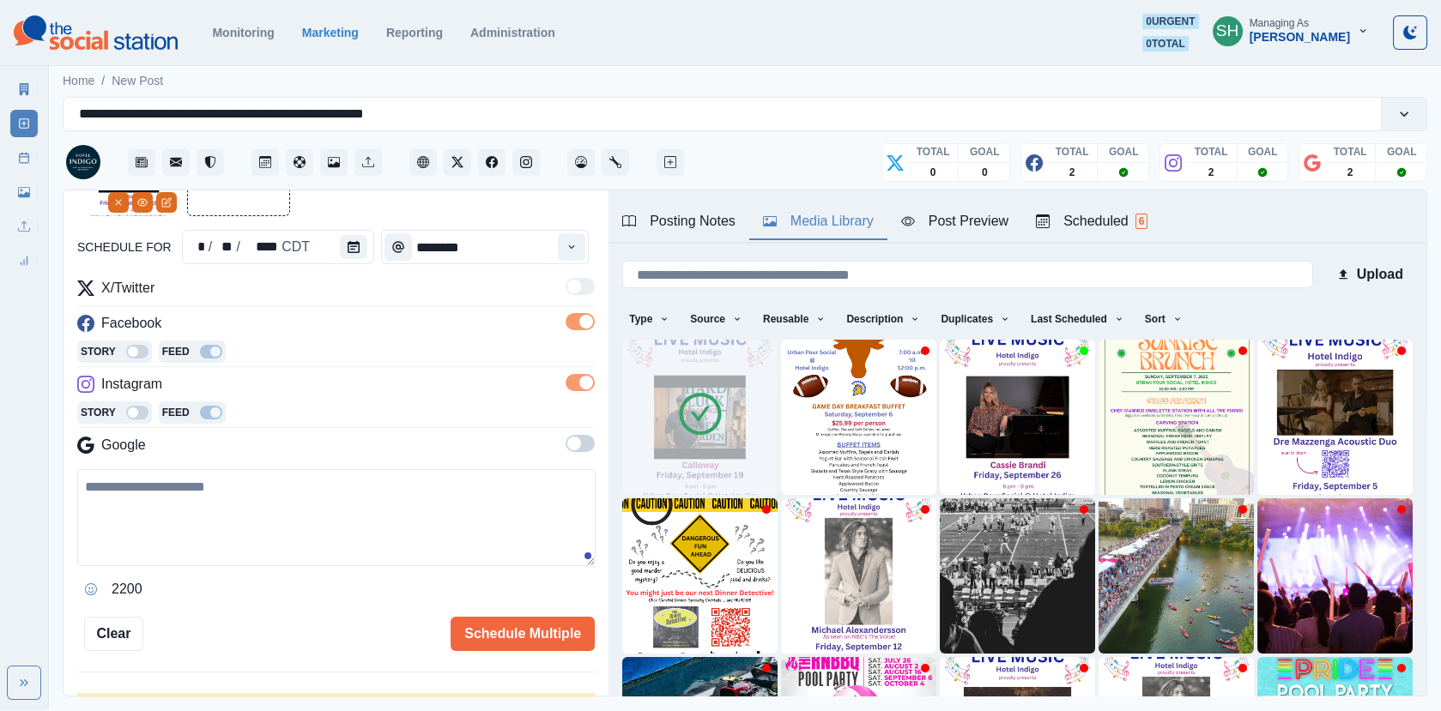
click at [576, 450] on span at bounding box center [580, 443] width 29 height 17
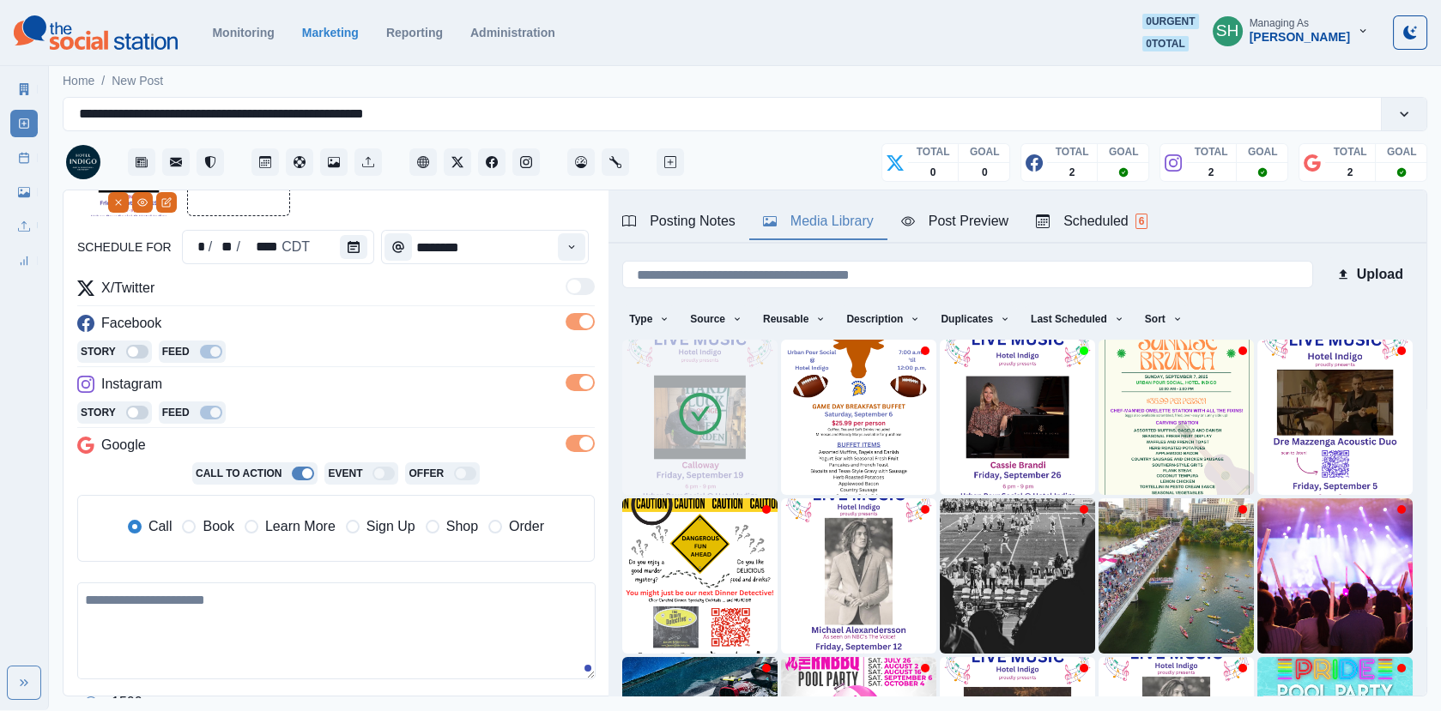
click at [917, 229] on div "Post Preview" at bounding box center [954, 221] width 107 height 21
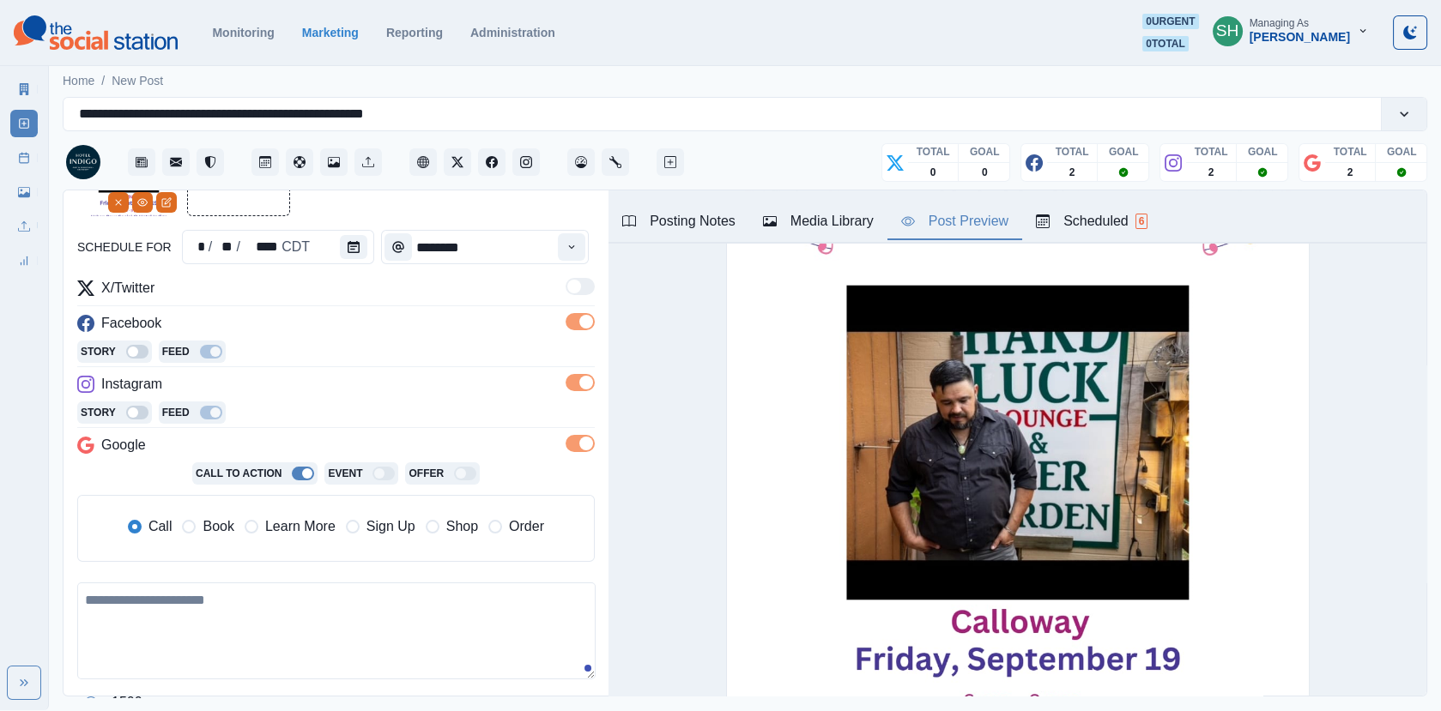
scroll to position [320, 0]
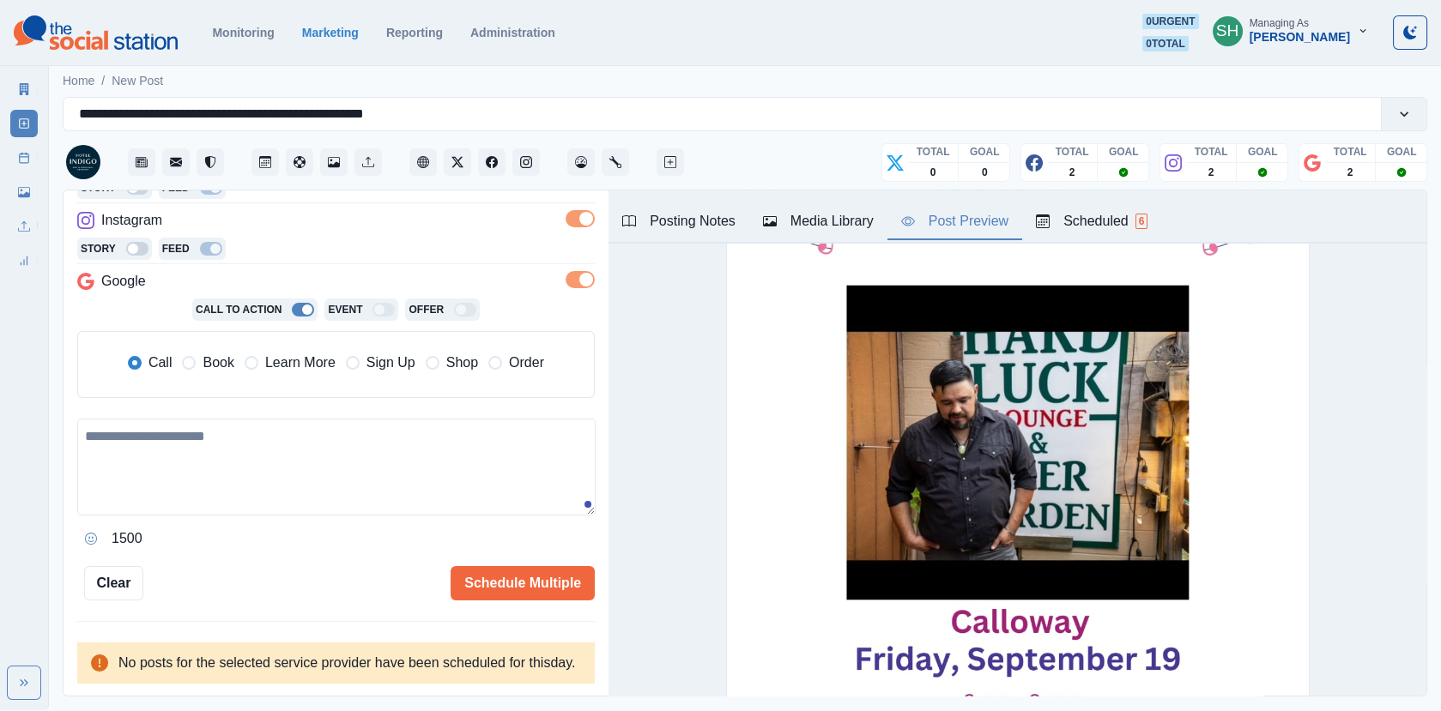
click at [236, 353] on div "Call Book Learn More Sign Up Shop Order" at bounding box center [336, 363] width 416 height 21
click at [209, 353] on span "Book" at bounding box center [218, 363] width 31 height 21
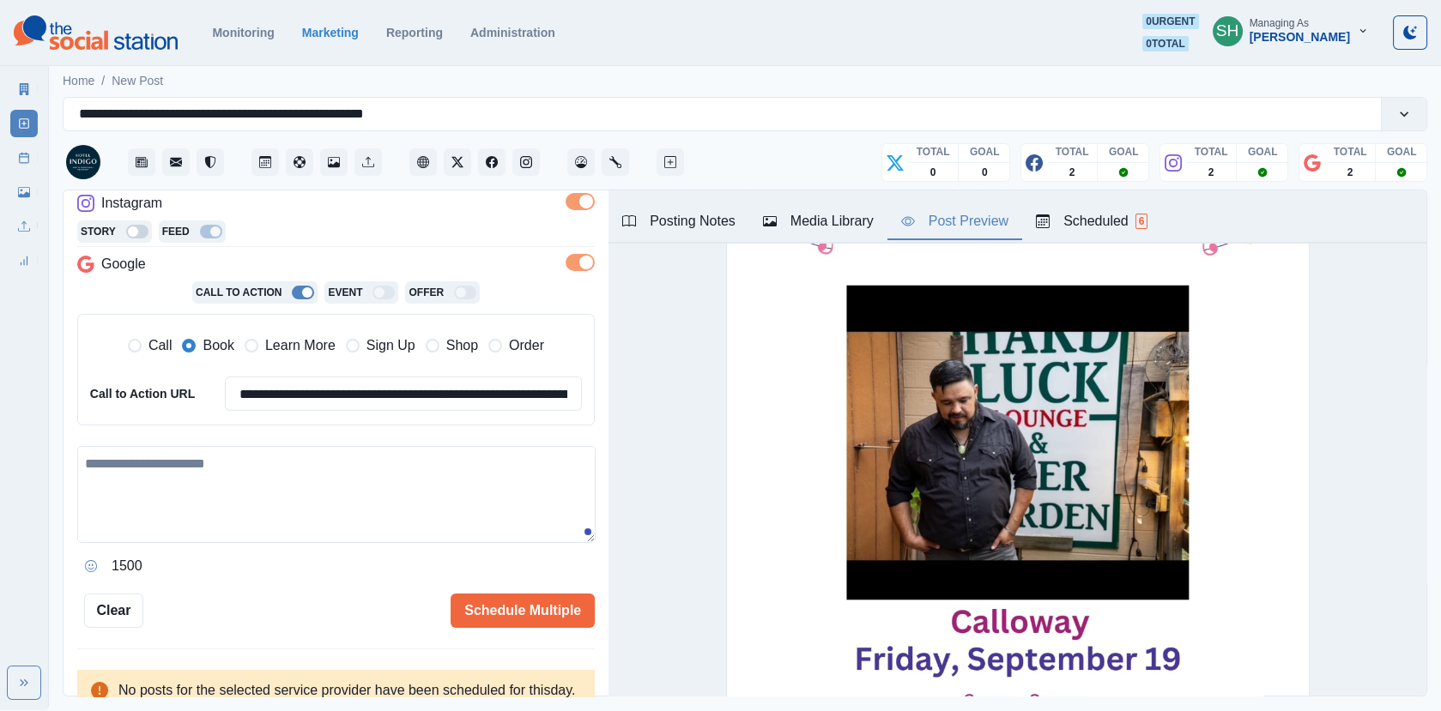
click at [232, 471] on textarea at bounding box center [336, 494] width 518 height 97
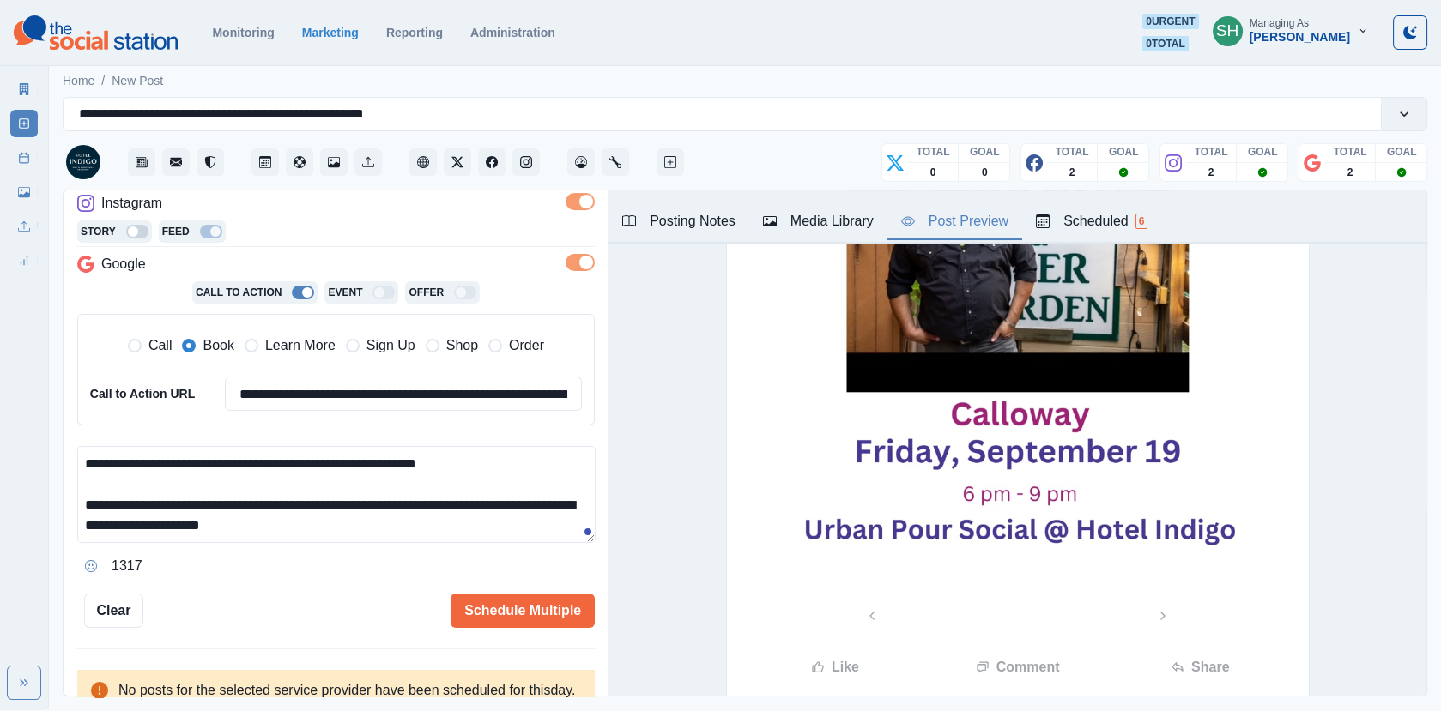
scroll to position [0, 0]
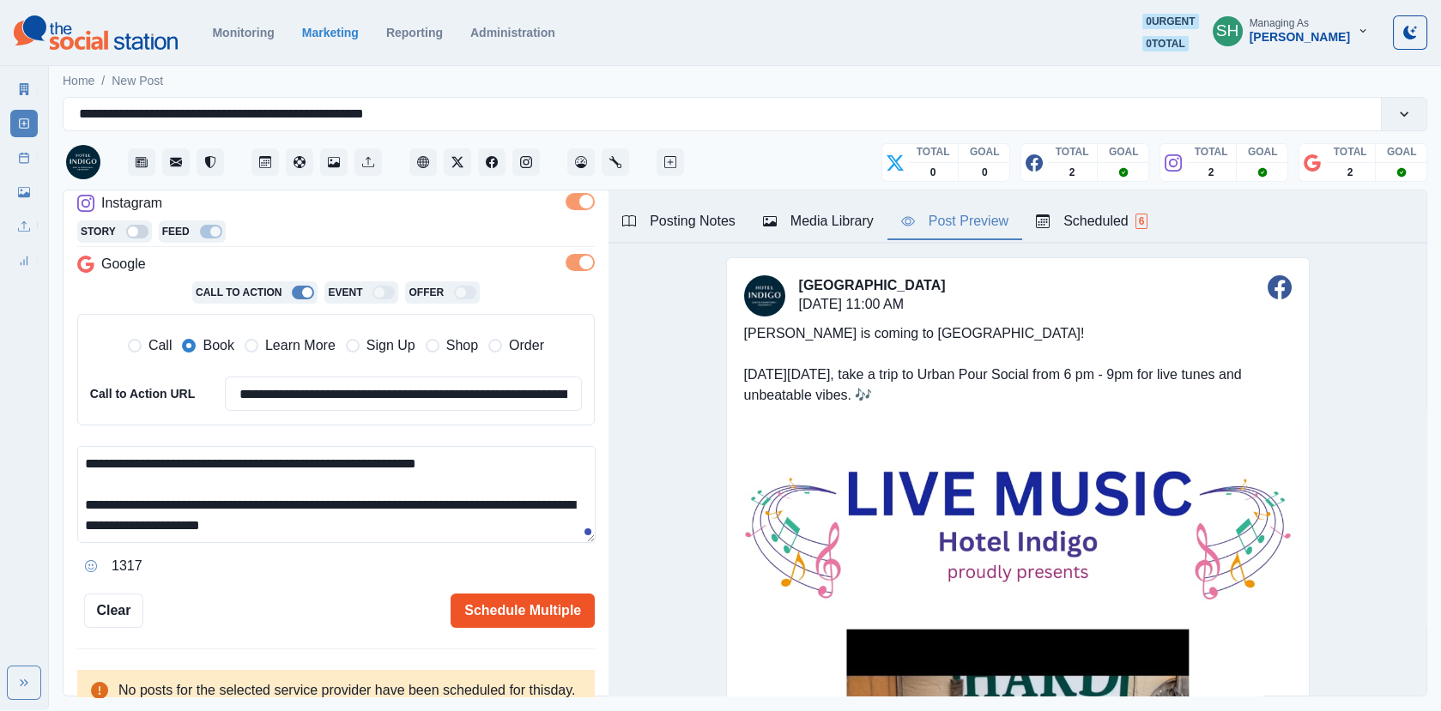
type textarea "**********"
click at [494, 603] on button "Schedule Multiple" at bounding box center [523, 611] width 144 height 34
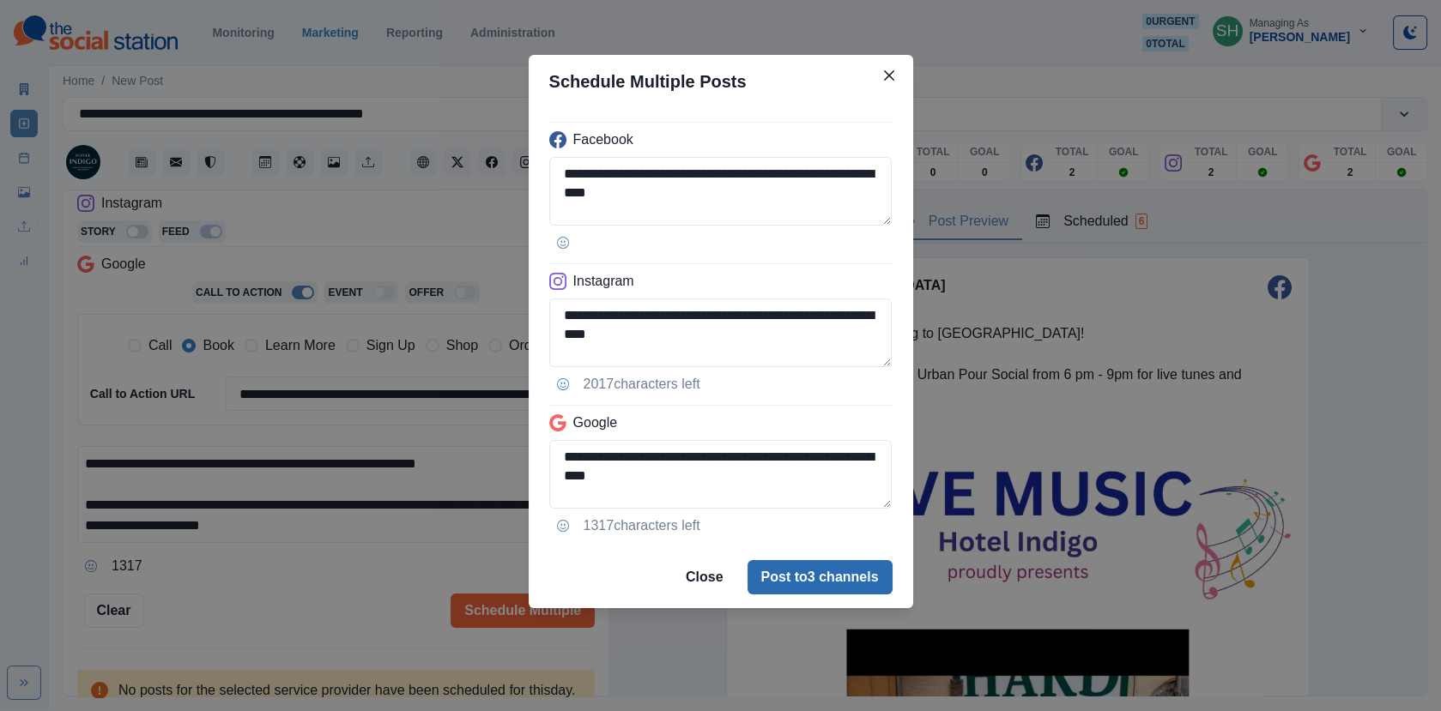
click at [836, 578] on button "Post to 3 channels" at bounding box center [819, 577] width 145 height 34
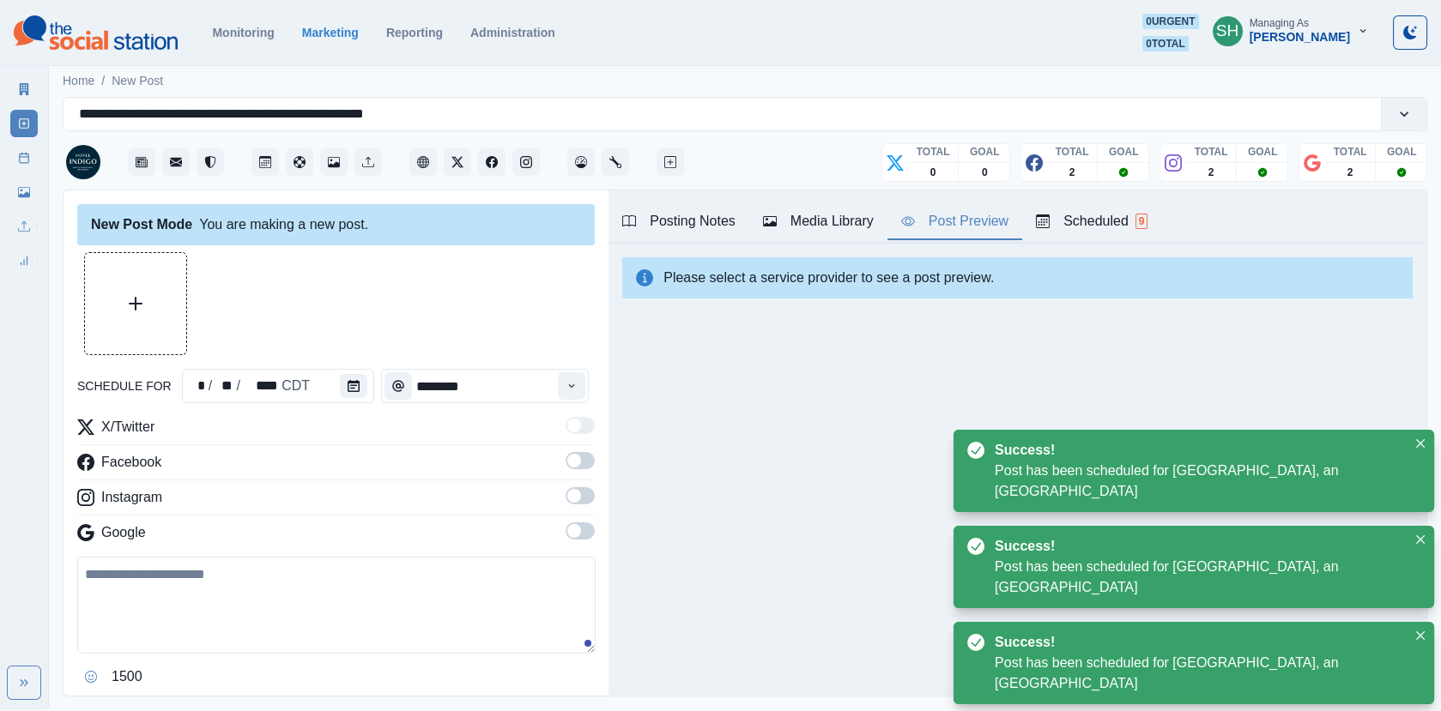
click at [879, 197] on div "Posting Notes Media Library Post Preview Scheduled 9" at bounding box center [1017, 217] width 818 height 53
click at [8, 153] on div "Marketing Summary New Post Post Schedule Media Library Uploads Review Summary" at bounding box center [24, 172] width 48 height 206
click at [21, 162] on icon at bounding box center [24, 158] width 12 height 12
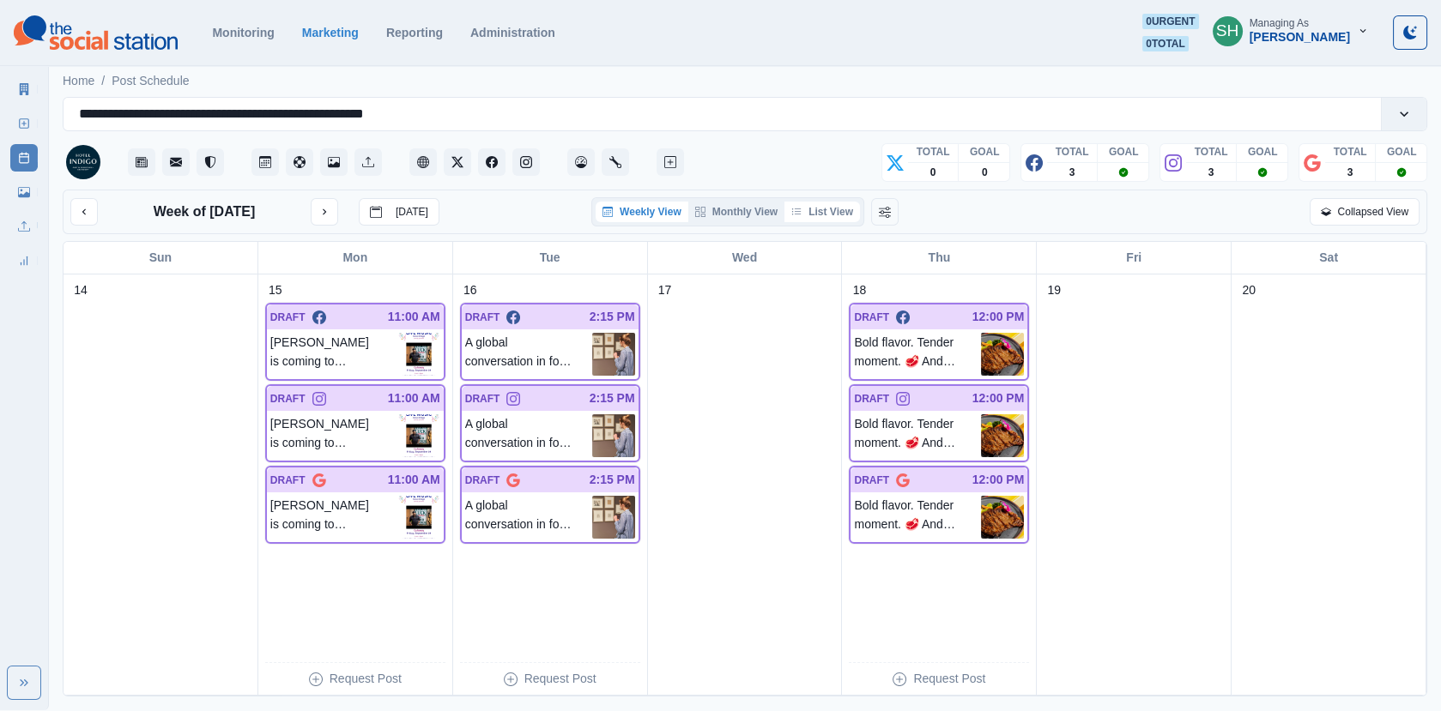
click at [835, 206] on button "List View" at bounding box center [822, 212] width 76 height 21
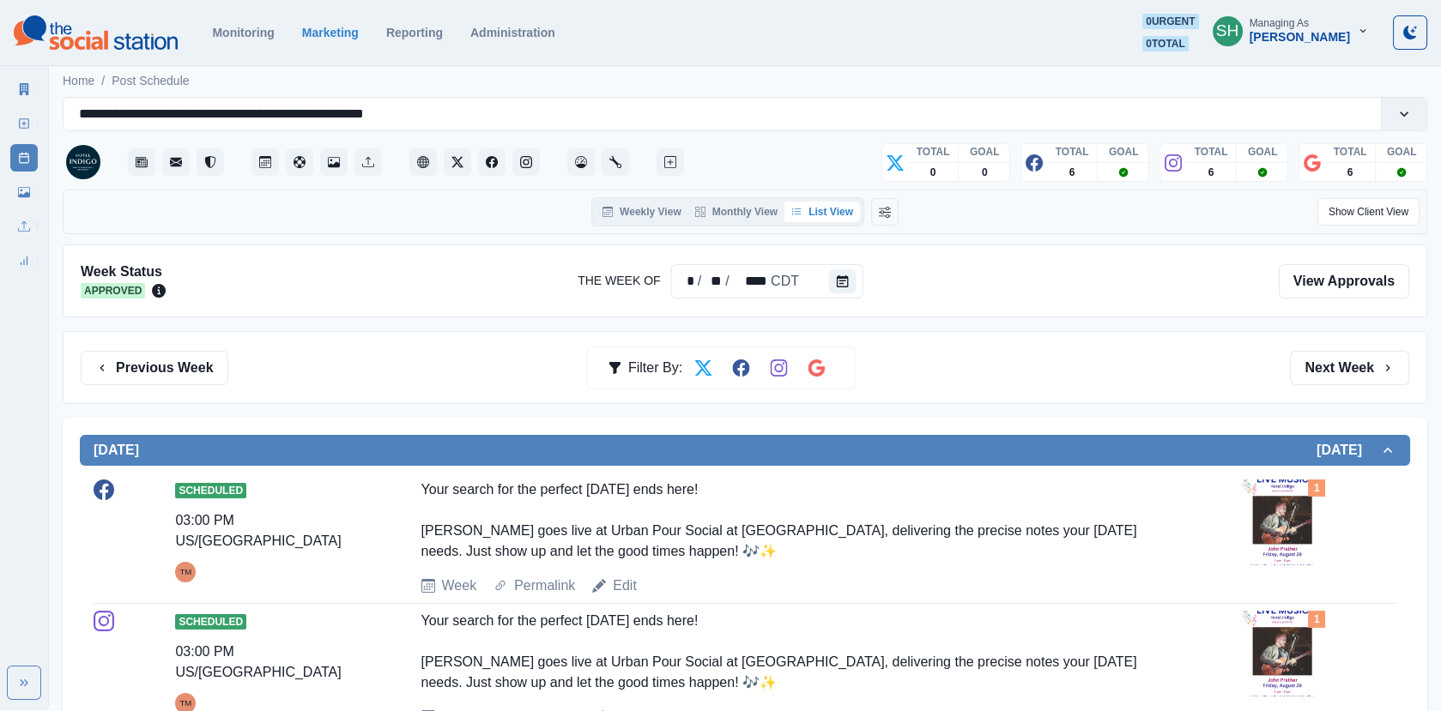
click at [1360, 386] on div "Previous Week Filter By: Next Week" at bounding box center [745, 367] width 1365 height 73
click at [1325, 364] on button "Next Week" at bounding box center [1349, 368] width 119 height 34
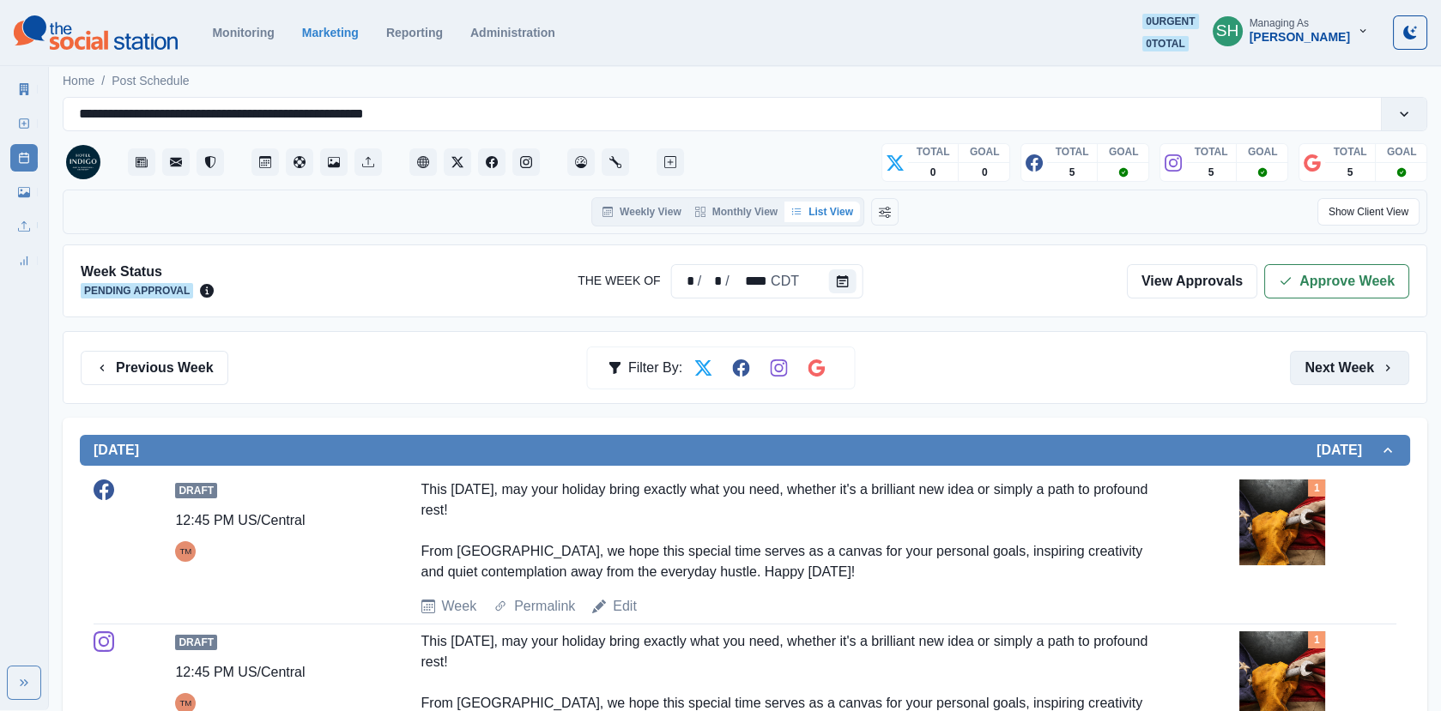
click at [1325, 364] on button "Next Week" at bounding box center [1349, 368] width 119 height 34
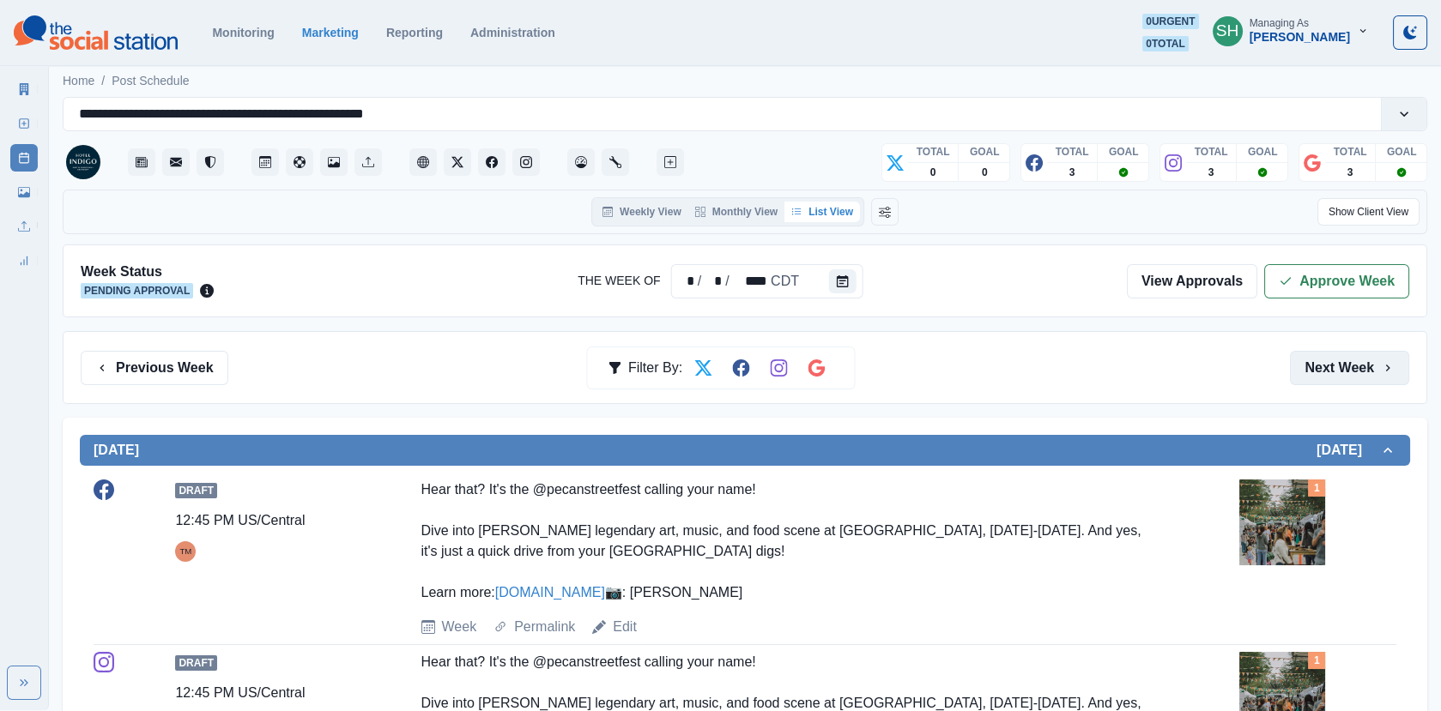
click at [1314, 360] on button "Next Week" at bounding box center [1349, 368] width 119 height 34
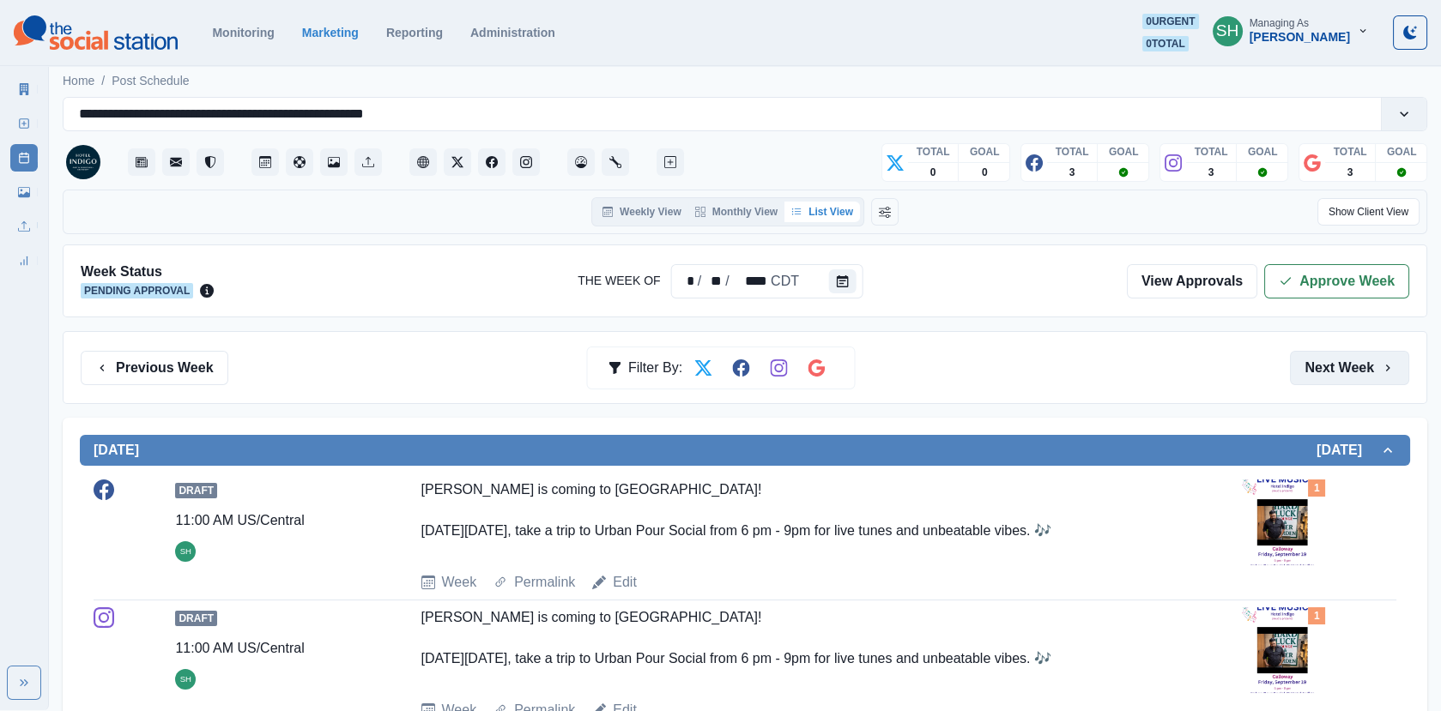
click at [1314, 360] on button "Next Week" at bounding box center [1349, 368] width 119 height 34
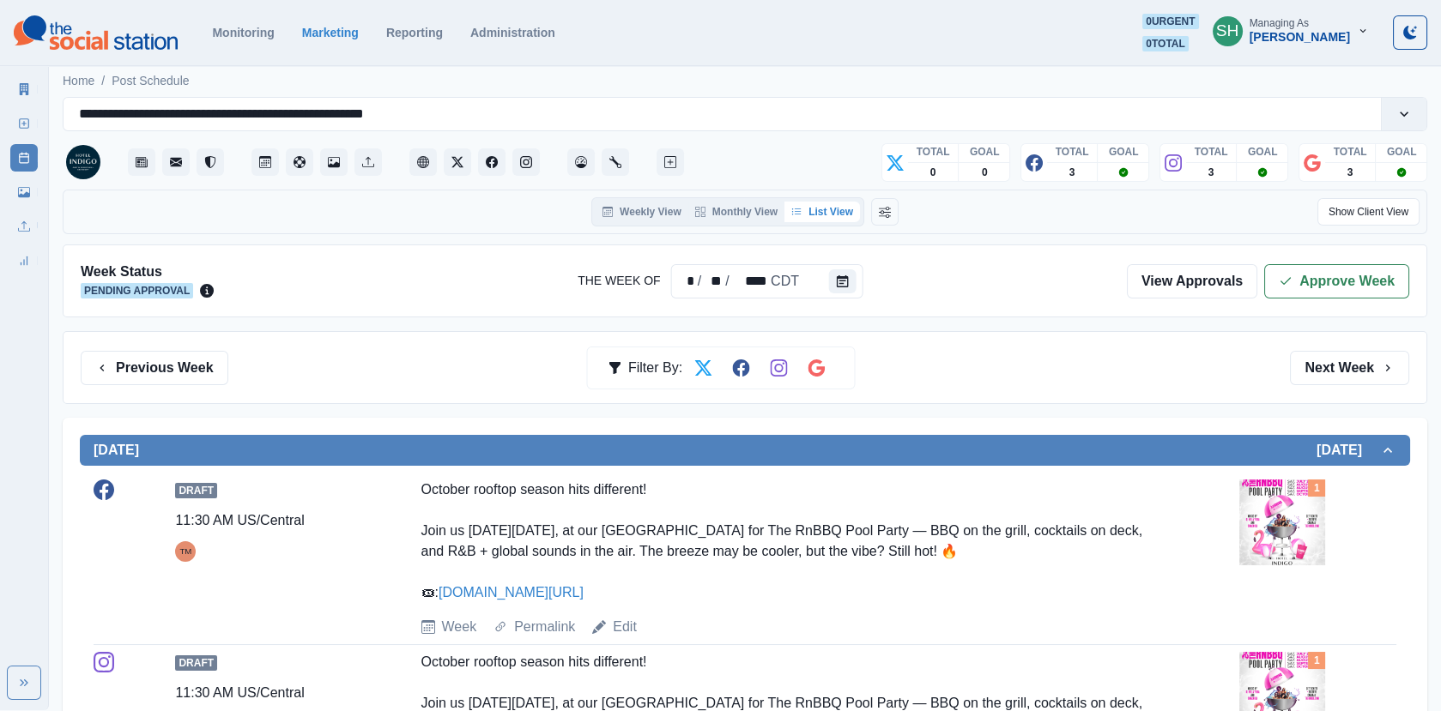
click at [16, 125] on link "New Post" at bounding box center [23, 123] width 27 height 27
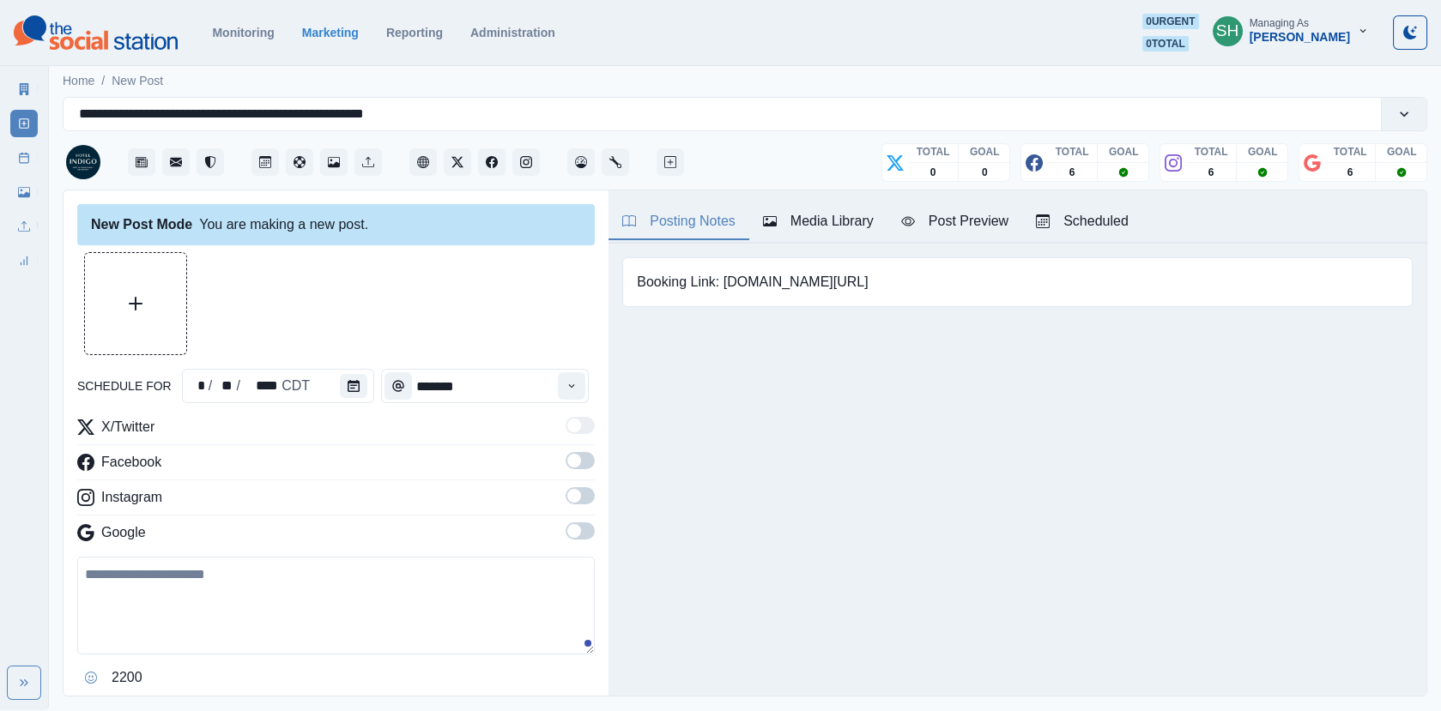
click at [800, 211] on div "Media Library" at bounding box center [818, 221] width 111 height 21
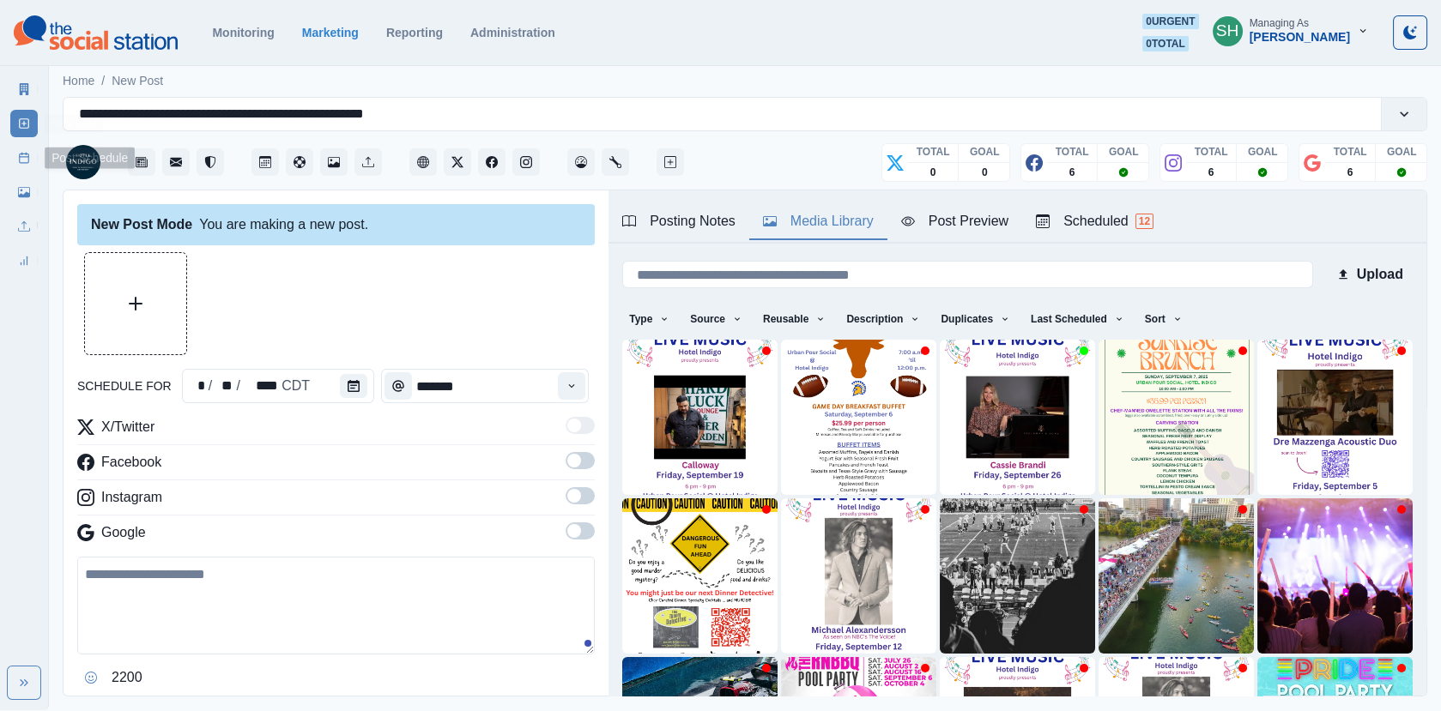
click at [23, 160] on icon at bounding box center [24, 158] width 12 height 12
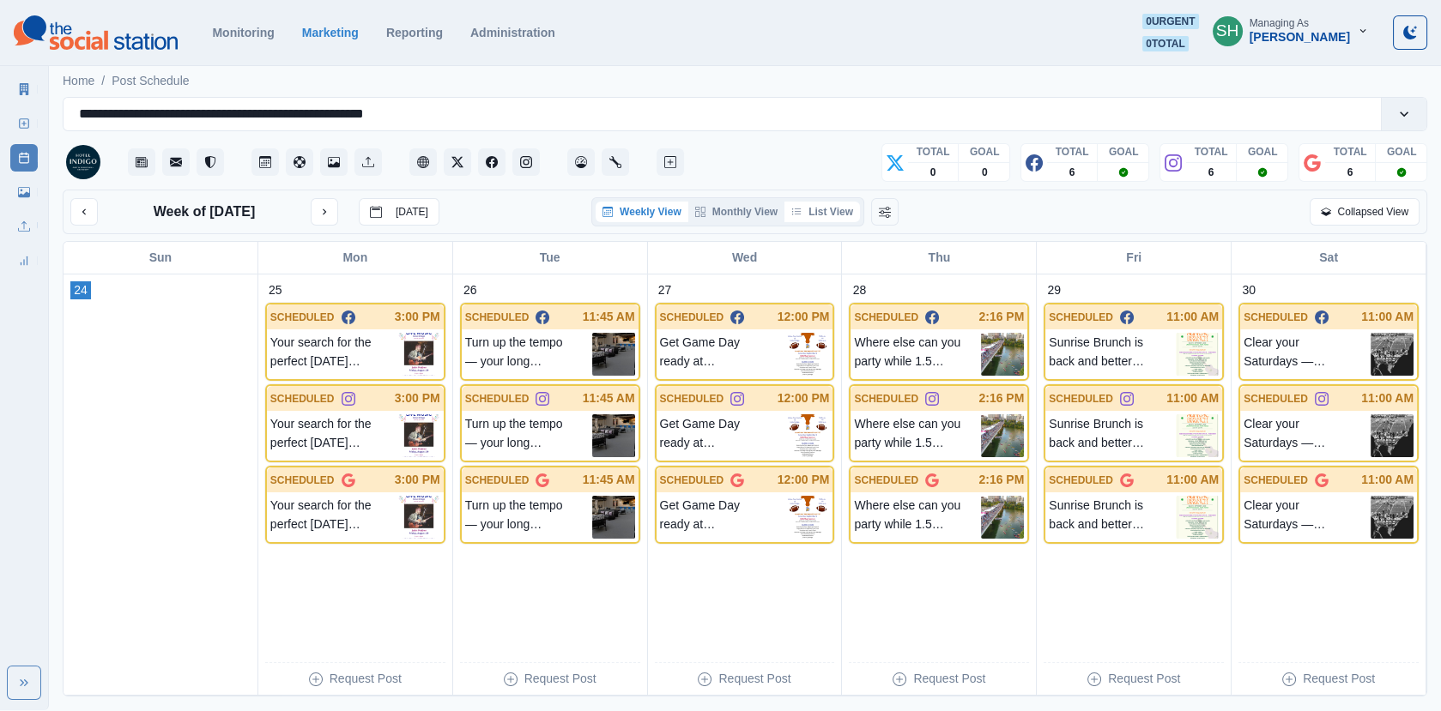
click at [859, 208] on button "List View" at bounding box center [822, 212] width 76 height 21
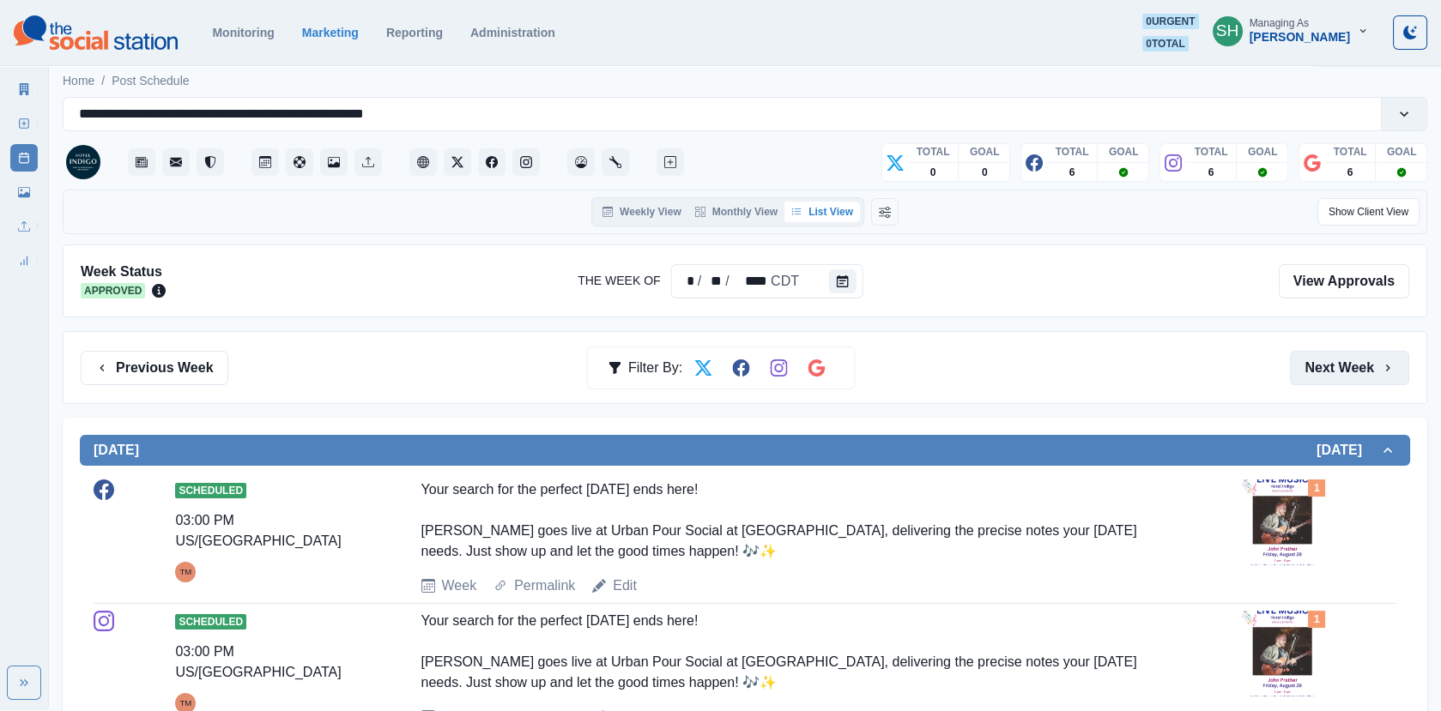
click at [1352, 357] on button "Next Week" at bounding box center [1349, 368] width 119 height 34
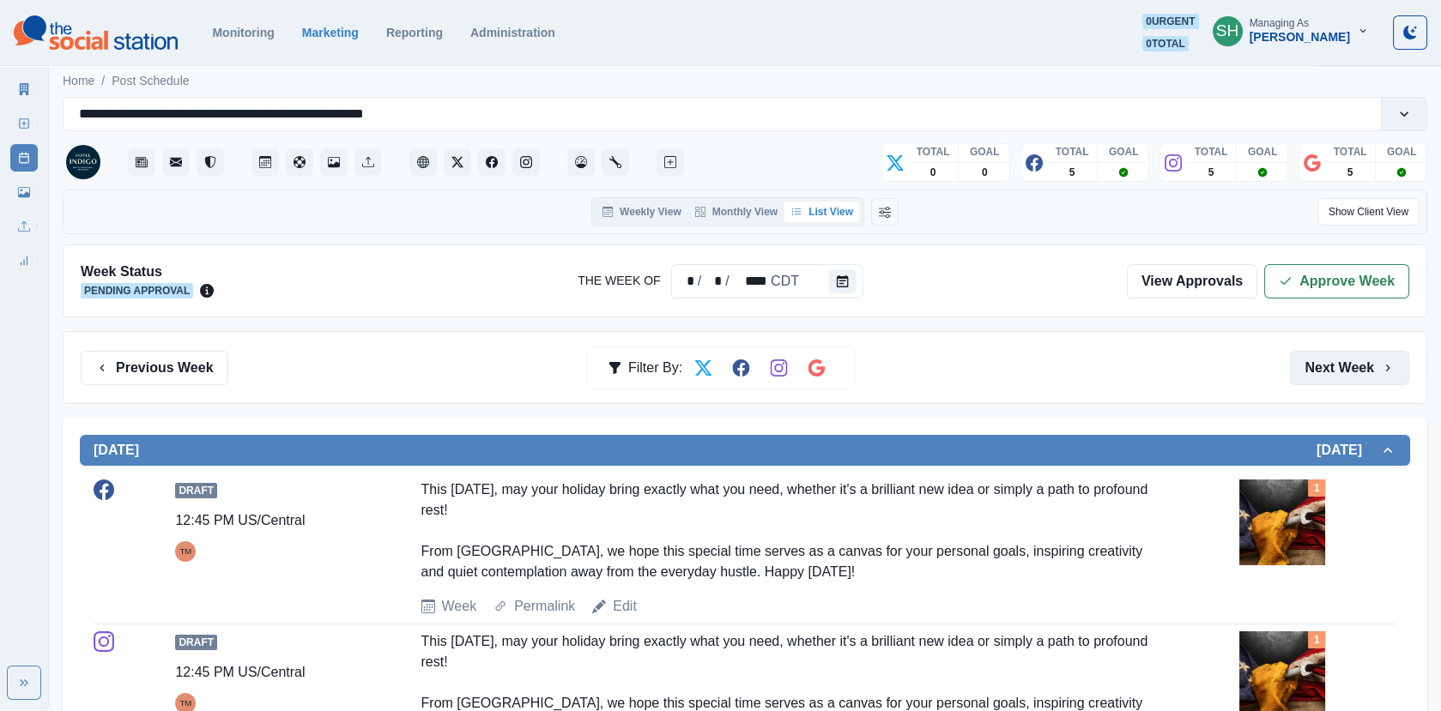
click at [1352, 357] on button "Next Week" at bounding box center [1349, 368] width 119 height 34
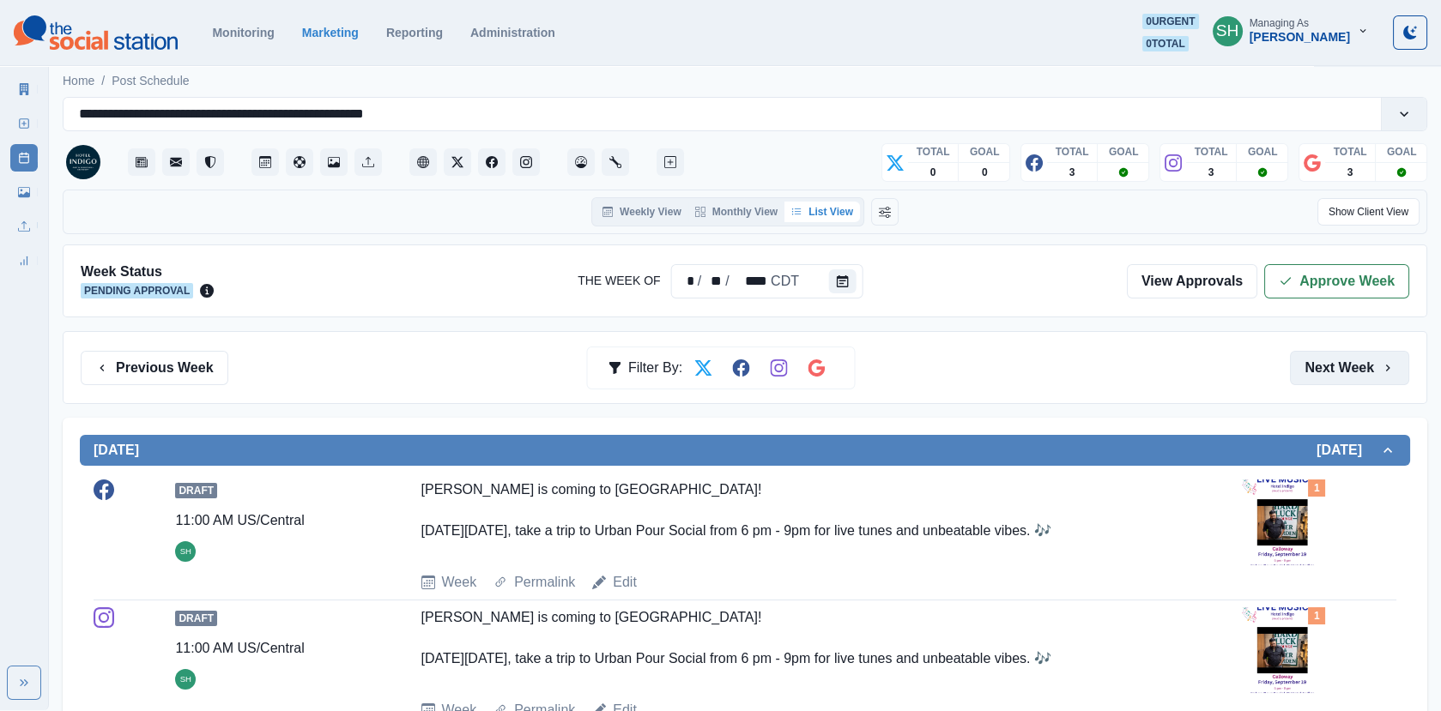
click at [1352, 357] on button "Next Week" at bounding box center [1349, 368] width 119 height 34
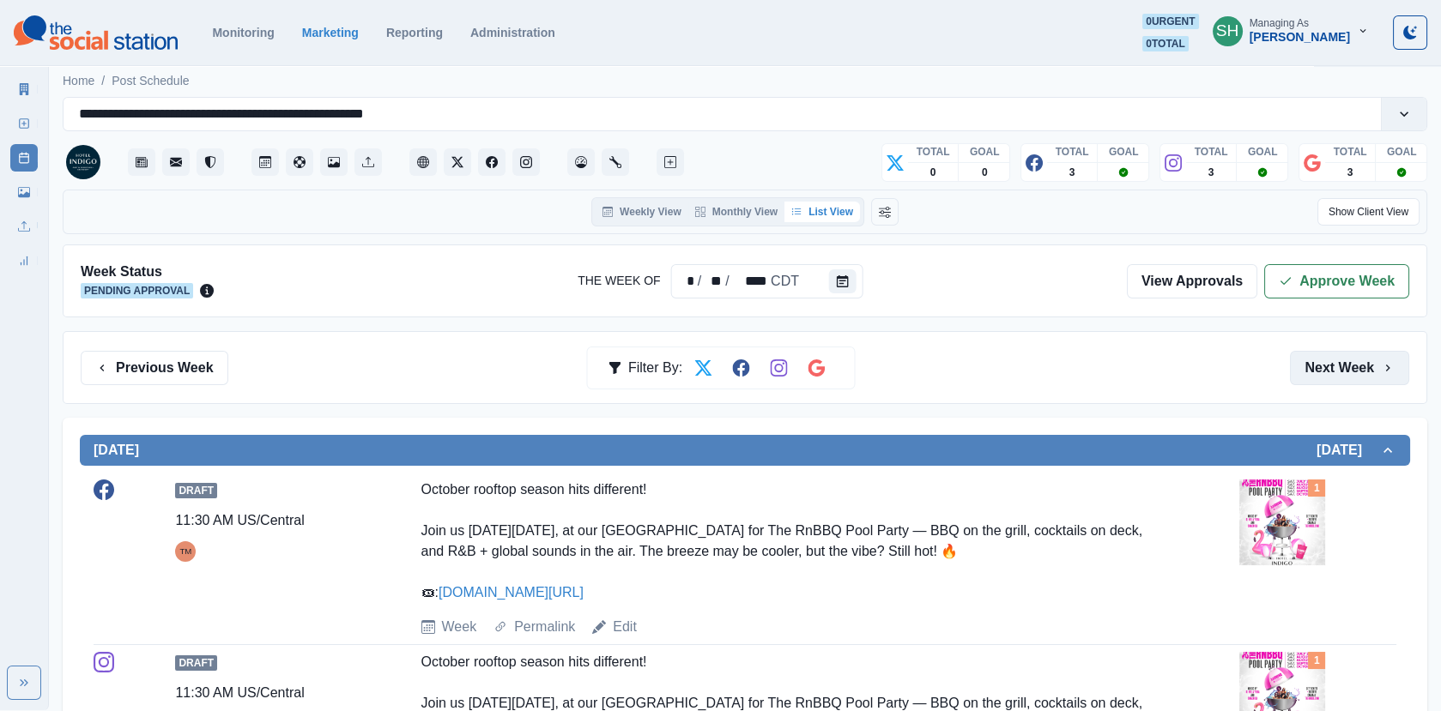
click at [1352, 357] on button "Next Week" at bounding box center [1349, 368] width 119 height 34
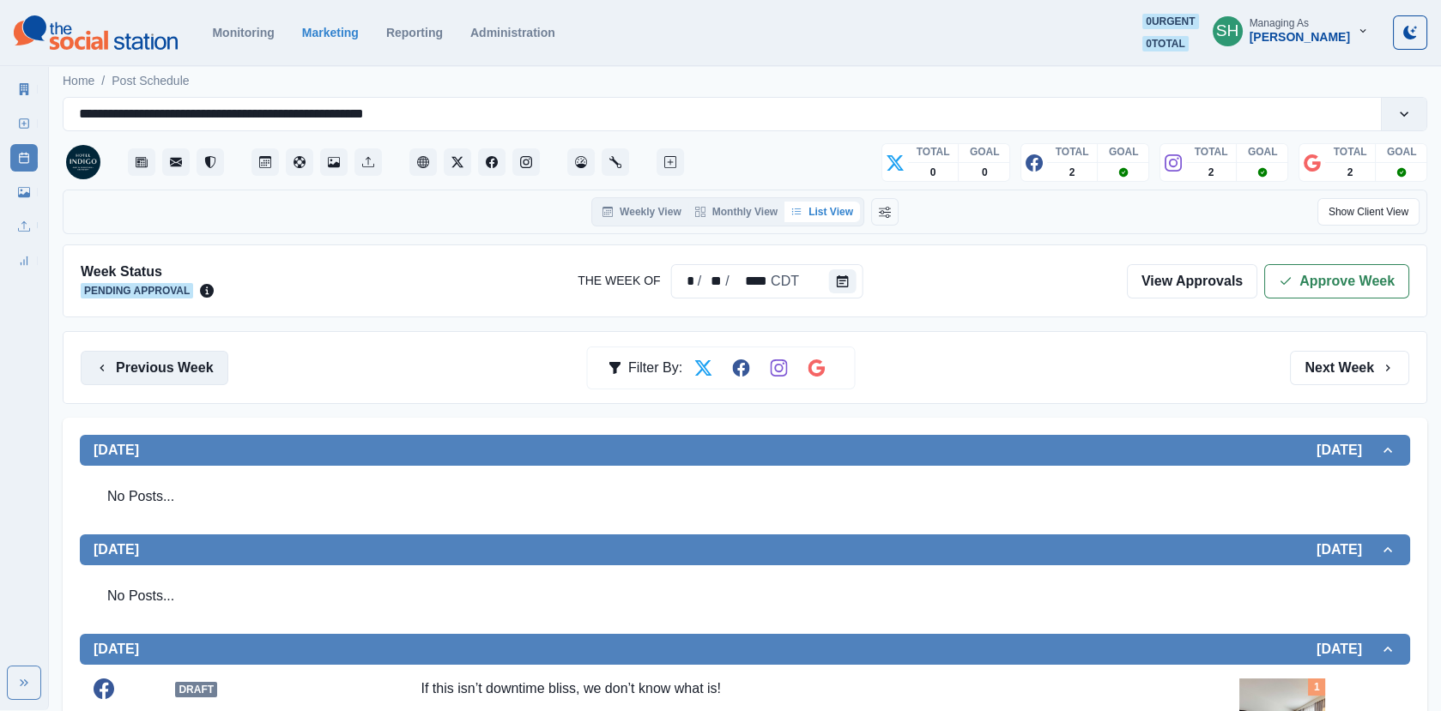
click at [166, 363] on button "Previous Week" at bounding box center [155, 368] width 148 height 34
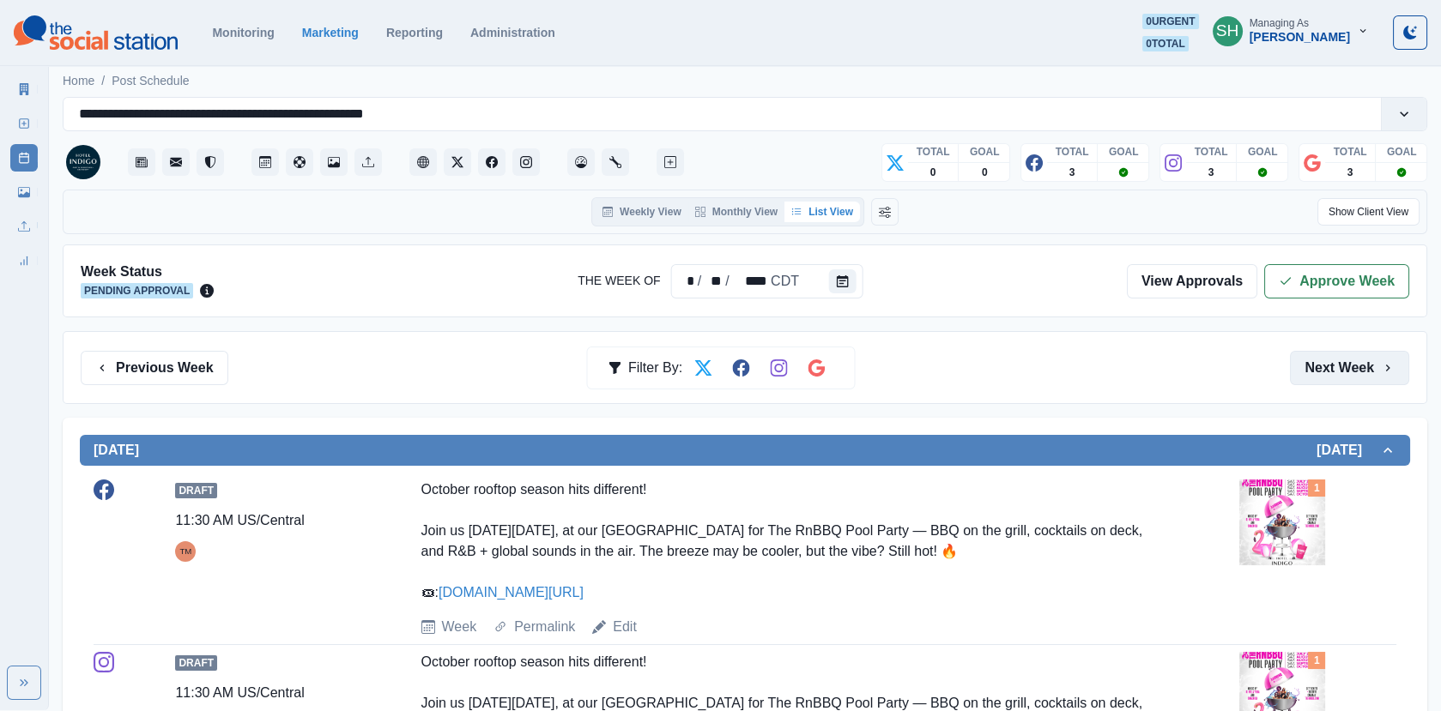
click at [1324, 364] on button "Next Week" at bounding box center [1349, 368] width 119 height 34
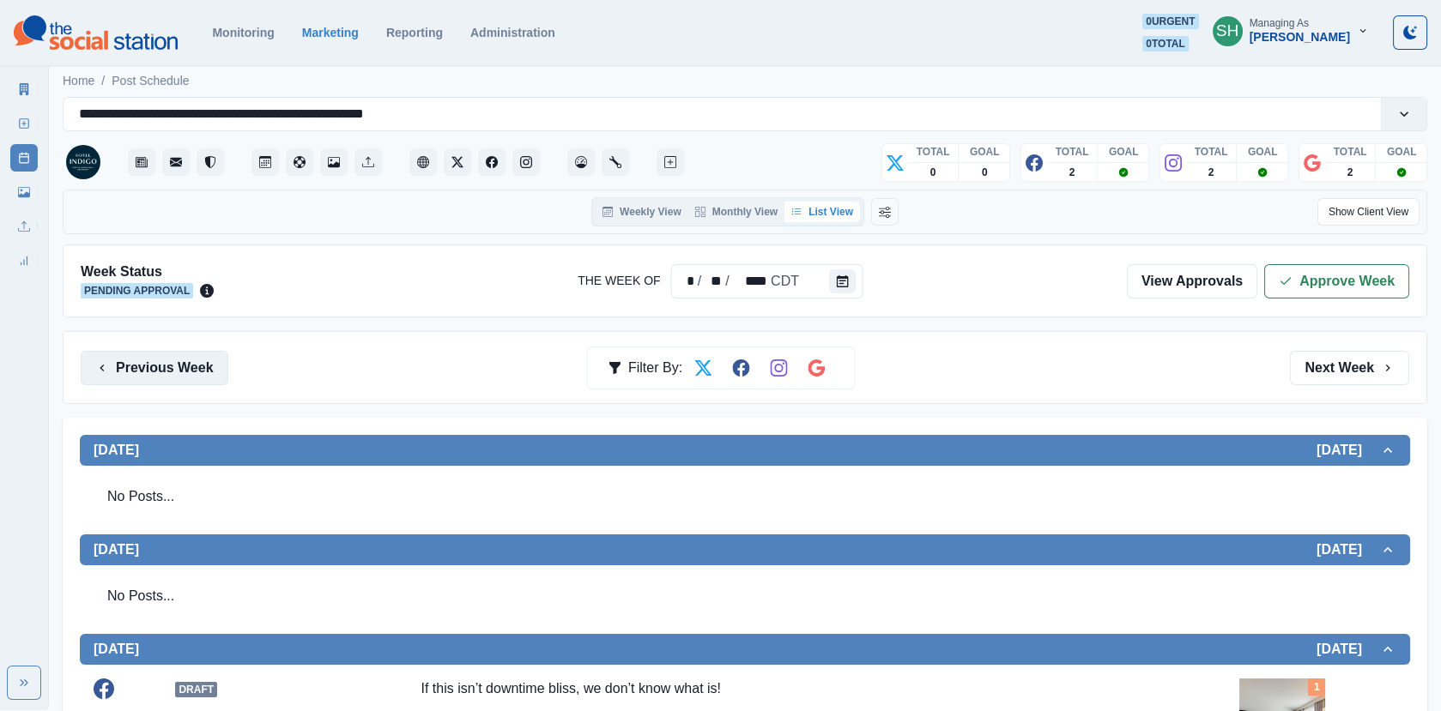
click at [140, 360] on button "Previous Week" at bounding box center [155, 368] width 148 height 34
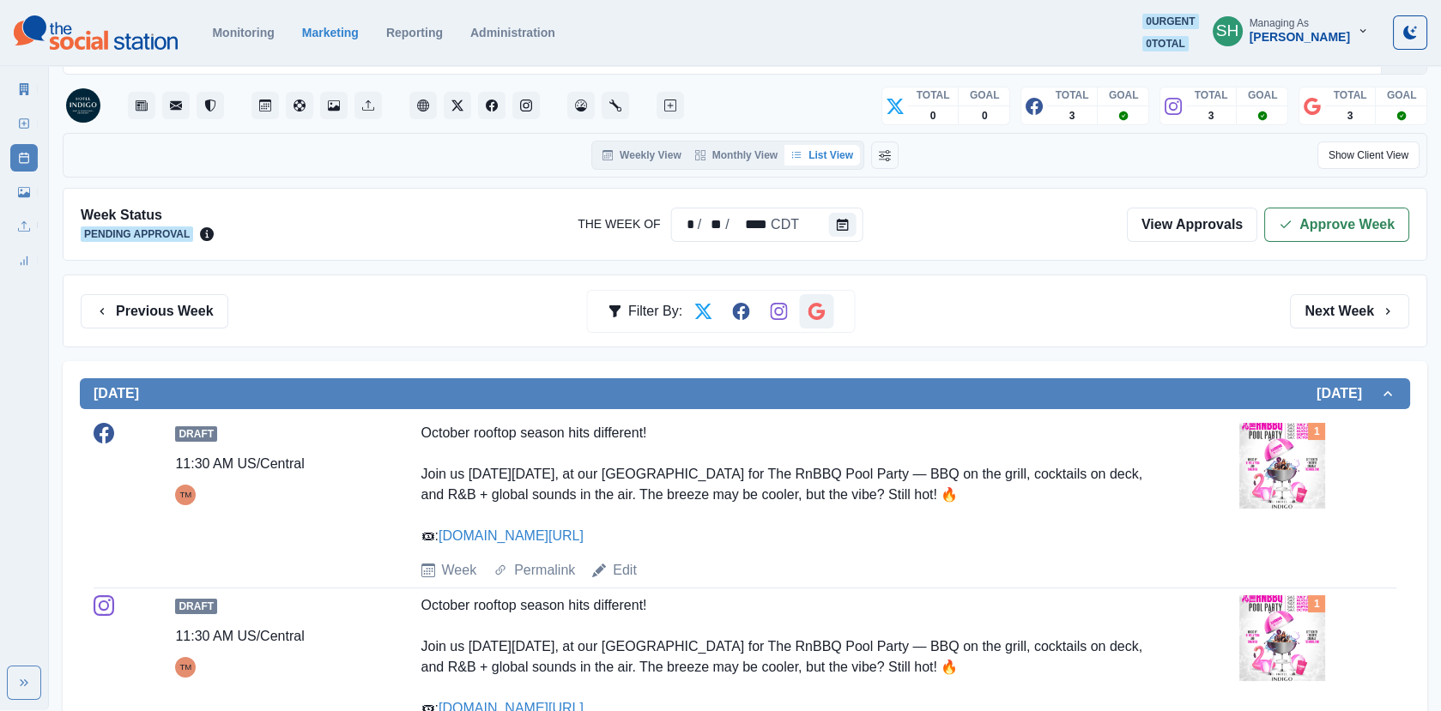
scroll to position [58, 0]
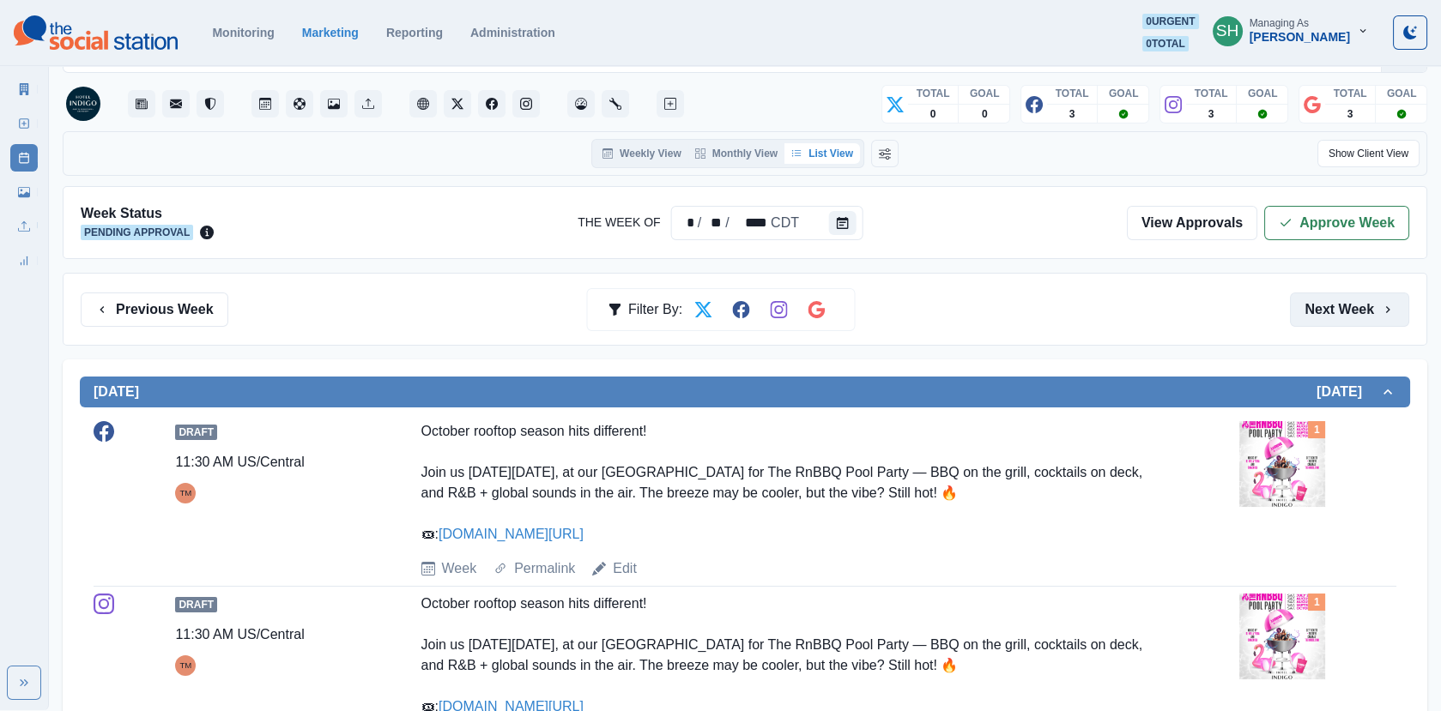
click at [1310, 294] on button "Next Week" at bounding box center [1349, 310] width 119 height 34
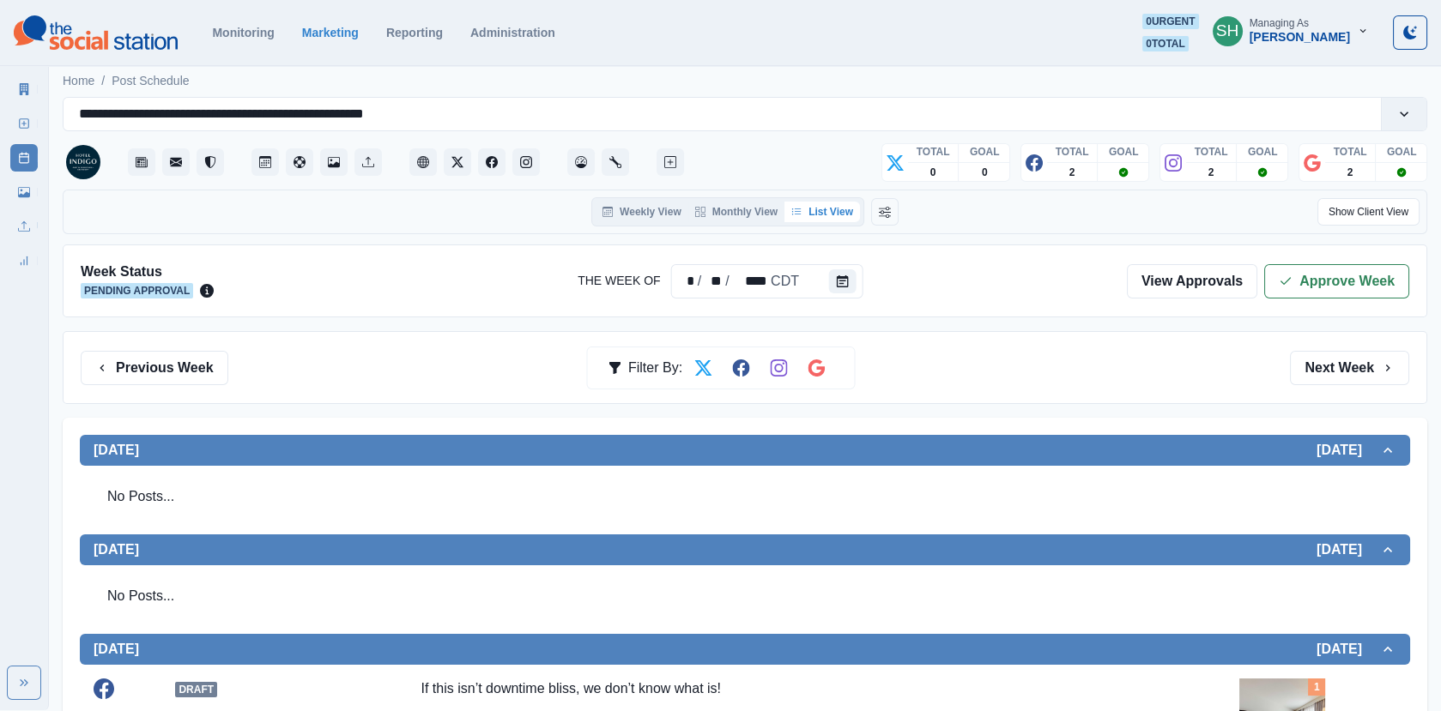
click at [202, 340] on div "Previous Week Filter By: Next Week" at bounding box center [745, 367] width 1365 height 73
click at [198, 365] on button "Previous Week" at bounding box center [155, 368] width 148 height 34
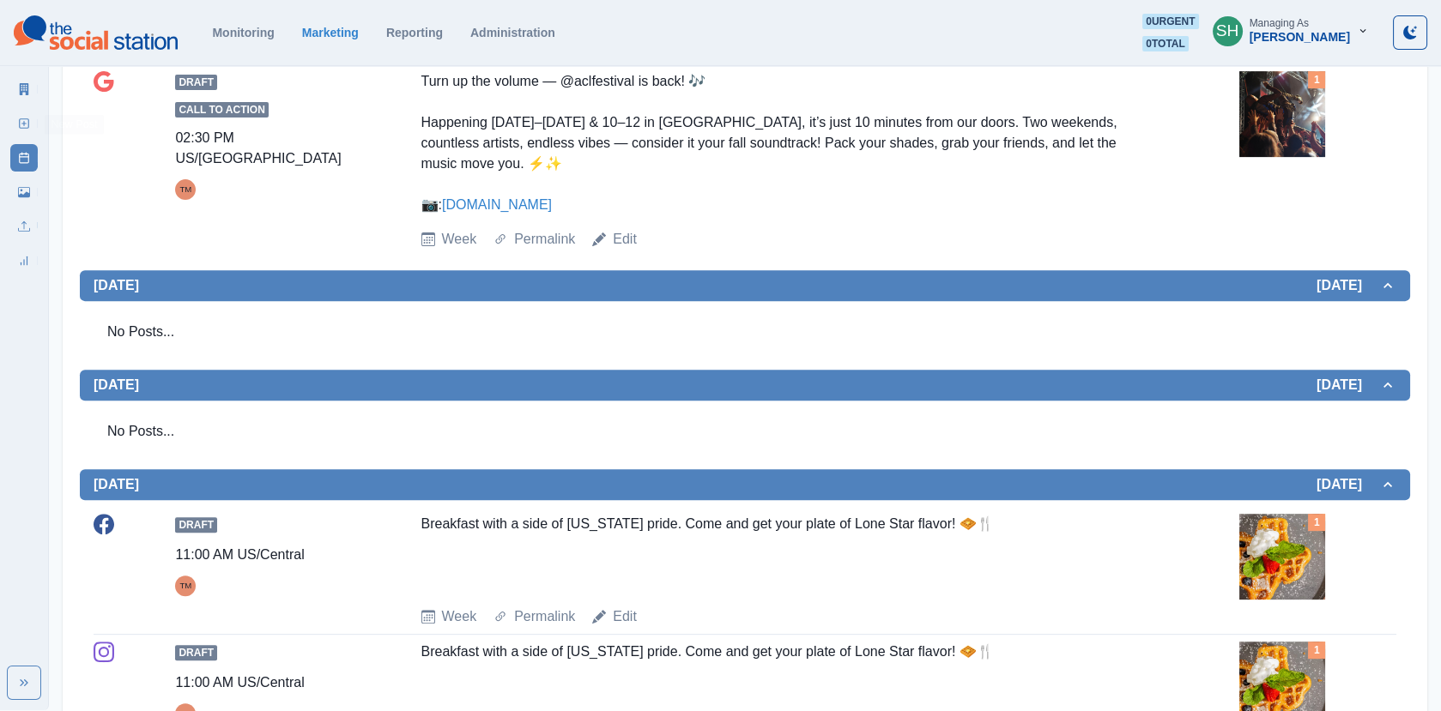
click at [24, 124] on line at bounding box center [24, 124] width 4 height 0
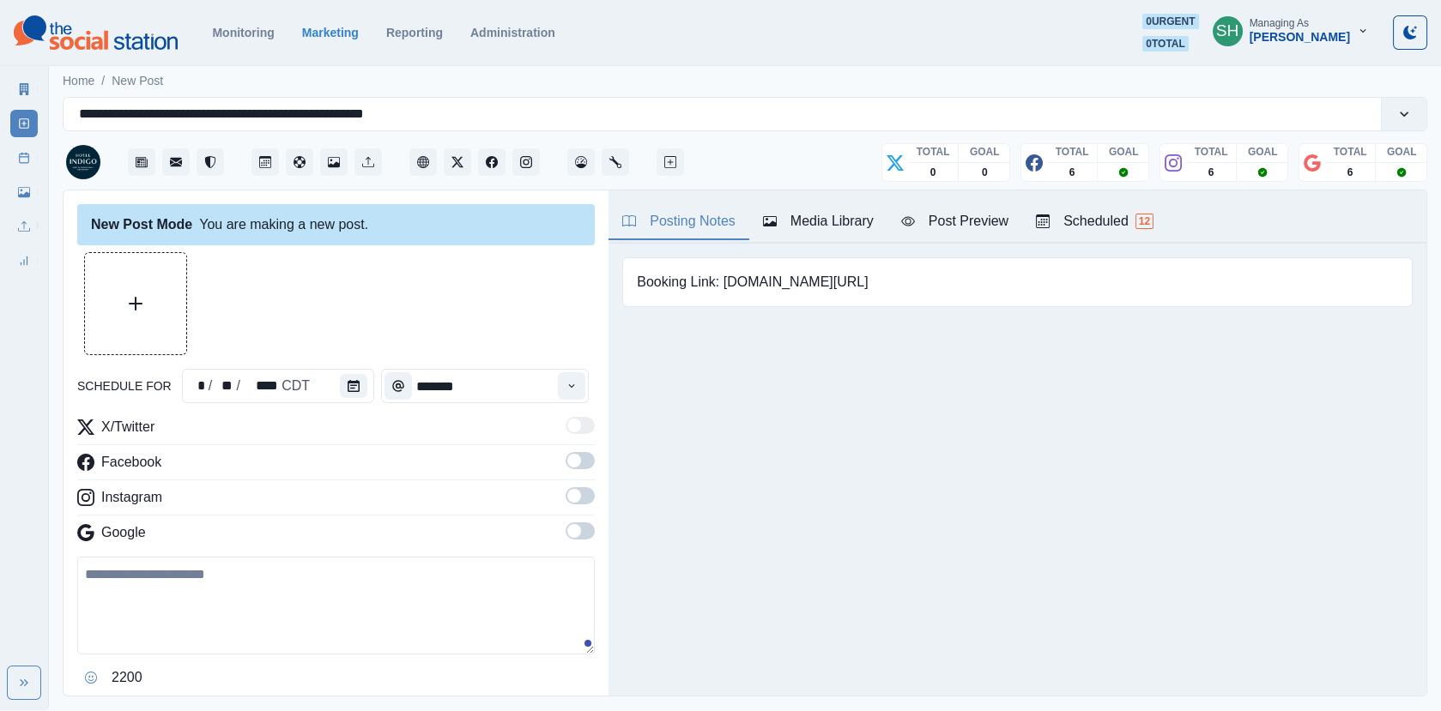
click at [804, 242] on div "Posting Notes Media Library Post Preview Scheduled 12" at bounding box center [1017, 217] width 818 height 53
click at [27, 150] on link "Post Schedule" at bounding box center [23, 157] width 27 height 27
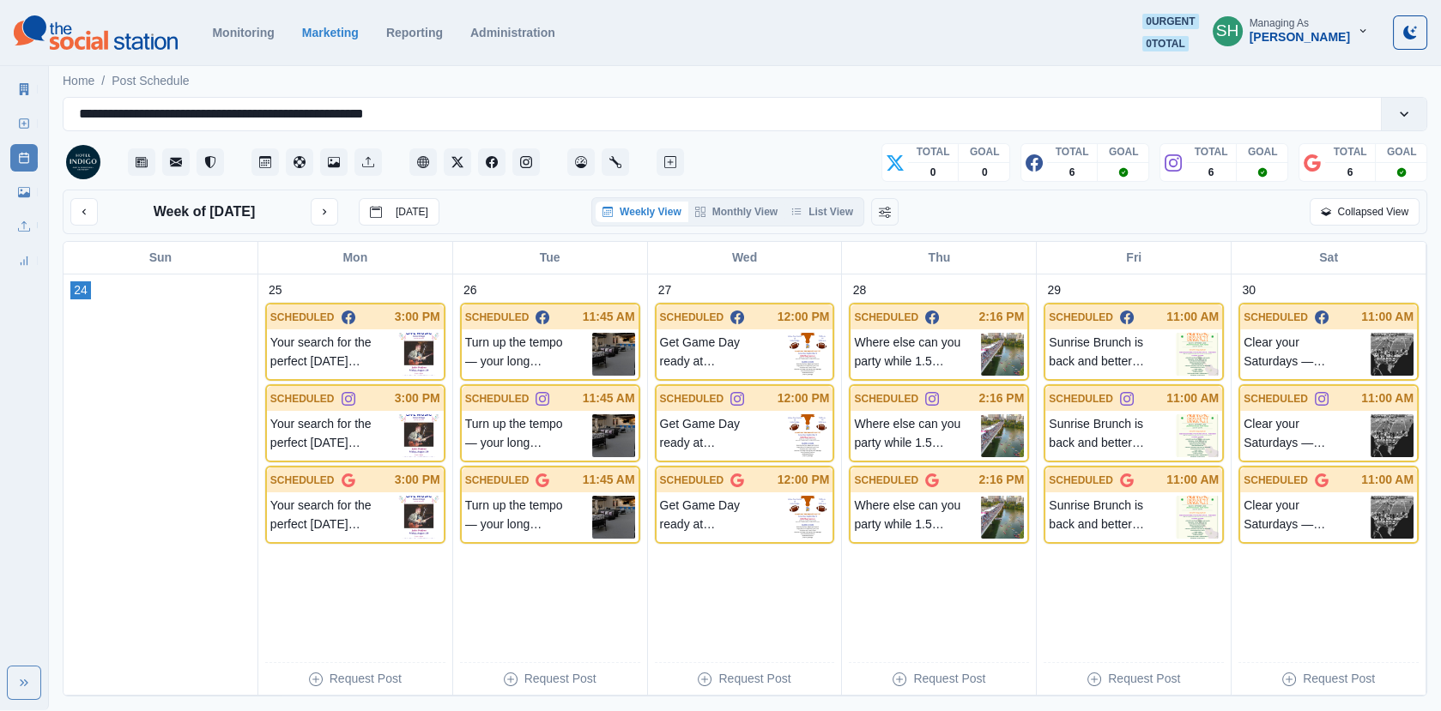
click at [897, 228] on div "Week of [DATE] [DATE] Weekly View Monthly View List View Collapsed View" at bounding box center [745, 212] width 1365 height 45
click at [849, 208] on button "List View" at bounding box center [822, 212] width 76 height 21
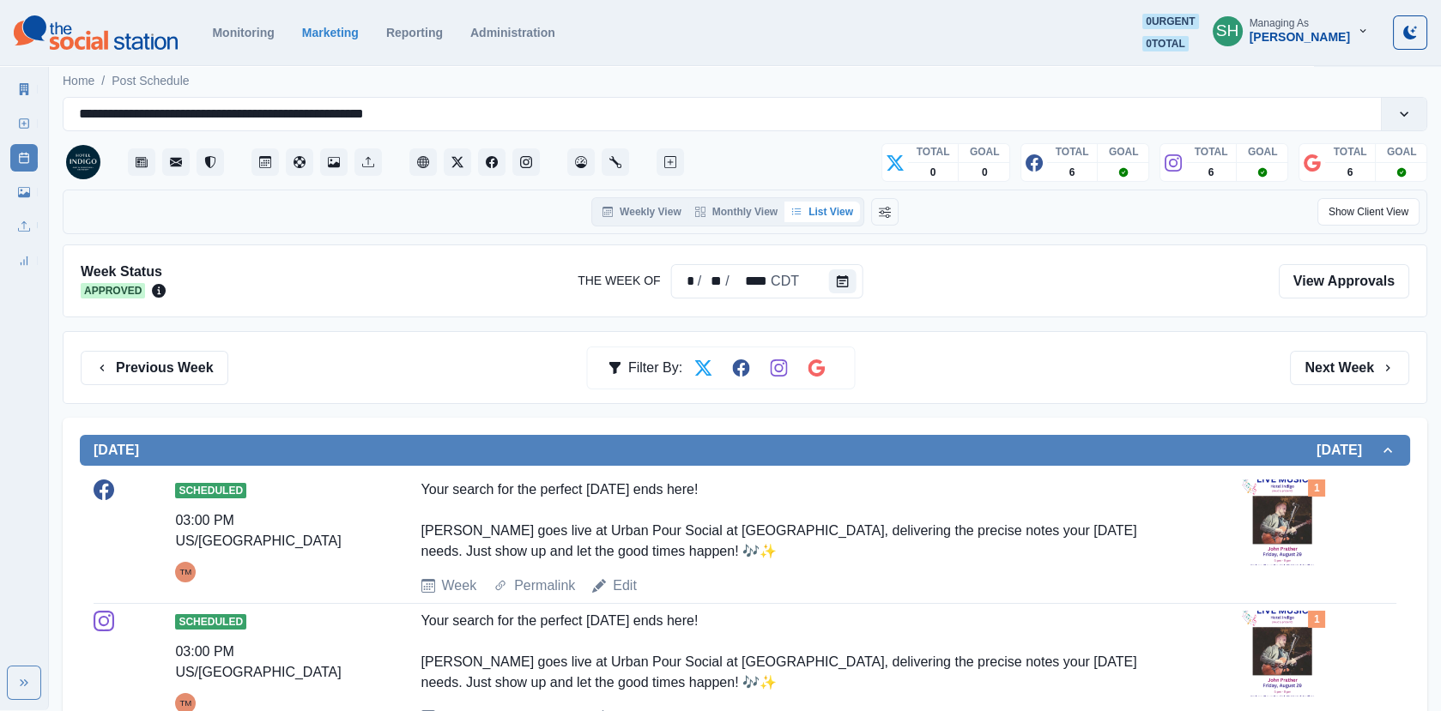
click at [1350, 342] on div "Previous Week Filter By: Next Week" at bounding box center [745, 367] width 1365 height 73
click at [1350, 343] on div "Previous Week Filter By: Next Week" at bounding box center [745, 367] width 1365 height 73
click at [1335, 357] on button "Next Week" at bounding box center [1349, 368] width 119 height 34
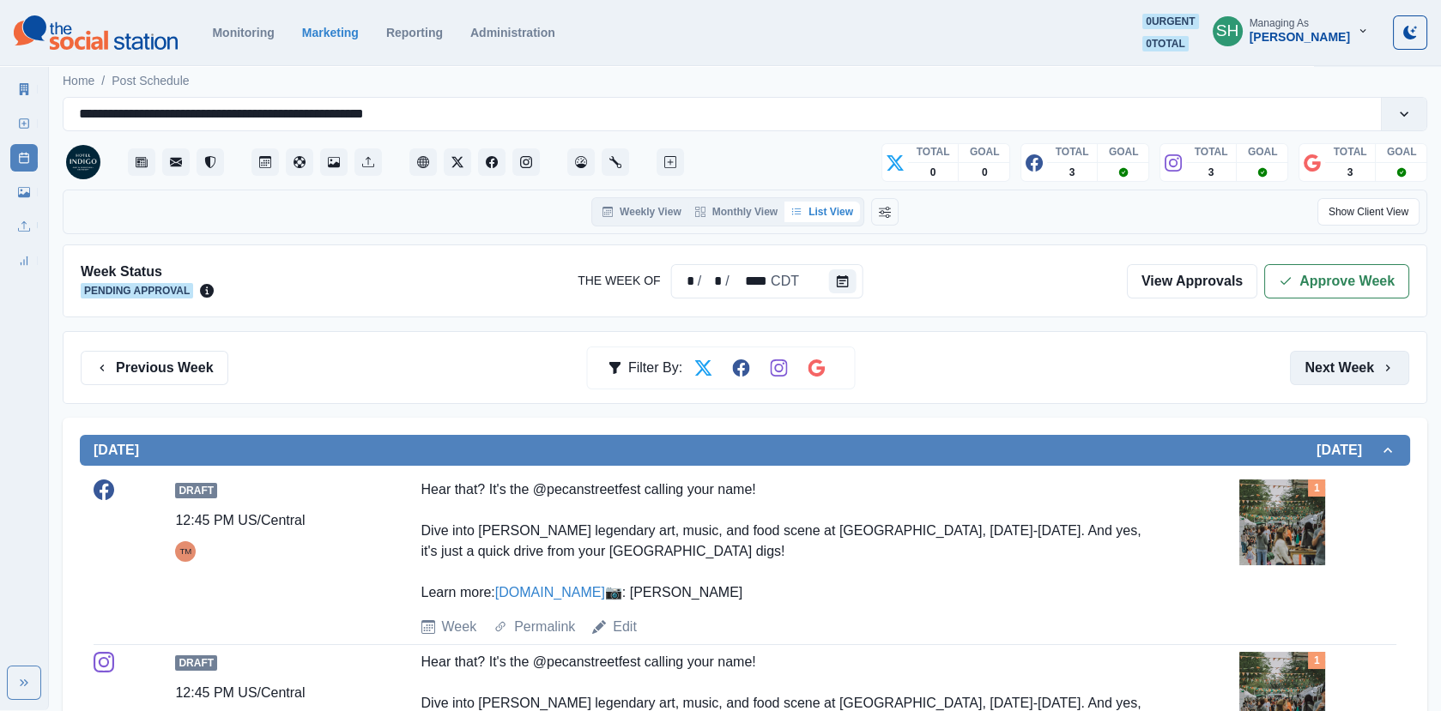
click at [1335, 358] on button "Next Week" at bounding box center [1349, 368] width 119 height 34
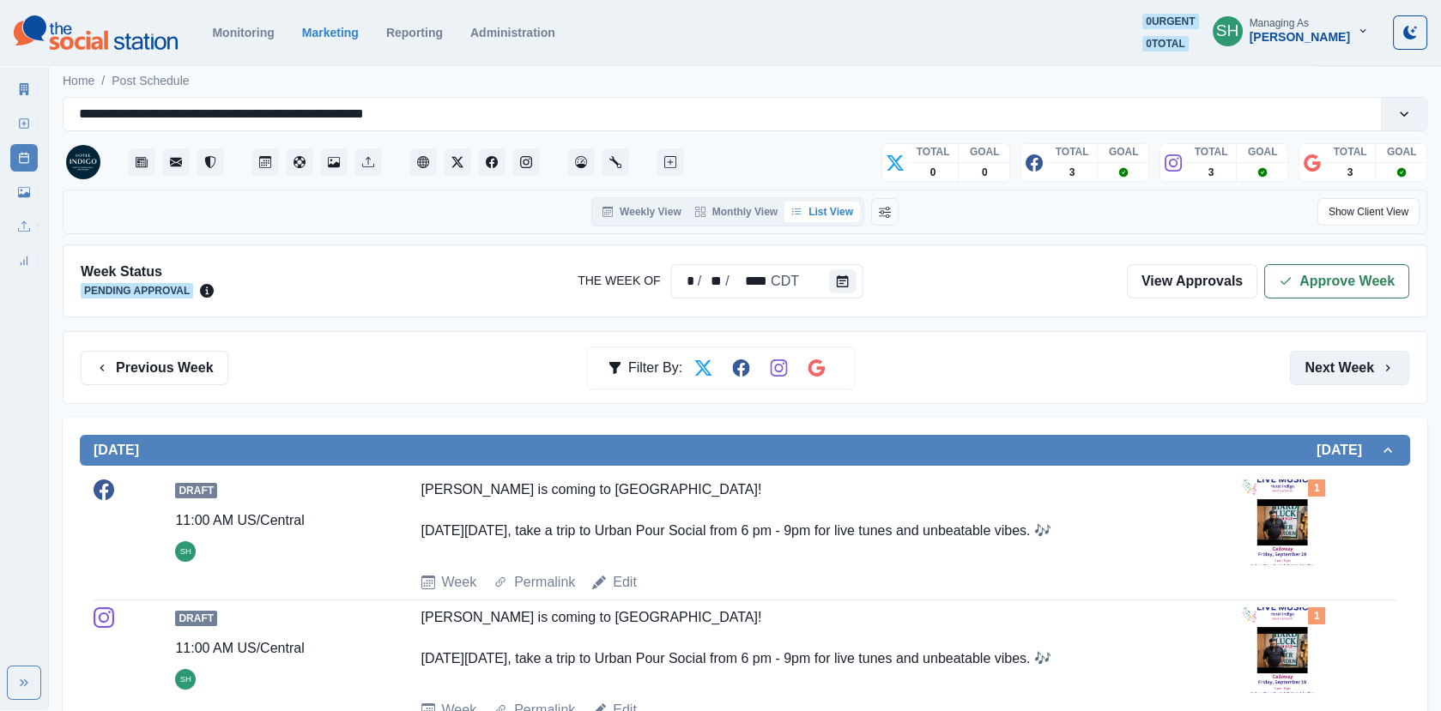
click at [1335, 359] on button "Next Week" at bounding box center [1349, 368] width 119 height 34
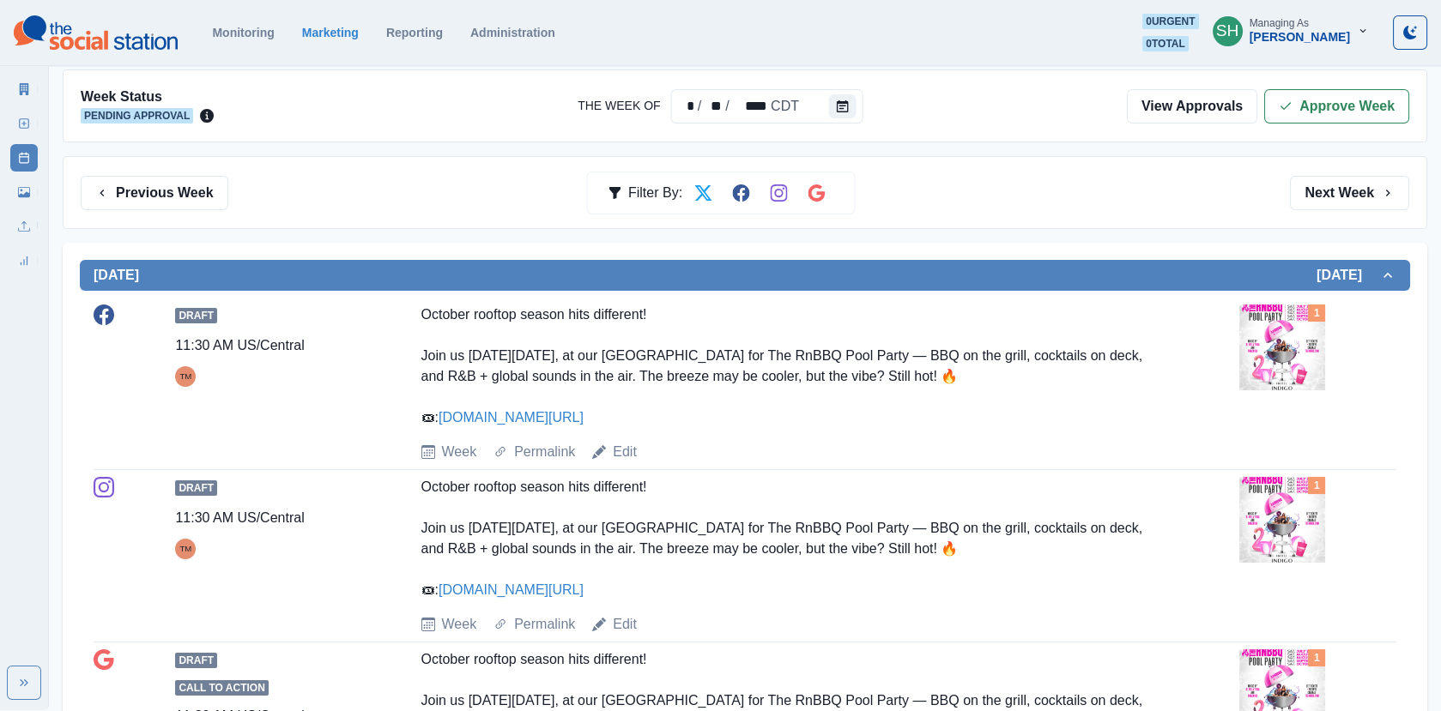
scroll to position [183, 0]
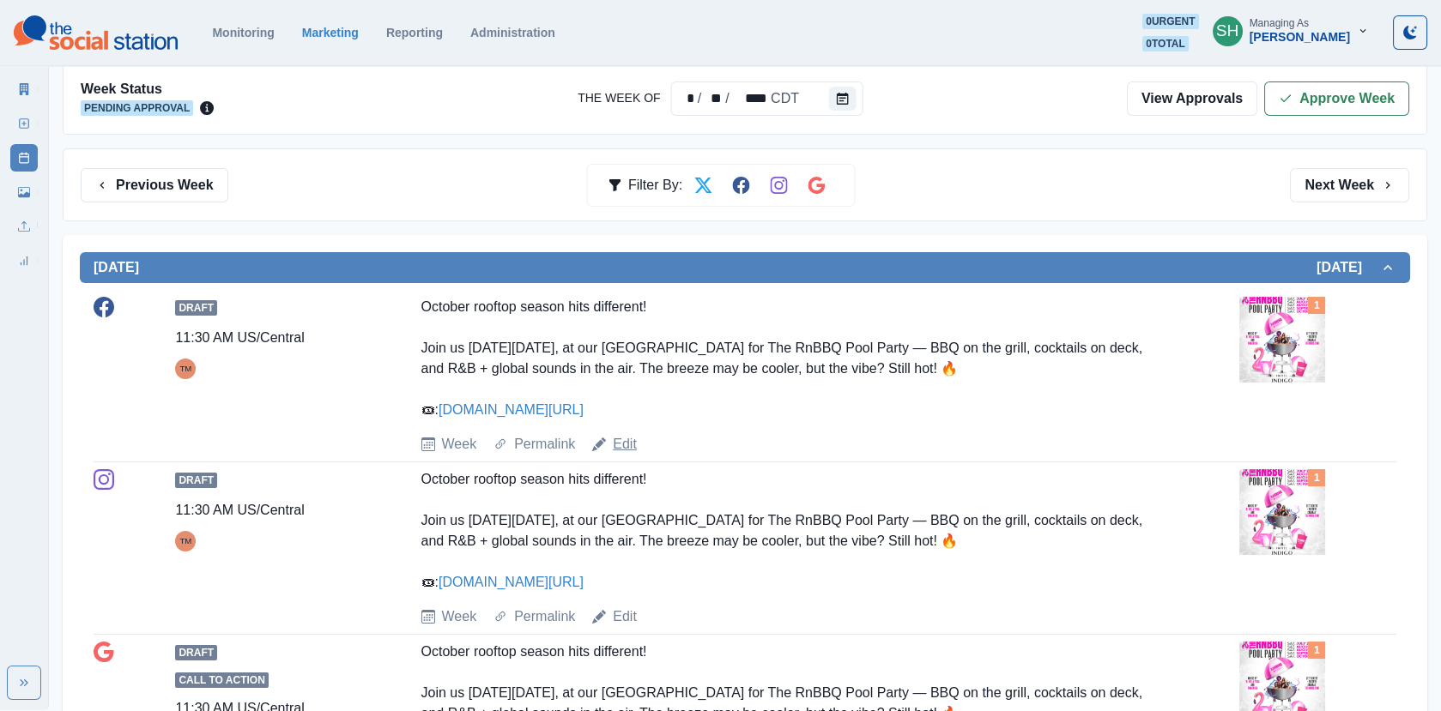
click at [624, 451] on link "Edit" at bounding box center [625, 444] width 24 height 21
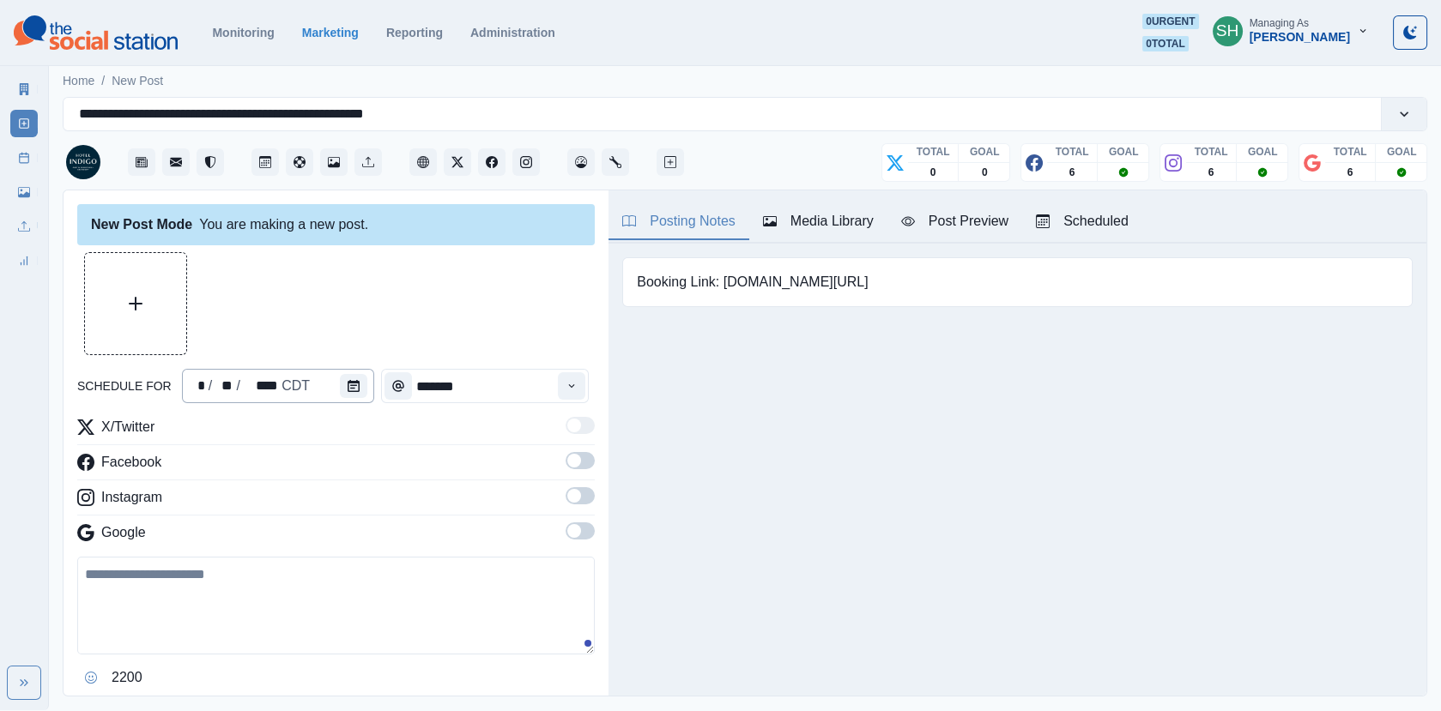
type input "********"
type textarea "**********"
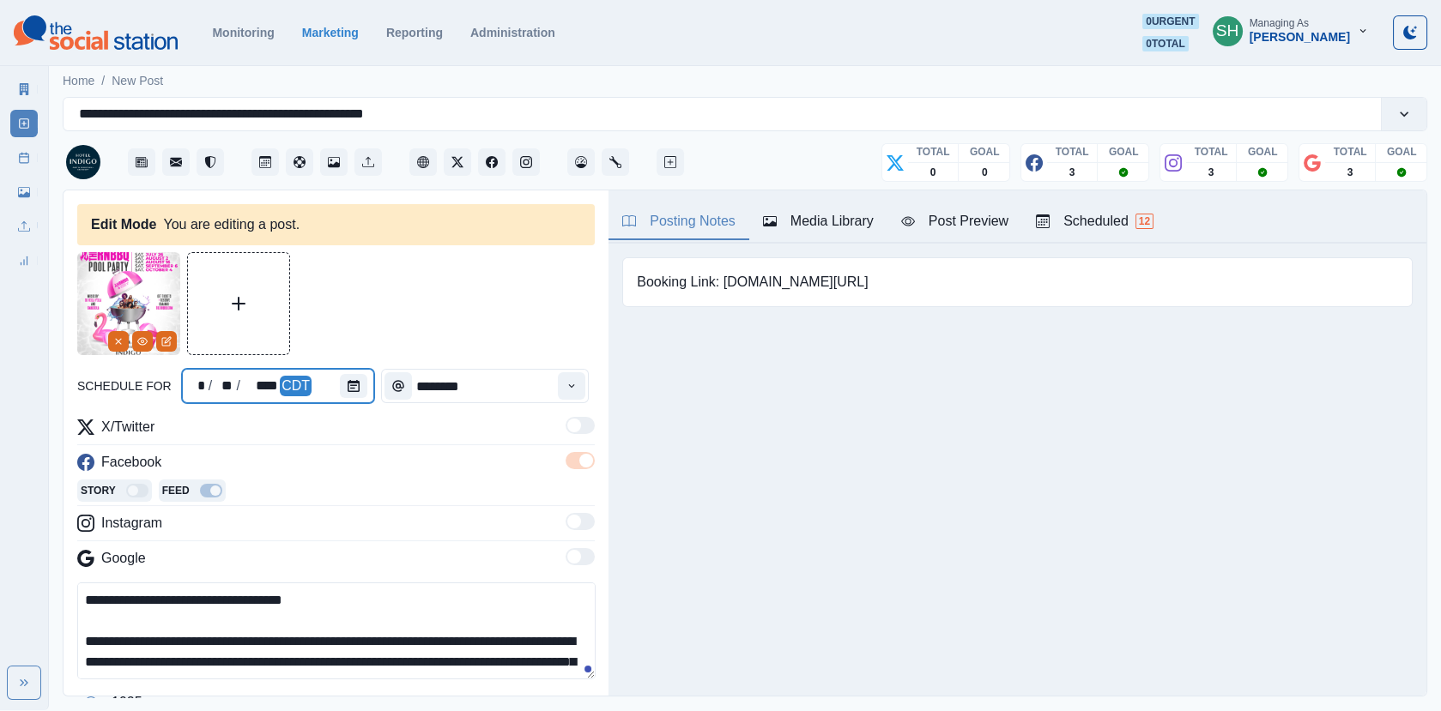
click at [364, 376] on div at bounding box center [357, 386] width 34 height 34
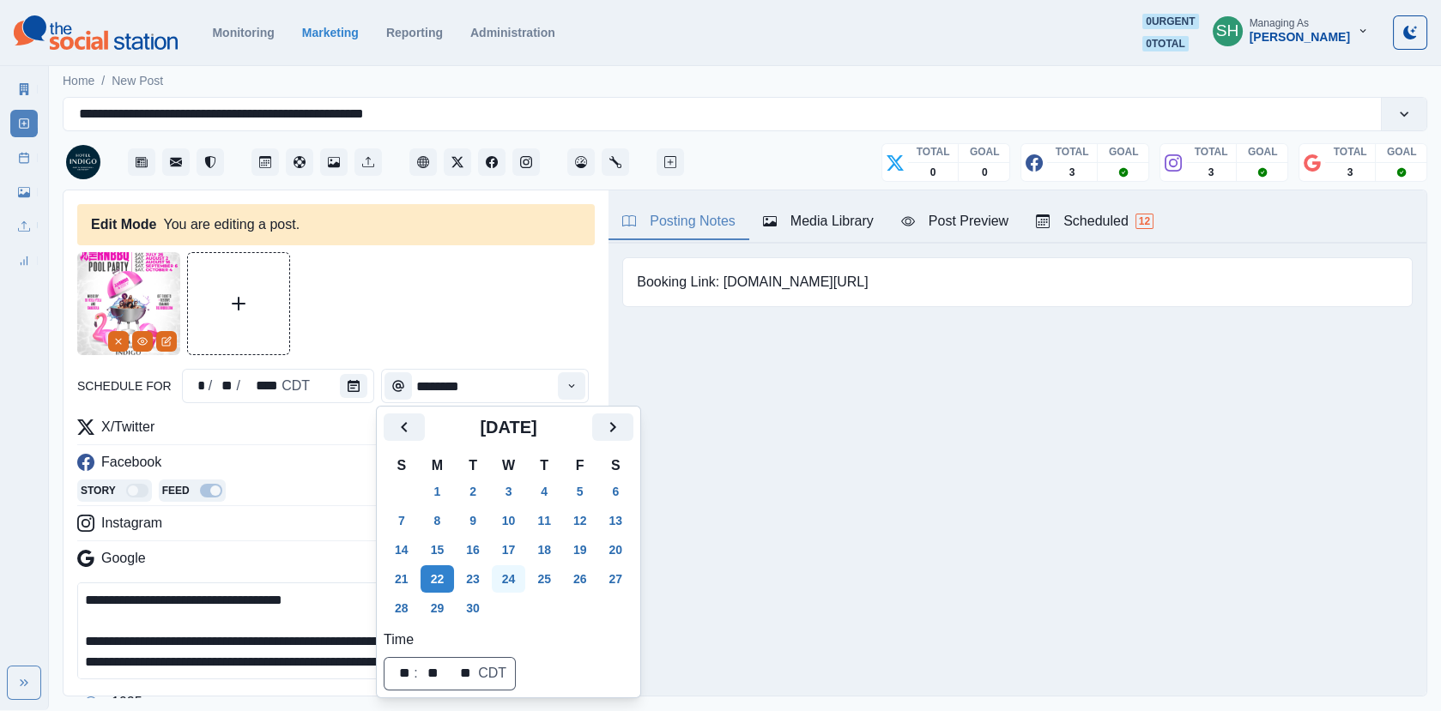
click at [512, 581] on button "24" at bounding box center [509, 579] width 34 height 27
click at [457, 348] on div at bounding box center [335, 303] width 517 height 103
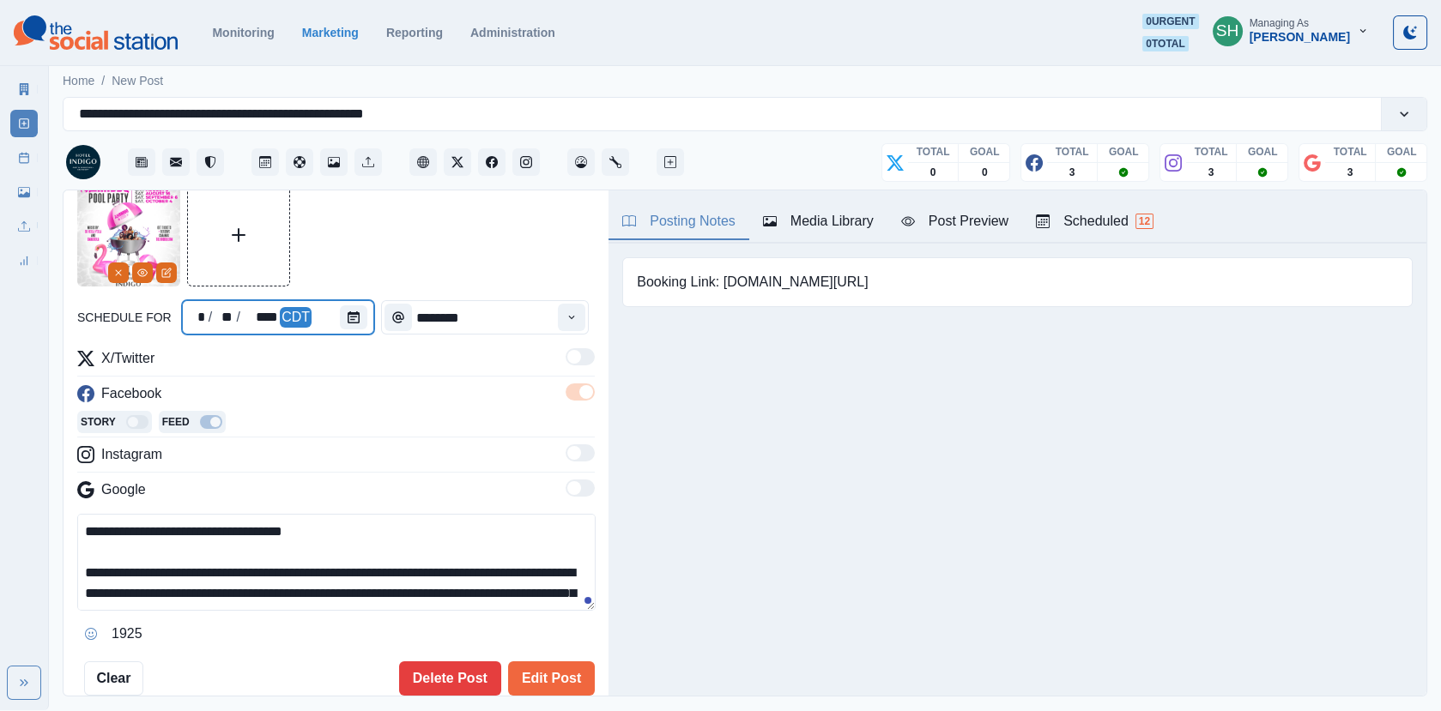
scroll to position [143, 0]
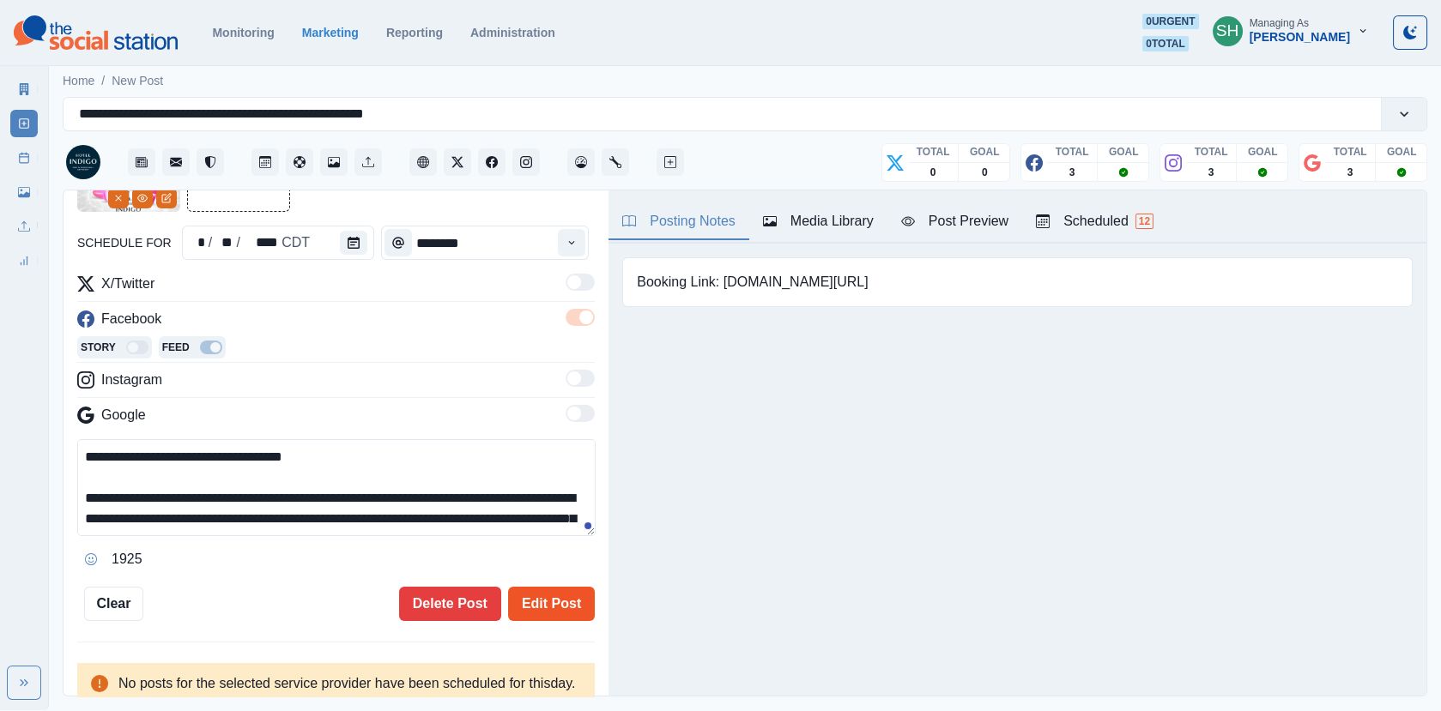
click at [544, 597] on button "Edit Post" at bounding box center [551, 604] width 87 height 34
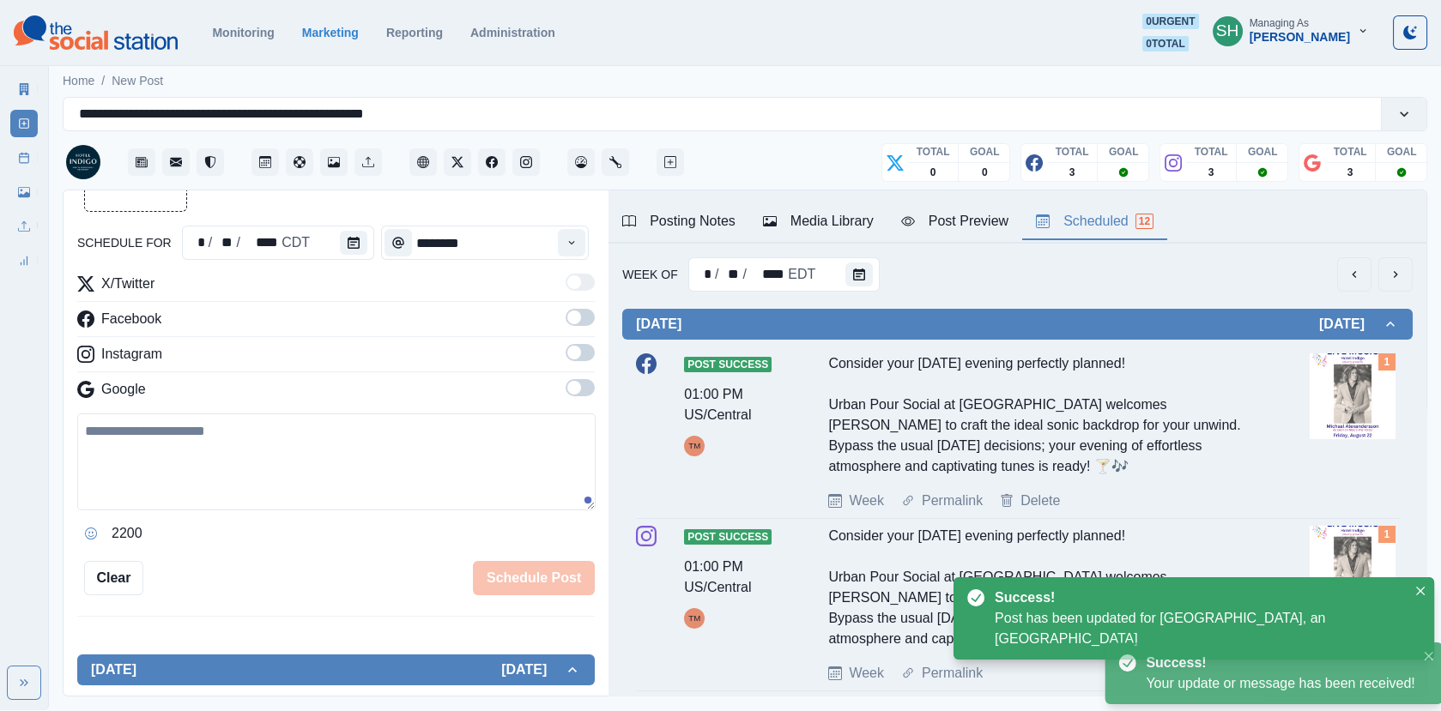
click at [1074, 234] on button "Scheduled 12" at bounding box center [1094, 222] width 145 height 36
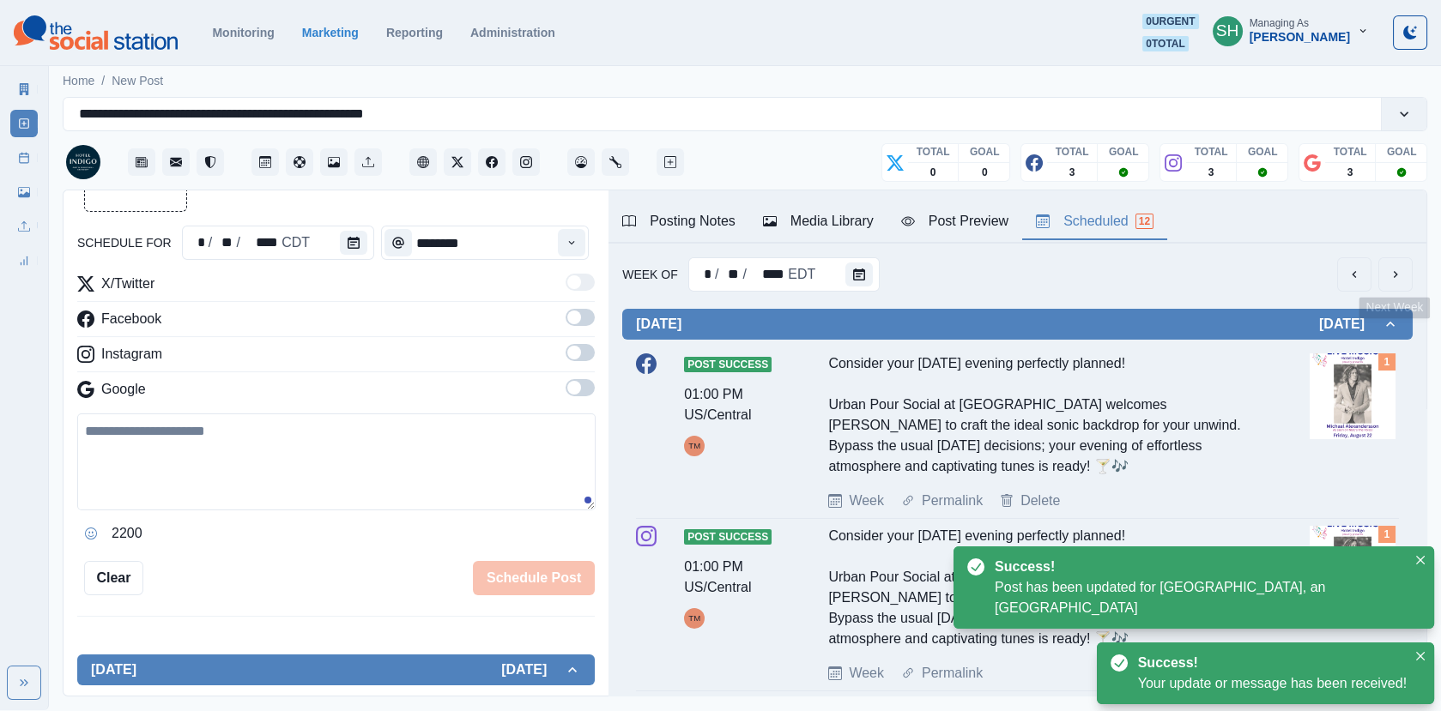
click at [1407, 269] on button "next" at bounding box center [1395, 274] width 34 height 34
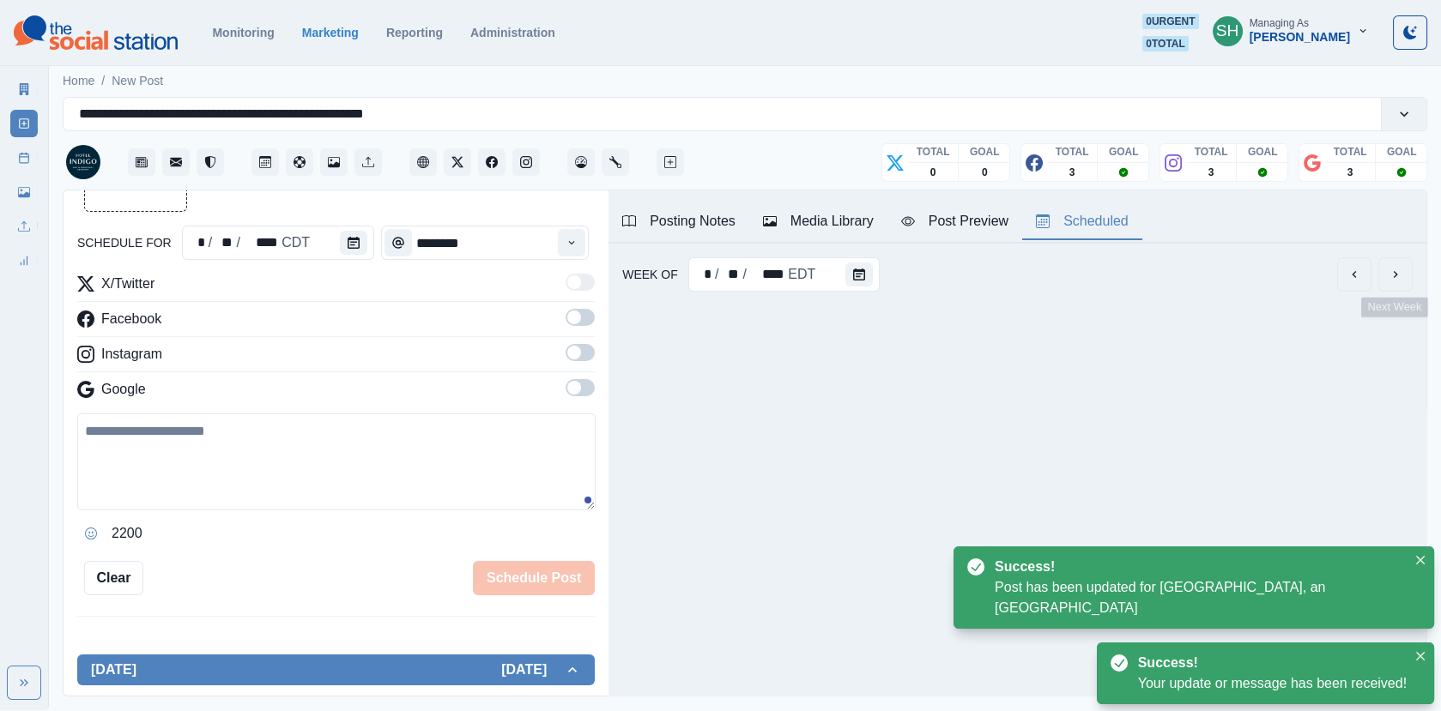
click at [1407, 269] on button "next" at bounding box center [1395, 274] width 34 height 34
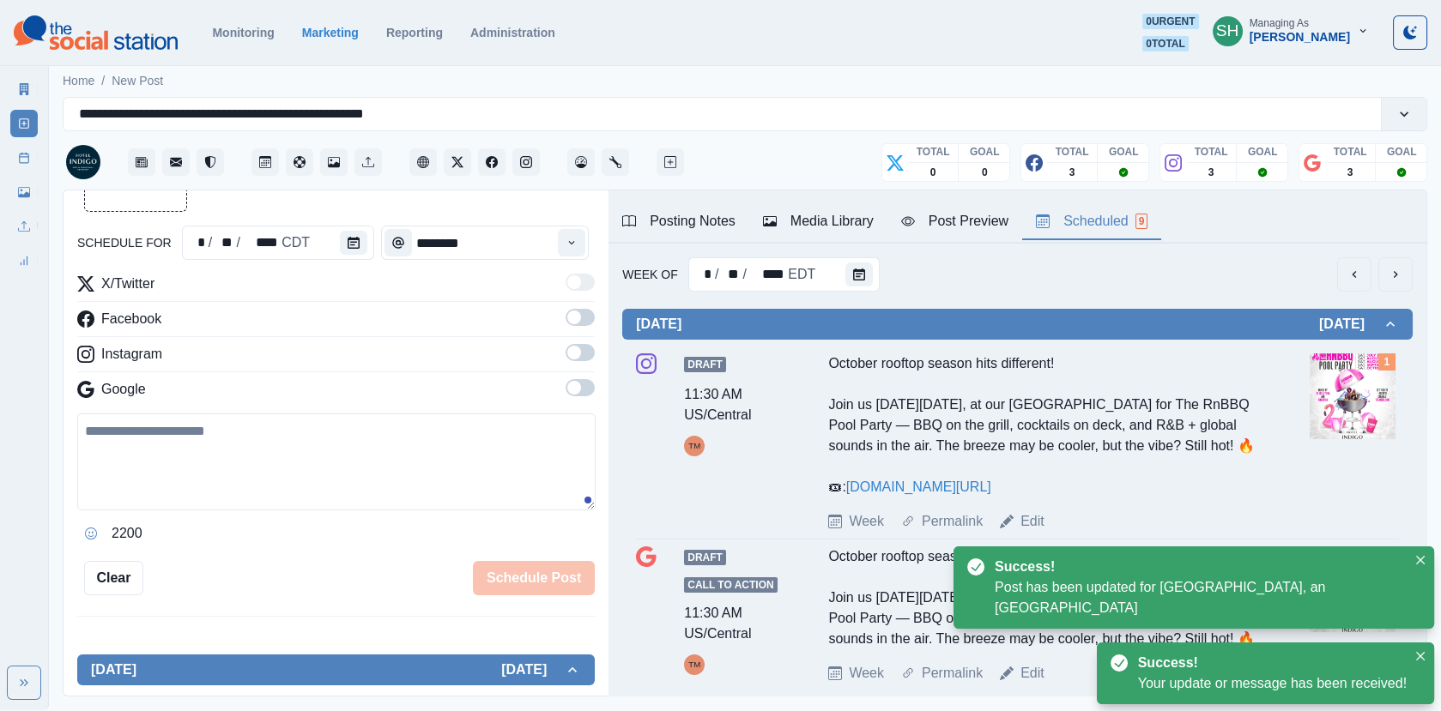
scroll to position [117, 0]
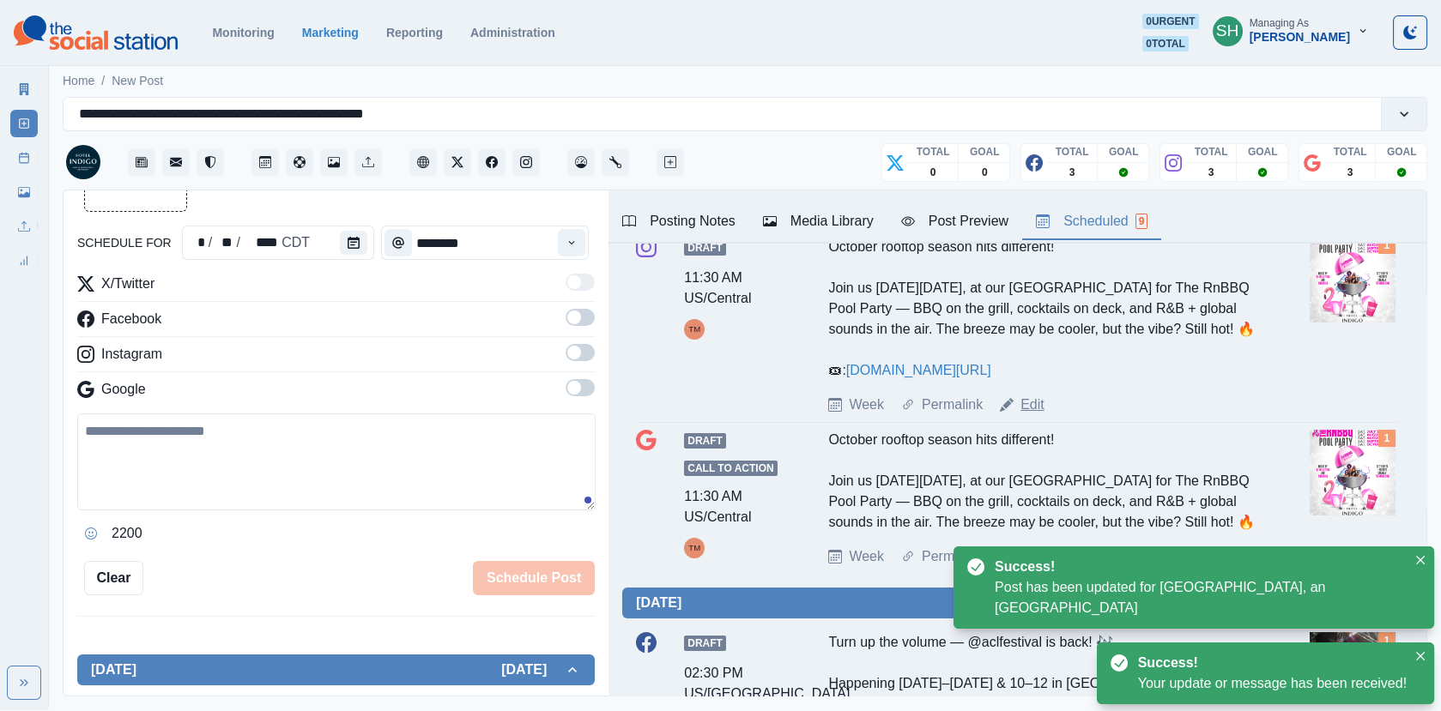
click at [1040, 415] on link "Edit" at bounding box center [1032, 405] width 24 height 21
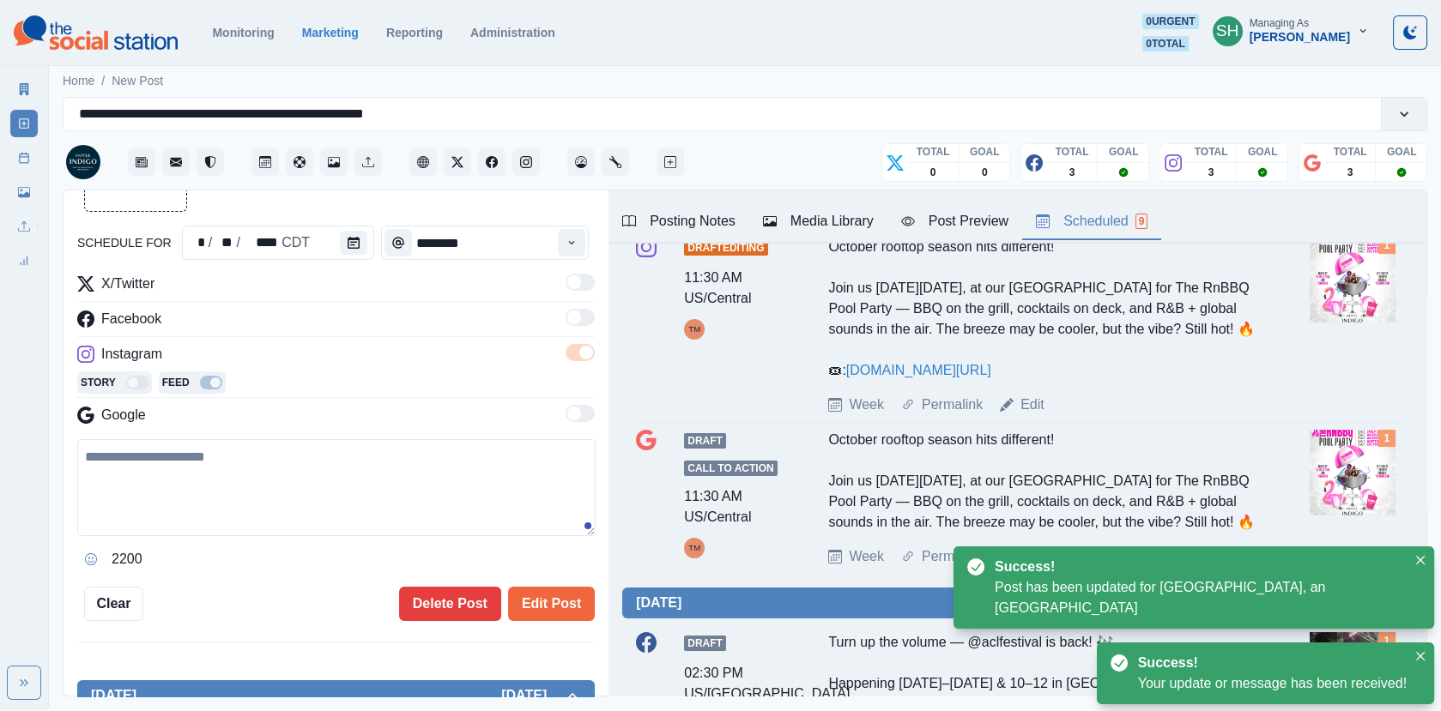
type textarea "**********"
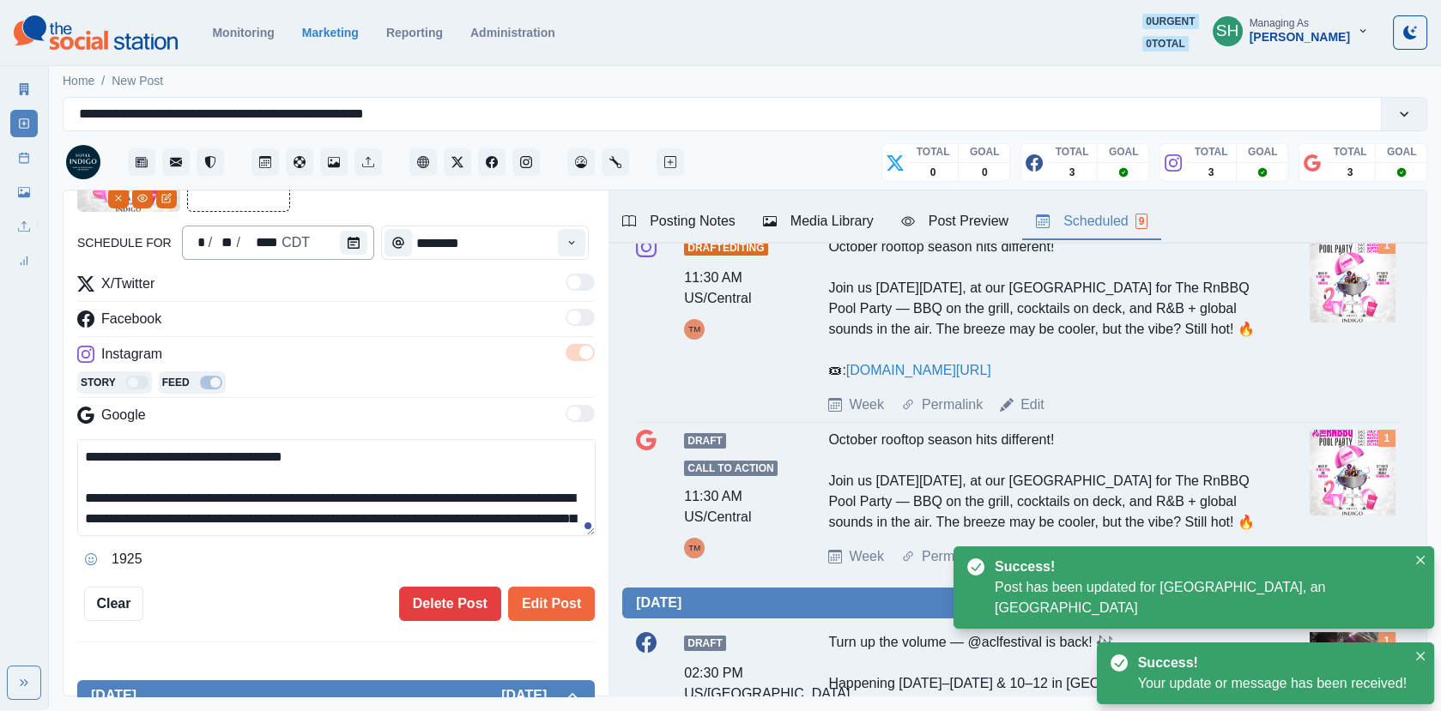
click at [330, 253] on div "**********" at bounding box center [335, 365] width 517 height 512
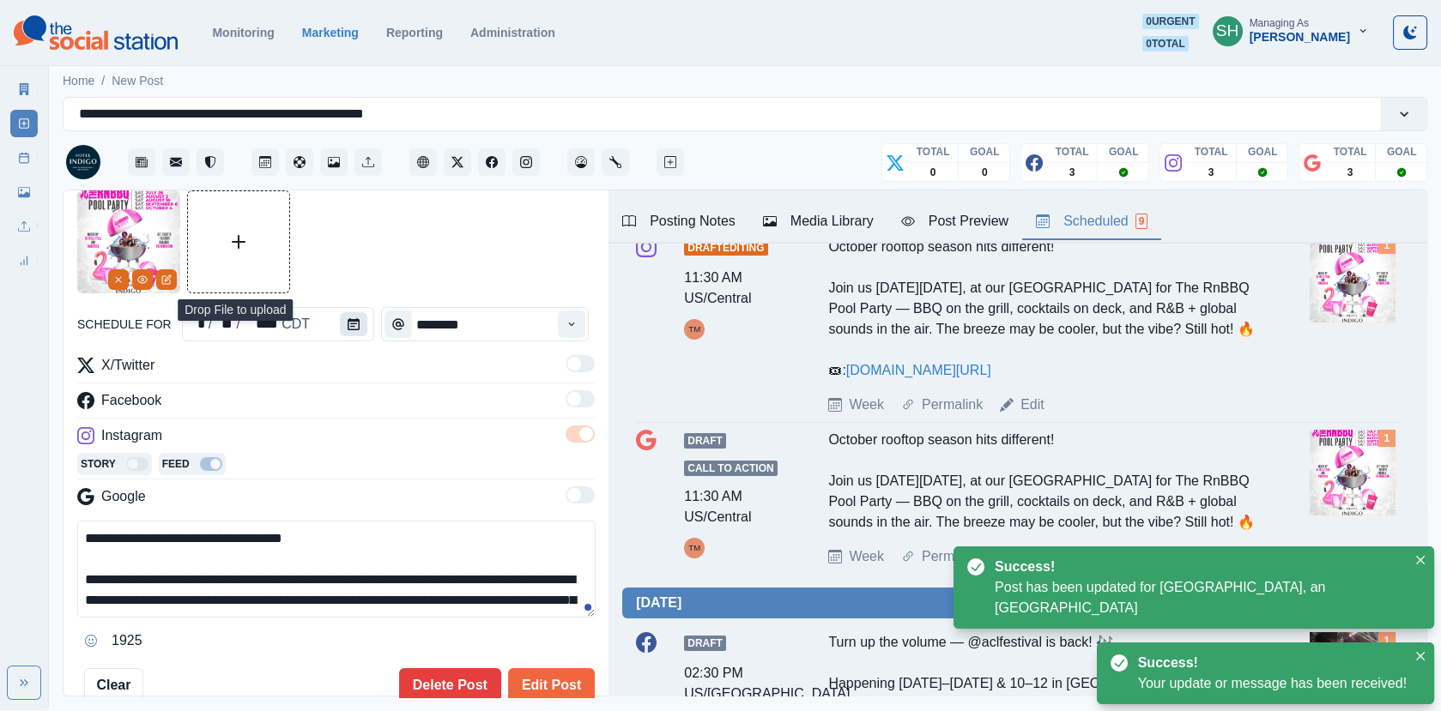
click at [348, 318] on icon "Calendar" at bounding box center [354, 324] width 12 height 12
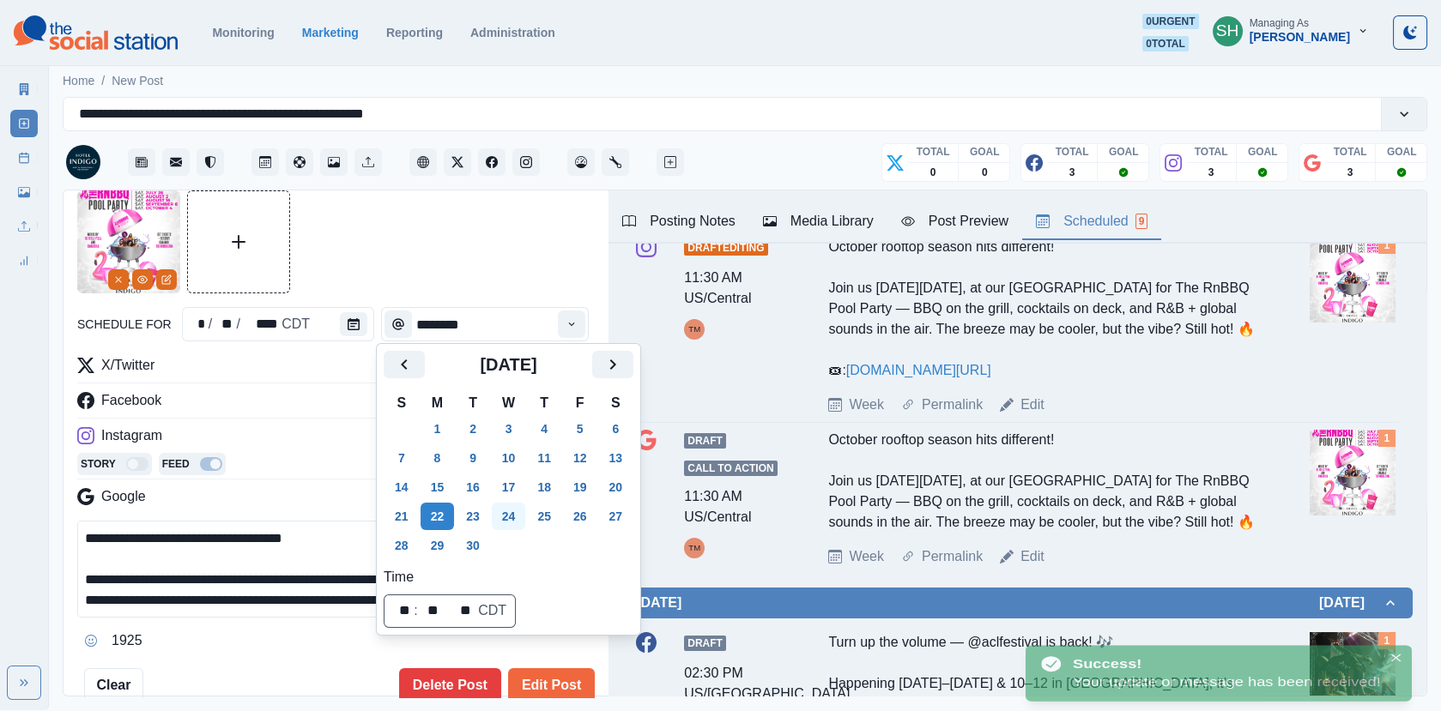
click at [510, 525] on button "24" at bounding box center [509, 516] width 34 height 27
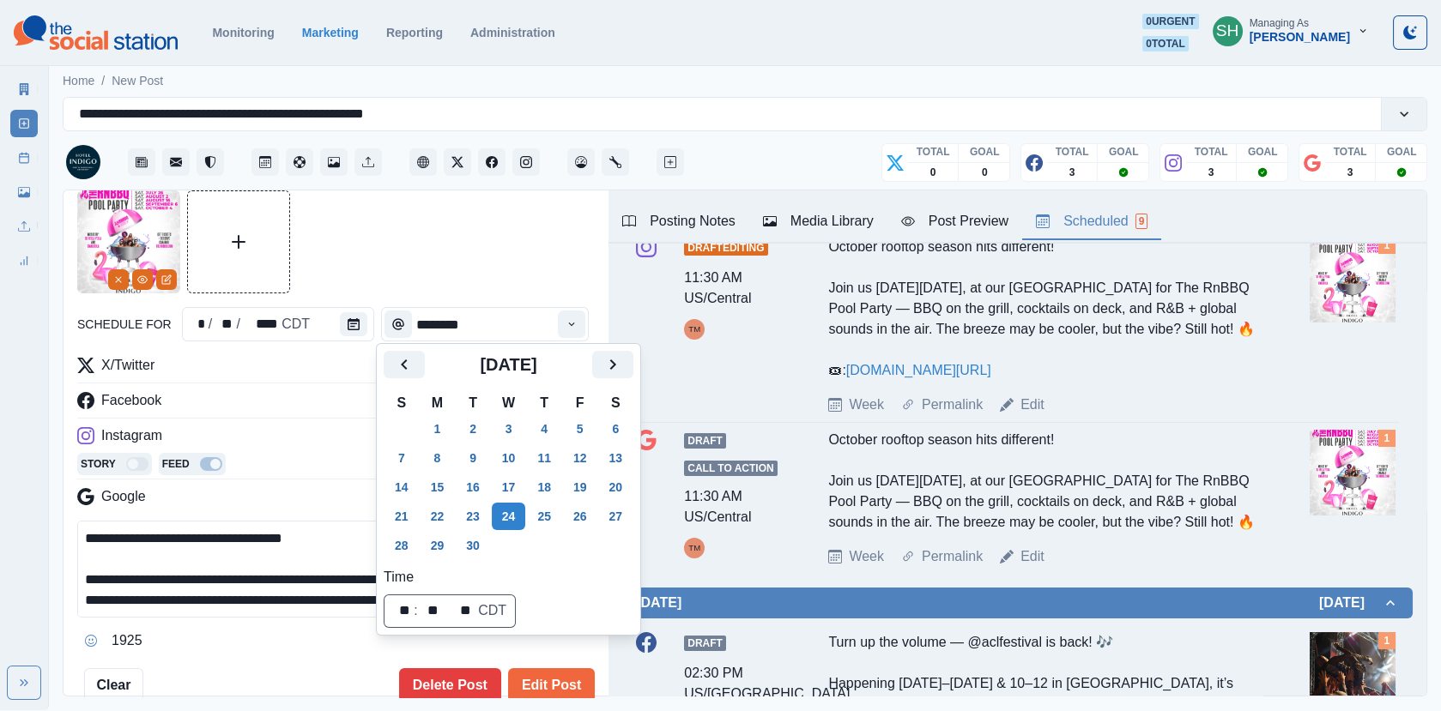
click at [515, 242] on div at bounding box center [335, 242] width 517 height 103
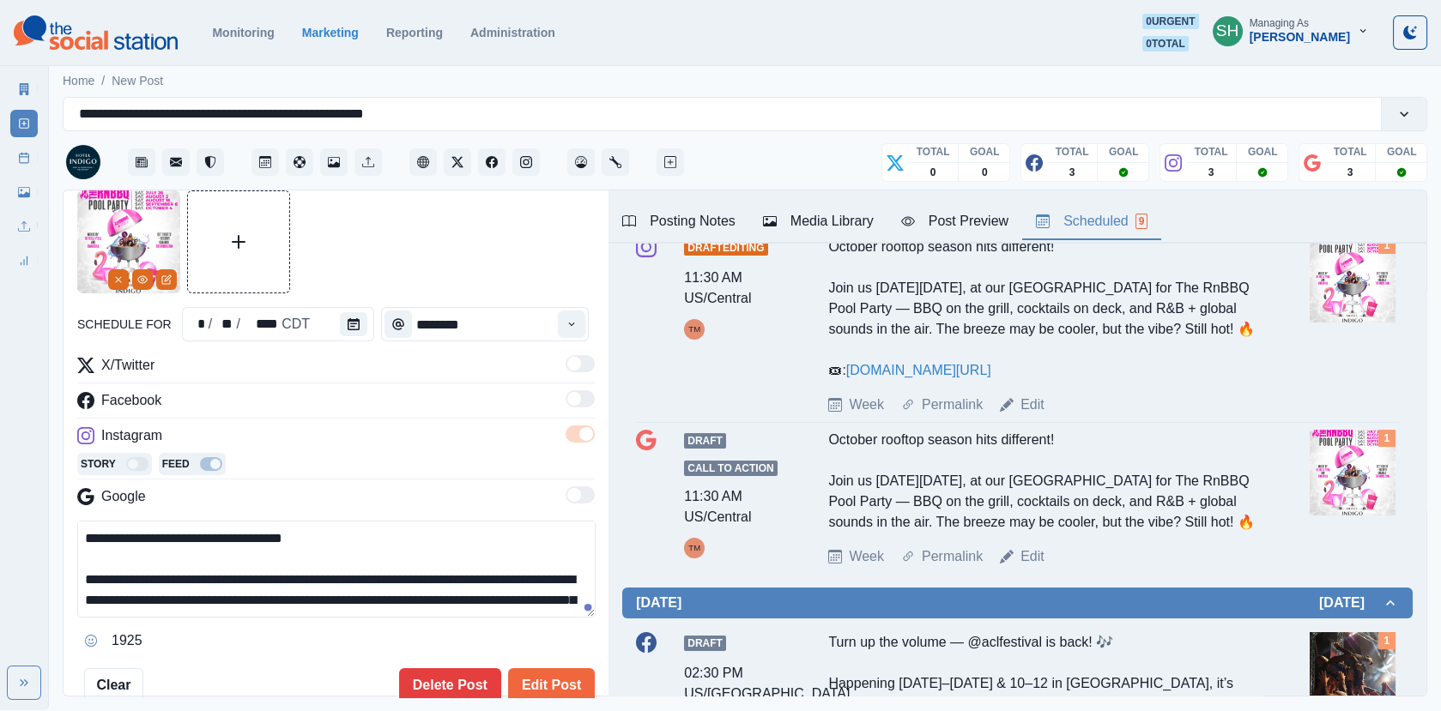
scroll to position [298, 0]
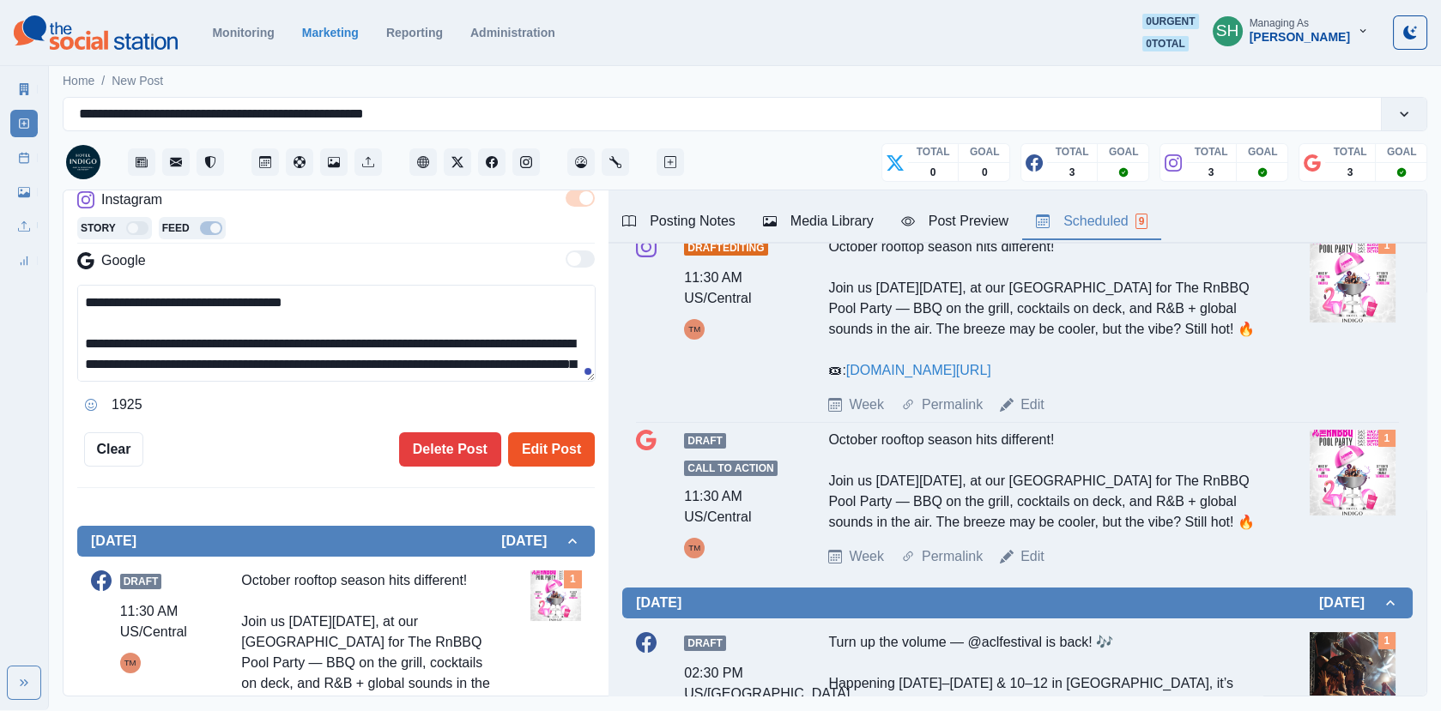
click at [532, 446] on button "Edit Post" at bounding box center [551, 450] width 87 height 34
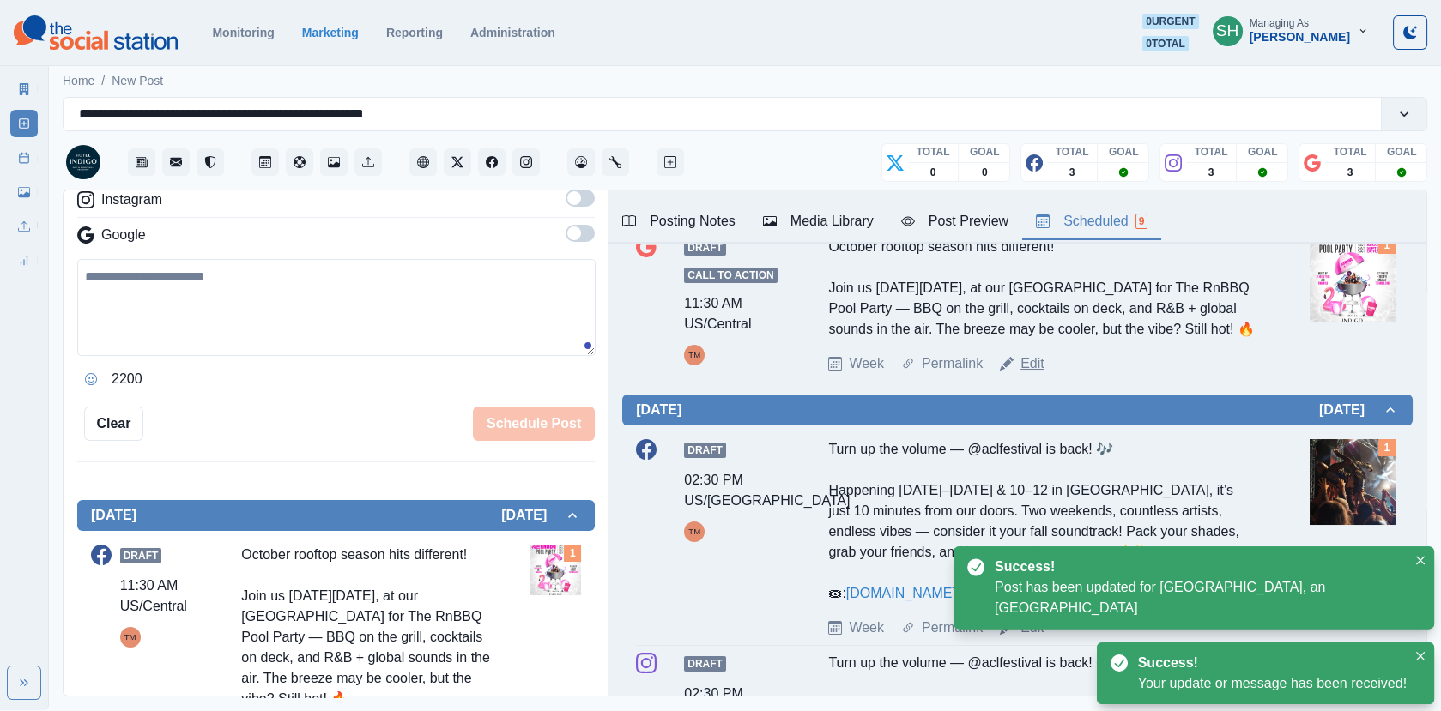
click at [1028, 373] on link "Edit" at bounding box center [1032, 364] width 24 height 21
type textarea "**********"
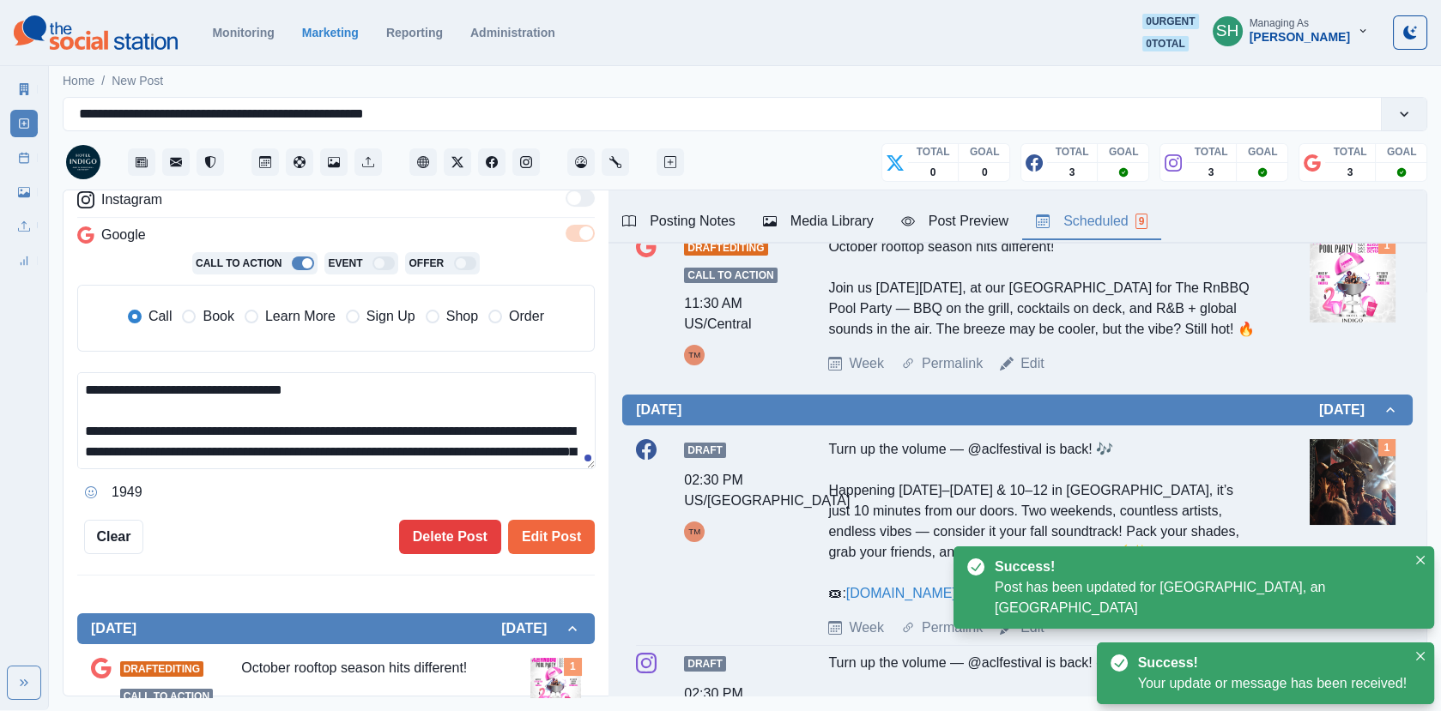
scroll to position [82, 0]
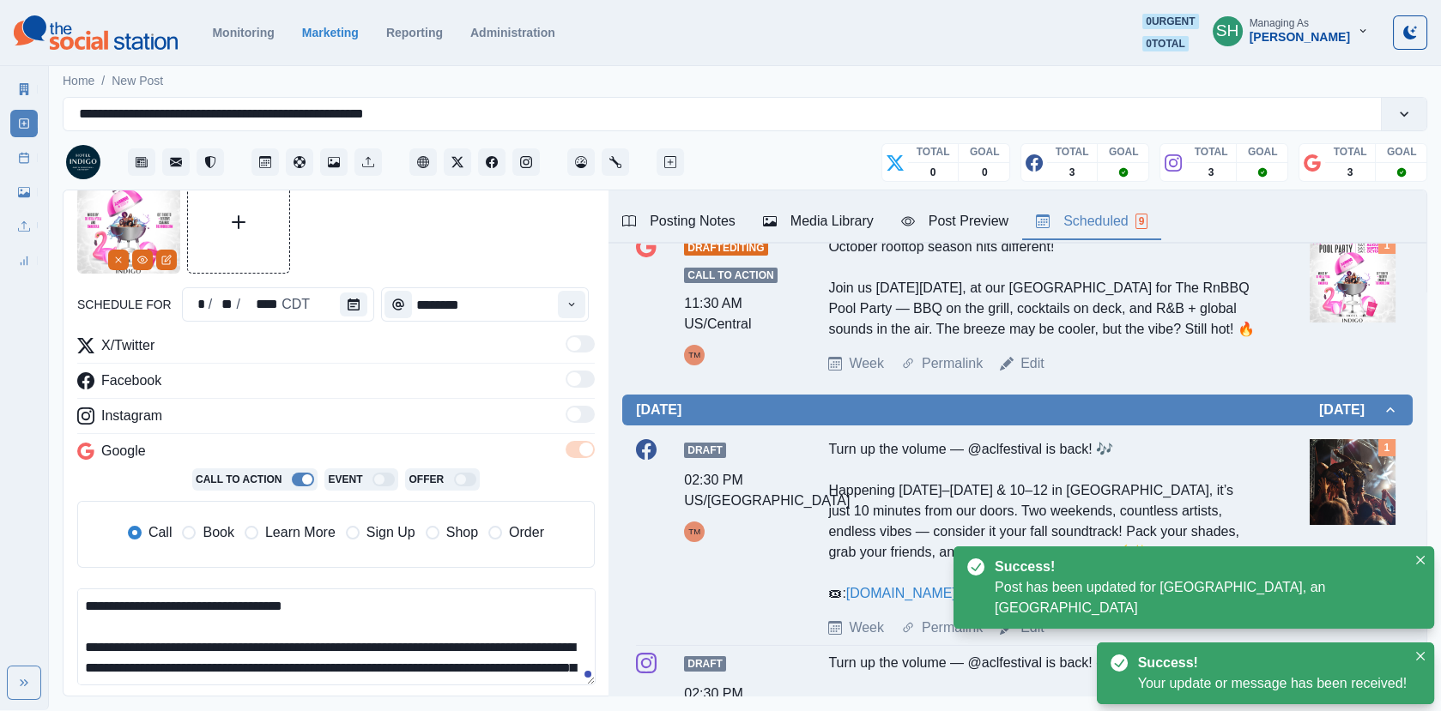
click at [215, 526] on span "Book" at bounding box center [218, 533] width 31 height 21
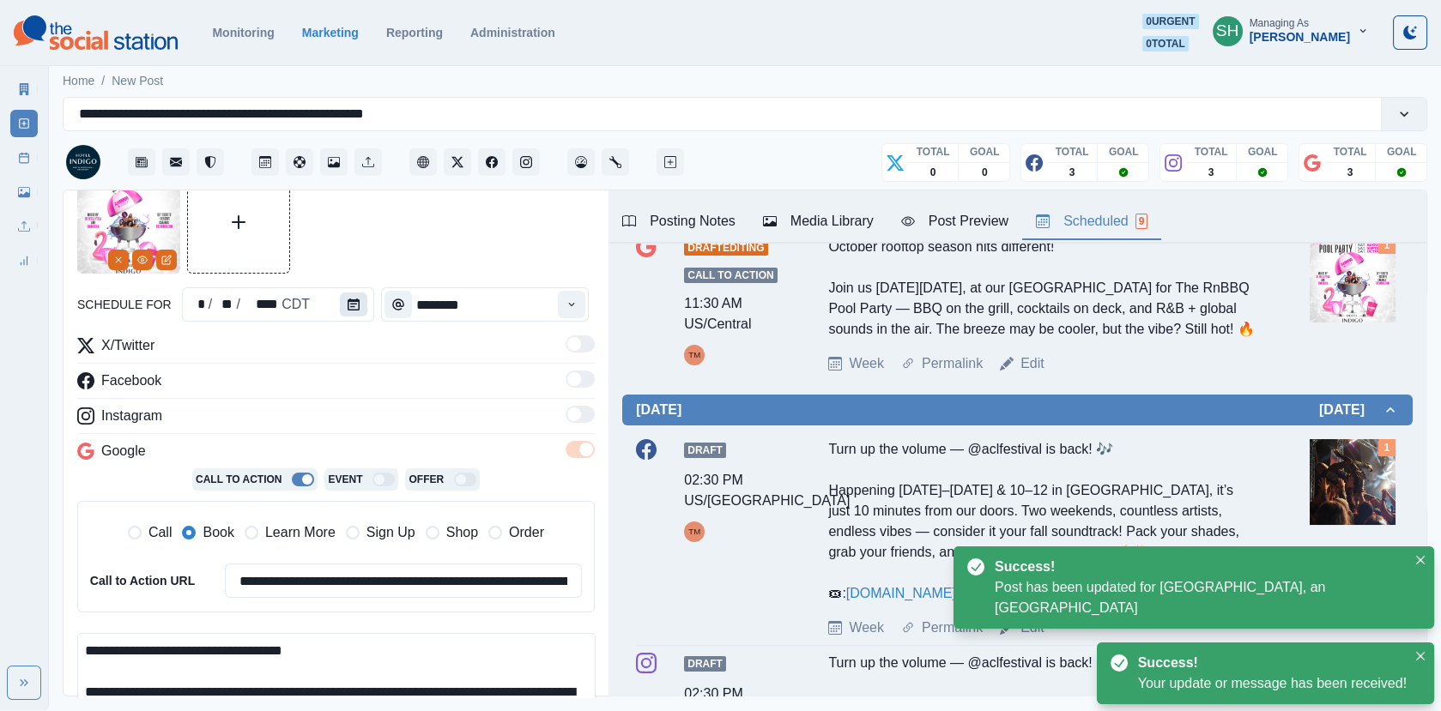
click at [351, 304] on icon "Calendar" at bounding box center [354, 305] width 12 height 12
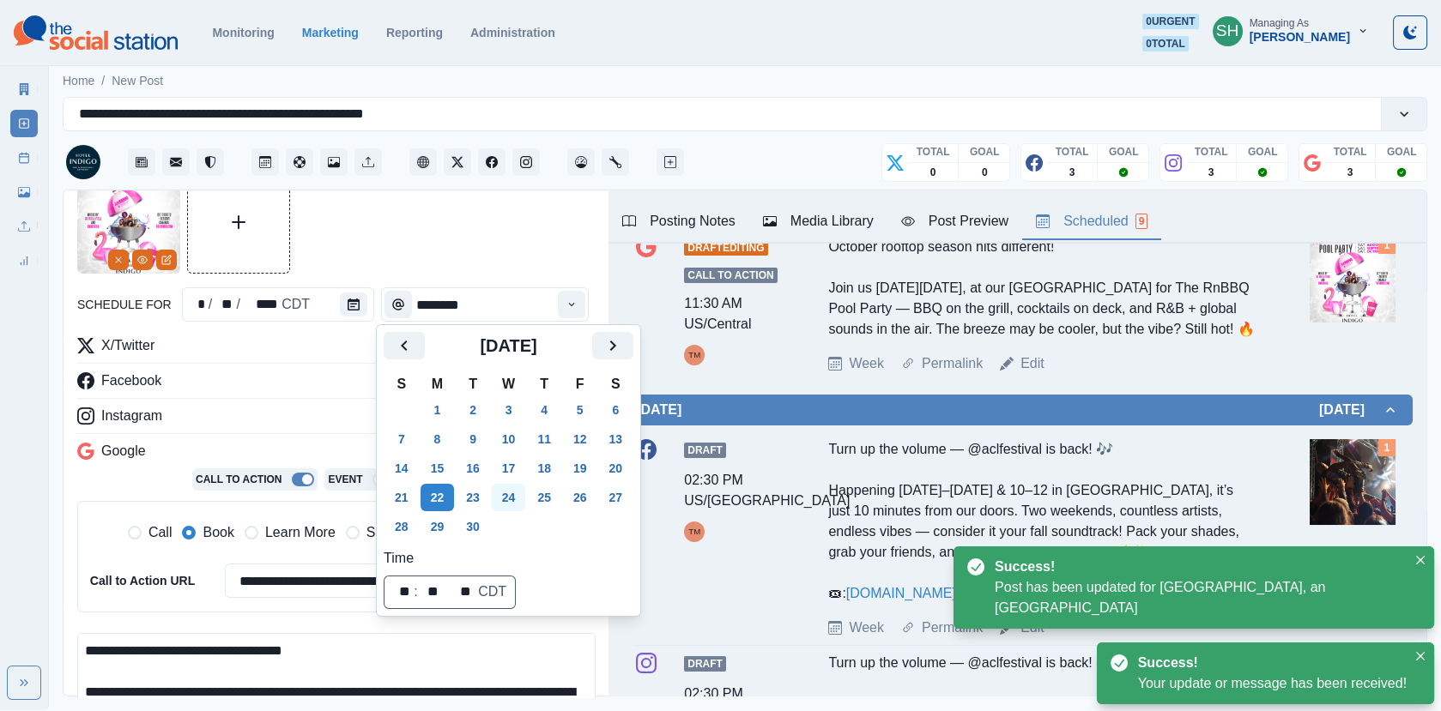
click at [513, 499] on button "24" at bounding box center [509, 497] width 34 height 27
click at [499, 252] on div at bounding box center [335, 222] width 517 height 103
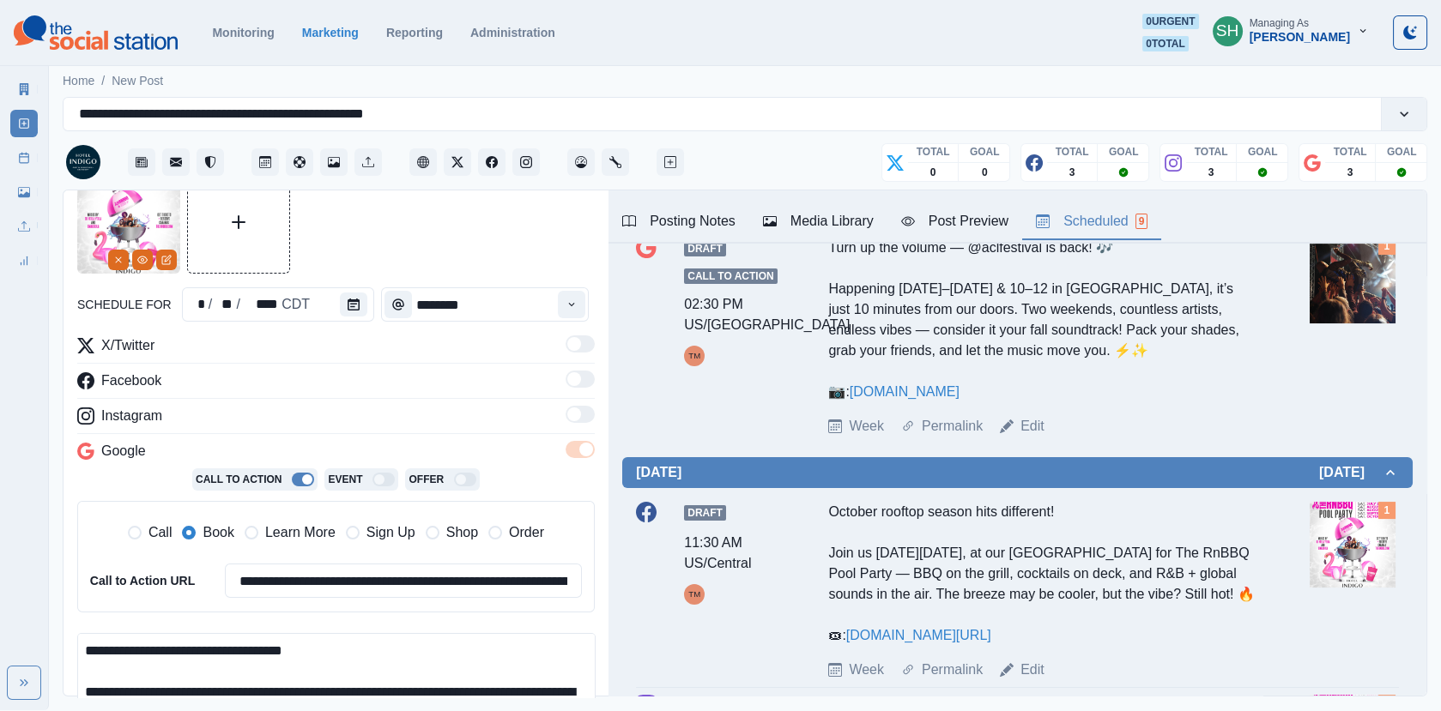
scroll to position [1119, 0]
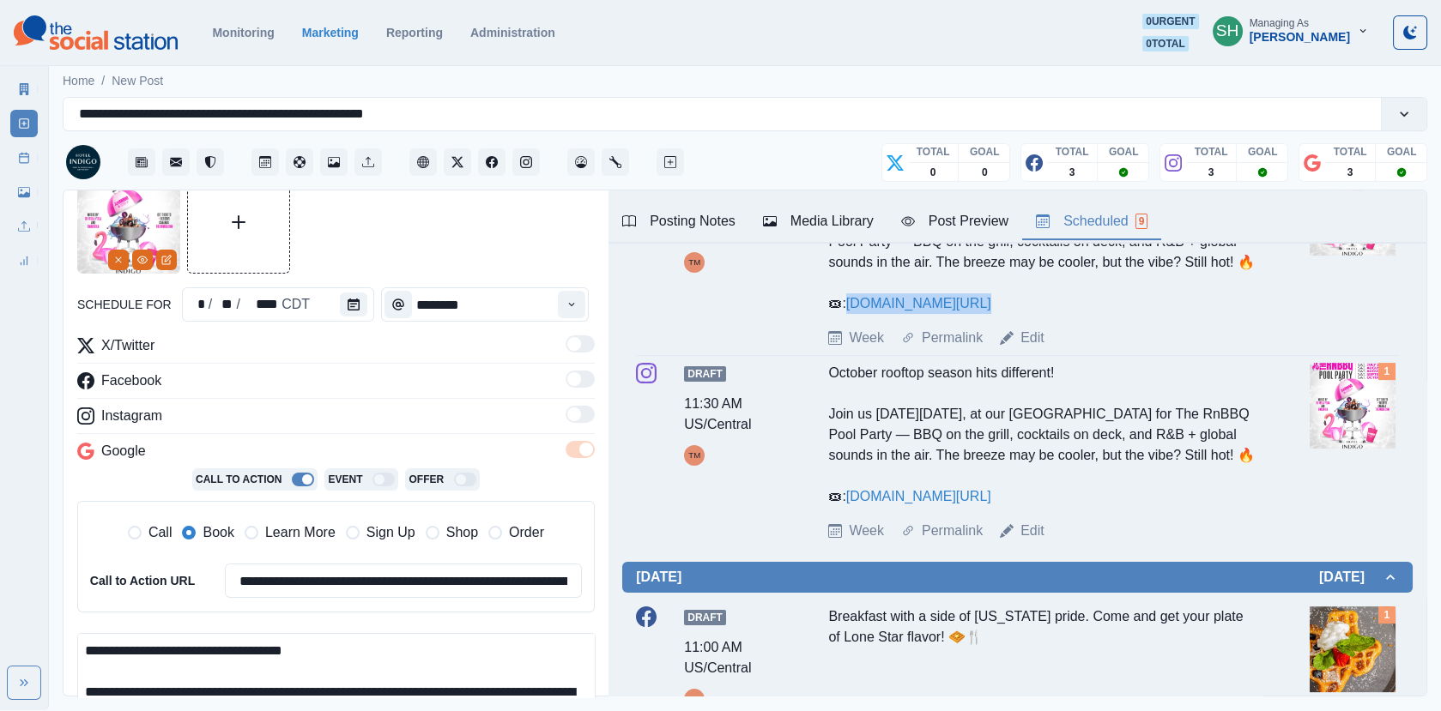
drag, startPoint x: 996, startPoint y: 422, endPoint x: 849, endPoint y: 427, distance: 146.8
click at [849, 314] on div "October rooftop season hits different! Join us [DATE][DATE], at our [GEOGRAPHIC…" at bounding box center [1041, 242] width 426 height 144
copy link "[DOMAIN_NAME][URL]"
click at [263, 590] on input "**********" at bounding box center [403, 581] width 357 height 34
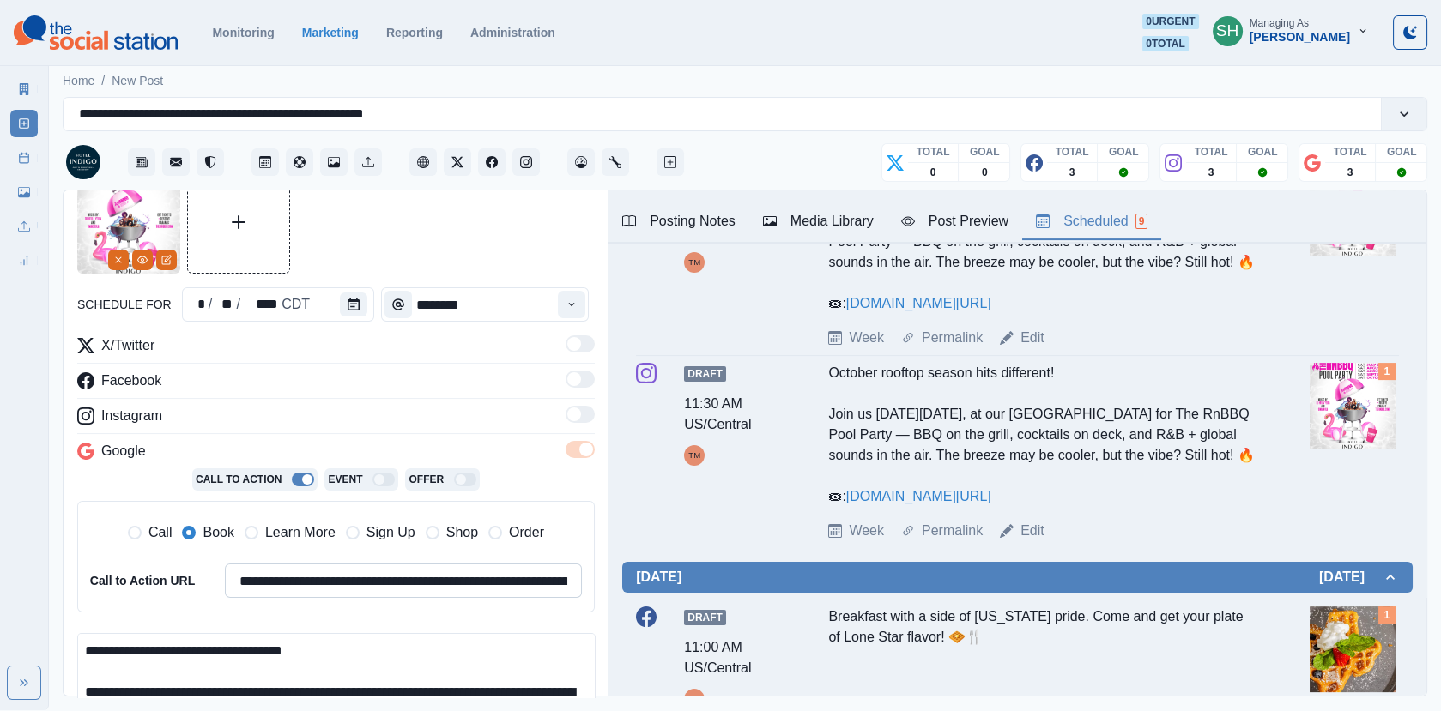
click at [263, 590] on input "**********" at bounding box center [403, 581] width 357 height 34
paste input
click at [268, 533] on span "Learn More" at bounding box center [300, 533] width 70 height 21
click at [268, 591] on input "**********" at bounding box center [403, 581] width 357 height 34
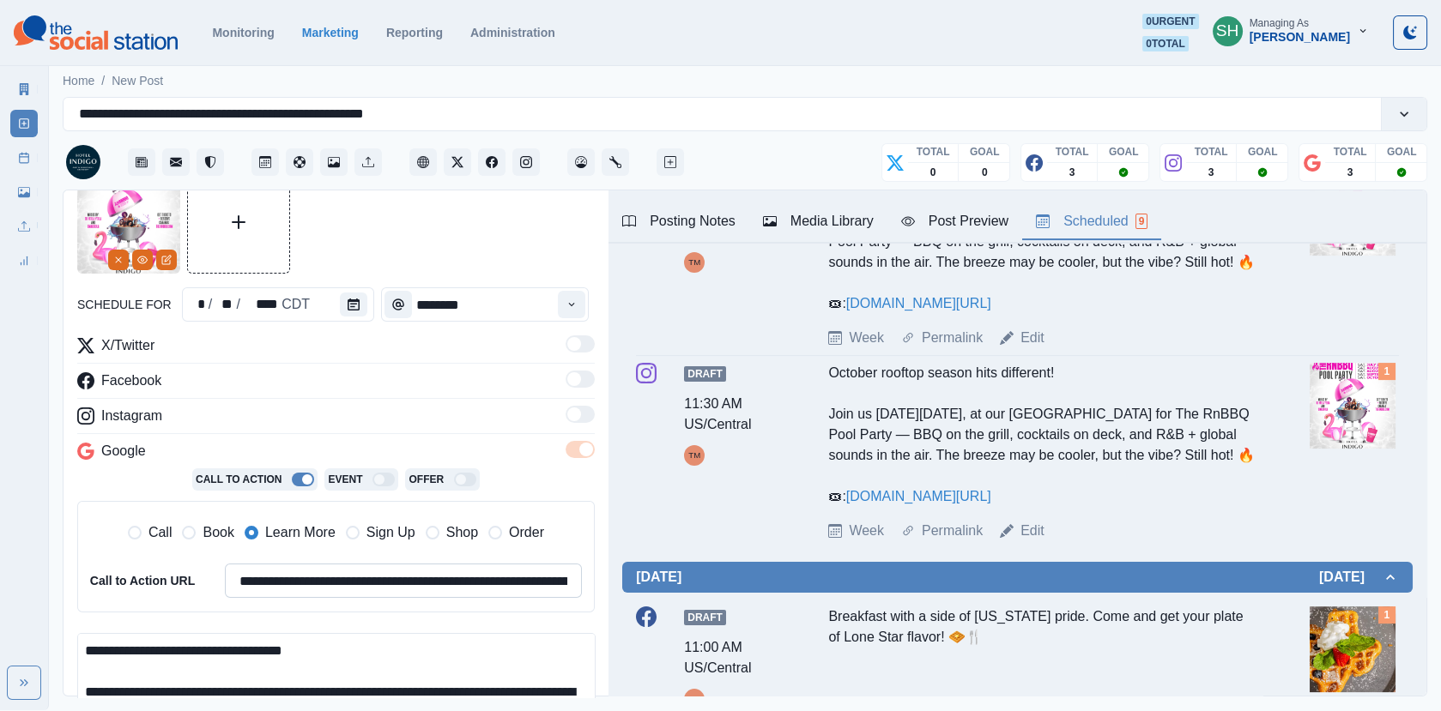
click at [268, 591] on input "**********" at bounding box center [403, 581] width 357 height 34
paste input
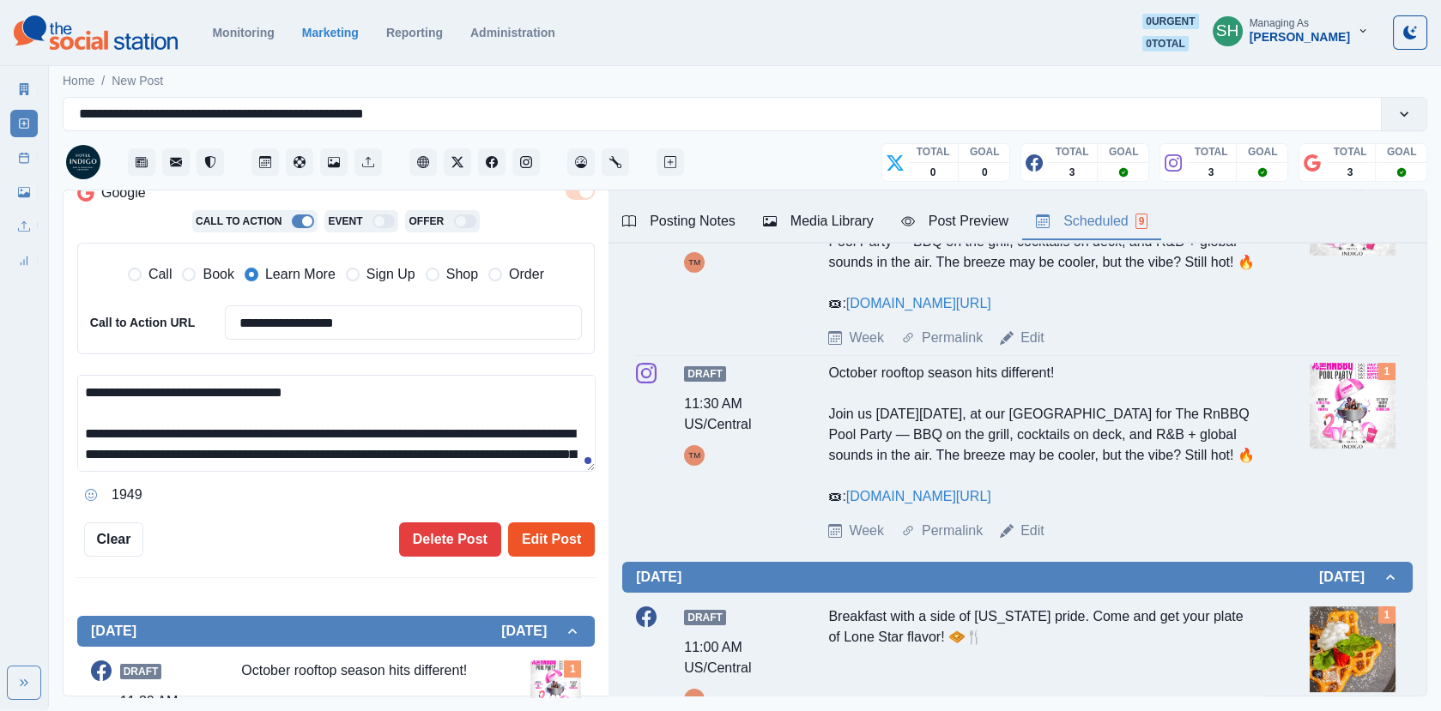
type input "**********"
click at [546, 544] on button "Edit Post" at bounding box center [551, 540] width 87 height 34
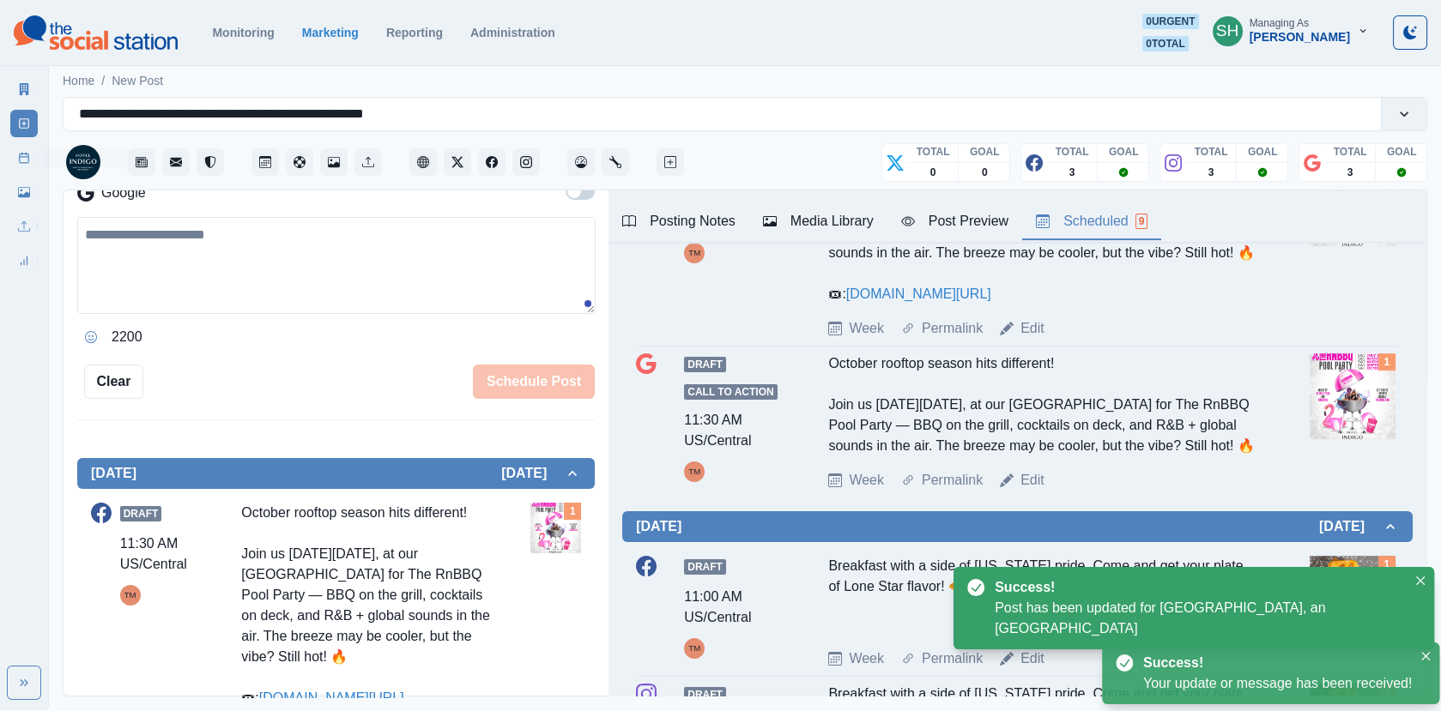
click at [15, 160] on link "Post Schedule" at bounding box center [23, 157] width 27 height 27
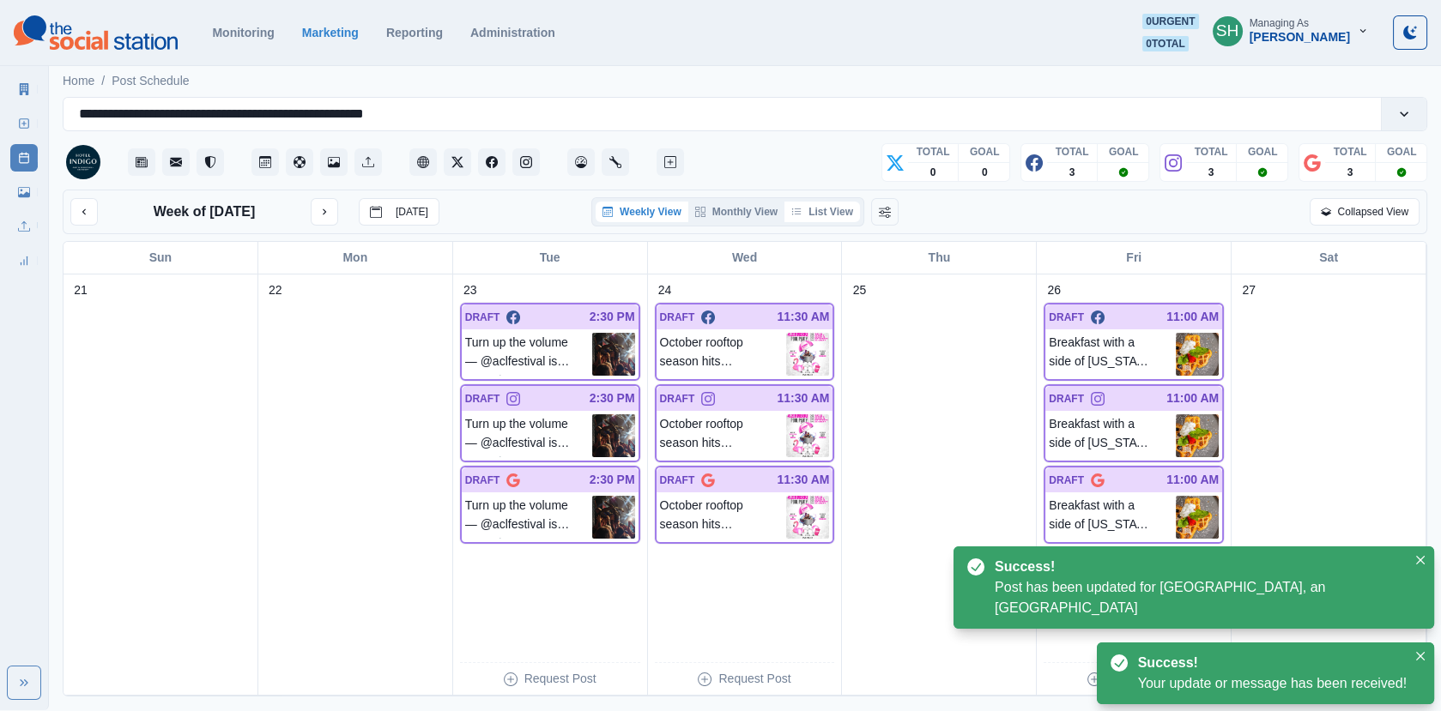
click at [832, 204] on button "List View" at bounding box center [822, 212] width 76 height 21
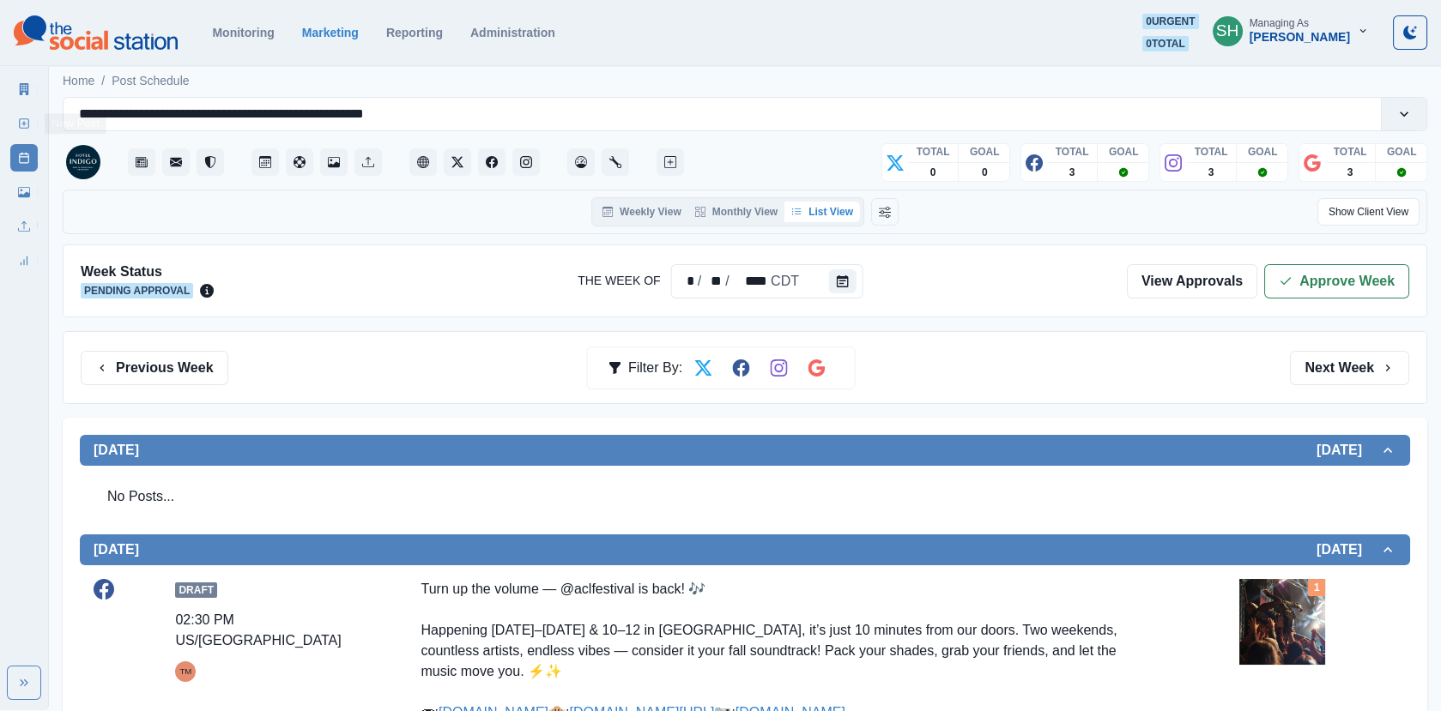
click at [16, 124] on link "New Post" at bounding box center [23, 123] width 27 height 27
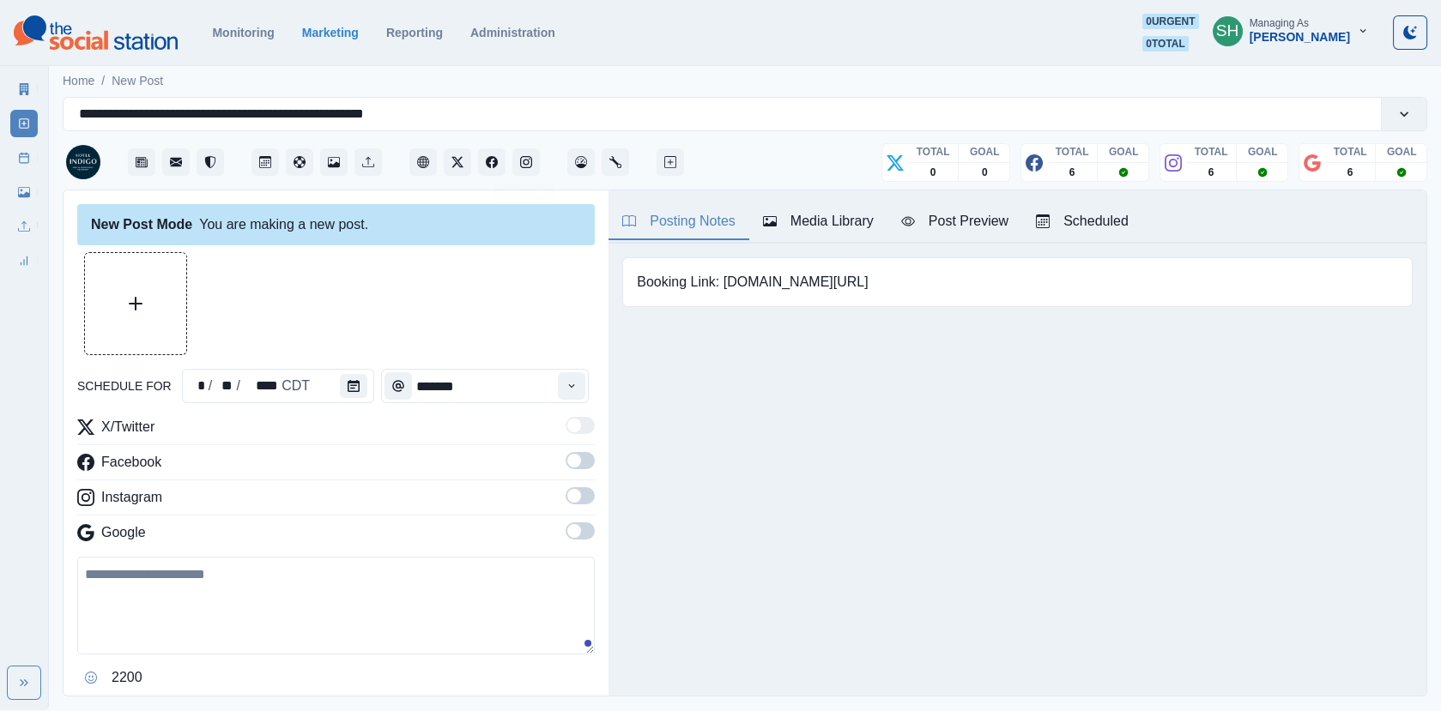
click at [797, 228] on div "Media Library" at bounding box center [818, 221] width 111 height 21
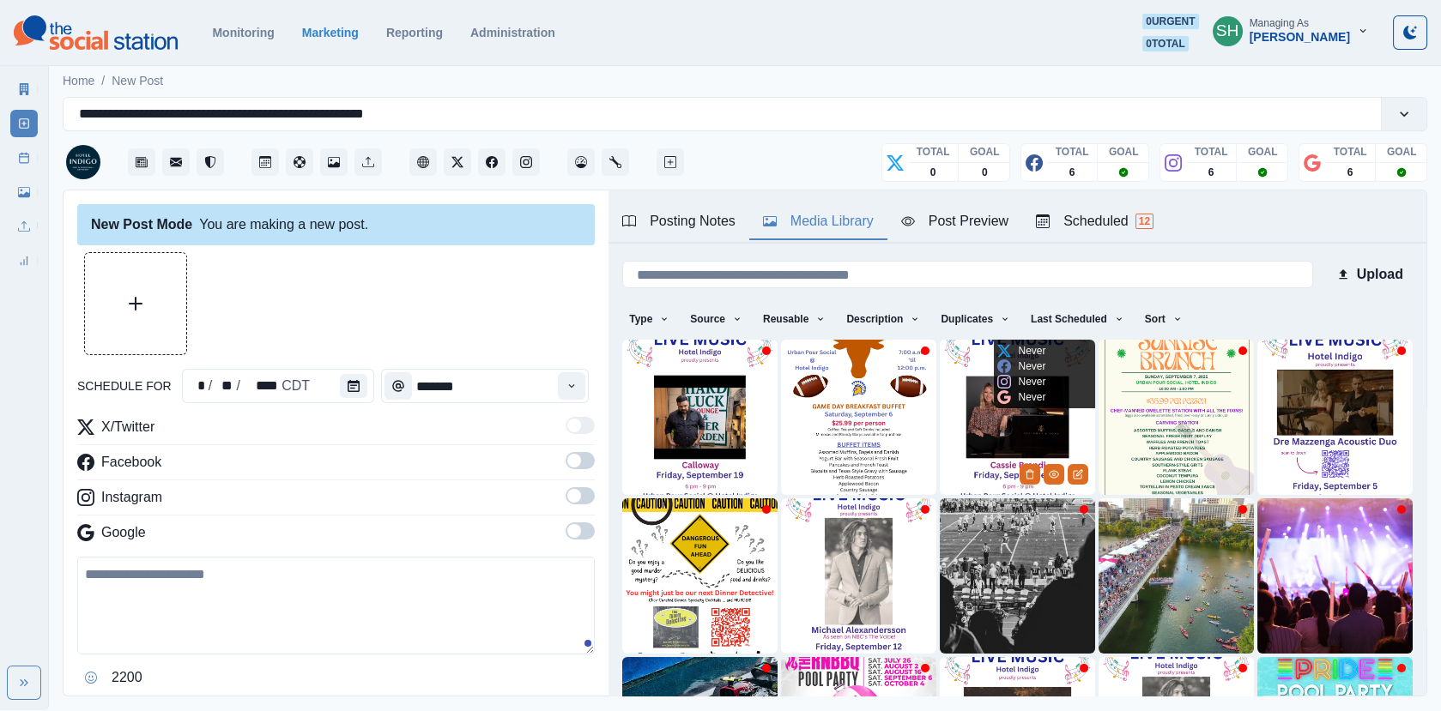
click at [982, 442] on img at bounding box center [1017, 417] width 155 height 155
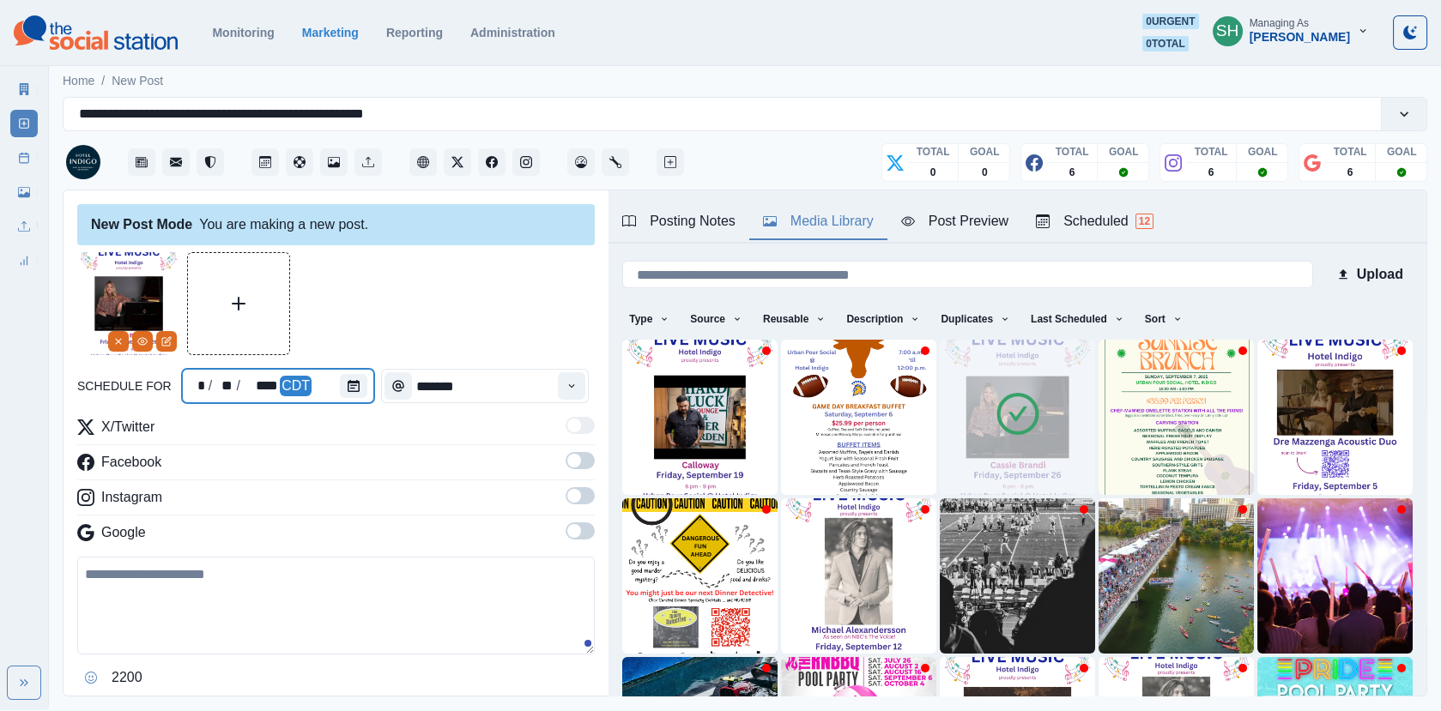
click at [356, 372] on div at bounding box center [357, 386] width 34 height 34
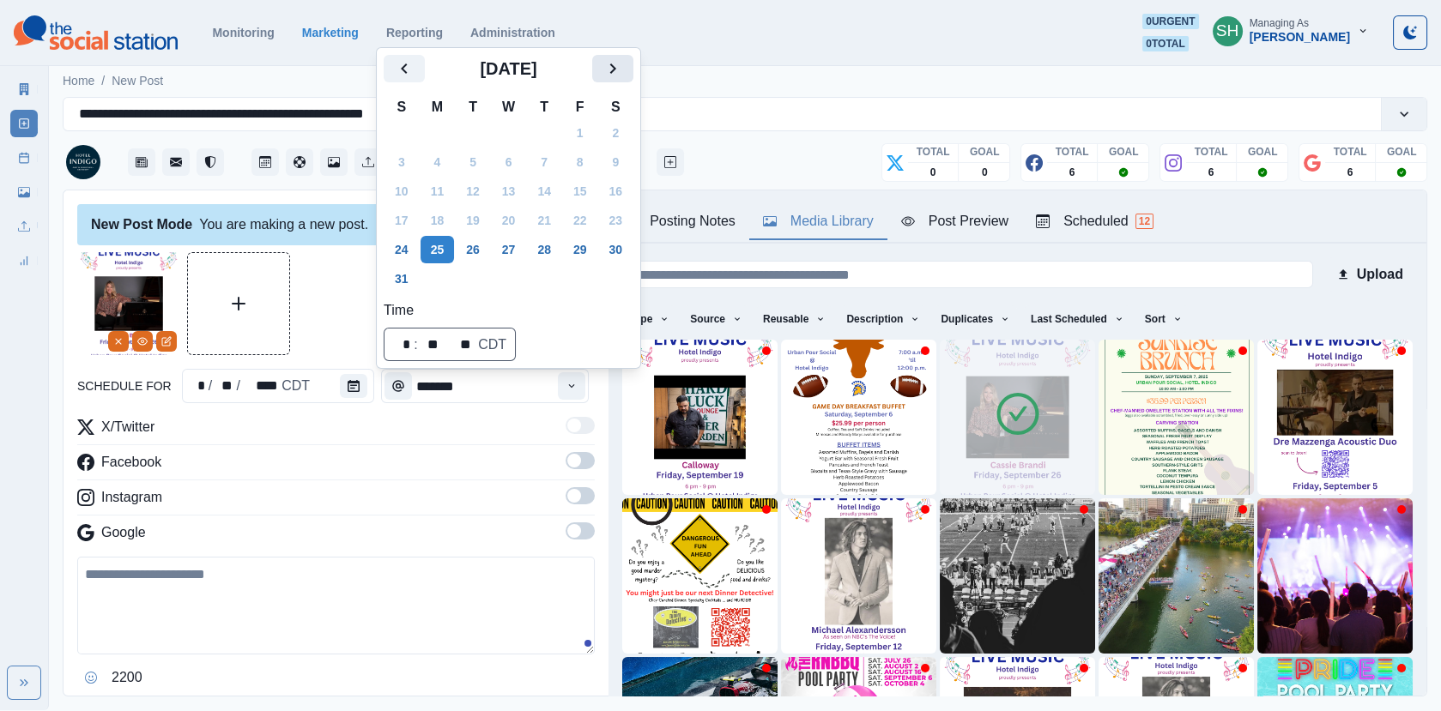
click at [618, 66] on icon "Next" at bounding box center [612, 68] width 21 height 21
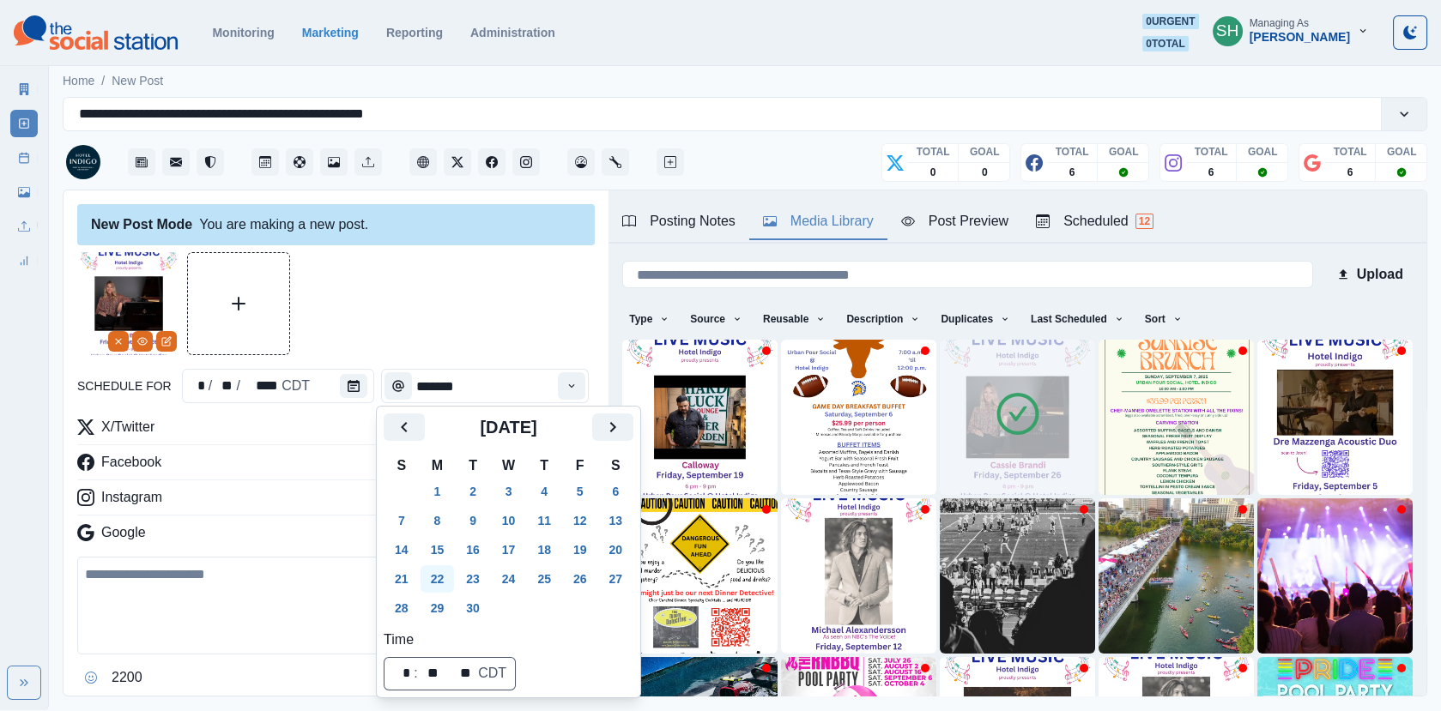
click at [430, 584] on button "22" at bounding box center [438, 579] width 34 height 27
click at [451, 356] on div "schedule for * / ** / **** CDT ******* X/Twitter Facebook Instagram Google 2200…" at bounding box center [335, 495] width 517 height 487
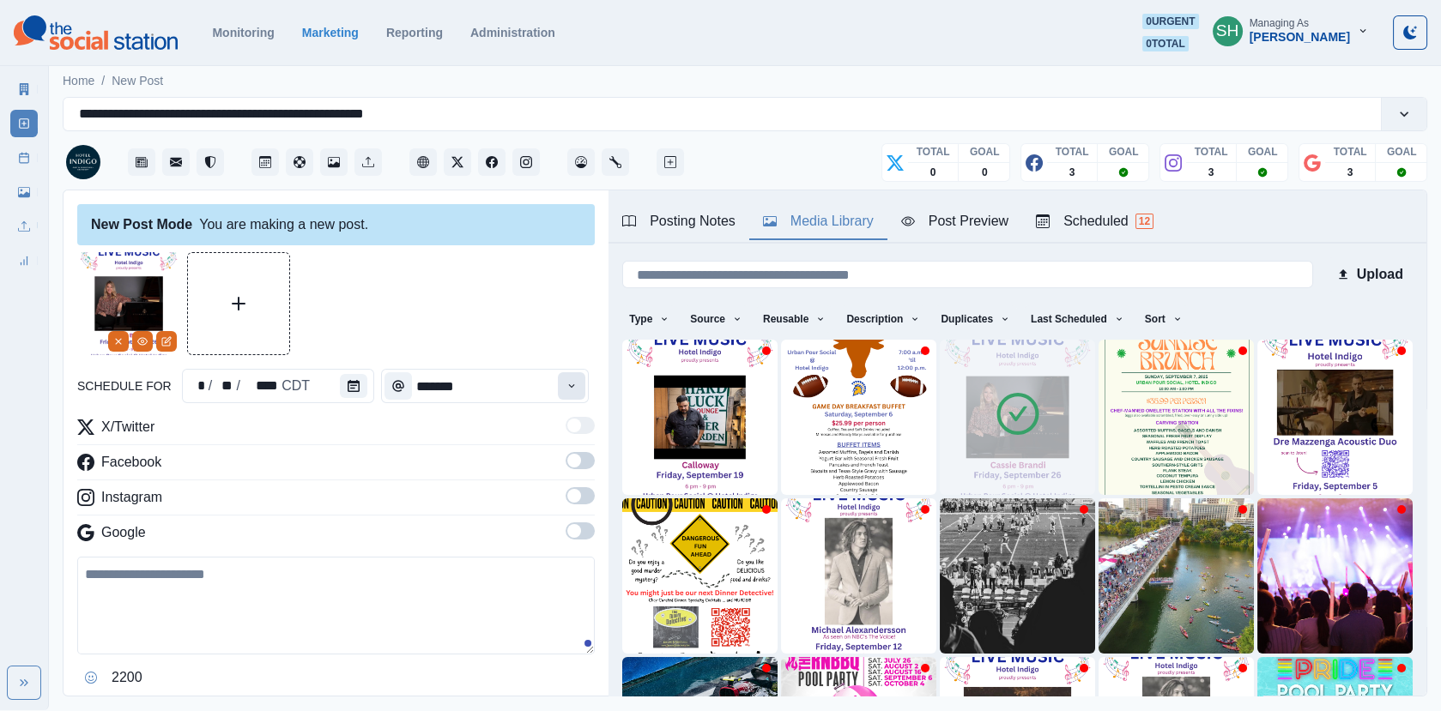
click at [566, 395] on button "Time" at bounding box center [571, 385] width 27 height 27
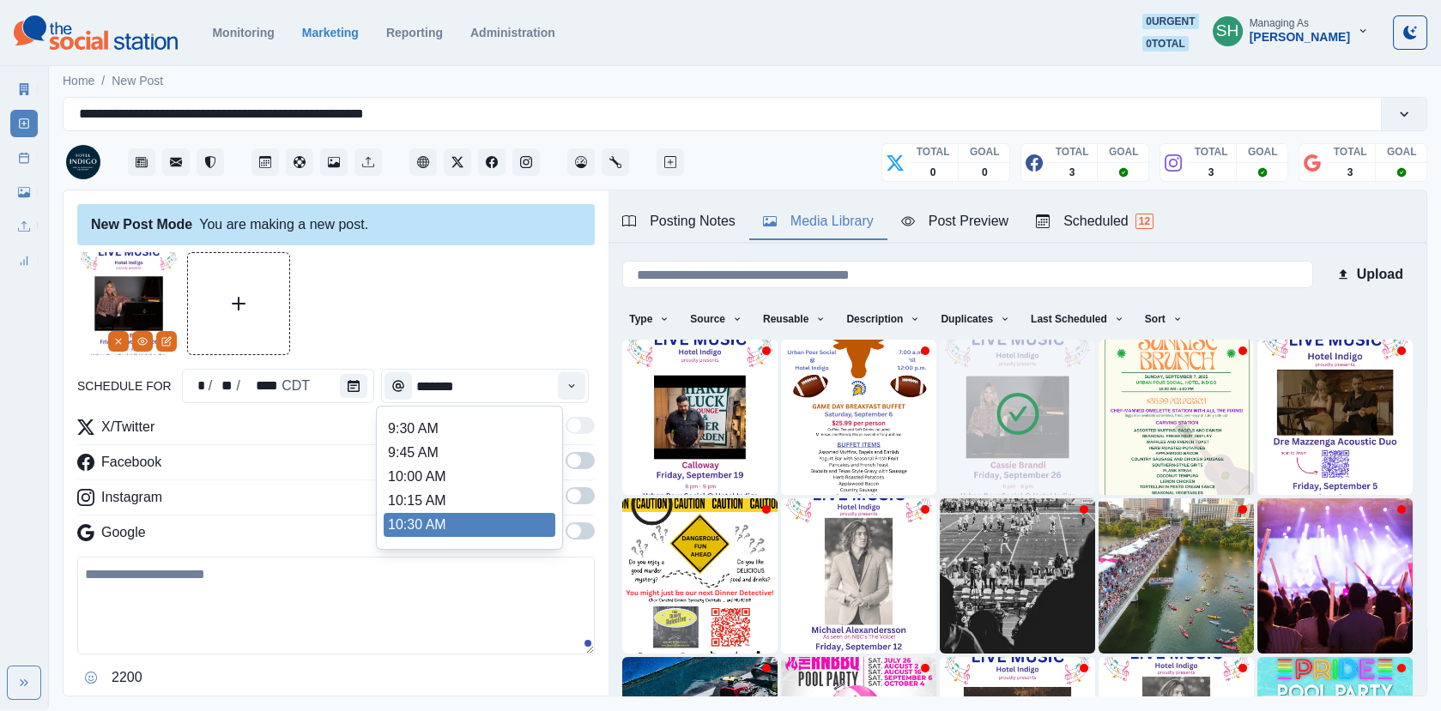
scroll to position [212, 0]
click at [450, 508] on li "11:00 AM" at bounding box center [470, 502] width 172 height 24
type input "********"
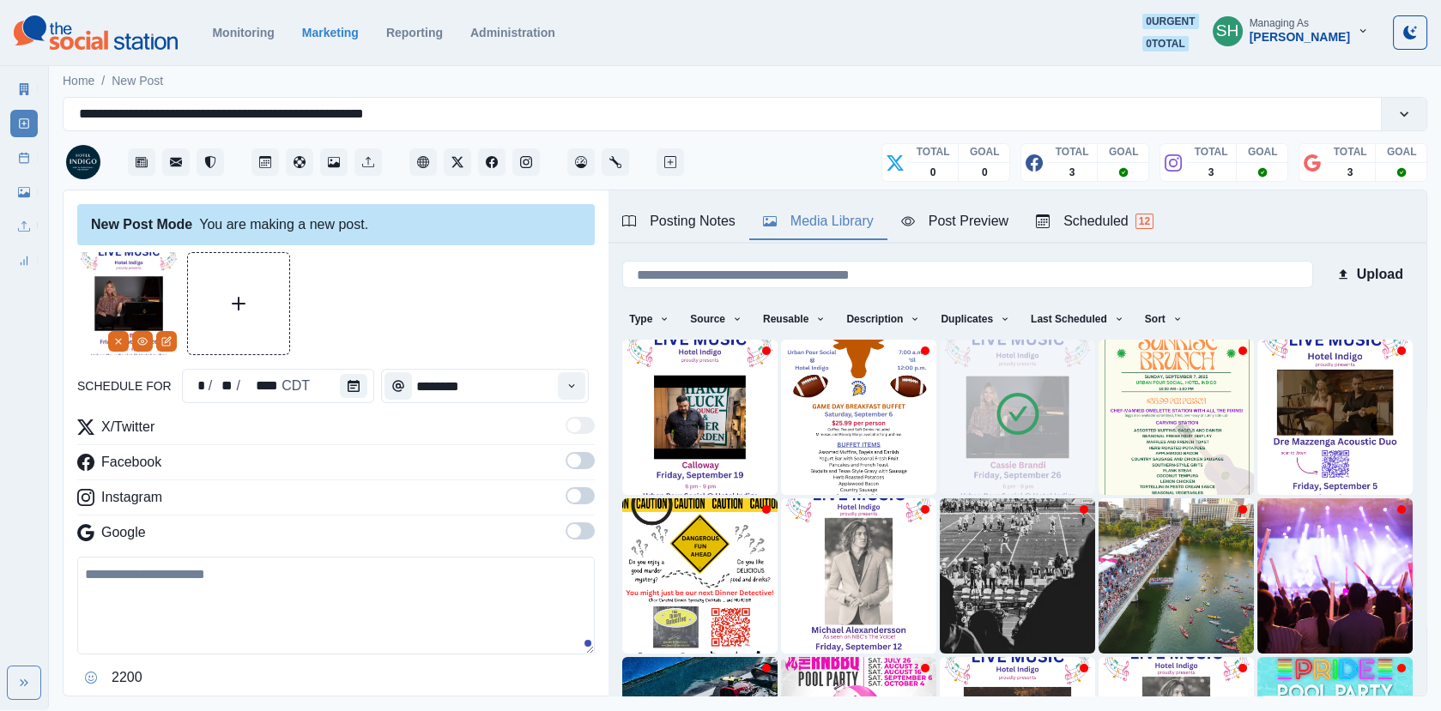
click at [571, 460] on span at bounding box center [574, 461] width 14 height 14
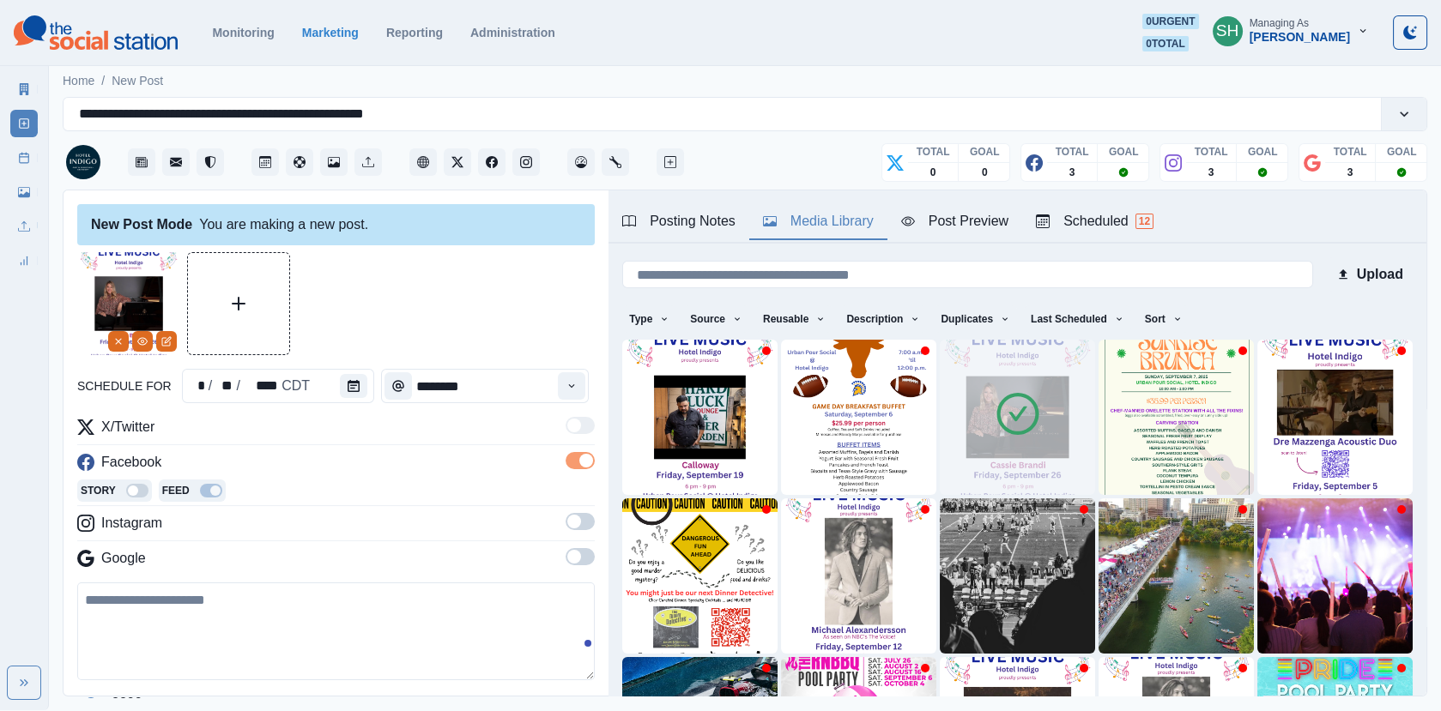
click at [571, 525] on span at bounding box center [574, 522] width 14 height 14
click at [572, 592] on label at bounding box center [580, 587] width 29 height 27
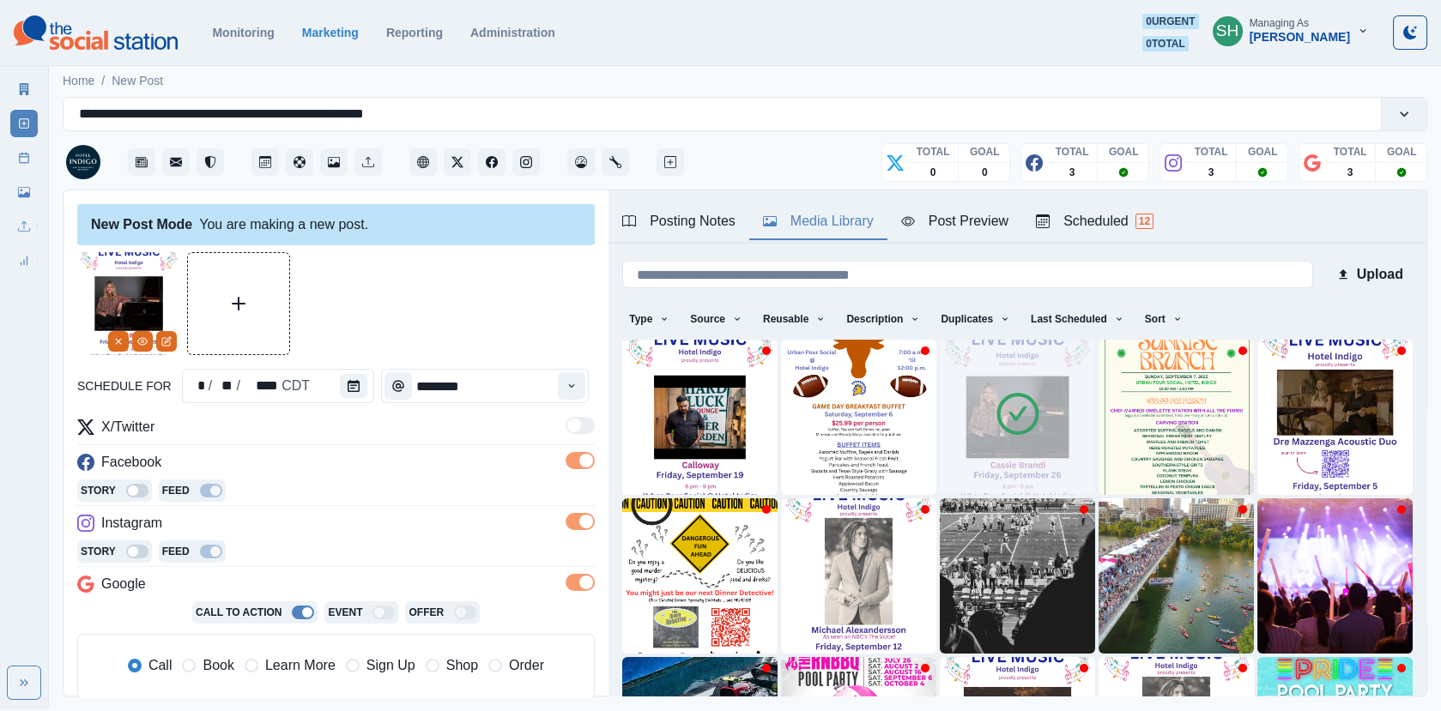
click at [922, 217] on div "Post Preview" at bounding box center [954, 221] width 107 height 21
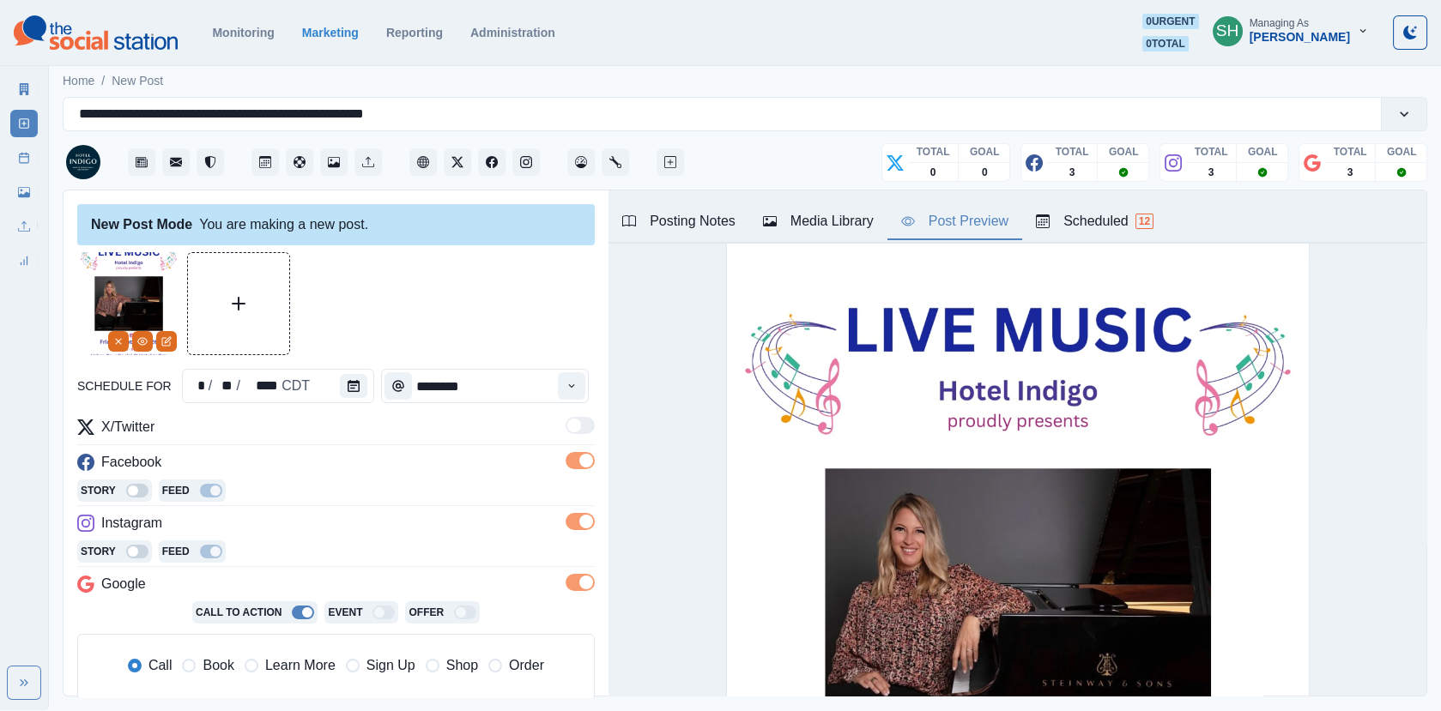
scroll to position [131, 0]
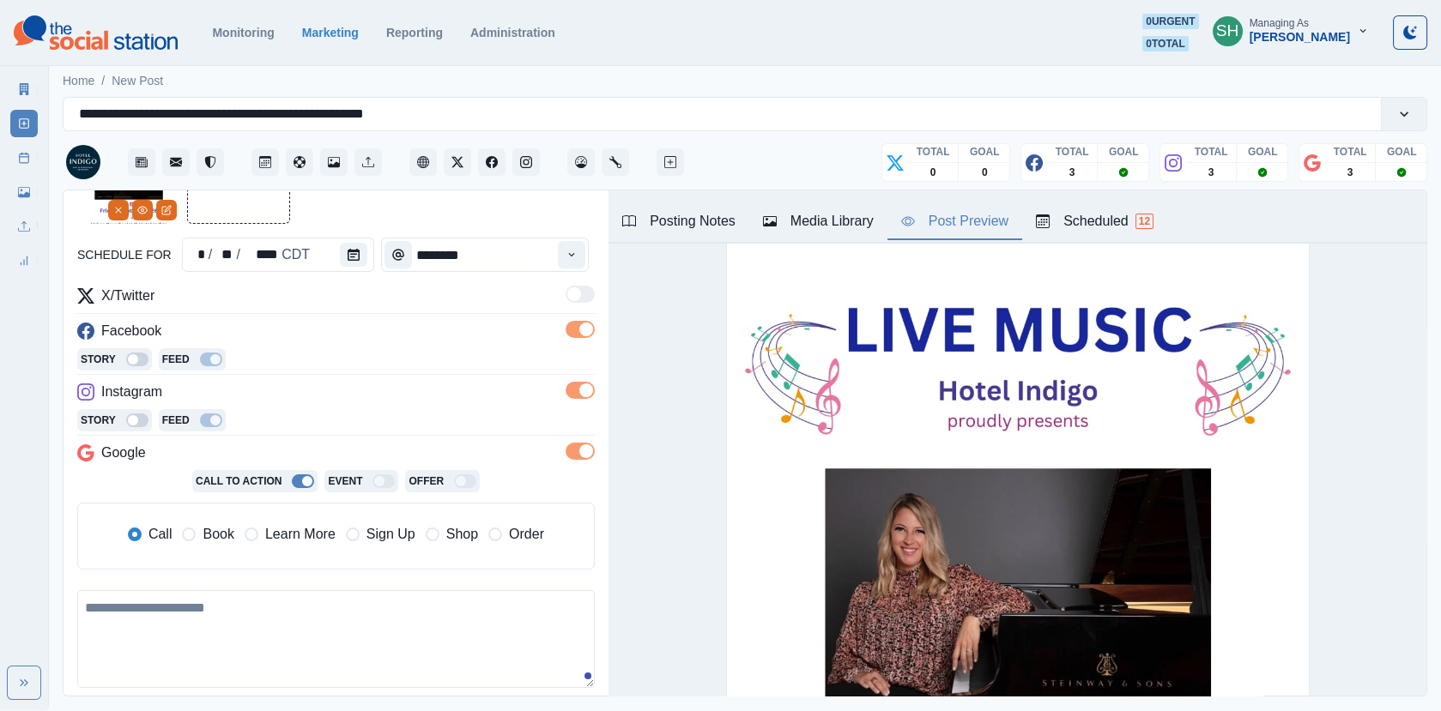
click at [200, 528] on label "Book" at bounding box center [207, 534] width 51 height 21
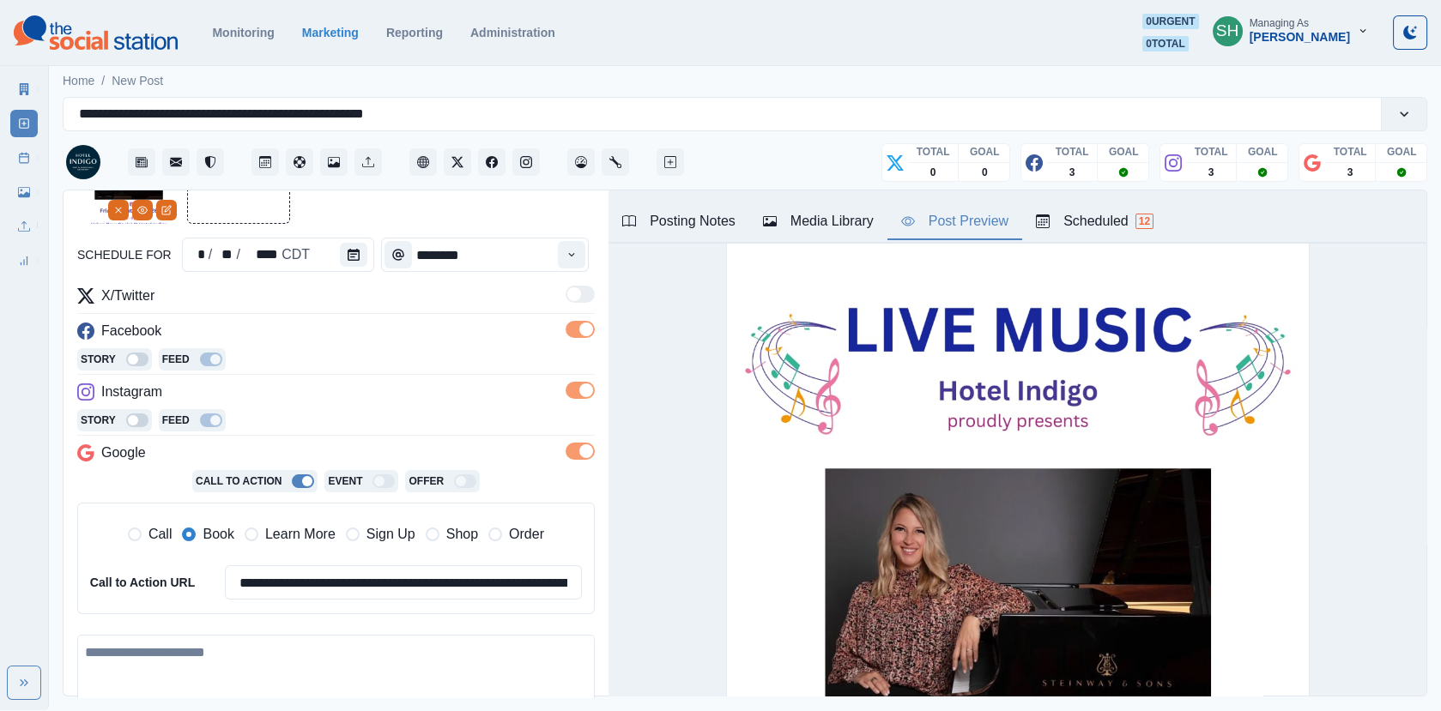
scroll to position [230, 0]
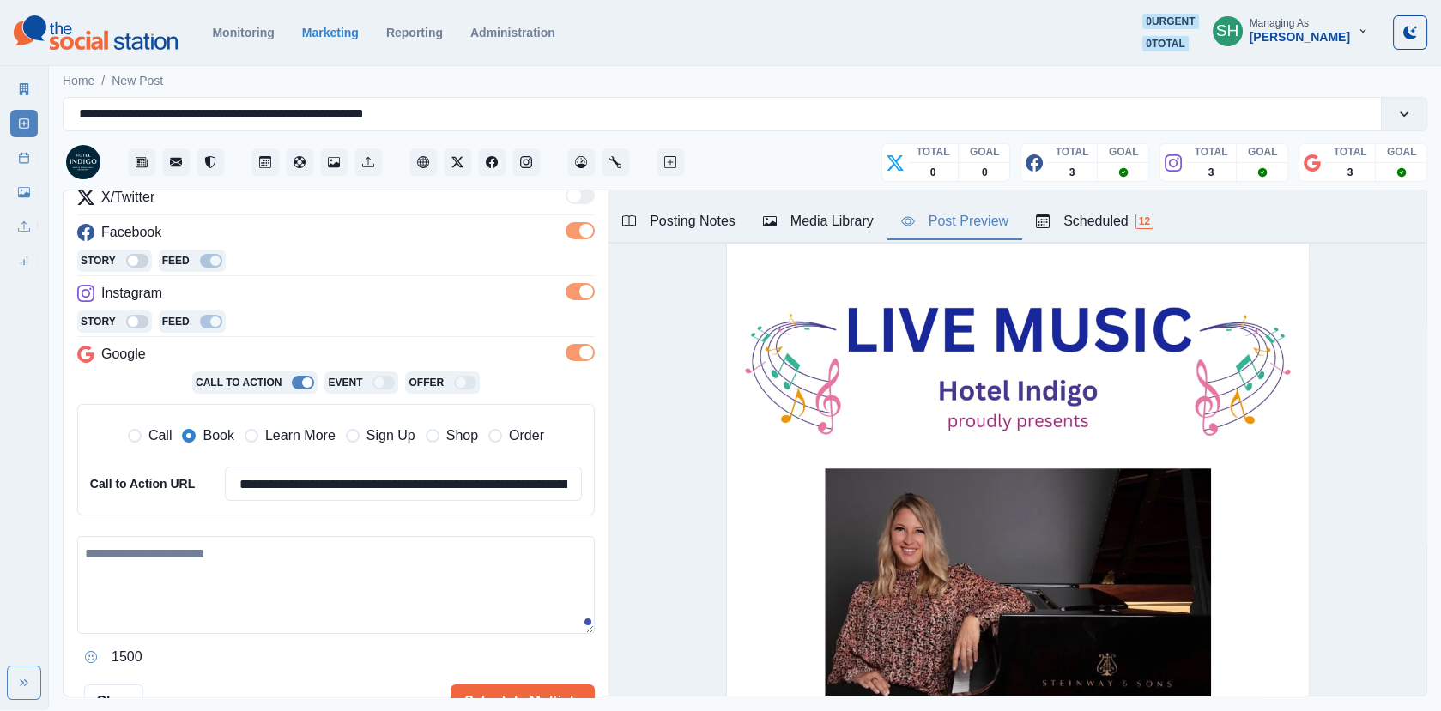
click at [200, 528] on div "**********" at bounding box center [335, 429] width 517 height 484
click at [199, 547] on textarea at bounding box center [335, 585] width 517 height 98
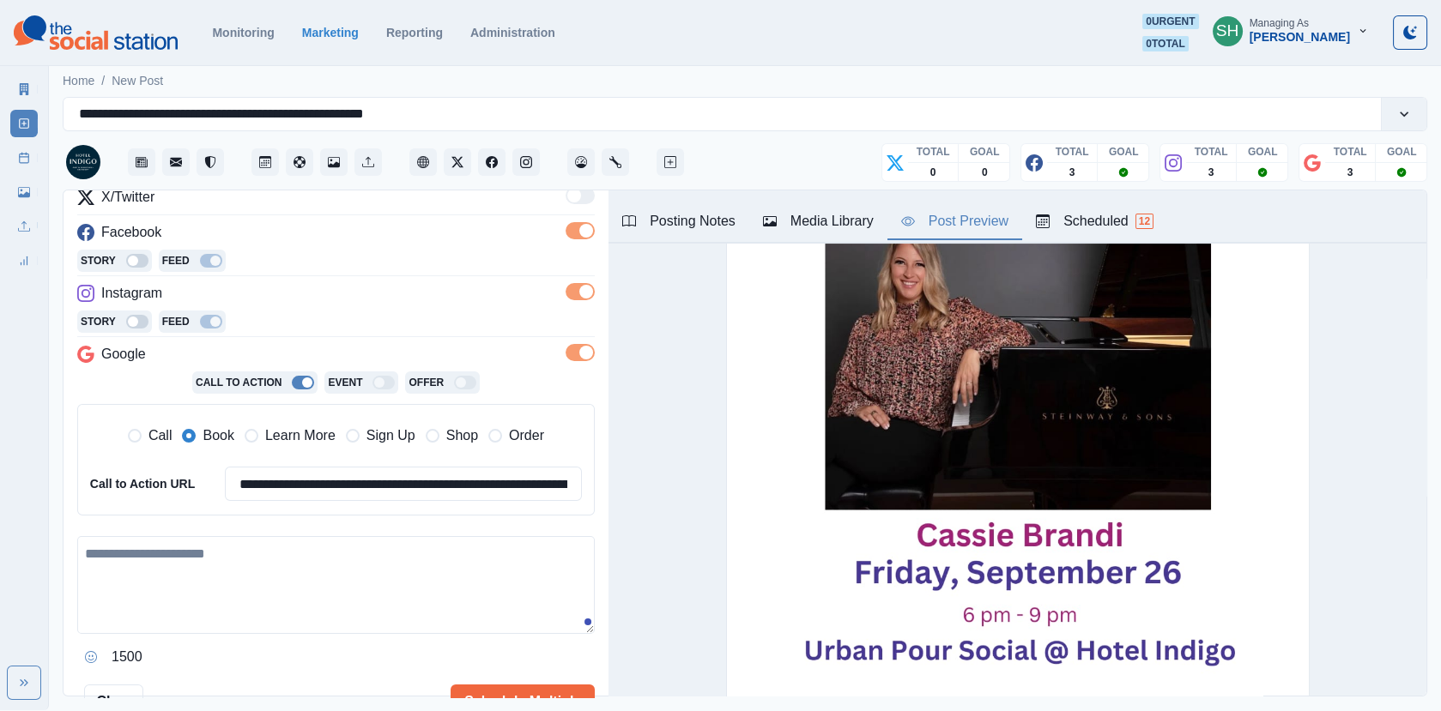
scroll to position [0, 0]
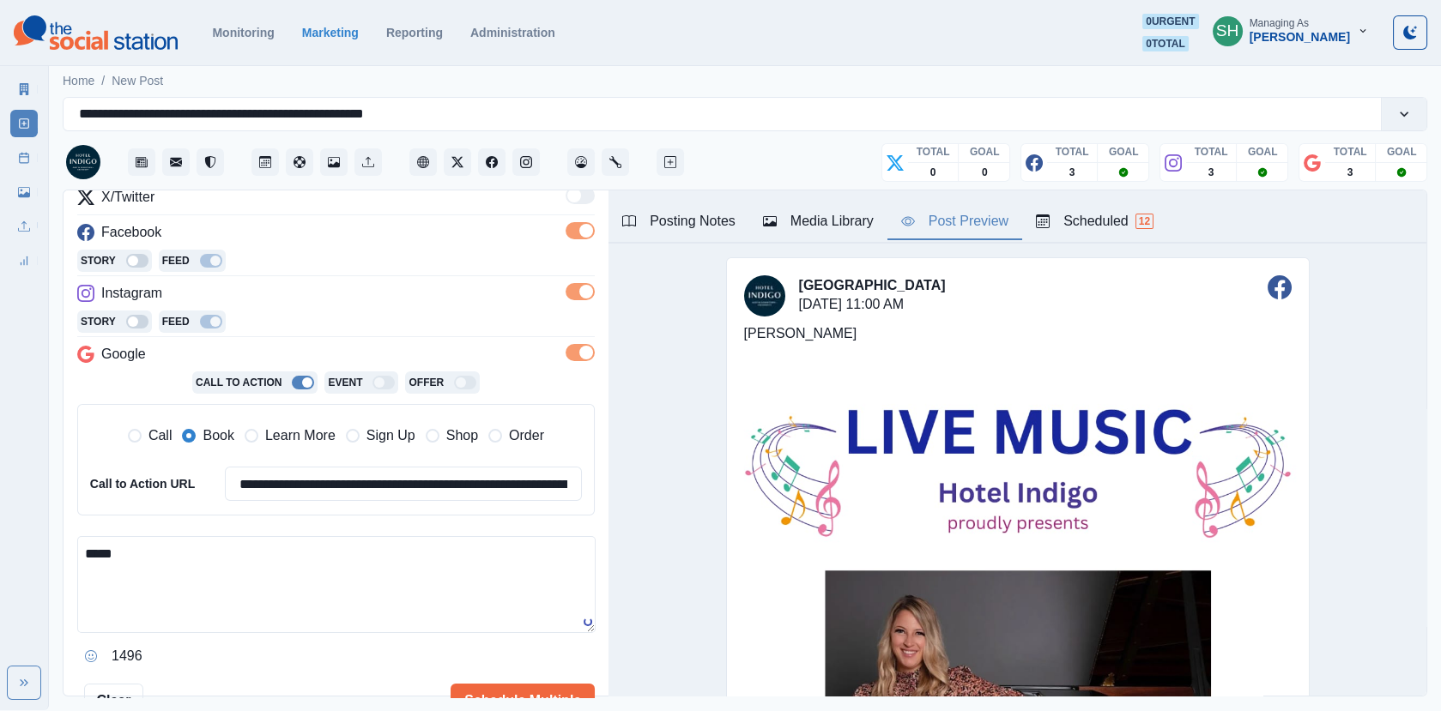
type textarea "*****"
click at [263, 548] on textarea "*****" at bounding box center [336, 584] width 518 height 97
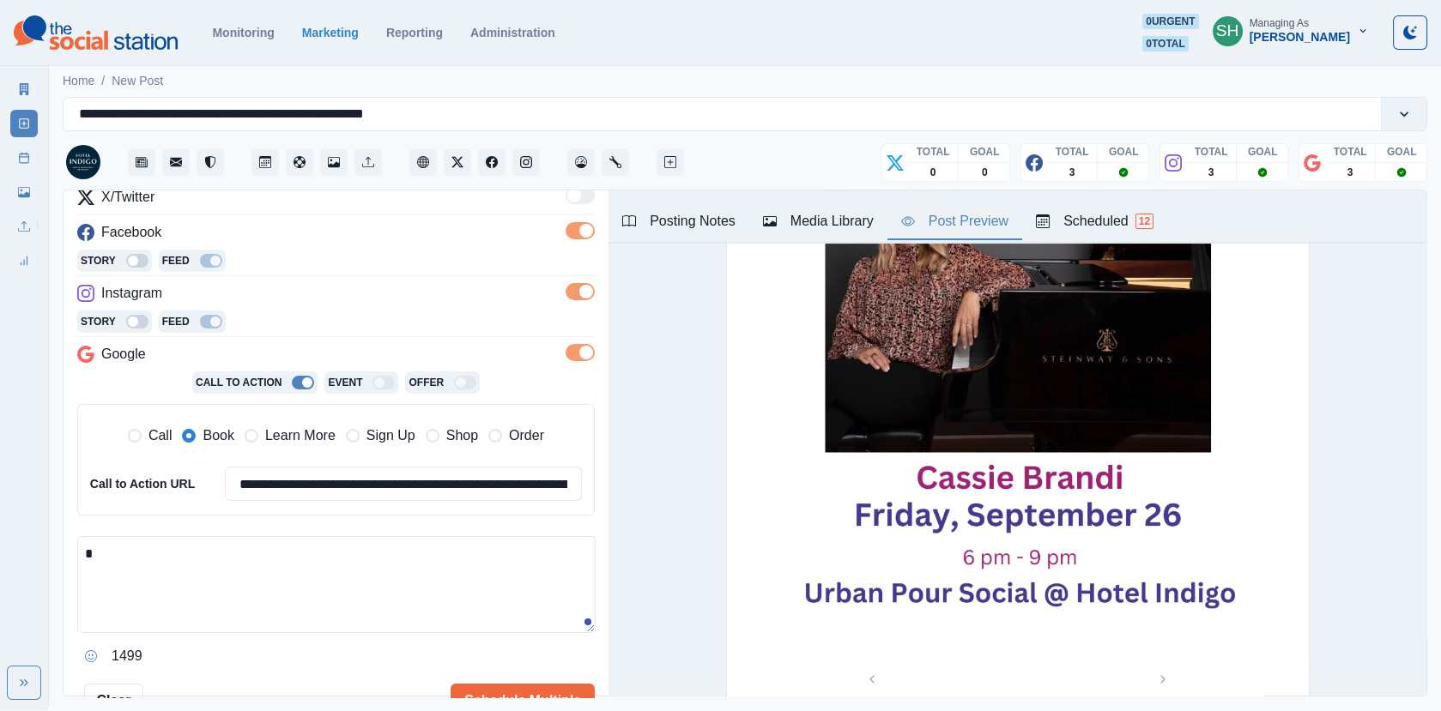
scroll to position [447, 0]
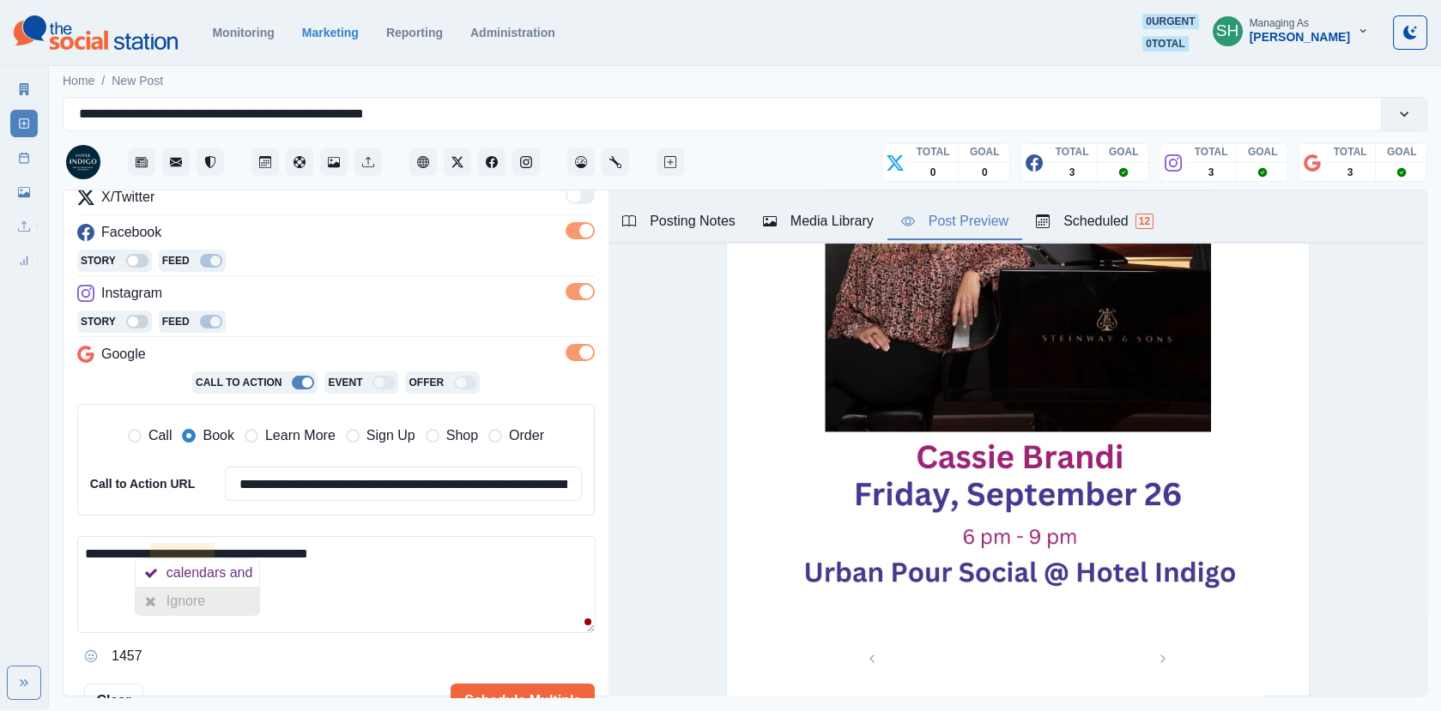
click at [215, 590] on div "Ignore" at bounding box center [198, 601] width 124 height 27
click at [182, 596] on textarea "**********" at bounding box center [336, 584] width 518 height 97
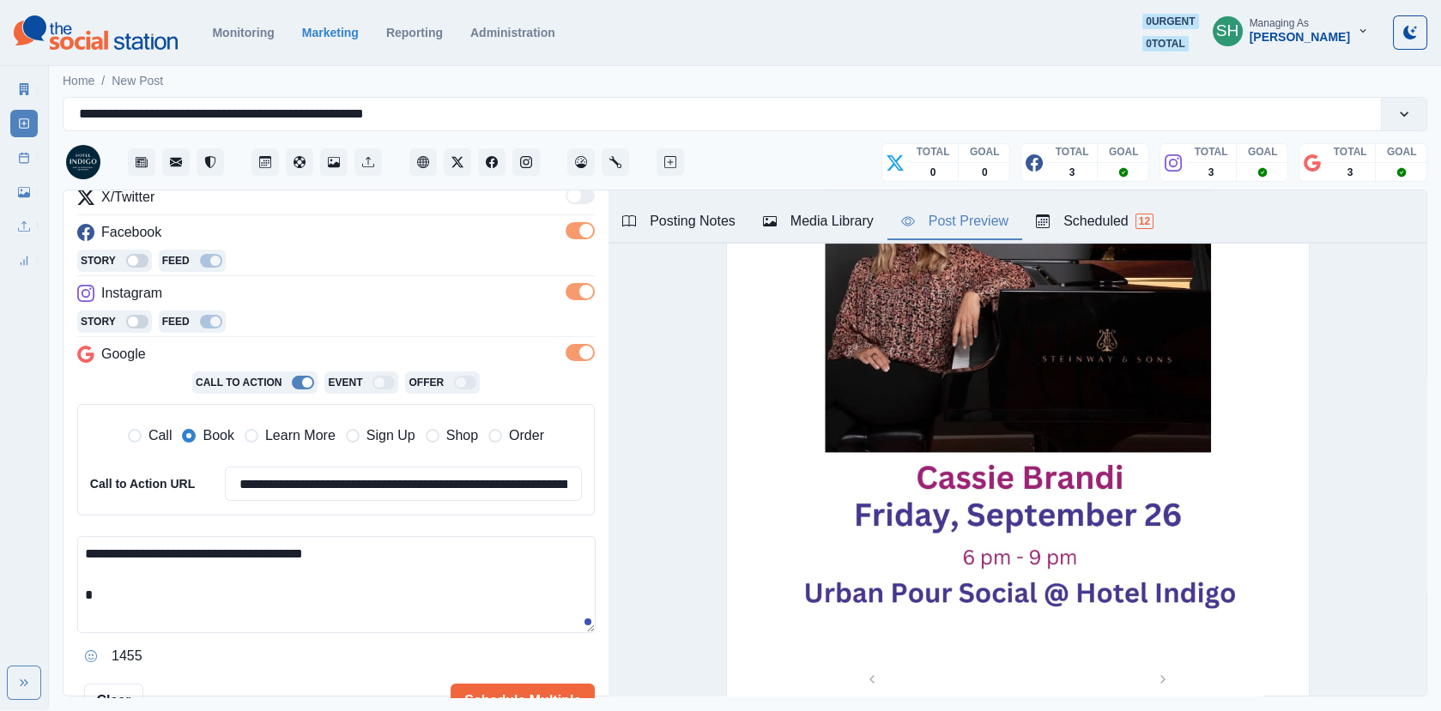
scroll to position [489, 0]
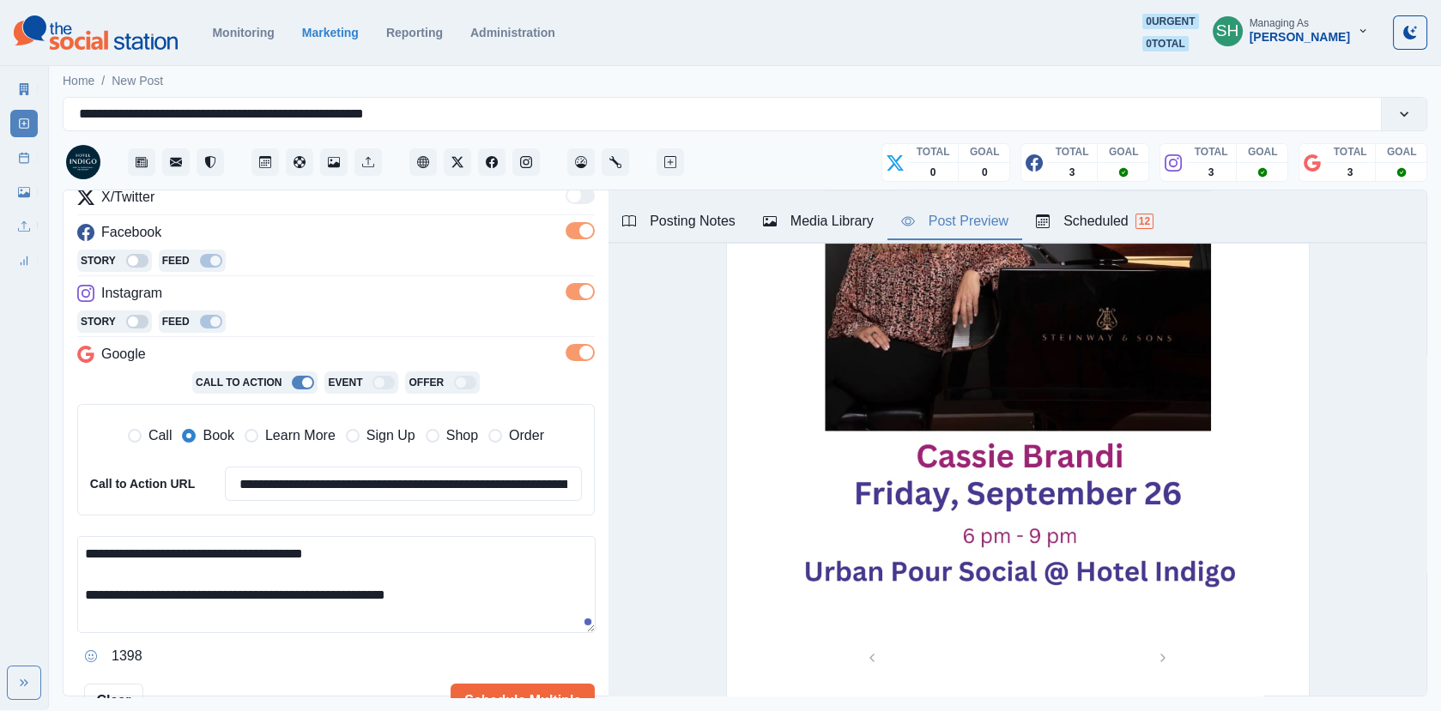
click at [306, 592] on textarea "**********" at bounding box center [336, 584] width 518 height 97
click at [314, 589] on textarea "**********" at bounding box center [336, 584] width 518 height 97
click at [572, 593] on textarea "**********" at bounding box center [336, 584] width 518 height 97
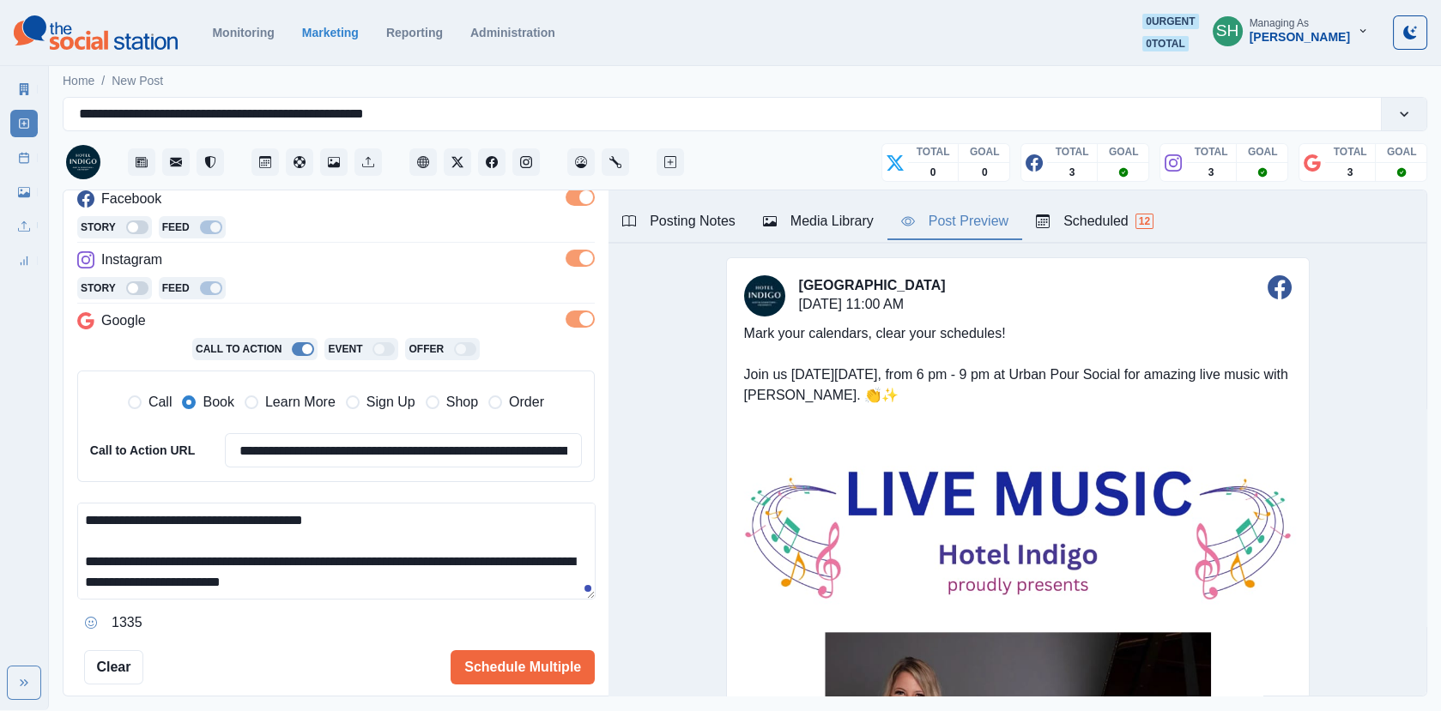
scroll to position [271, 0]
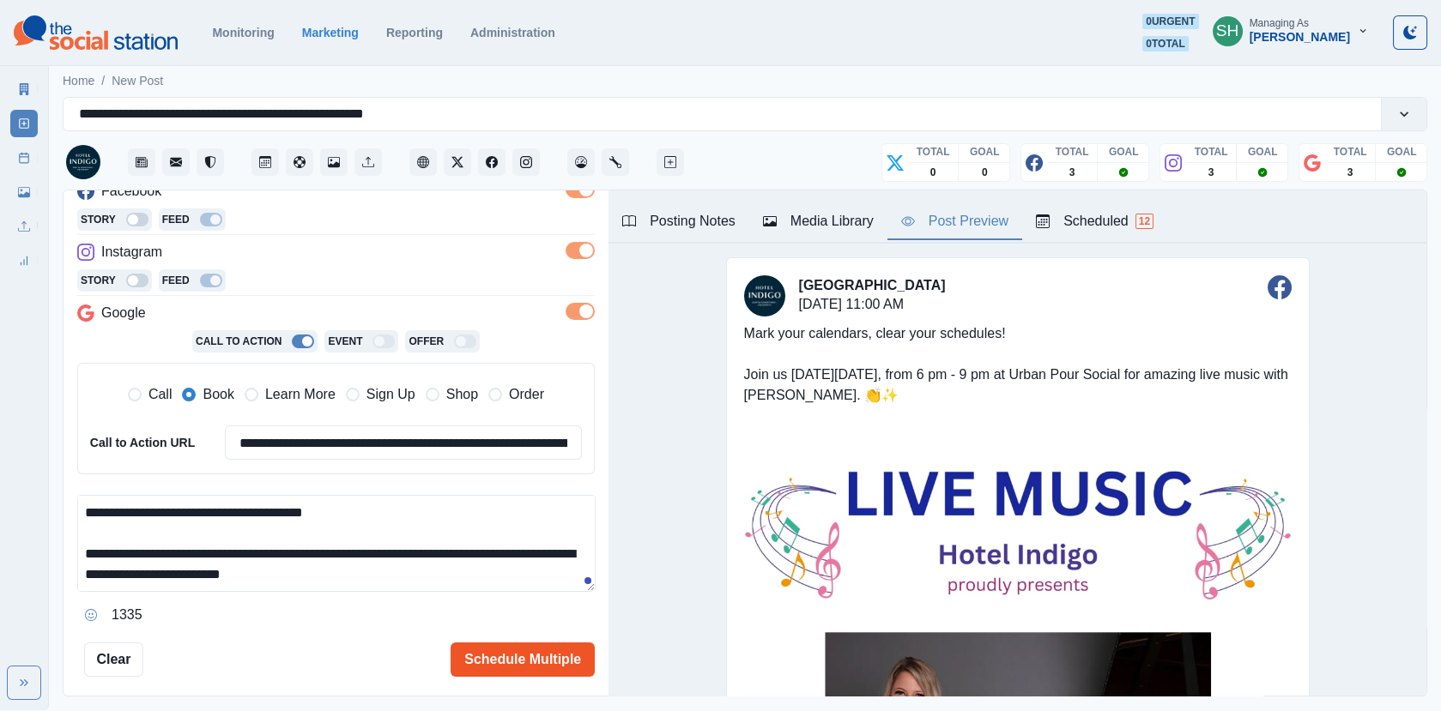
type textarea "**********"
click at [524, 665] on button "Schedule Multiple" at bounding box center [523, 660] width 144 height 34
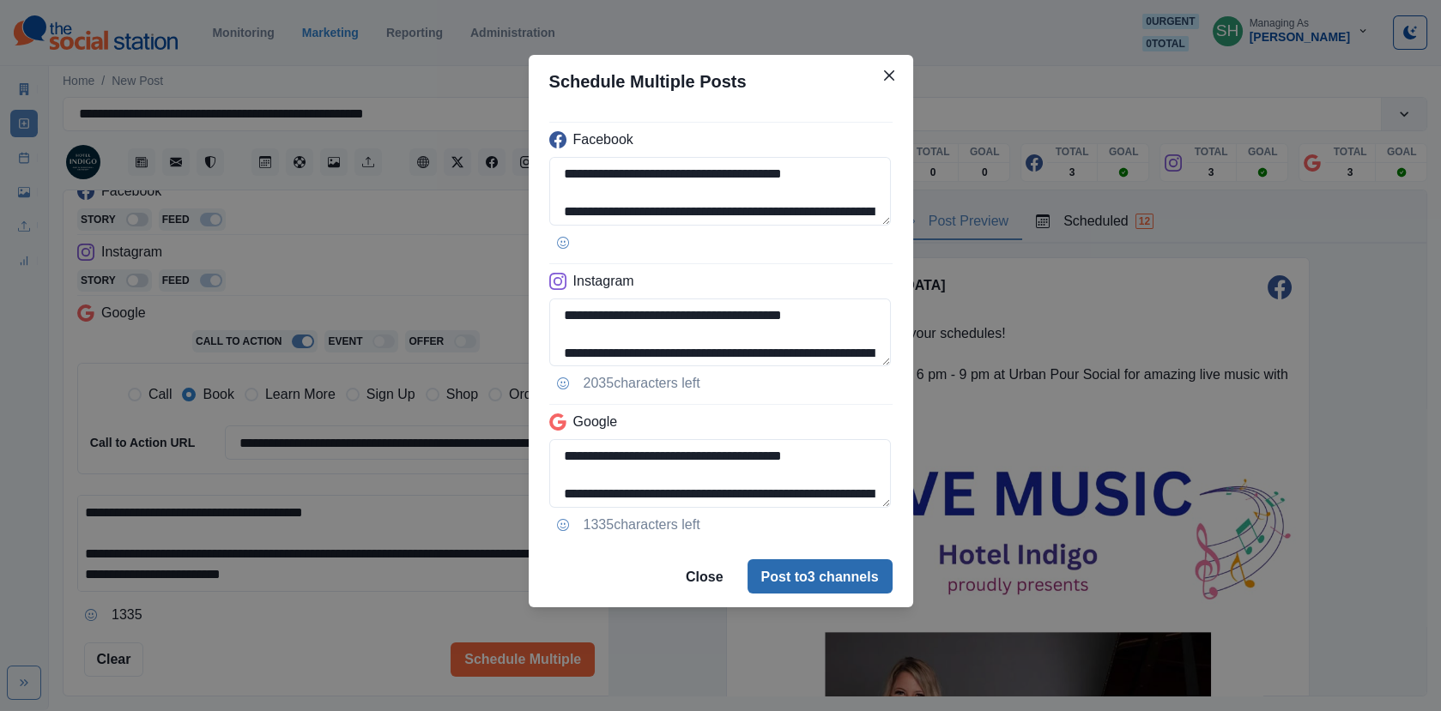
click at [796, 583] on button "Post to 3 channels" at bounding box center [819, 577] width 145 height 34
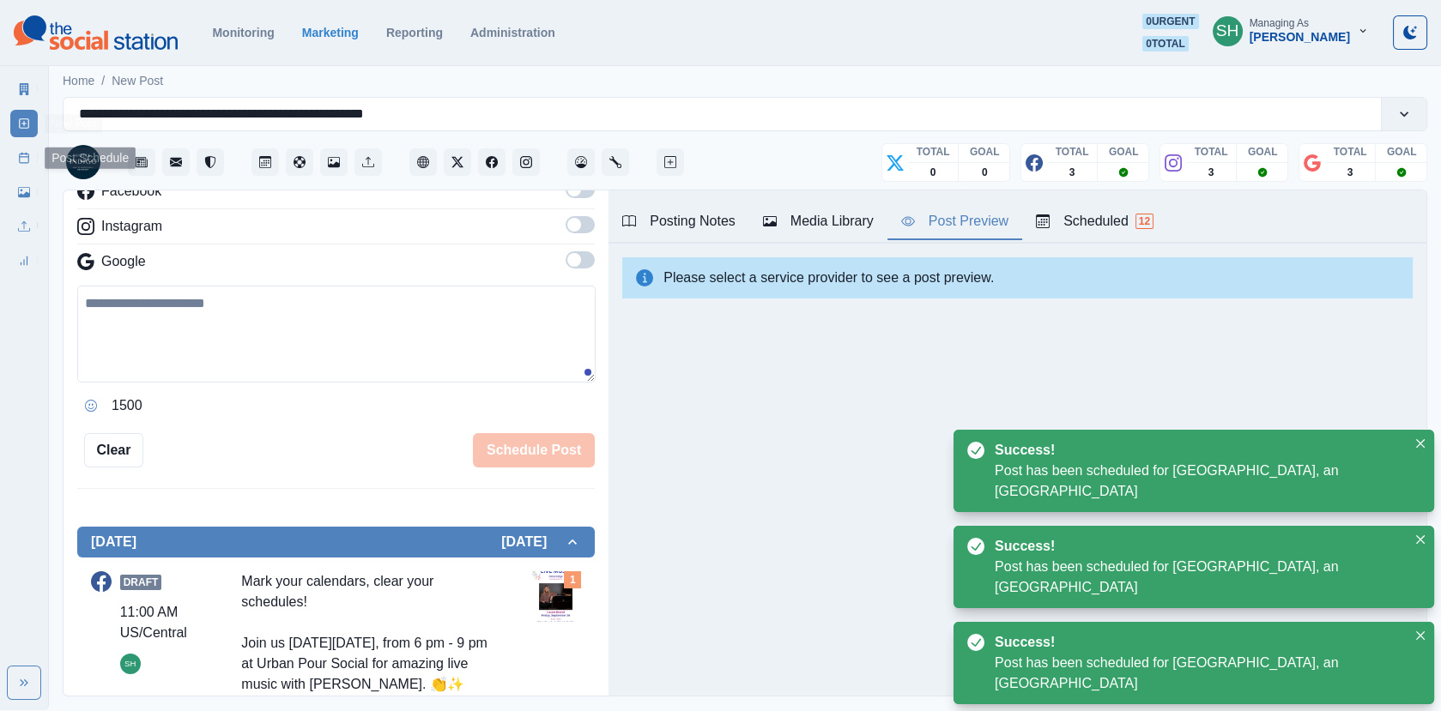
click at [18, 153] on icon at bounding box center [24, 158] width 12 height 12
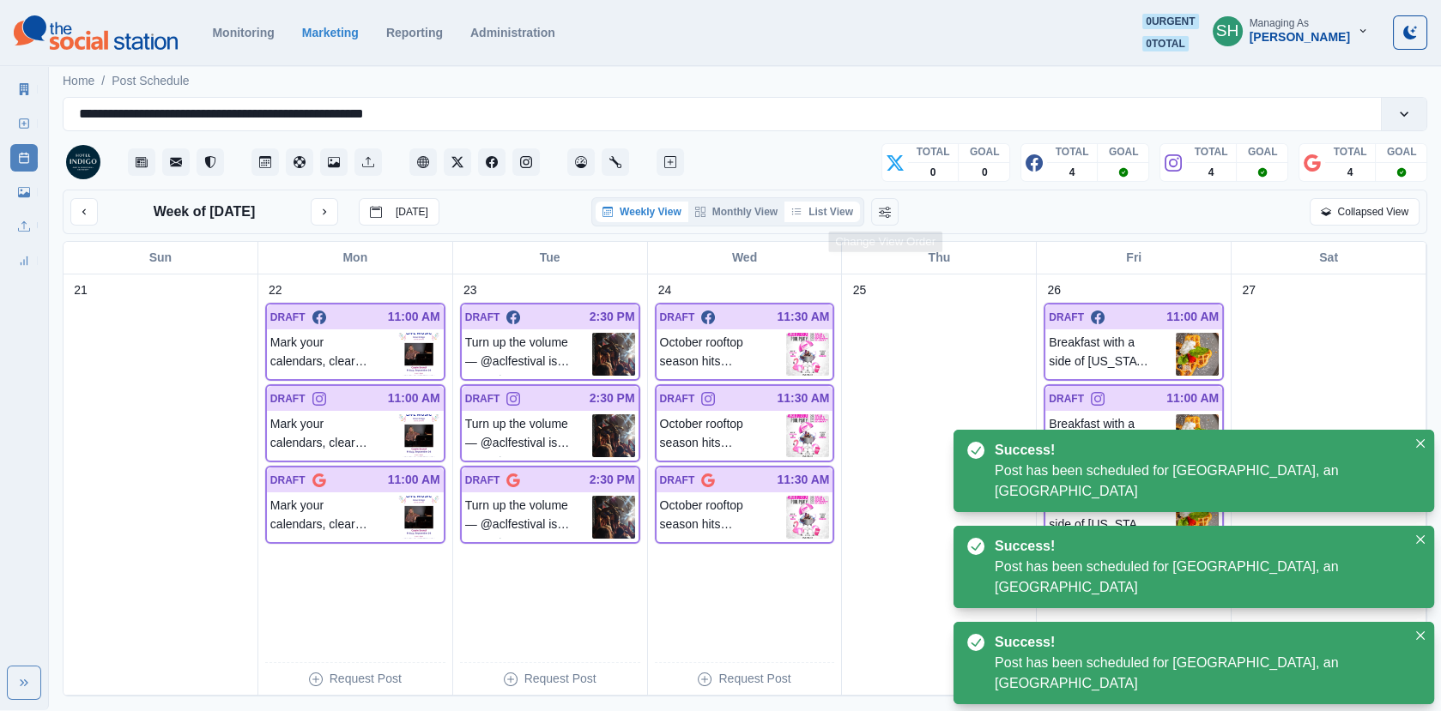
click at [832, 202] on button "List View" at bounding box center [822, 212] width 76 height 21
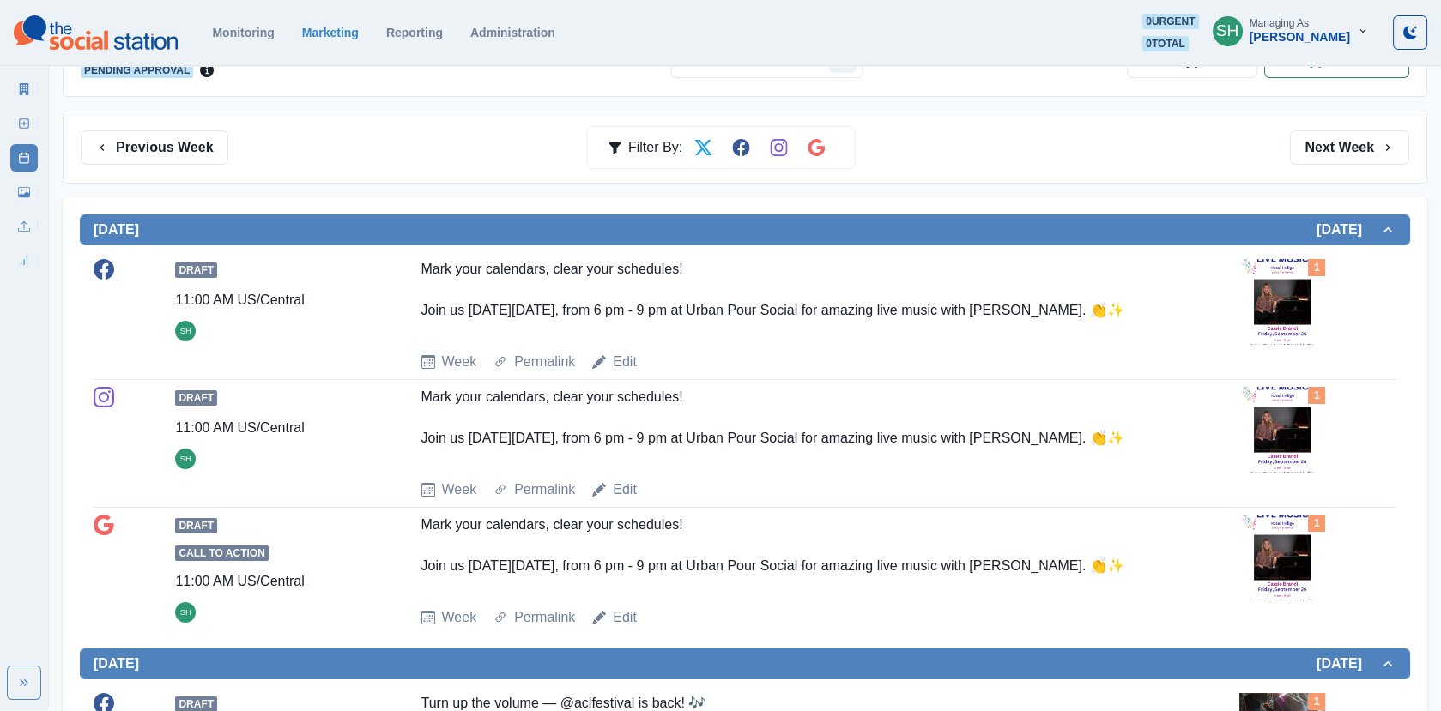
scroll to position [236, 0]
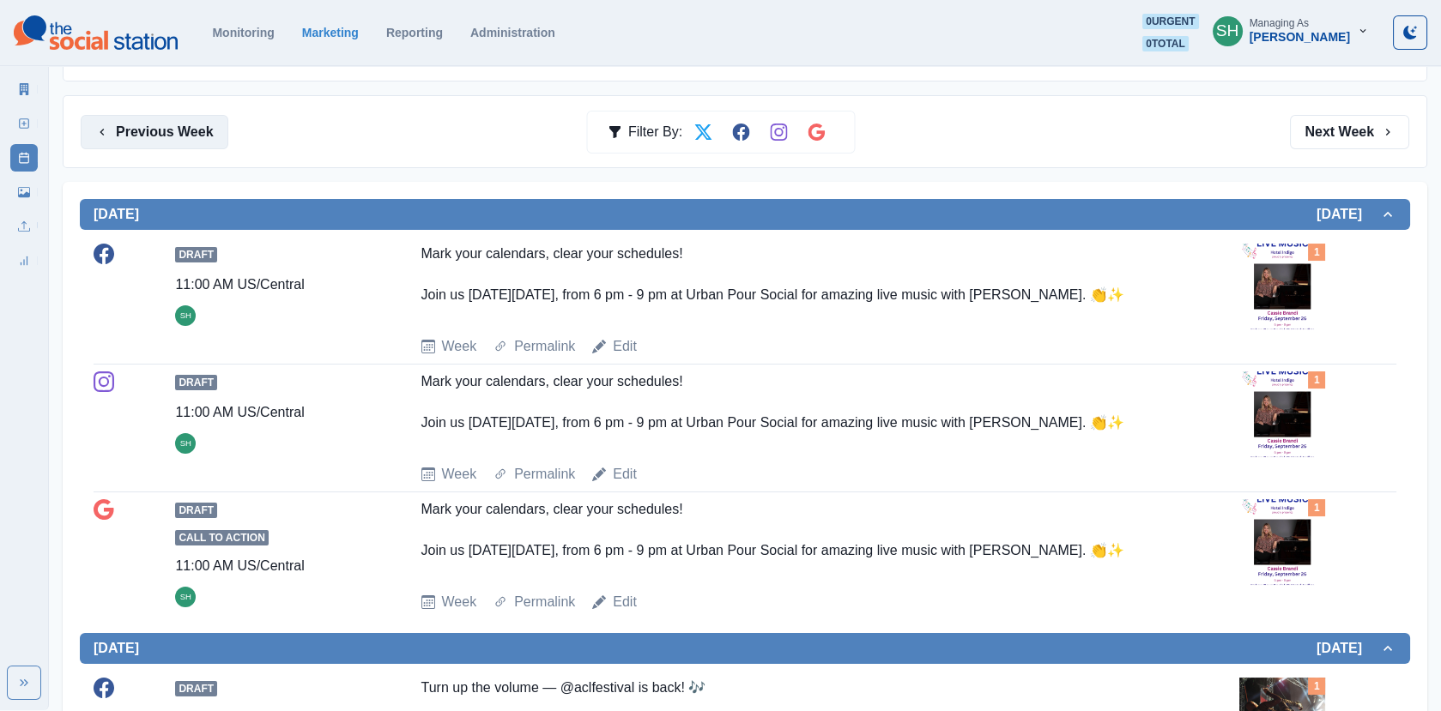
click at [196, 130] on button "Previous Week" at bounding box center [155, 132] width 148 height 34
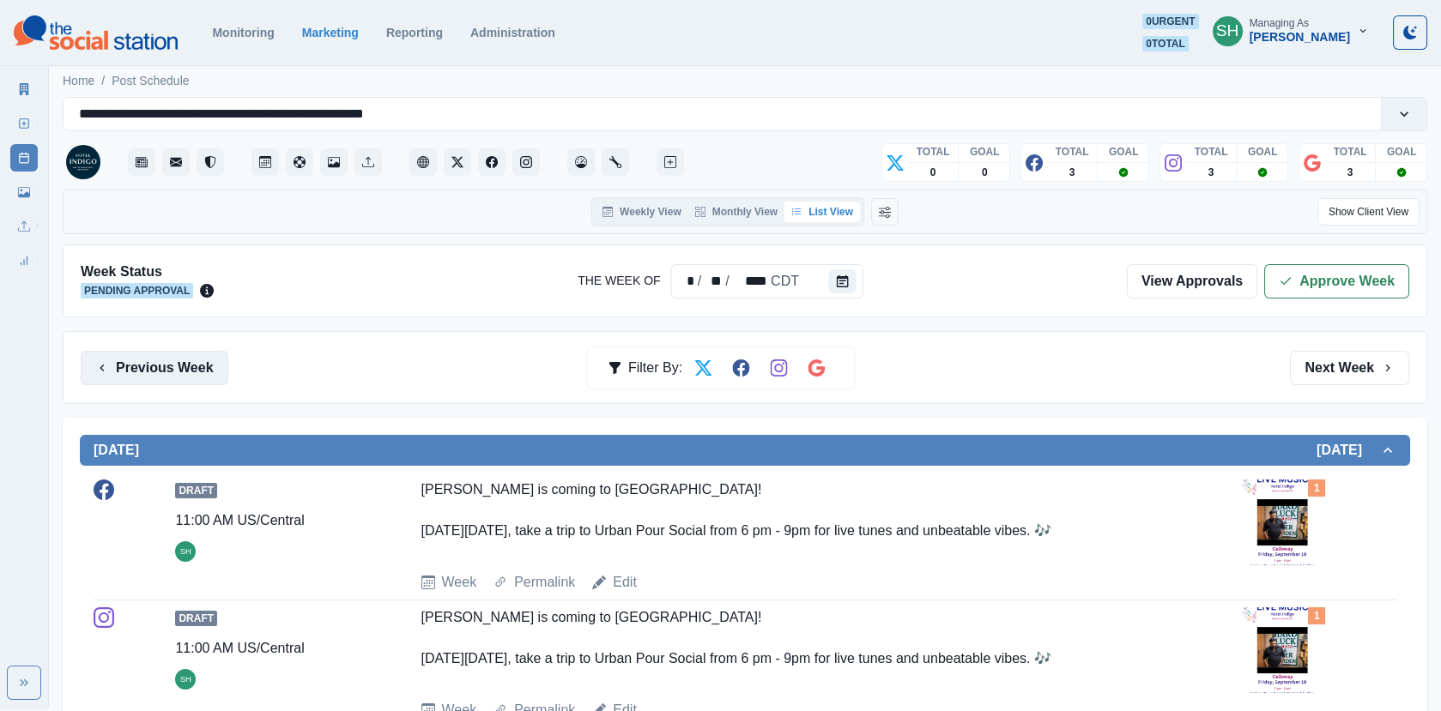
click at [141, 358] on button "Previous Week" at bounding box center [155, 368] width 148 height 34
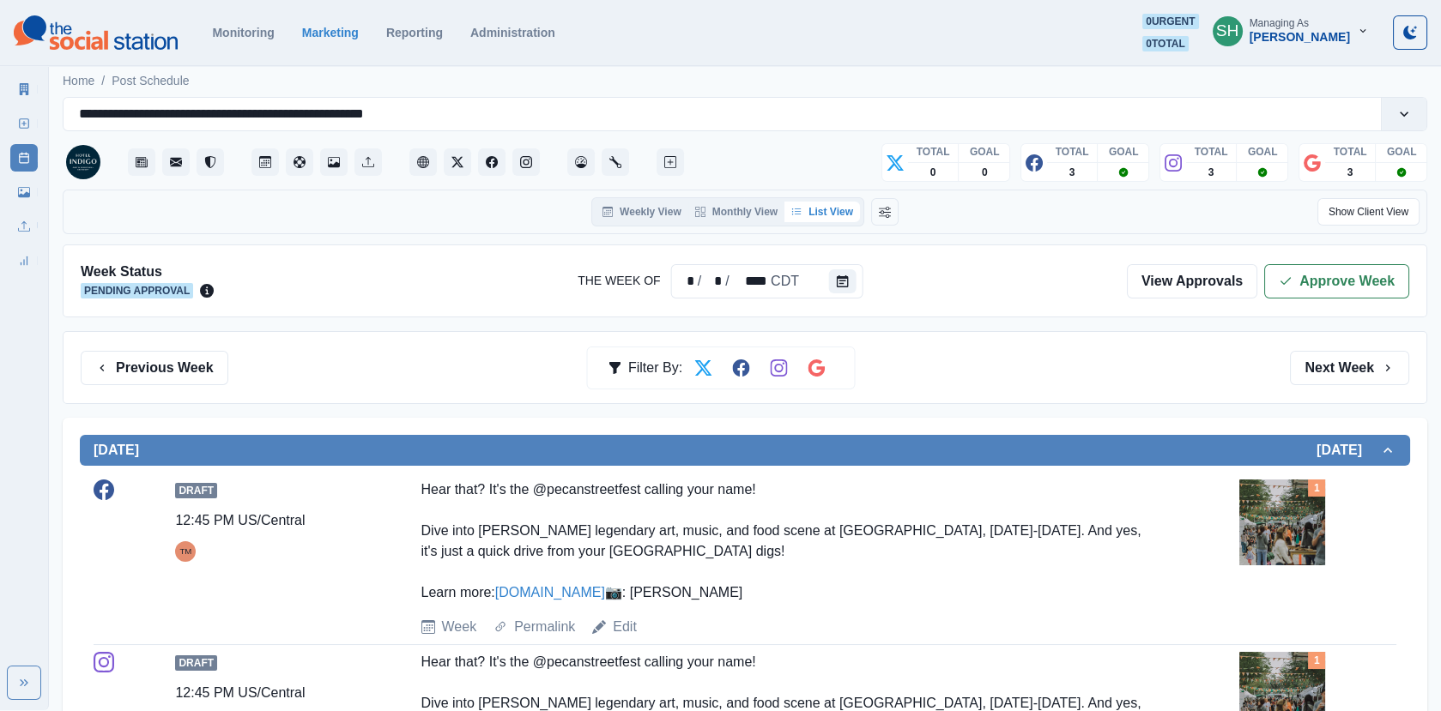
click at [100, 347] on div "Previous Week Filter By: Next Week" at bounding box center [745, 367] width 1365 height 73
click at [110, 366] on button "Previous Week" at bounding box center [155, 368] width 148 height 34
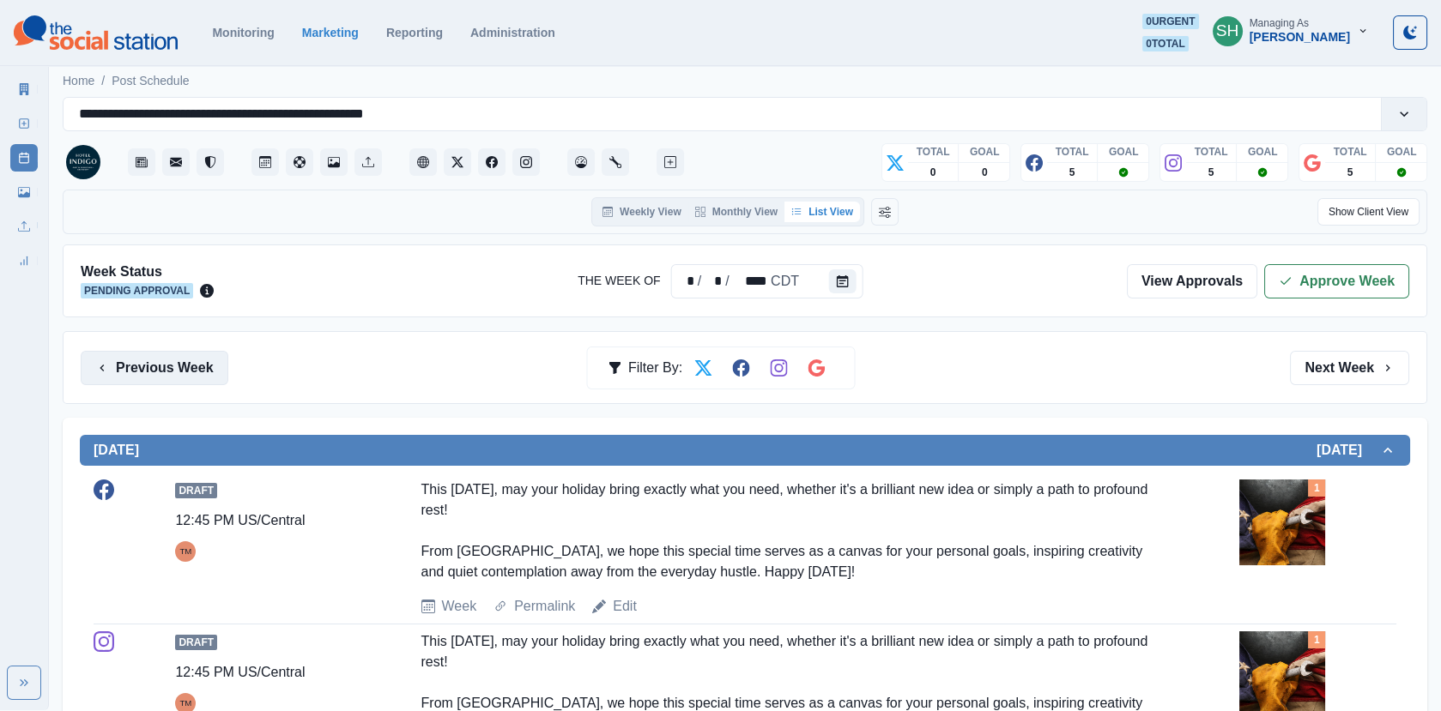
click at [110, 366] on button "Previous Week" at bounding box center [155, 368] width 148 height 34
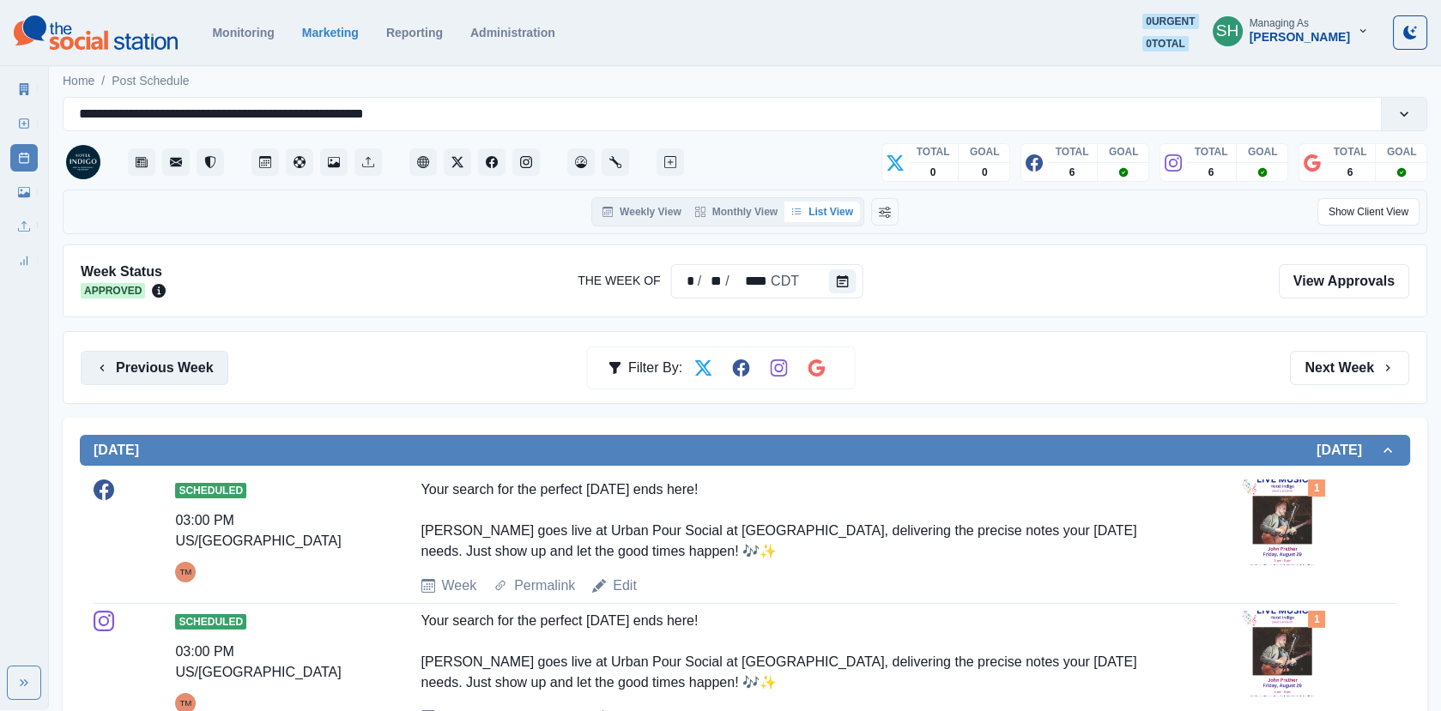
click at [106, 361] on icon "button" at bounding box center [102, 368] width 14 height 14
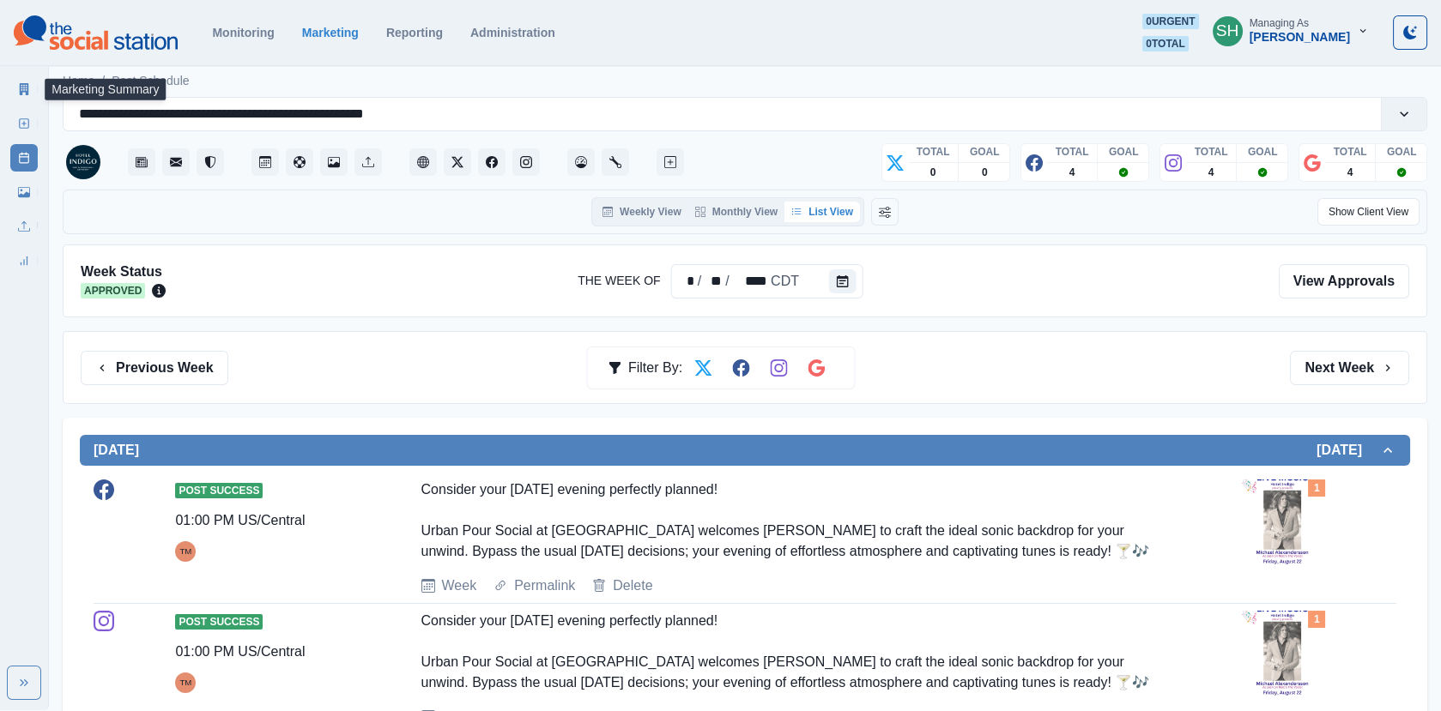
click at [20, 83] on icon at bounding box center [24, 89] width 9 height 12
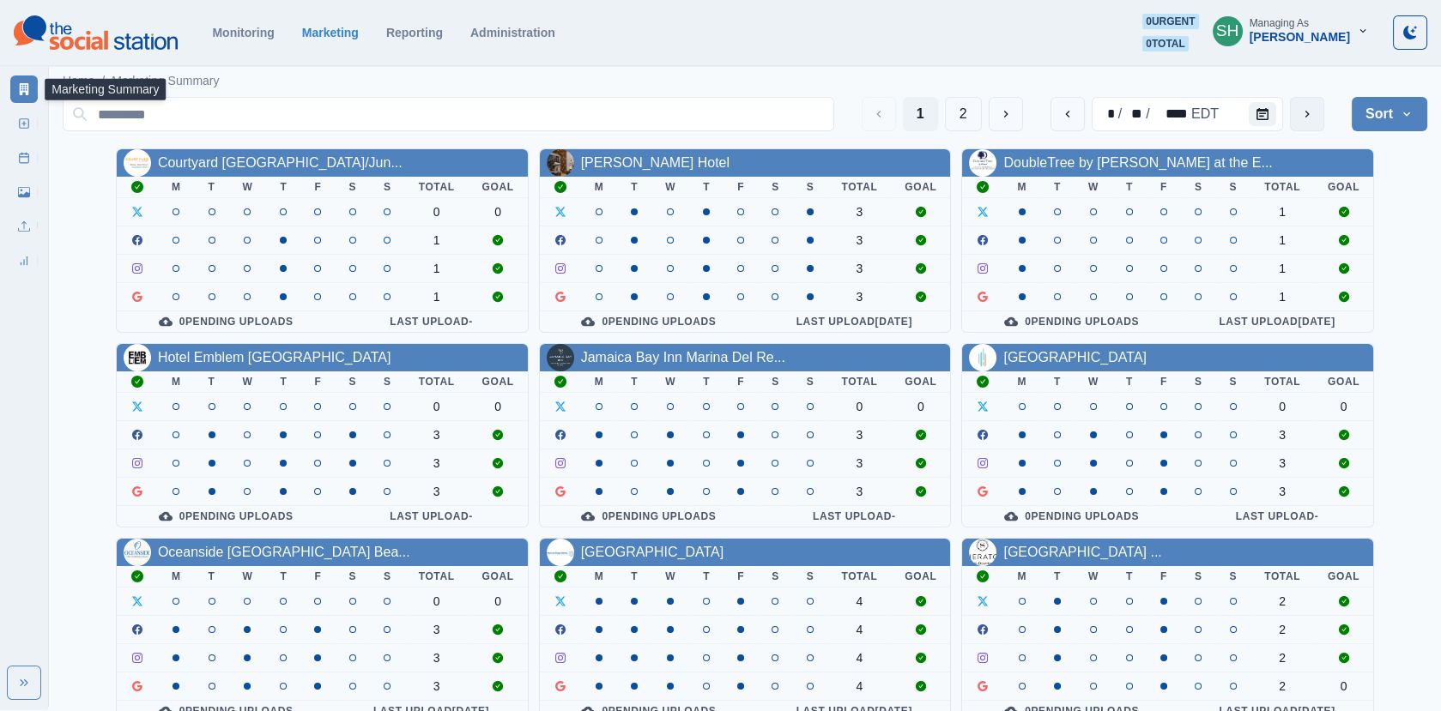
click at [1307, 114] on icon "next" at bounding box center [1307, 114] width 4 height 7
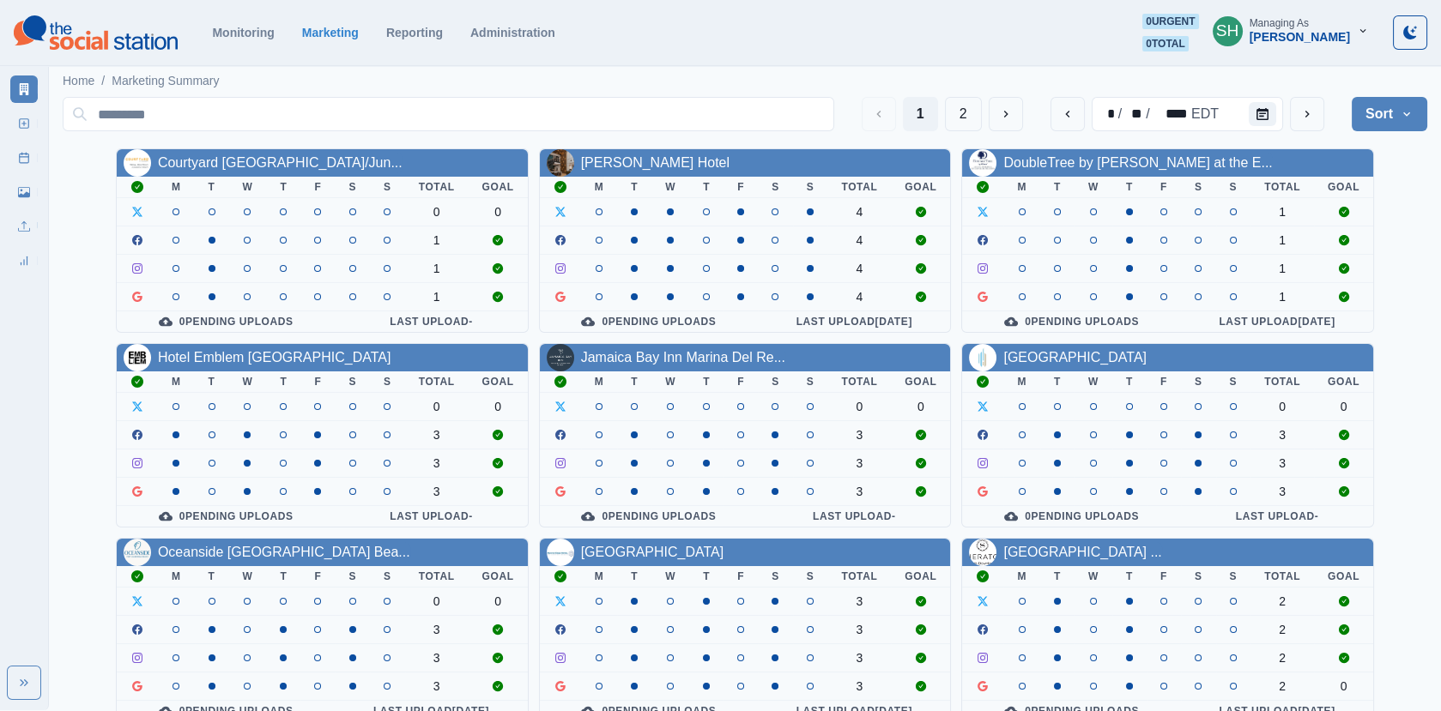
click at [1326, 33] on div "[PERSON_NAME]" at bounding box center [1300, 37] width 100 height 15
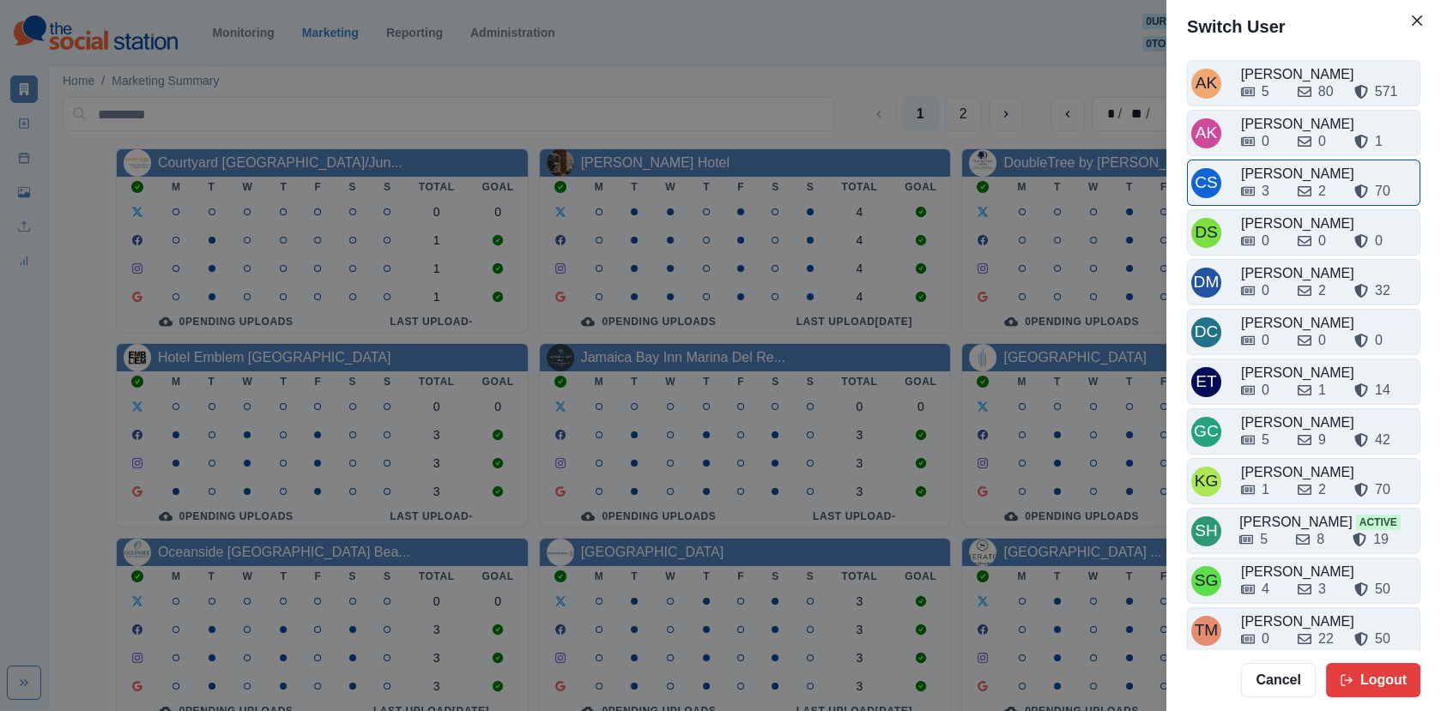
click at [1285, 179] on div "3 2 70" at bounding box center [1328, 187] width 175 height 27
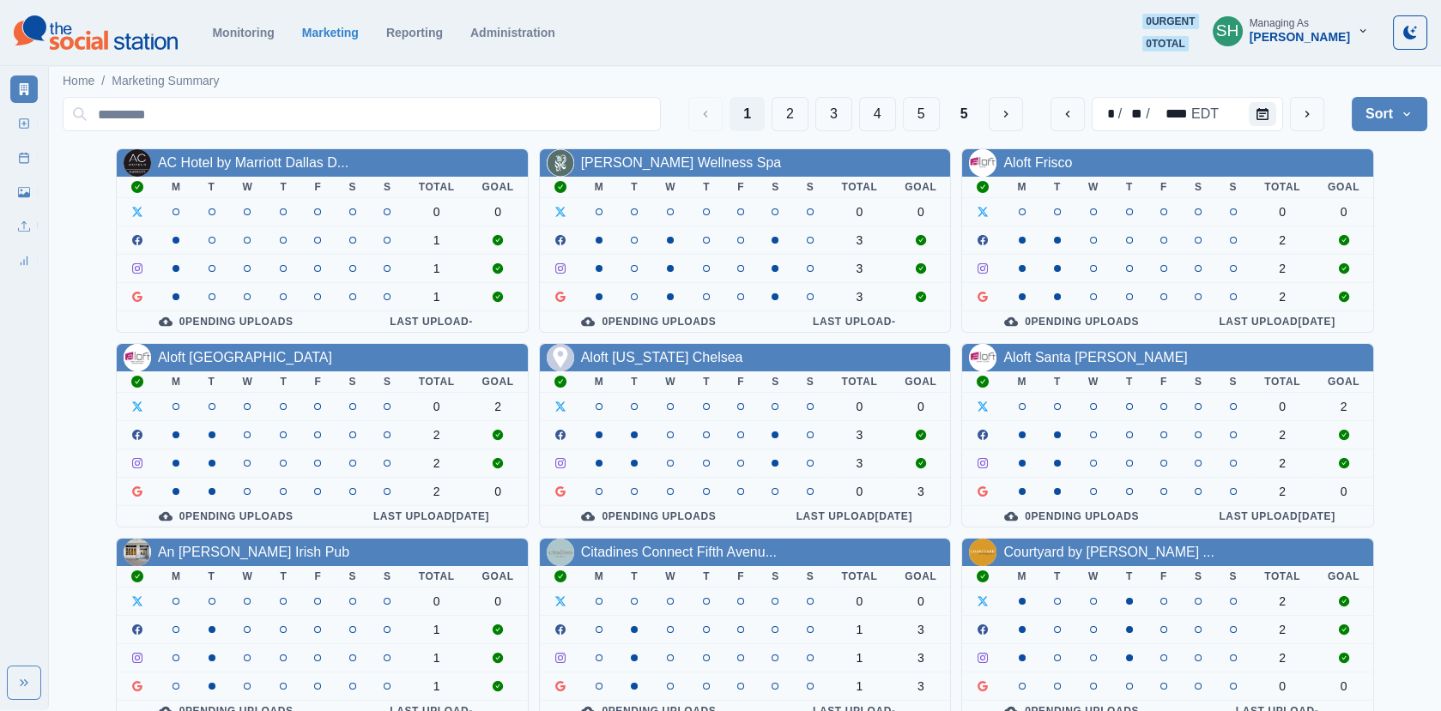
click at [1316, 36] on div "[PERSON_NAME]" at bounding box center [1300, 37] width 100 height 15
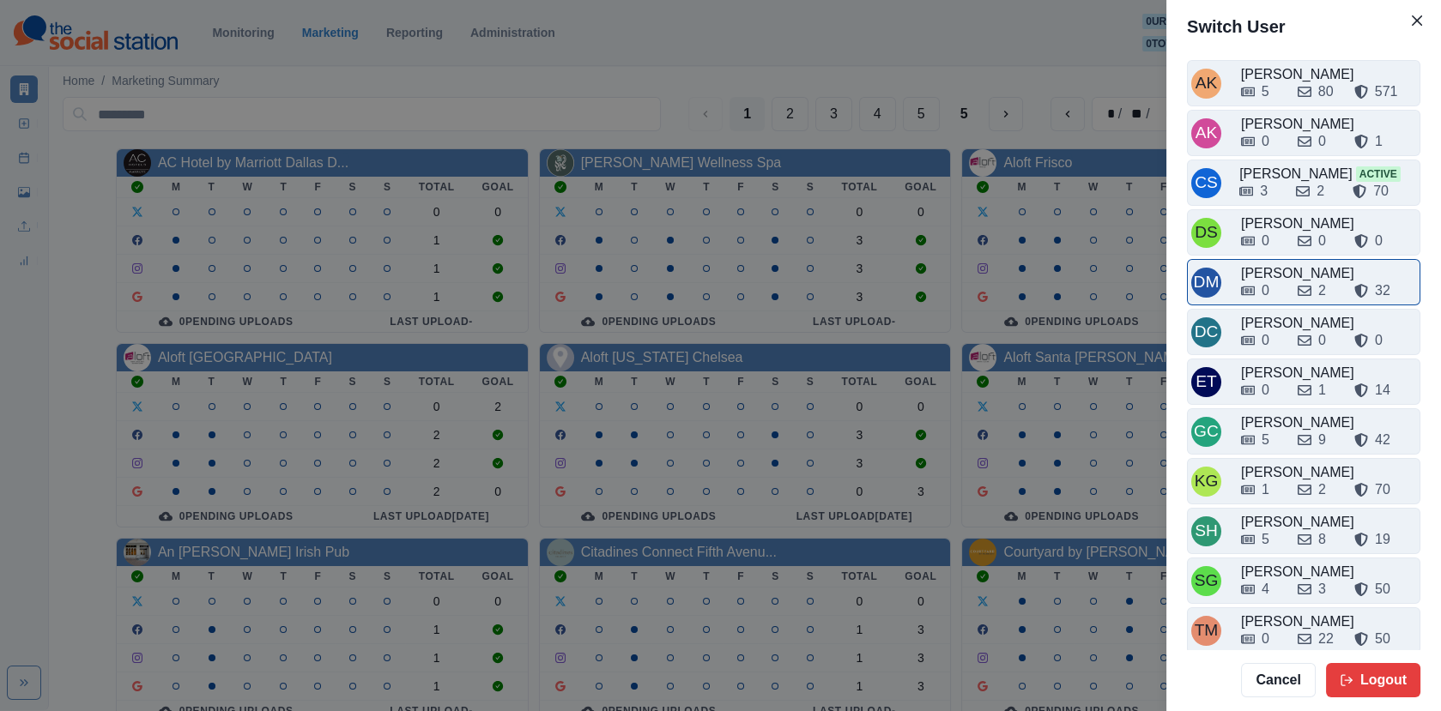
click at [1282, 259] on div "[PERSON_NAME] 0 2 32" at bounding box center [1303, 282] width 233 height 46
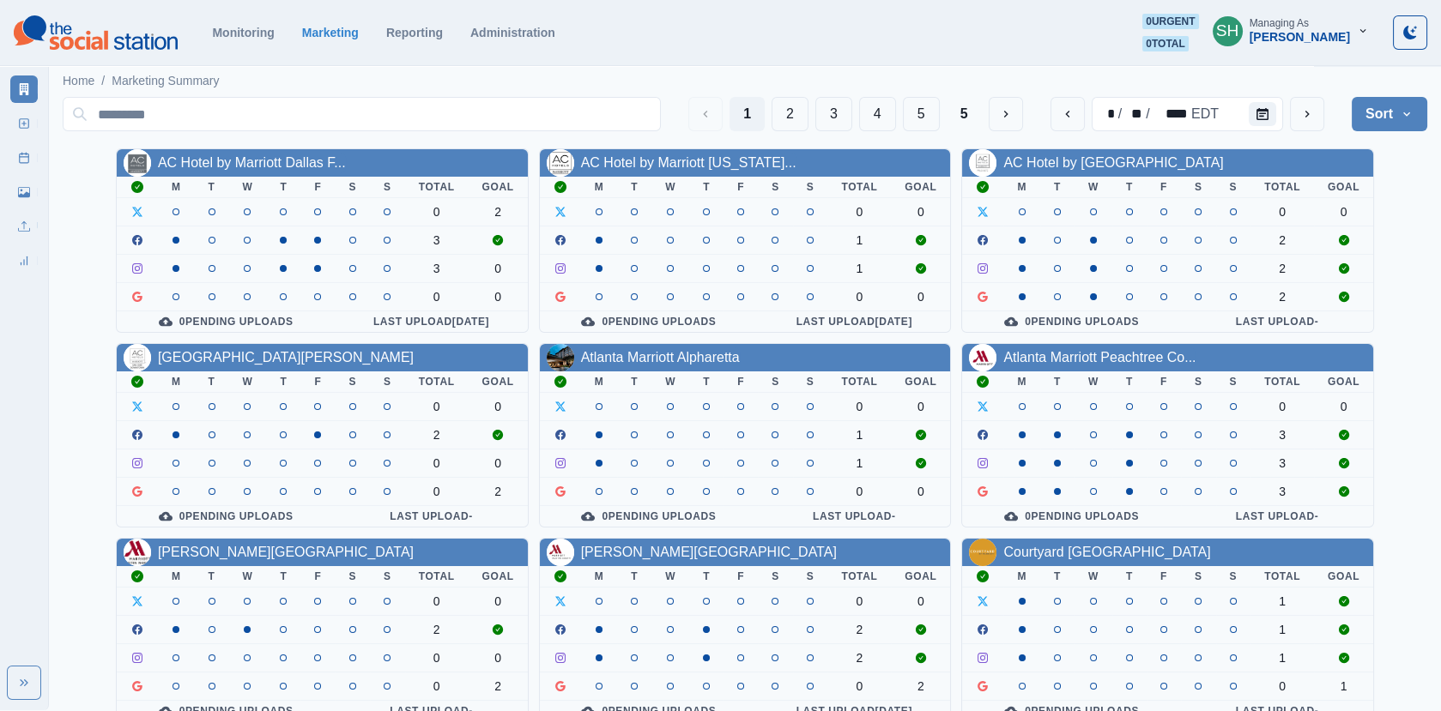
click at [1298, 15] on button "SH Managing As [PERSON_NAME]" at bounding box center [1291, 31] width 184 height 34
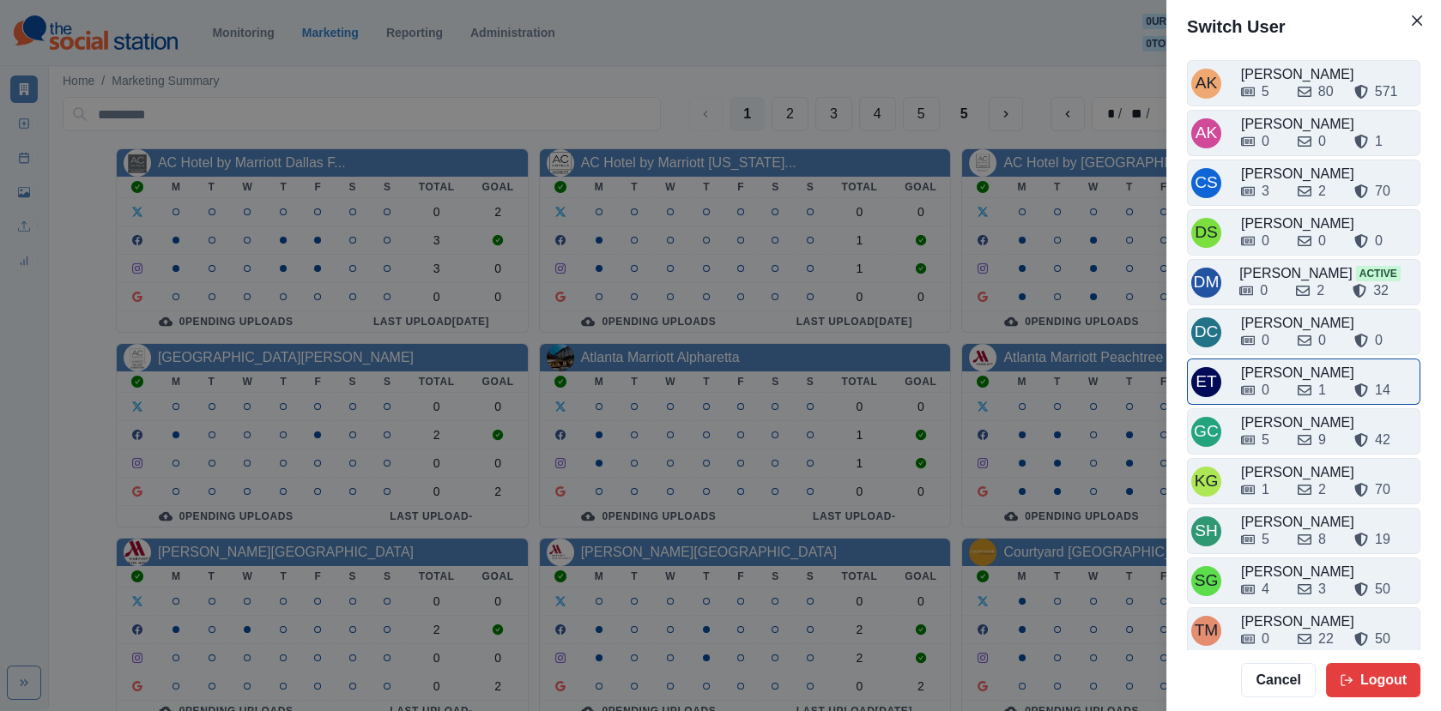
click at [1287, 373] on div "0 1 14" at bounding box center [1328, 386] width 175 height 27
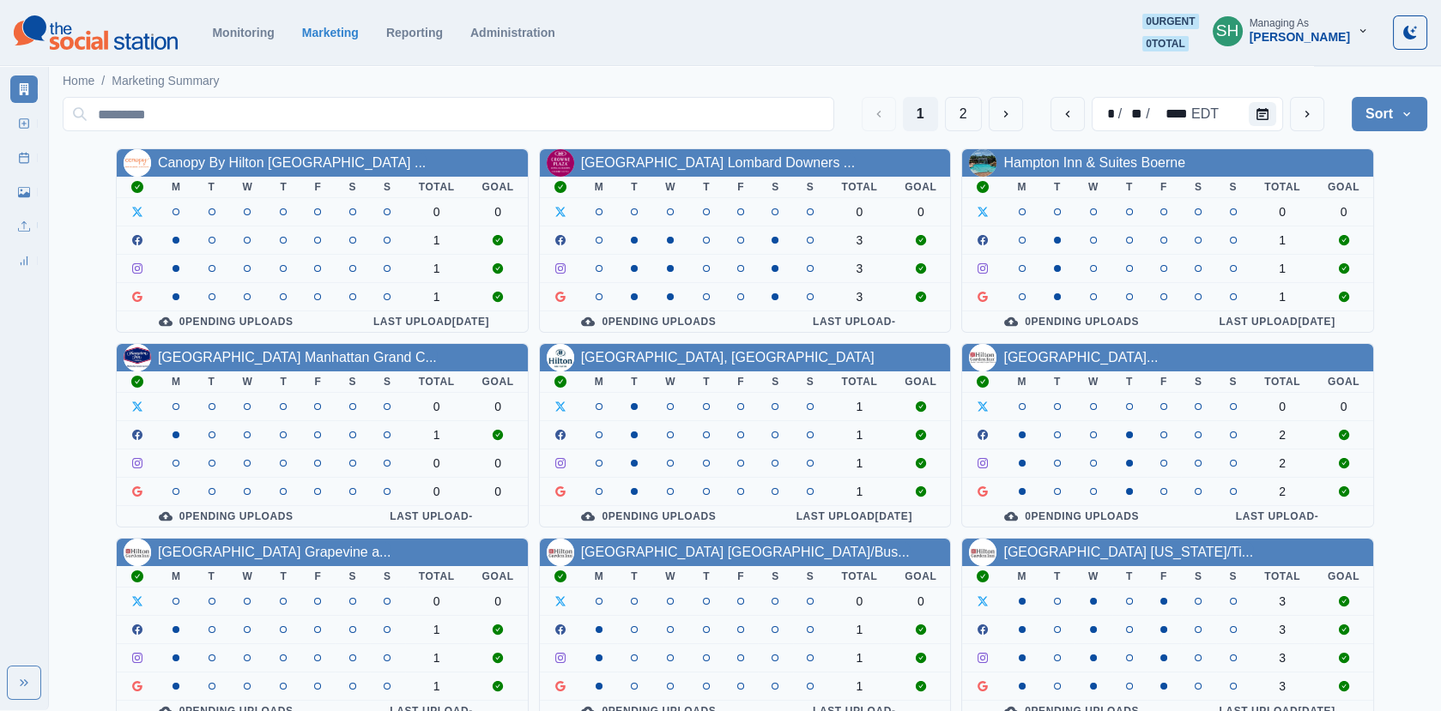
click at [1276, 25] on div "Managing As" at bounding box center [1279, 23] width 59 height 12
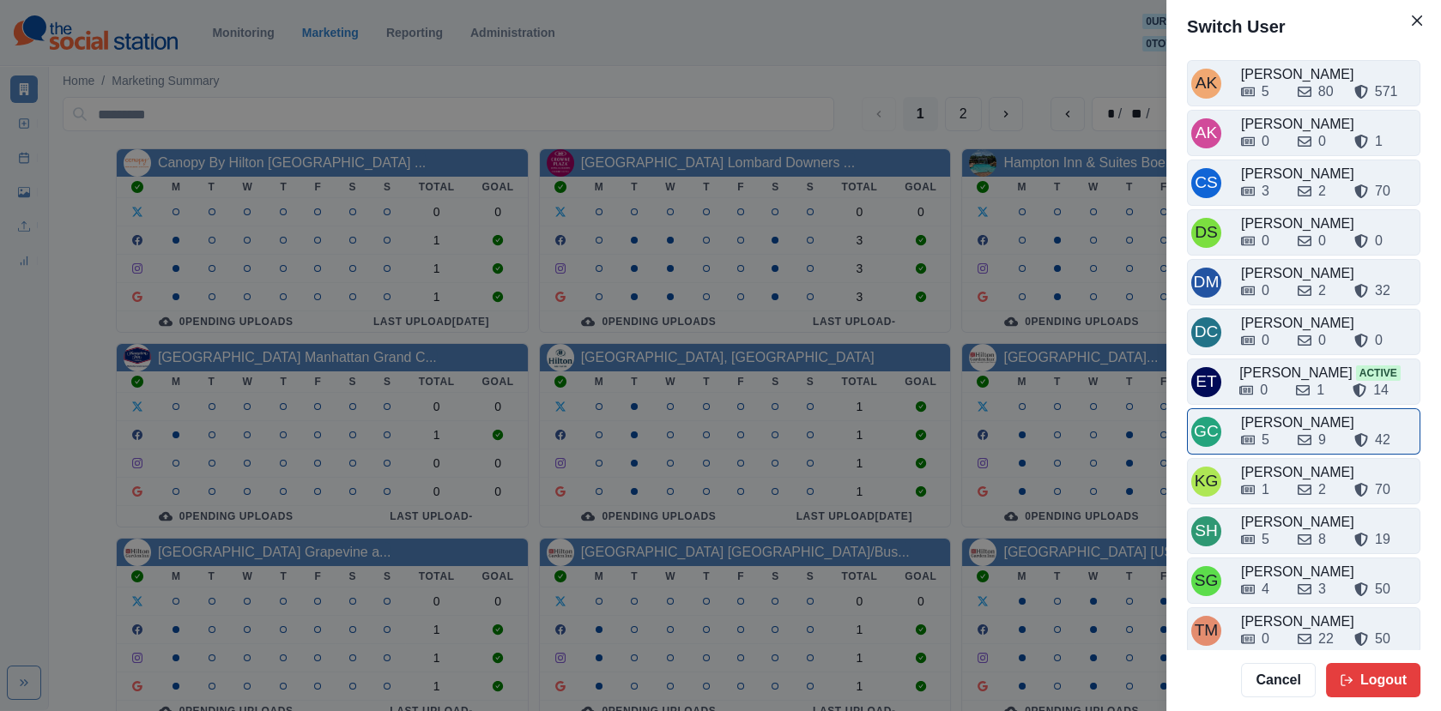
click at [1284, 430] on div "5 9 42" at bounding box center [1328, 440] width 175 height 21
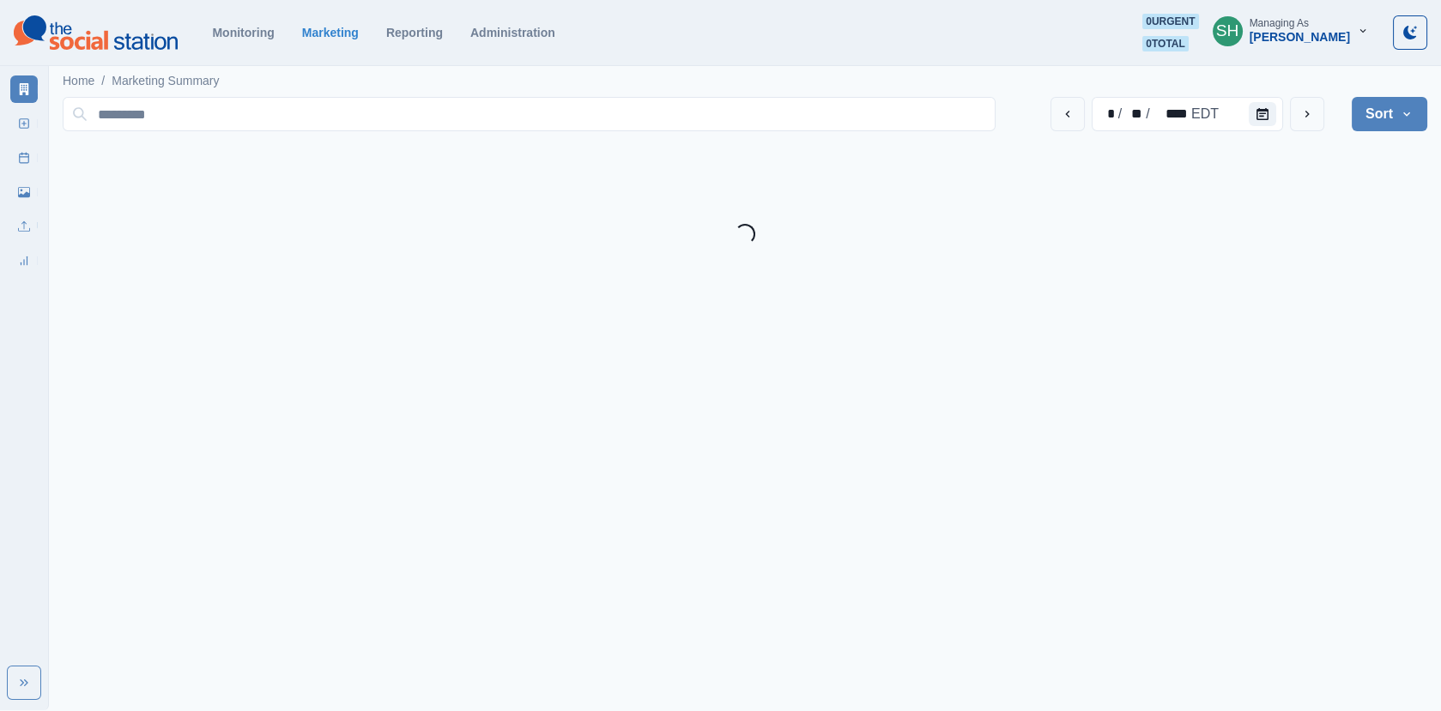
click at [1300, 21] on div "Managing As" at bounding box center [1279, 23] width 59 height 12
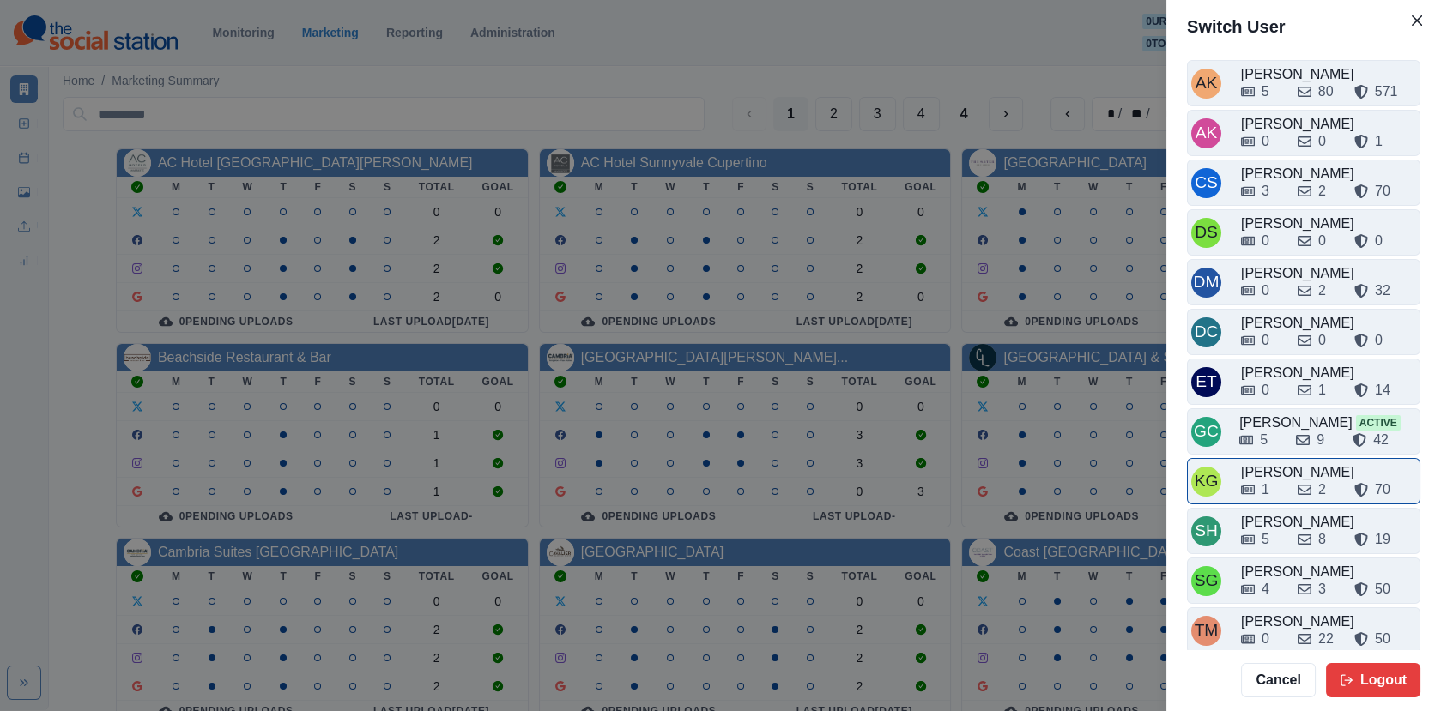
click at [1275, 463] on div "[PERSON_NAME]" at bounding box center [1328, 473] width 175 height 21
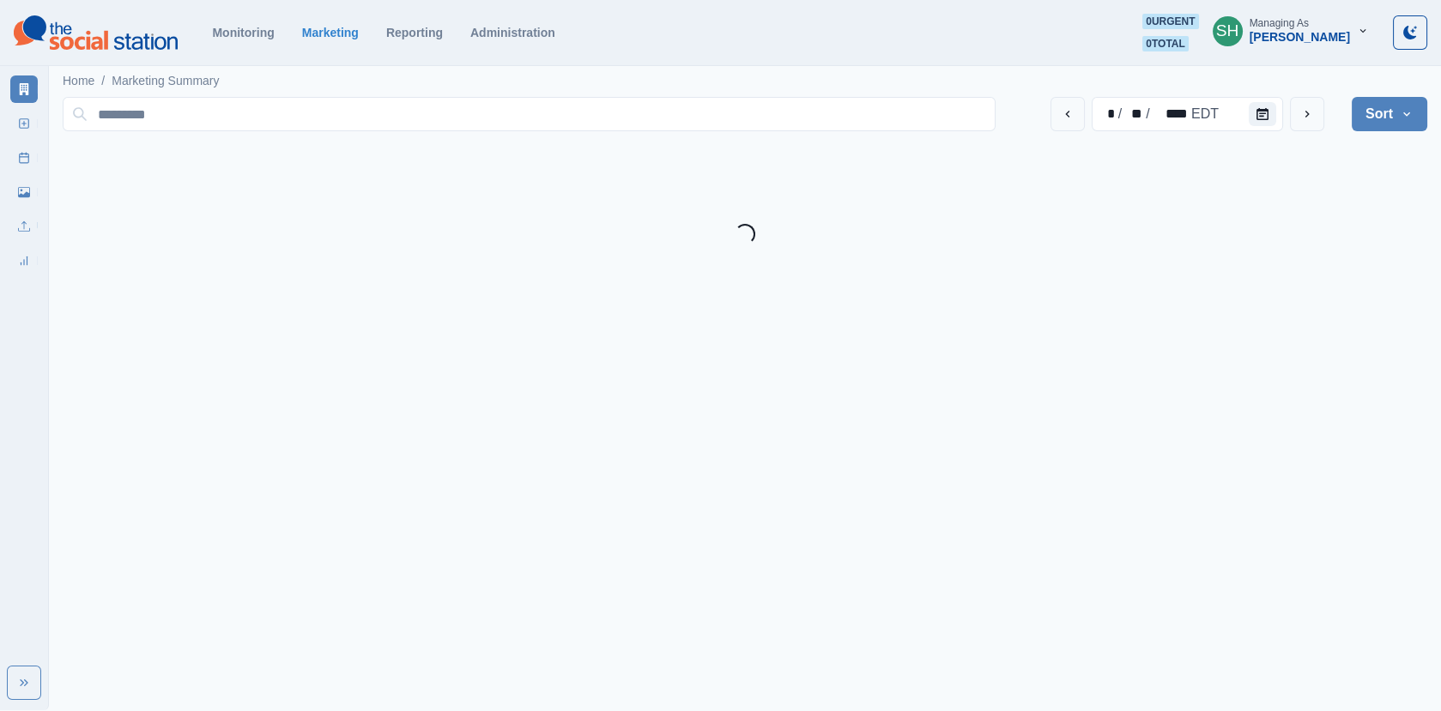
click at [1299, 45] on button "SH Managing As [PERSON_NAME]" at bounding box center [1291, 31] width 184 height 34
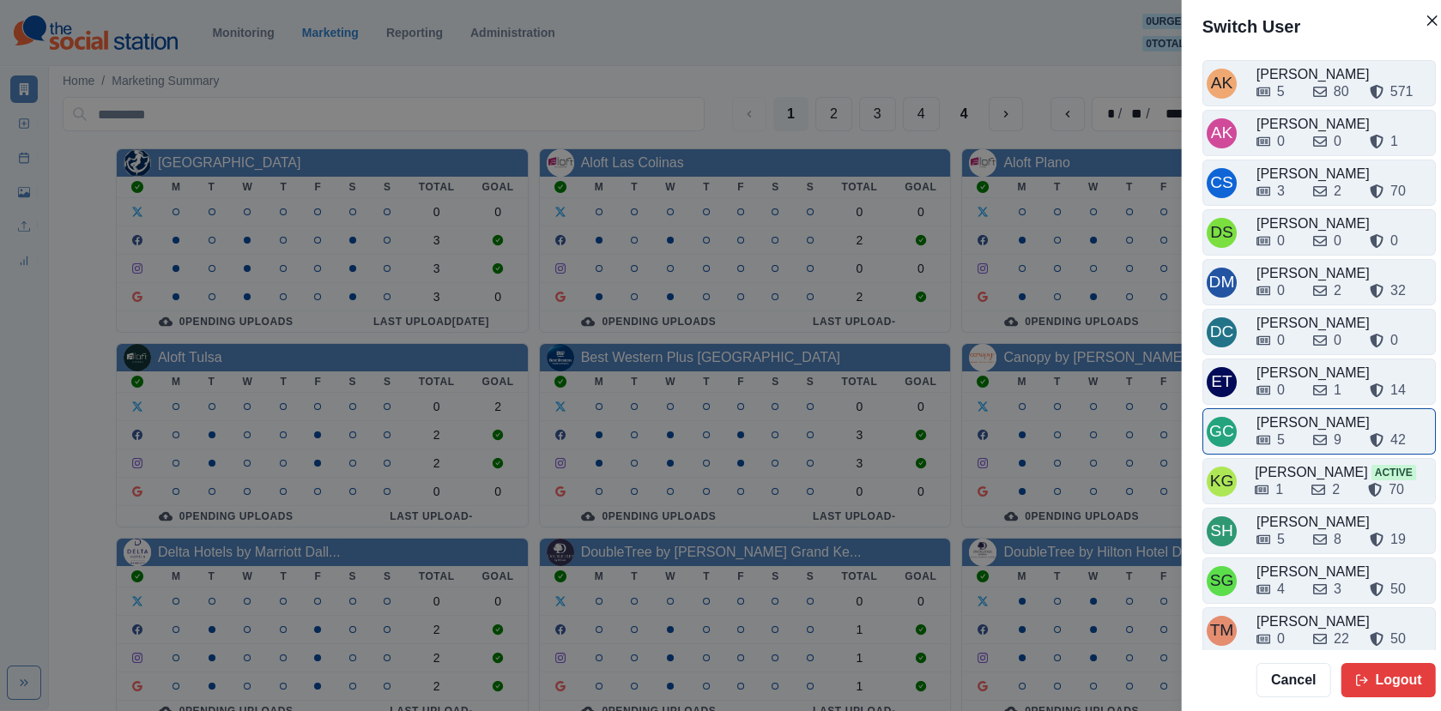
scroll to position [5, 0]
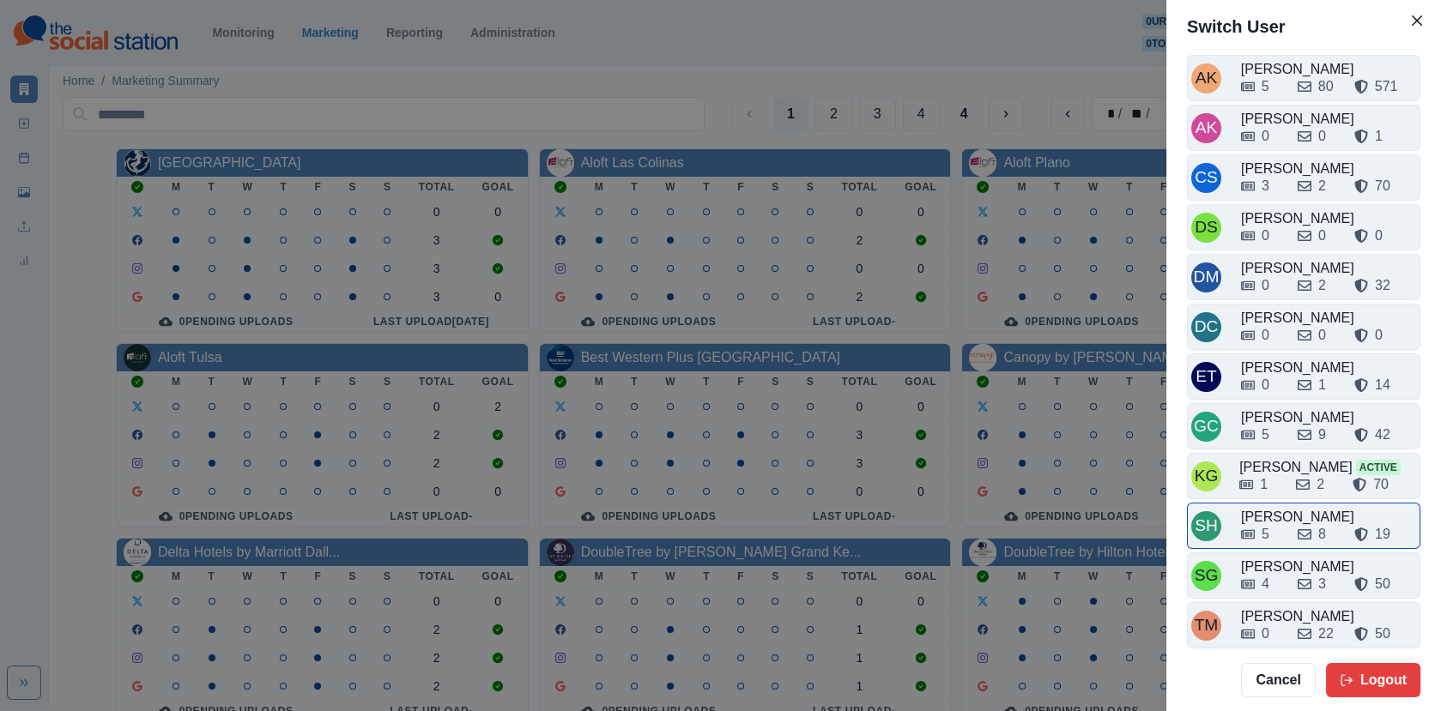
click at [1290, 507] on div "[PERSON_NAME]" at bounding box center [1328, 517] width 175 height 21
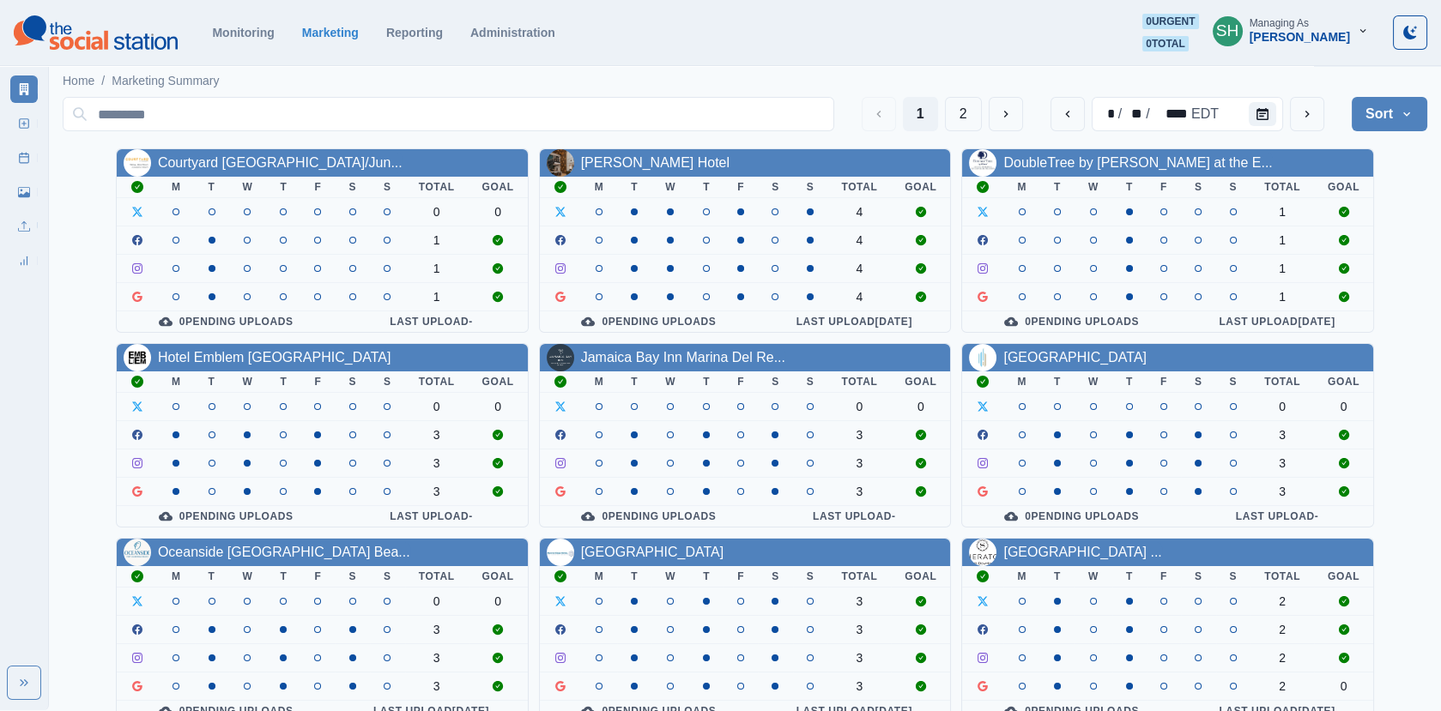
click at [1304, 38] on div "[PERSON_NAME]" at bounding box center [1300, 37] width 100 height 15
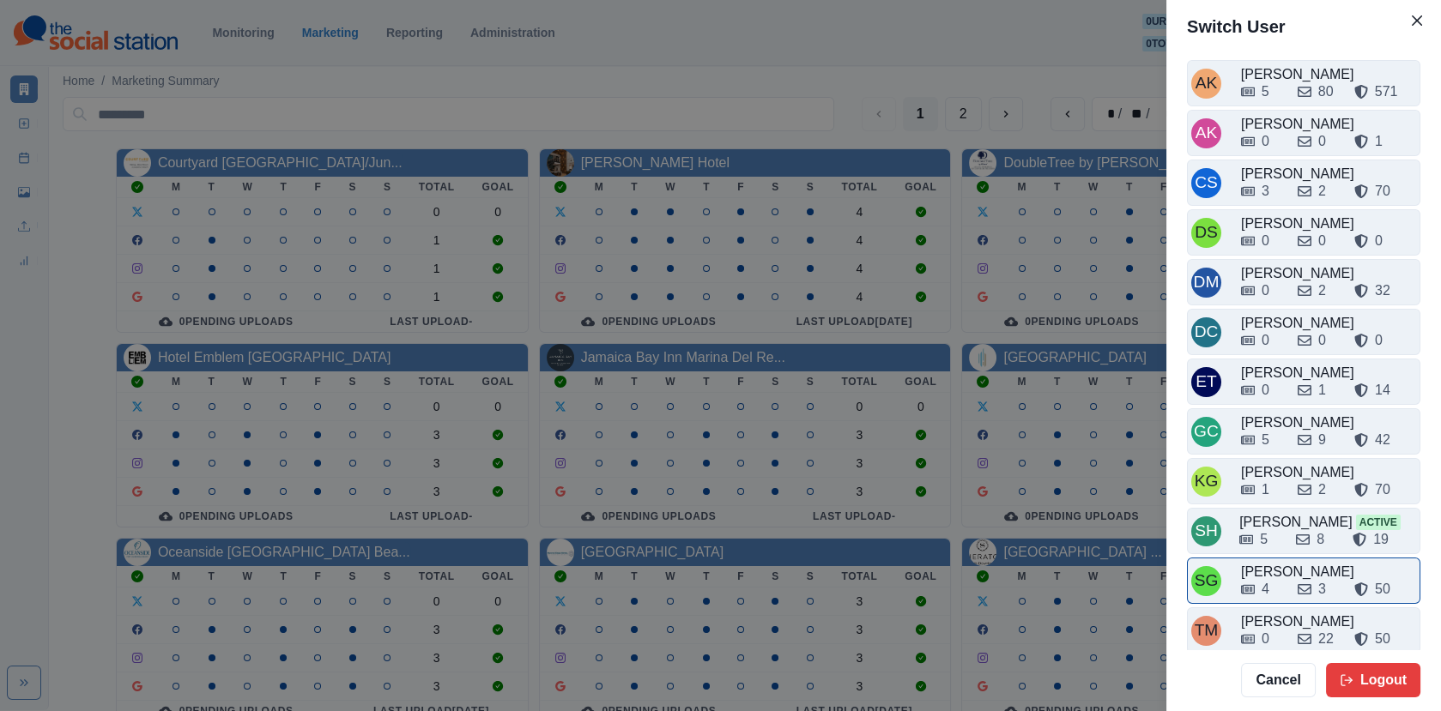
click at [1291, 558] on div "SG [PERSON_NAME] 4 3 50" at bounding box center [1303, 581] width 233 height 46
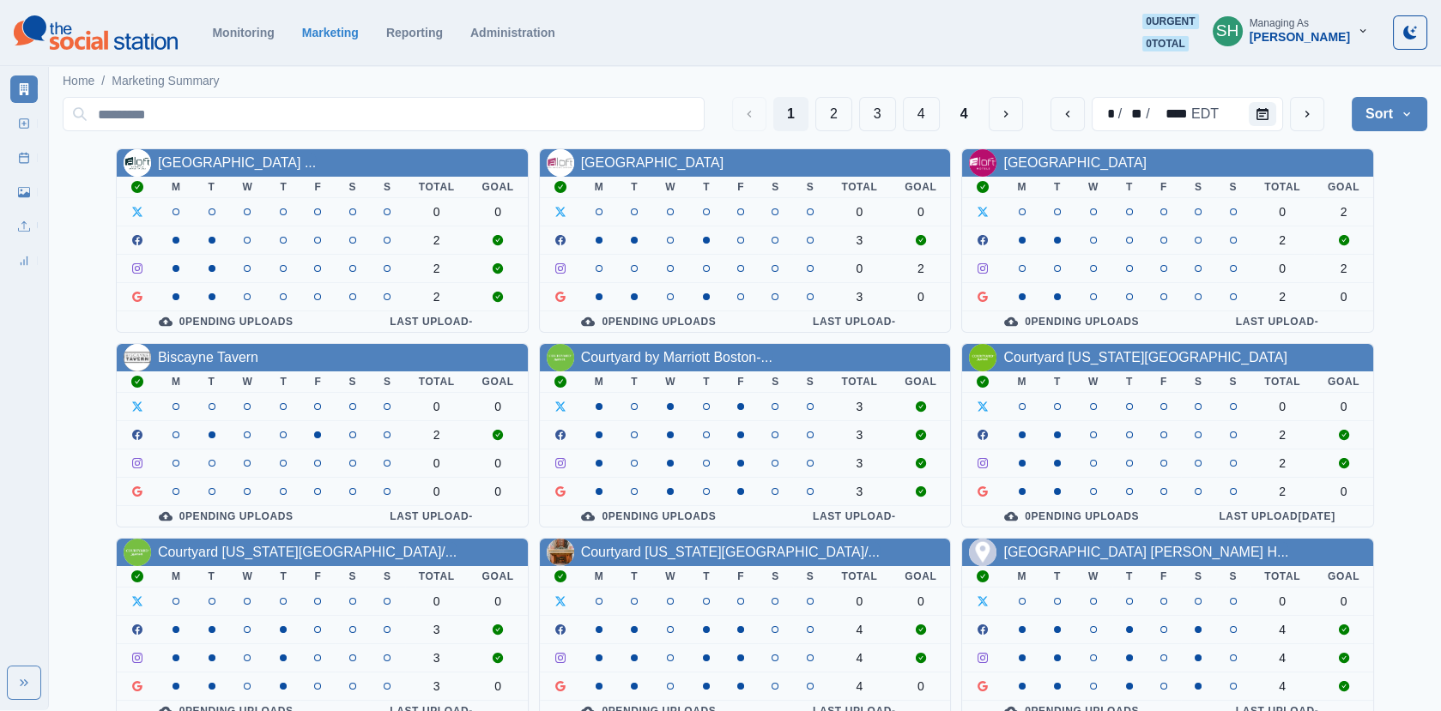
click at [1301, 38] on div "[PERSON_NAME]" at bounding box center [1300, 37] width 100 height 15
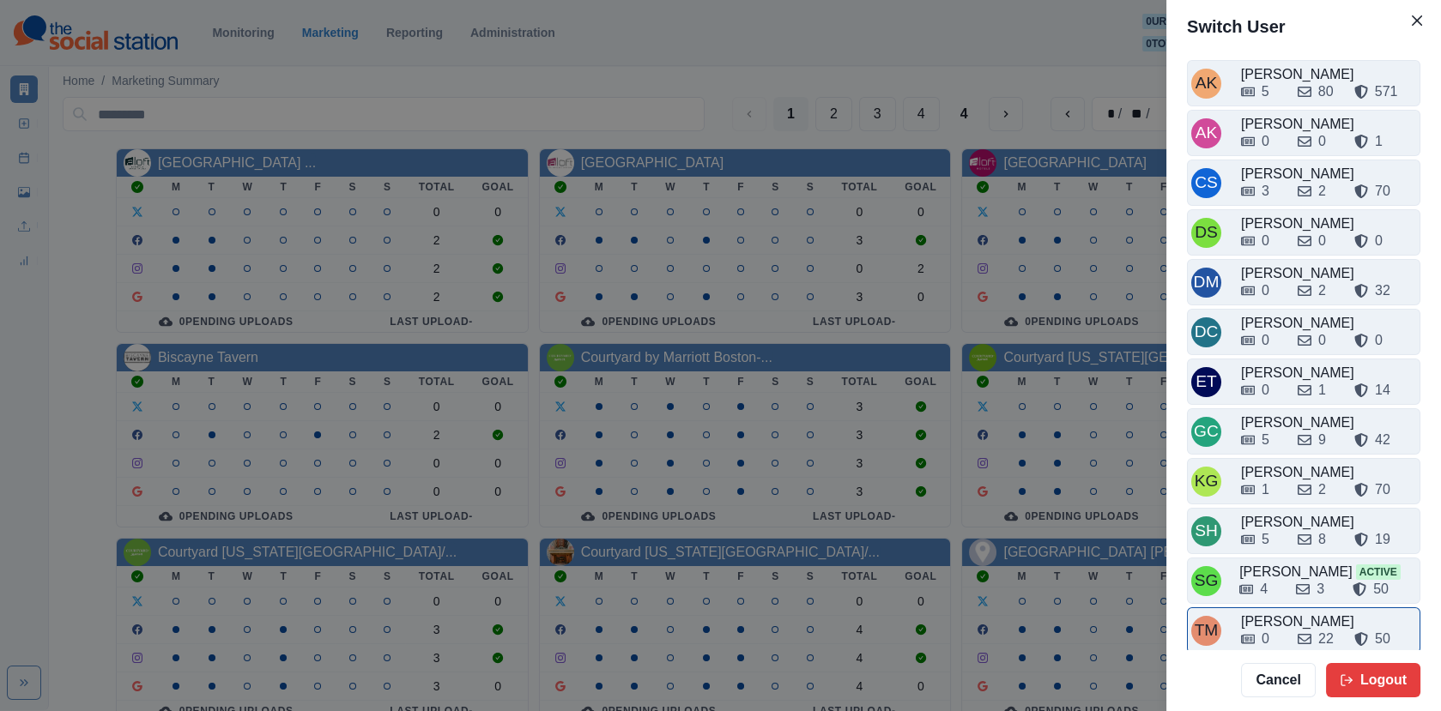
click at [1279, 631] on div "0" at bounding box center [1262, 639] width 43 height 21
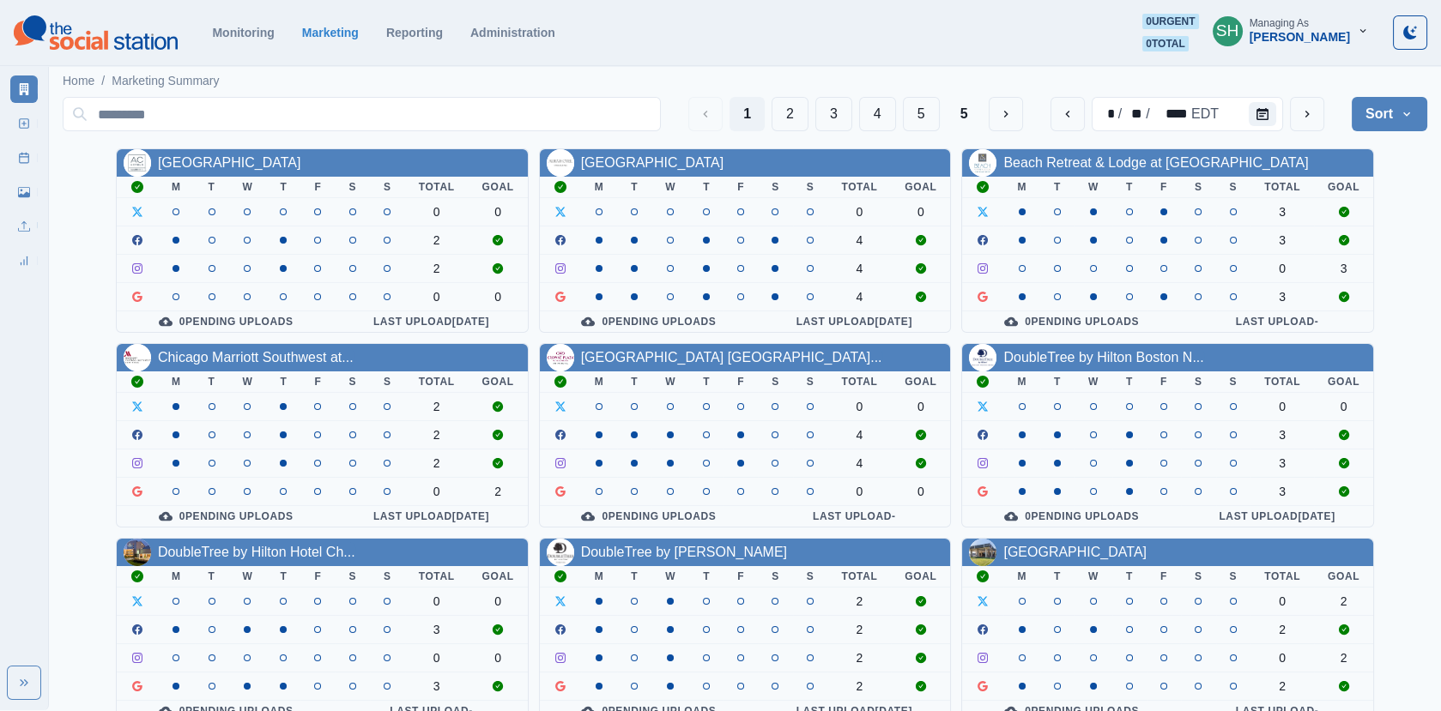
click at [1297, 31] on div "[PERSON_NAME]" at bounding box center [1300, 37] width 100 height 15
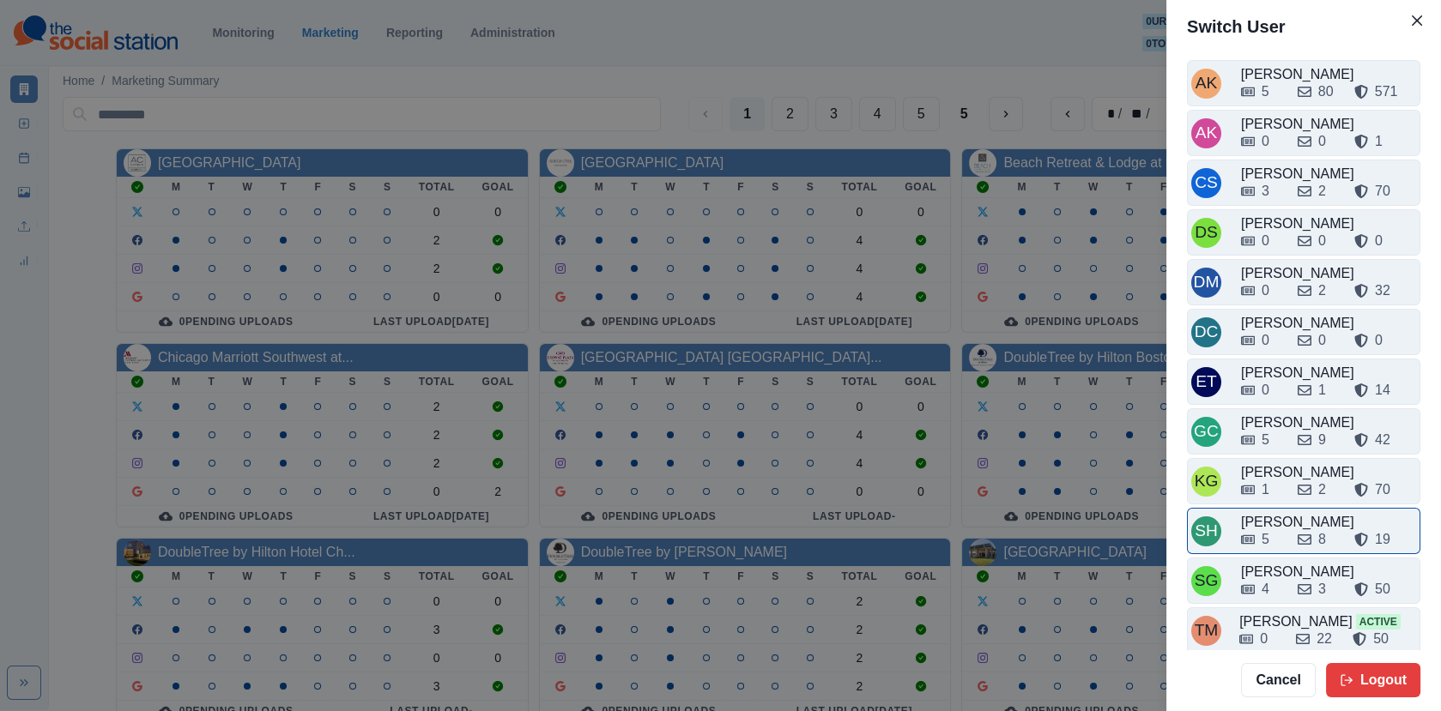
click at [1276, 523] on div "5 8 19" at bounding box center [1328, 536] width 175 height 27
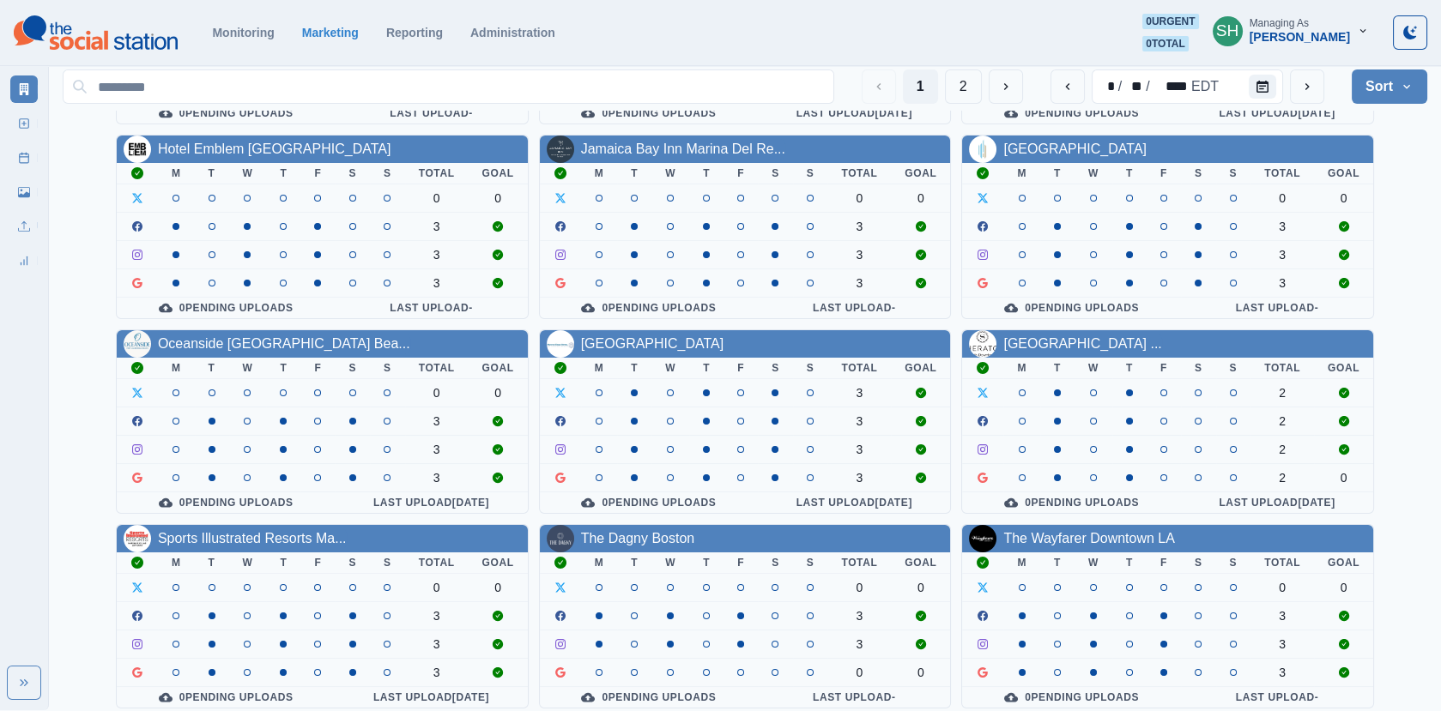
scroll to position [0, 0]
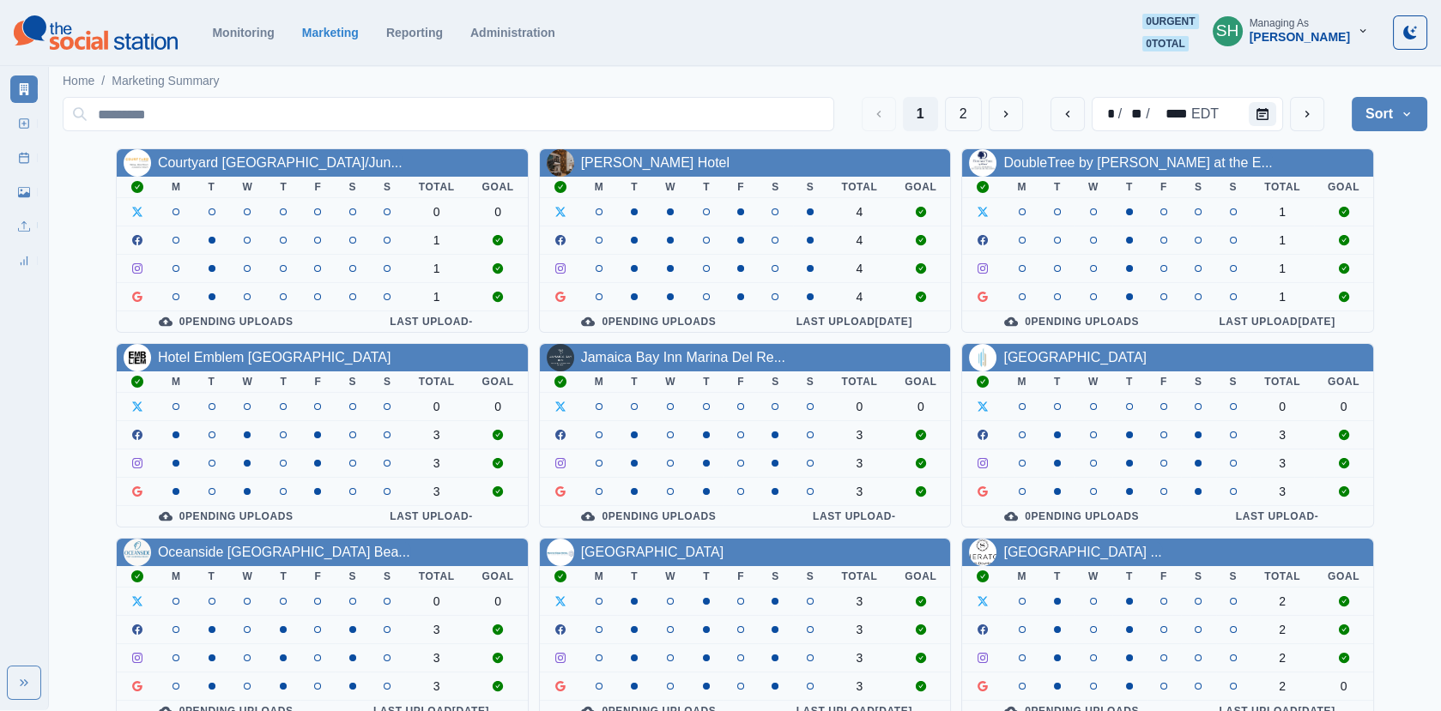
click at [1375, 108] on button "Sort" at bounding box center [1390, 114] width 76 height 34
click at [1317, 218] on span "Pending Post Approval" at bounding box center [1342, 223] width 148 height 21
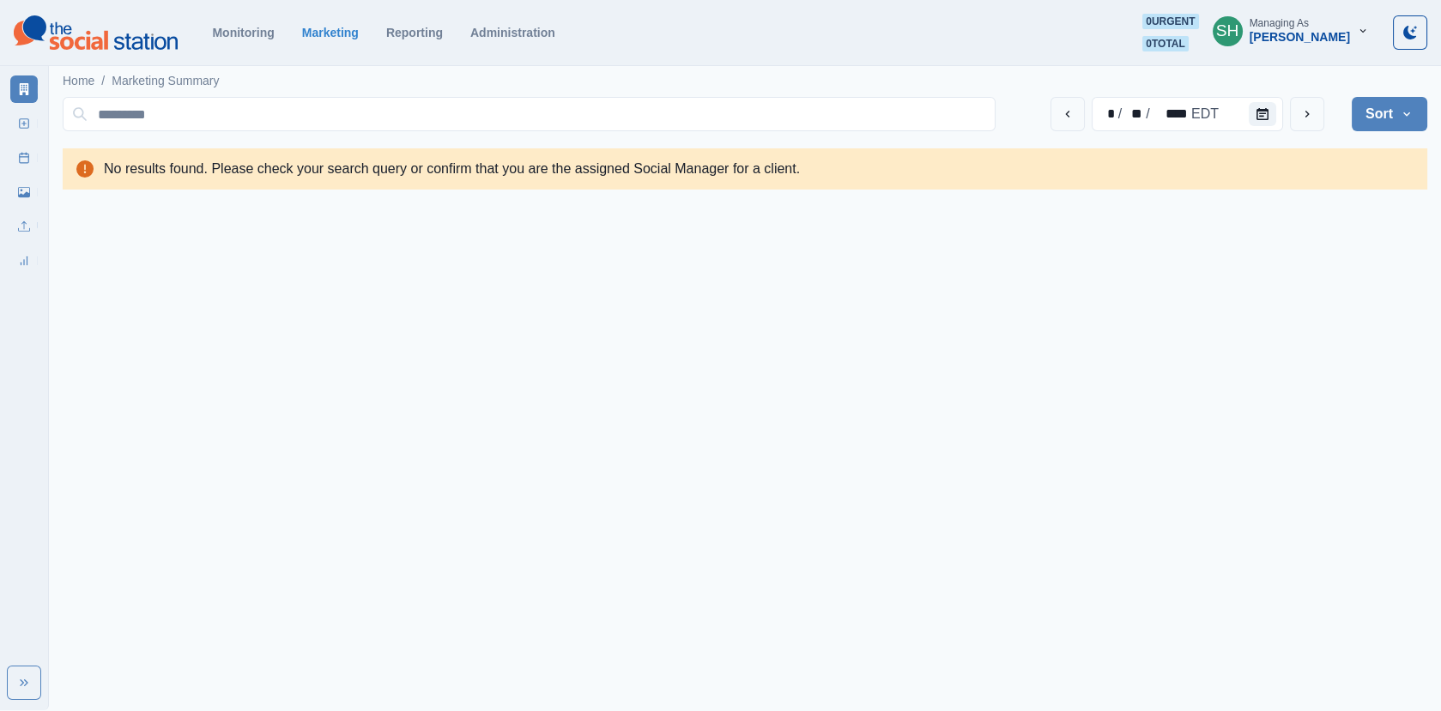
click at [1309, 24] on div "Managing As" at bounding box center [1279, 23] width 59 height 12
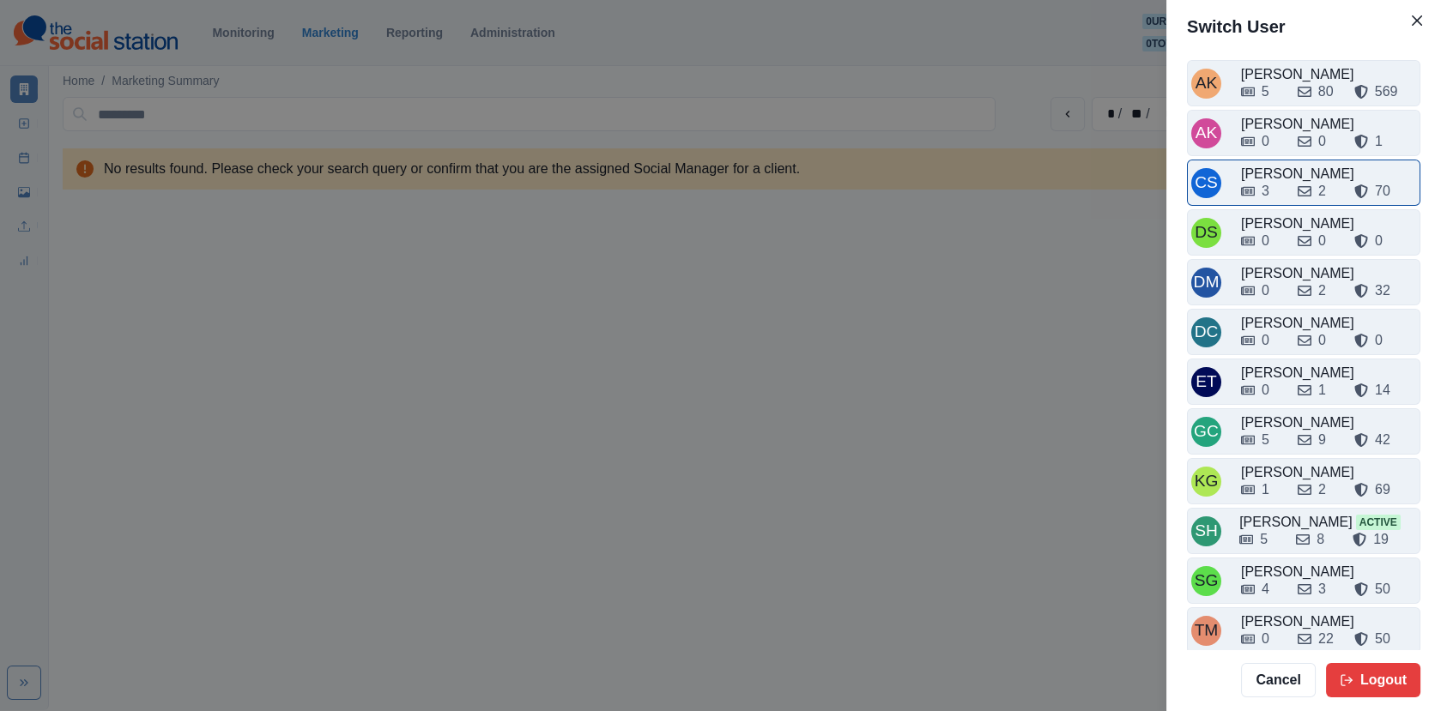
click at [1280, 168] on div "[PERSON_NAME]" at bounding box center [1328, 174] width 175 height 21
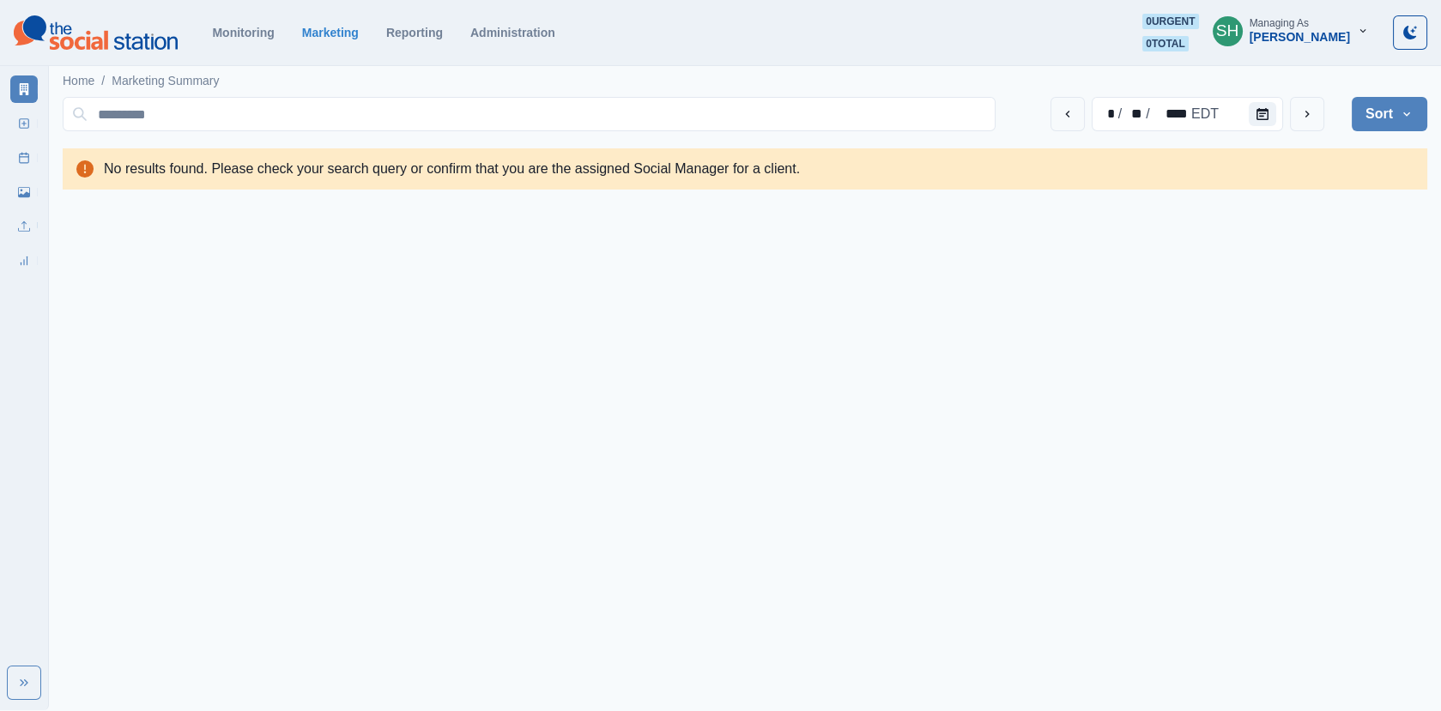
click at [1283, 11] on section "Monitoring Marketing Reporting Administration 0 urgent 0 total SH Managing As […" at bounding box center [720, 33] width 1441 height 66
click at [1281, 38] on div "[PERSON_NAME]" at bounding box center [1300, 37] width 100 height 15
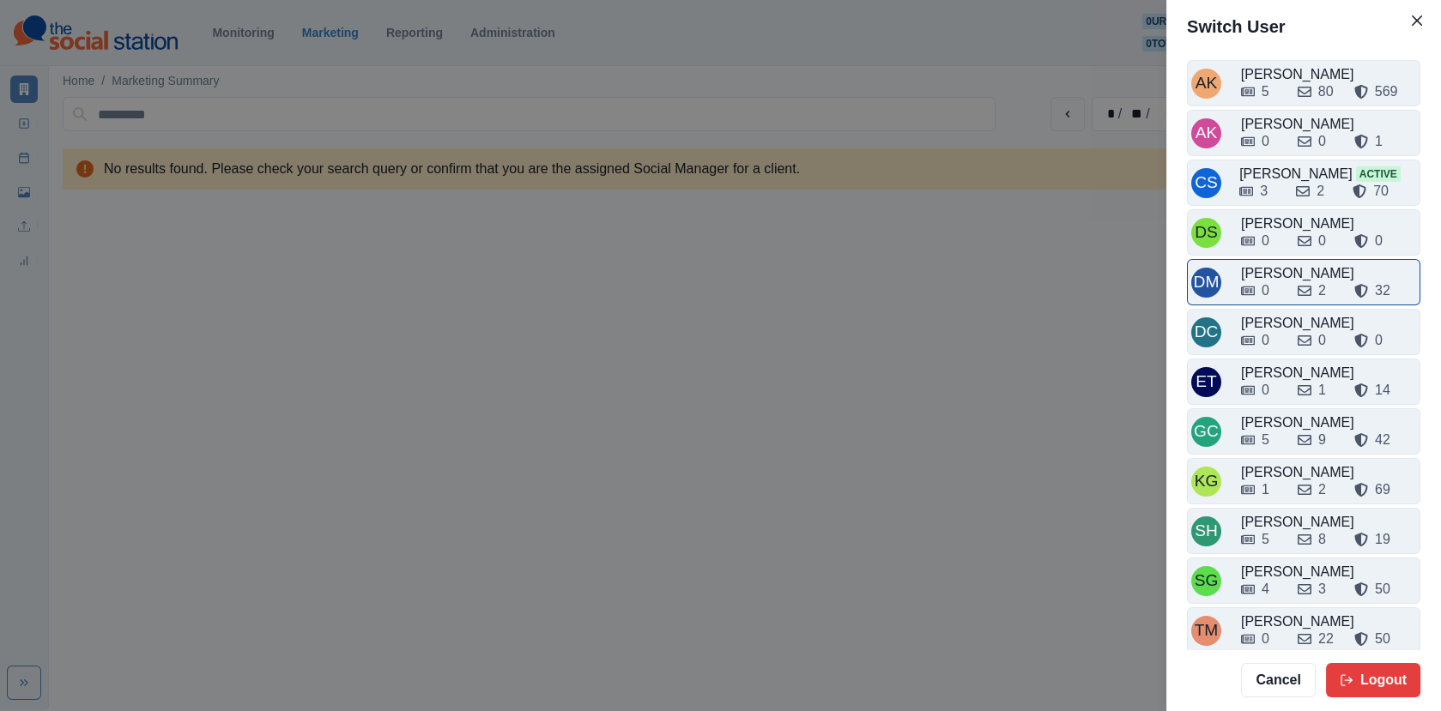
click at [1281, 274] on div "0 2 32" at bounding box center [1328, 287] width 175 height 27
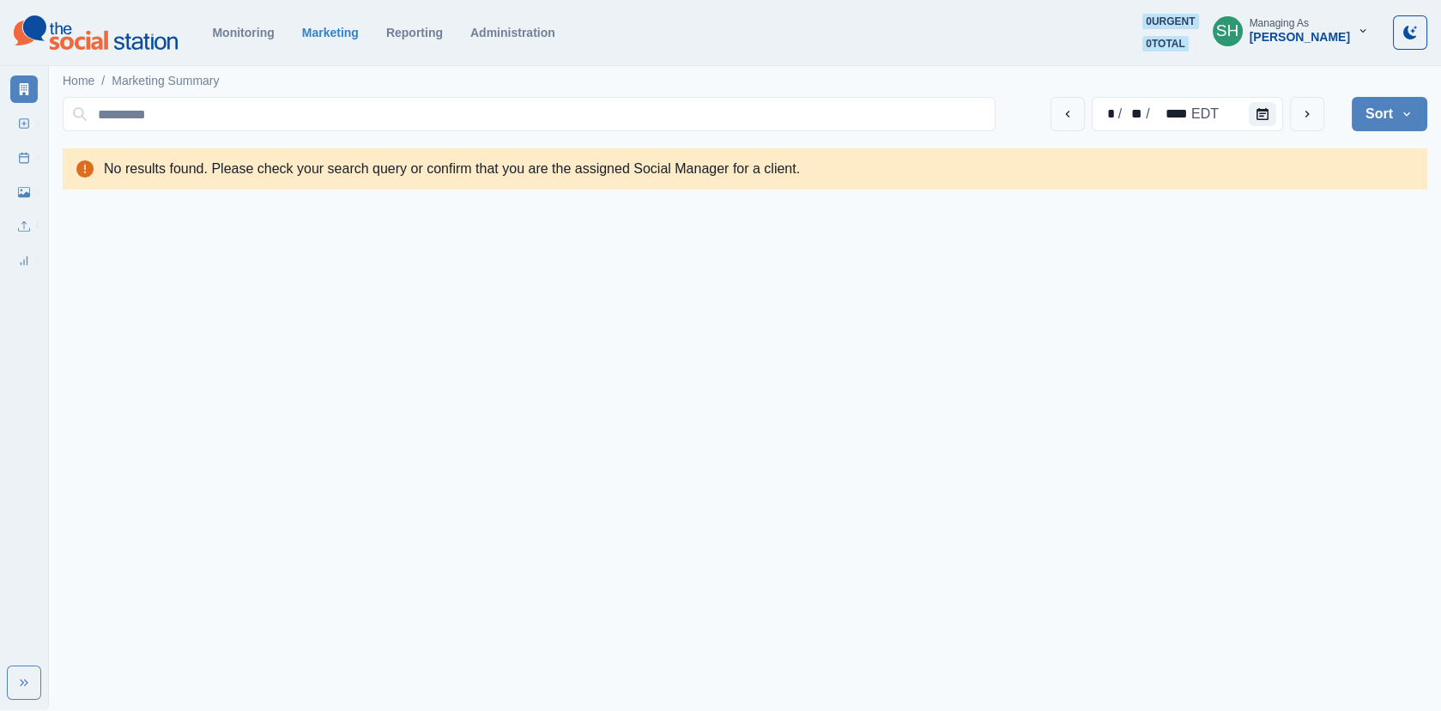
click at [1274, 33] on div "[PERSON_NAME]" at bounding box center [1300, 37] width 100 height 15
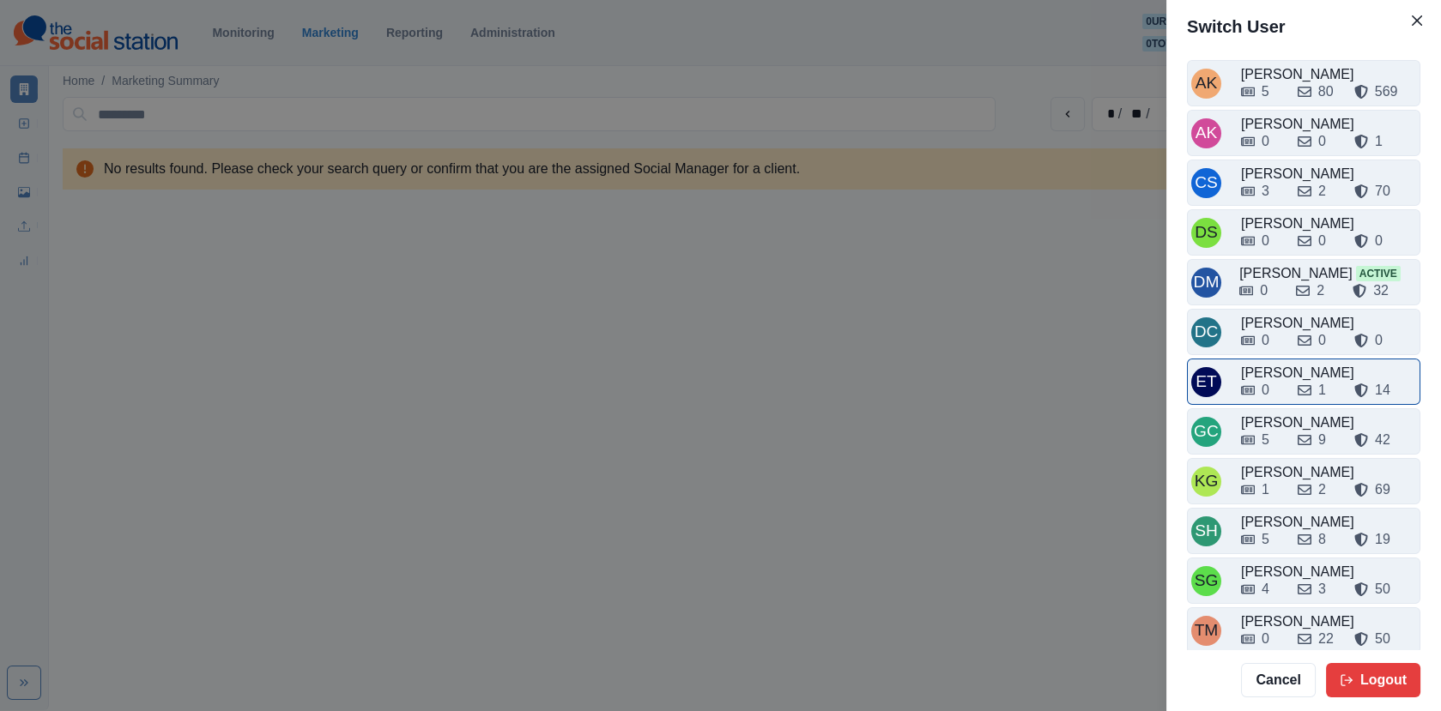
click at [1281, 373] on div "0 1 14" at bounding box center [1328, 386] width 175 height 27
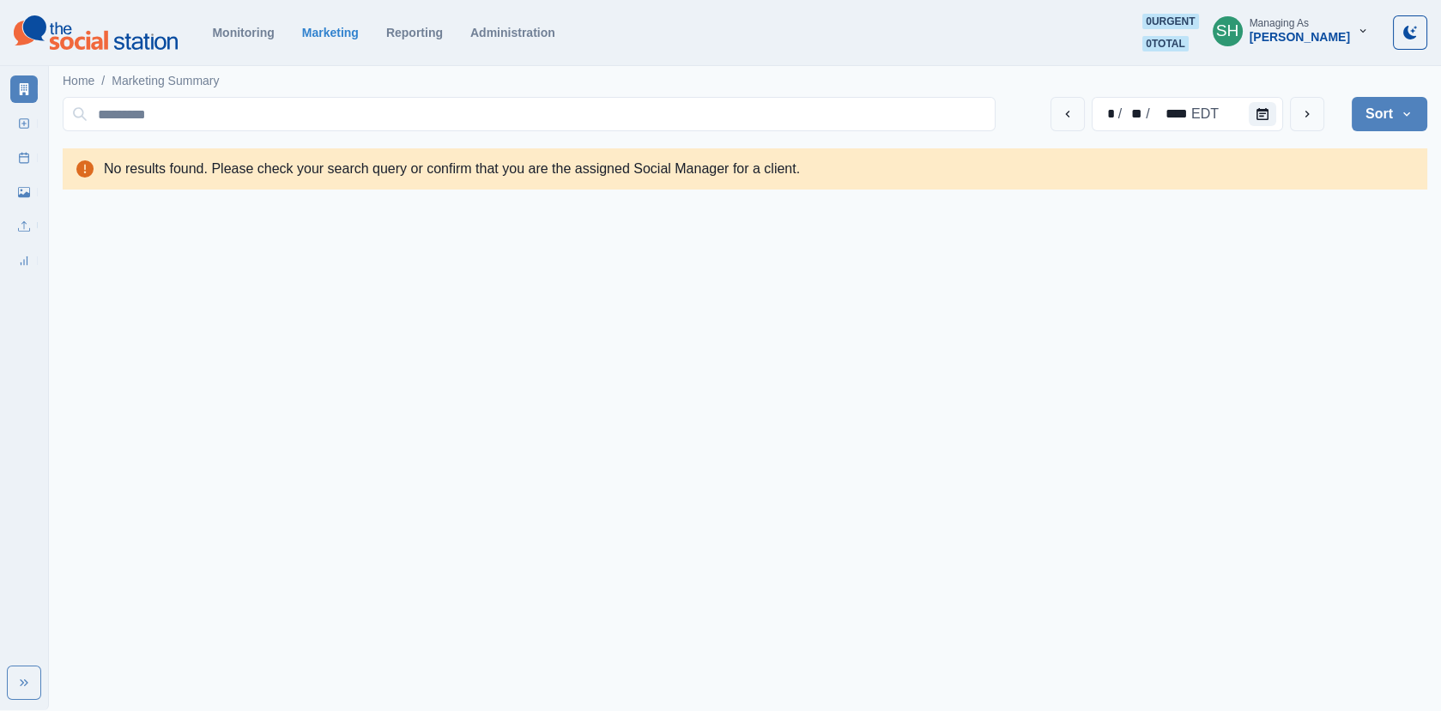
click at [1315, 36] on div "[PERSON_NAME]" at bounding box center [1300, 37] width 100 height 15
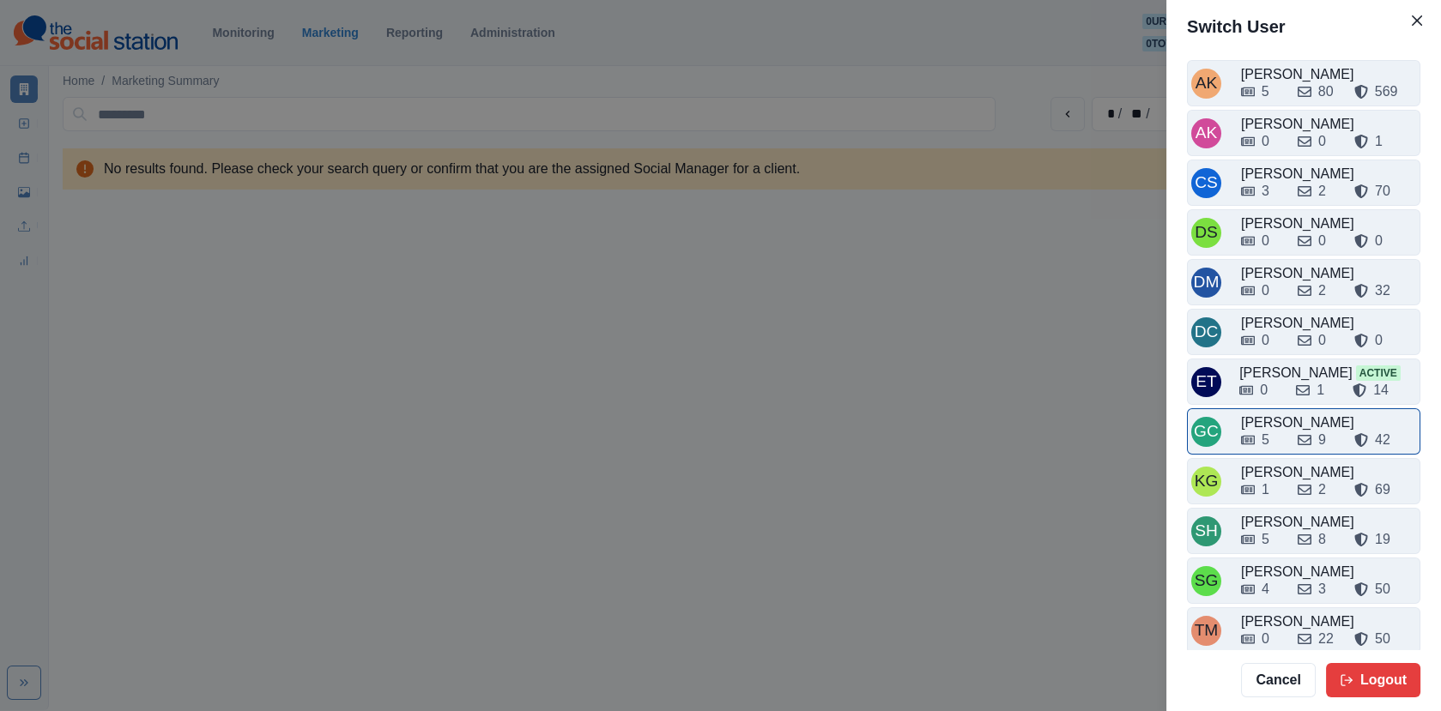
click at [1289, 442] on div "5 9 42" at bounding box center [1328, 440] width 175 height 21
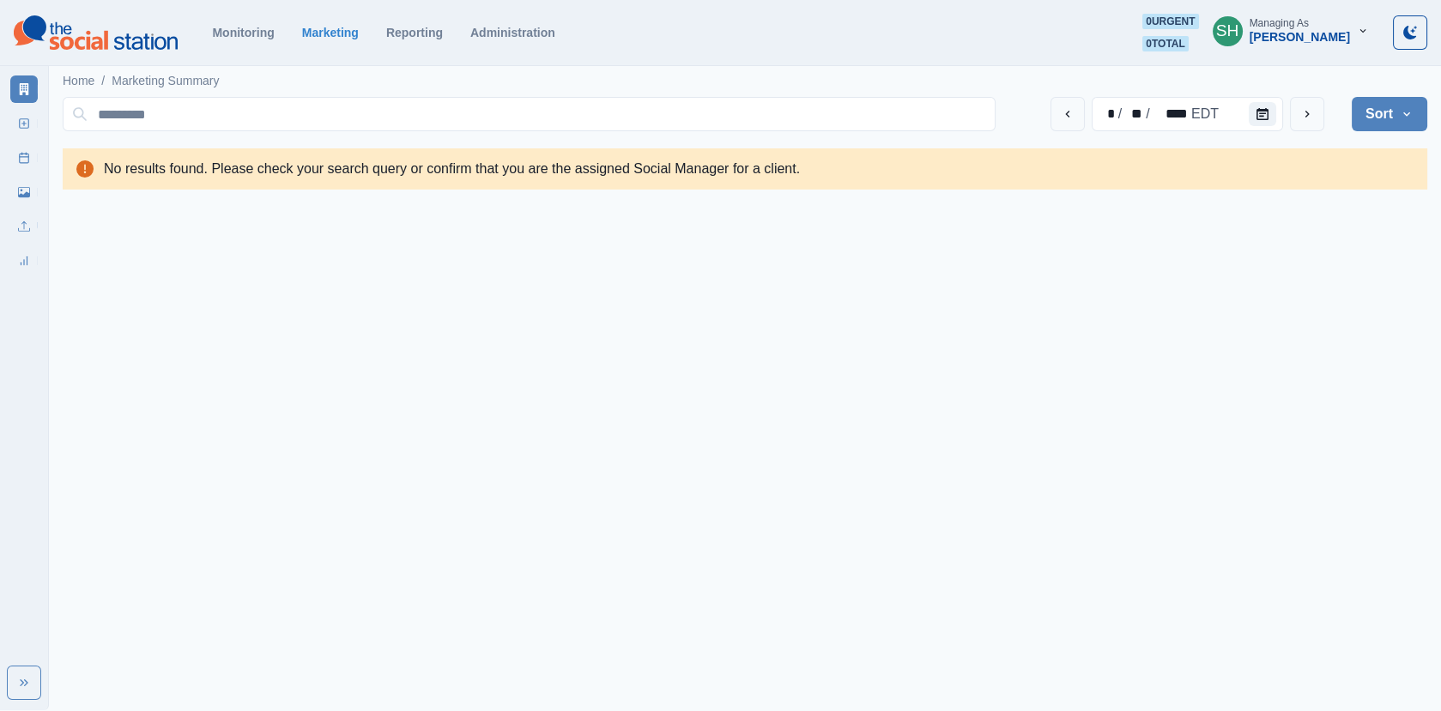
click at [1298, 40] on div "[PERSON_NAME]" at bounding box center [1300, 37] width 100 height 15
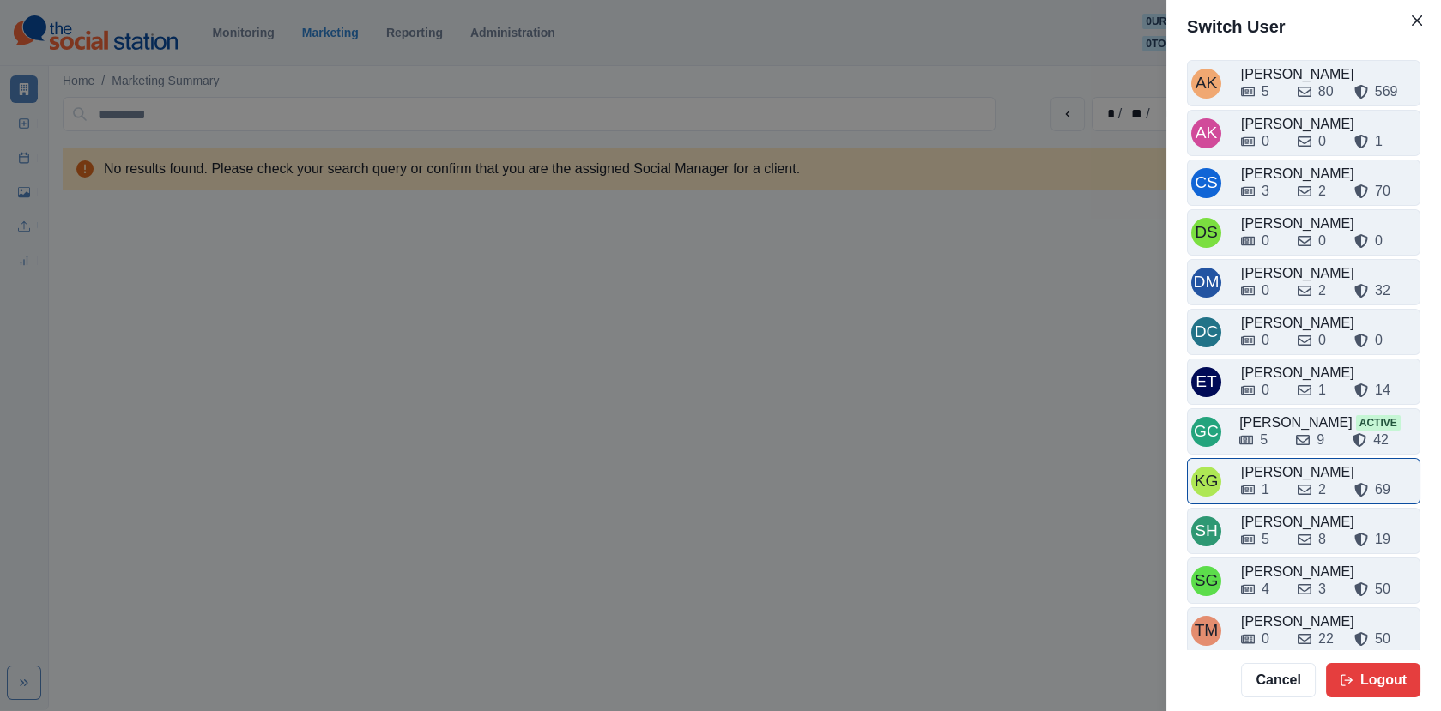
click at [1292, 473] on div "1 2 69" at bounding box center [1328, 486] width 175 height 27
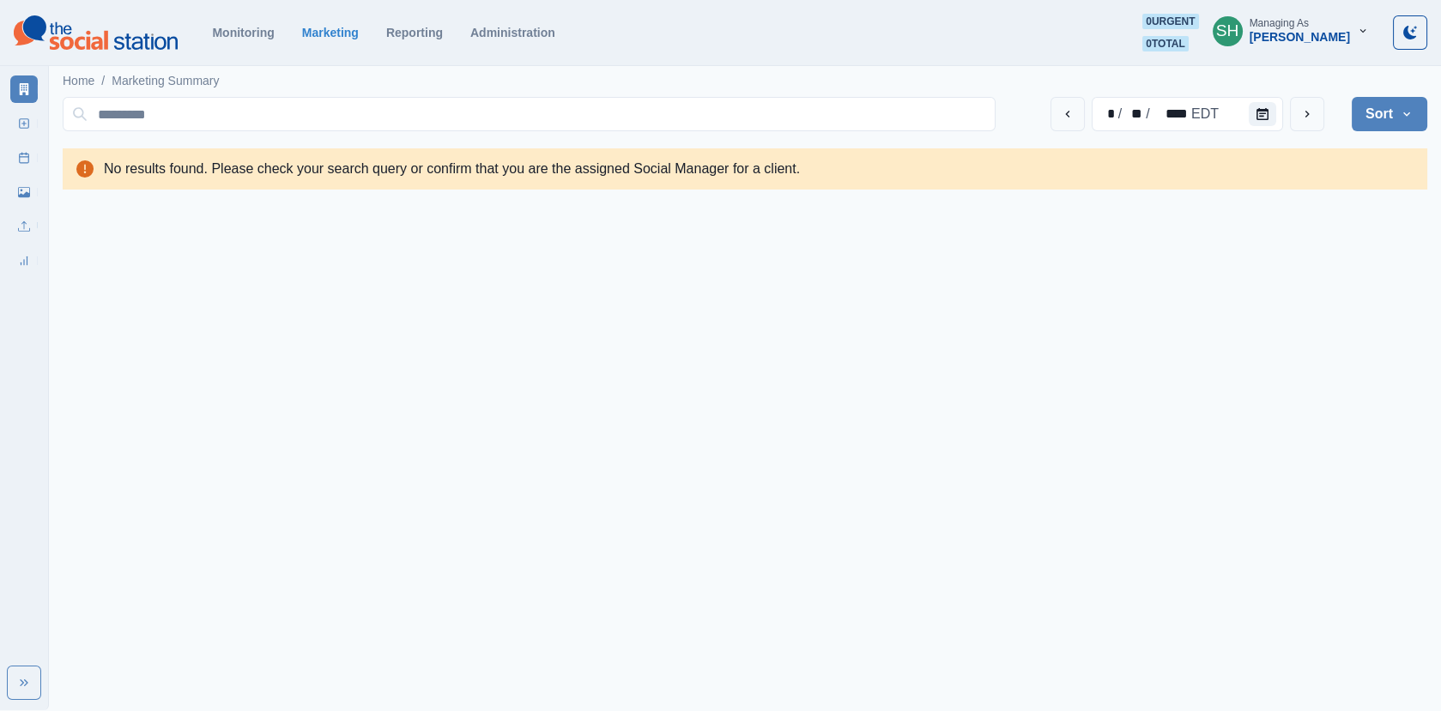
click at [1306, 21] on div "Managing As" at bounding box center [1279, 23] width 59 height 12
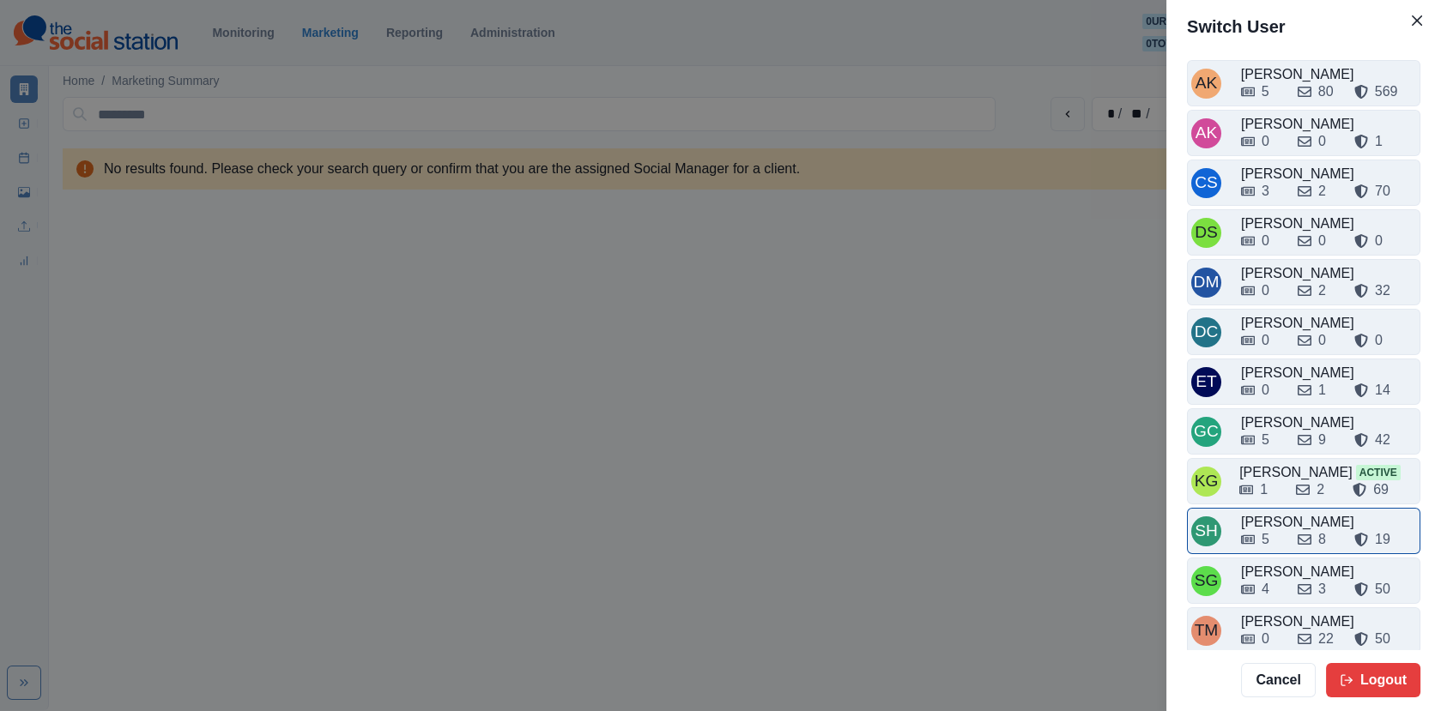
click at [1307, 512] on div "[PERSON_NAME]" at bounding box center [1328, 522] width 175 height 21
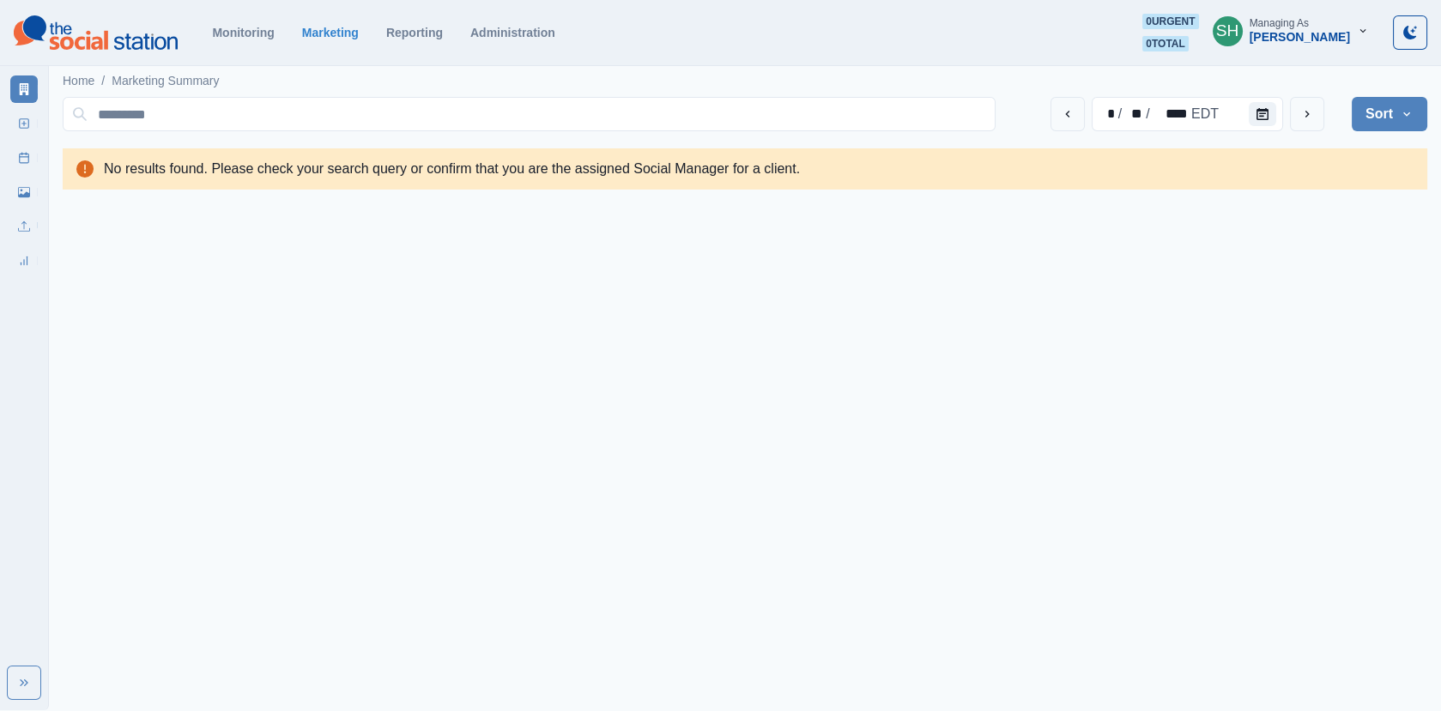
click at [1302, 42] on div "[PERSON_NAME]" at bounding box center [1300, 37] width 100 height 15
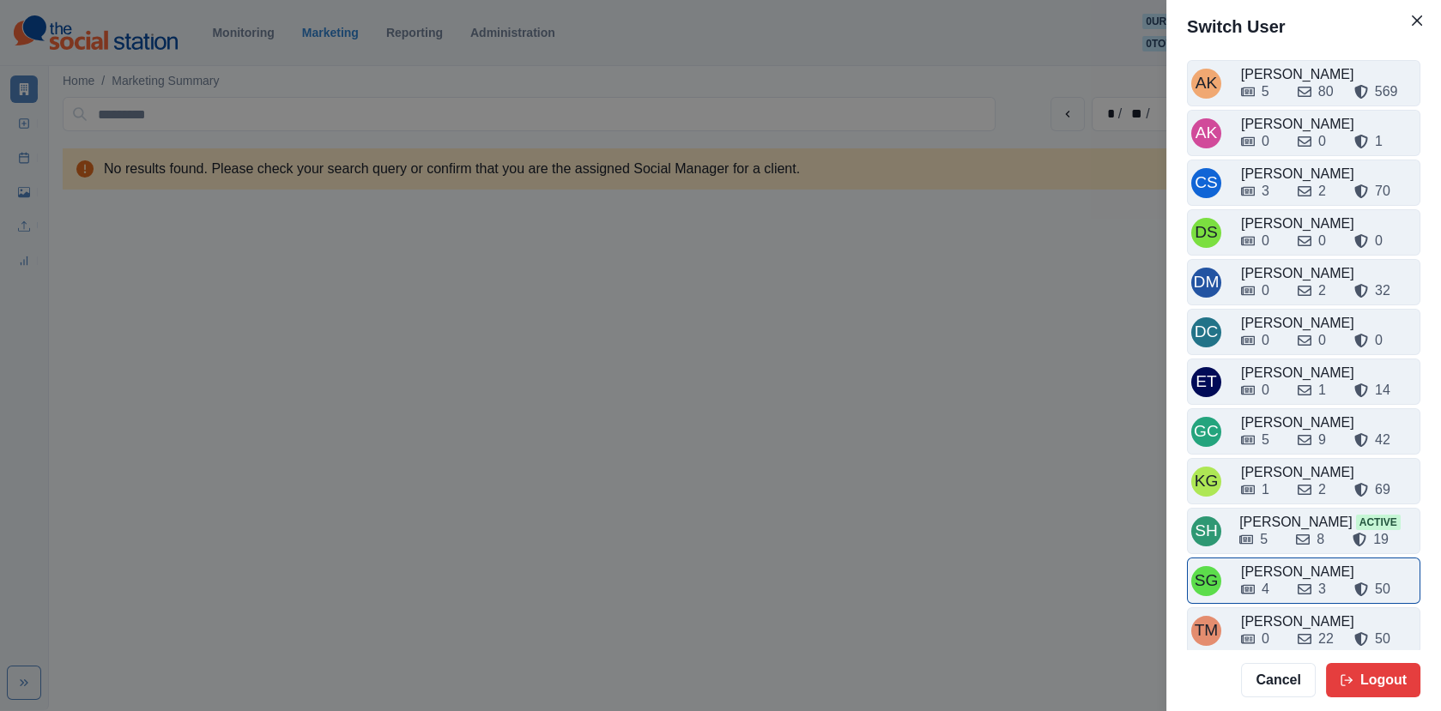
click at [1275, 579] on div "4" at bounding box center [1262, 589] width 43 height 21
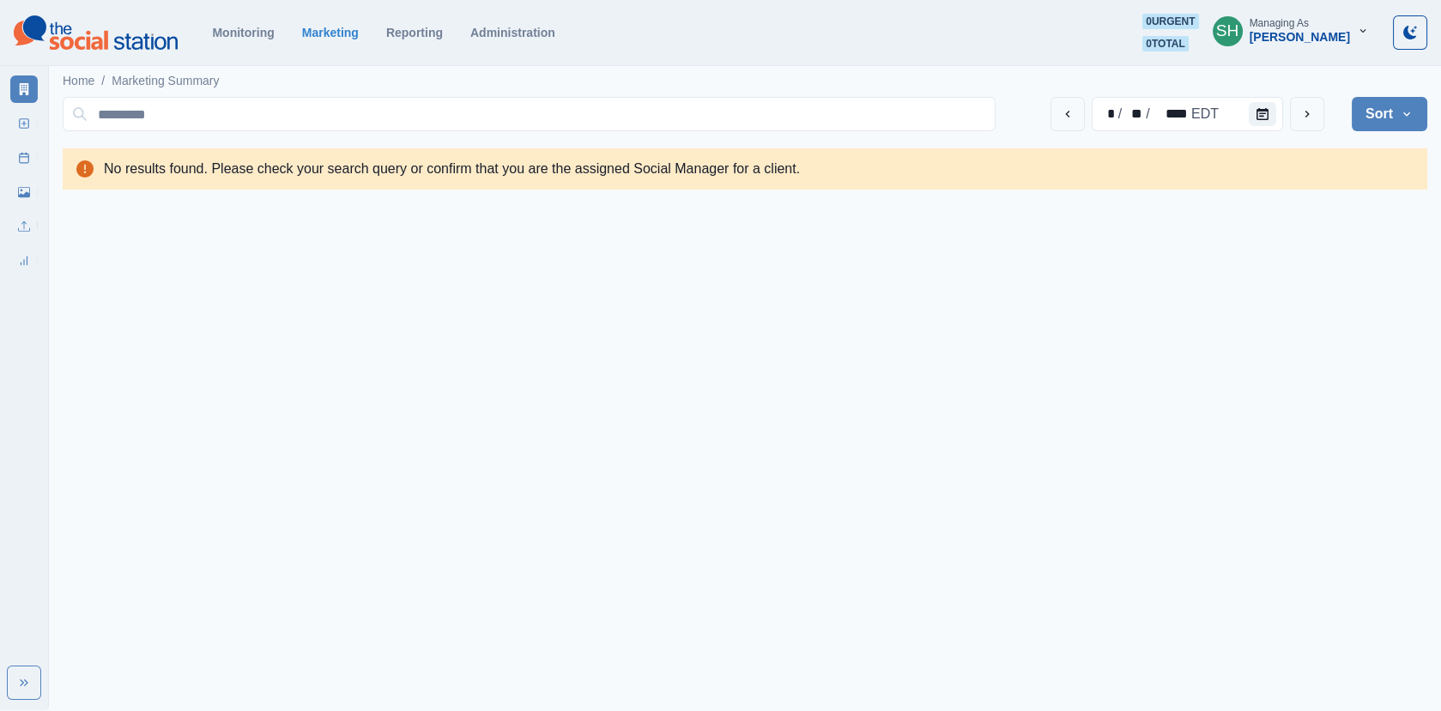
click at [1306, 23] on div "Managing As" at bounding box center [1279, 23] width 59 height 12
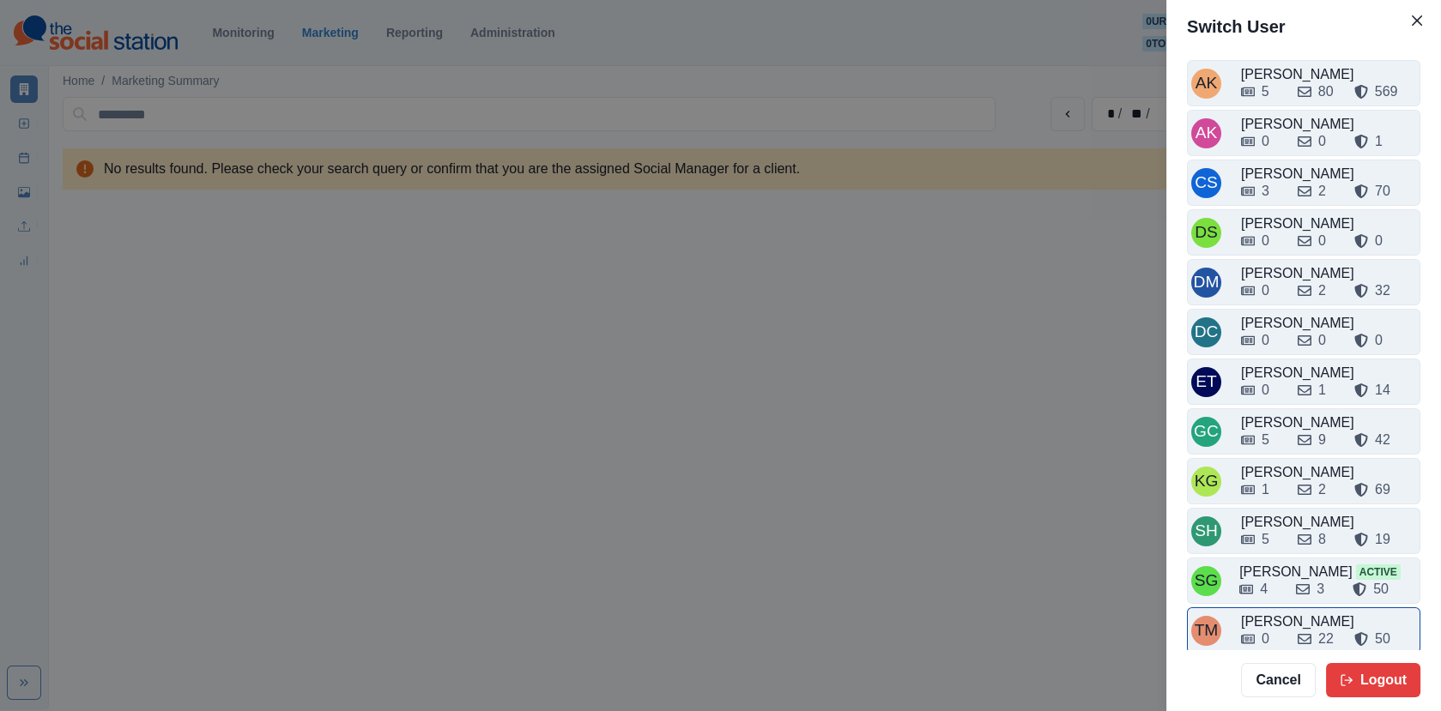
click at [1280, 629] on div "0" at bounding box center [1262, 639] width 43 height 21
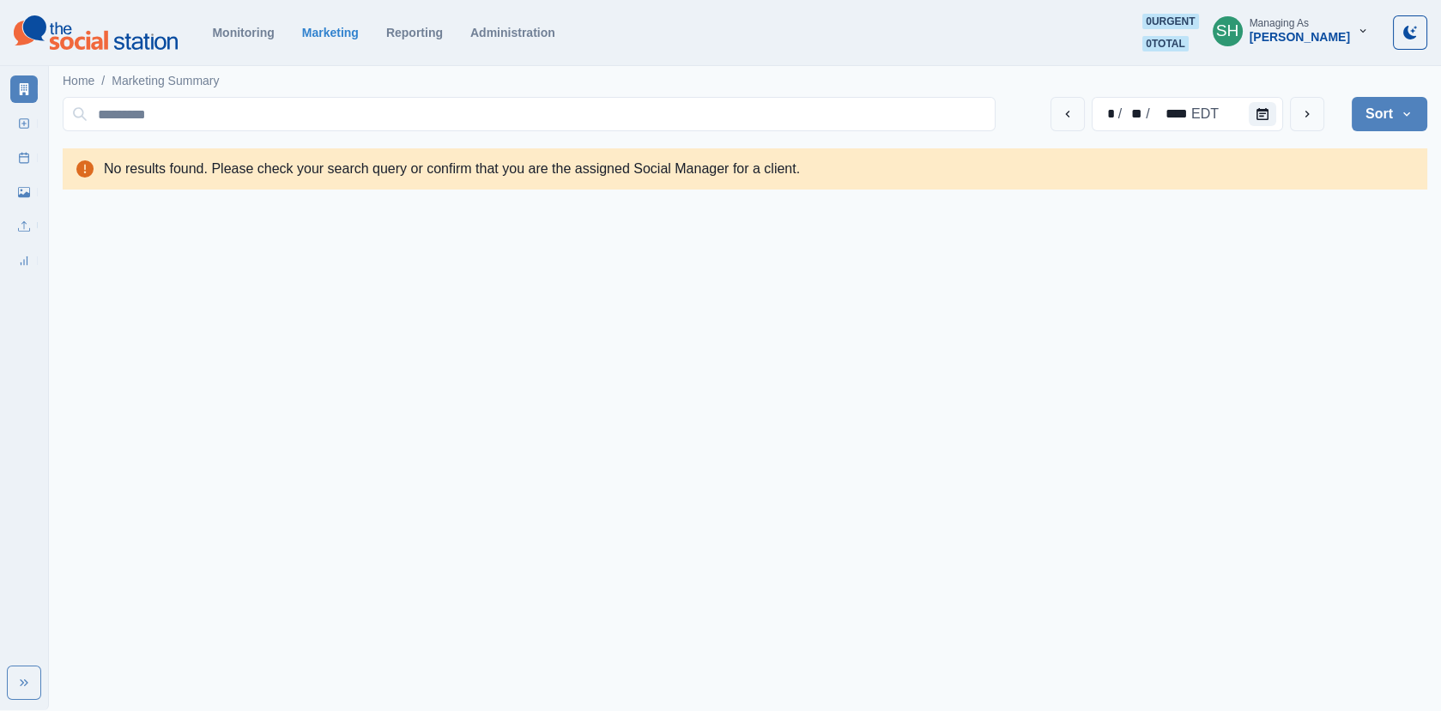
click at [1299, 37] on div "[PERSON_NAME]" at bounding box center [1300, 37] width 100 height 15
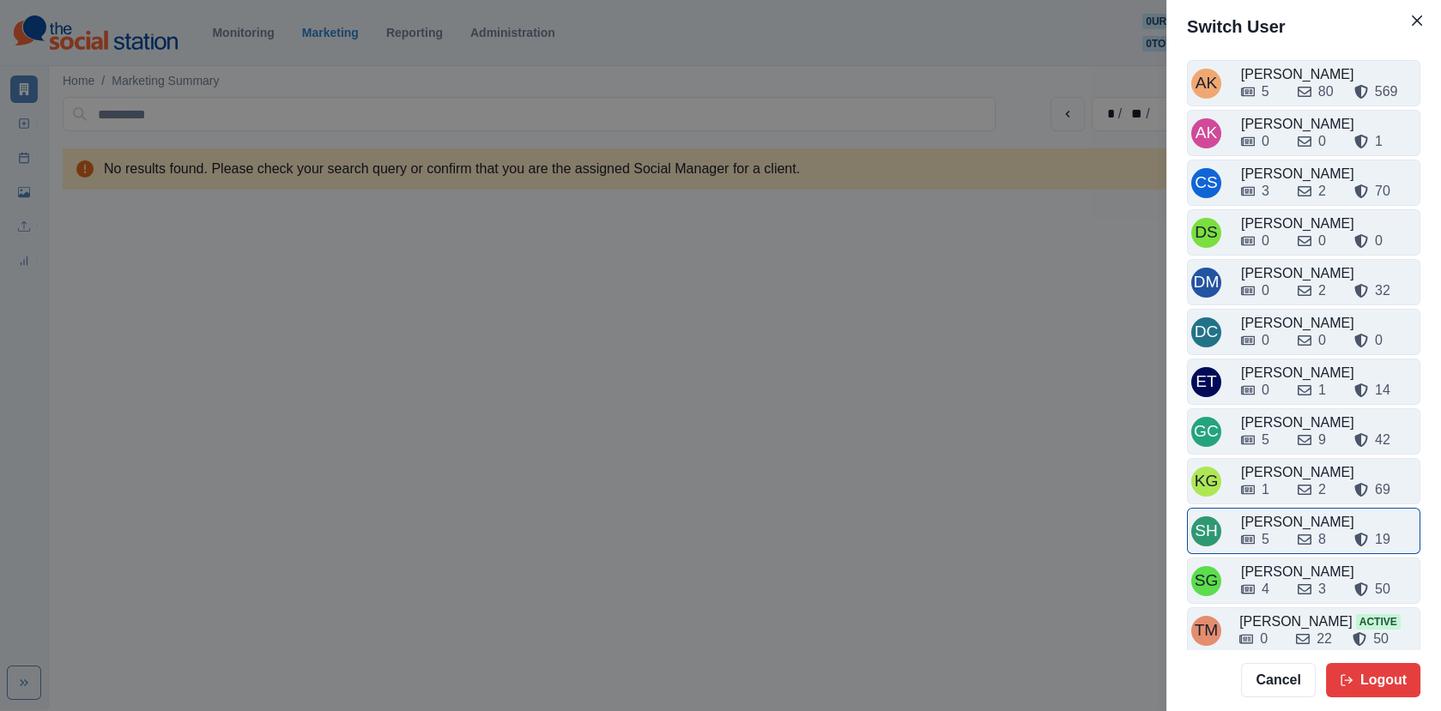
click at [1277, 535] on div "5" at bounding box center [1262, 540] width 43 height 21
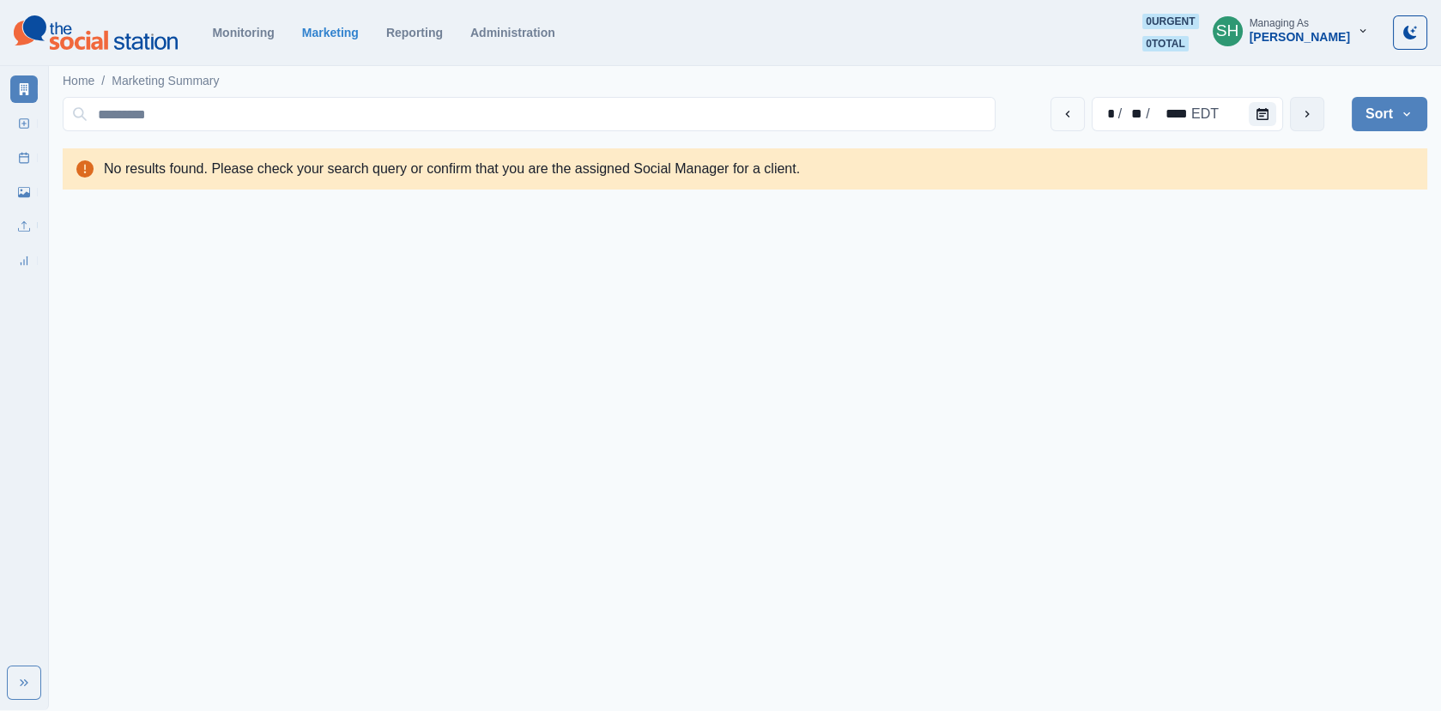
click at [1310, 112] on icon "next" at bounding box center [1307, 114] width 14 height 14
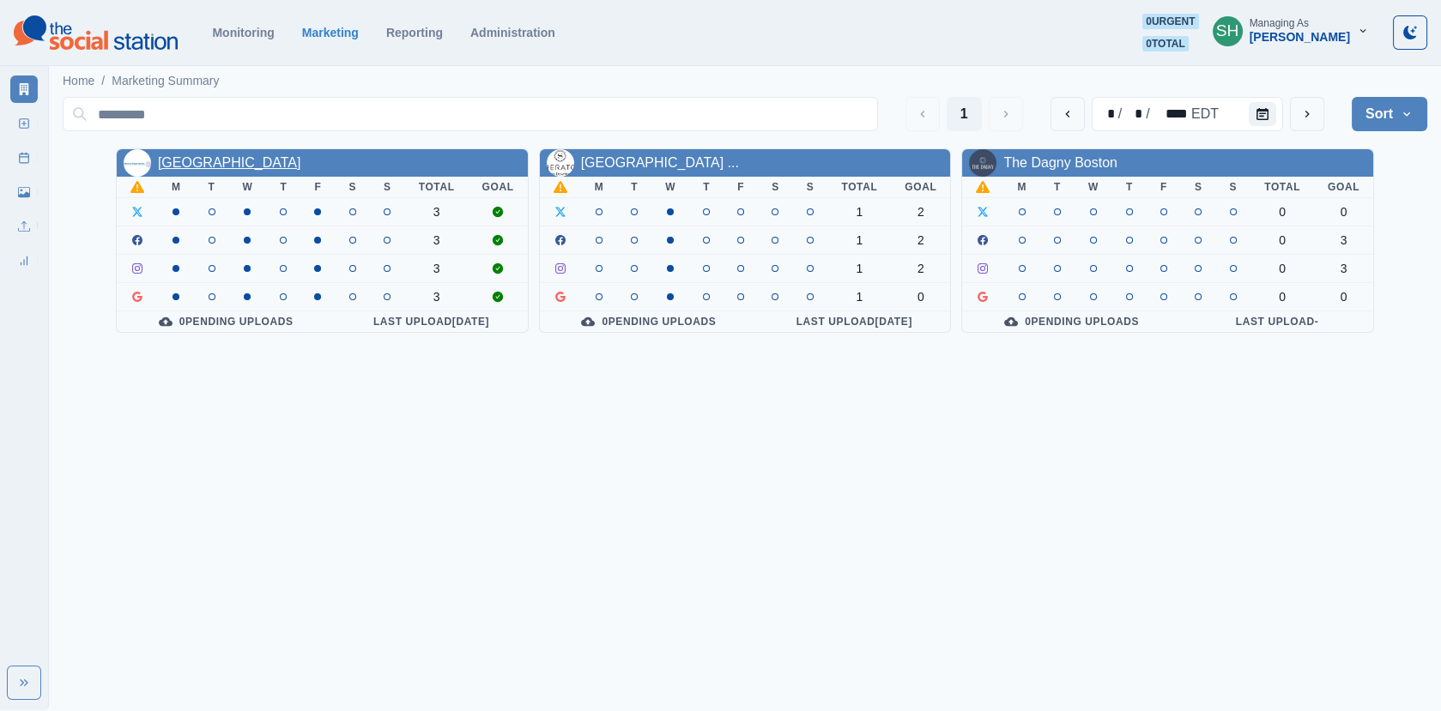
click at [250, 158] on link "[GEOGRAPHIC_DATA]" at bounding box center [229, 162] width 143 height 15
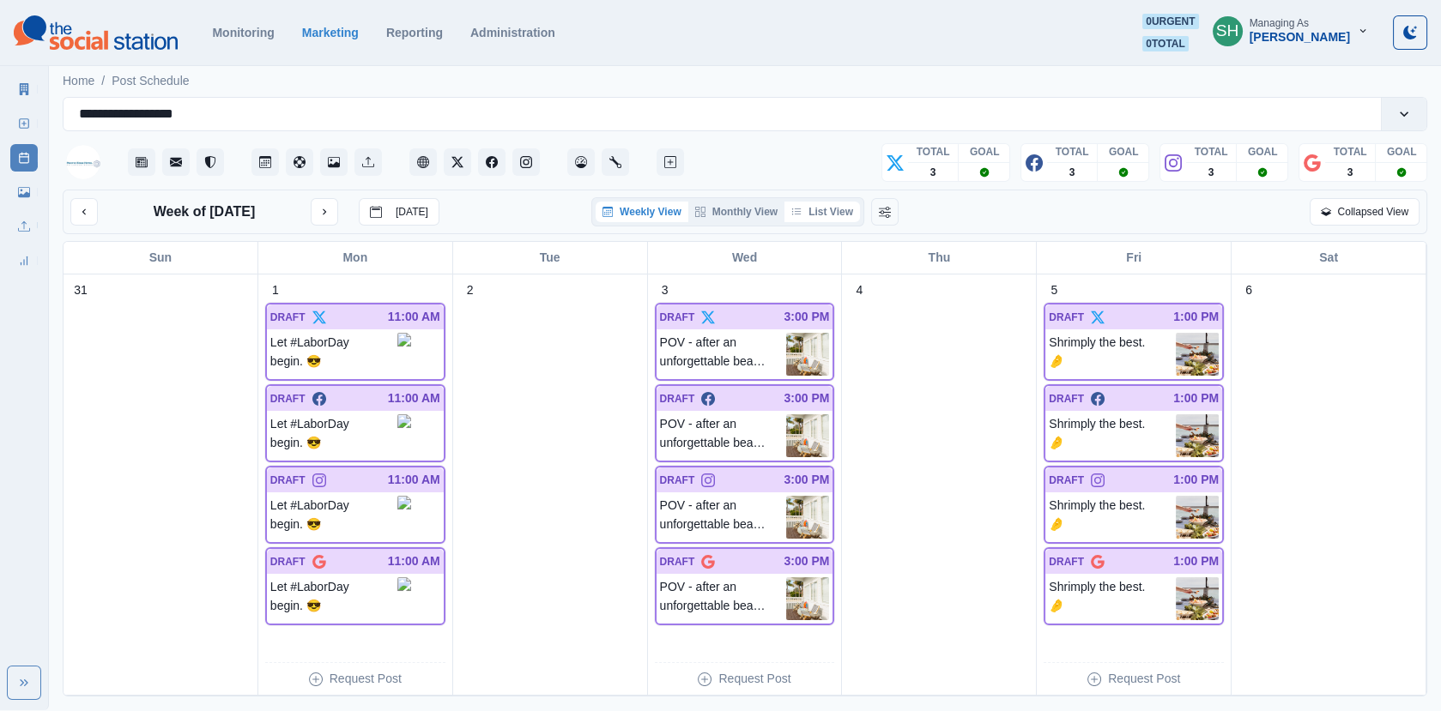
click at [831, 210] on button "List View" at bounding box center [822, 212] width 76 height 21
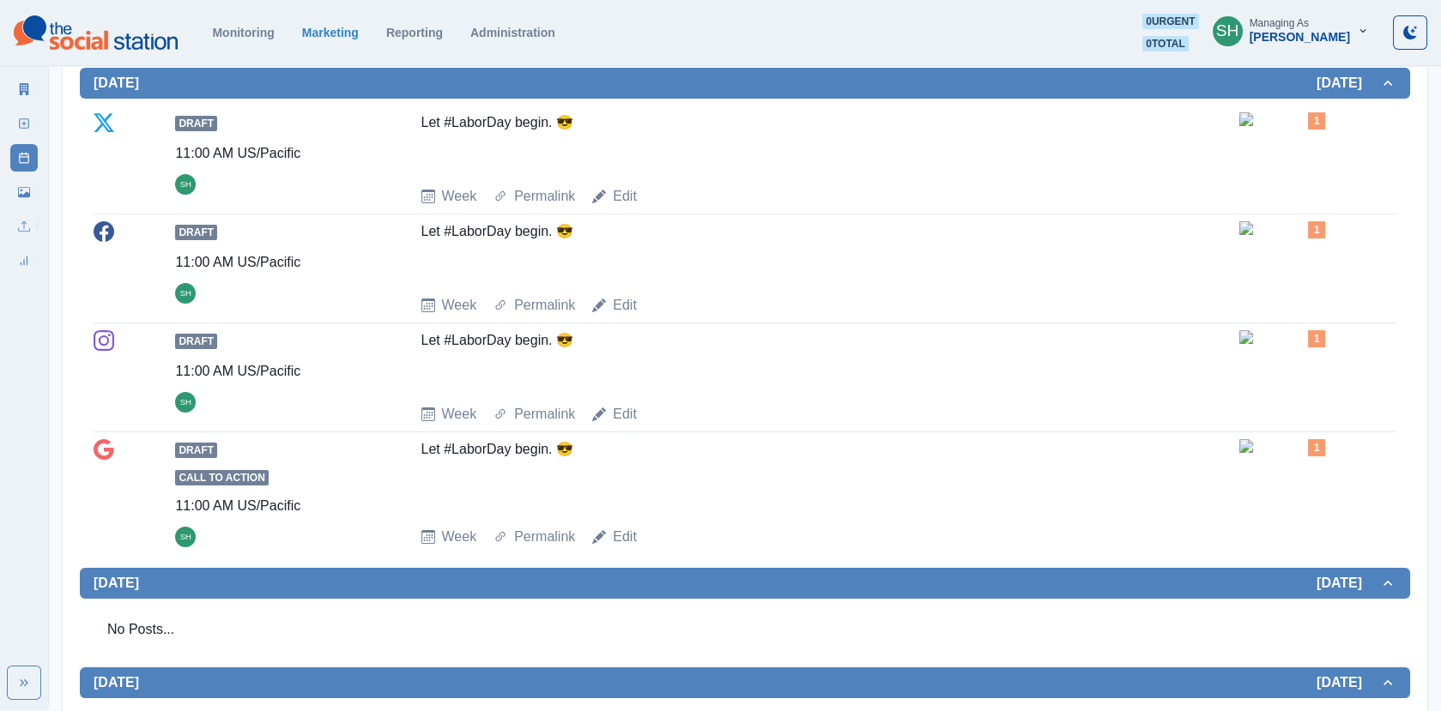
scroll to position [290, 0]
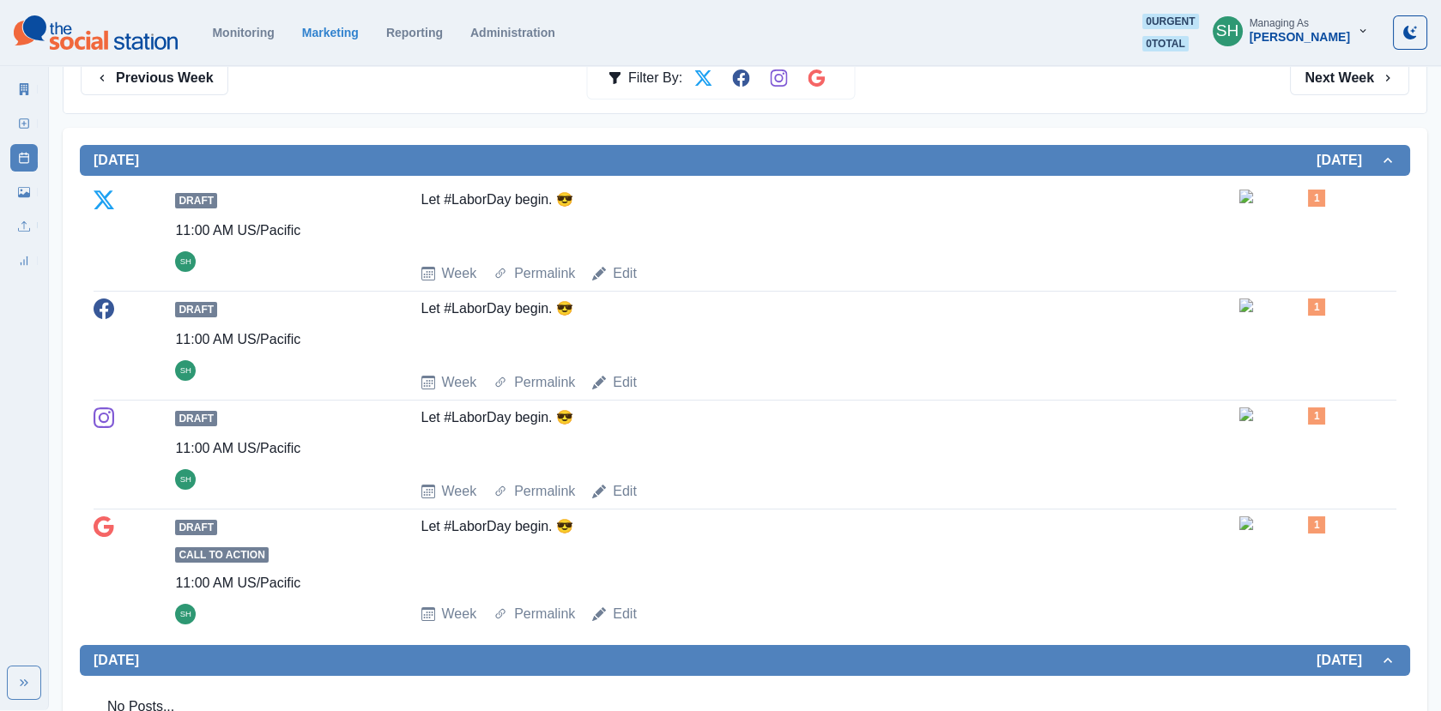
click at [1241, 312] on img at bounding box center [1282, 306] width 86 height 14
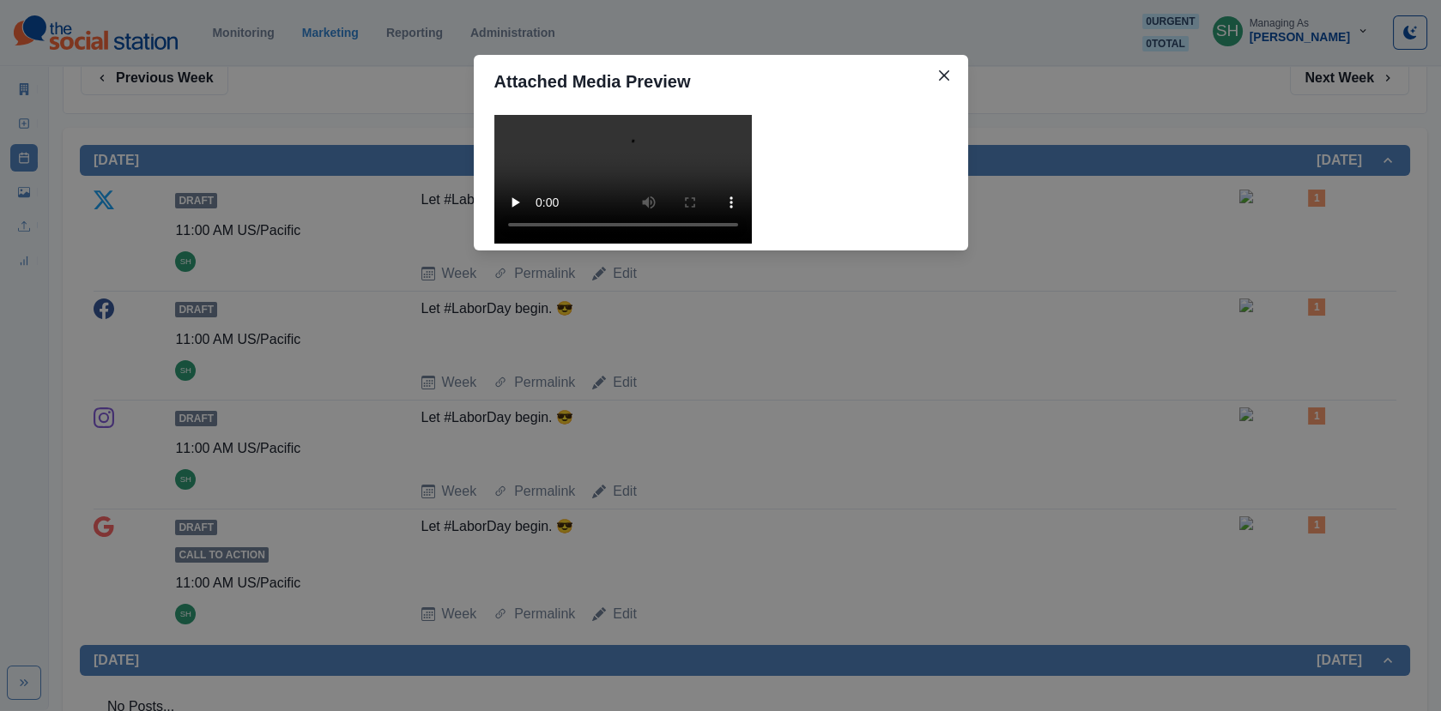
click at [608, 244] on video at bounding box center [622, 179] width 257 height 129
click at [1008, 390] on div "Attached Media Preview" at bounding box center [720, 355] width 1441 height 711
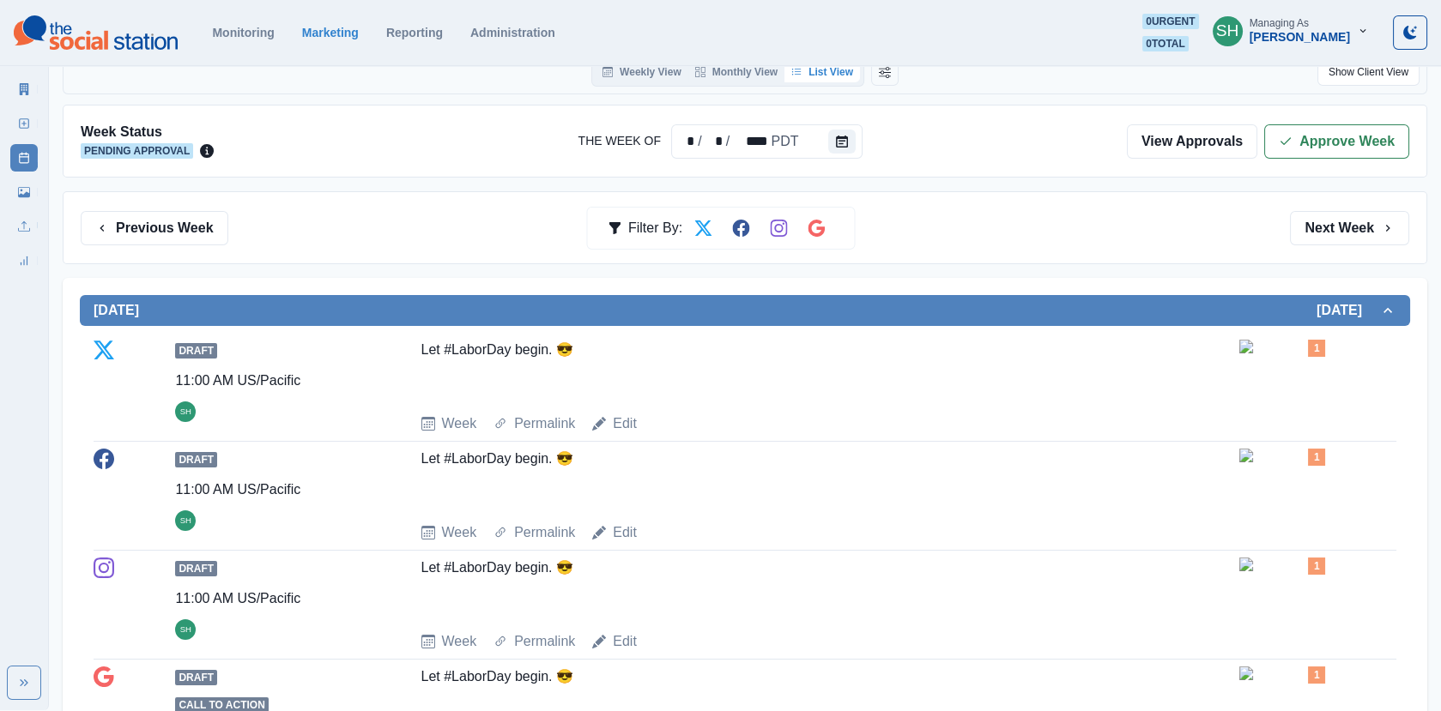
scroll to position [0, 0]
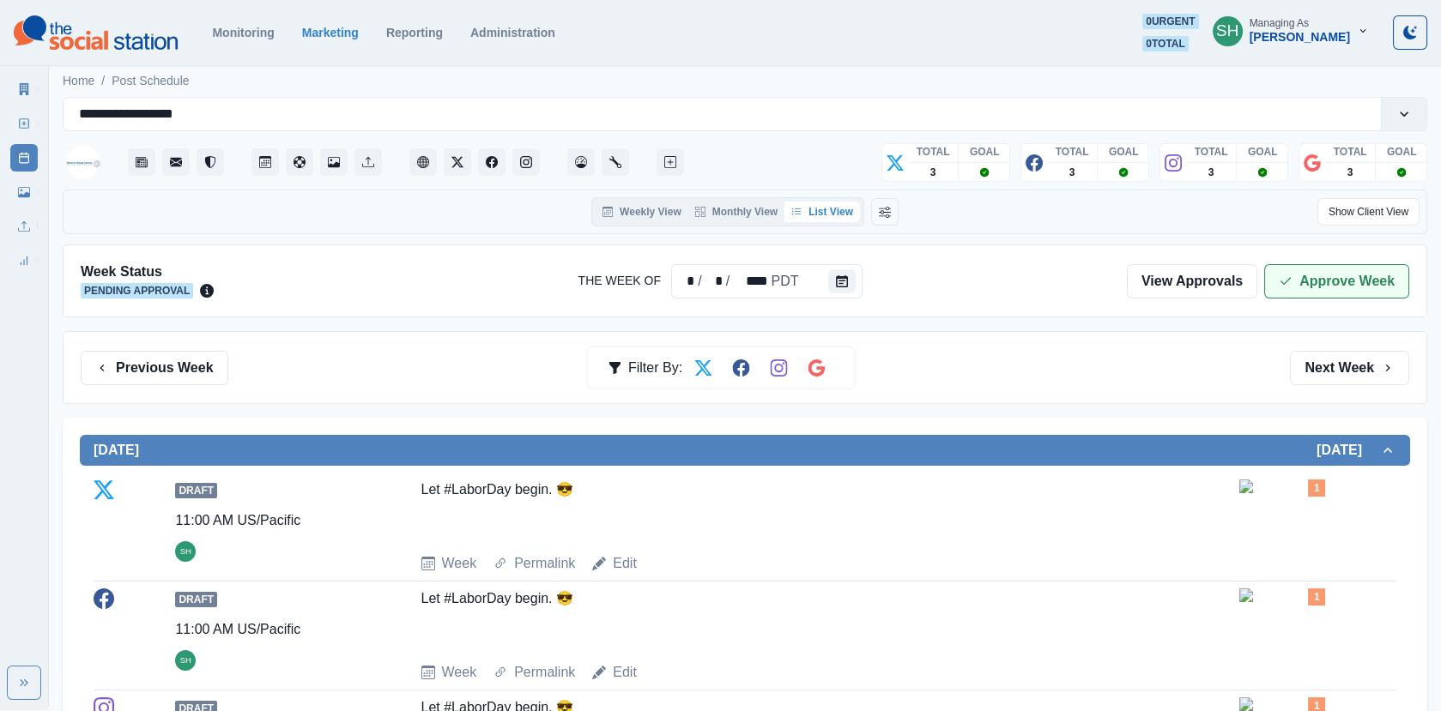
click at [1355, 271] on button "Approve Week" at bounding box center [1336, 281] width 145 height 34
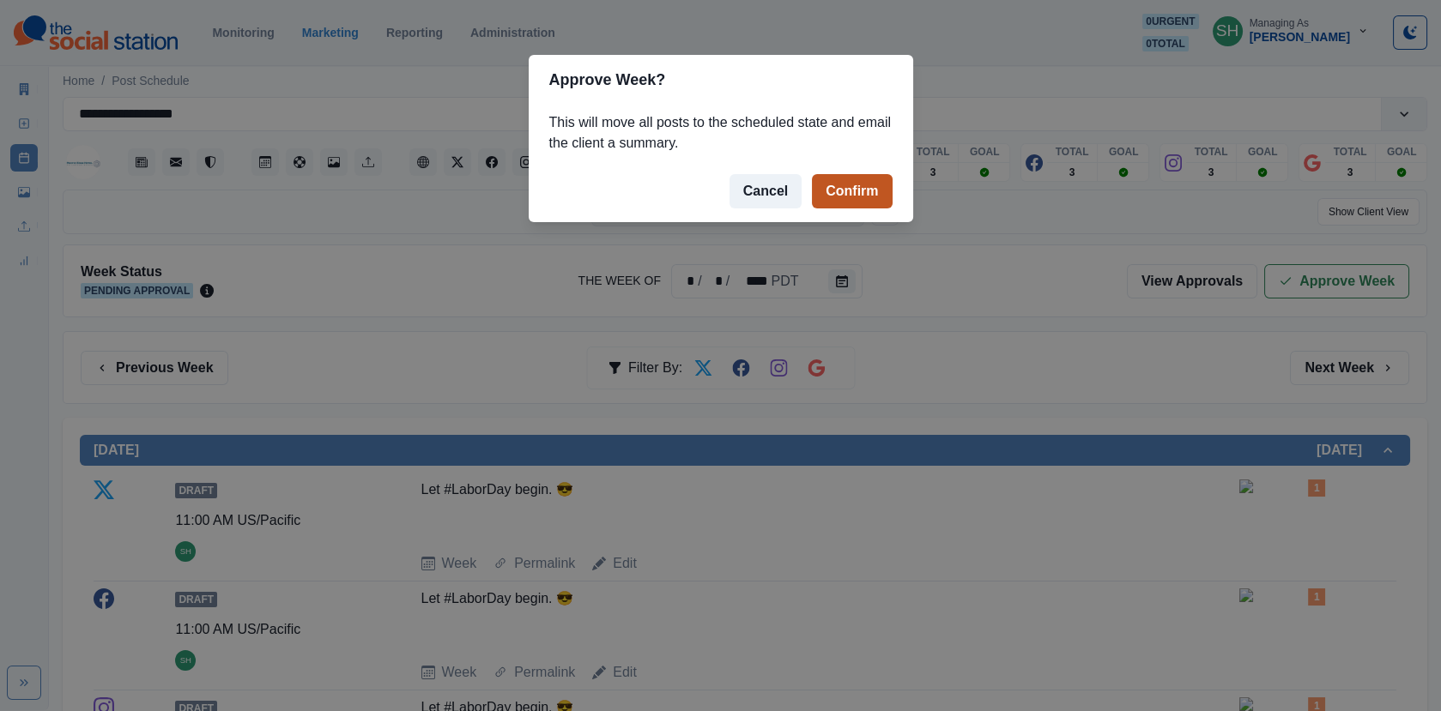
click at [829, 188] on button "Confirm" at bounding box center [852, 191] width 80 height 34
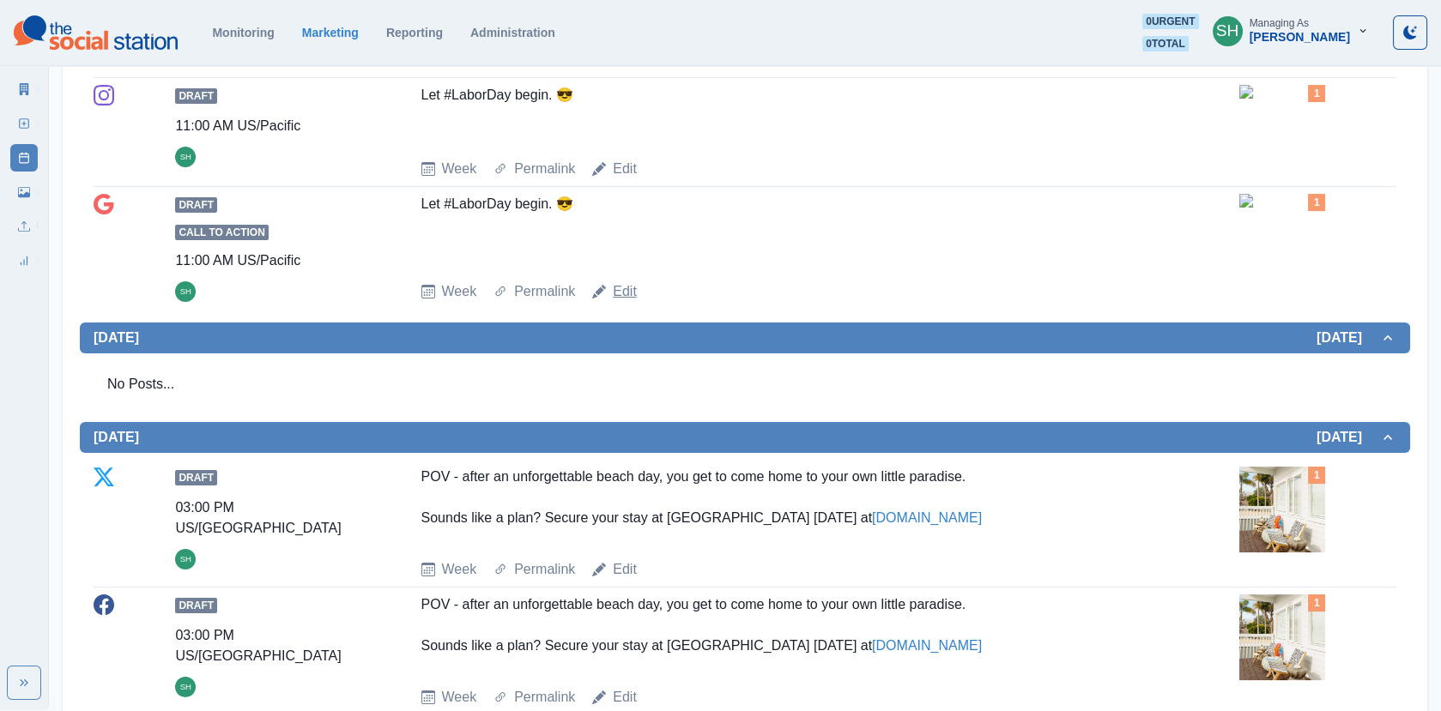
scroll to position [1834, 0]
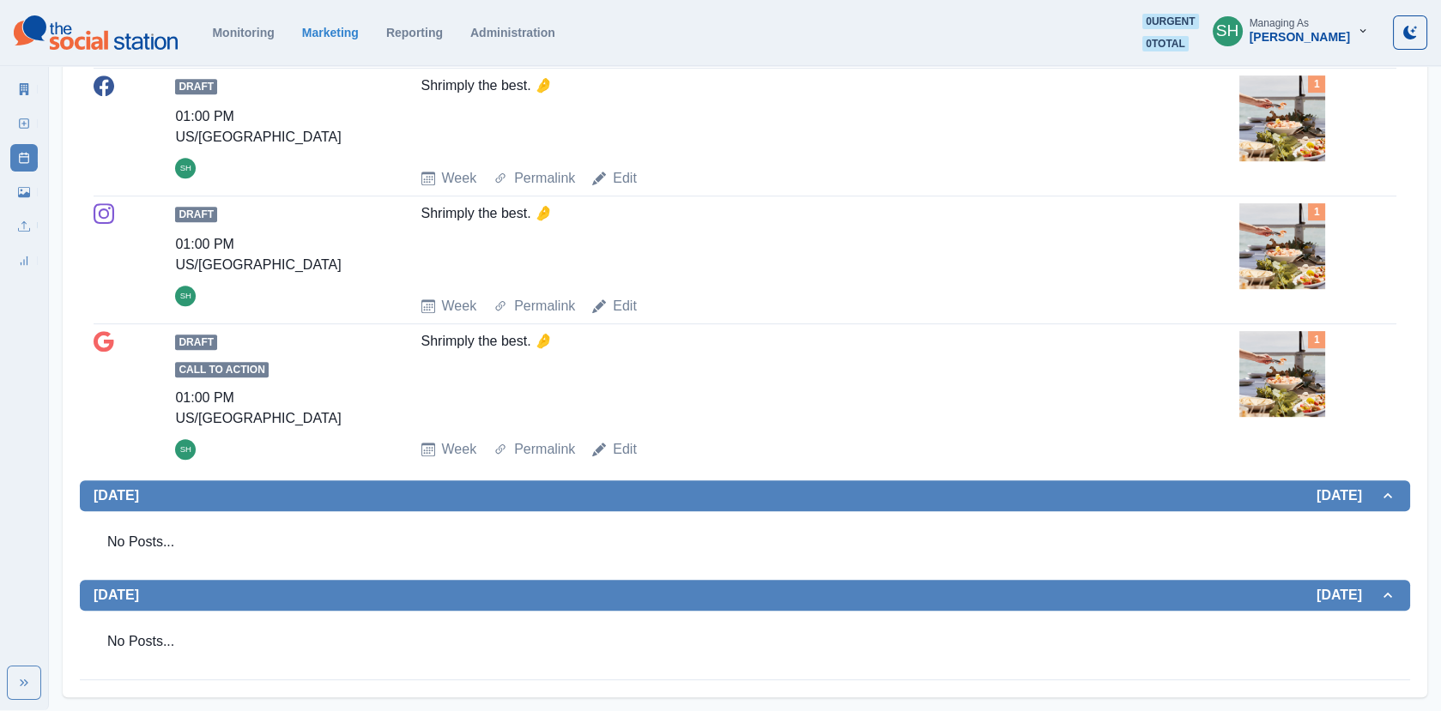
click at [9, 76] on div "Marketing Summary New Post Post Schedule Media Library Uploads Review Summary" at bounding box center [24, 172] width 48 height 206
click at [21, 88] on icon at bounding box center [24, 89] width 12 height 12
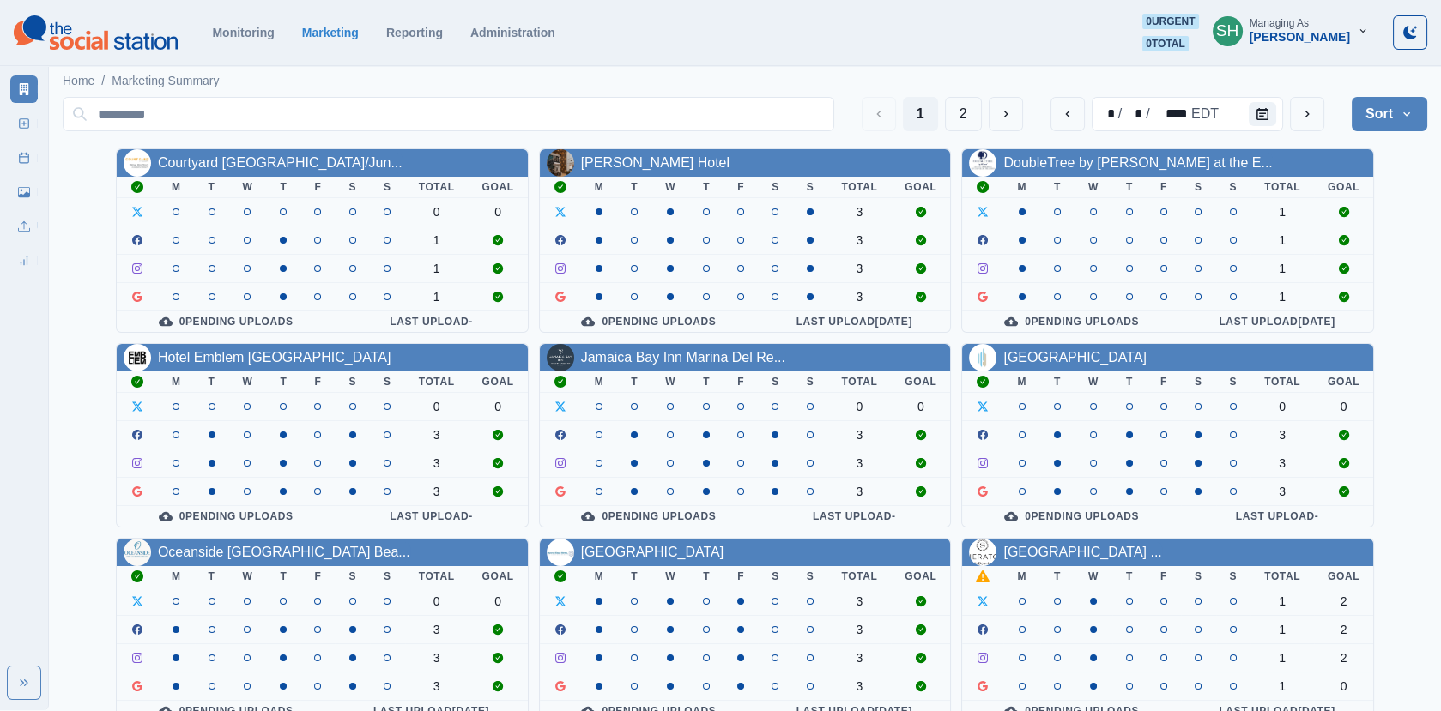
click at [1360, 116] on button "Sort" at bounding box center [1390, 114] width 76 height 34
click at [1333, 217] on span "Pending Post Approval" at bounding box center [1342, 223] width 148 height 21
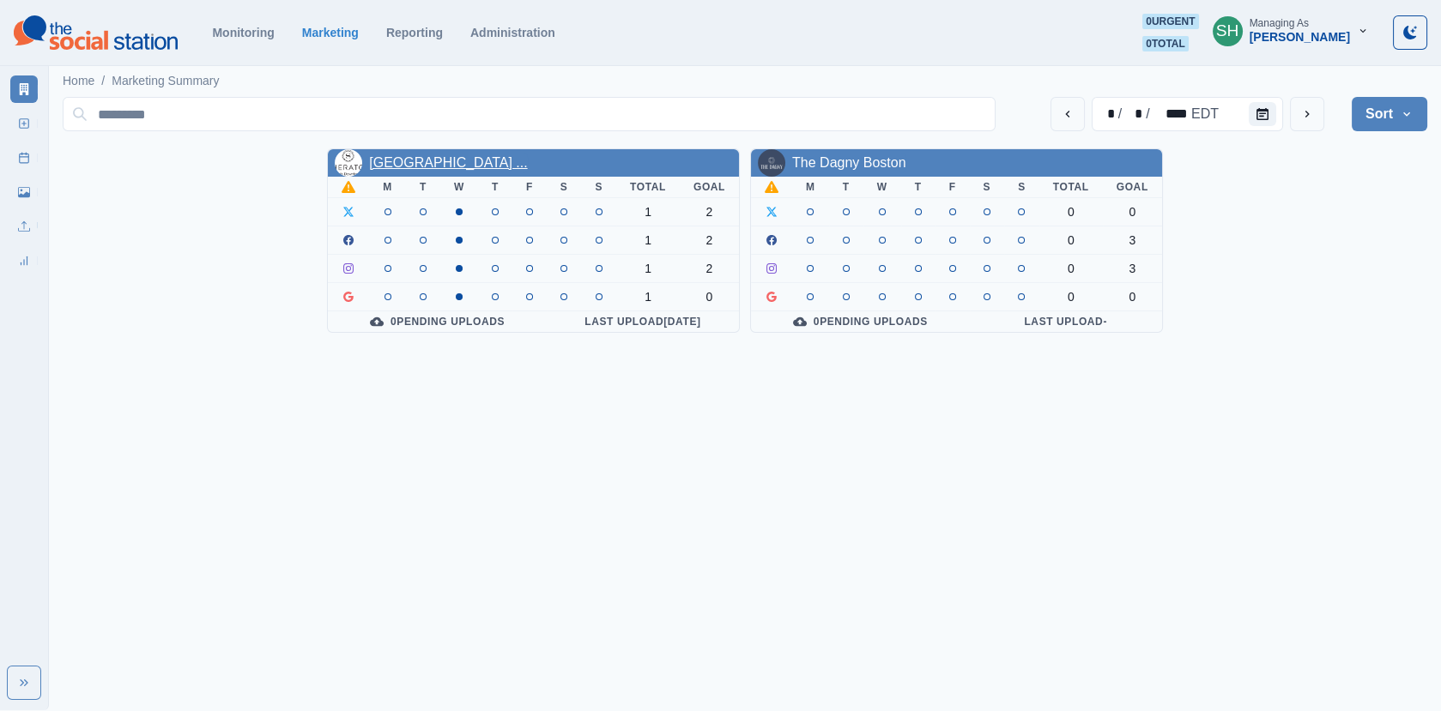
click at [473, 161] on link "[GEOGRAPHIC_DATA] ..." at bounding box center [448, 162] width 158 height 15
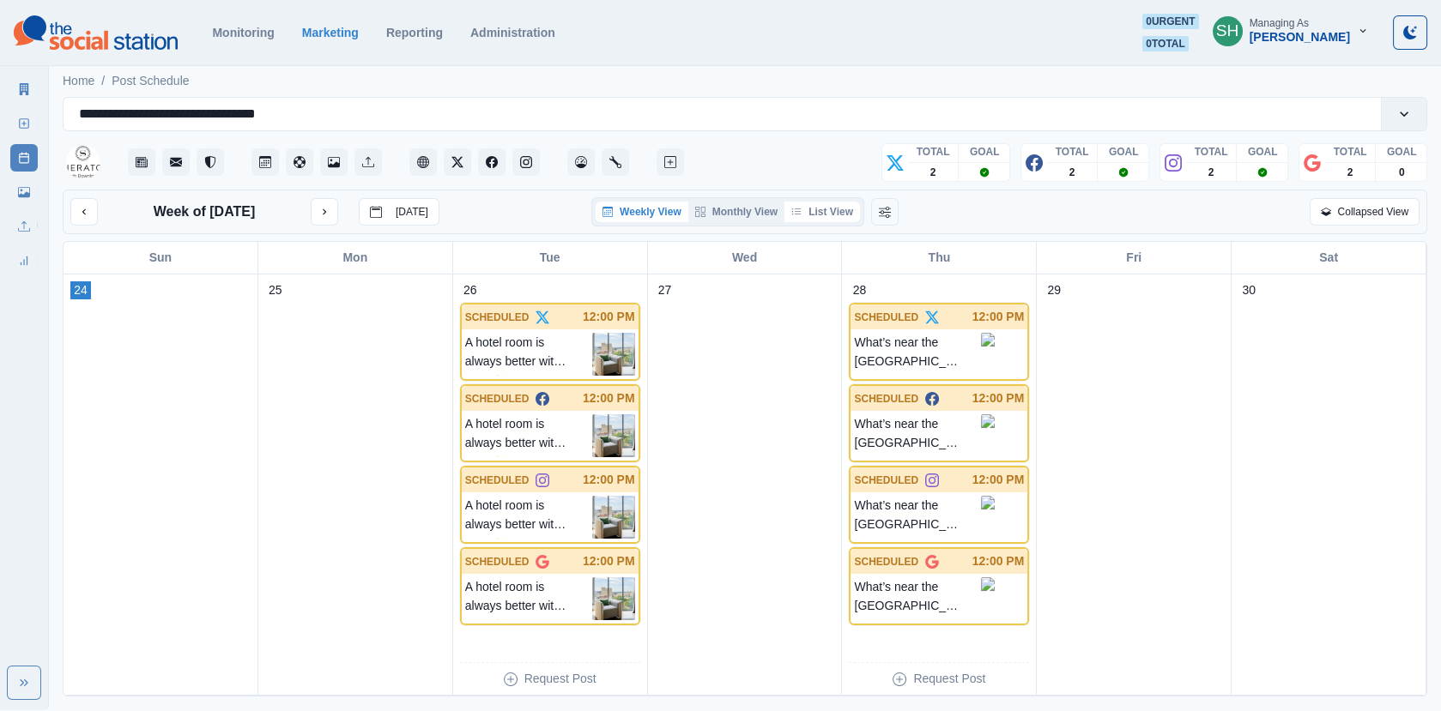
click at [842, 212] on button "List View" at bounding box center [822, 212] width 76 height 21
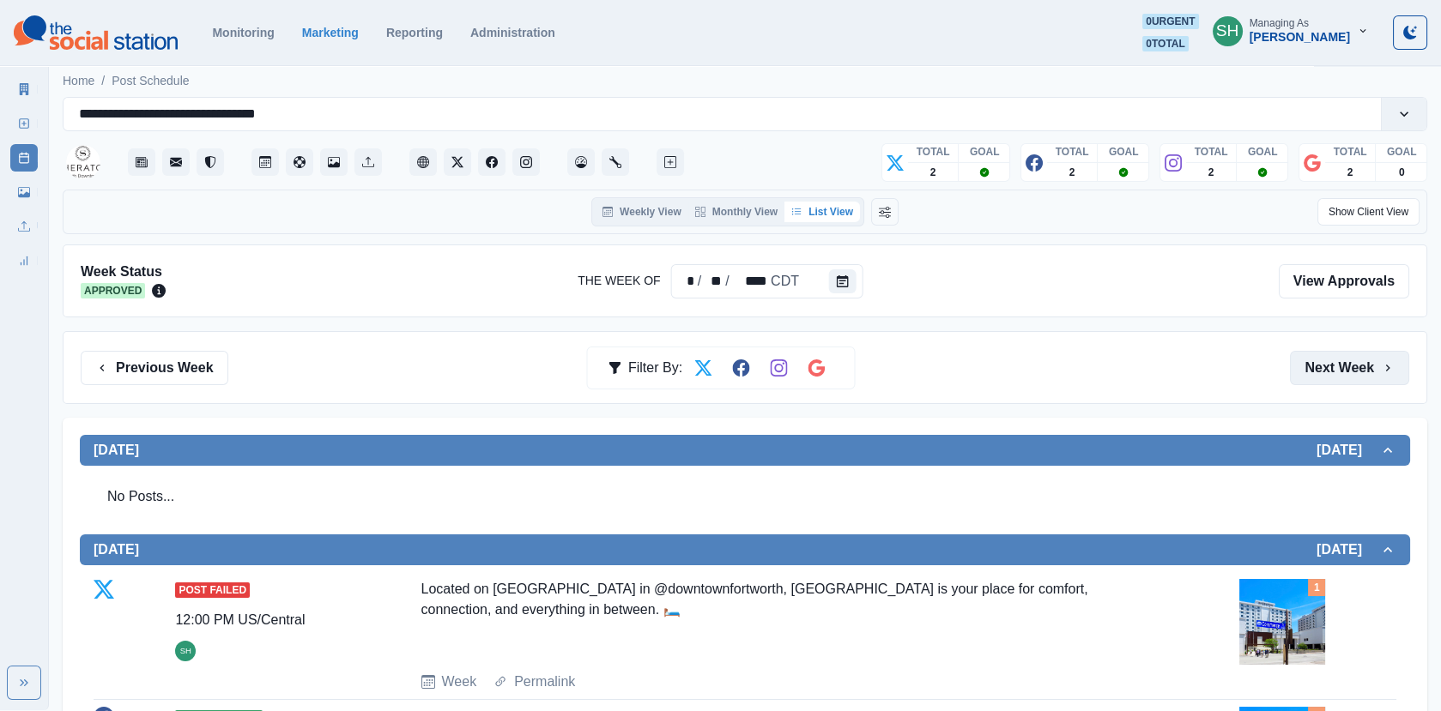
click at [1369, 366] on button "Next Week" at bounding box center [1349, 368] width 119 height 34
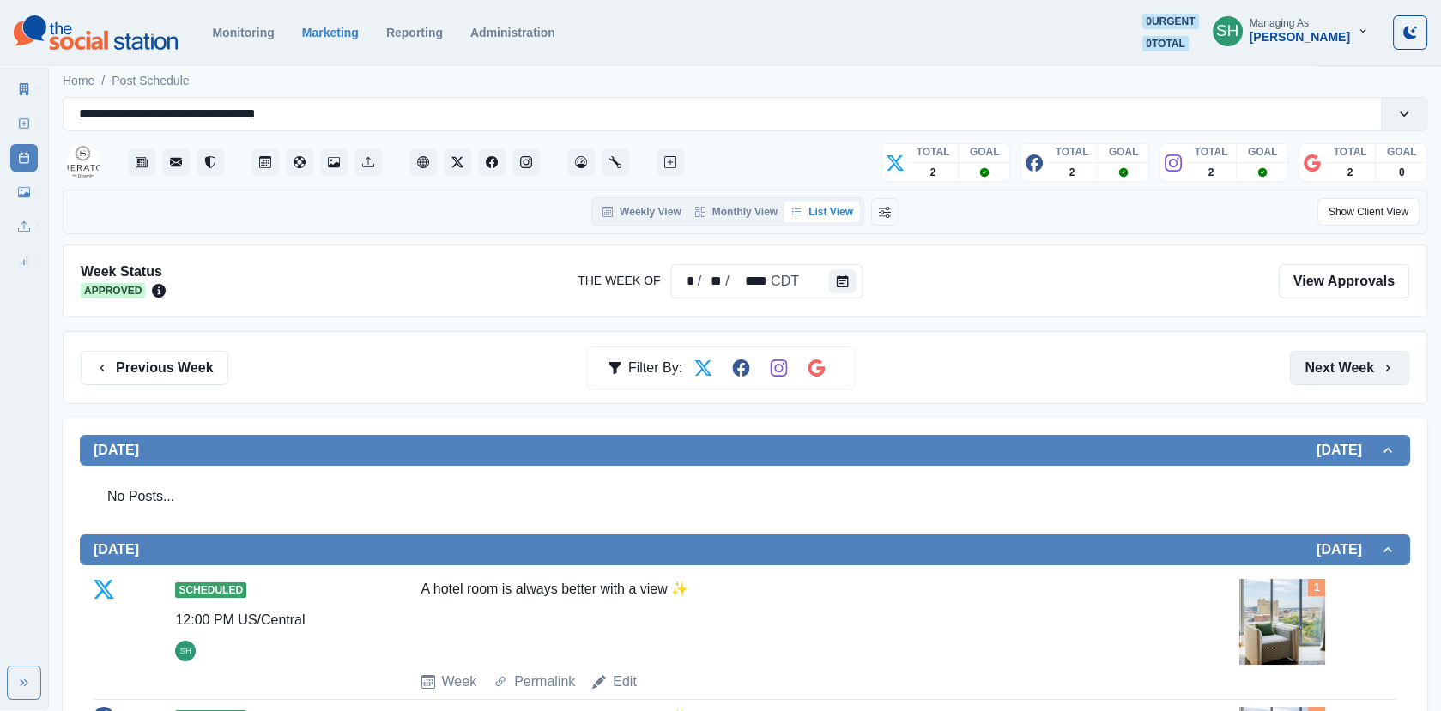
click at [1369, 366] on button "Next Week" at bounding box center [1349, 368] width 119 height 34
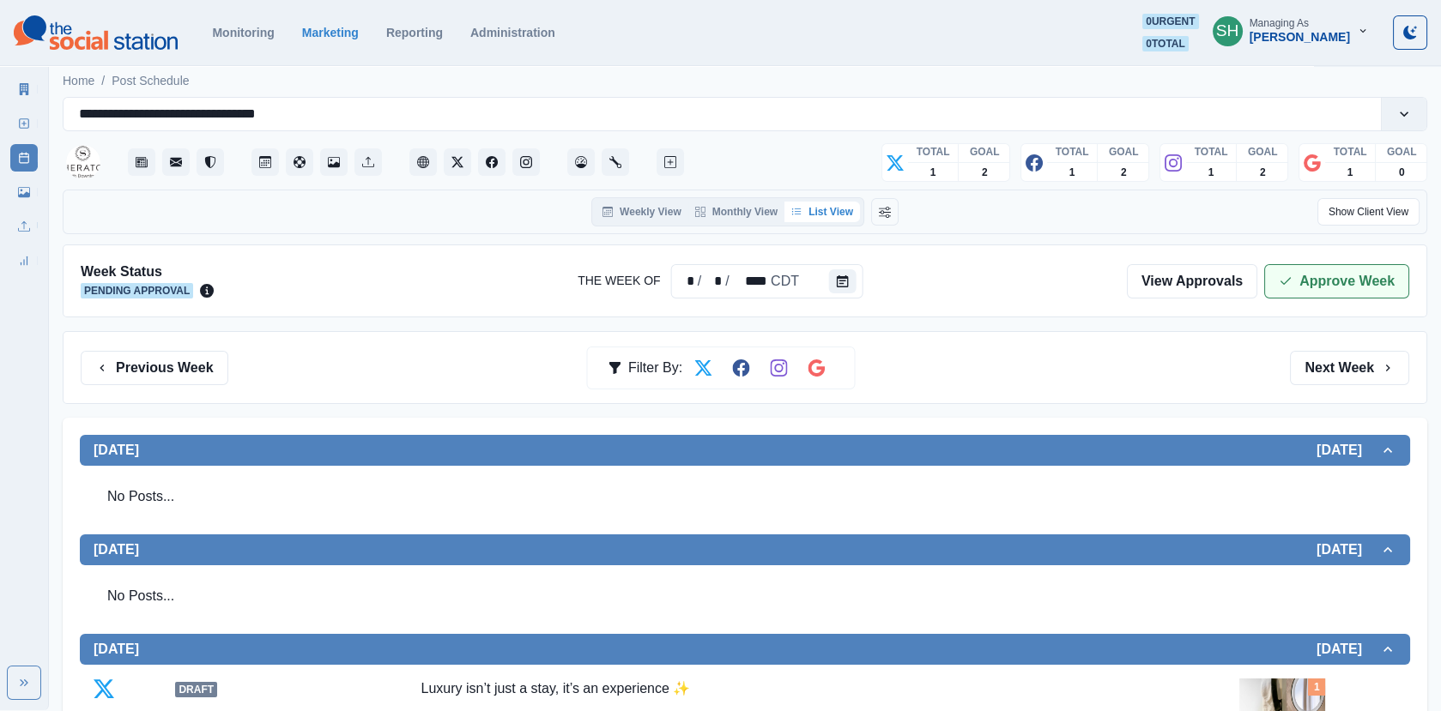
click at [1338, 279] on button "Approve Week" at bounding box center [1336, 281] width 145 height 34
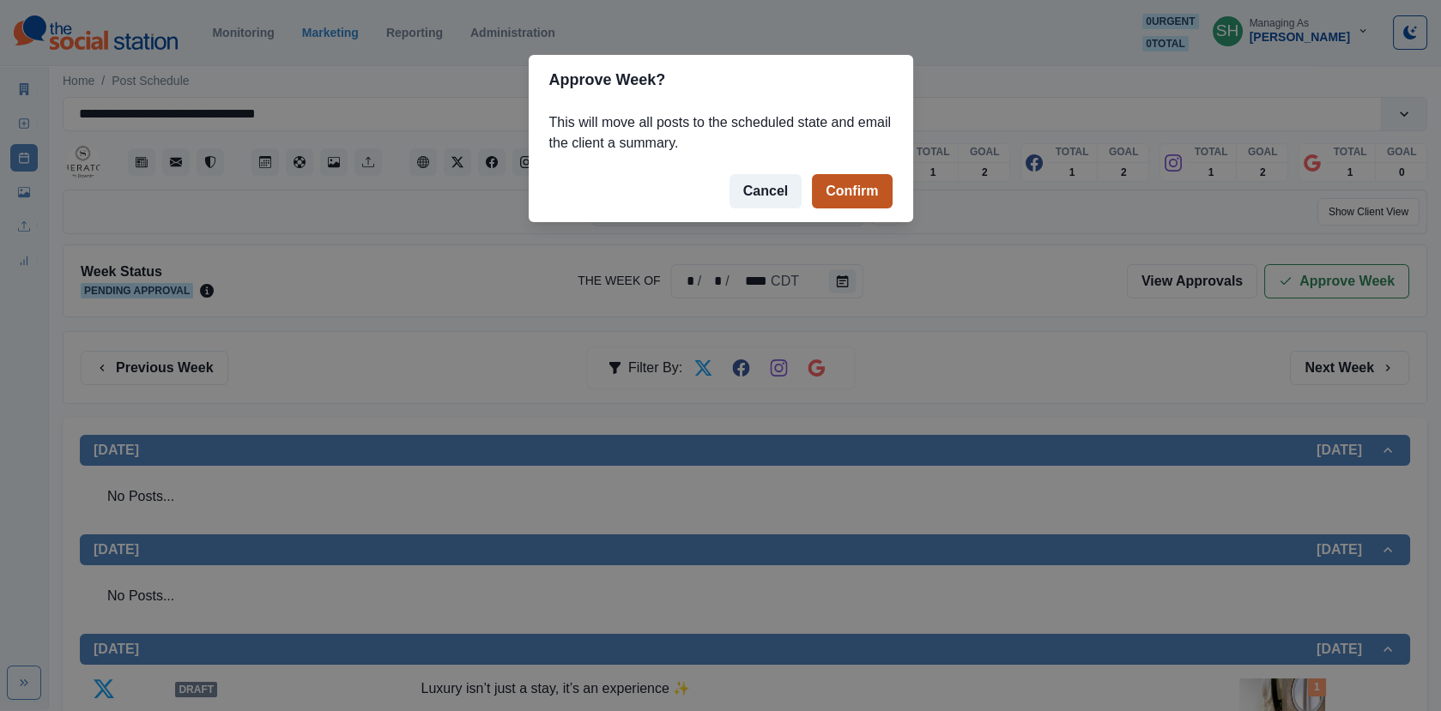
click at [879, 200] on button "Confirm" at bounding box center [852, 191] width 80 height 34
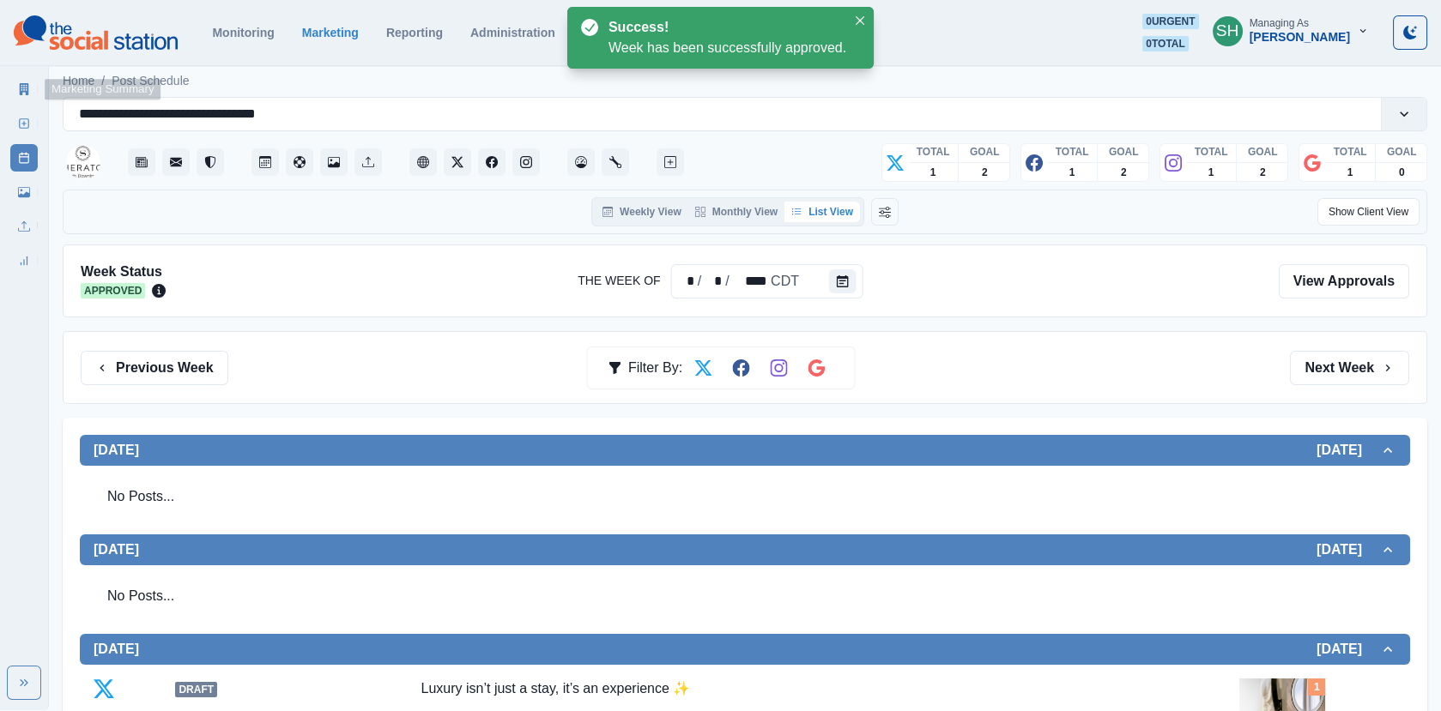
click at [20, 104] on div "New Post" at bounding box center [23, 120] width 27 height 34
click at [18, 82] on link "Marketing Summary" at bounding box center [23, 89] width 27 height 27
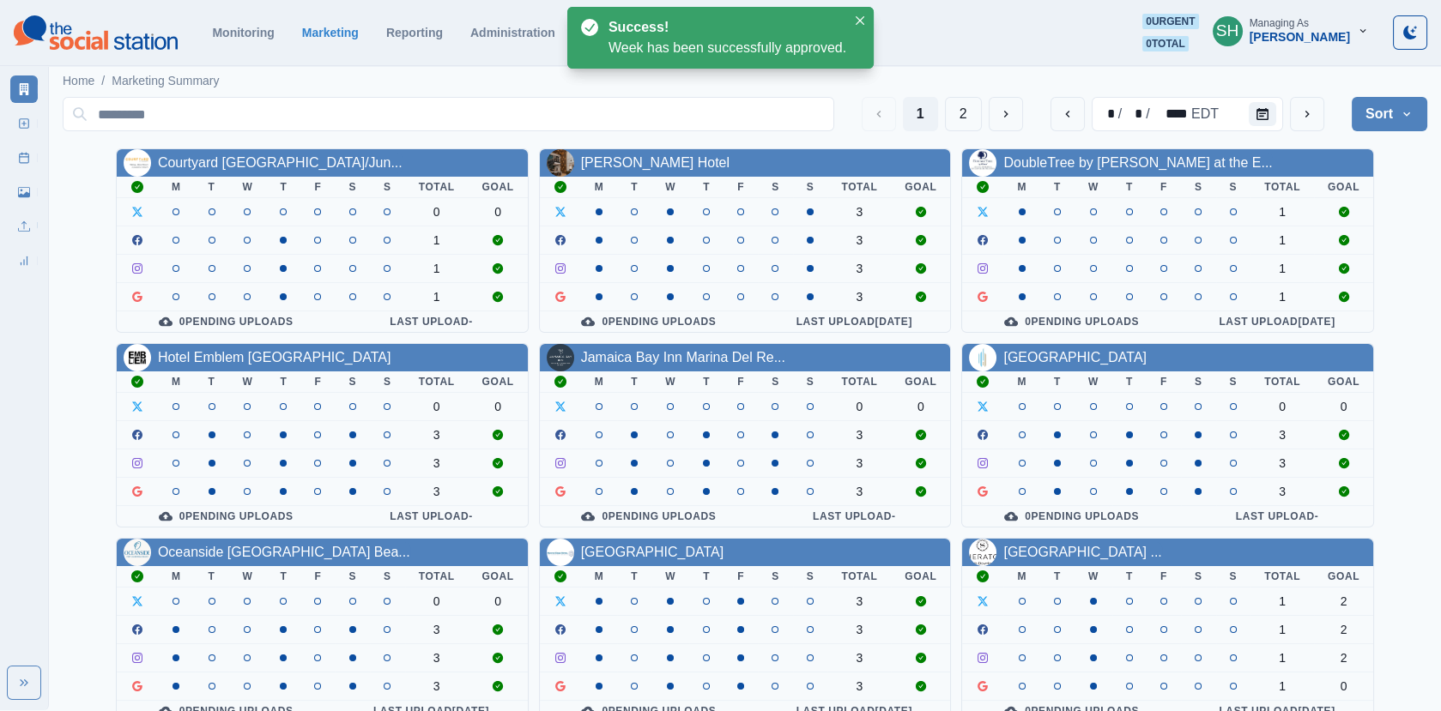
click at [1373, 110] on button "Sort" at bounding box center [1390, 114] width 76 height 34
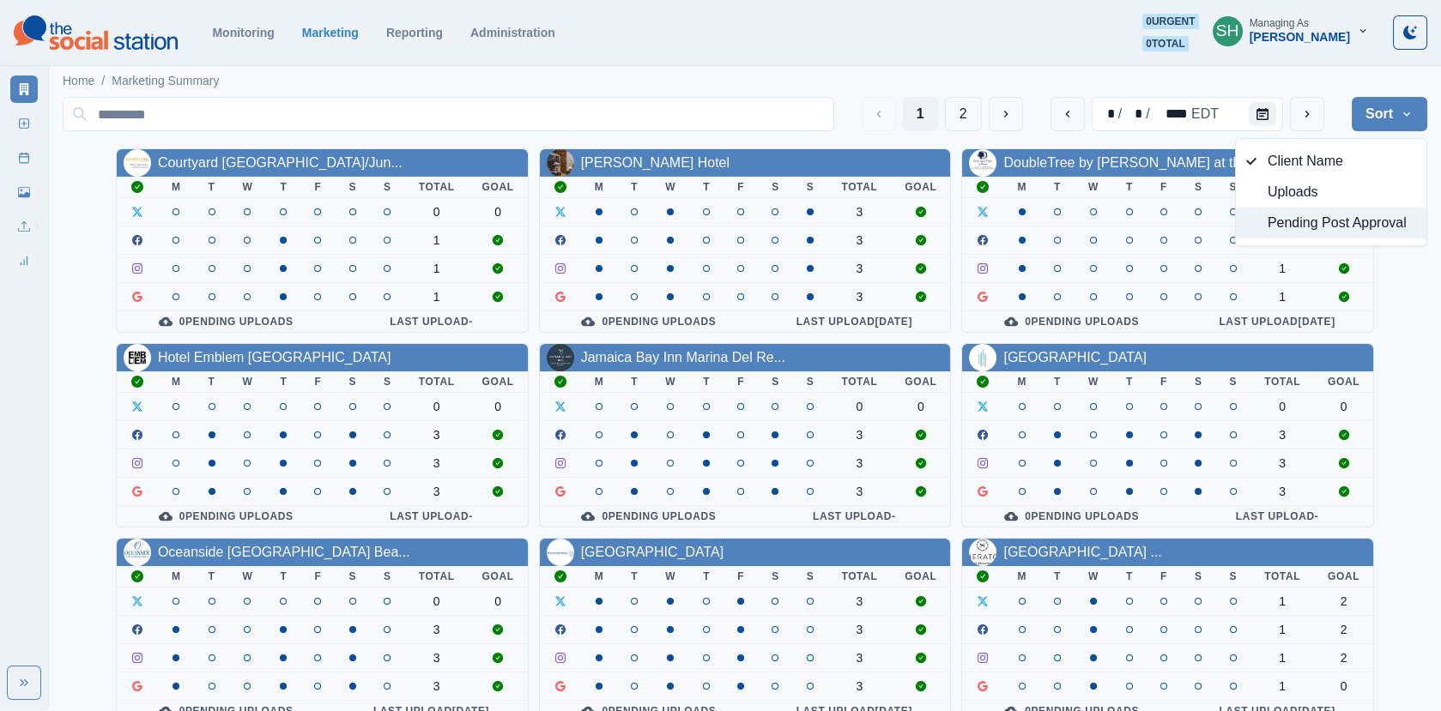
click at [1316, 234] on button "Pending Post Approval" at bounding box center [1331, 223] width 191 height 31
